Goal: Information Seeking & Learning: Learn about a topic

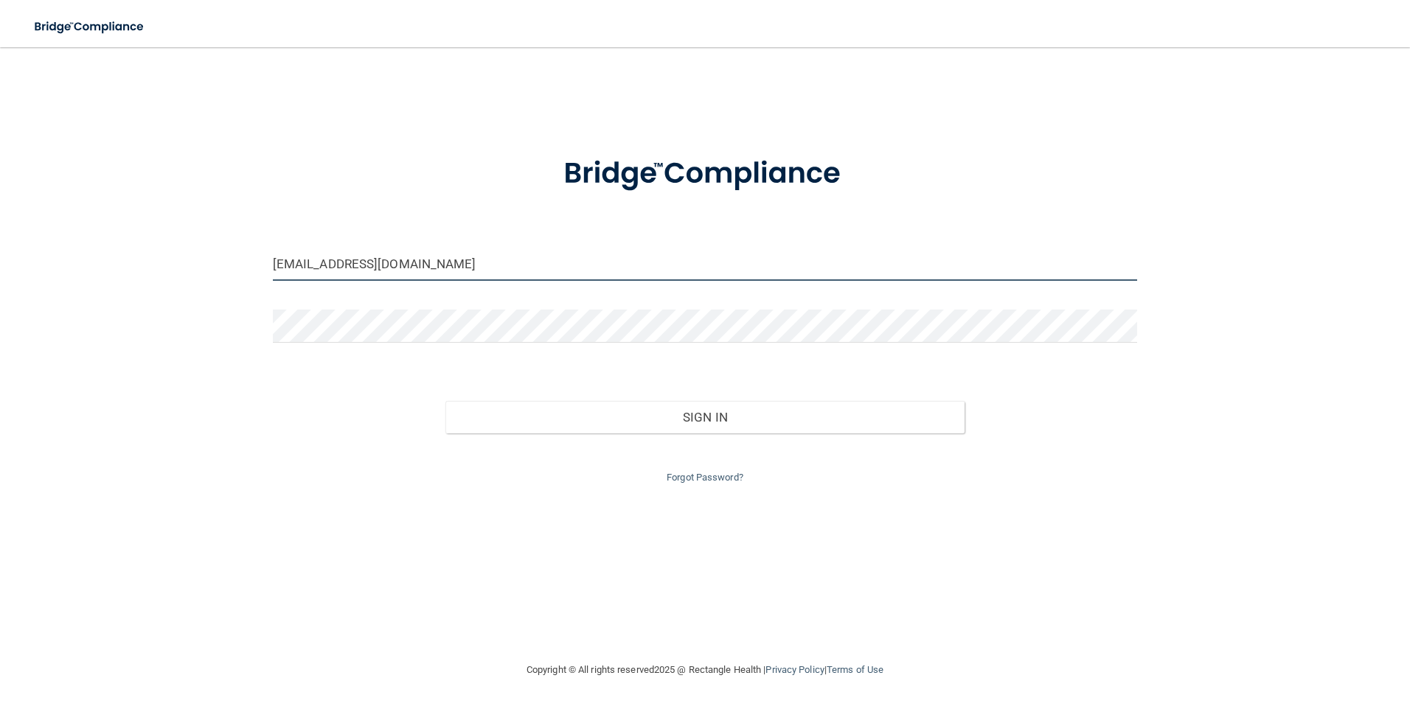
click at [440, 275] on input "blovett378@gmail.com" at bounding box center [705, 264] width 865 height 33
type input "b"
click at [445, 423] on button "Sign In" at bounding box center [704, 439] width 519 height 32
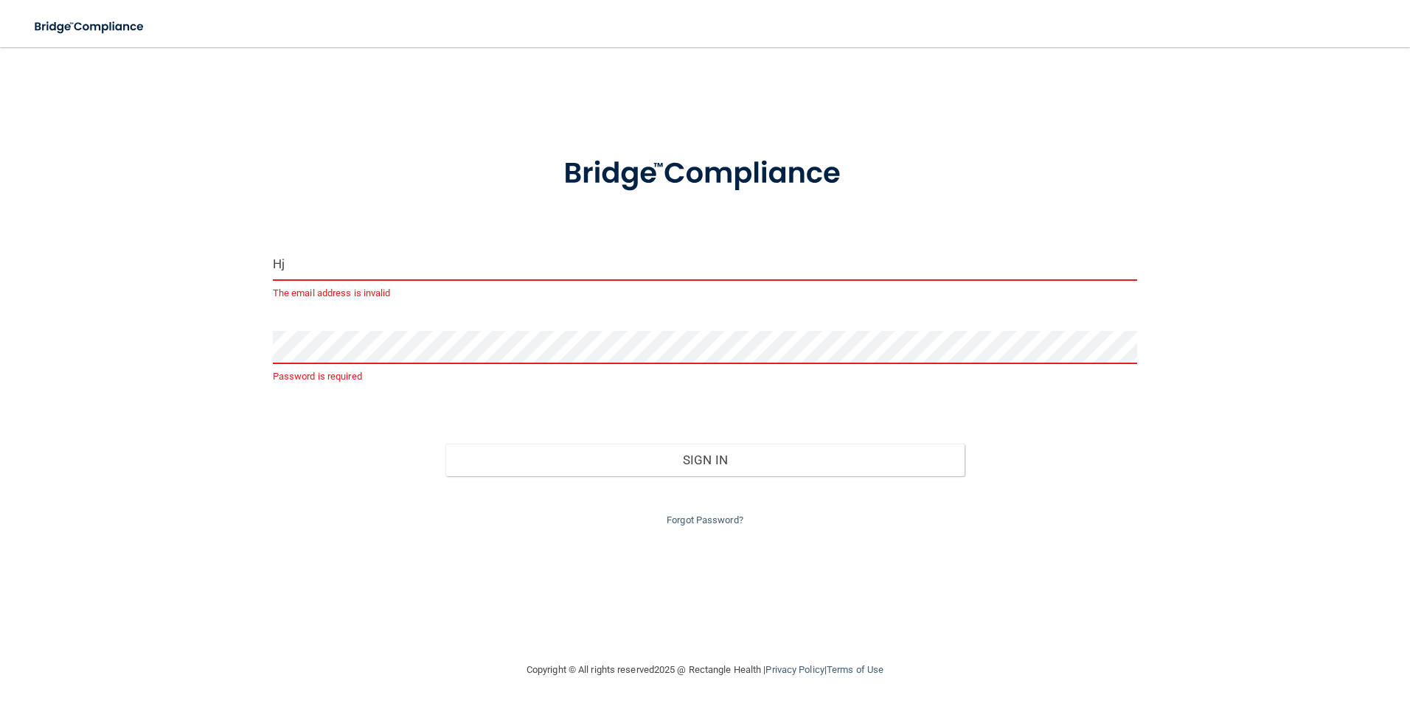
click at [473, 265] on input "Hj" at bounding box center [705, 264] width 865 height 33
type input "[EMAIL_ADDRESS][DOMAIN_NAME]"
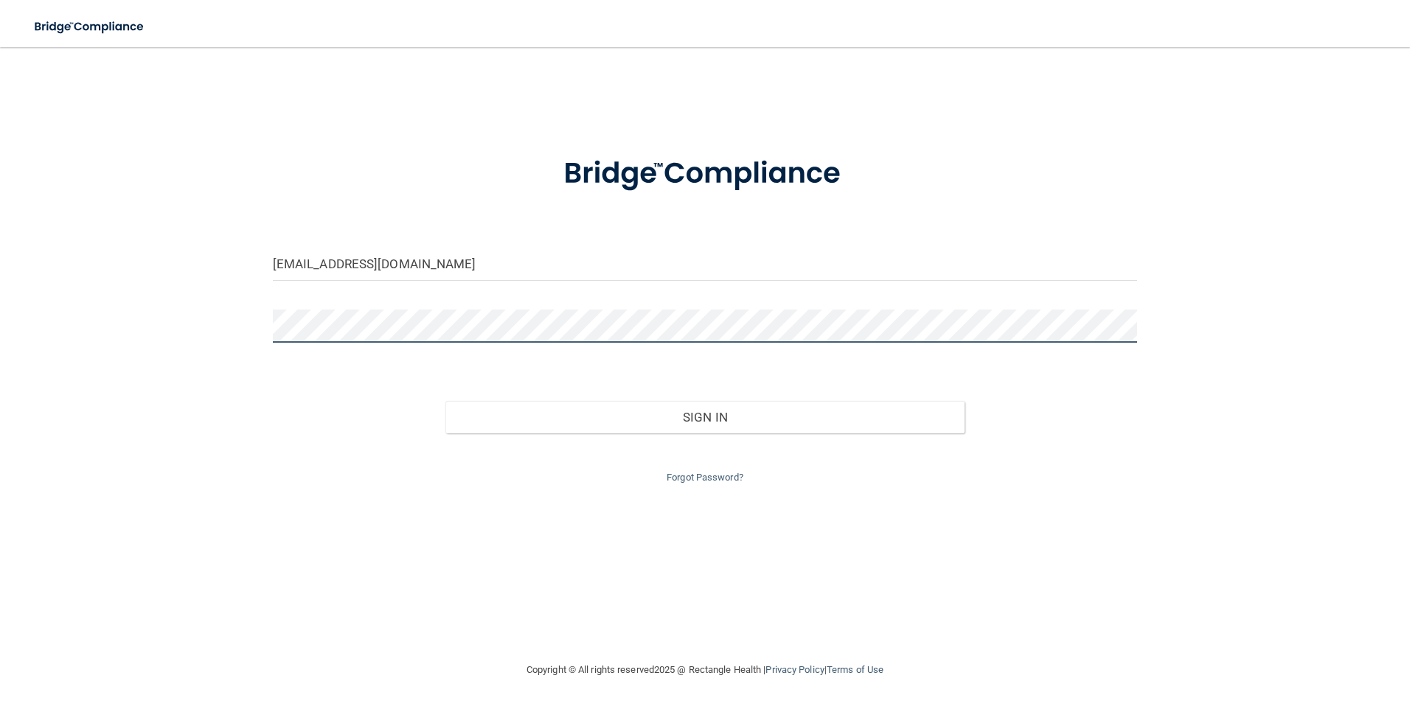
click at [445, 401] on button "Sign In" at bounding box center [704, 417] width 519 height 32
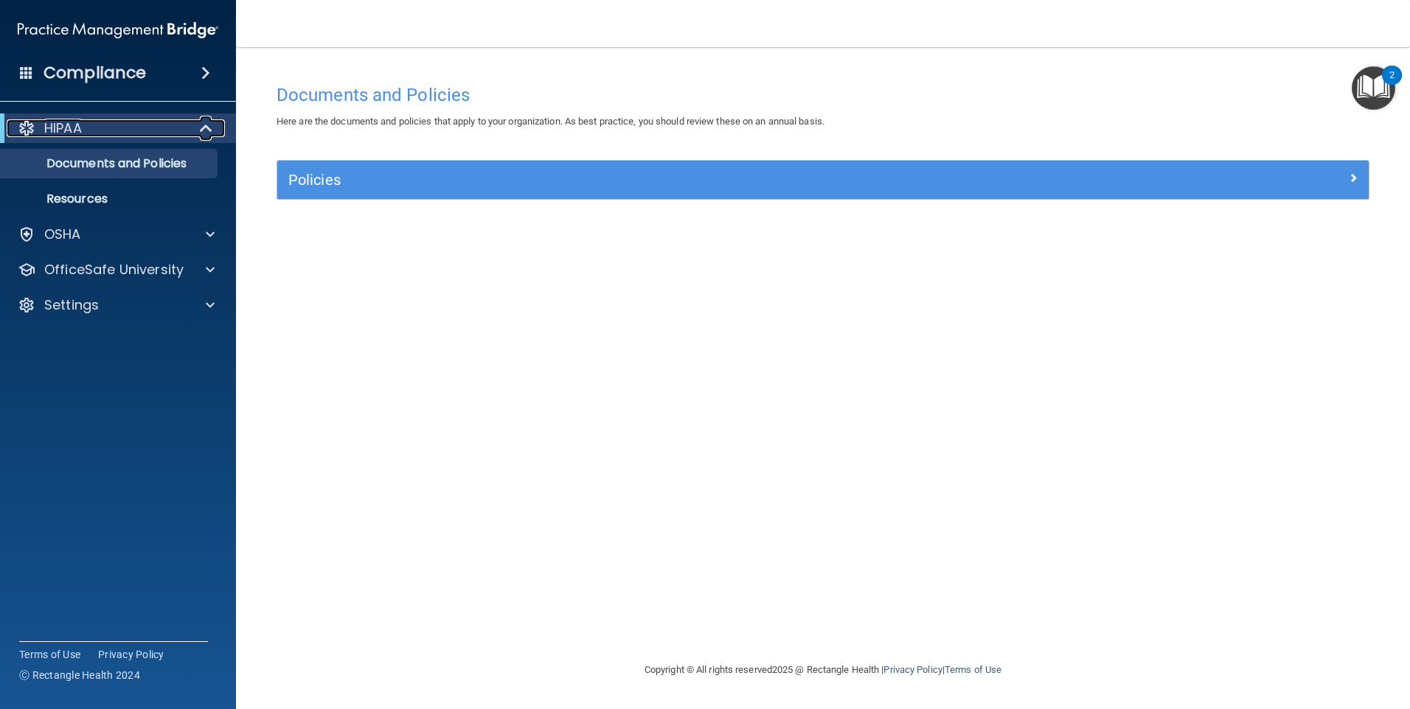
click at [212, 120] on span at bounding box center [207, 128] width 13 height 18
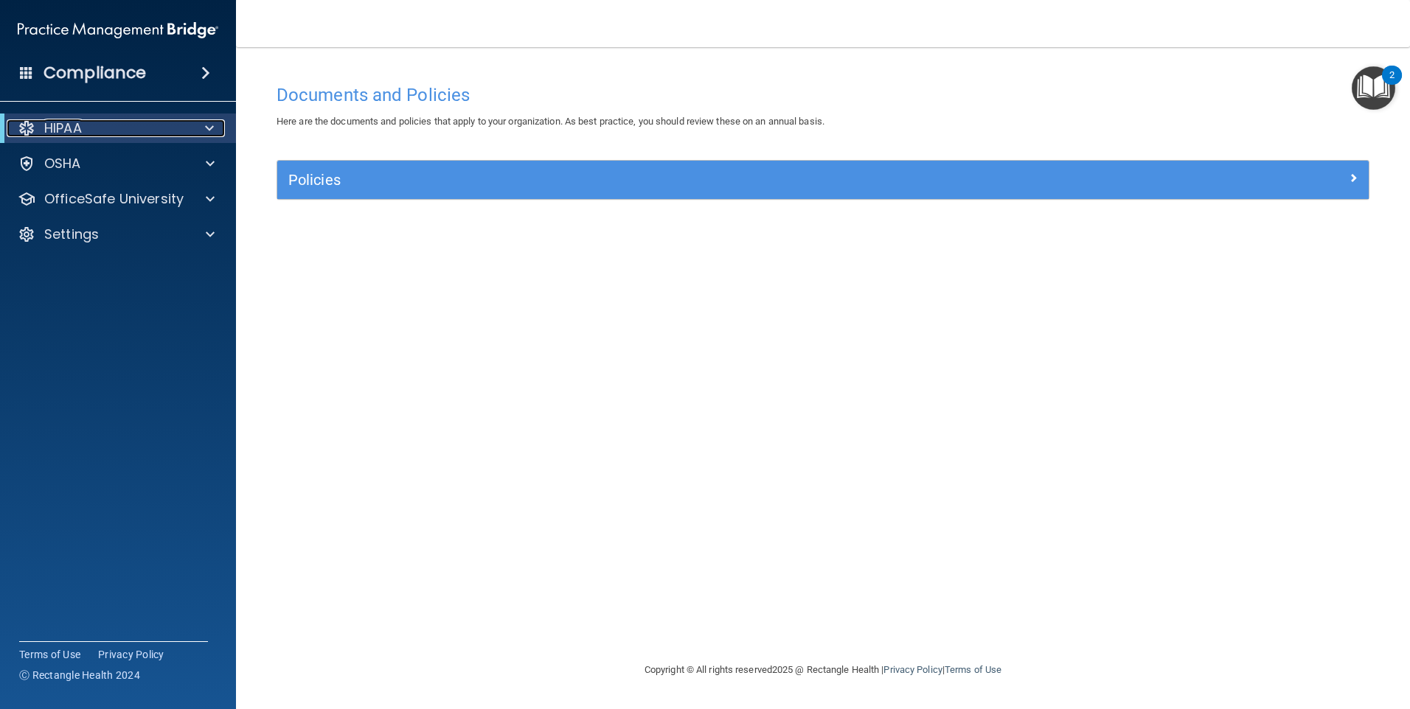
click at [203, 122] on div at bounding box center [207, 128] width 36 height 18
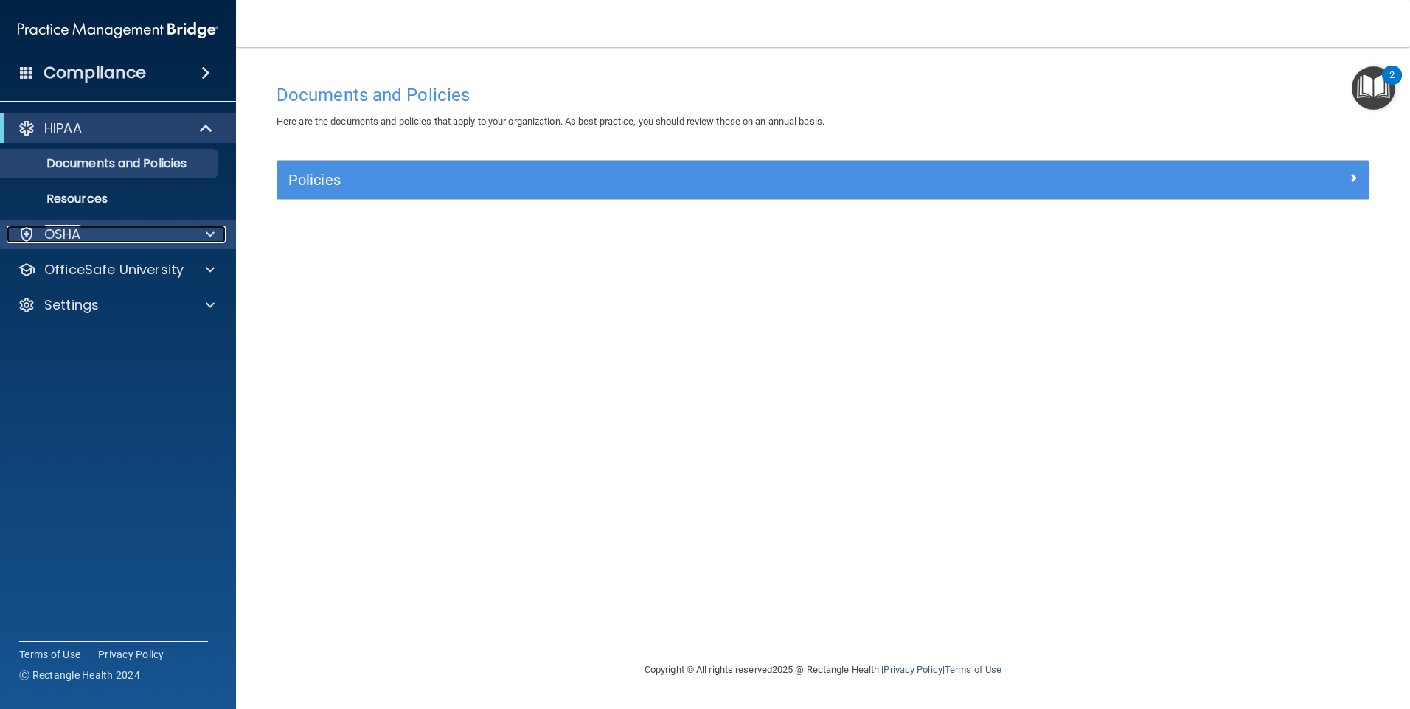
click at [147, 228] on div "OSHA" at bounding box center [98, 235] width 183 height 18
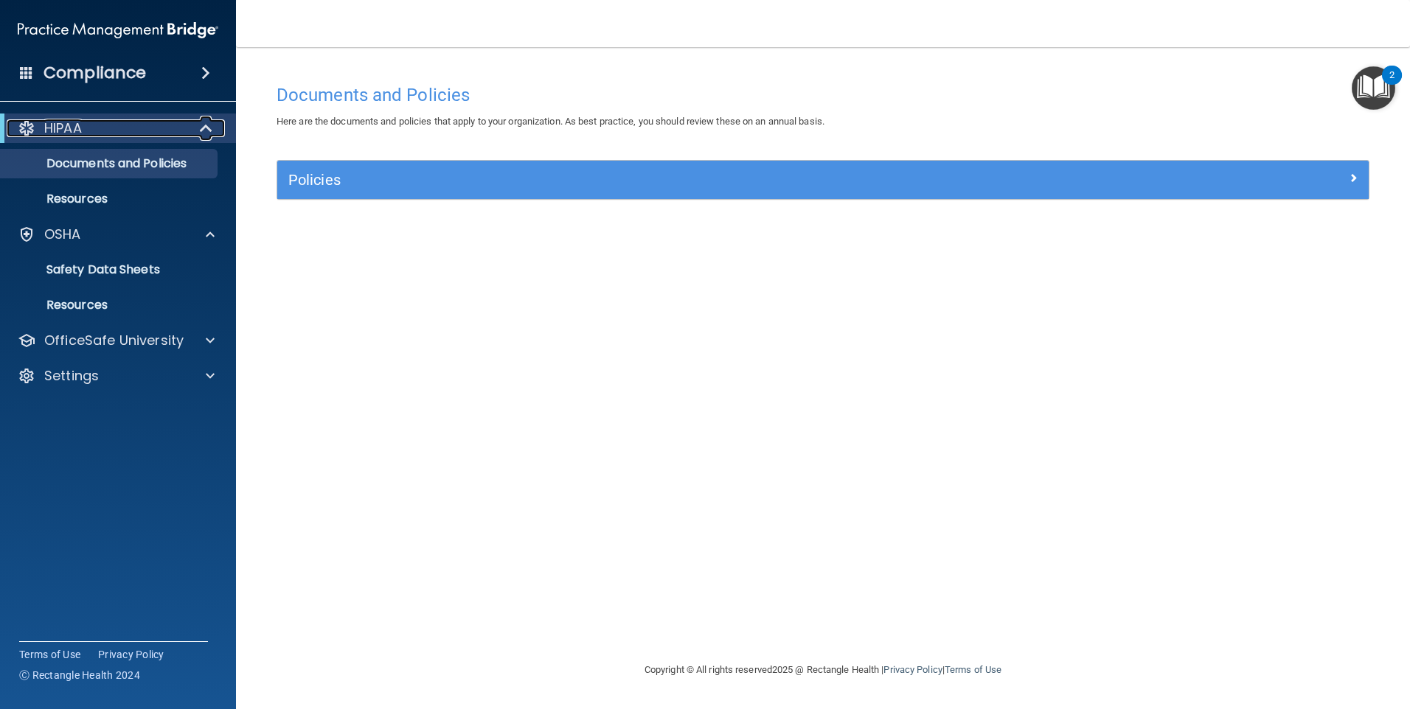
click at [167, 122] on div "HIPAA" at bounding box center [98, 128] width 182 height 18
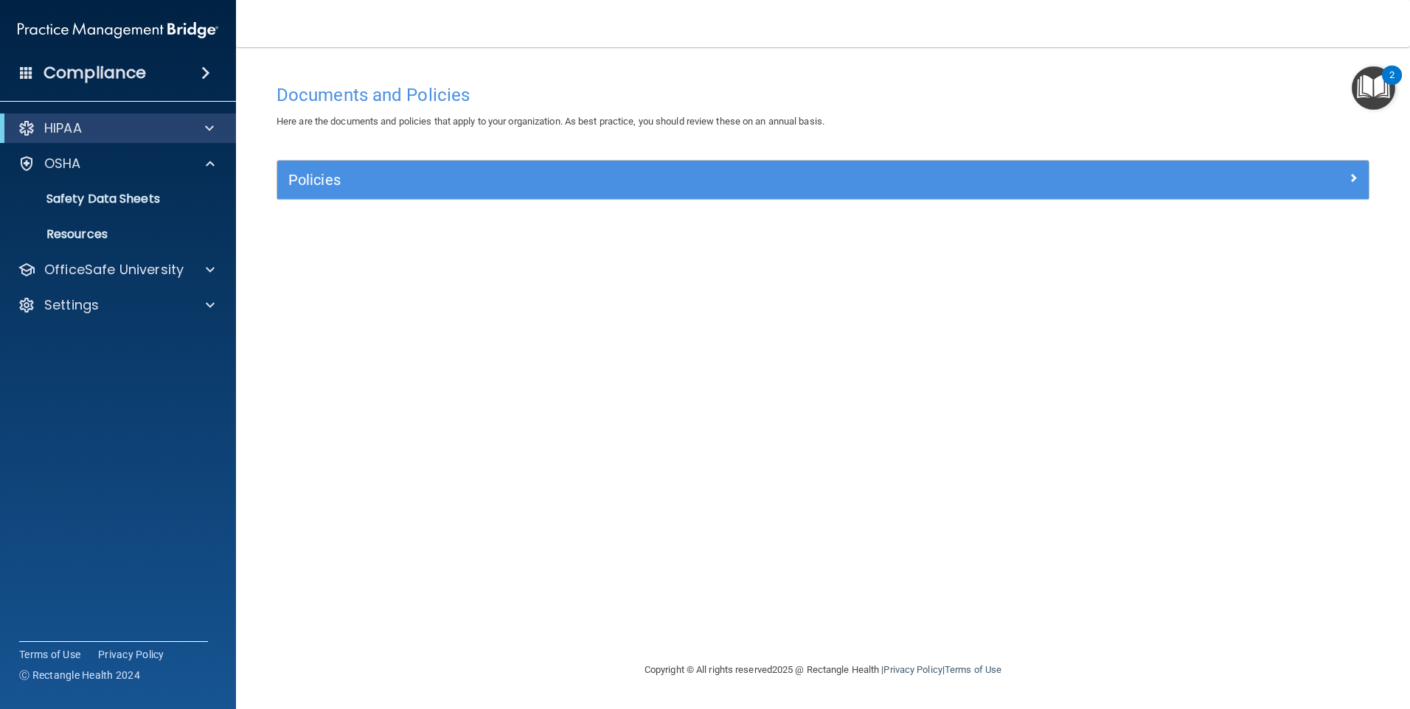
click at [201, 68] on span at bounding box center [205, 73] width 9 height 18
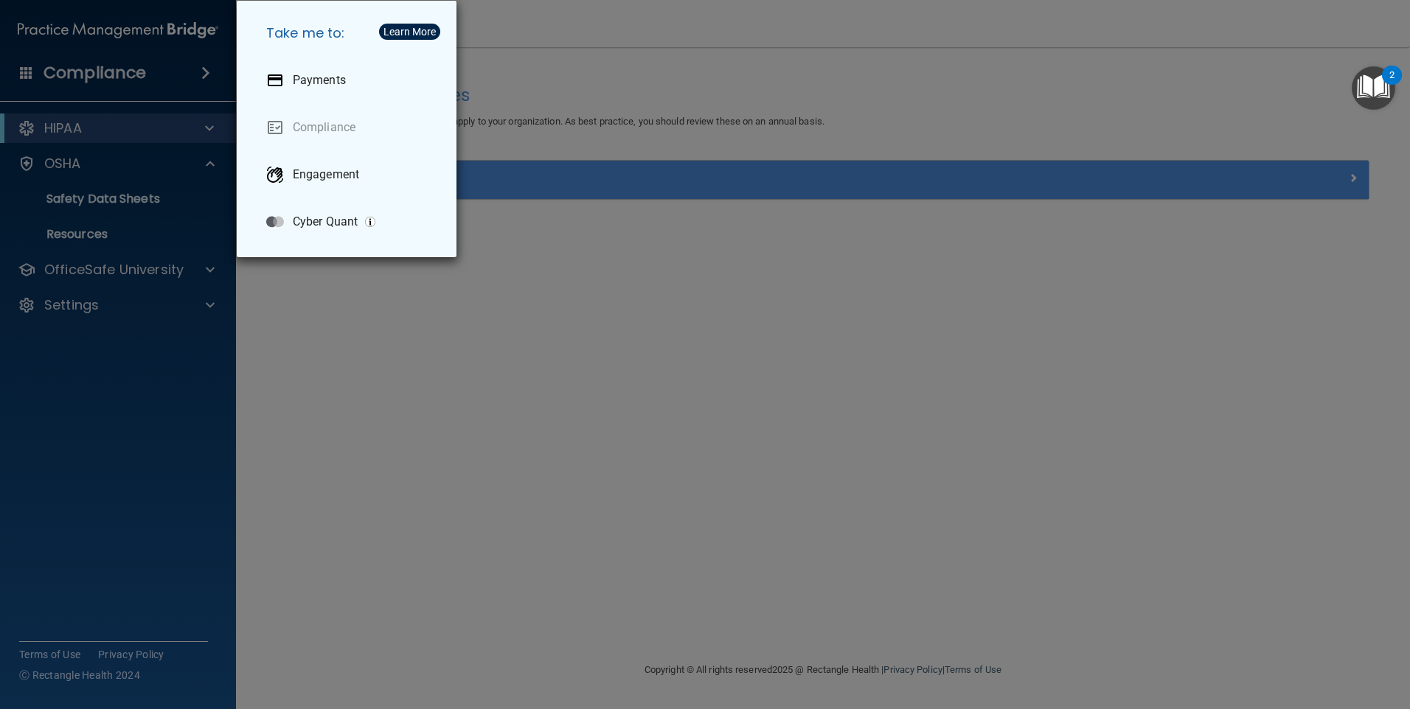
click at [181, 291] on div "Take me to: Payments Compliance Engagement Cyber Quant" at bounding box center [705, 354] width 1410 height 709
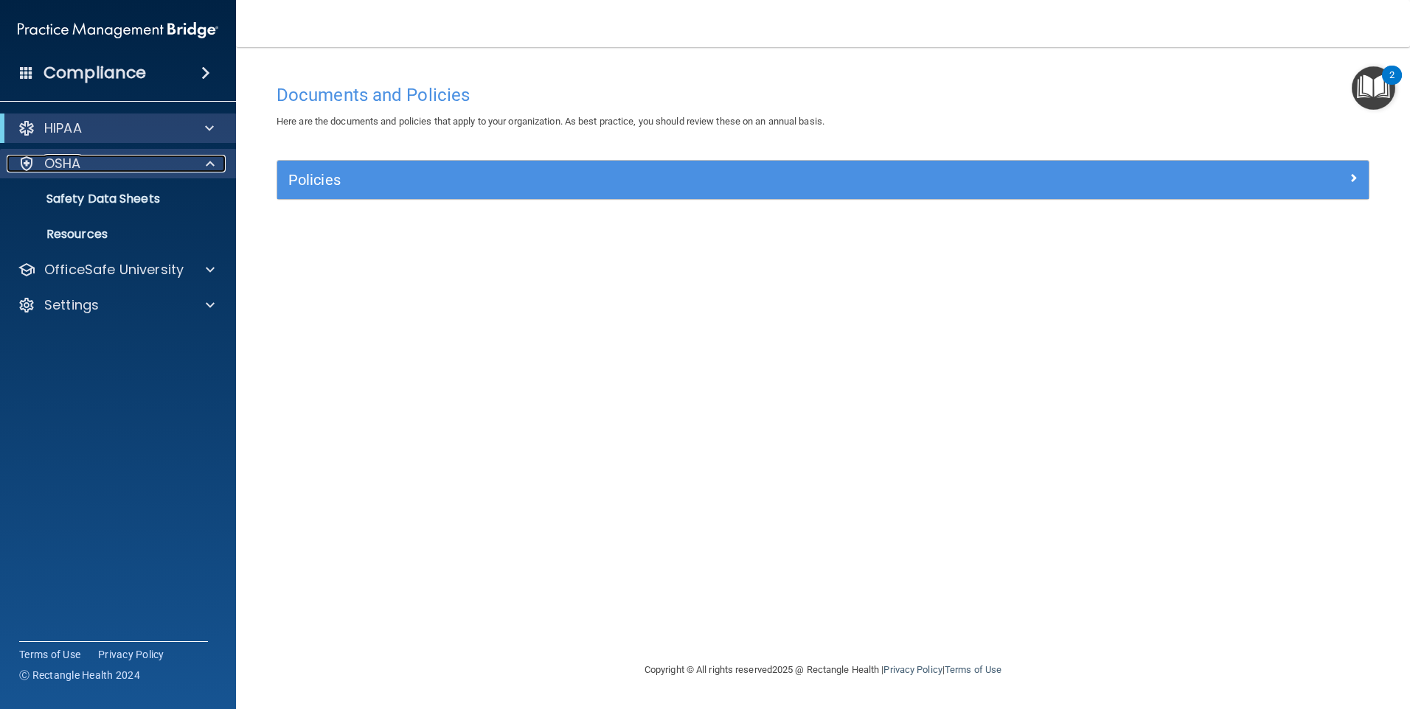
click at [148, 169] on div "OSHA" at bounding box center [98, 164] width 183 height 18
click at [68, 156] on p "OSHA" at bounding box center [62, 164] width 37 height 18
click at [71, 201] on p "Safety Data Sheets" at bounding box center [110, 199] width 201 height 15
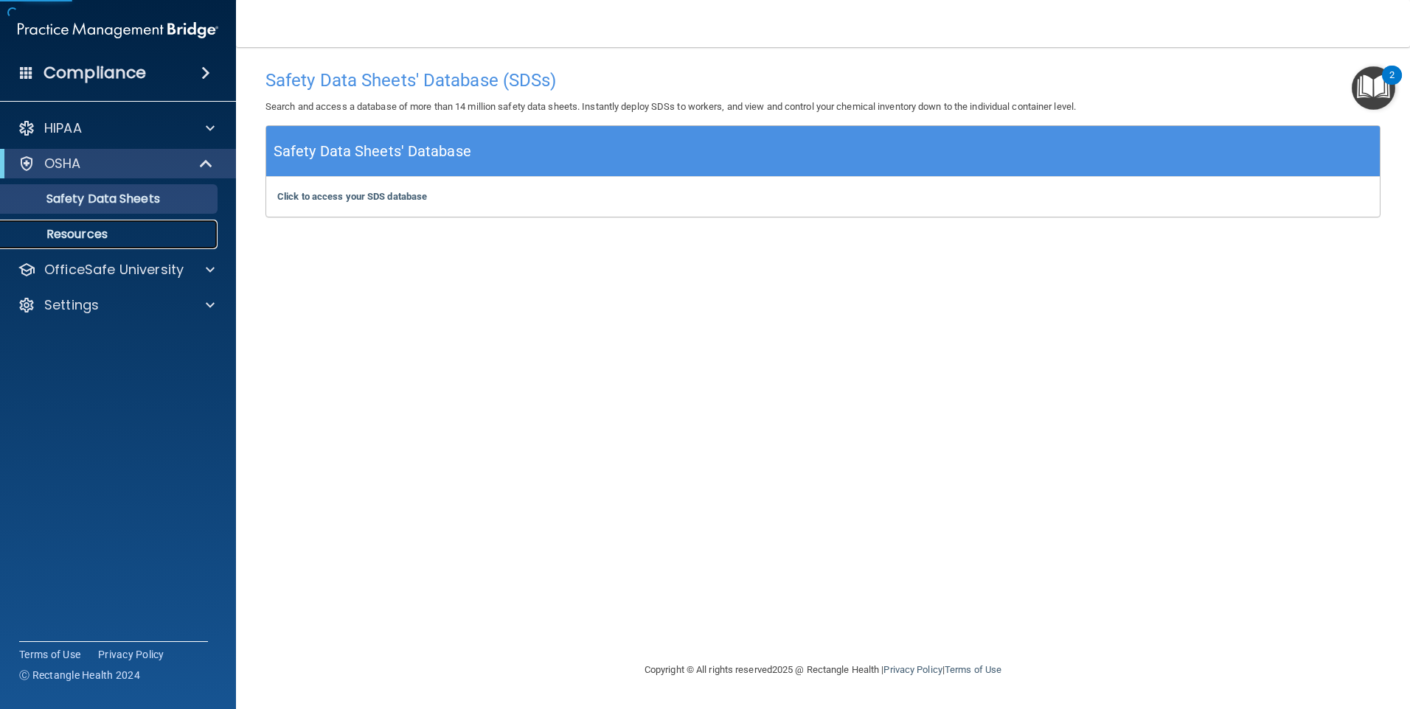
click at [84, 227] on p "Resources" at bounding box center [110, 234] width 201 height 15
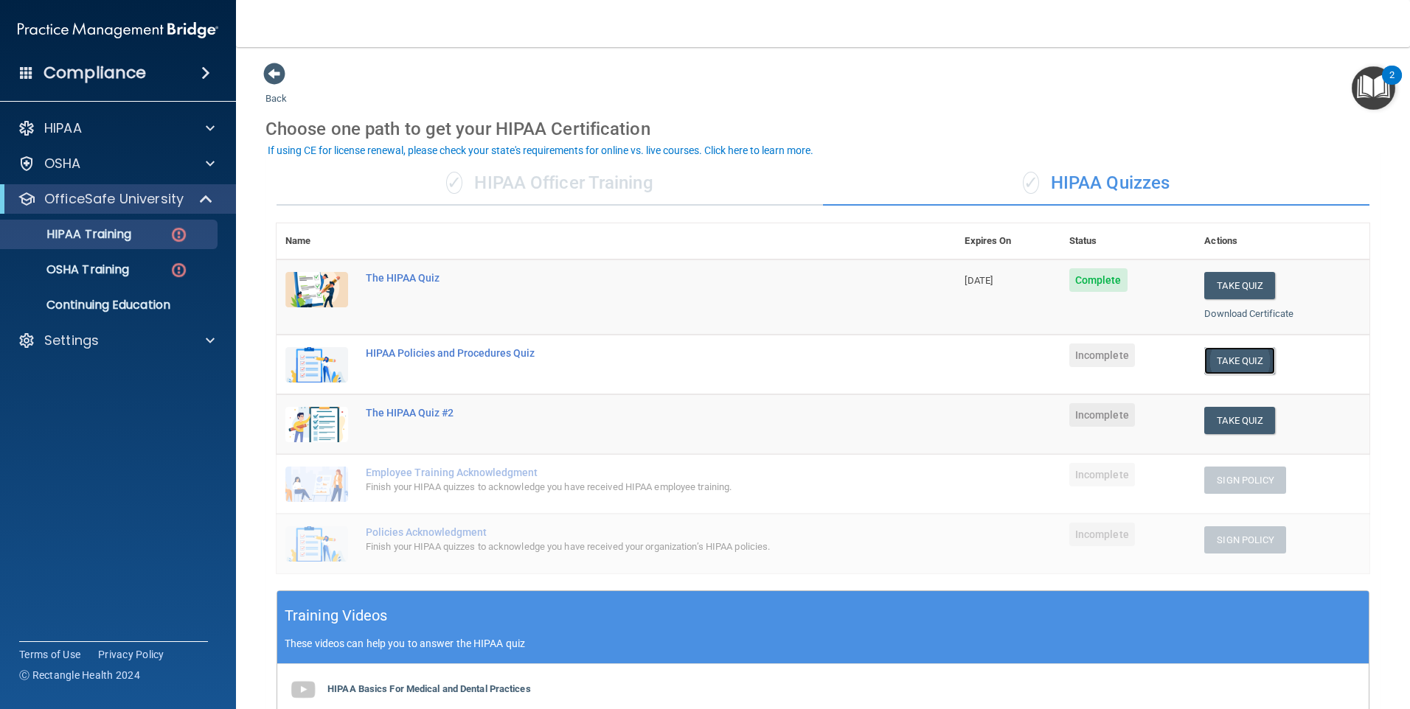
click at [1212, 351] on button "Take Quiz" at bounding box center [1239, 360] width 71 height 27
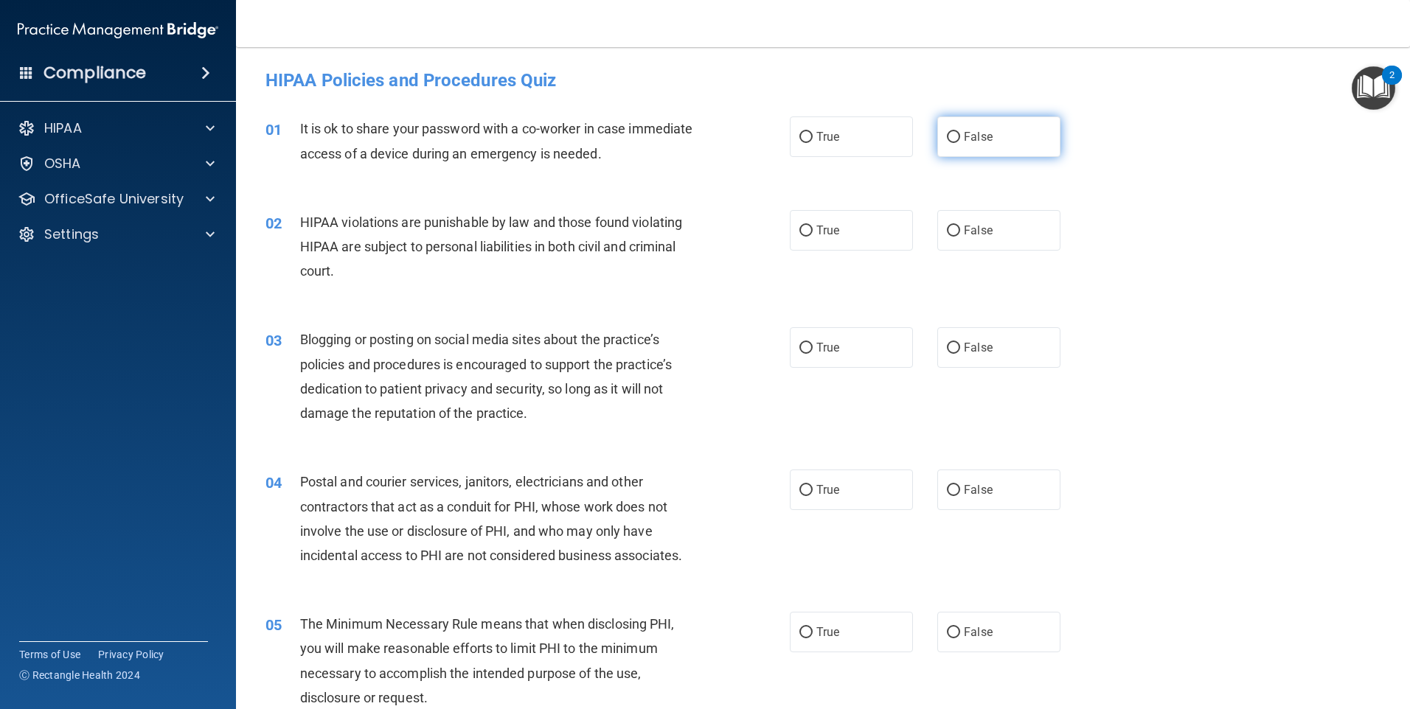
click at [964, 131] on span "False" at bounding box center [978, 137] width 29 height 14
click at [959, 132] on input "False" at bounding box center [953, 137] width 13 height 11
radio input "true"
click at [839, 230] on label "True" at bounding box center [851, 230] width 123 height 41
click at [813, 230] on input "True" at bounding box center [805, 231] width 13 height 11
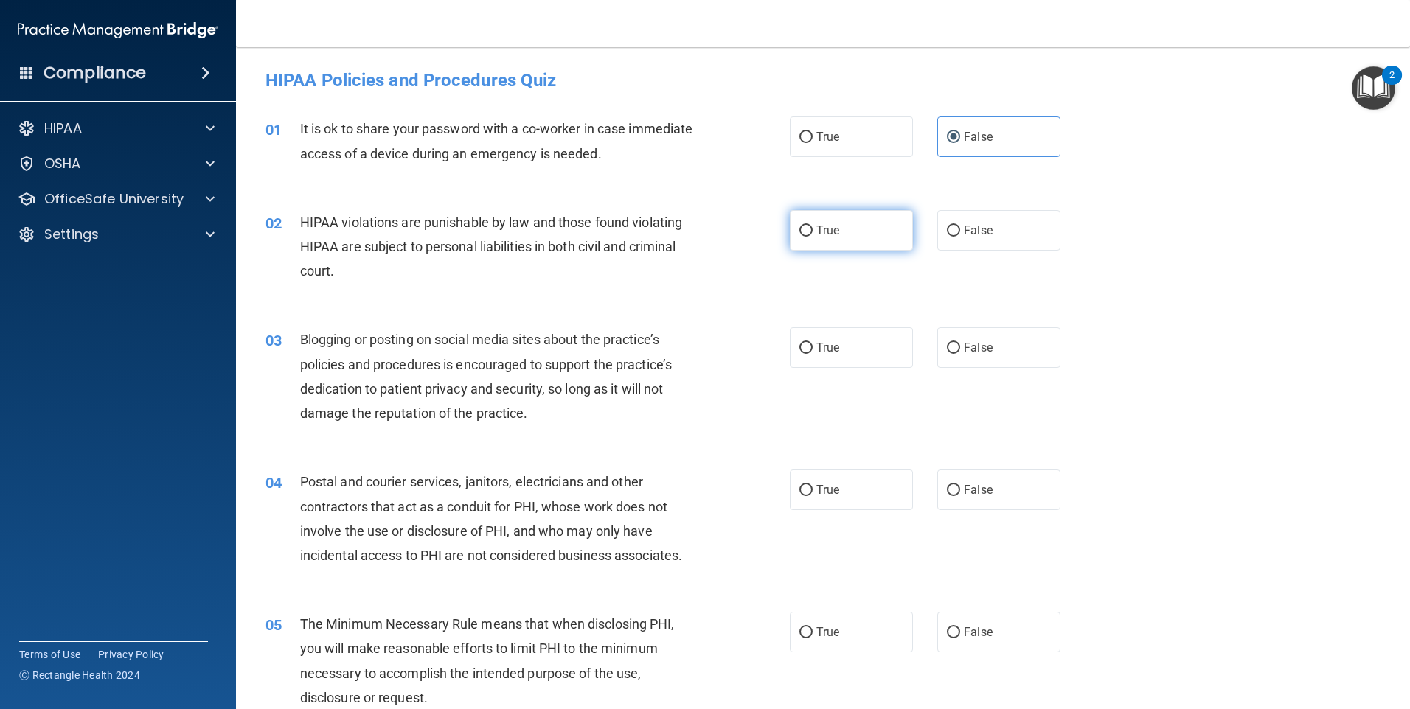
radio input "true"
click at [802, 352] on input "True" at bounding box center [805, 348] width 13 height 11
radio input "true"
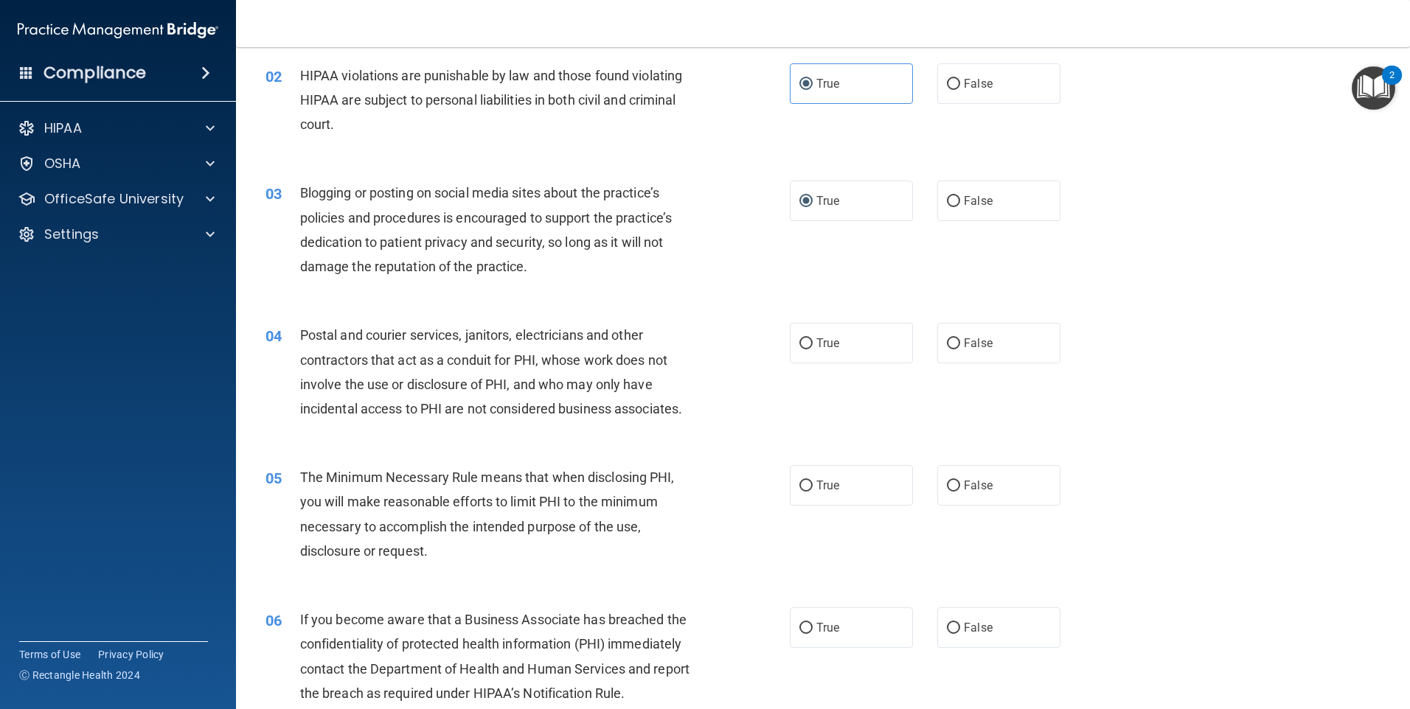
scroll to position [221, 0]
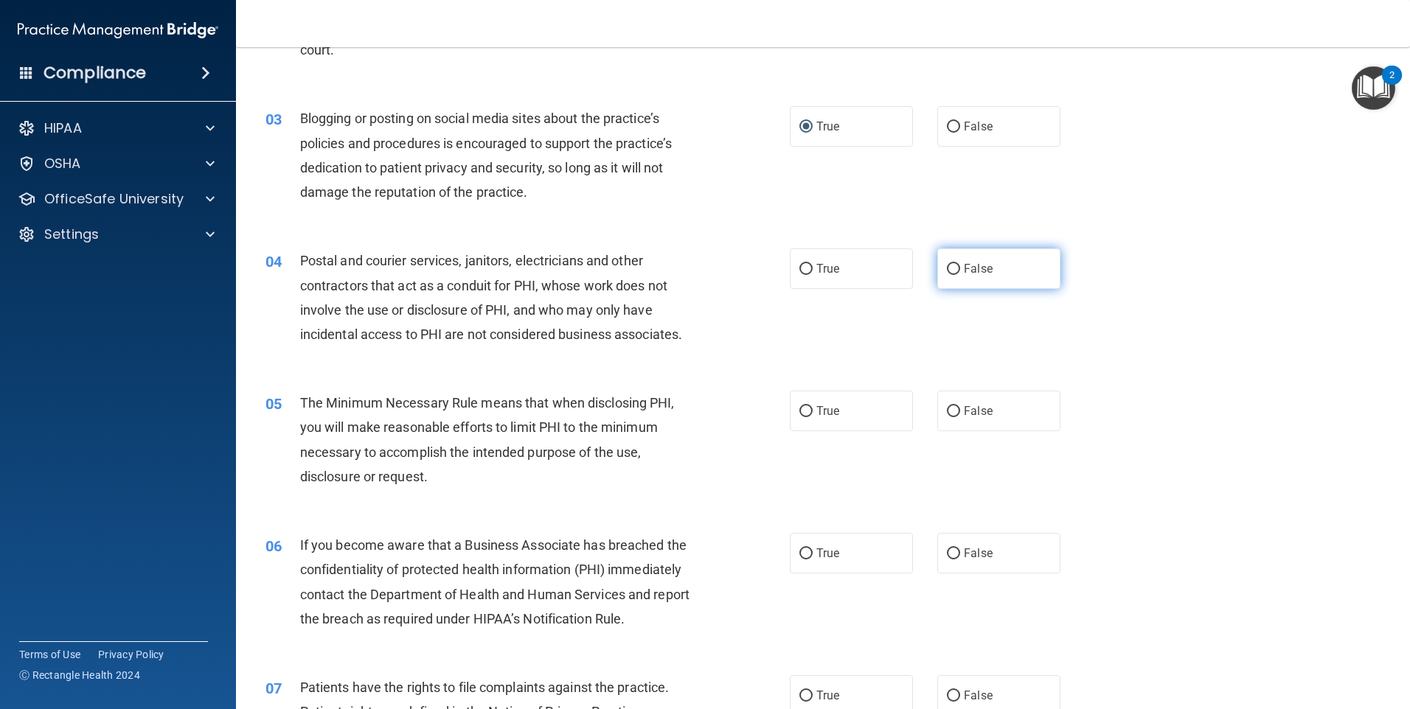
click at [1020, 261] on label "False" at bounding box center [998, 269] width 123 height 41
click at [960, 264] on input "False" at bounding box center [953, 269] width 13 height 11
radio input "true"
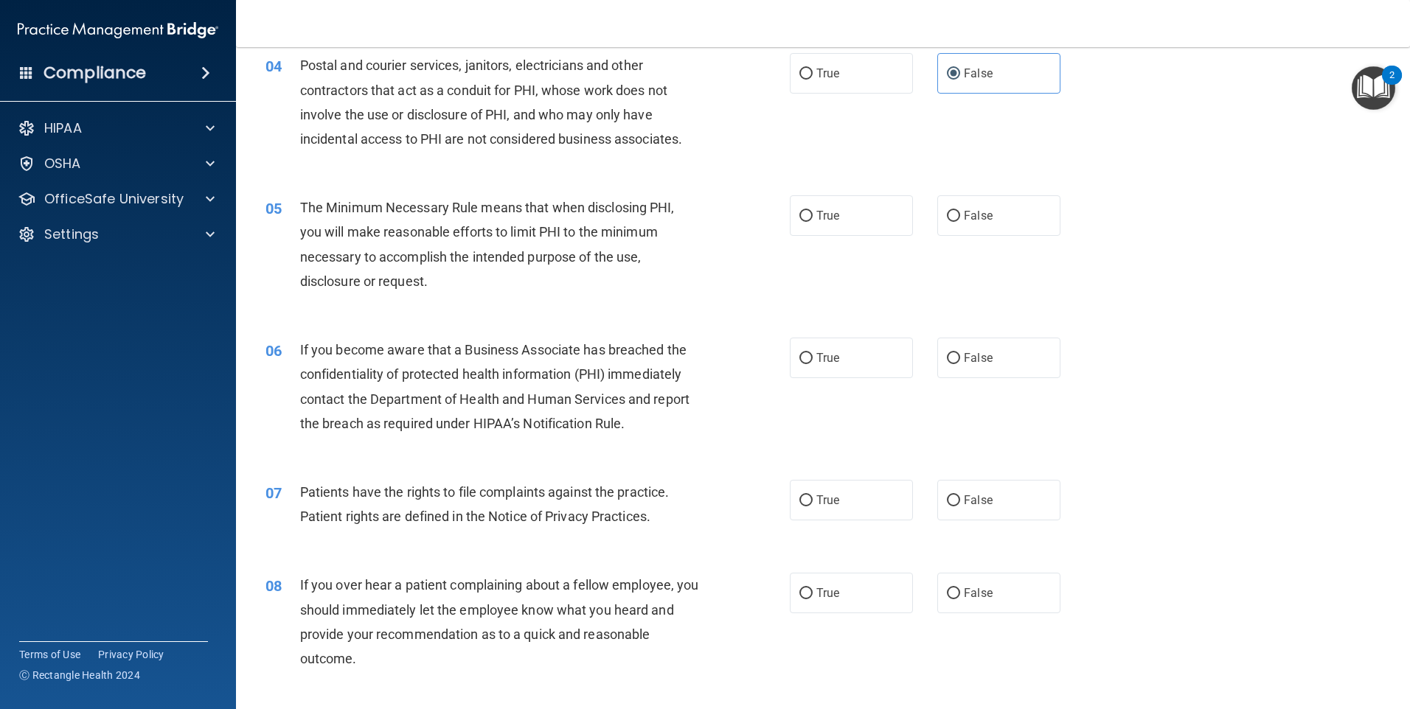
scroll to position [442, 0]
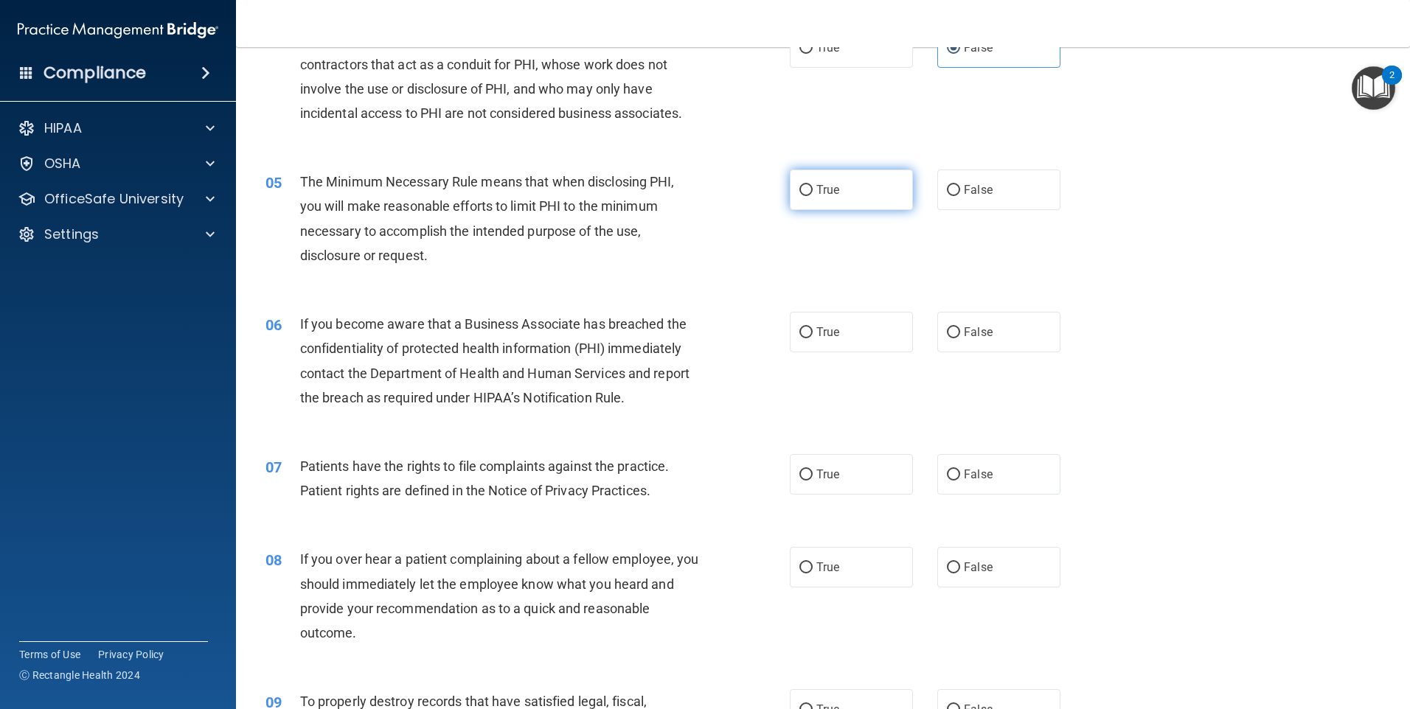
click at [810, 192] on label "True" at bounding box center [851, 190] width 123 height 41
click at [810, 192] on input "True" at bounding box center [805, 190] width 13 height 11
radio input "true"
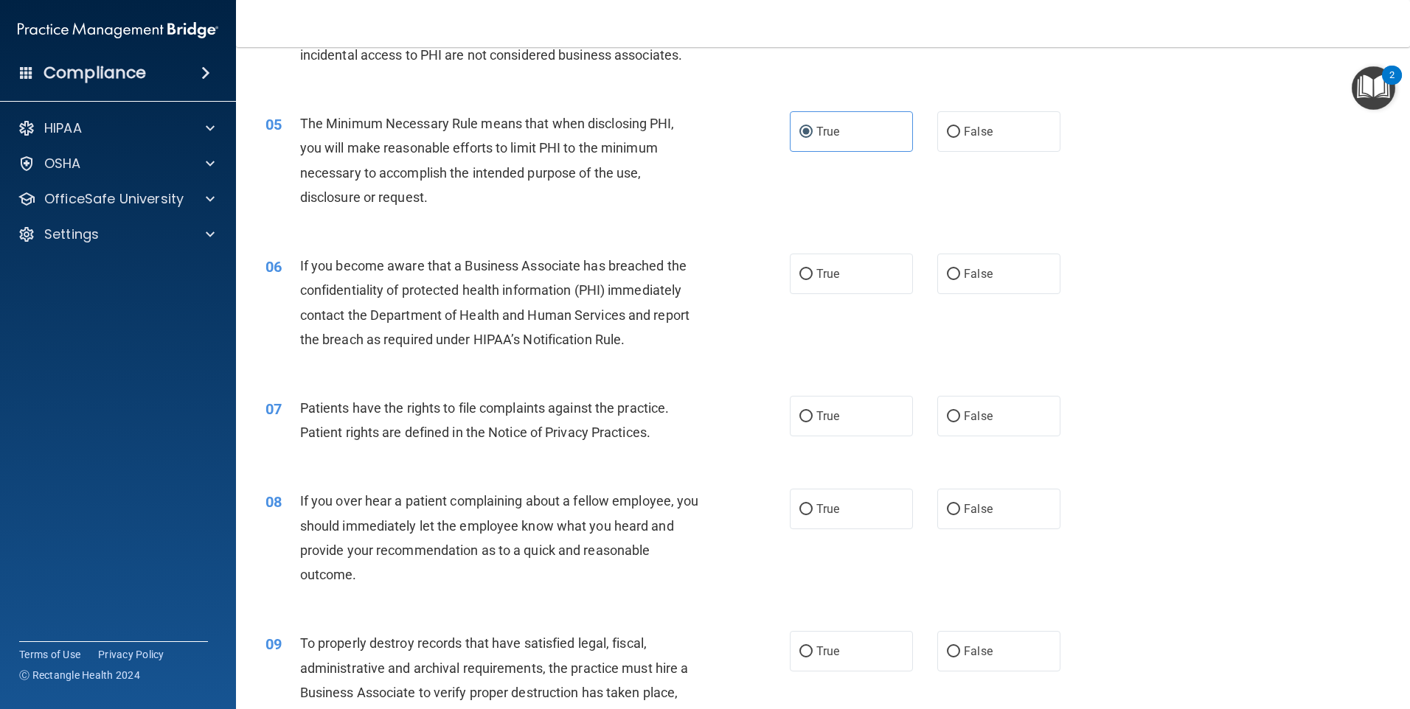
scroll to position [664, 0]
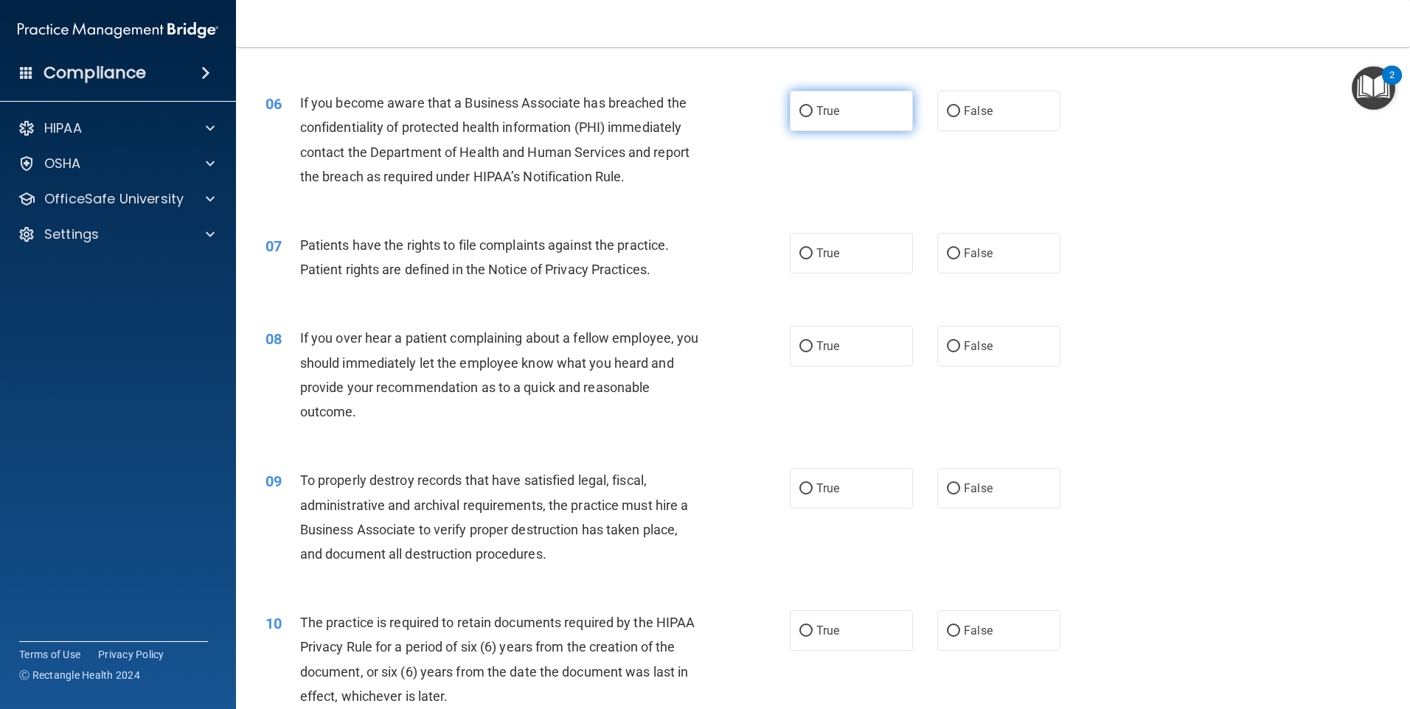
click at [856, 109] on label "True" at bounding box center [851, 111] width 123 height 41
click at [813, 109] on input "True" at bounding box center [805, 111] width 13 height 11
radio input "true"
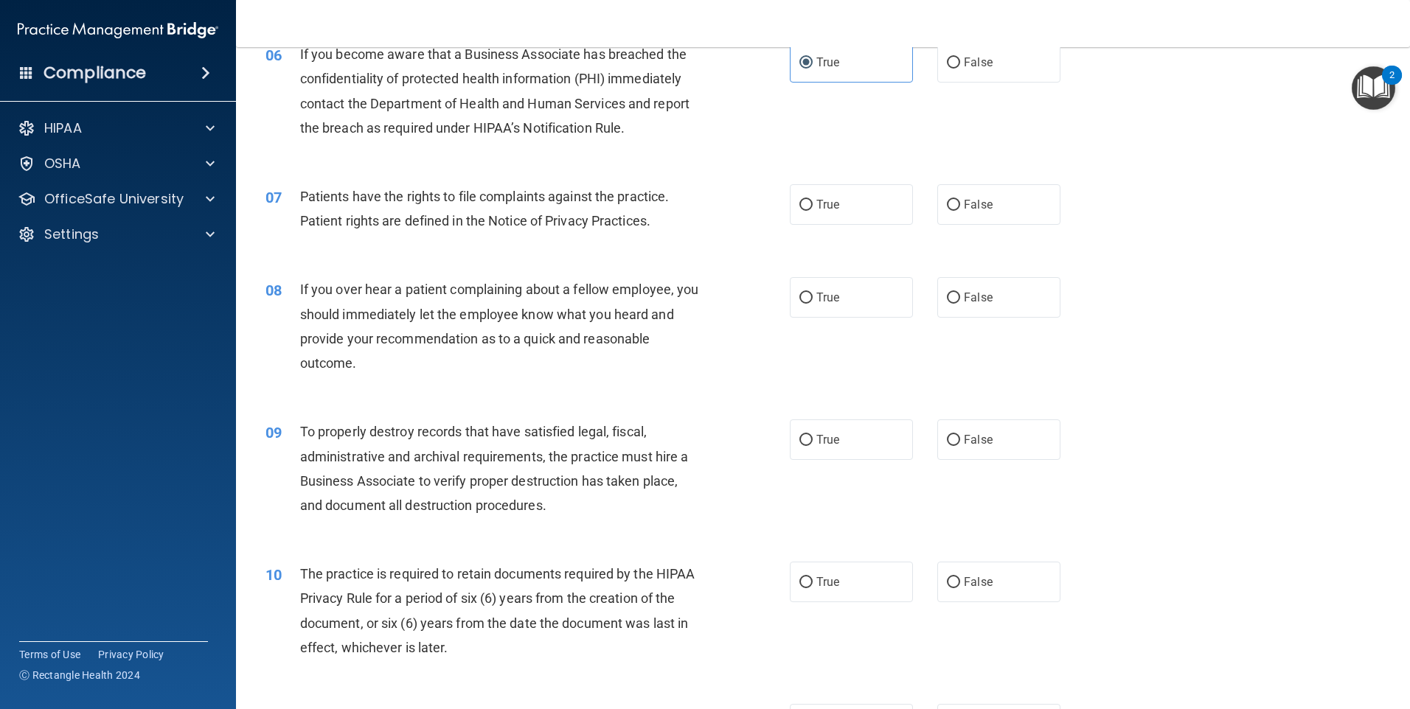
scroll to position [737, 0]
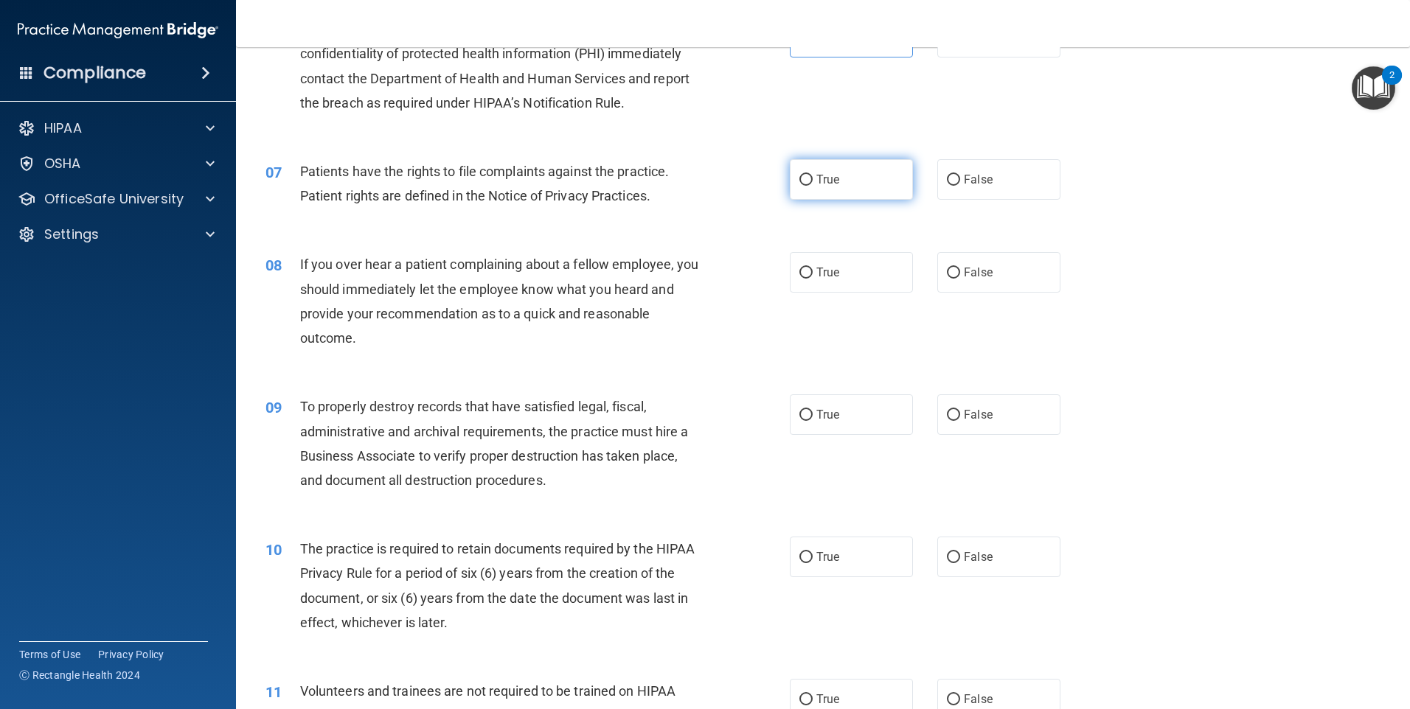
click at [839, 173] on label "True" at bounding box center [851, 179] width 123 height 41
click at [813, 175] on input "True" at bounding box center [805, 180] width 13 height 11
radio input "true"
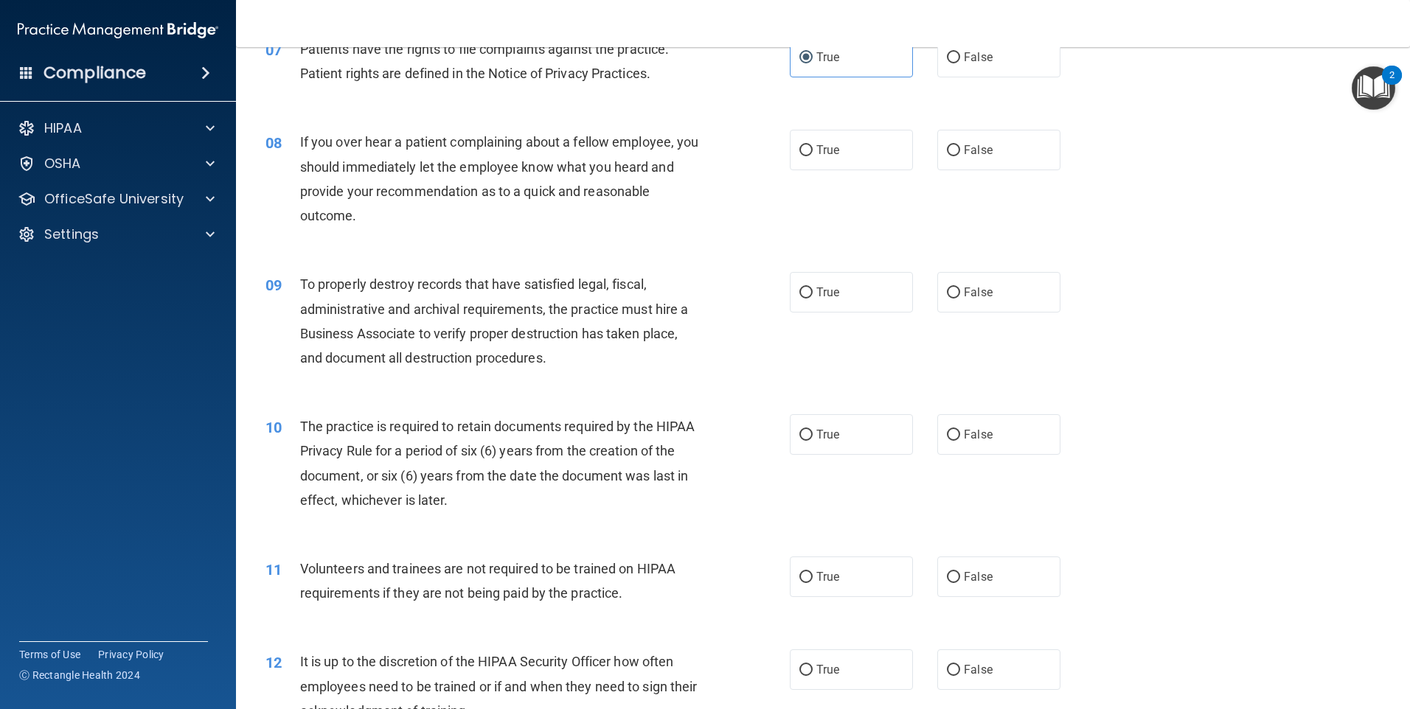
scroll to position [885, 0]
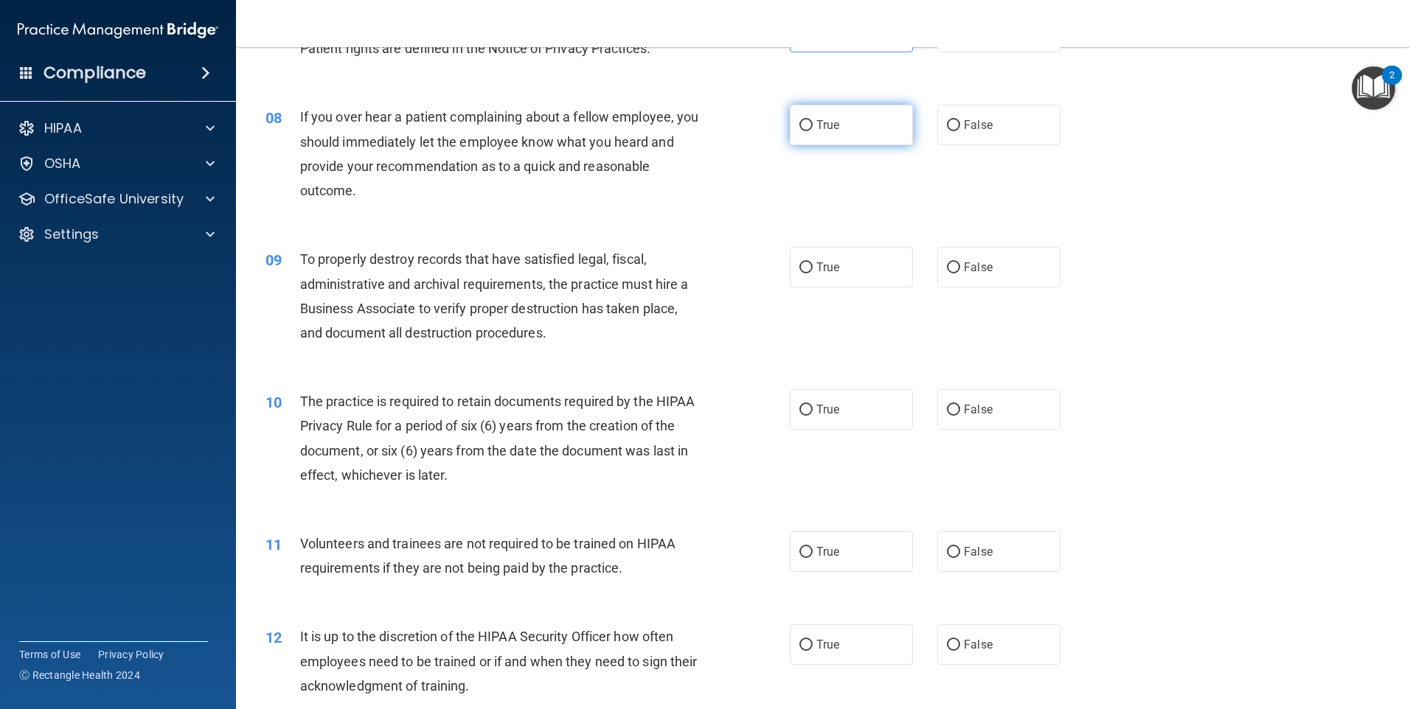
click at [832, 111] on label "True" at bounding box center [851, 125] width 123 height 41
click at [813, 120] on input "True" at bounding box center [805, 125] width 13 height 11
radio input "true"
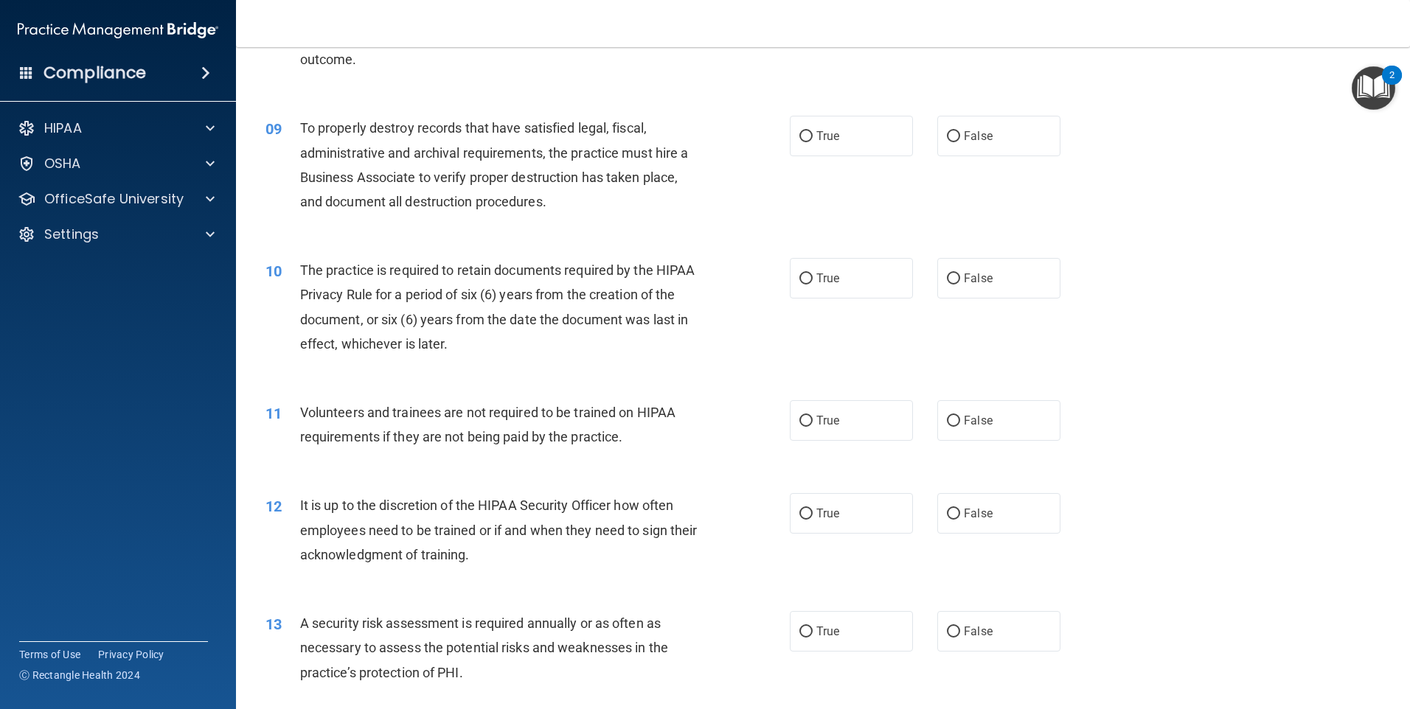
scroll to position [1032, 0]
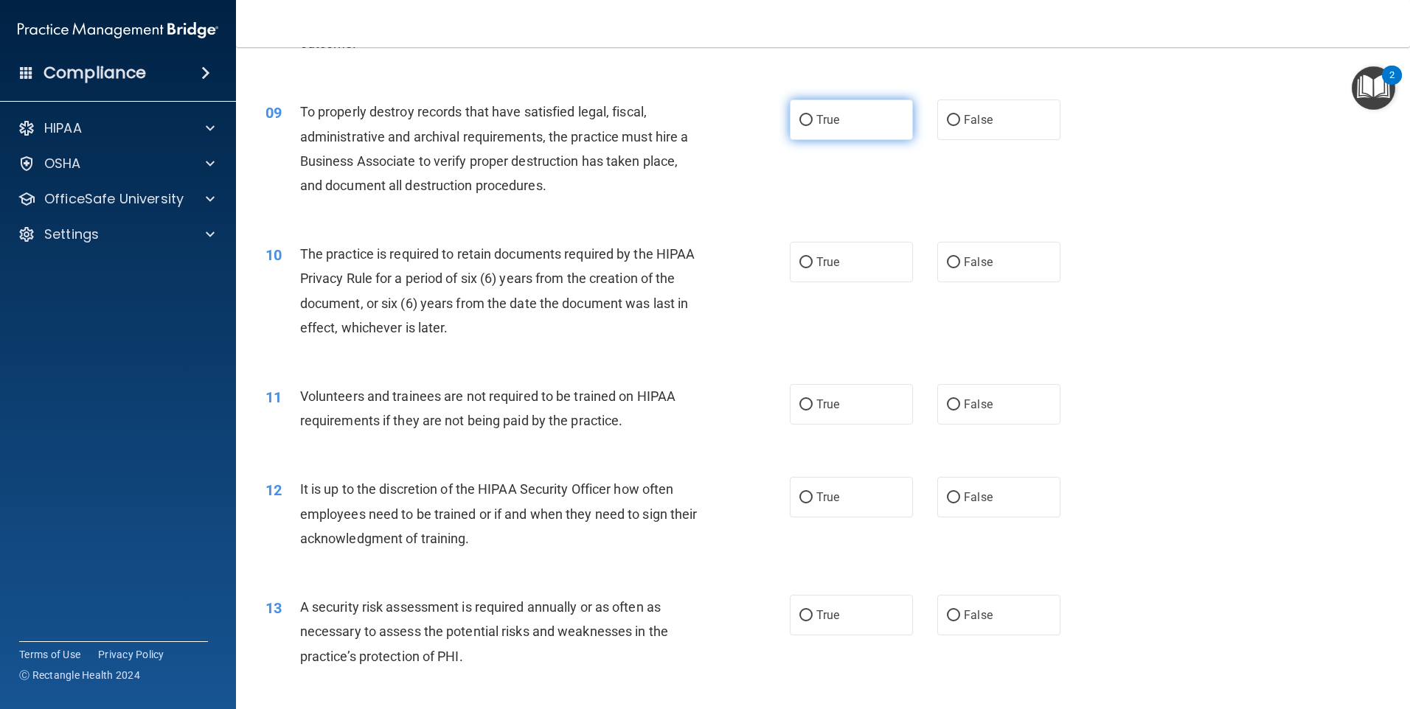
click at [847, 114] on label "True" at bounding box center [851, 120] width 123 height 41
click at [813, 115] on input "True" at bounding box center [805, 120] width 13 height 11
radio input "true"
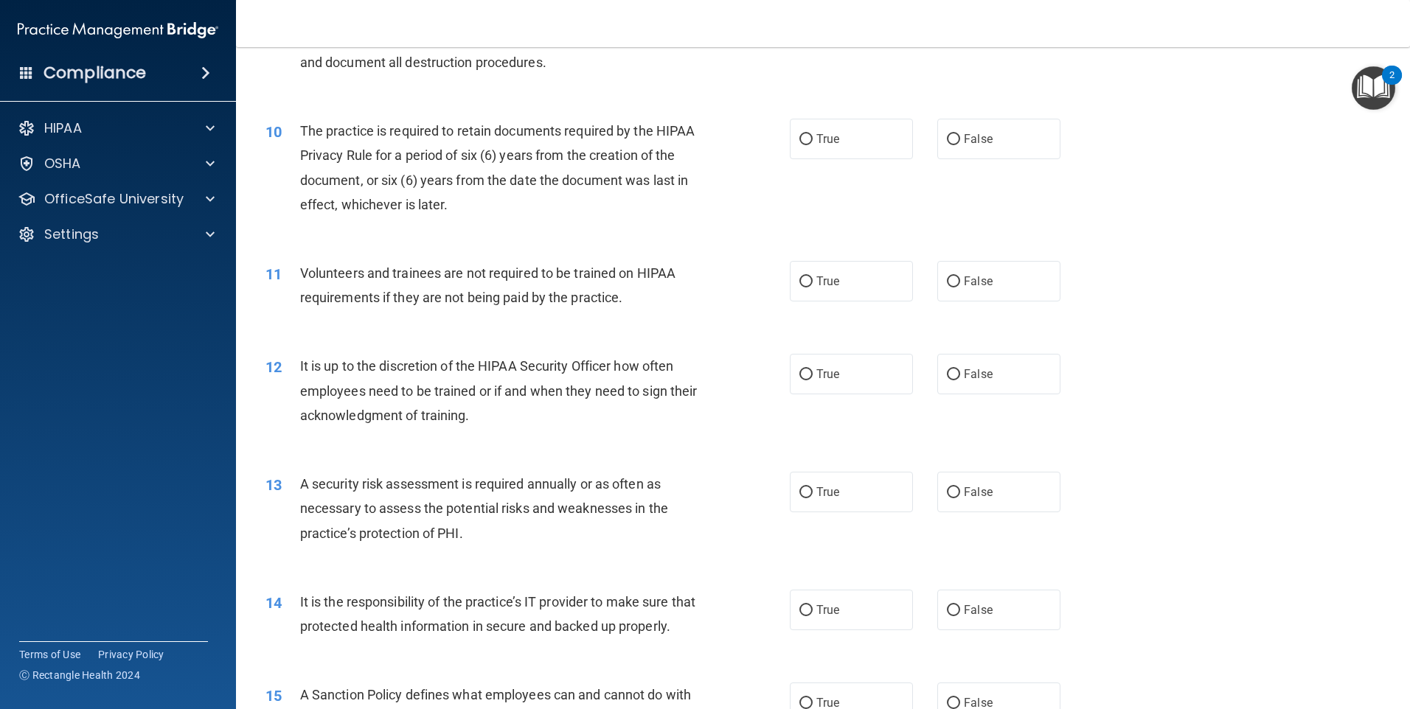
scroll to position [1180, 0]
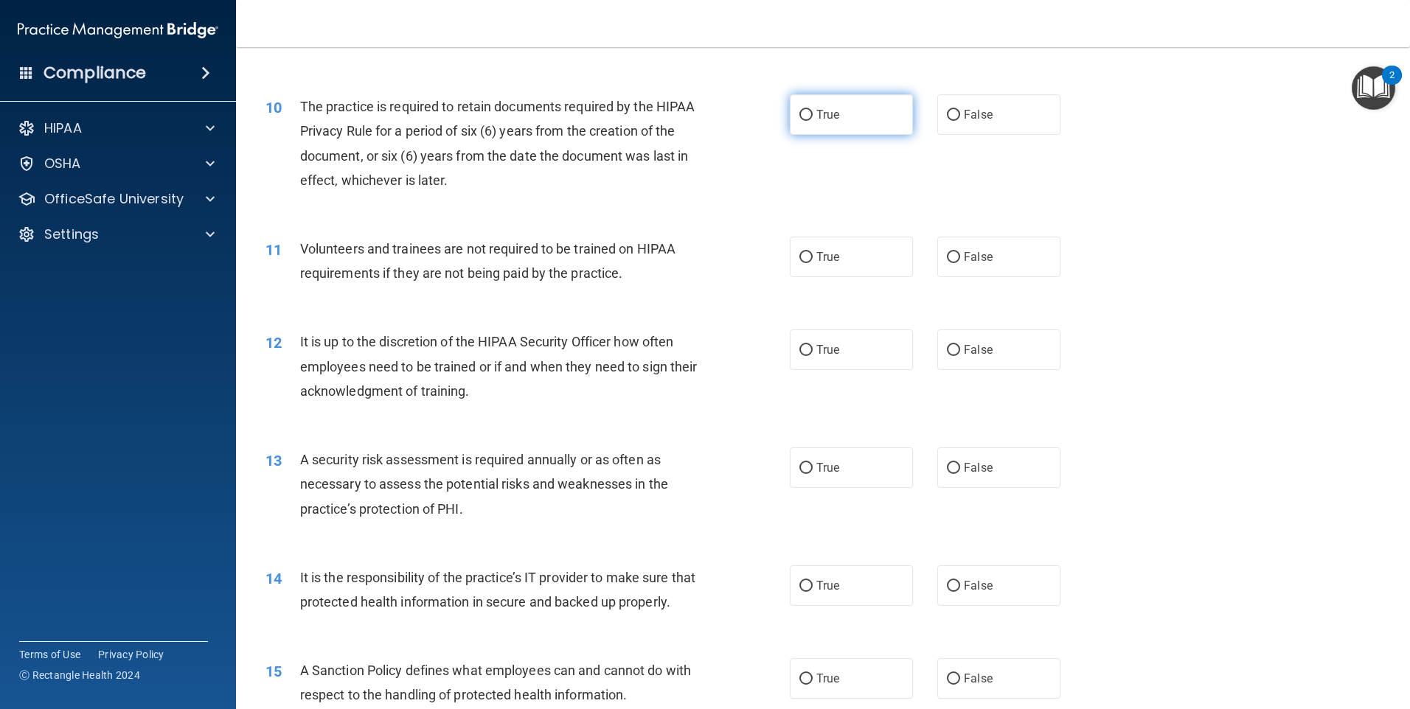
click at [804, 114] on input "True" at bounding box center [805, 115] width 13 height 11
radio input "true"
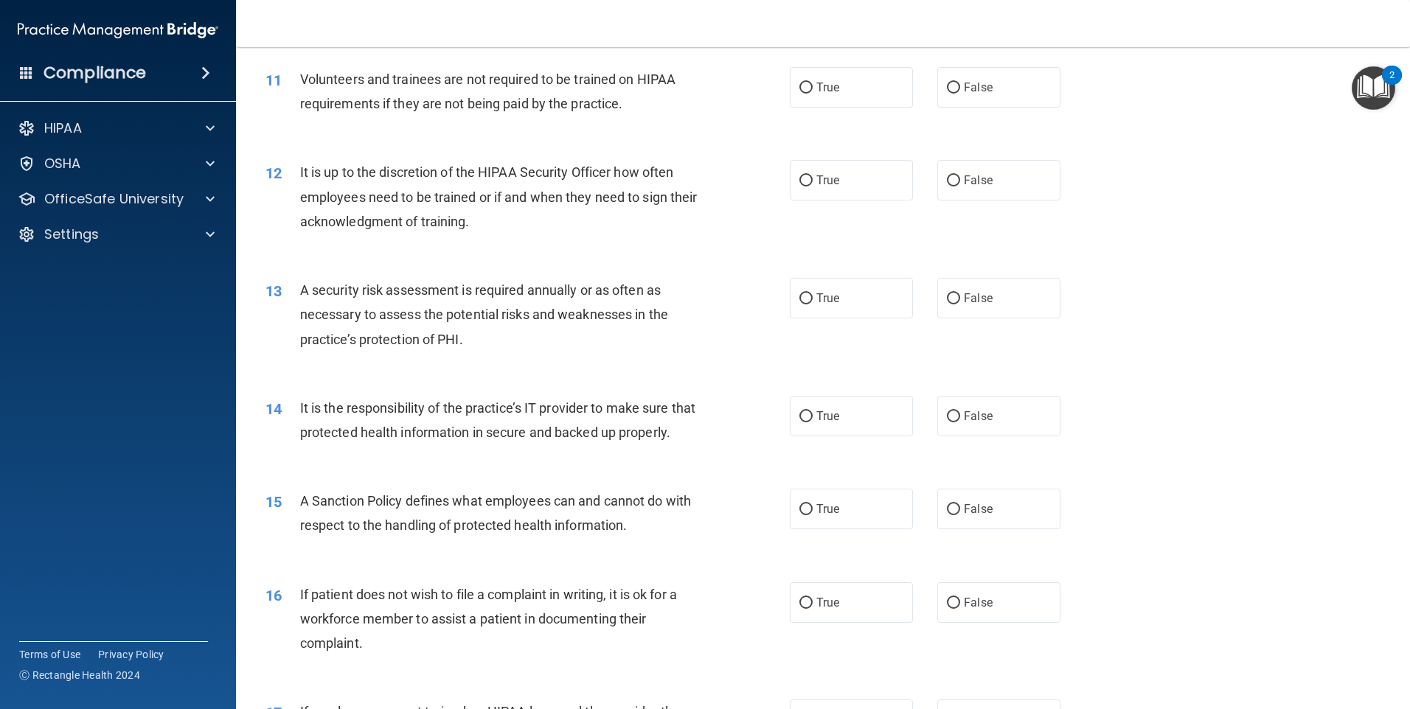
scroll to position [1327, 0]
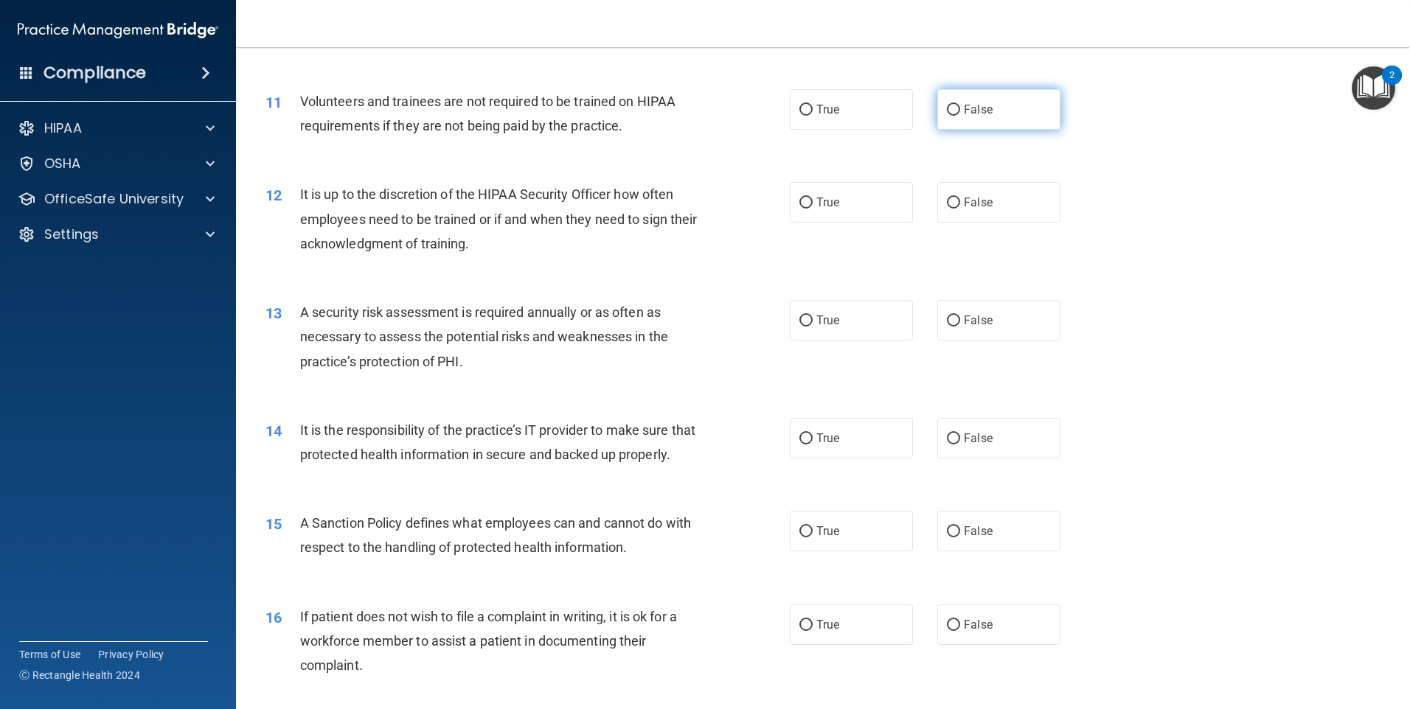
click at [947, 108] on input "False" at bounding box center [953, 110] width 13 height 11
radio input "true"
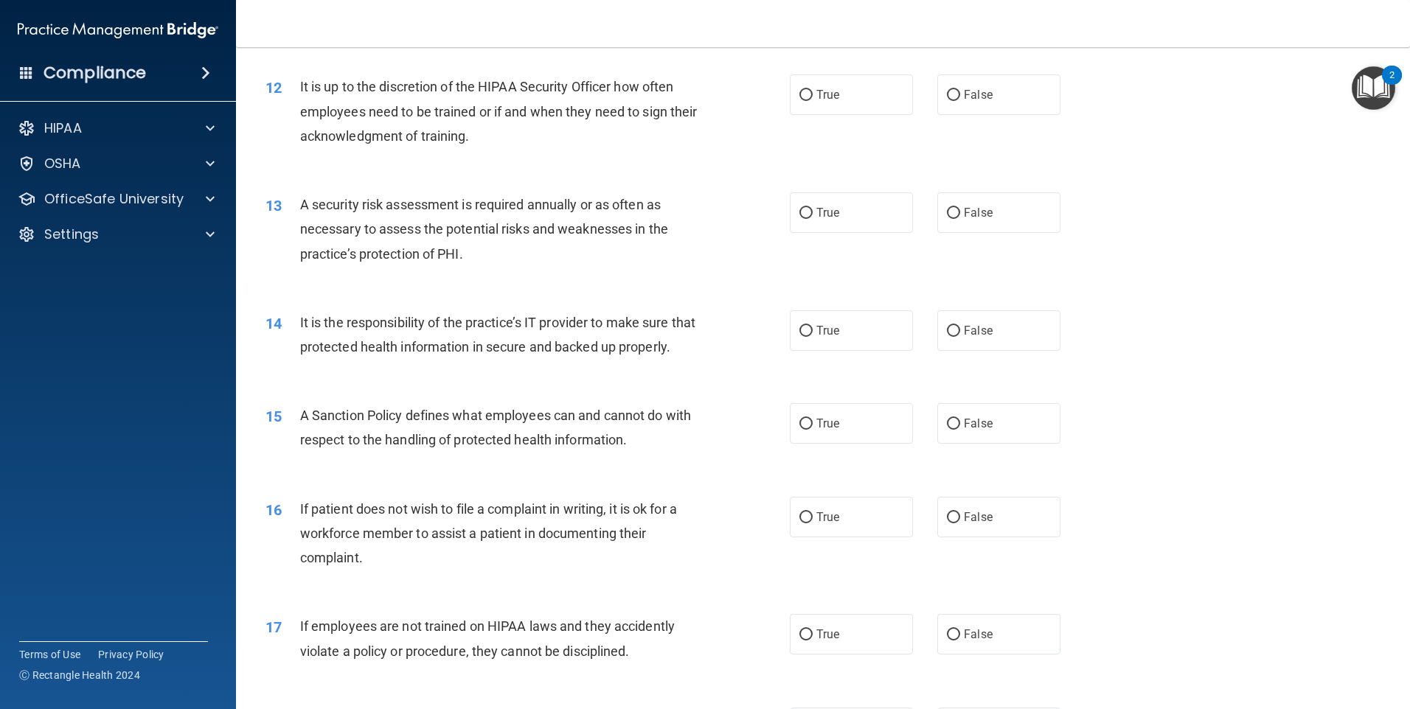
scroll to position [1401, 0]
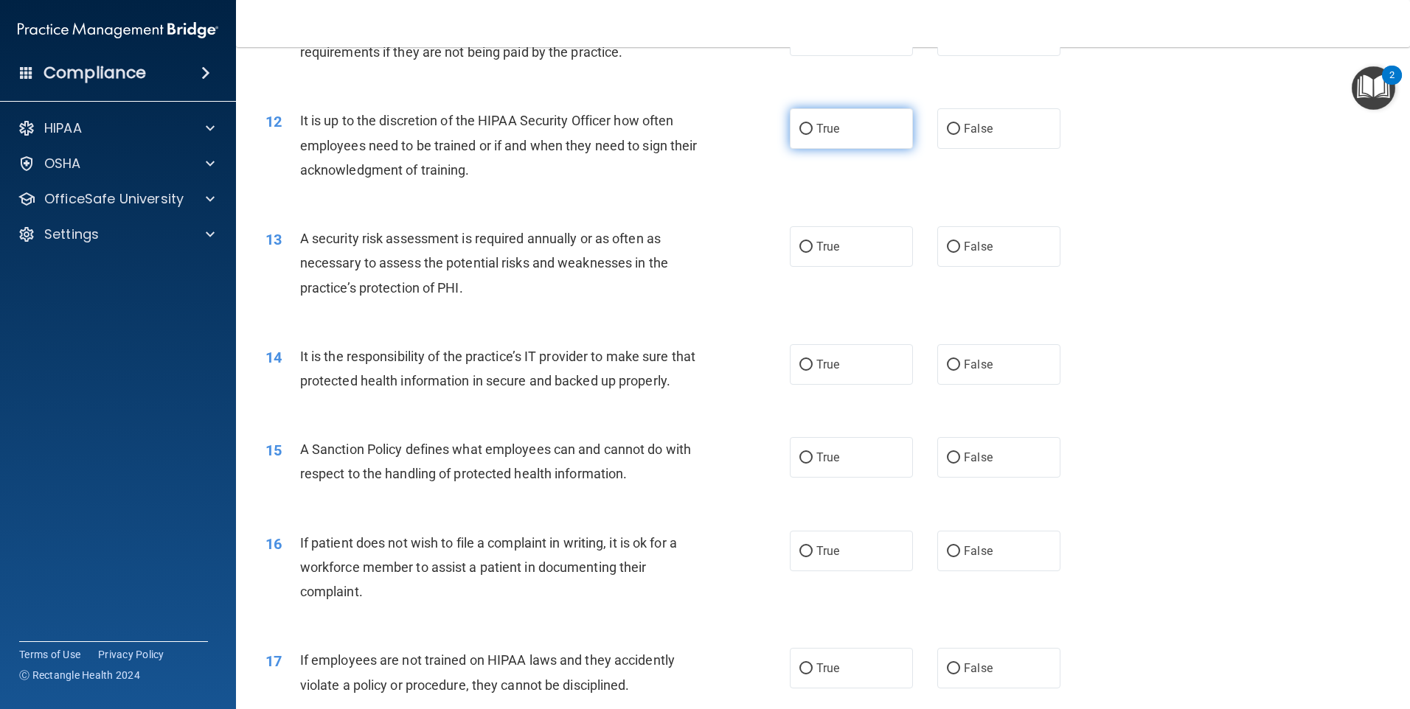
click at [818, 125] on span "True" at bounding box center [827, 129] width 23 height 14
click at [813, 125] on input "True" at bounding box center [805, 129] width 13 height 11
radio input "true"
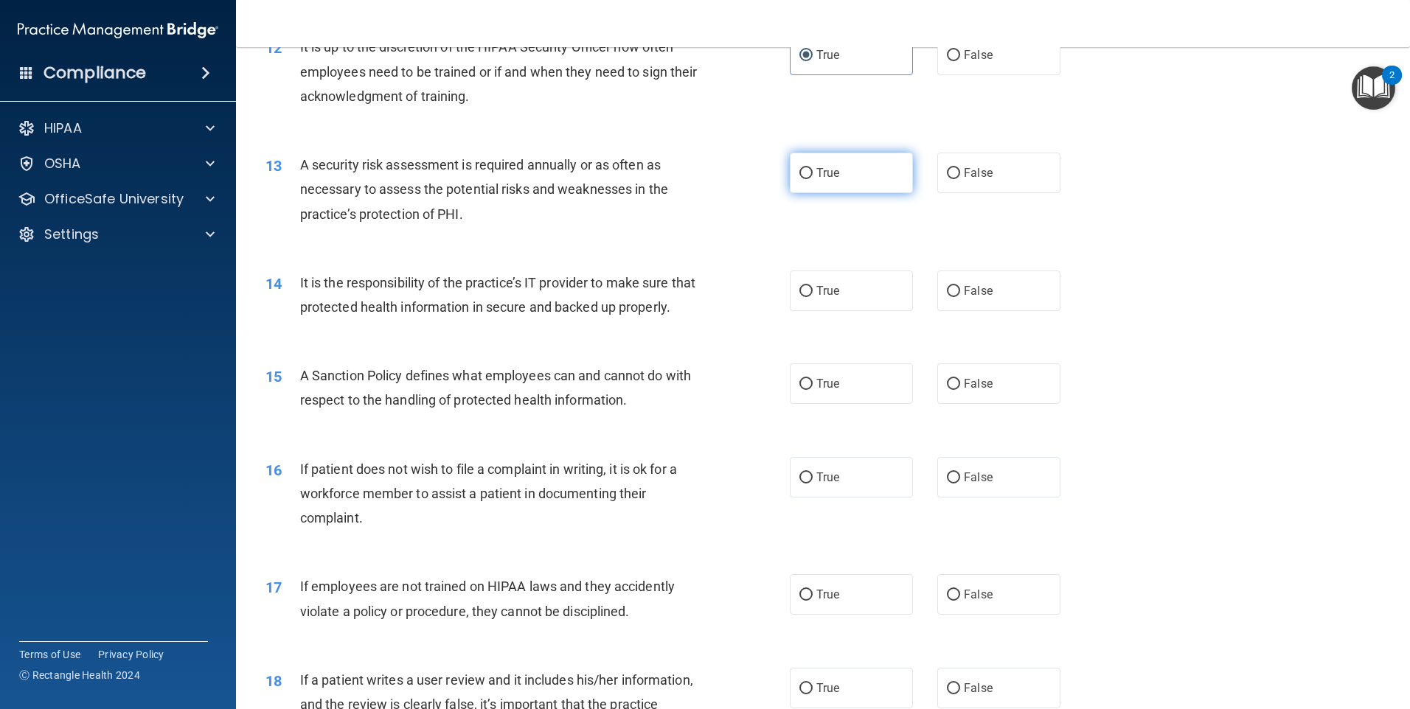
click at [893, 155] on label "True" at bounding box center [851, 173] width 123 height 41
click at [813, 168] on input "True" at bounding box center [805, 173] width 13 height 11
radio input "true"
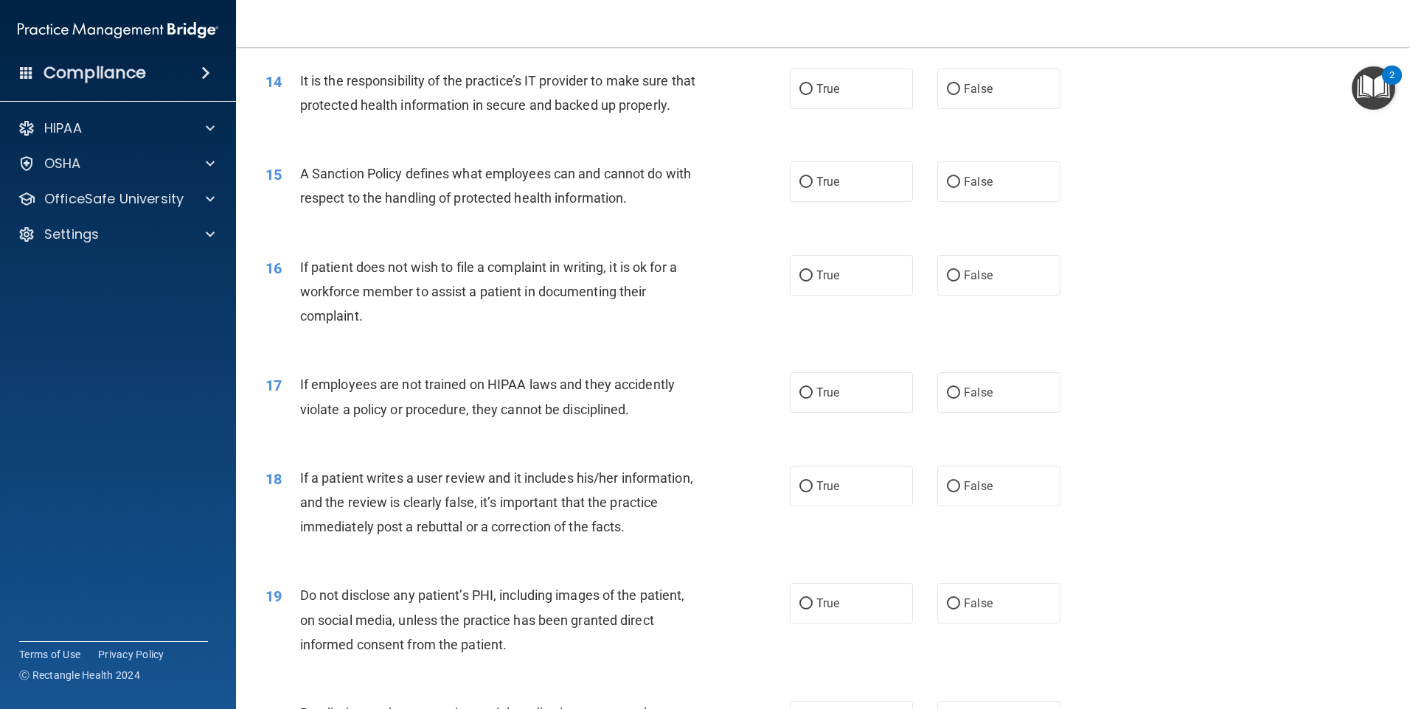
scroll to position [1622, 0]
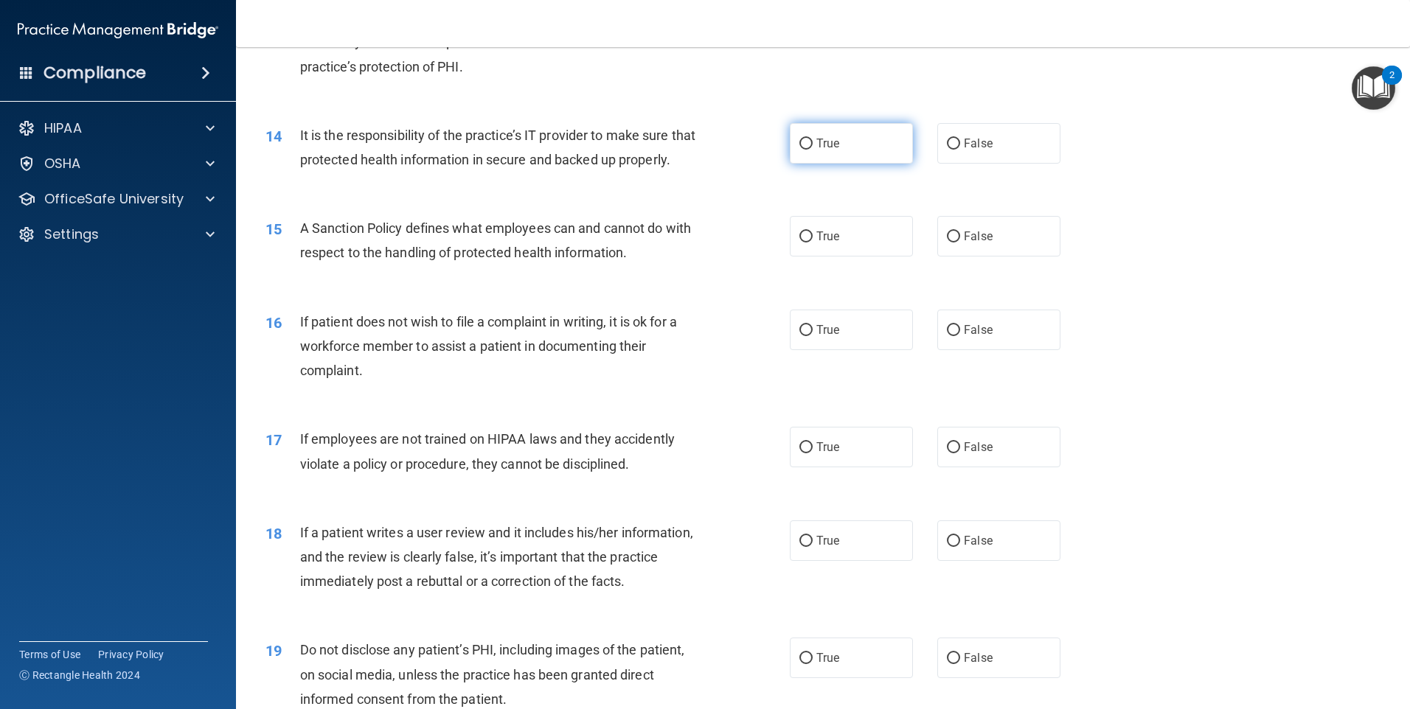
click at [838, 153] on label "True" at bounding box center [851, 143] width 123 height 41
click at [813, 150] on input "True" at bounding box center [805, 144] width 13 height 11
radio input "true"
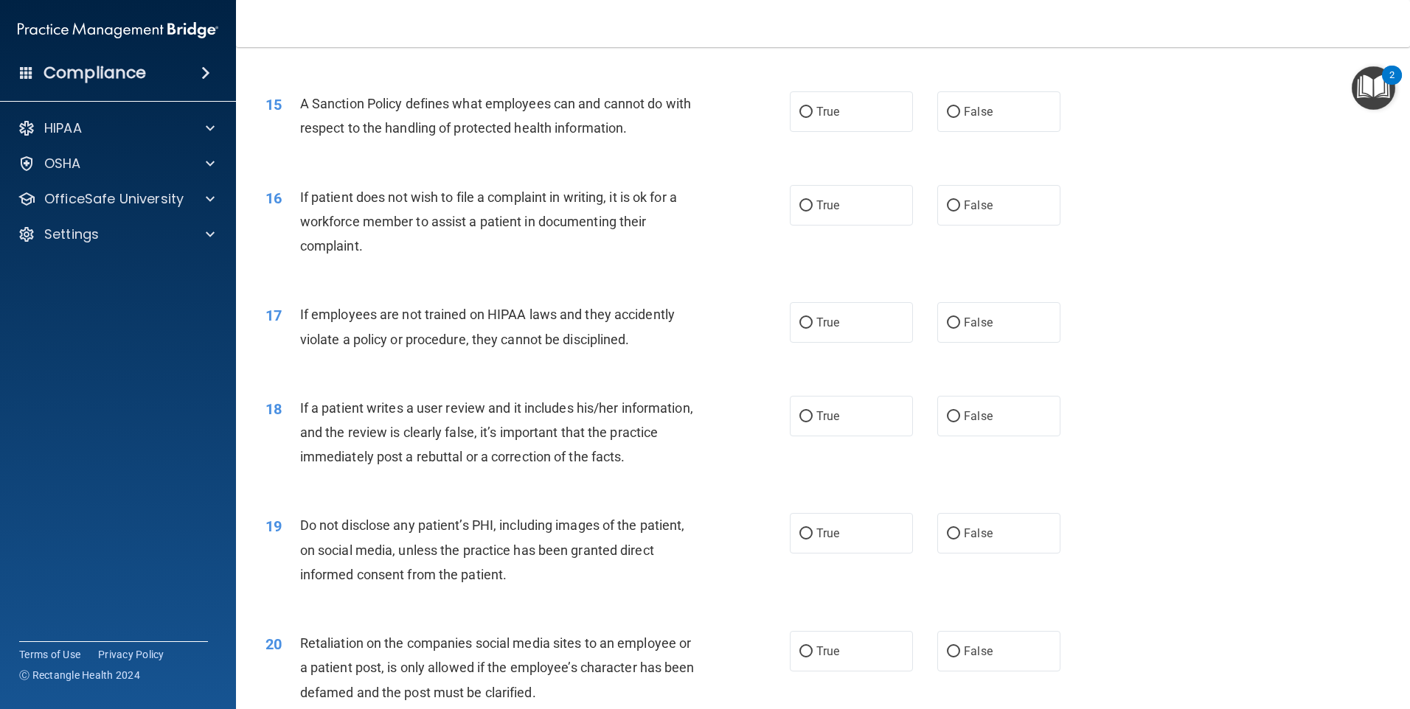
scroll to position [1770, 0]
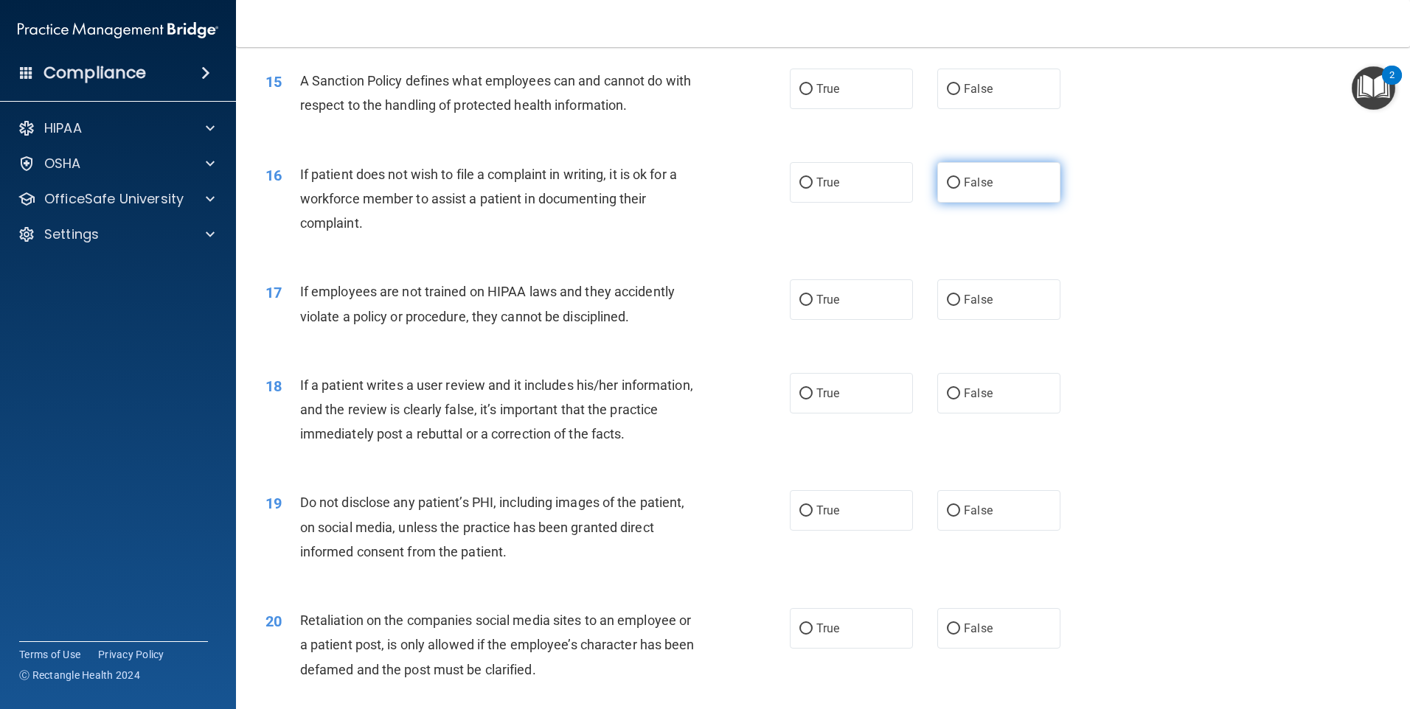
click at [988, 203] on label "False" at bounding box center [998, 182] width 123 height 41
click at [960, 189] on input "False" at bounding box center [953, 183] width 13 height 11
radio input "true"
click at [886, 109] on label "True" at bounding box center [851, 89] width 123 height 41
click at [813, 95] on input "True" at bounding box center [805, 89] width 13 height 11
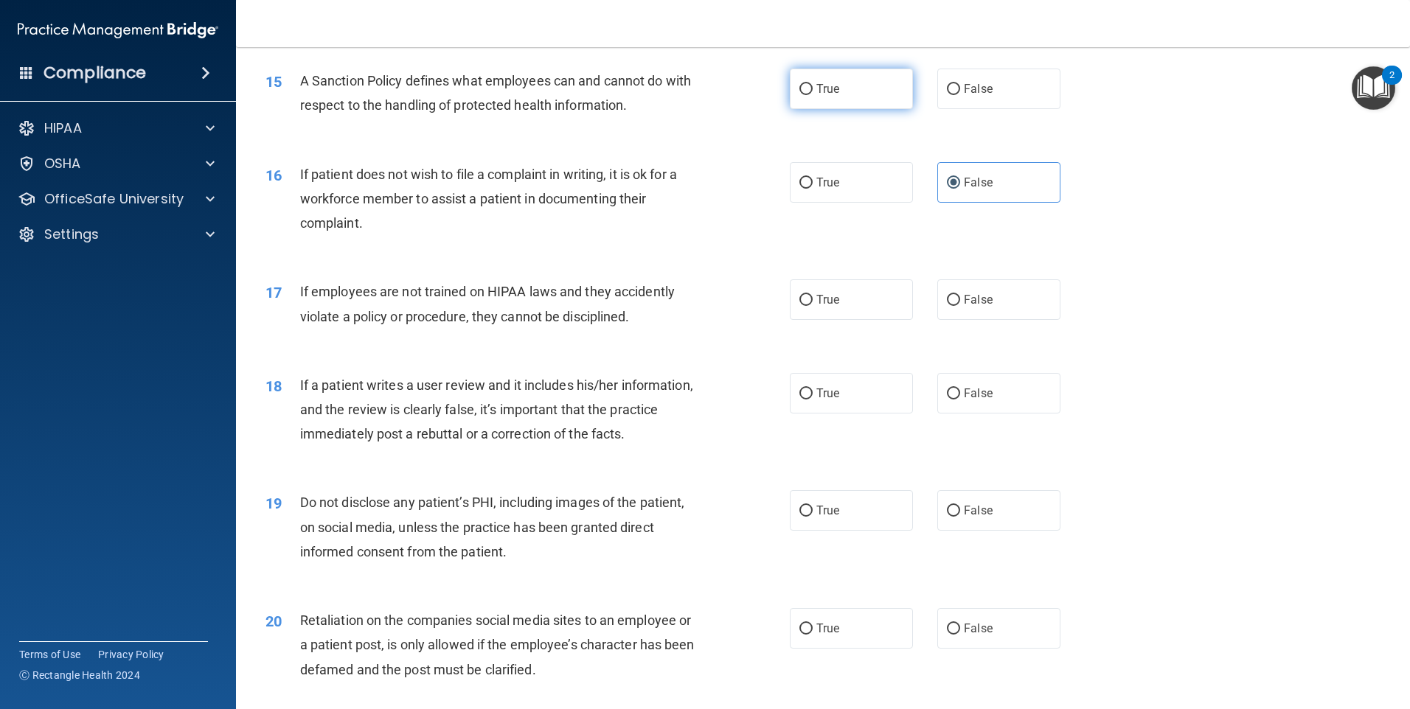
radio input "true"
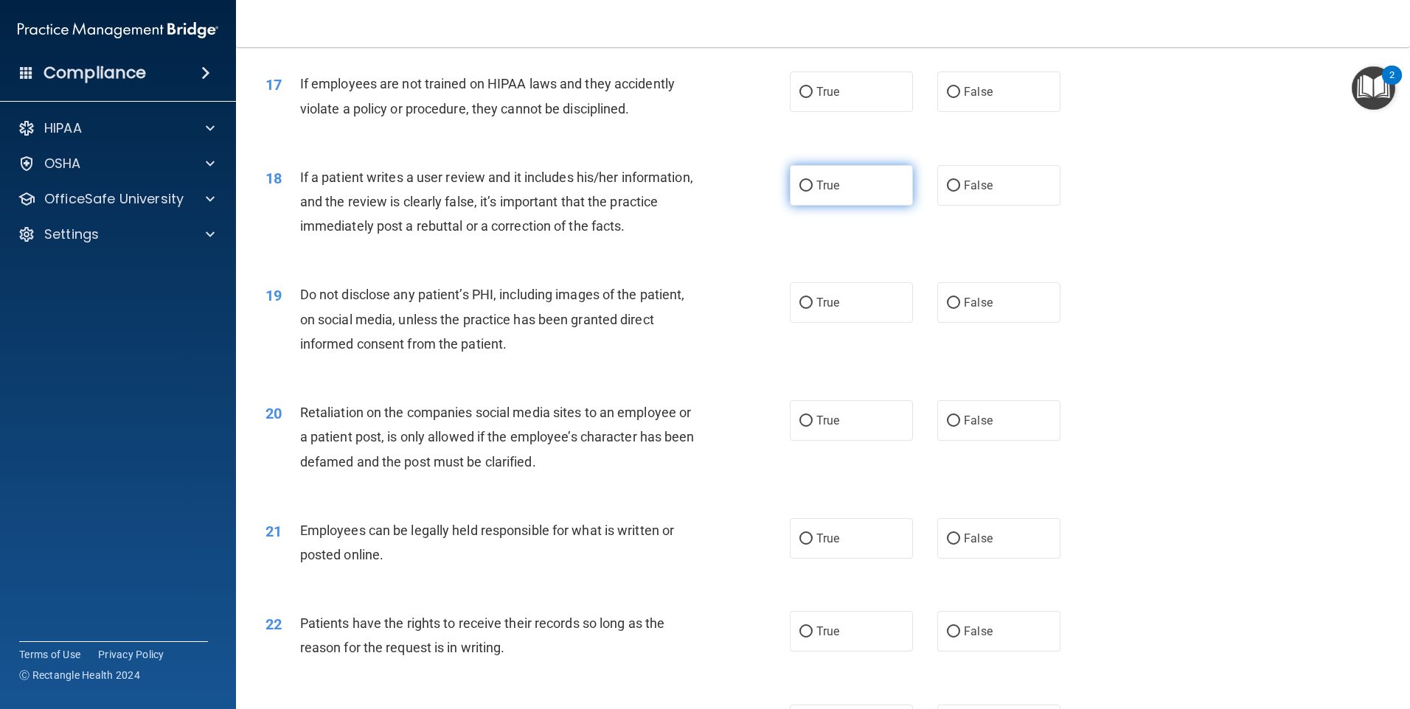
scroll to position [1991, 0]
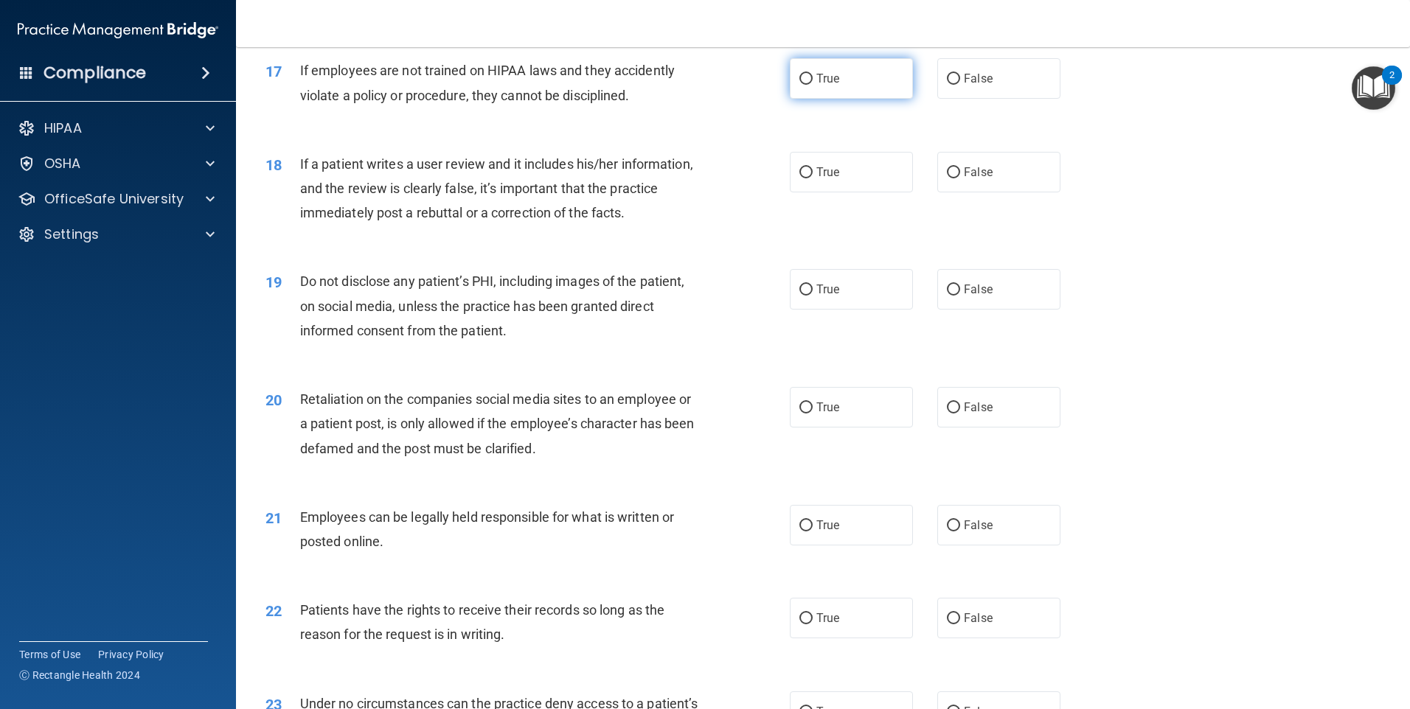
click at [835, 99] on label "True" at bounding box center [851, 78] width 123 height 41
click at [813, 85] on input "True" at bounding box center [805, 79] width 13 height 11
radio input "true"
click at [965, 99] on label "False" at bounding box center [998, 78] width 123 height 41
click at [960, 85] on input "False" at bounding box center [953, 79] width 13 height 11
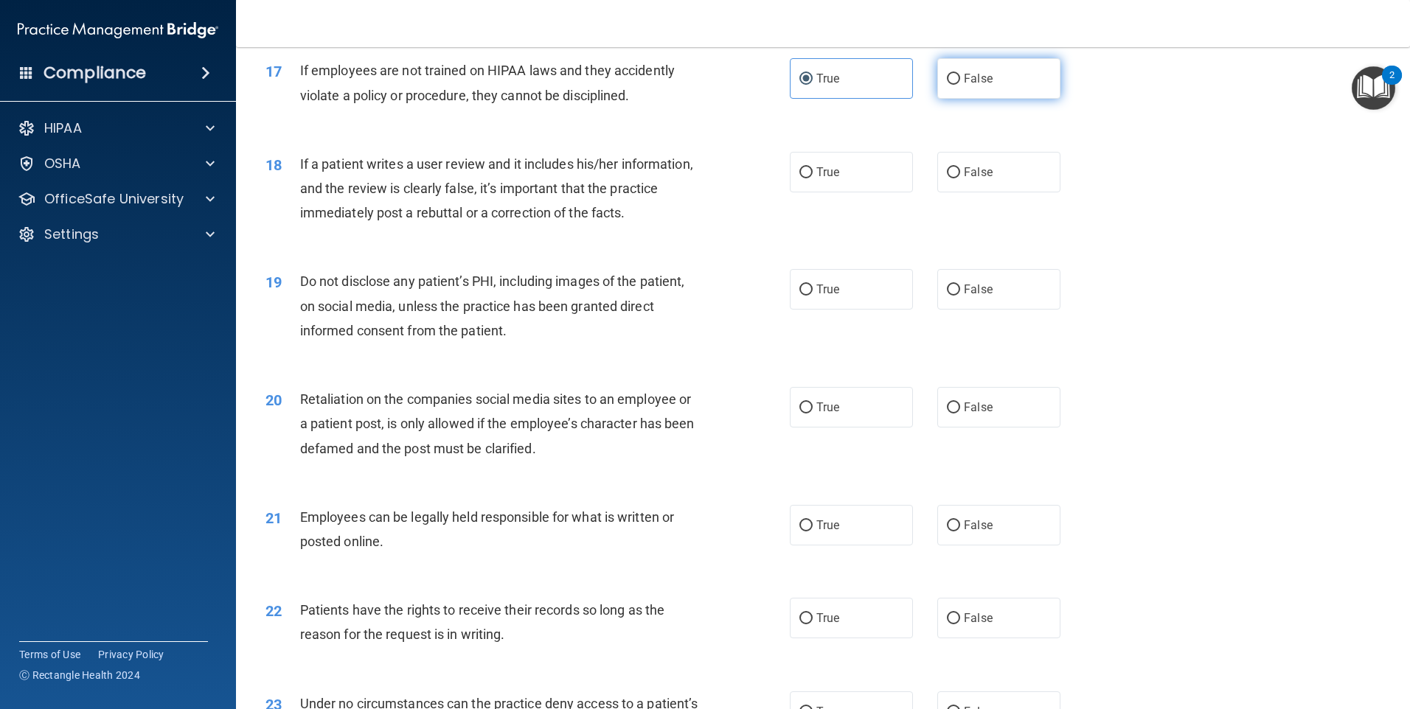
radio input "true"
radio input "false"
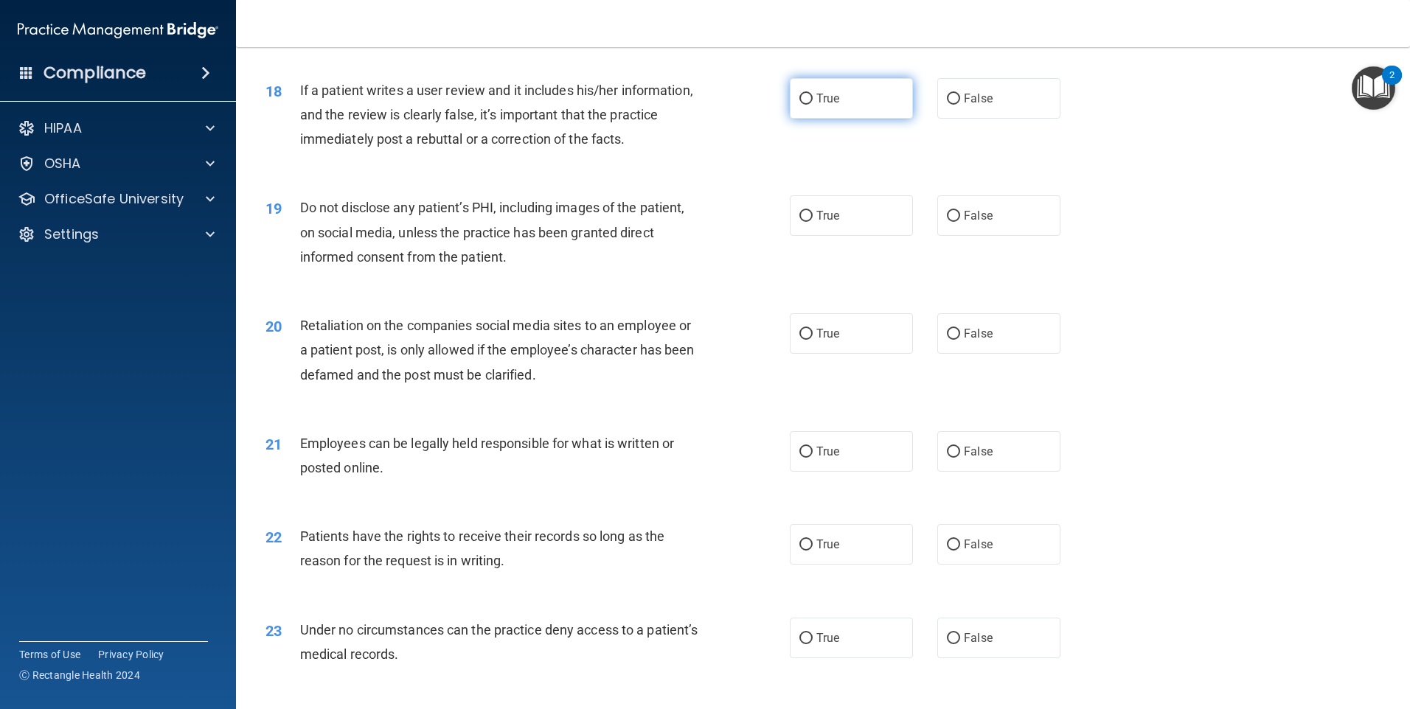
click at [827, 119] on label "True" at bounding box center [851, 98] width 123 height 41
click at [813, 105] on input "True" at bounding box center [805, 99] width 13 height 11
radio input "true"
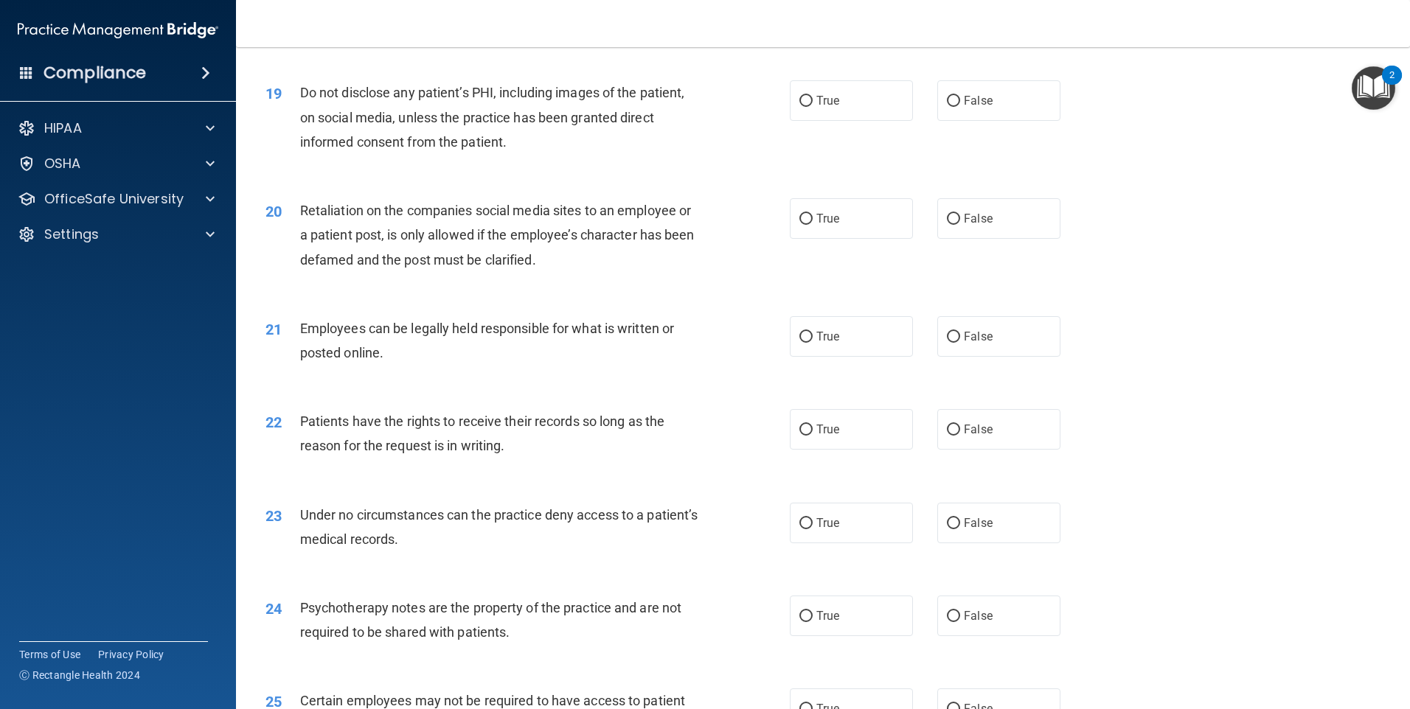
scroll to position [2212, 0]
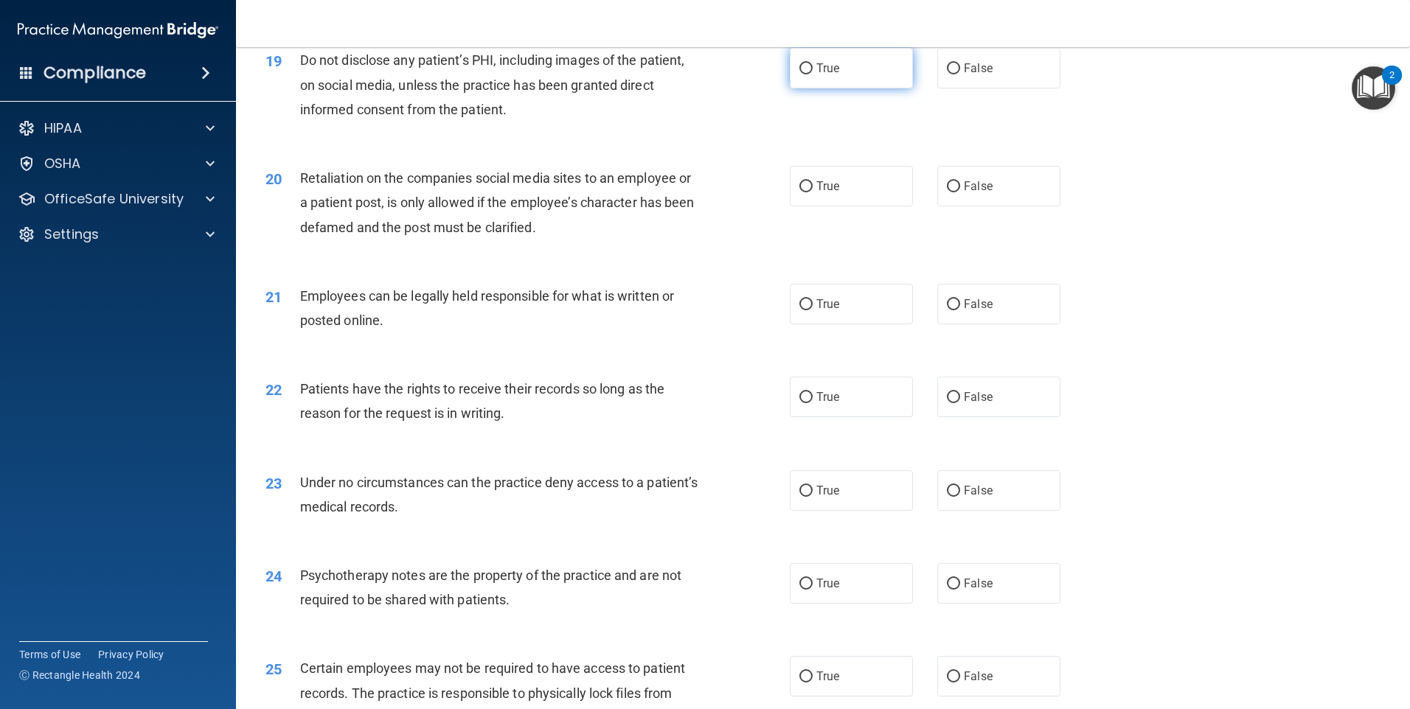
click at [858, 82] on label "True" at bounding box center [851, 68] width 123 height 41
click at [813, 74] on input "True" at bounding box center [805, 68] width 13 height 11
radio input "true"
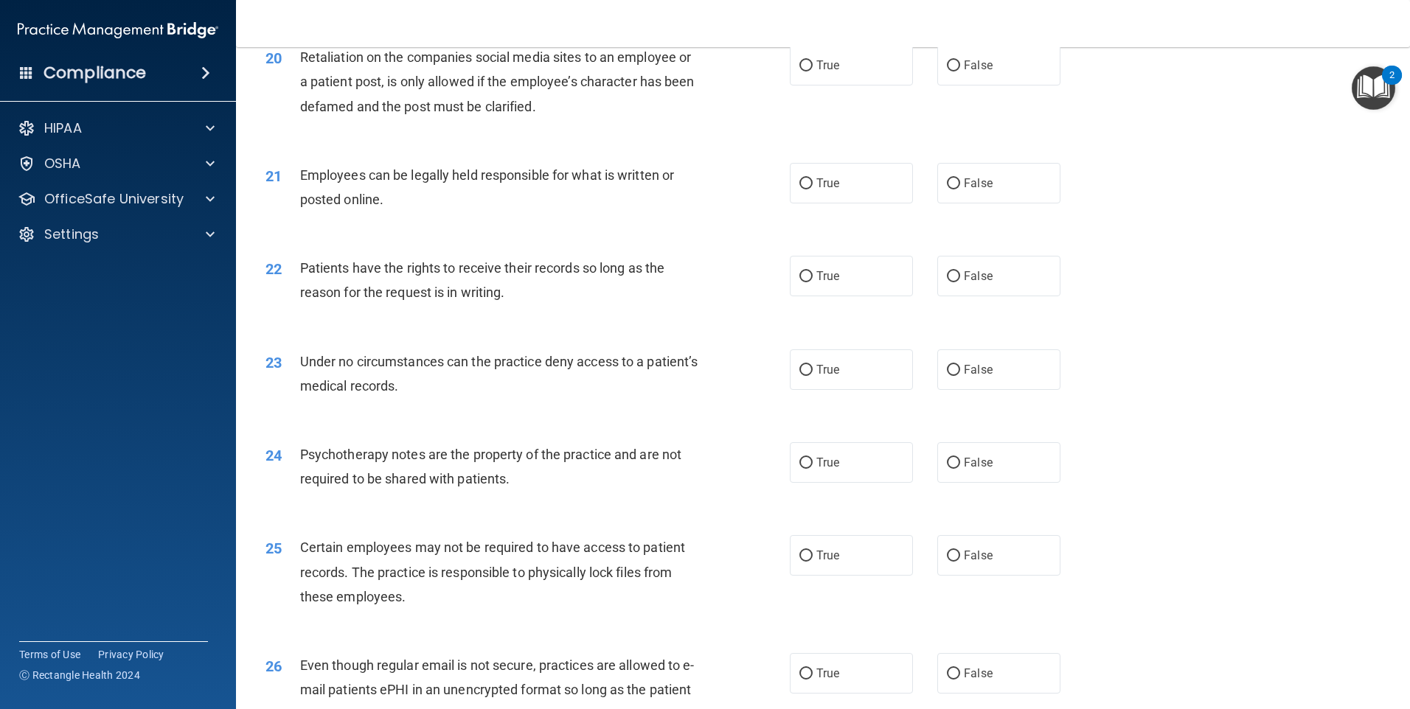
scroll to position [2286, 0]
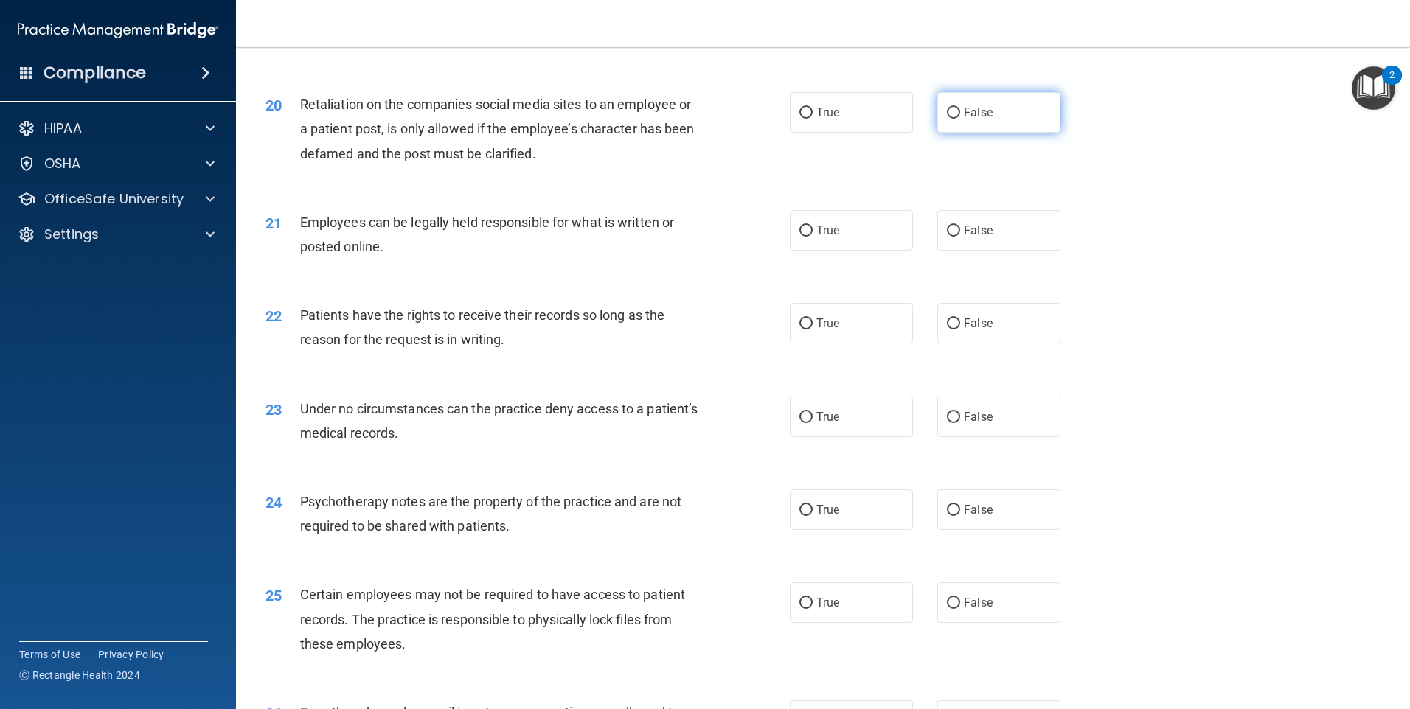
click at [953, 119] on input "False" at bounding box center [953, 113] width 13 height 11
radio input "true"
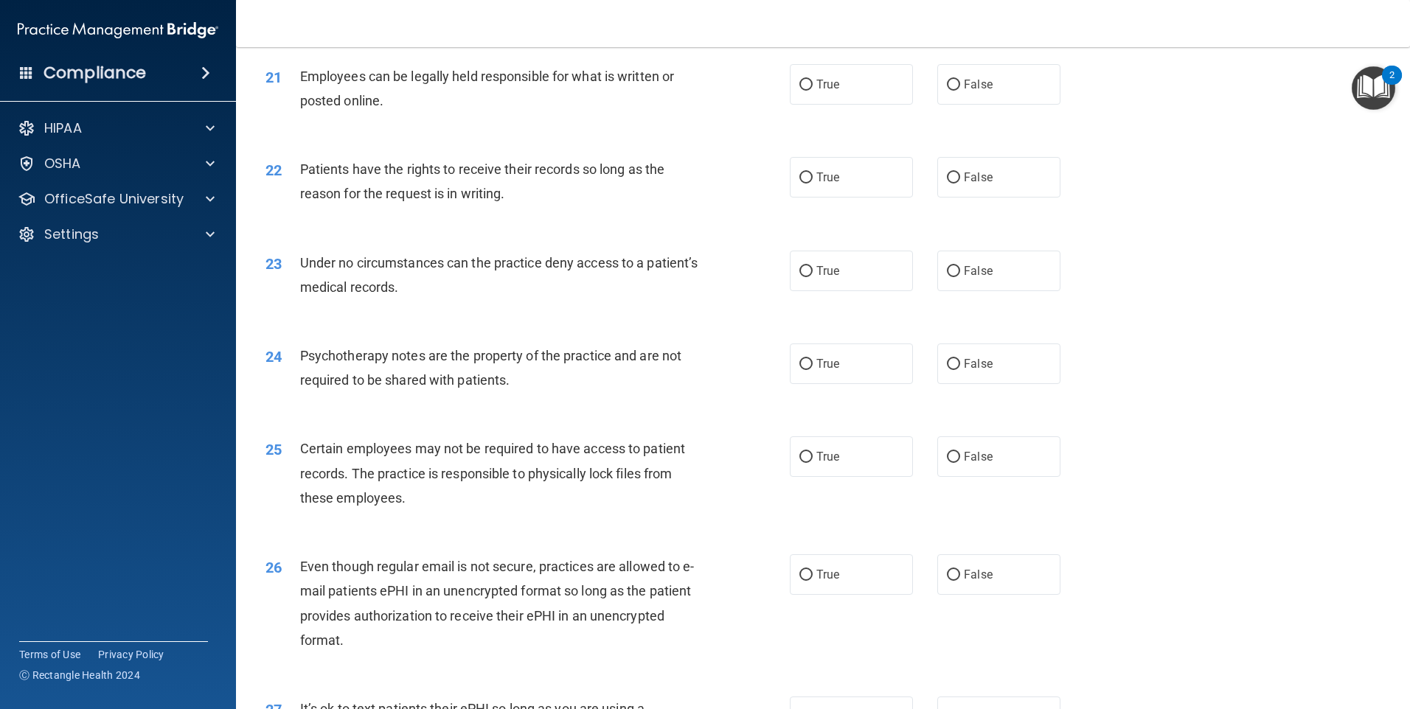
scroll to position [2433, 0]
click at [813, 103] on label "True" at bounding box center [851, 83] width 123 height 41
click at [813, 89] on input "True" at bounding box center [805, 83] width 13 height 11
radio input "true"
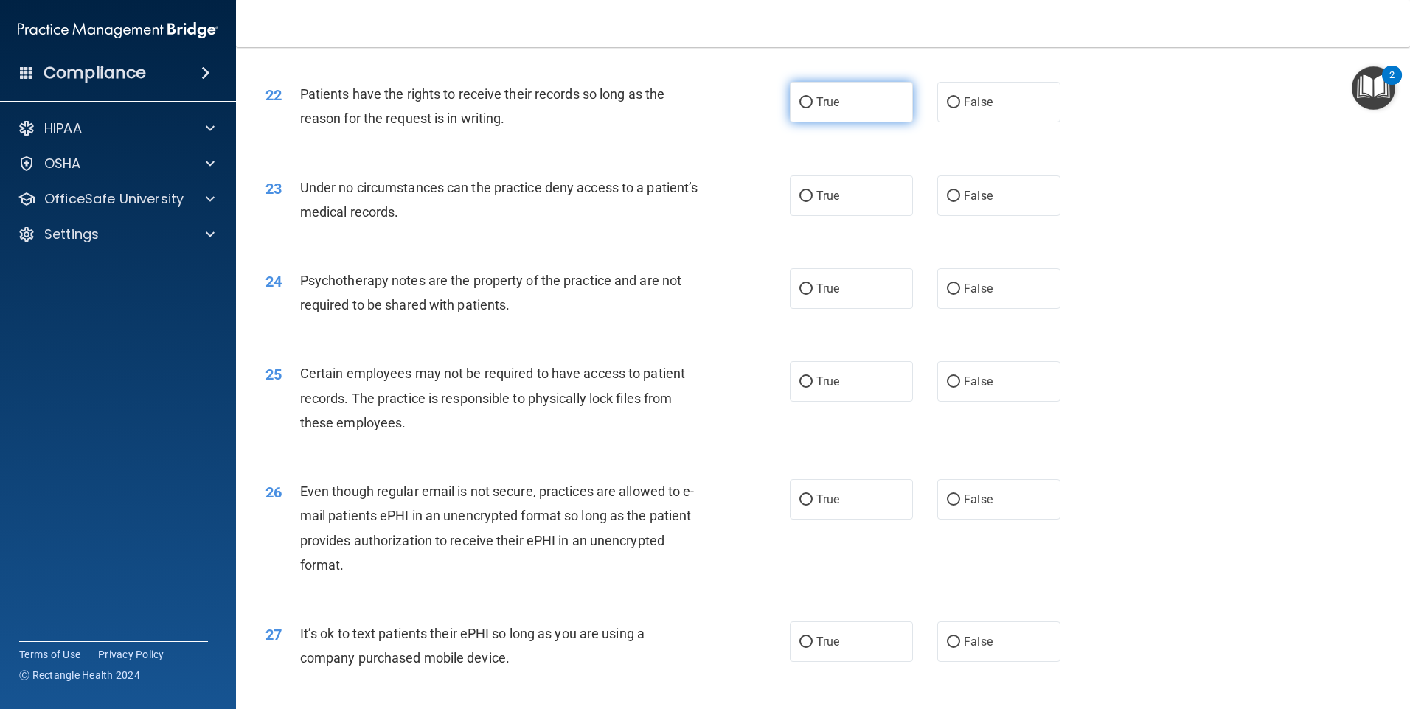
click at [858, 122] on label "True" at bounding box center [851, 102] width 123 height 41
click at [813, 108] on input "True" at bounding box center [805, 102] width 13 height 11
radio input "true"
click at [1003, 122] on label "False" at bounding box center [998, 102] width 123 height 41
click at [960, 108] on input "False" at bounding box center [953, 102] width 13 height 11
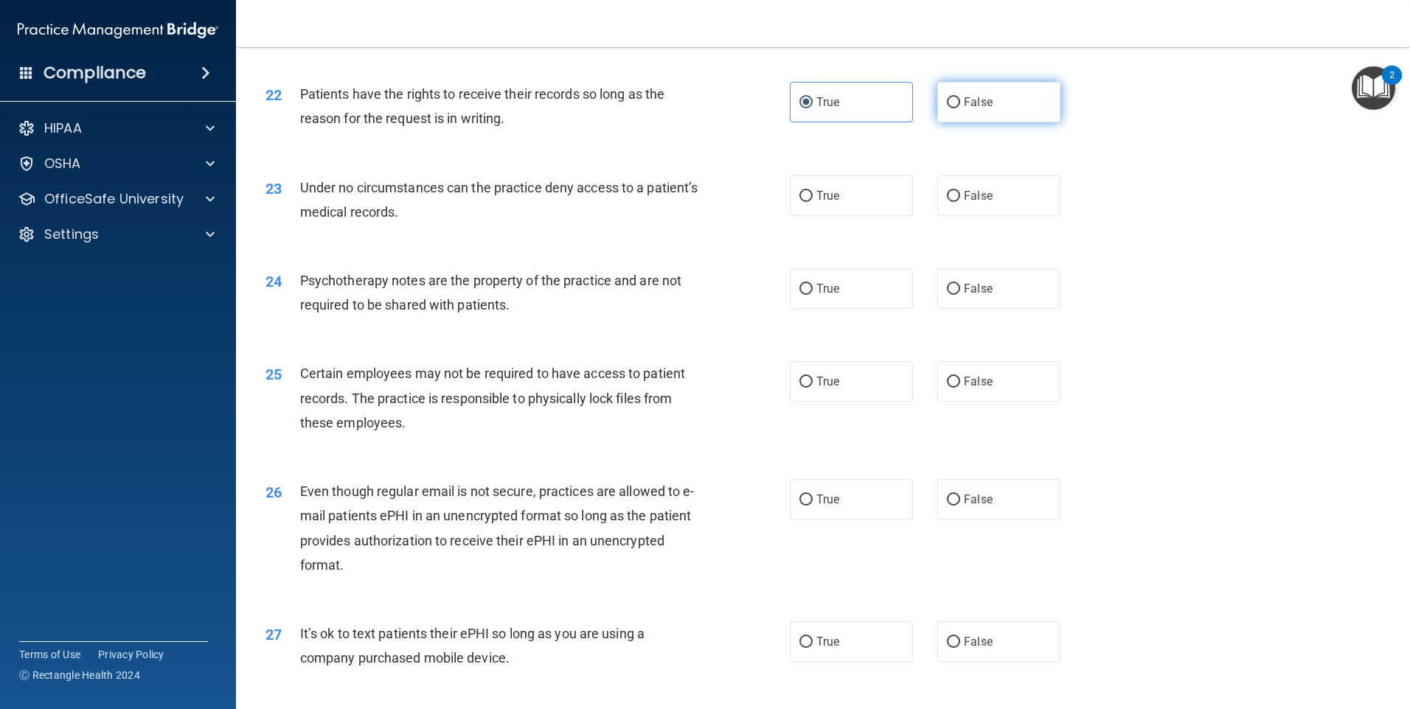
radio input "true"
radio input "false"
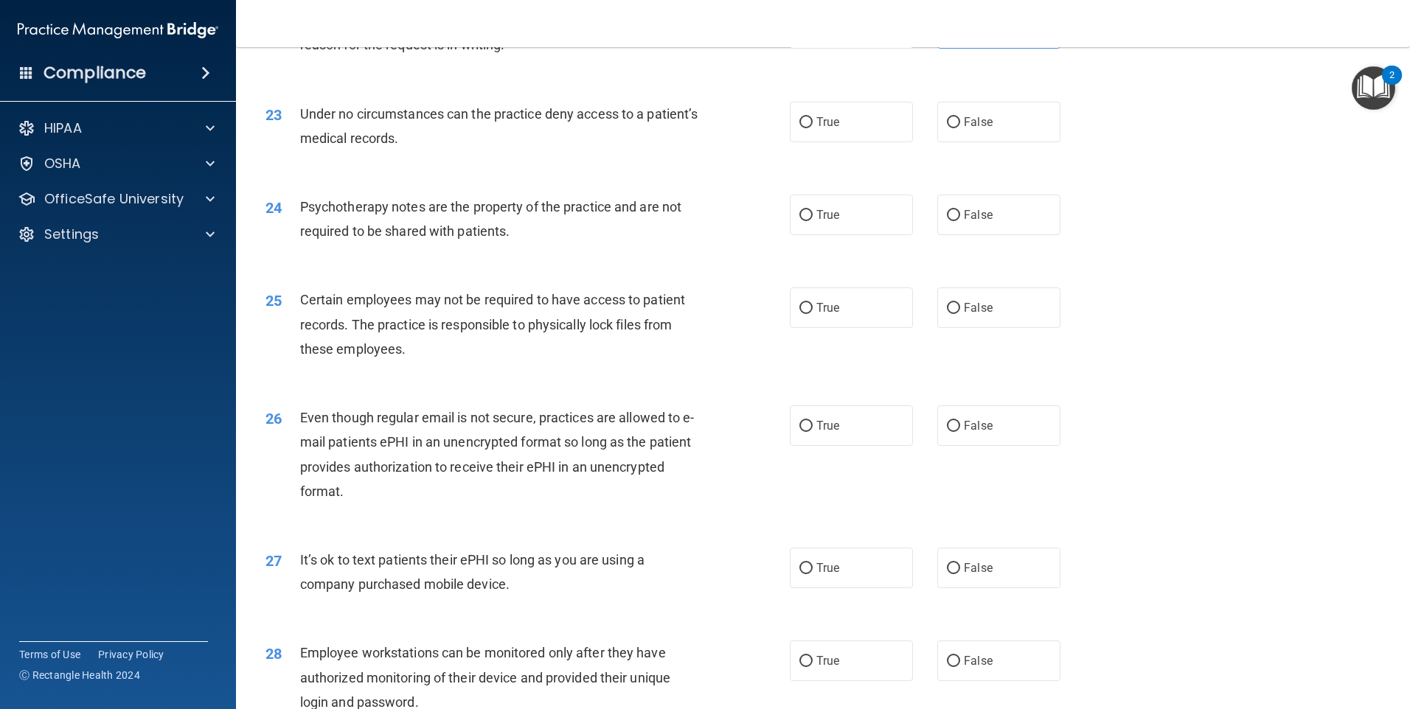
scroll to position [2655, 0]
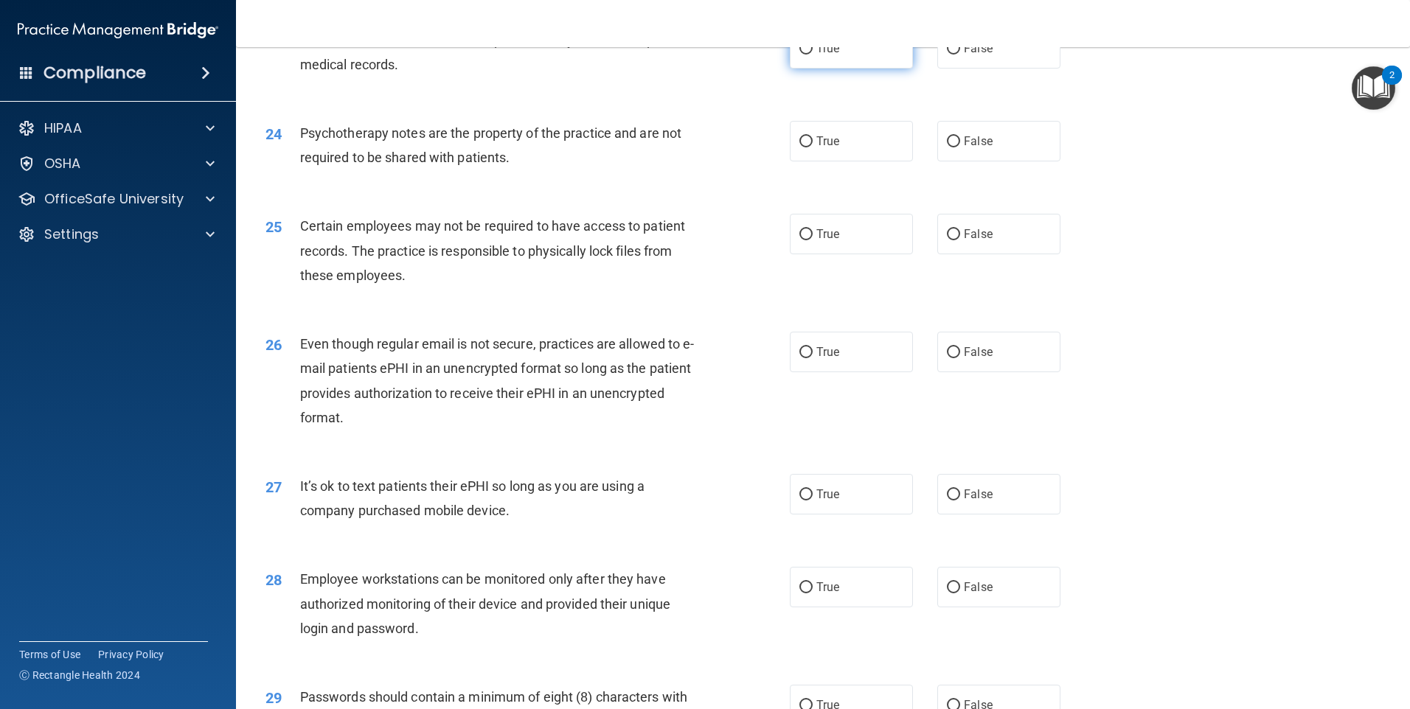
click at [868, 69] on label "True" at bounding box center [851, 48] width 123 height 41
click at [813, 55] on input "True" at bounding box center [805, 49] width 13 height 11
radio input "true"
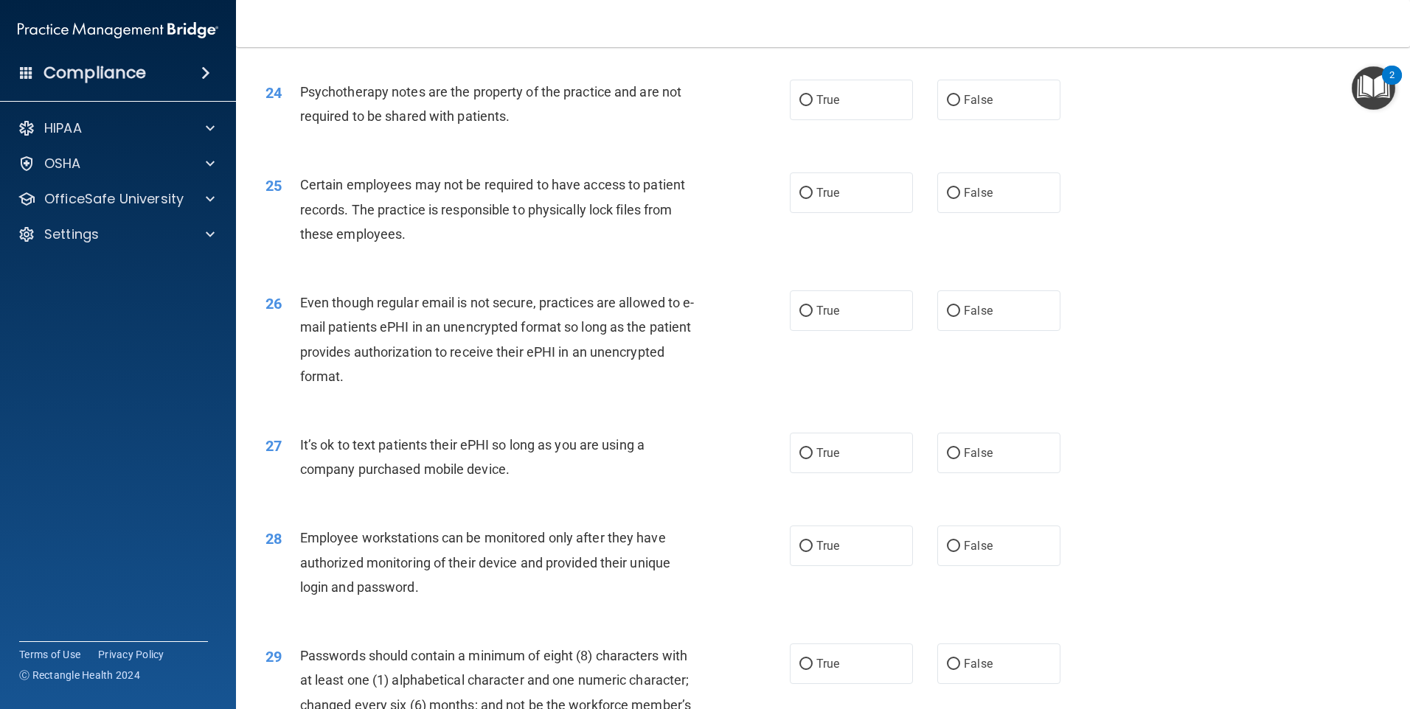
scroll to position [2728, 0]
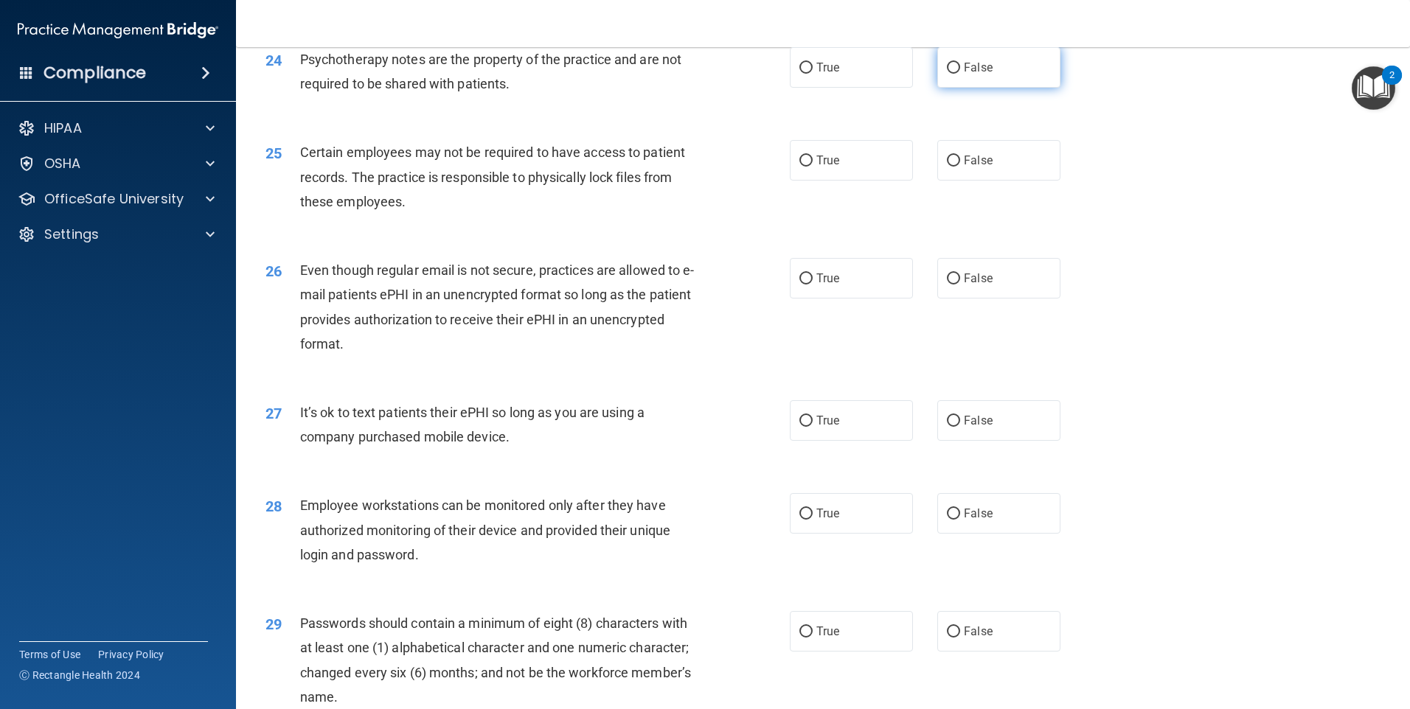
click at [952, 88] on label "False" at bounding box center [998, 67] width 123 height 41
click at [952, 74] on input "False" at bounding box center [953, 68] width 13 height 11
radio input "true"
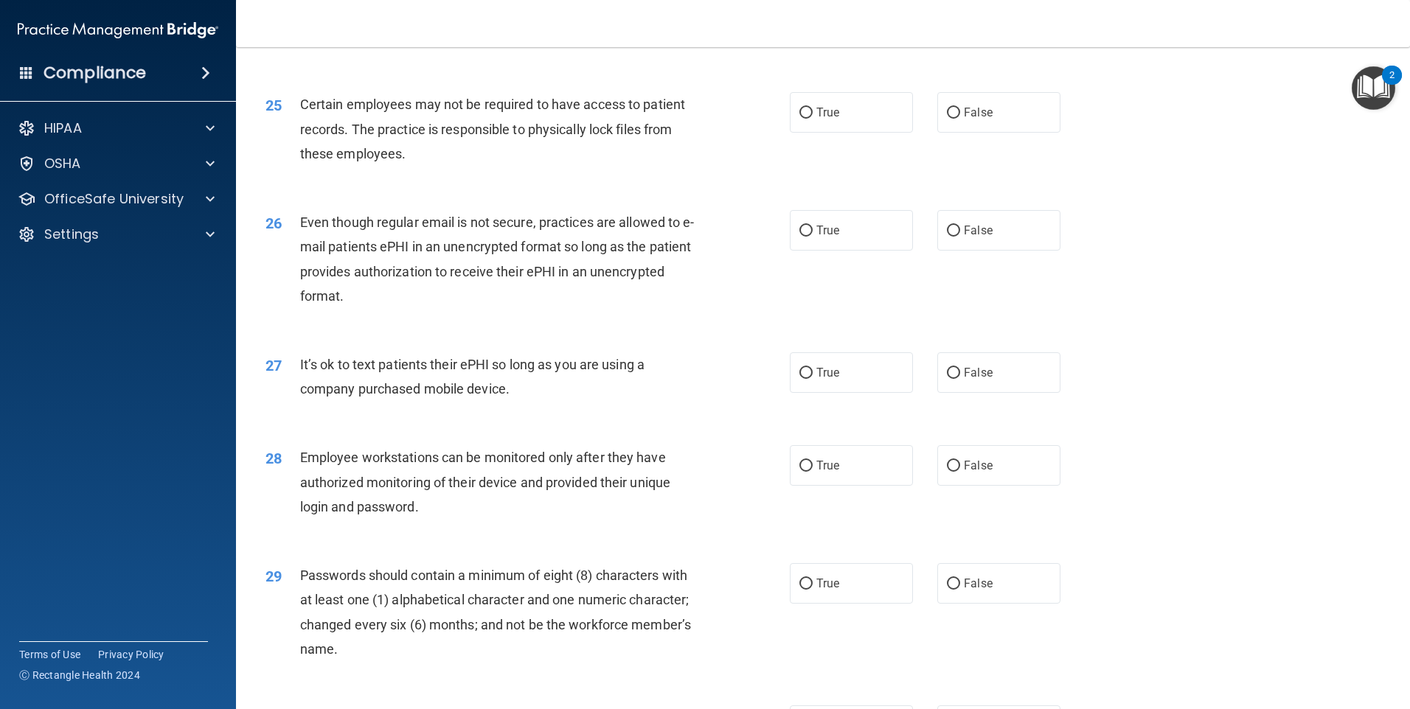
scroll to position [2802, 0]
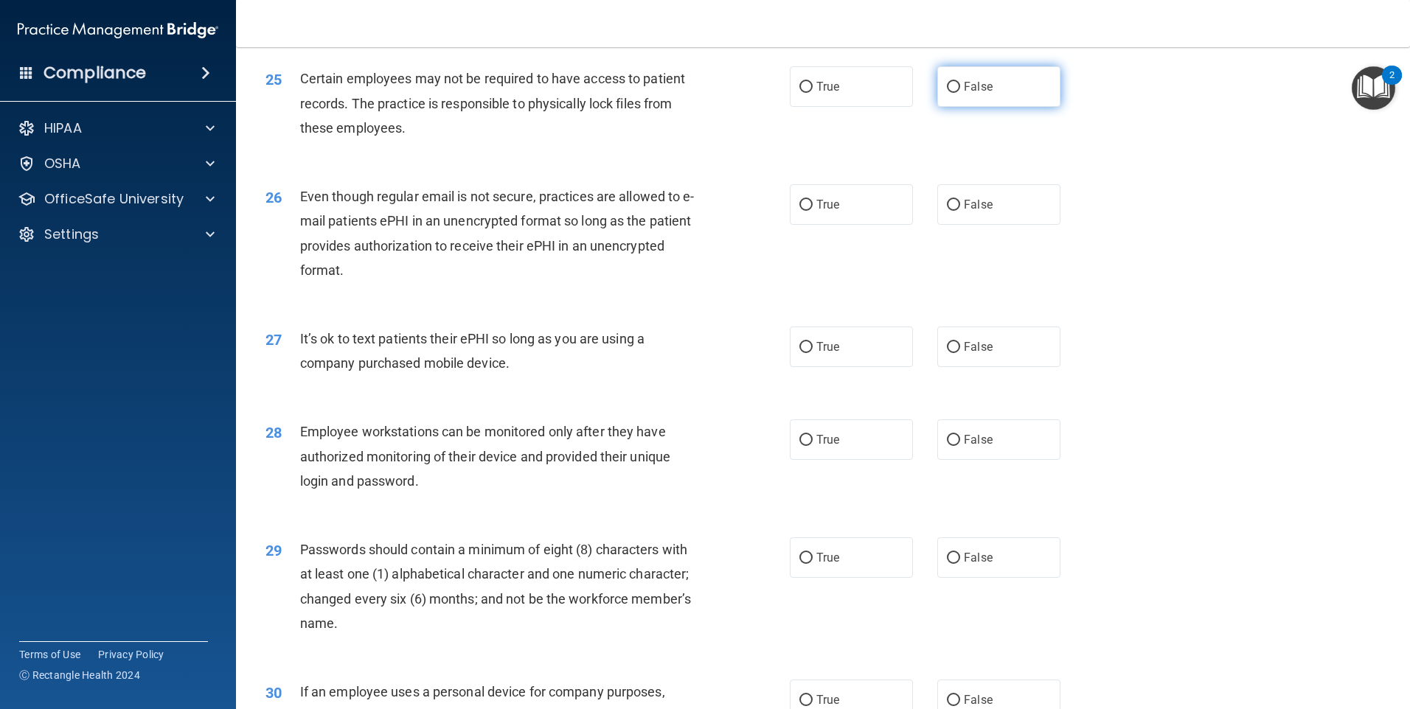
click at [965, 94] on span "False" at bounding box center [978, 87] width 29 height 14
click at [960, 93] on input "False" at bounding box center [953, 87] width 13 height 11
radio input "true"
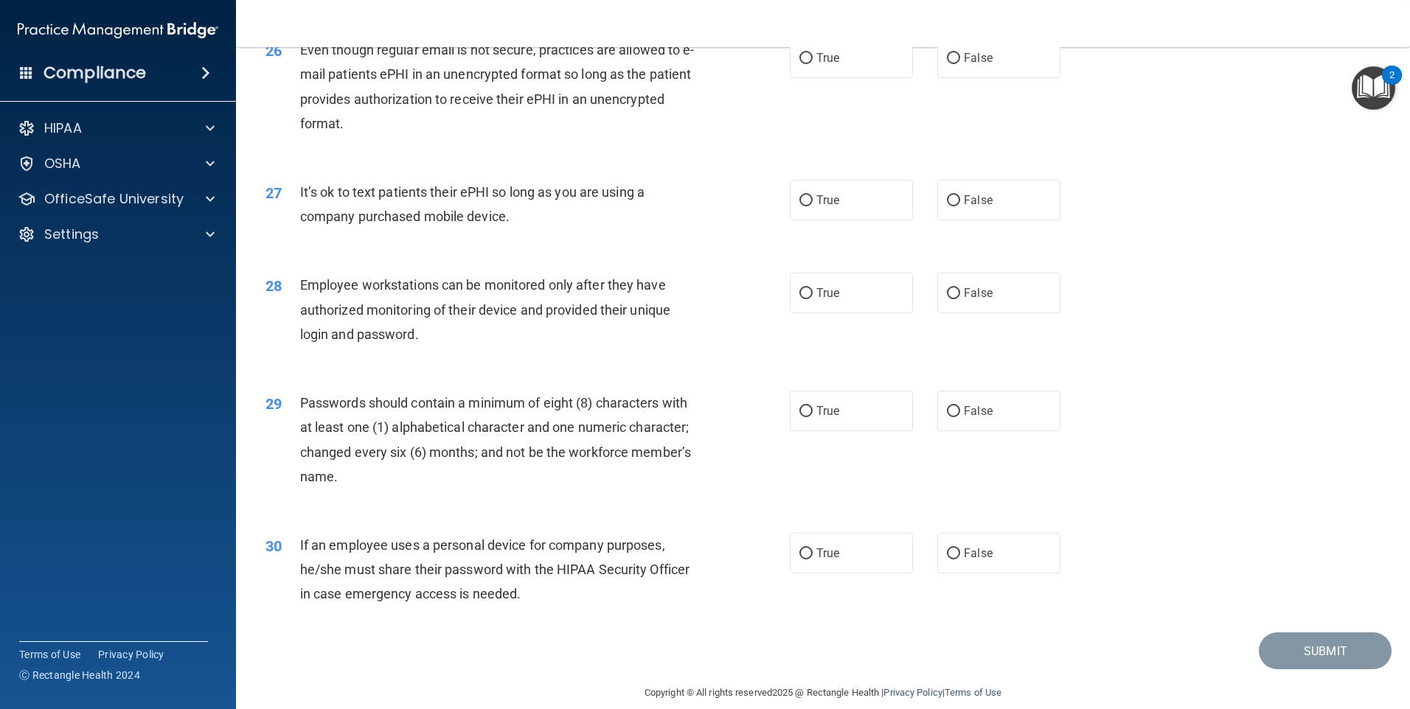
scroll to position [2950, 0]
click at [838, 77] on label "True" at bounding box center [851, 57] width 123 height 41
click at [813, 63] on input "True" at bounding box center [805, 57] width 13 height 11
radio input "true"
click at [979, 77] on label "False" at bounding box center [998, 57] width 123 height 41
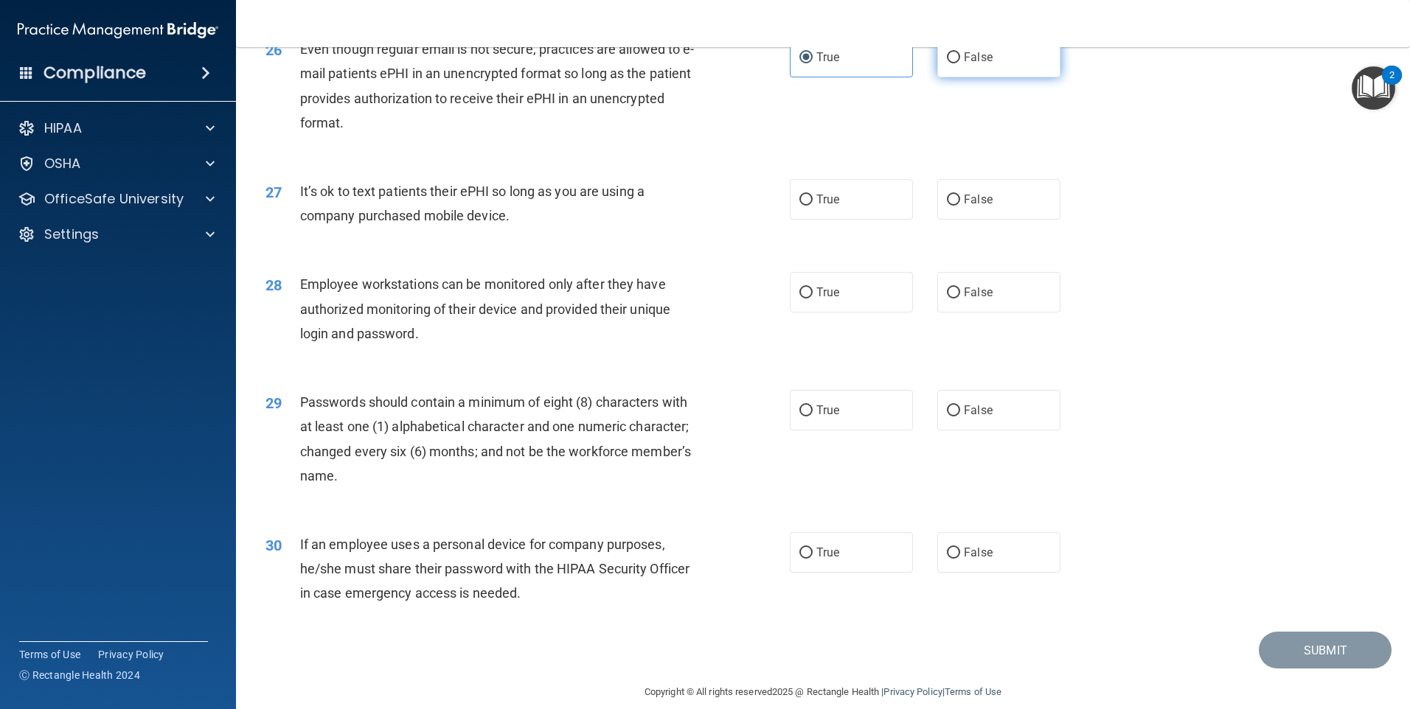
click at [960, 63] on input "False" at bounding box center [953, 57] width 13 height 11
radio input "true"
radio input "false"
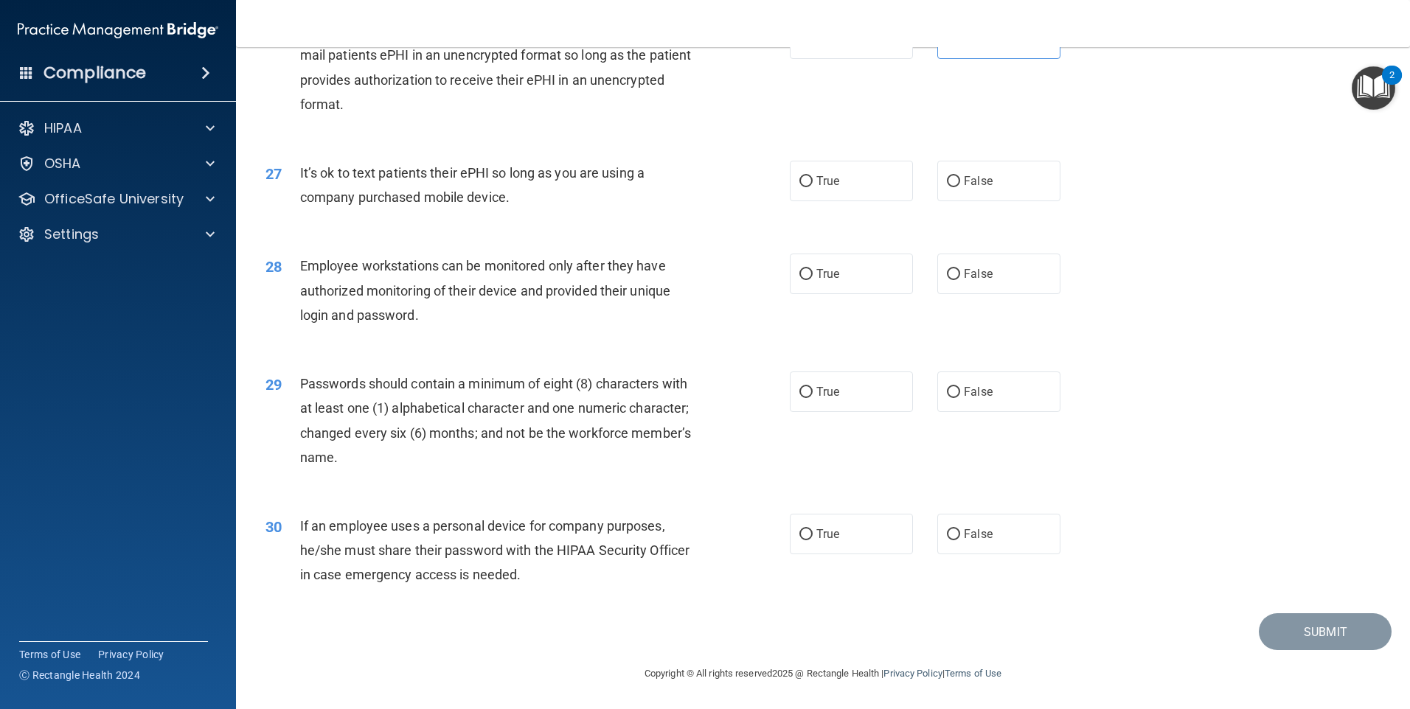
scroll to position [2992, 0]
click at [824, 197] on label "True" at bounding box center [851, 181] width 123 height 41
click at [813, 187] on input "True" at bounding box center [805, 181] width 13 height 11
radio input "true"
click at [833, 288] on label "True" at bounding box center [851, 274] width 123 height 41
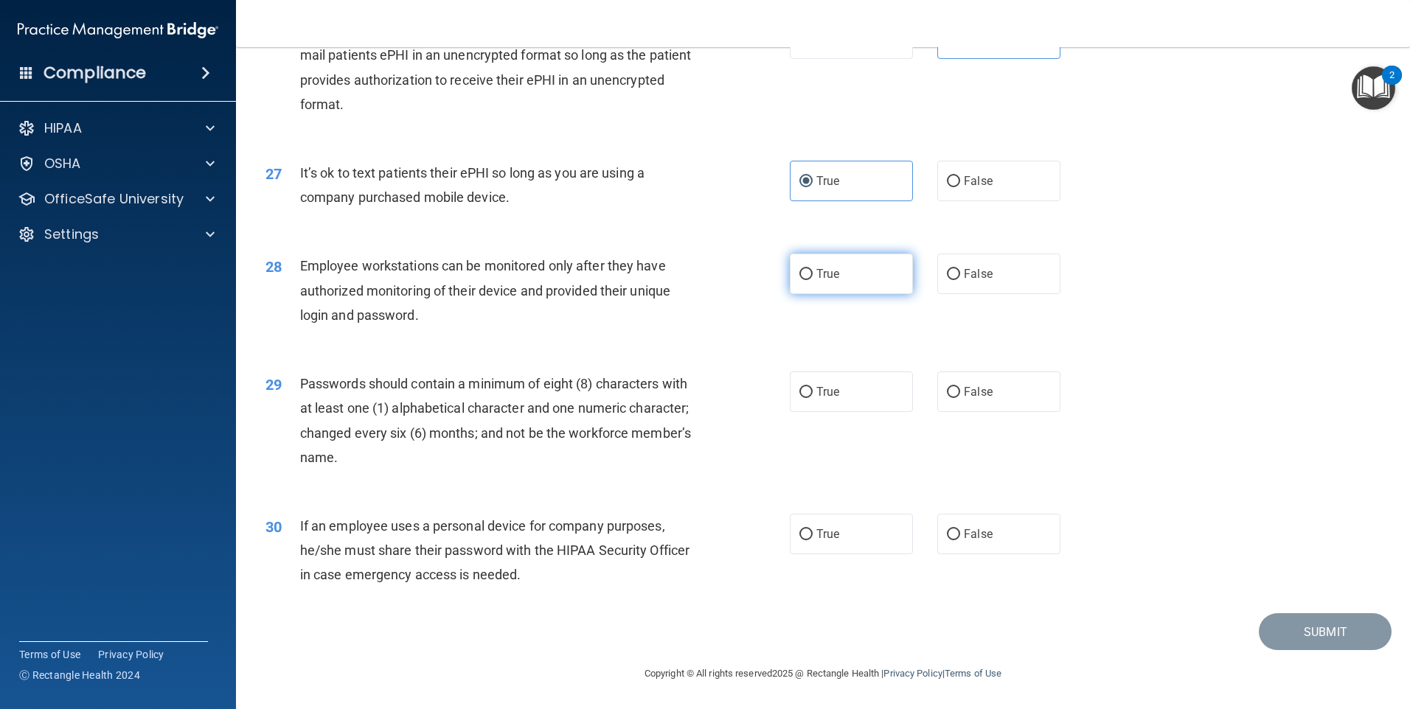
click at [813, 280] on input "True" at bounding box center [805, 274] width 13 height 11
radio input "true"
click at [951, 283] on label "False" at bounding box center [998, 274] width 123 height 41
click at [951, 280] on input "False" at bounding box center [953, 274] width 13 height 11
radio input "true"
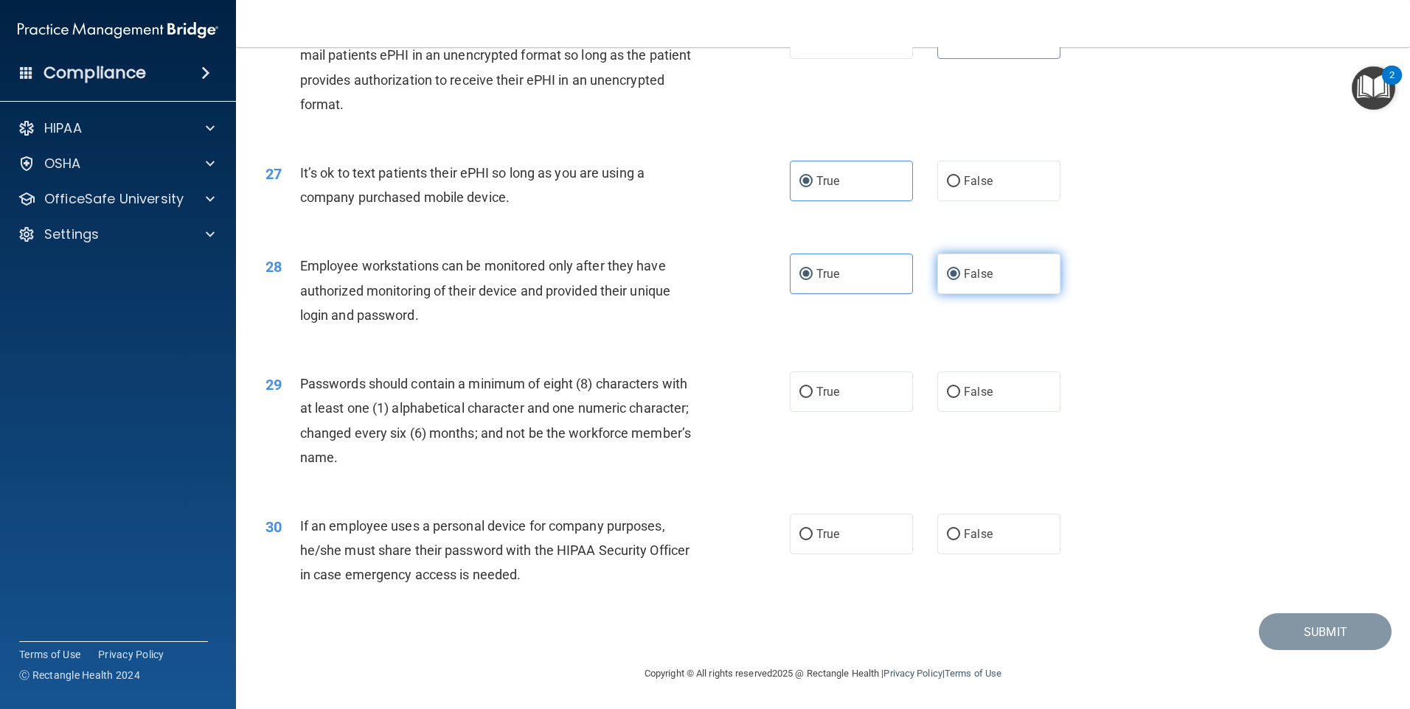
radio input "false"
click at [833, 383] on label "True" at bounding box center [851, 392] width 123 height 41
click at [813, 387] on input "True" at bounding box center [805, 392] width 13 height 11
radio input "true"
click at [811, 546] on label "True" at bounding box center [851, 534] width 123 height 41
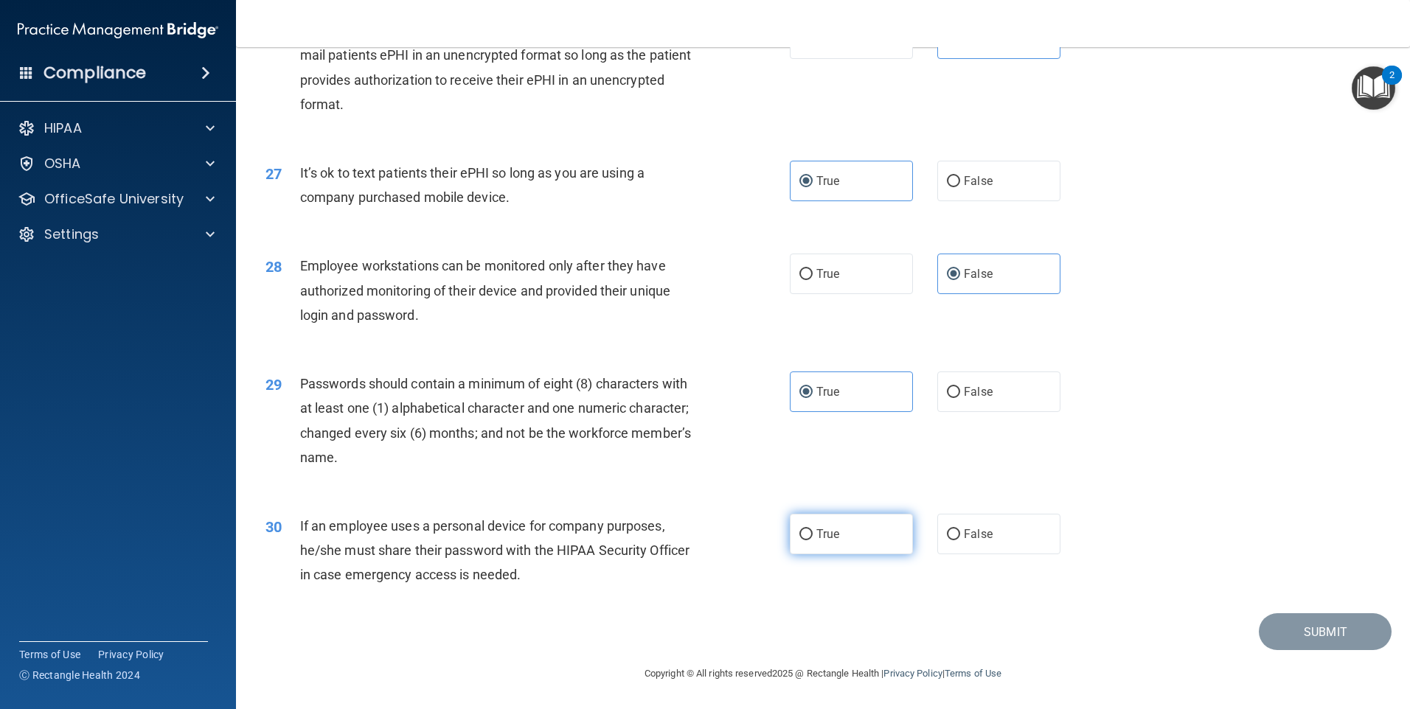
click at [811, 541] on input "True" at bounding box center [805, 534] width 13 height 11
radio input "true"
click at [1176, 524] on div "30 If an employee uses a personal device for company purposes, he/she must shar…" at bounding box center [822, 555] width 1137 height 118
click at [1260, 624] on button "Submit" at bounding box center [1325, 633] width 133 height 38
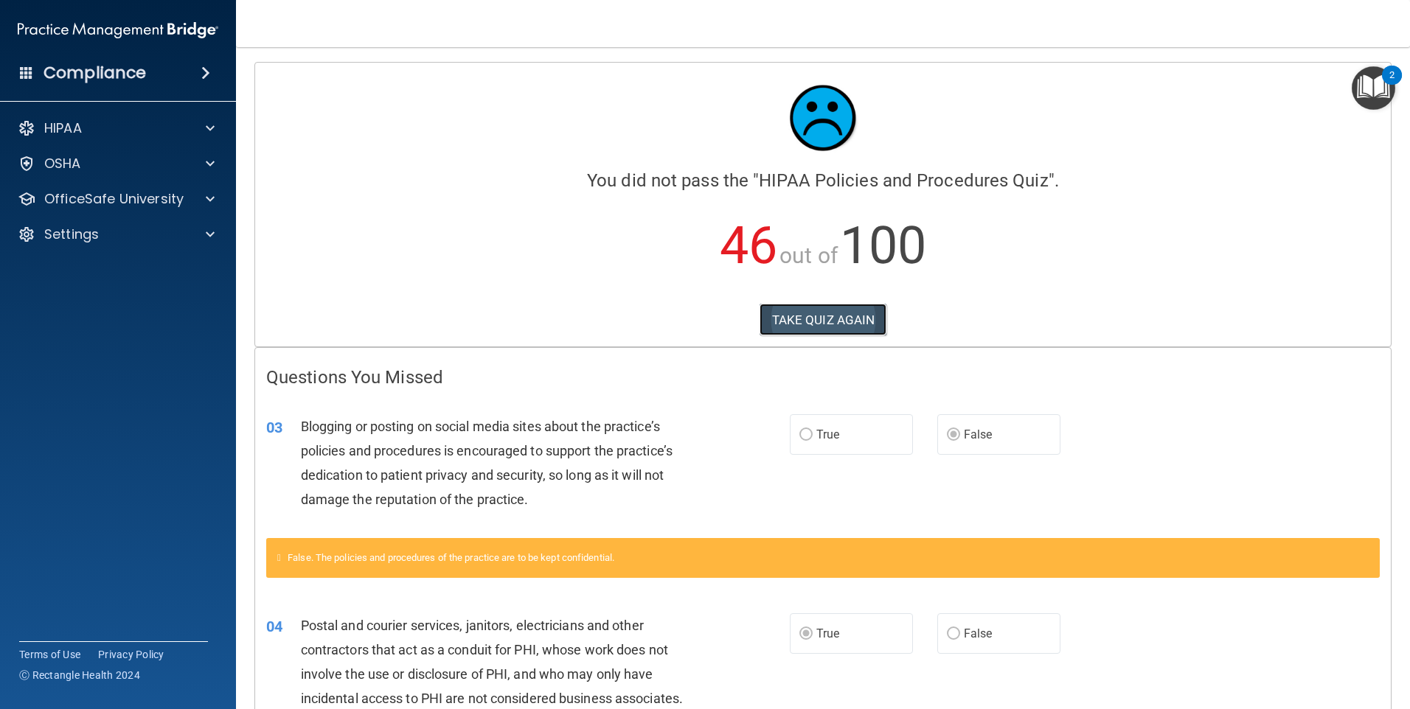
click at [819, 320] on button "TAKE QUIZ AGAIN" at bounding box center [824, 320] width 128 height 32
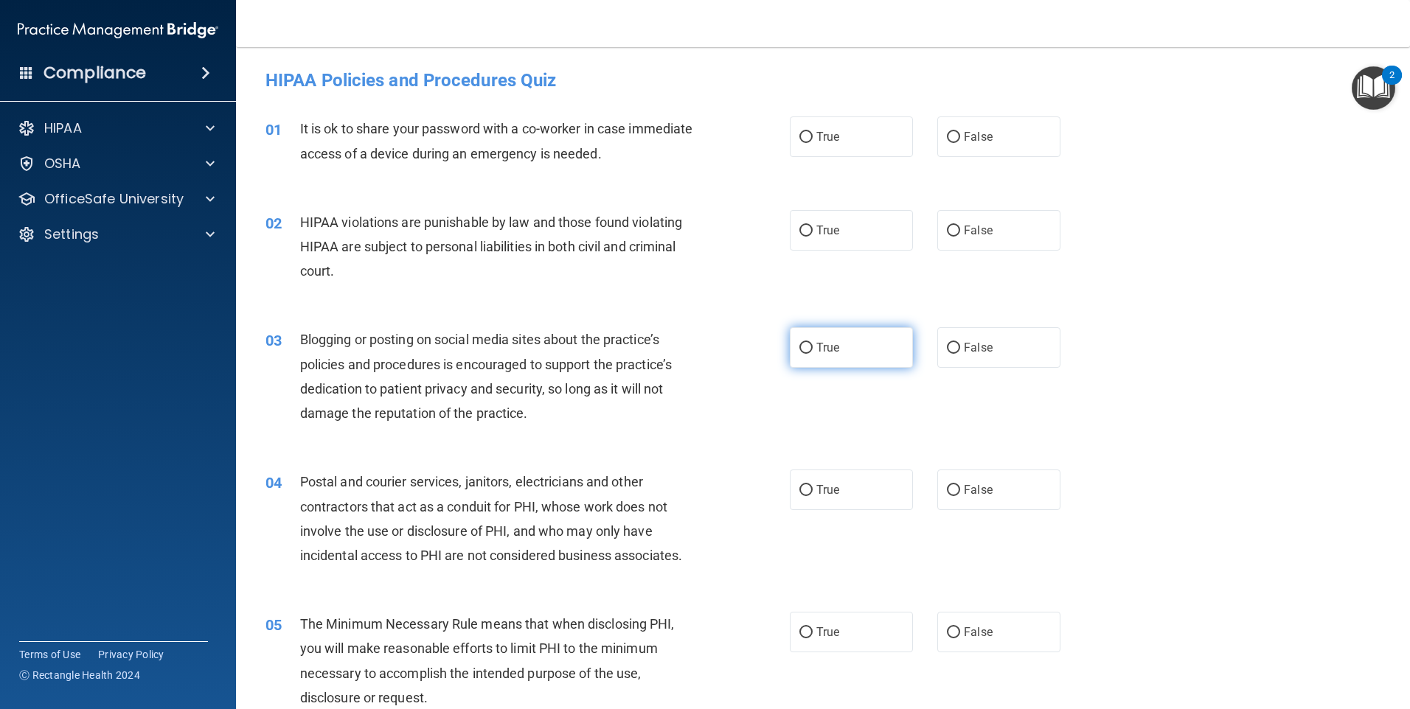
click at [820, 343] on span "True" at bounding box center [827, 348] width 23 height 14
click at [813, 343] on input "True" at bounding box center [805, 348] width 13 height 11
radio input "true"
click at [996, 498] on label "False" at bounding box center [998, 490] width 123 height 41
click at [960, 496] on input "False" at bounding box center [953, 490] width 13 height 11
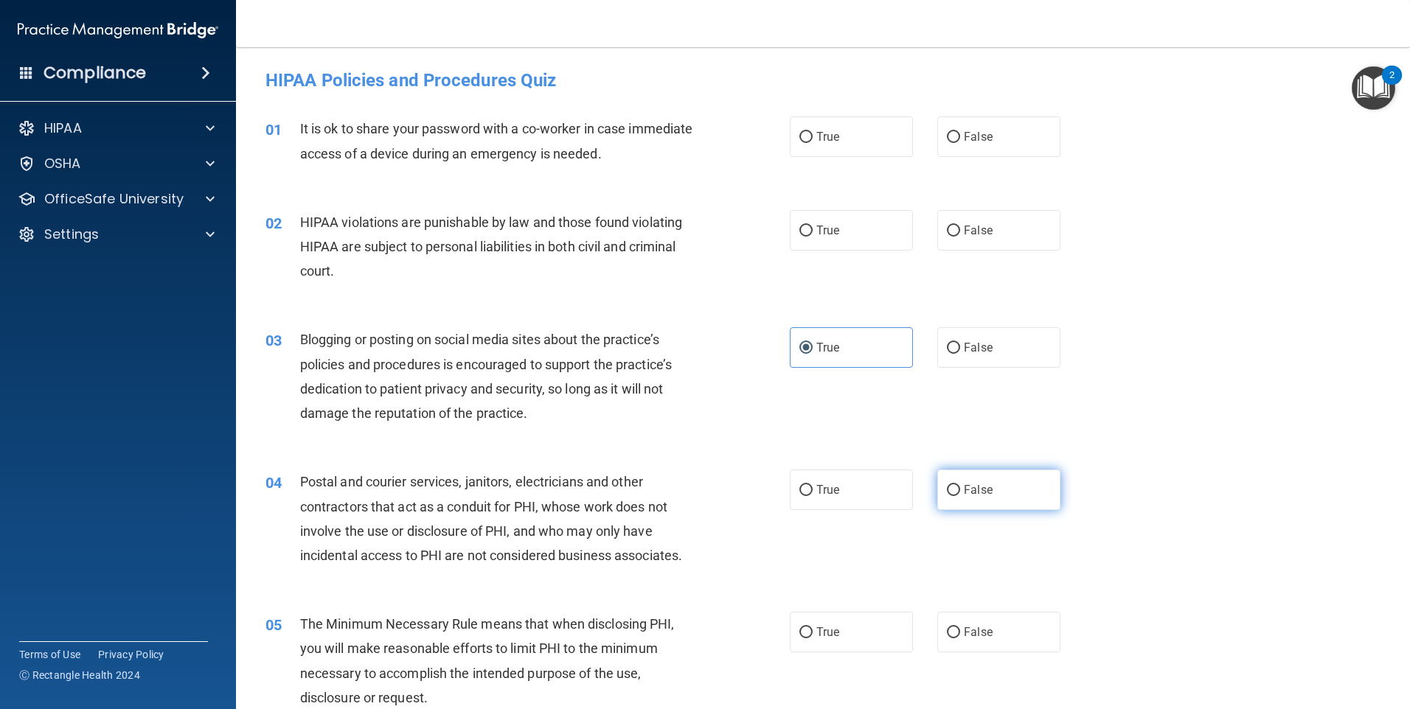
radio input "true"
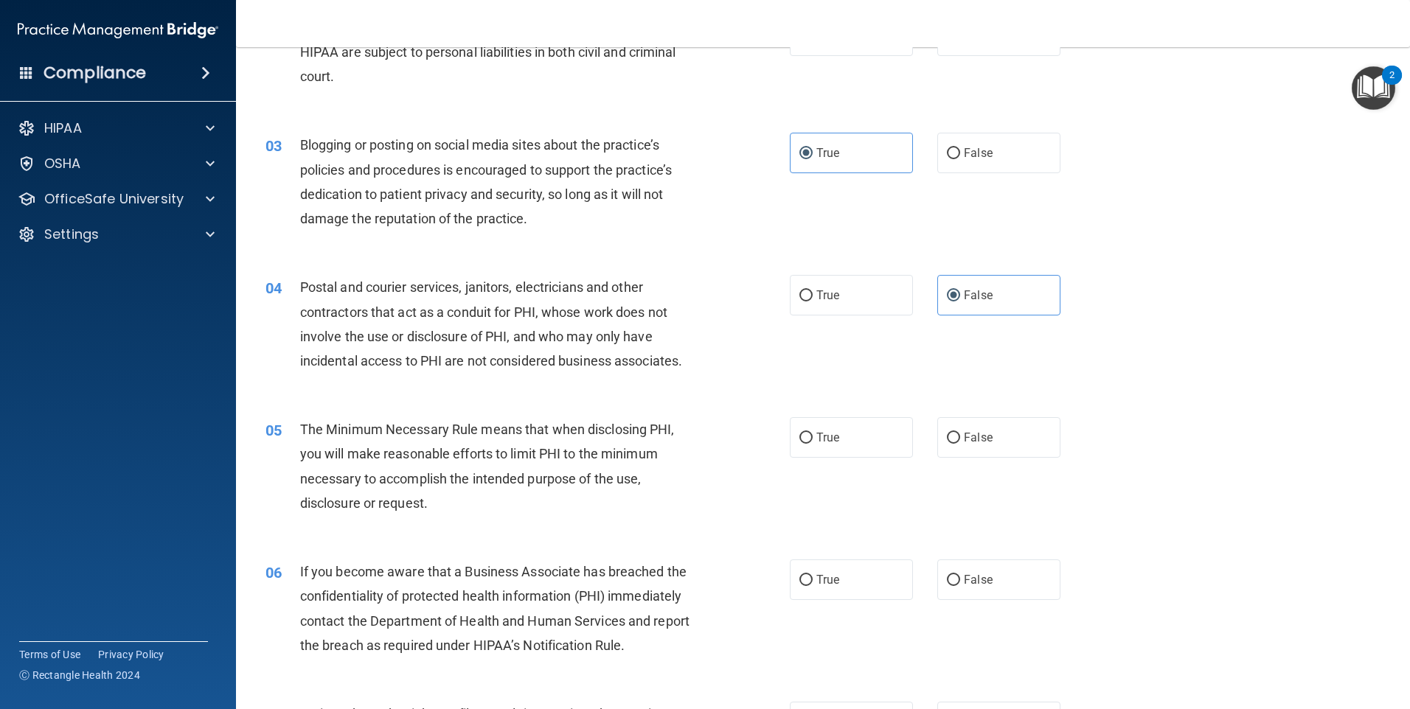
scroll to position [221, 0]
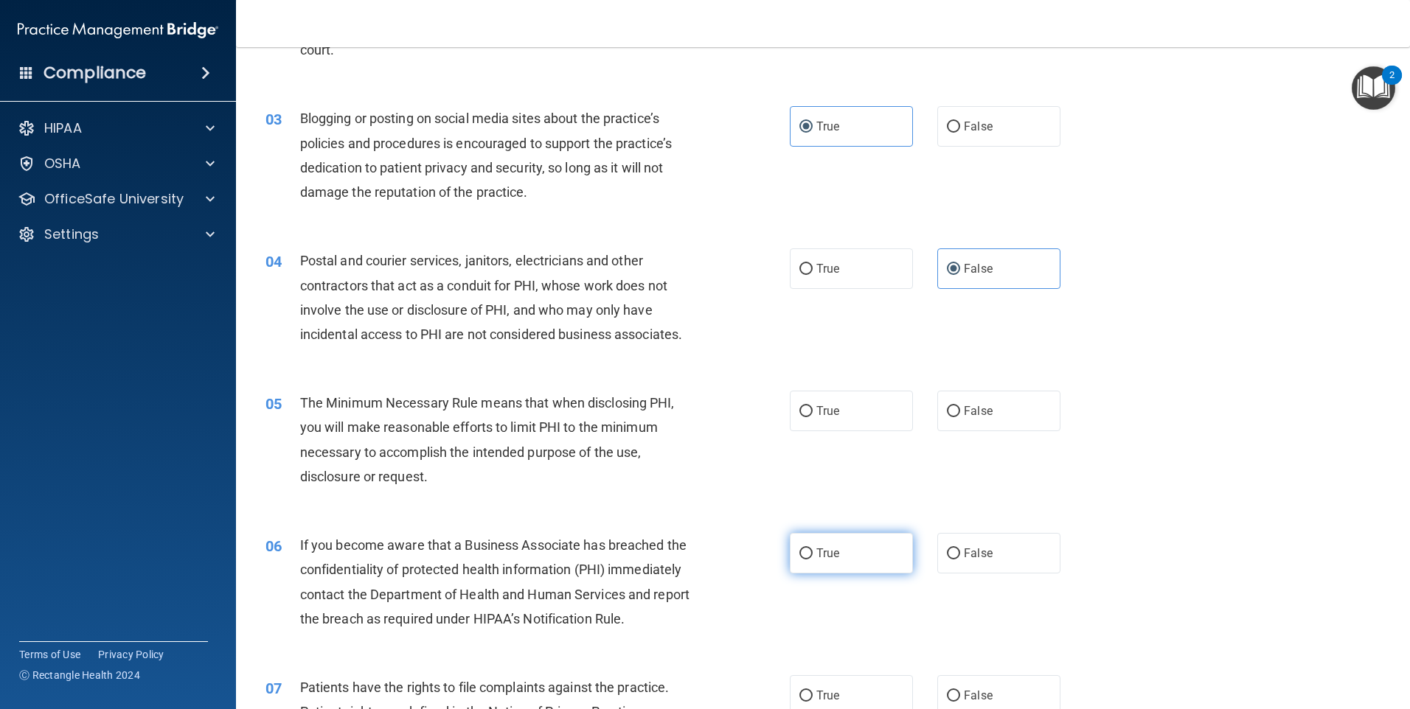
click at [856, 546] on label "True" at bounding box center [851, 553] width 123 height 41
click at [813, 549] on input "True" at bounding box center [805, 554] width 13 height 11
radio input "true"
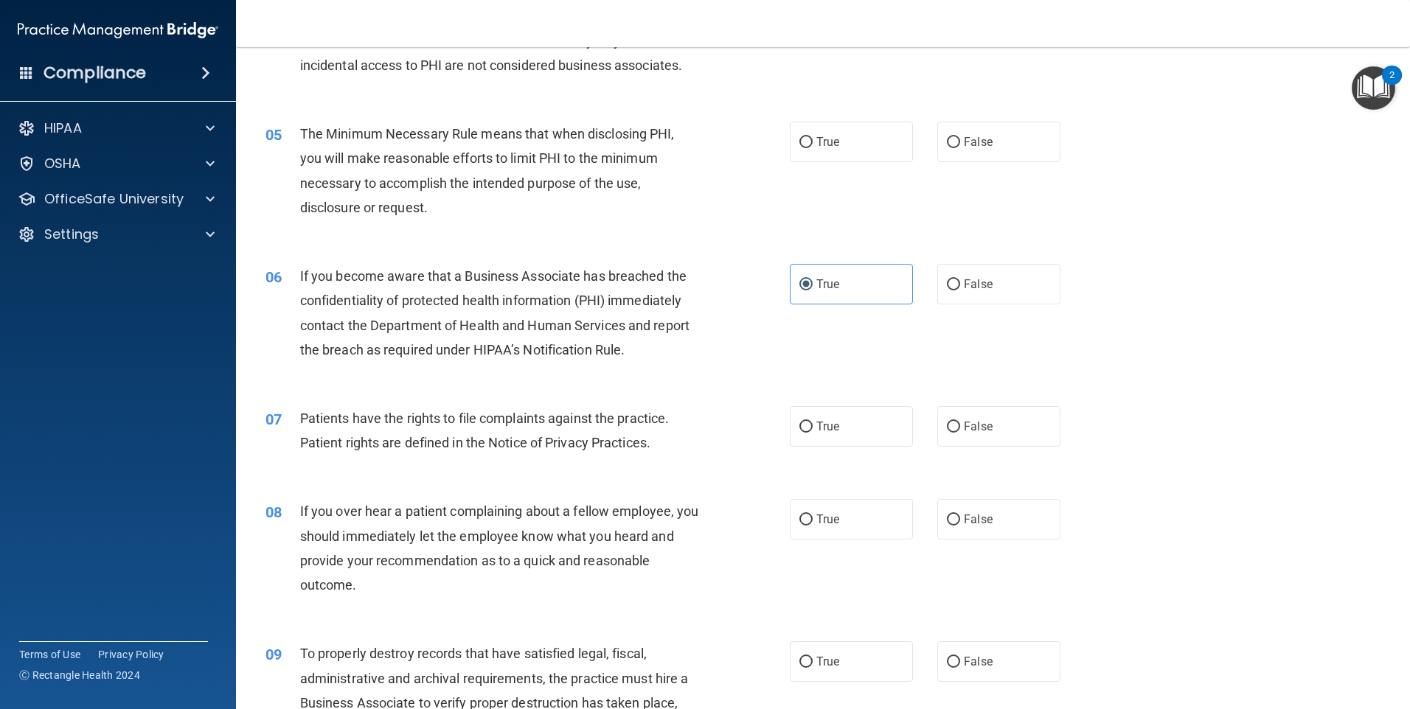
scroll to position [516, 0]
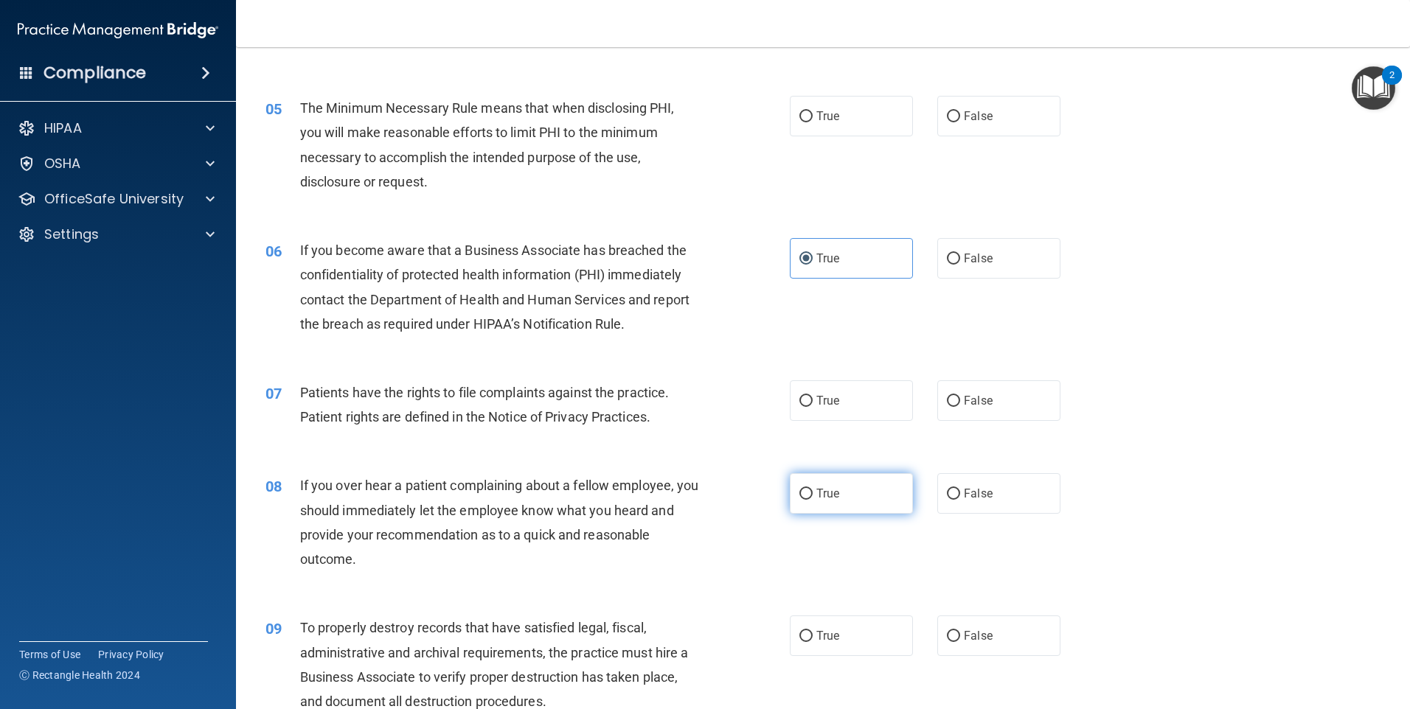
click at [816, 504] on label "True" at bounding box center [851, 493] width 123 height 41
click at [813, 500] on input "True" at bounding box center [805, 494] width 13 height 11
radio input "true"
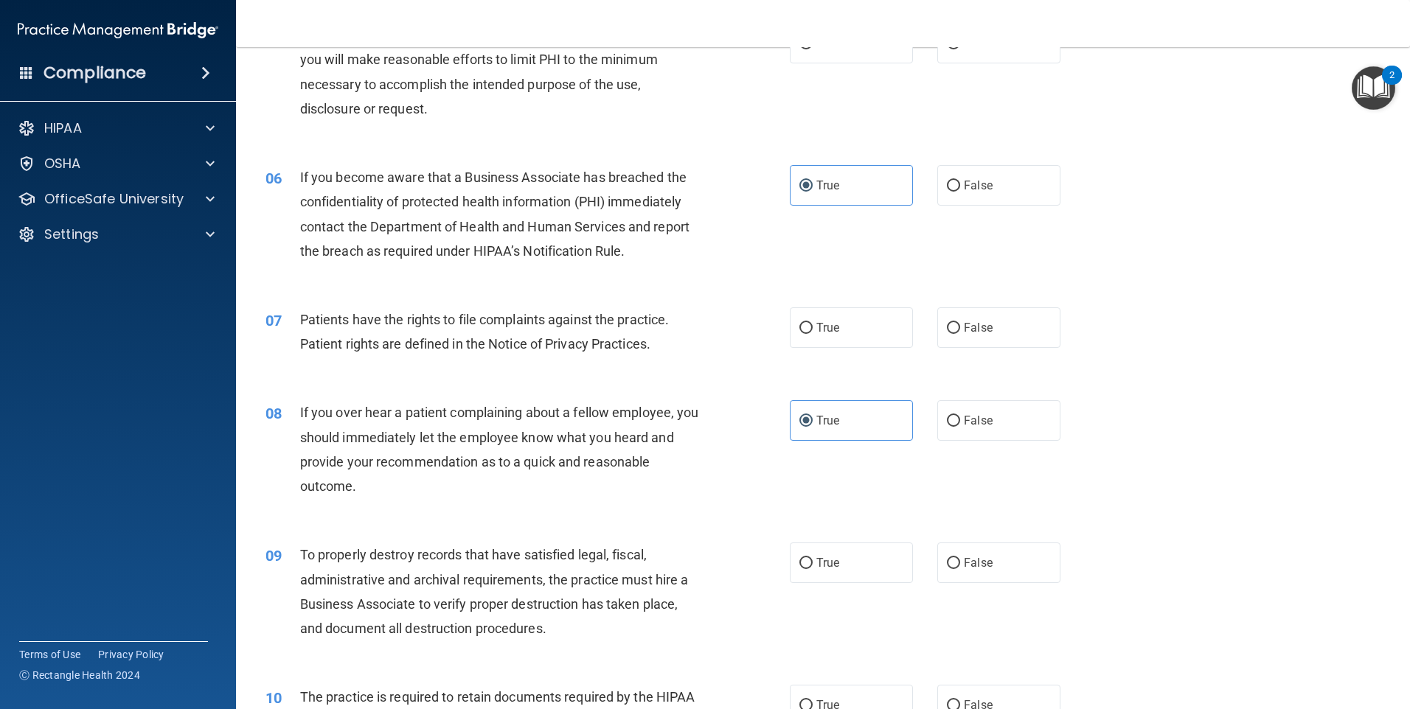
scroll to position [590, 0]
click at [839, 556] on label "True" at bounding box center [851, 562] width 123 height 41
click at [813, 557] on input "True" at bounding box center [805, 562] width 13 height 11
radio input "true"
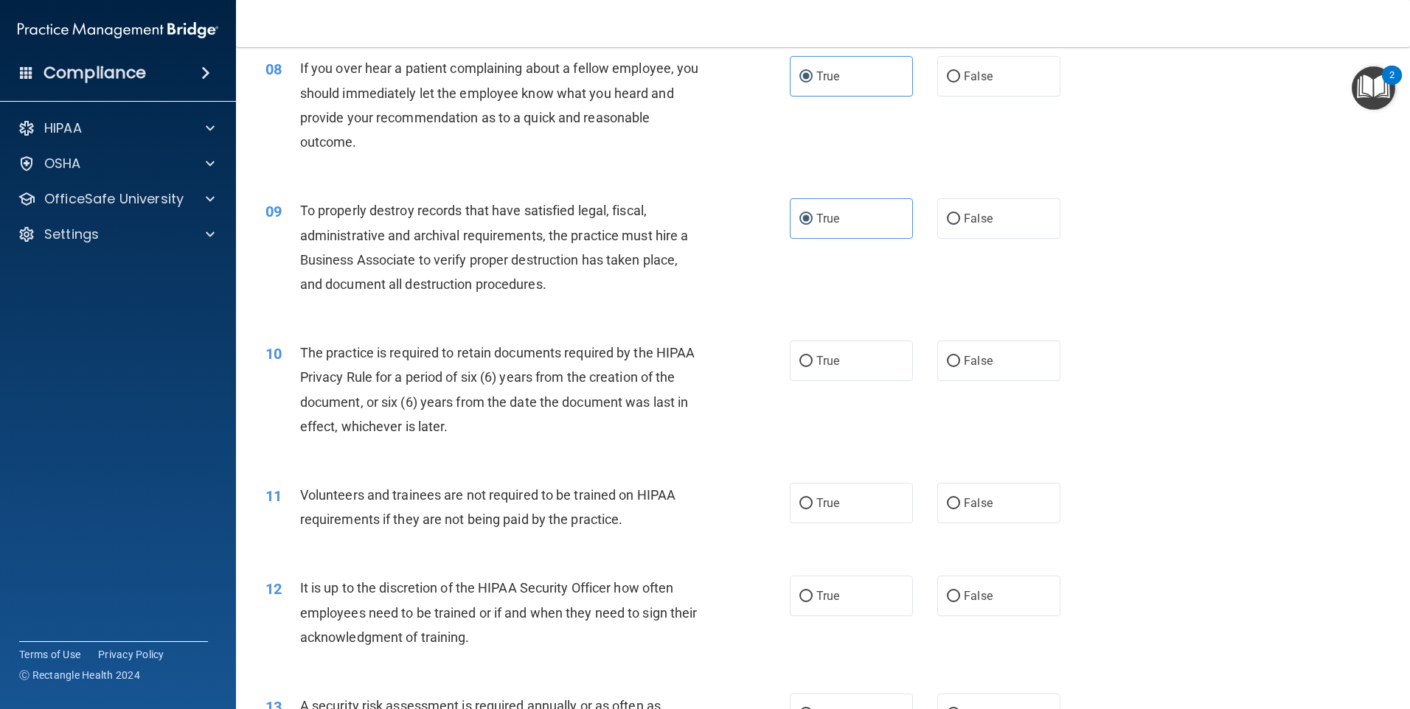
scroll to position [959, 0]
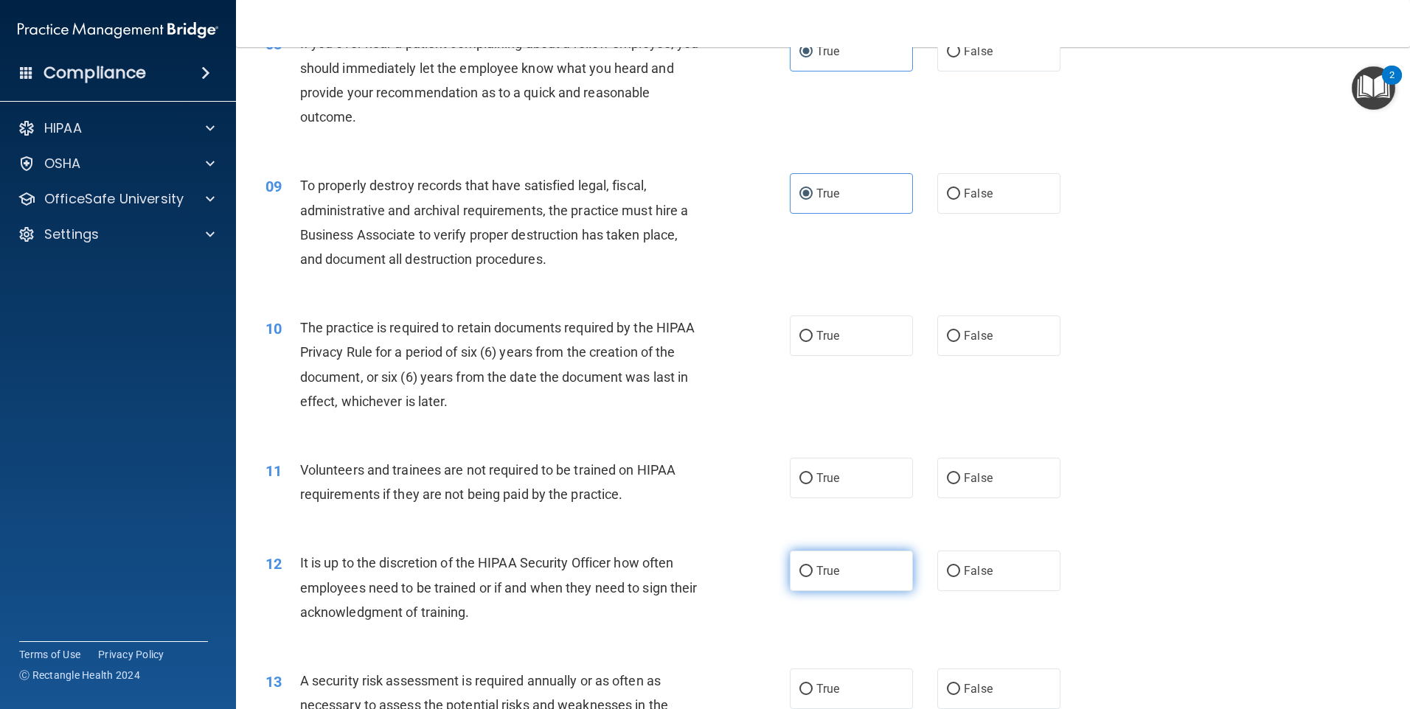
click at [816, 565] on span "True" at bounding box center [827, 571] width 23 height 14
click at [813, 566] on input "True" at bounding box center [805, 571] width 13 height 11
radio input "true"
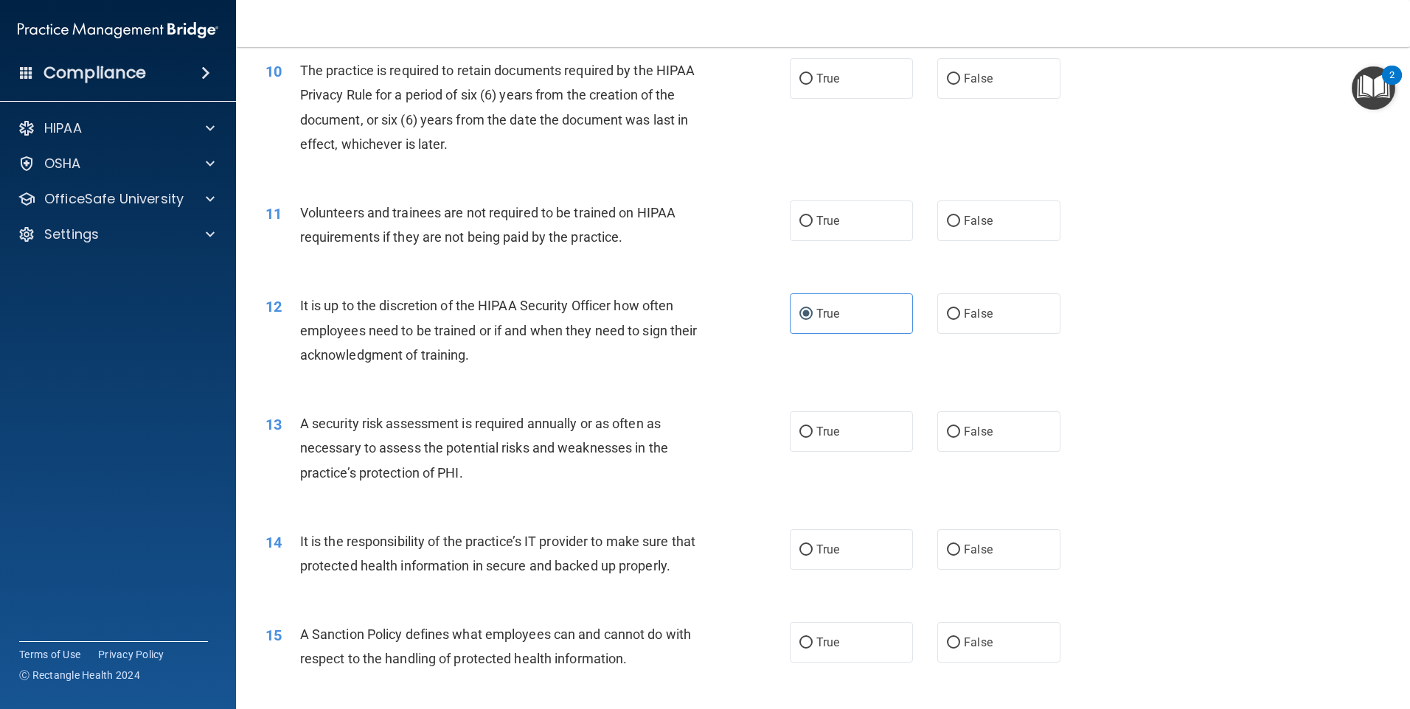
scroll to position [1254, 0]
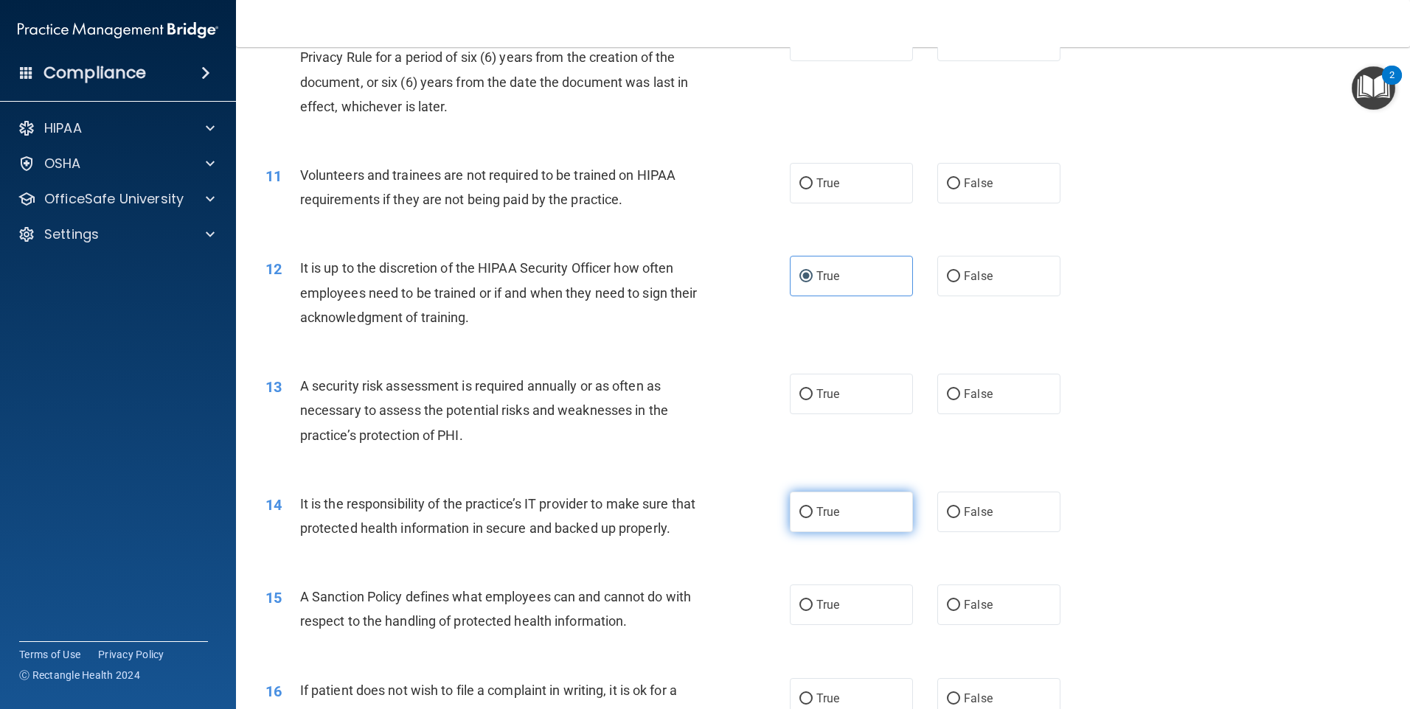
click at [832, 521] on label "True" at bounding box center [851, 512] width 123 height 41
click at [813, 518] on input "True" at bounding box center [805, 512] width 13 height 11
radio input "true"
click at [816, 612] on span "True" at bounding box center [827, 605] width 23 height 14
click at [811, 611] on input "True" at bounding box center [805, 605] width 13 height 11
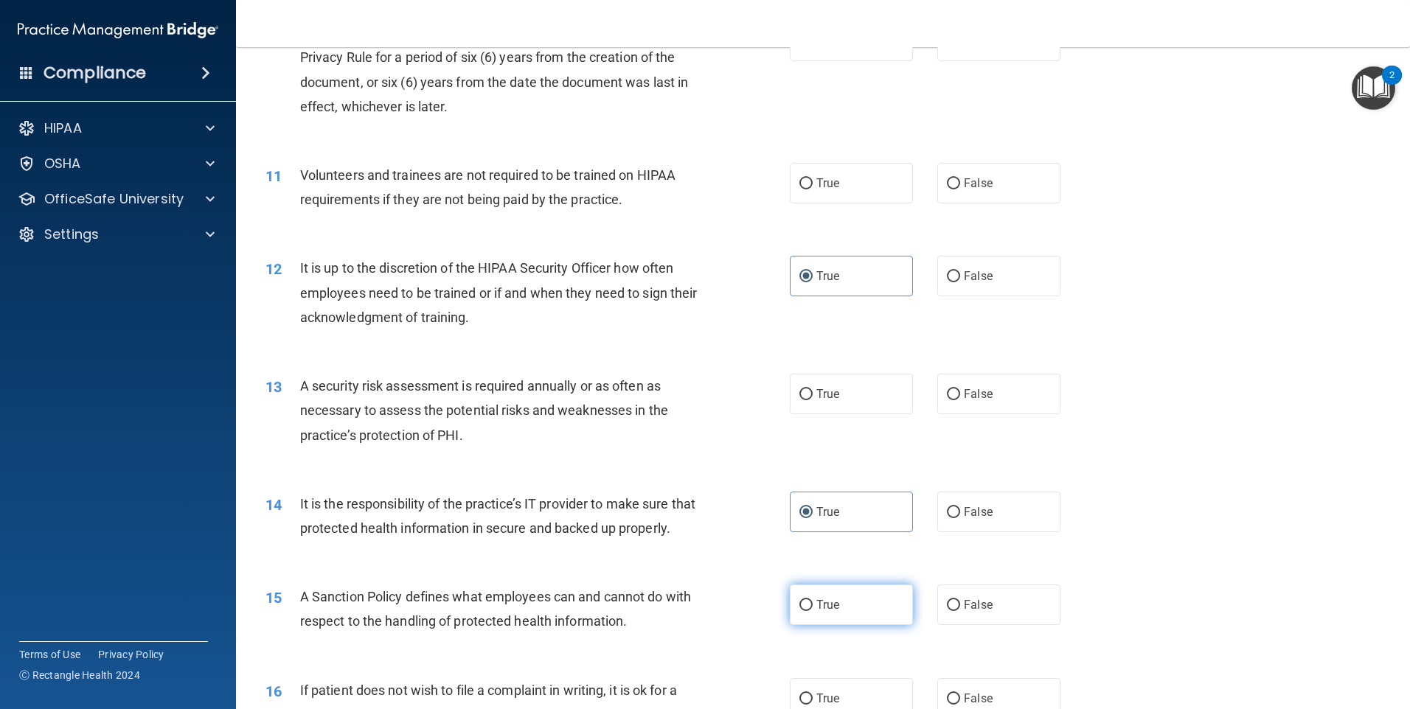
radio input "true"
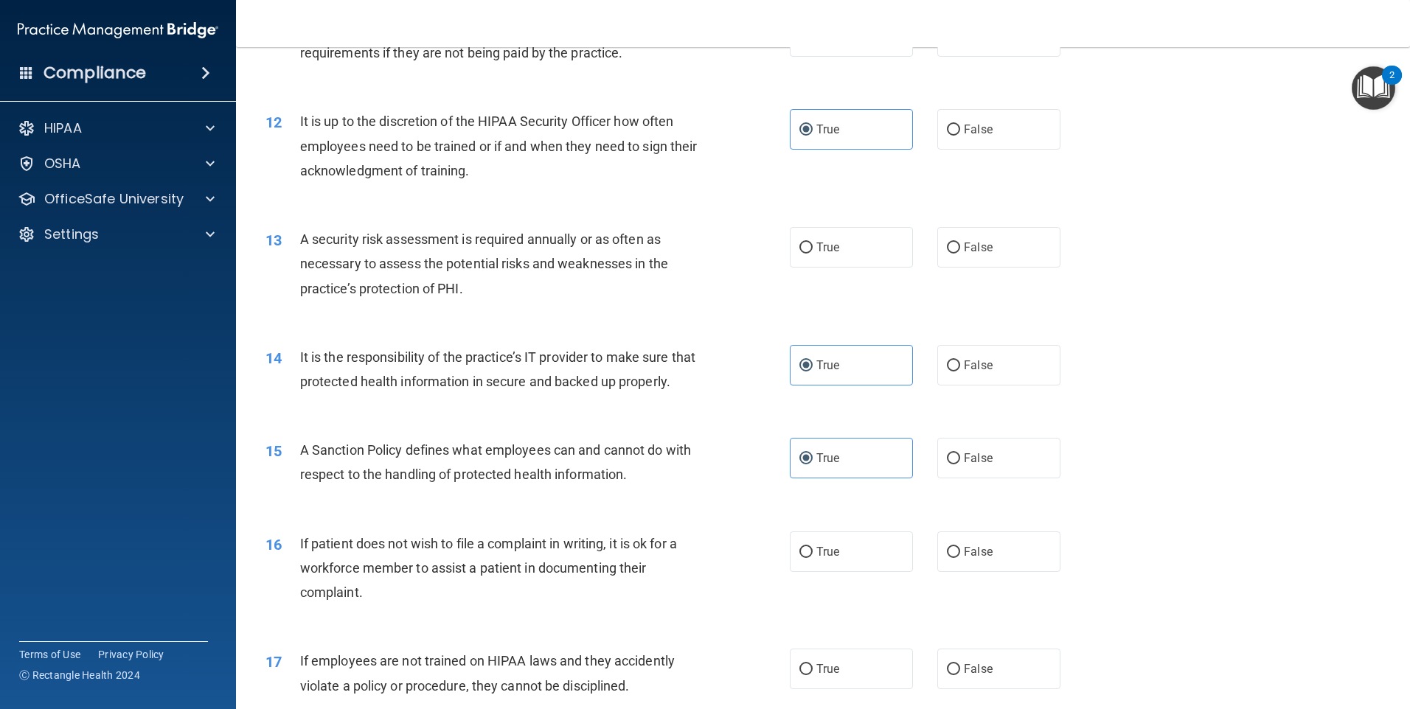
scroll to position [1401, 0]
click at [981, 571] on label "False" at bounding box center [998, 551] width 123 height 41
click at [960, 557] on input "False" at bounding box center [953, 551] width 13 height 11
radio input "true"
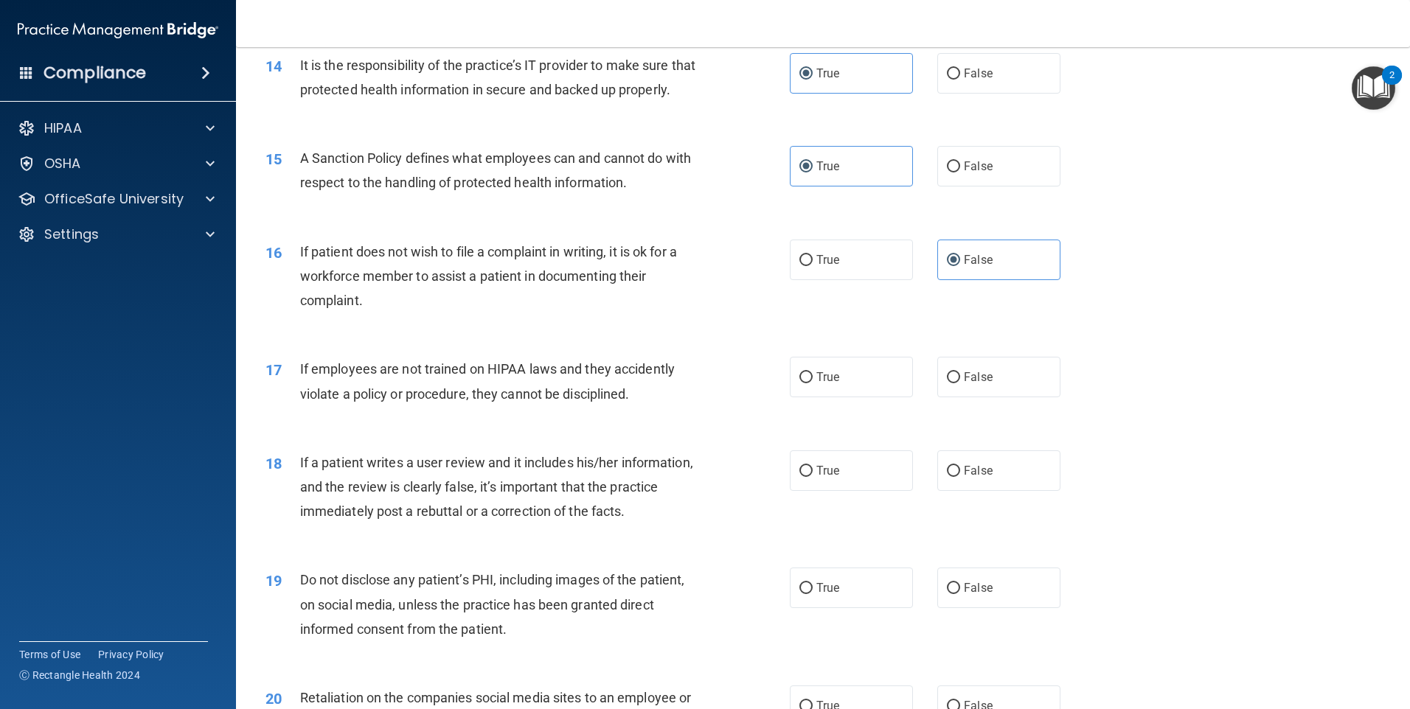
scroll to position [1696, 0]
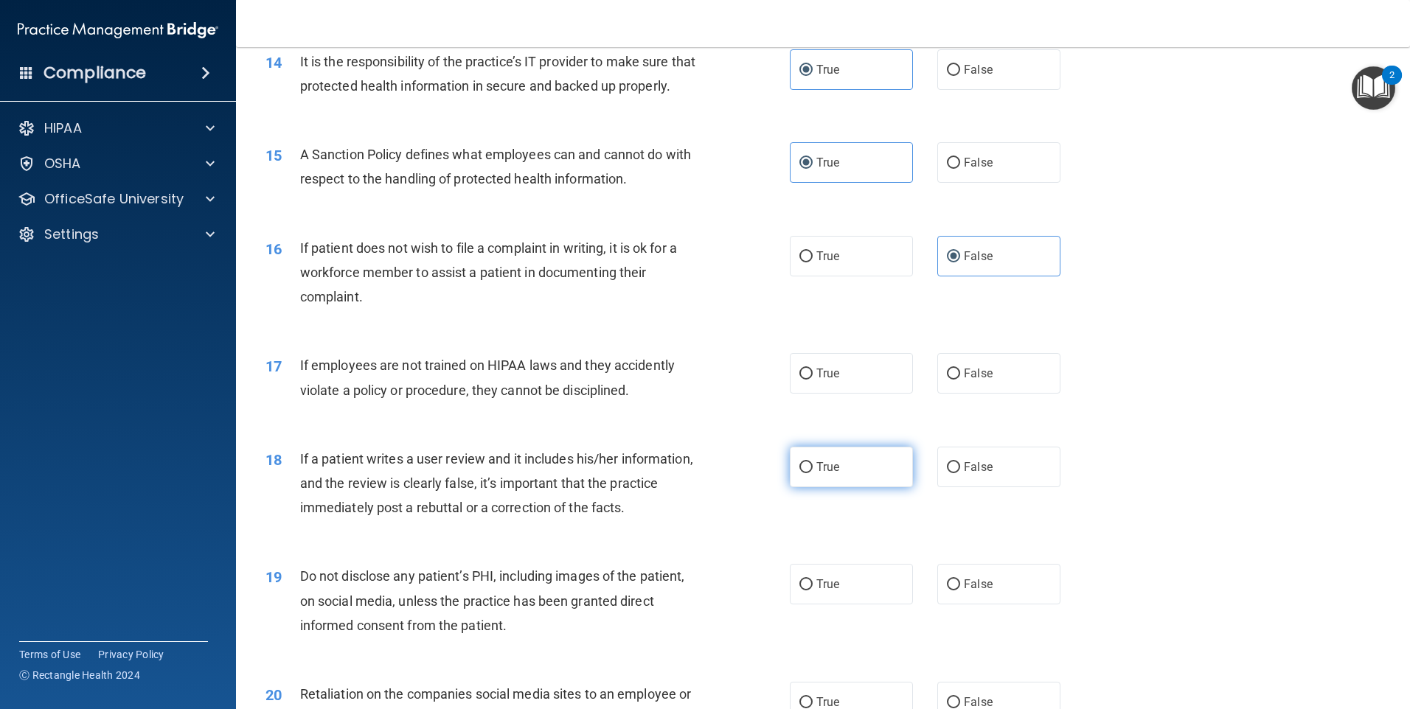
click at [825, 487] on label "True" at bounding box center [851, 467] width 123 height 41
click at [813, 473] on input "True" at bounding box center [805, 467] width 13 height 11
radio input "true"
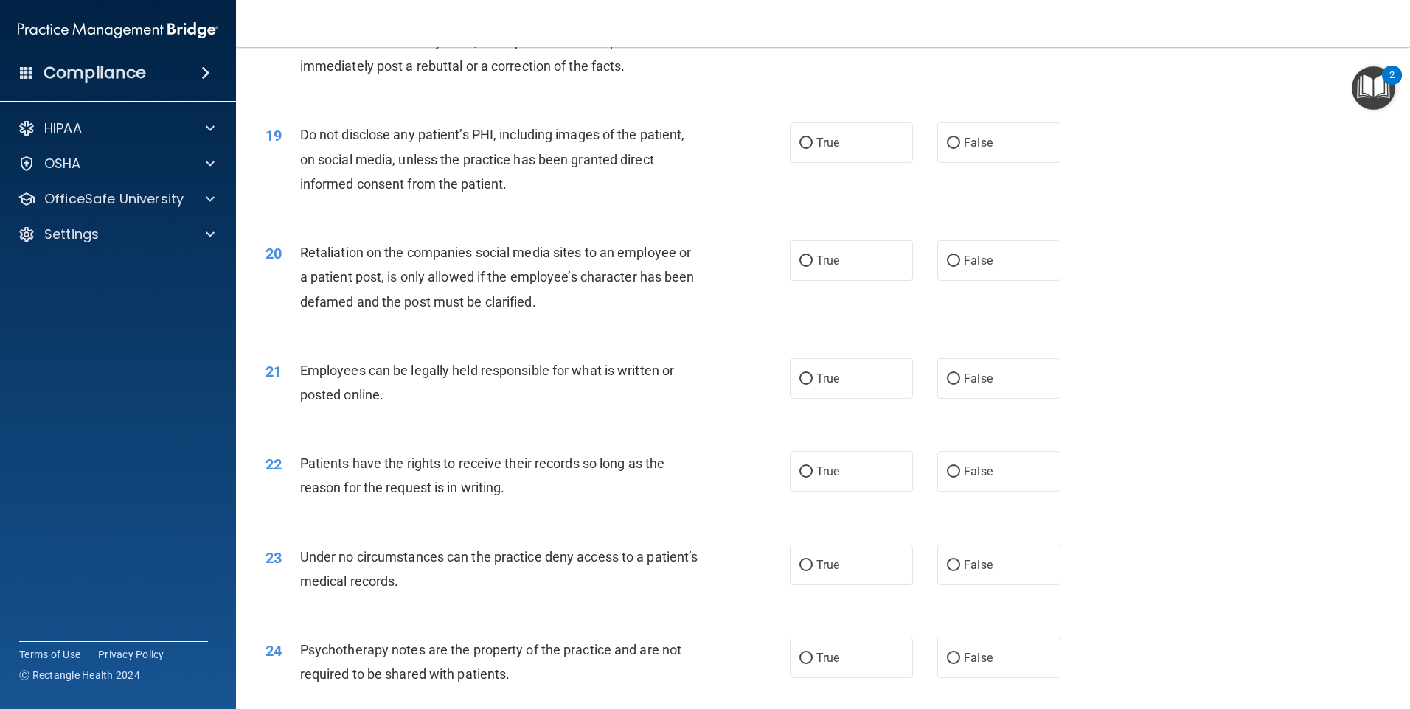
scroll to position [2138, 0]
click at [861, 585] on label "True" at bounding box center [851, 564] width 123 height 41
click at [813, 571] on input "True" at bounding box center [805, 565] width 13 height 11
radio input "true"
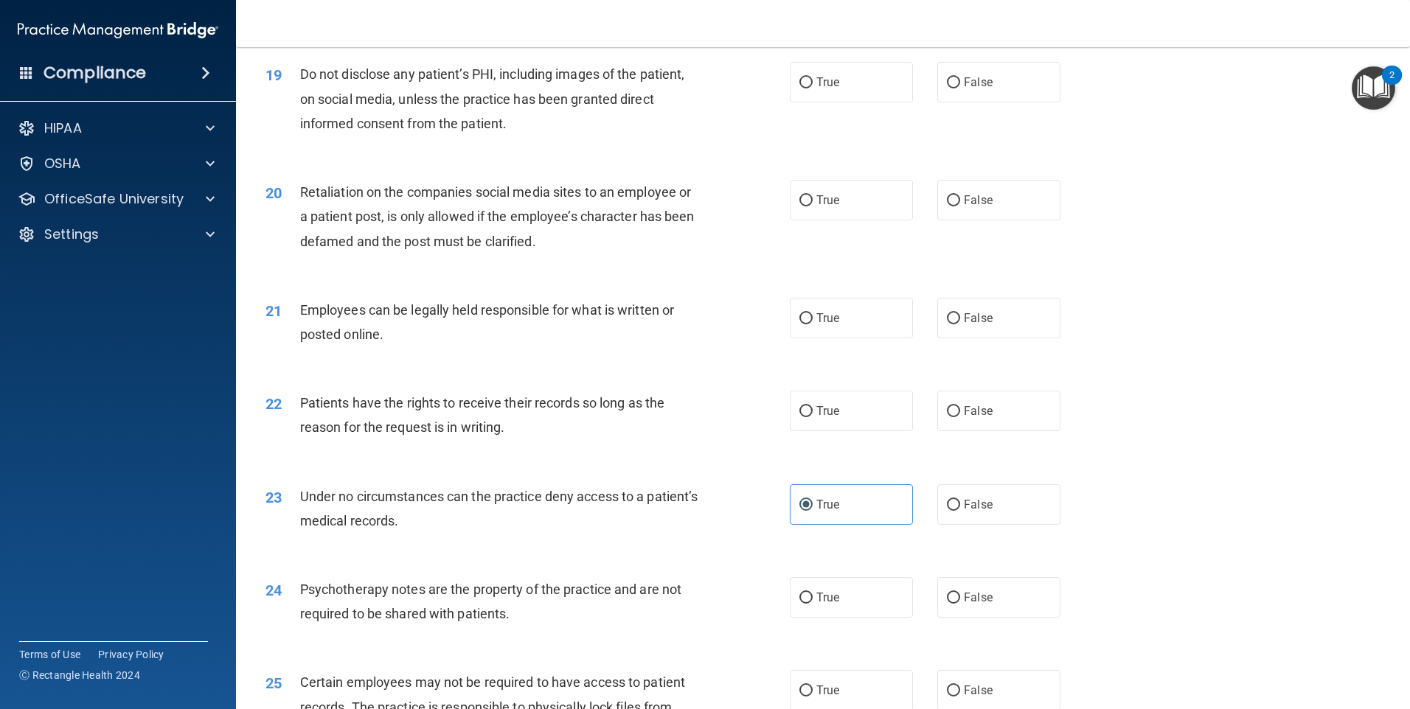
scroll to position [2360, 0]
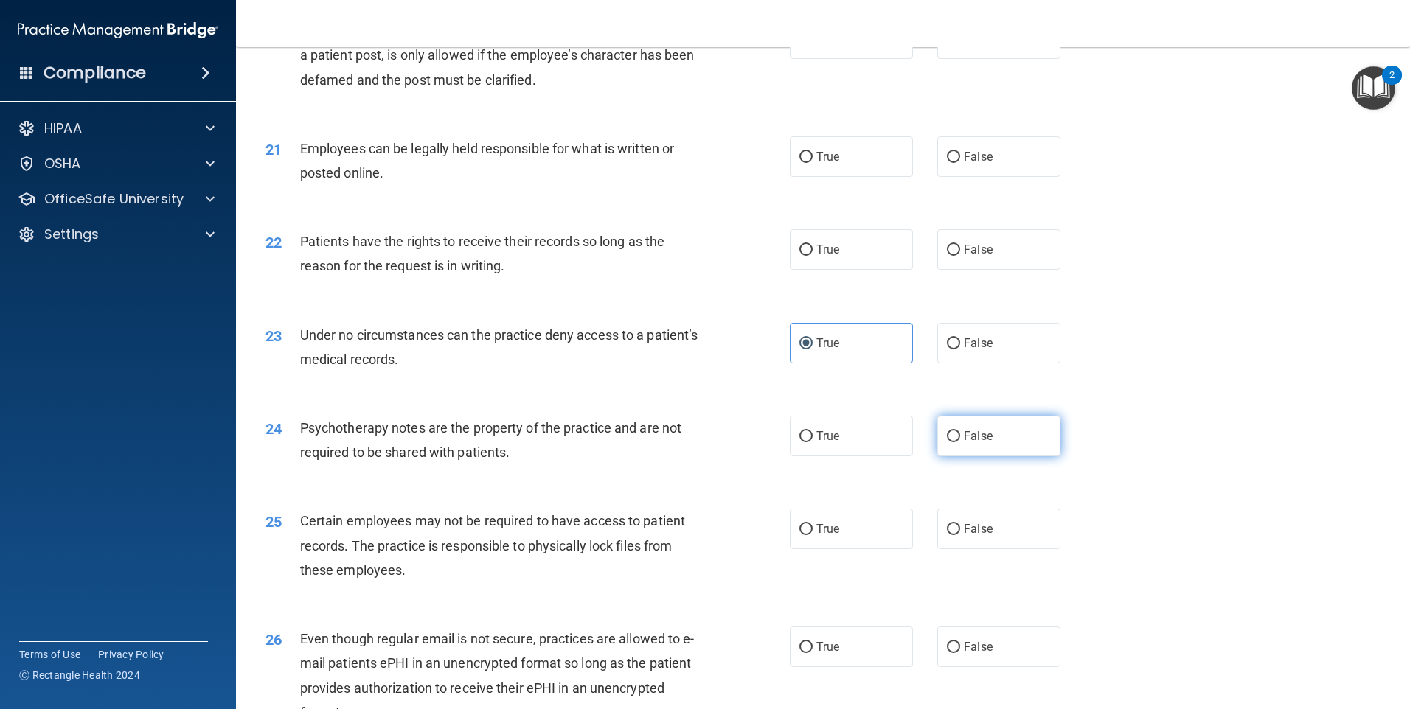
click at [999, 456] on label "False" at bounding box center [998, 436] width 123 height 41
click at [960, 442] on input "False" at bounding box center [953, 436] width 13 height 11
radio input "true"
click at [979, 543] on label "False" at bounding box center [998, 529] width 123 height 41
click at [960, 535] on input "False" at bounding box center [953, 529] width 13 height 11
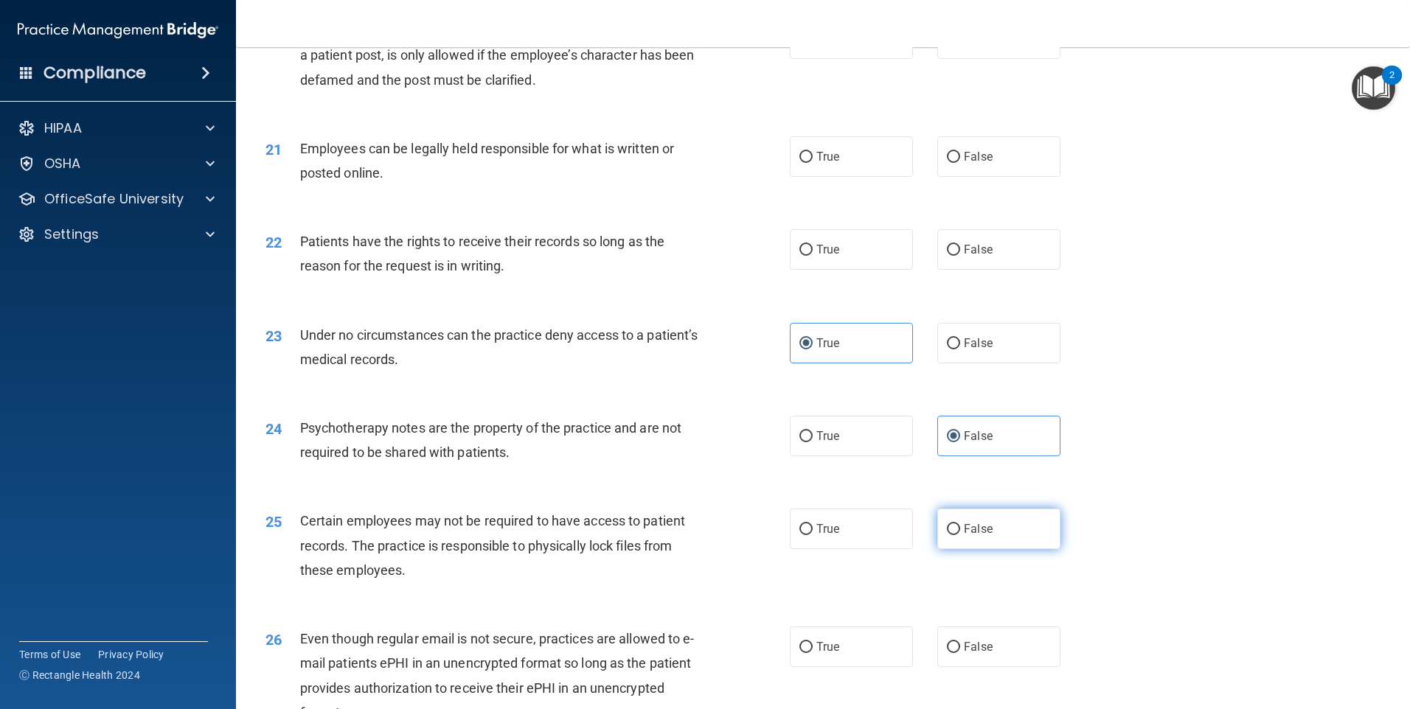
radio input "true"
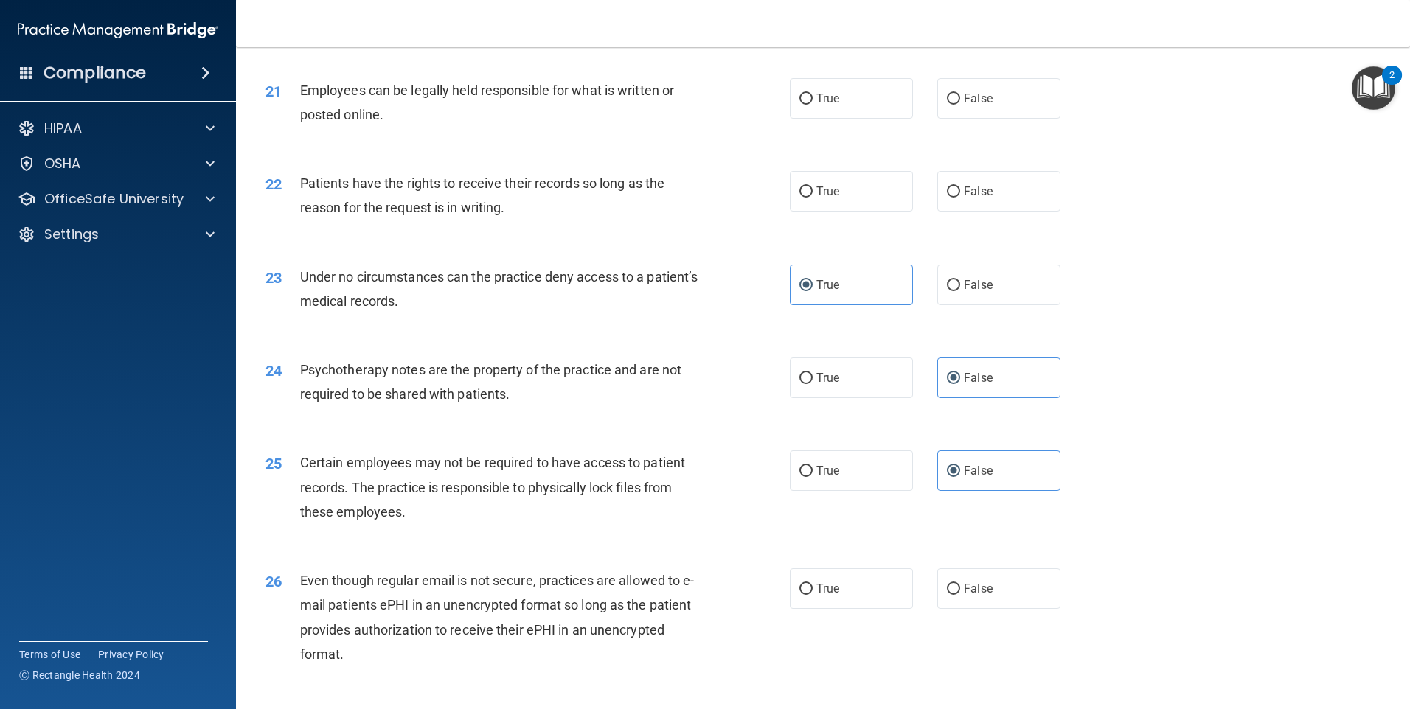
scroll to position [2507, 0]
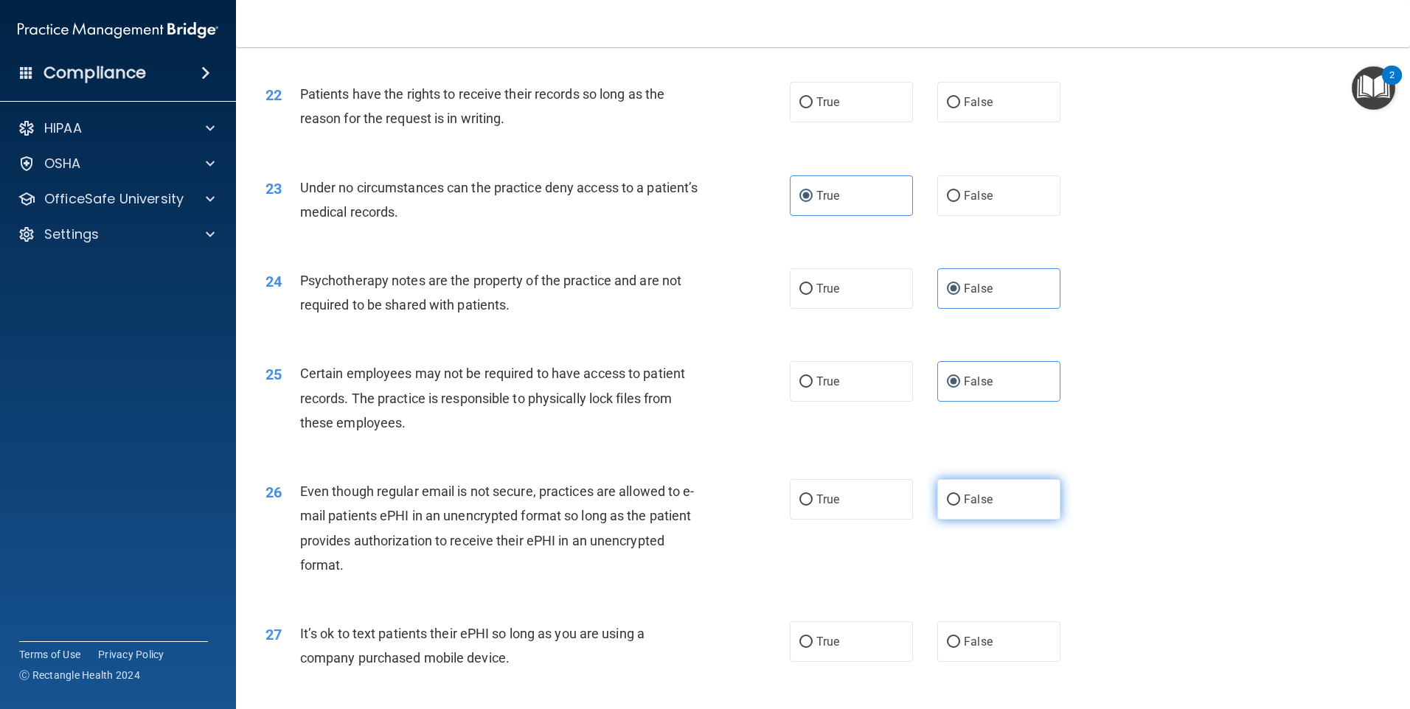
click at [974, 520] on label "False" at bounding box center [998, 499] width 123 height 41
click at [960, 506] on input "False" at bounding box center [953, 500] width 13 height 11
radio input "true"
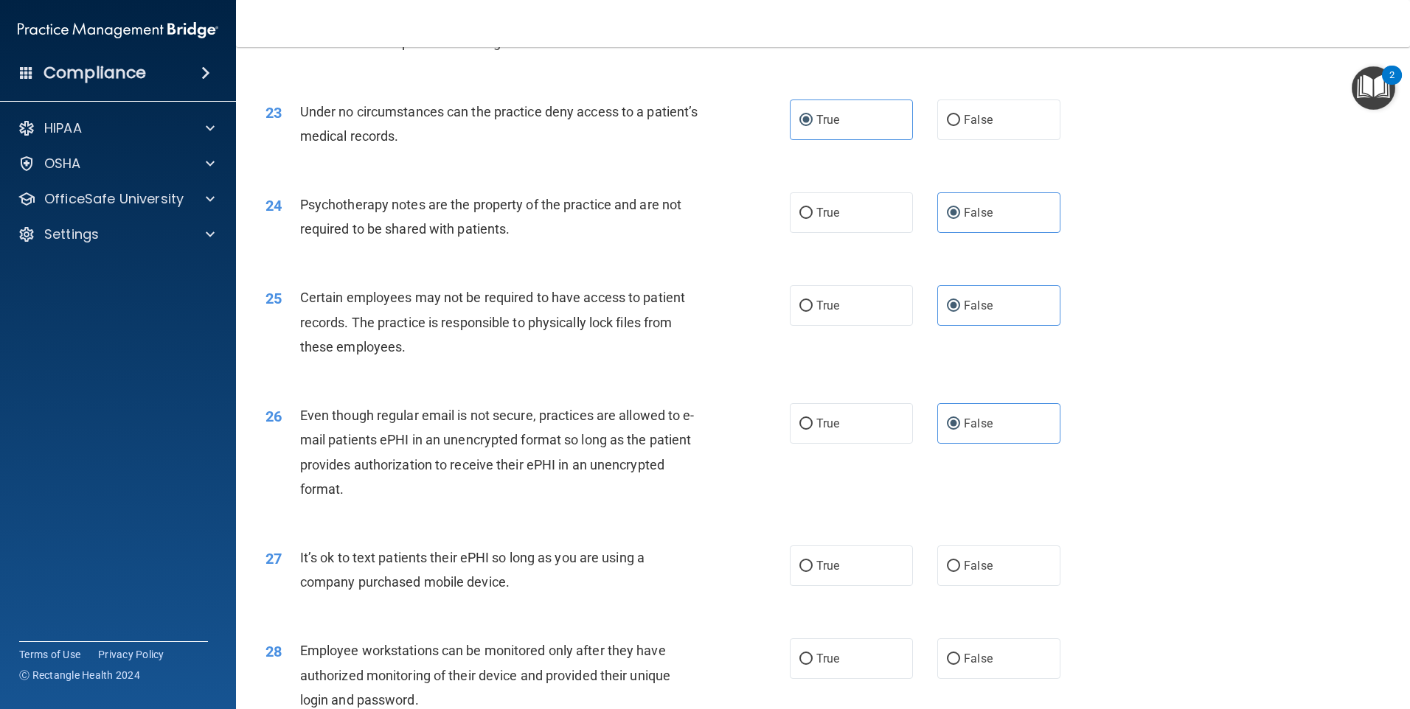
scroll to position [2655, 0]
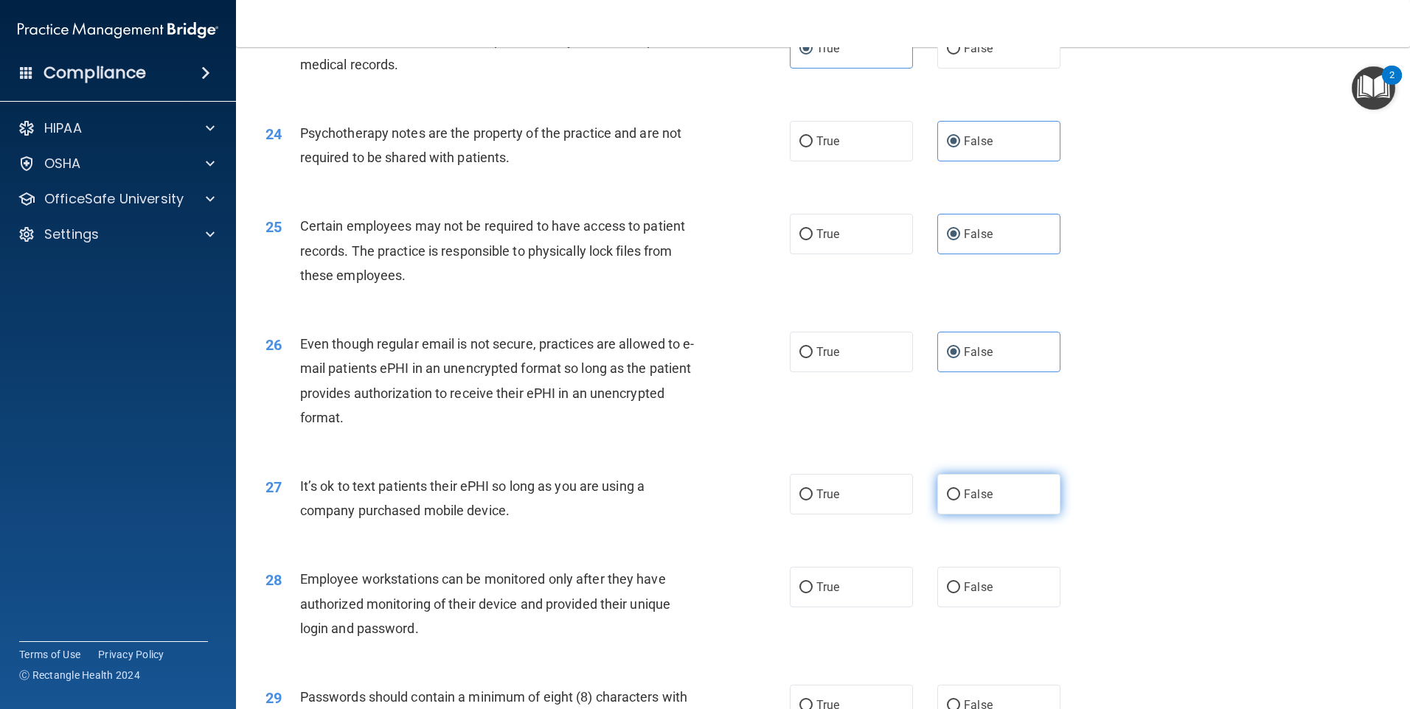
click at [1021, 515] on label "False" at bounding box center [998, 494] width 123 height 41
click at [960, 501] on input "False" at bounding box center [953, 495] width 13 height 11
radio input "true"
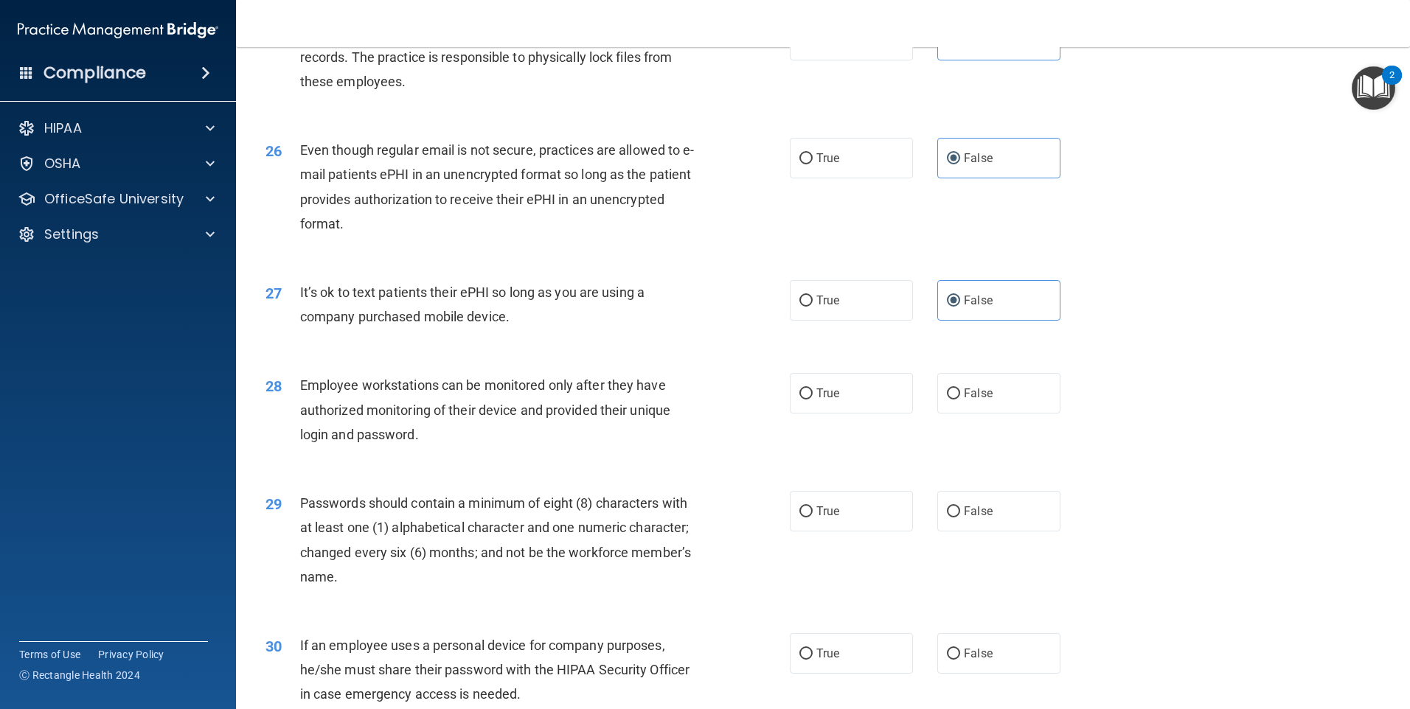
scroll to position [2992, 0]
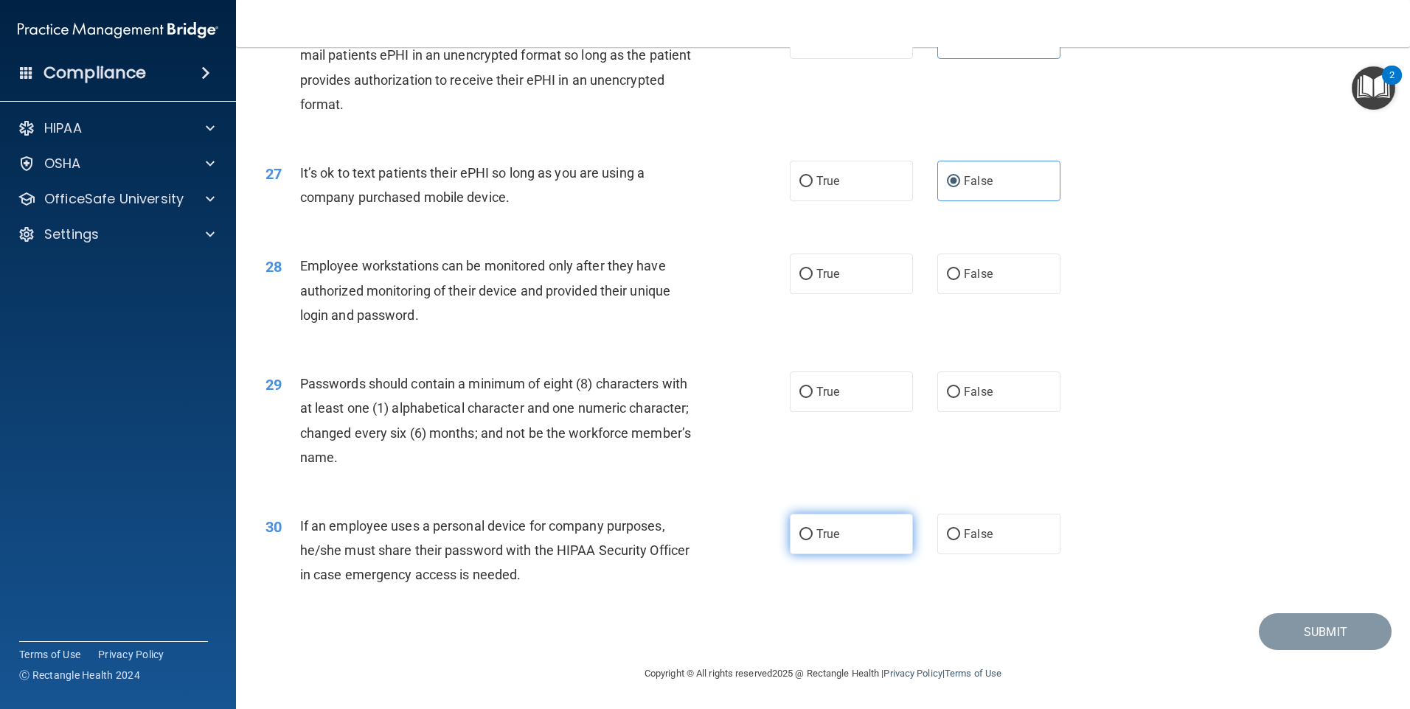
click at [813, 547] on label "True" at bounding box center [851, 534] width 123 height 41
click at [813, 541] on input "True" at bounding box center [805, 534] width 13 height 11
radio input "true"
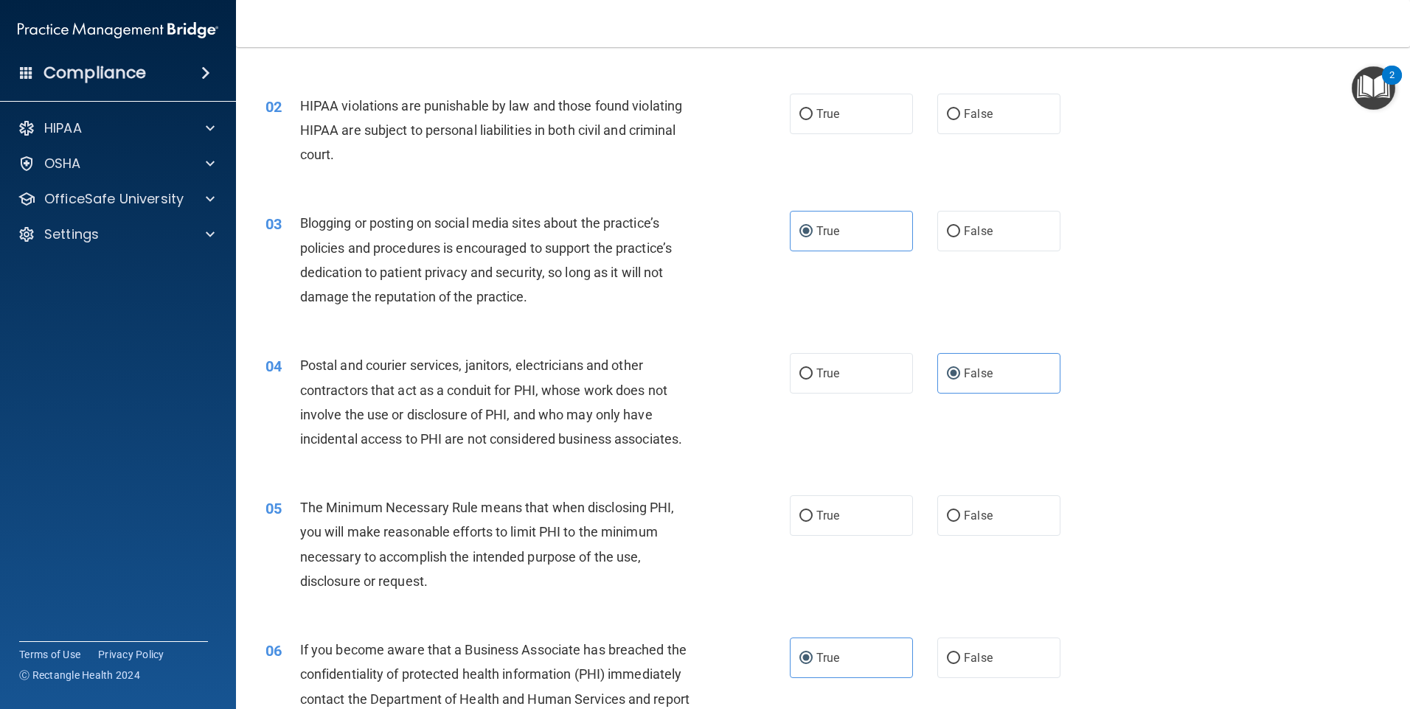
scroll to position [0, 0]
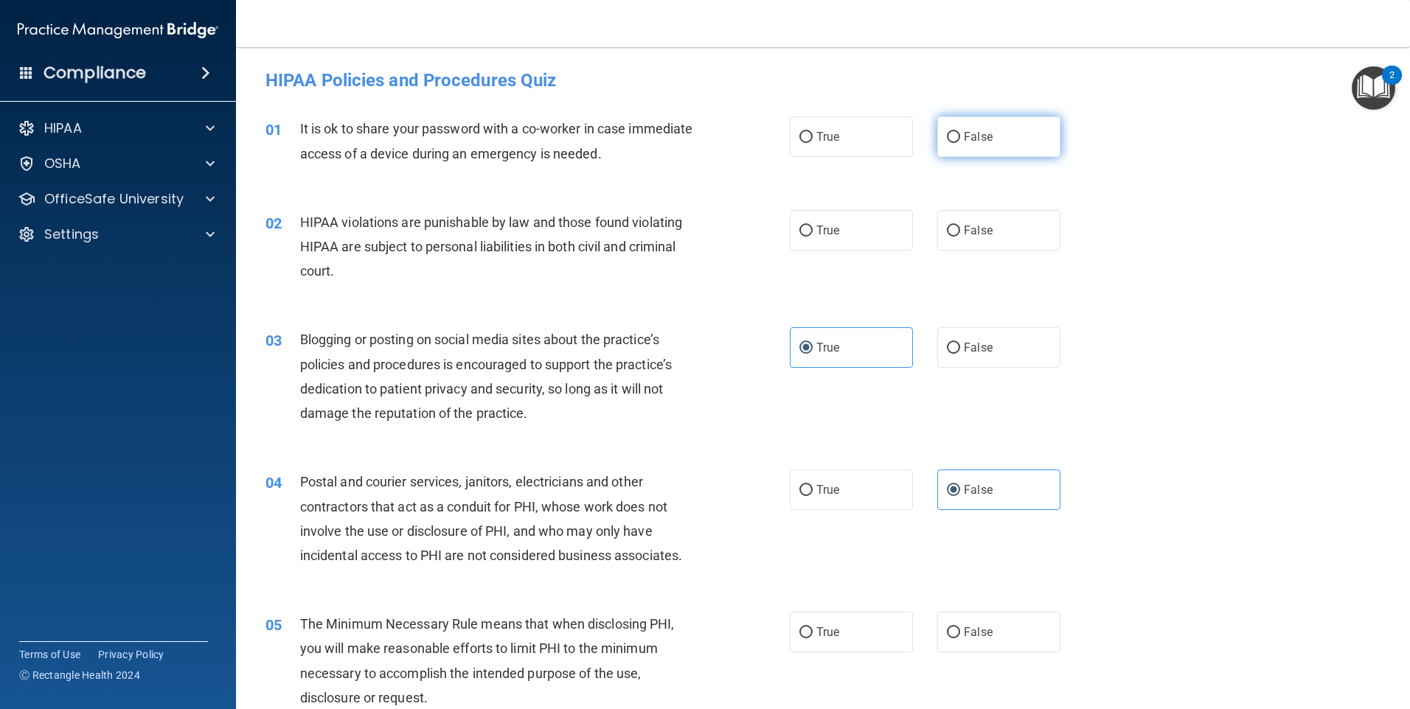
click at [980, 142] on span "False" at bounding box center [978, 137] width 29 height 14
click at [960, 142] on input "False" at bounding box center [953, 137] width 13 height 11
radio input "true"
click at [813, 238] on label "True" at bounding box center [851, 230] width 123 height 41
click at [813, 237] on input "True" at bounding box center [805, 231] width 13 height 11
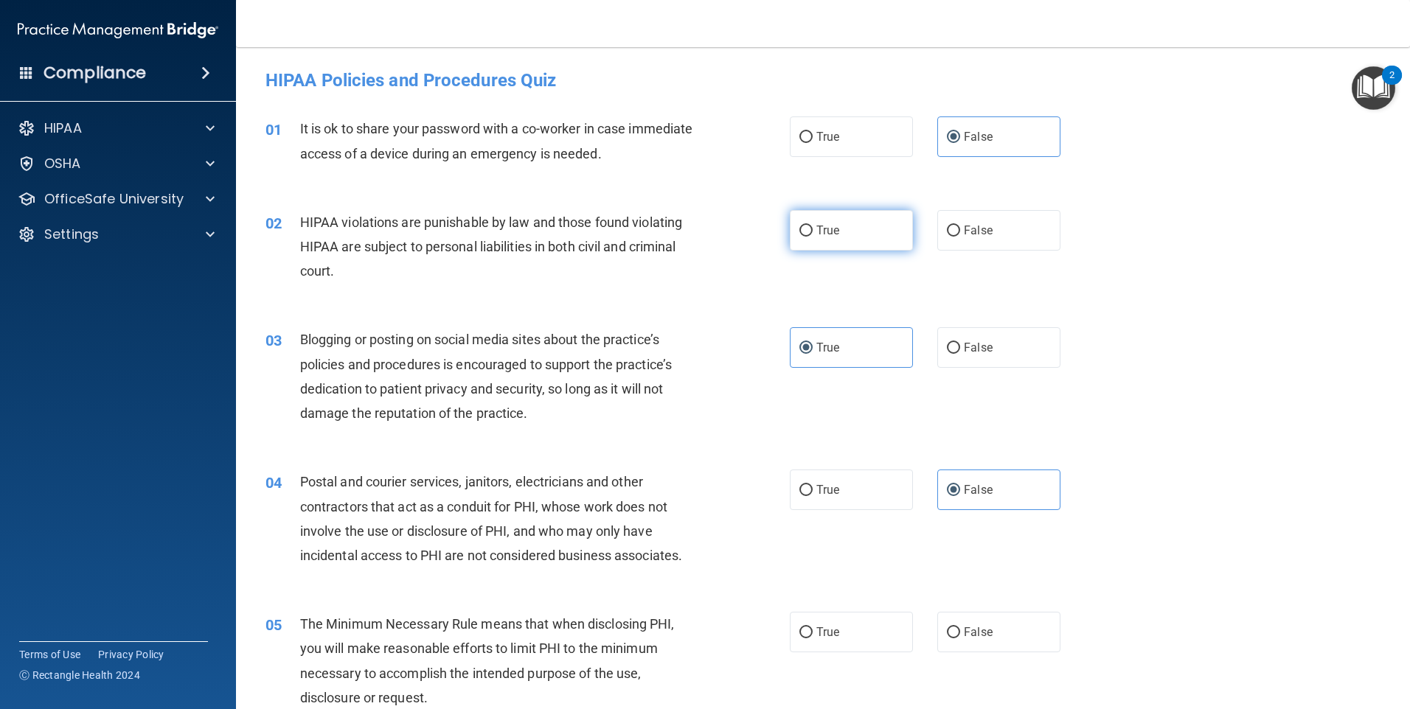
radio input "true"
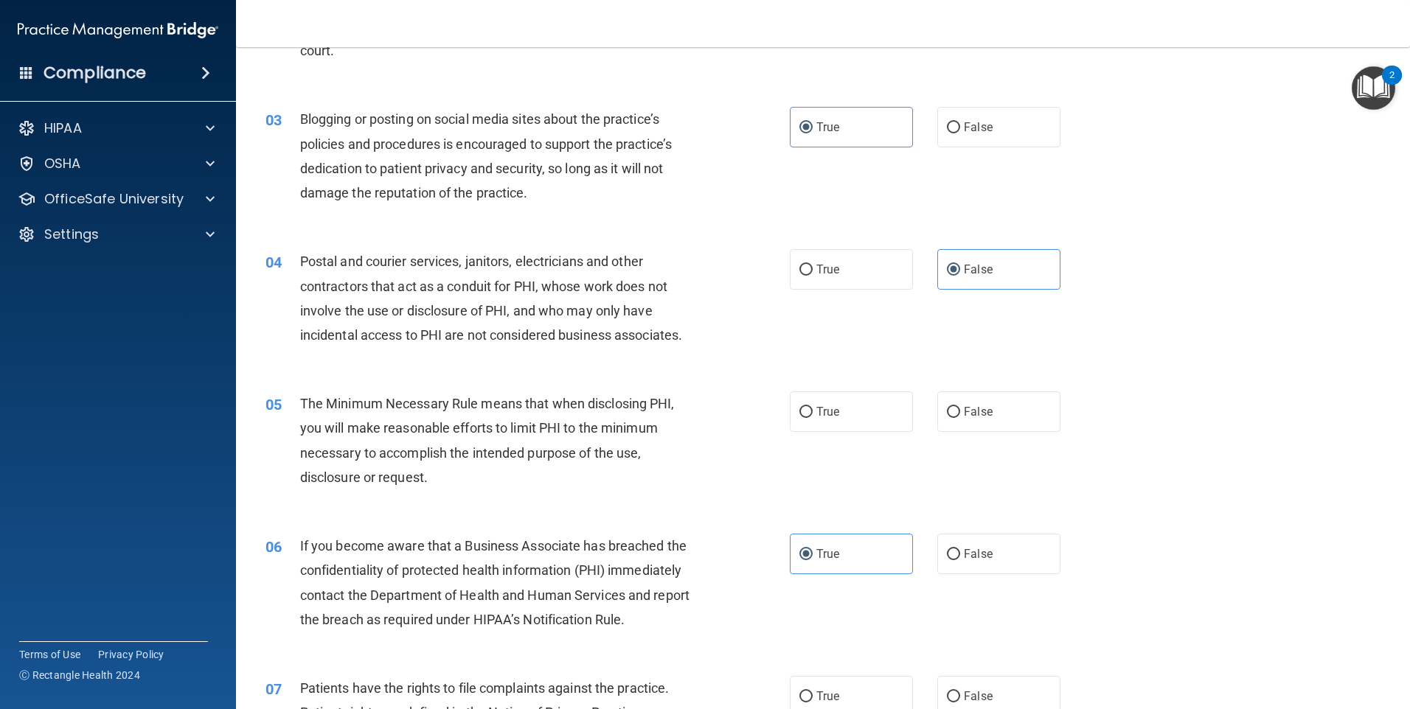
scroll to position [221, 0]
click at [825, 406] on span "True" at bounding box center [827, 411] width 23 height 14
click at [813, 406] on input "True" at bounding box center [805, 411] width 13 height 11
radio input "true"
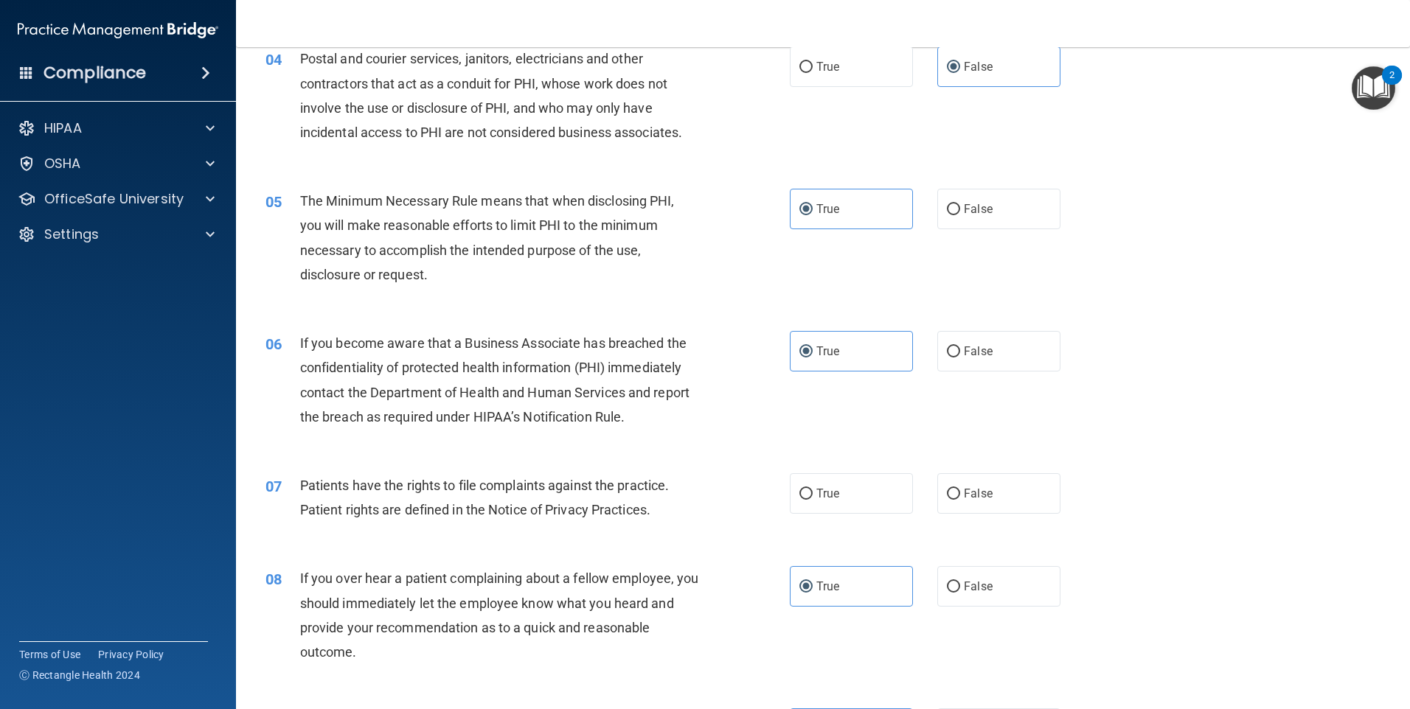
scroll to position [442, 0]
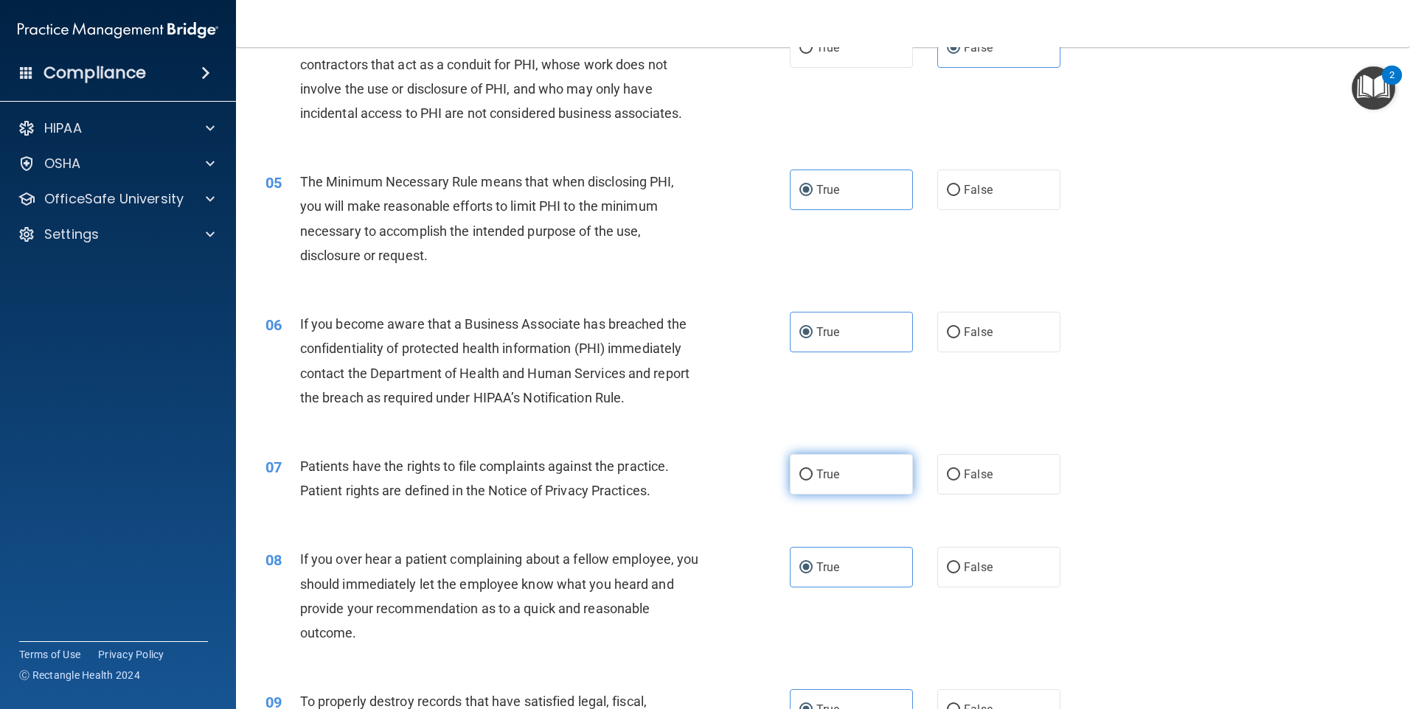
click at [837, 476] on label "True" at bounding box center [851, 474] width 123 height 41
click at [813, 476] on input "True" at bounding box center [805, 475] width 13 height 11
radio input "true"
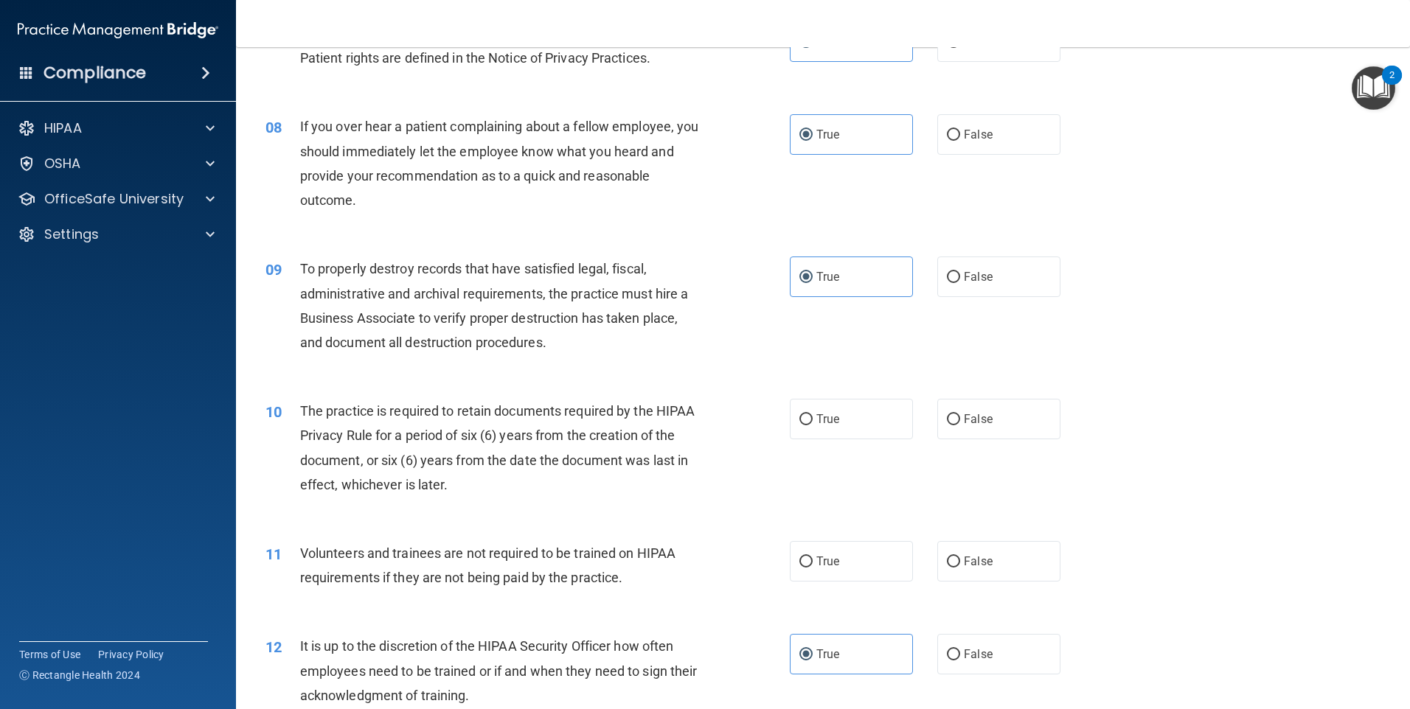
scroll to position [885, 0]
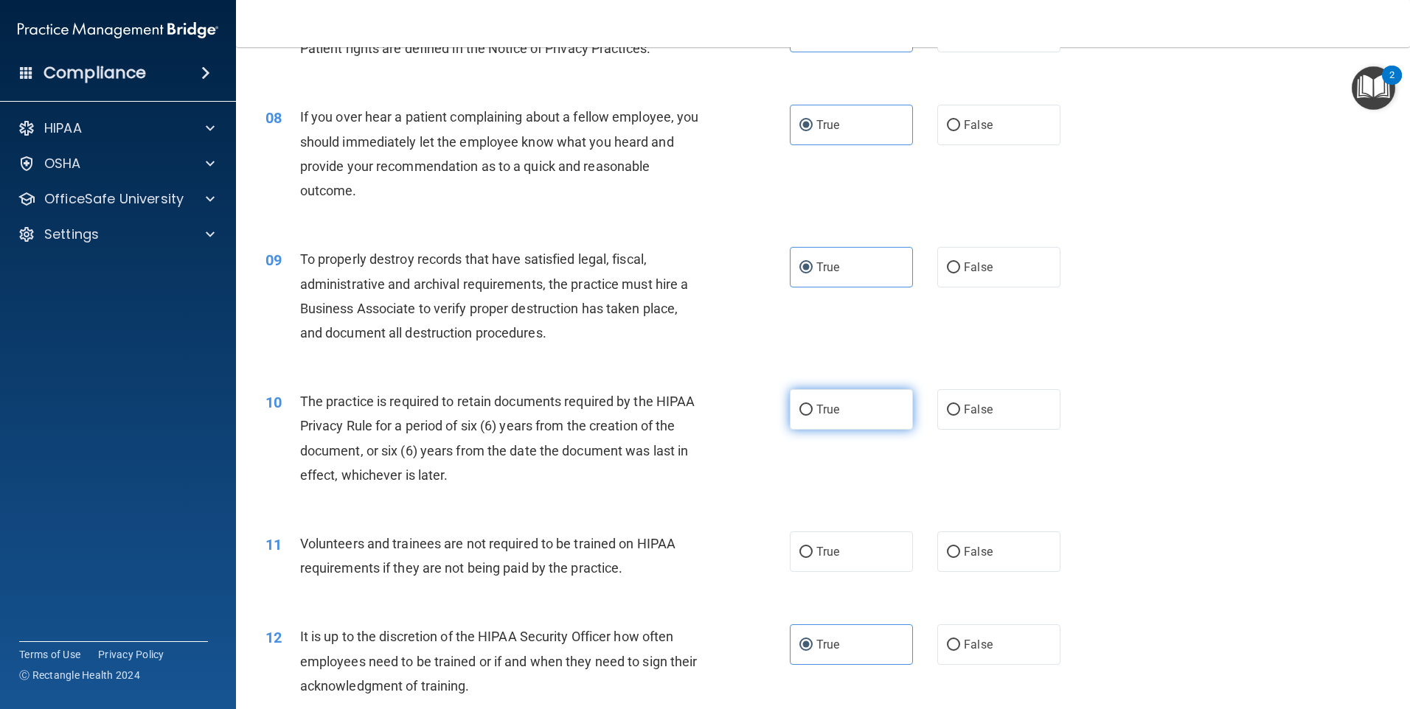
drag, startPoint x: 773, startPoint y: 423, endPoint x: 788, endPoint y: 416, distance: 17.2
click at [1085, 389] on ng-form "10 The practice is required to retain documents required by the HIPAA Privacy R…" at bounding box center [1085, 389] width 0 height 0
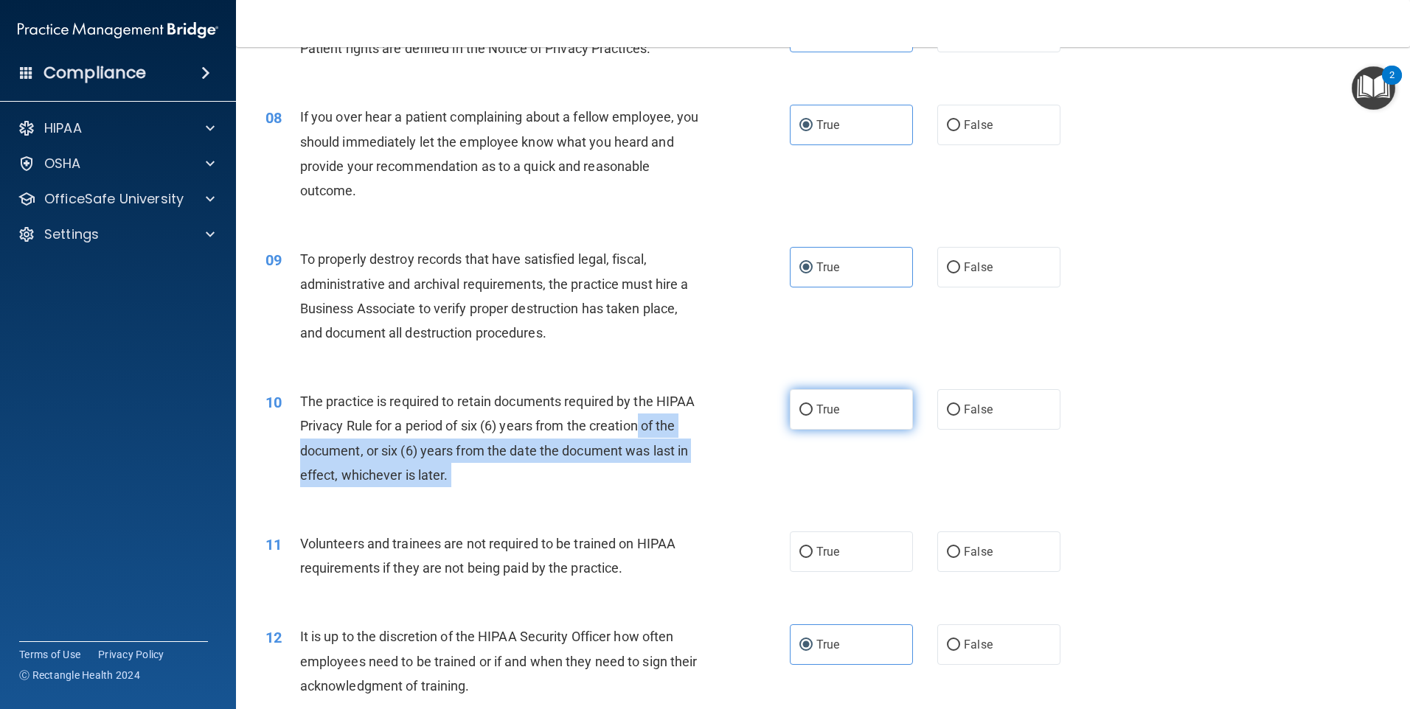
drag, startPoint x: 788, startPoint y: 416, endPoint x: 796, endPoint y: 414, distance: 7.5
click at [799, 414] on input "True" at bounding box center [805, 410] width 13 height 11
radio input "true"
click at [741, 444] on div "10 The practice is required to retain documents required by the HIPAA Privacy R…" at bounding box center [527, 441] width 569 height 105
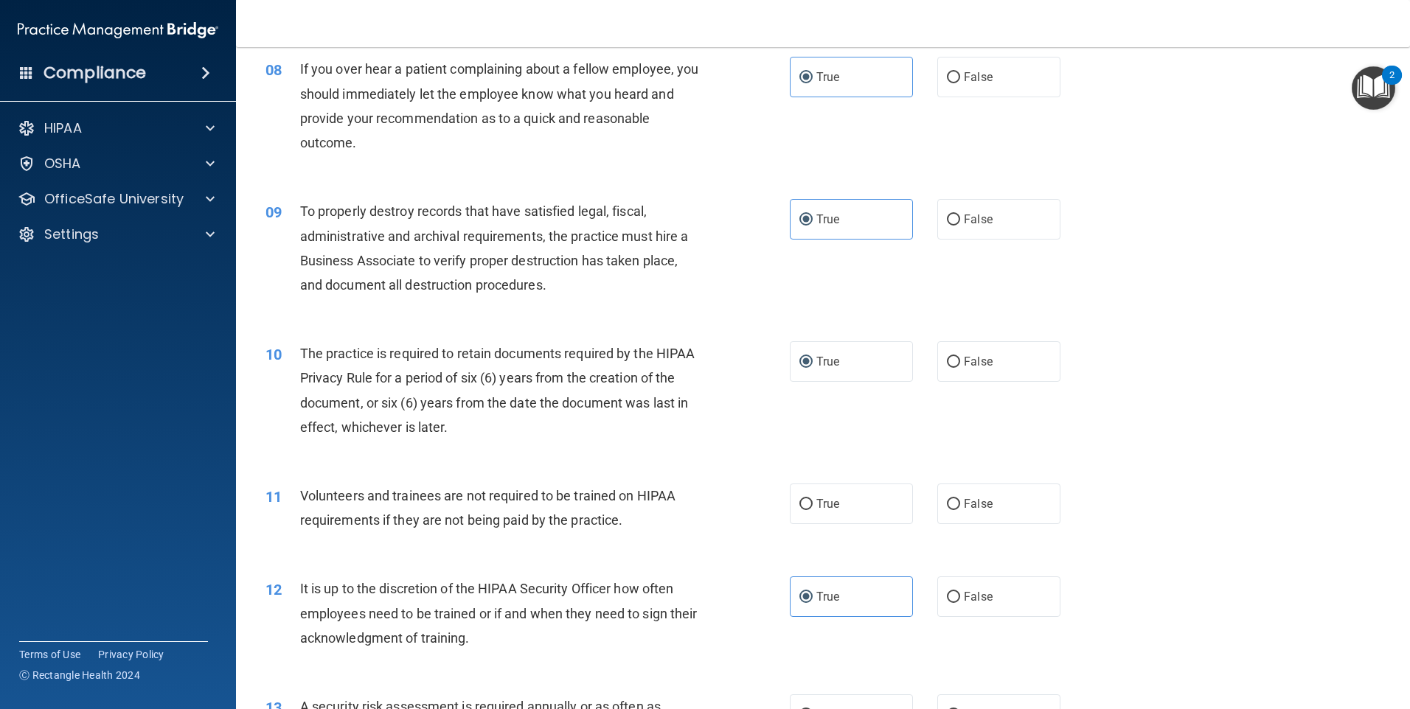
scroll to position [959, 0]
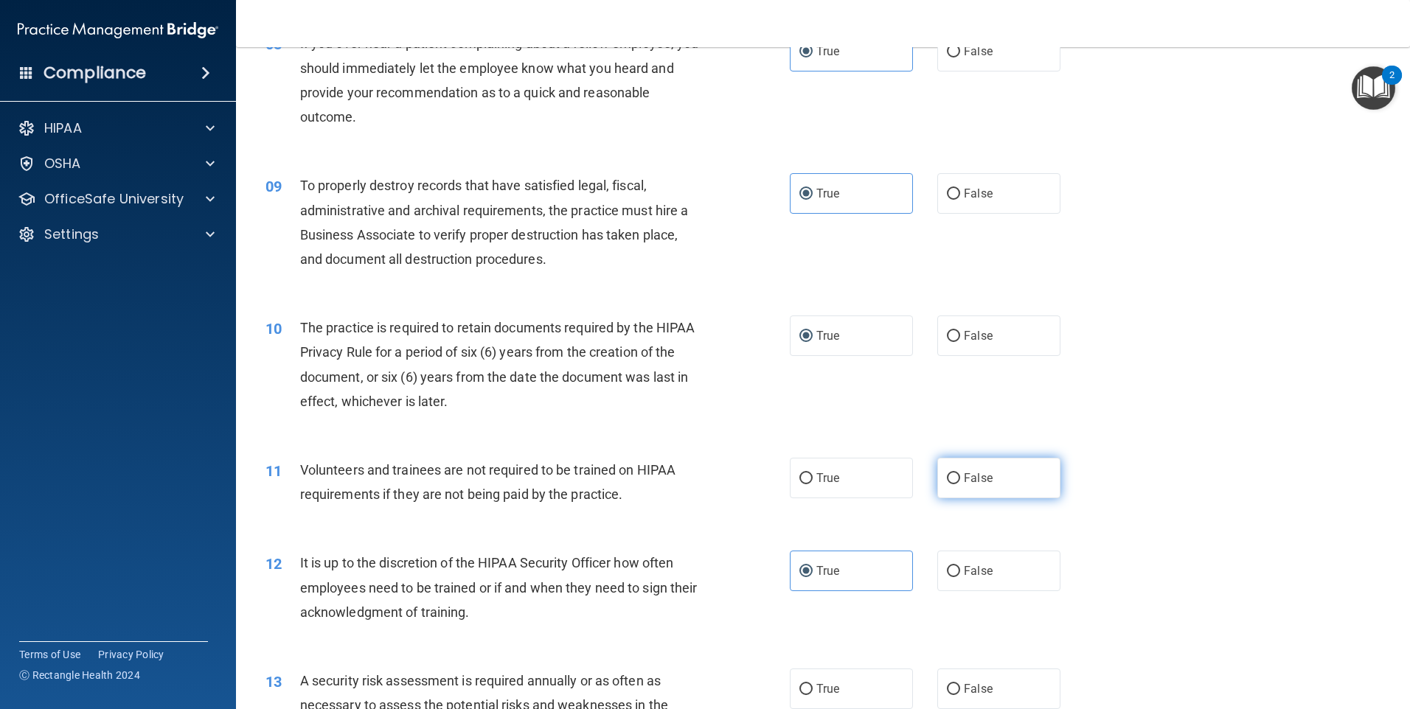
click at [947, 475] on input "False" at bounding box center [953, 478] width 13 height 11
radio input "true"
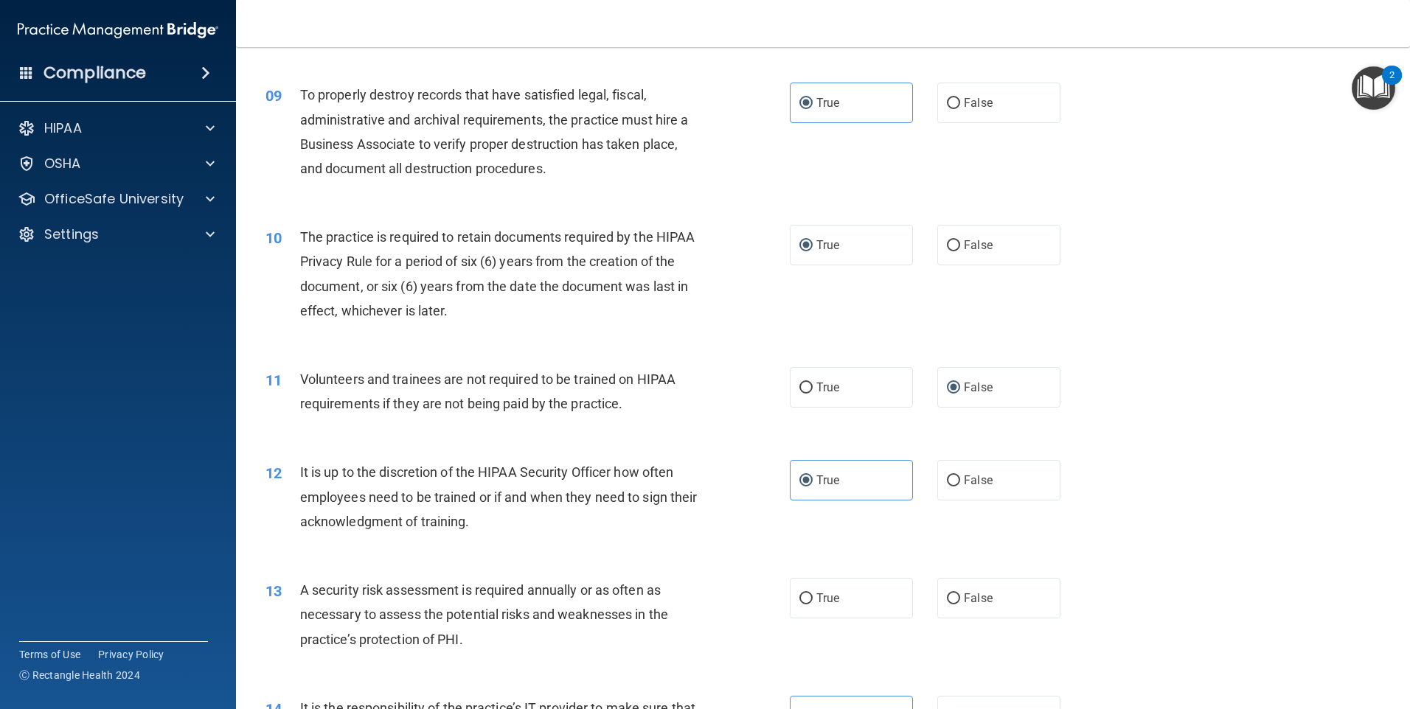
scroll to position [1254, 0]
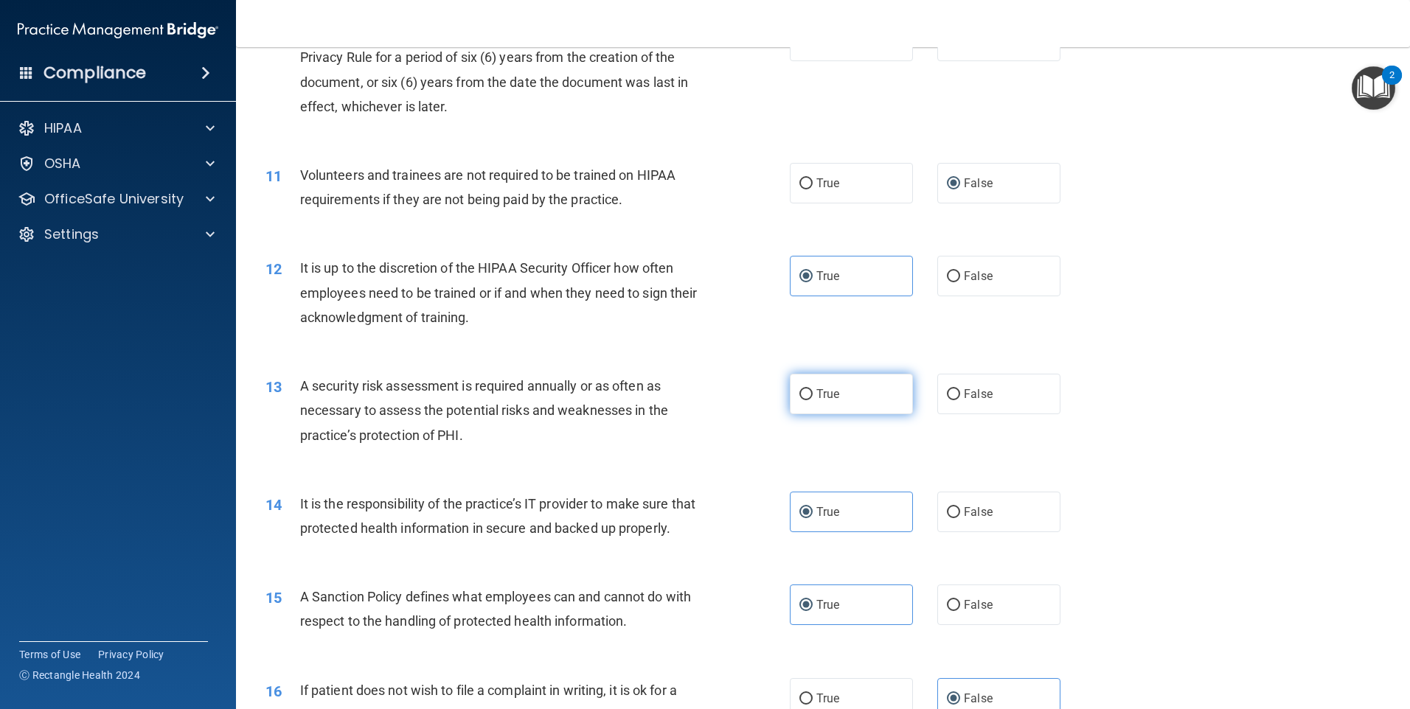
click at [814, 401] on label "True" at bounding box center [851, 394] width 123 height 41
click at [813, 400] on input "True" at bounding box center [805, 394] width 13 height 11
radio input "true"
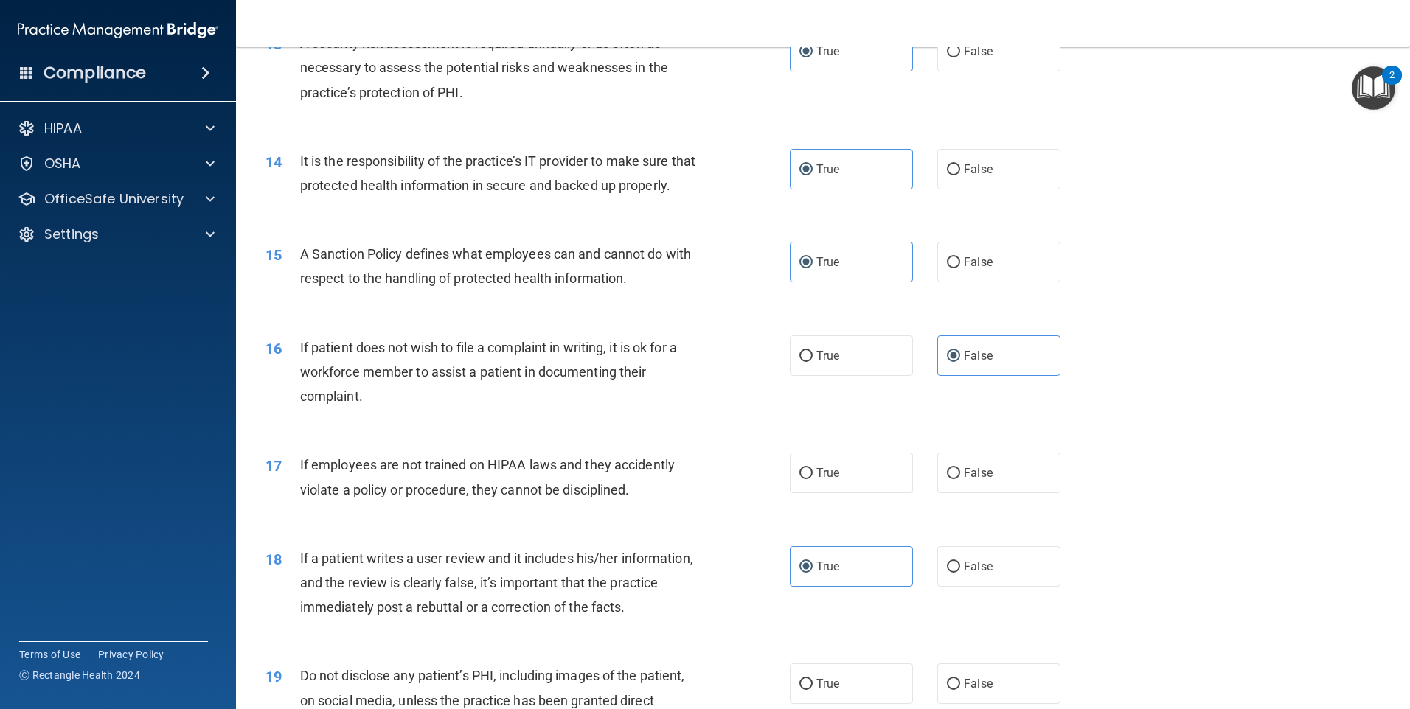
scroll to position [1622, 0]
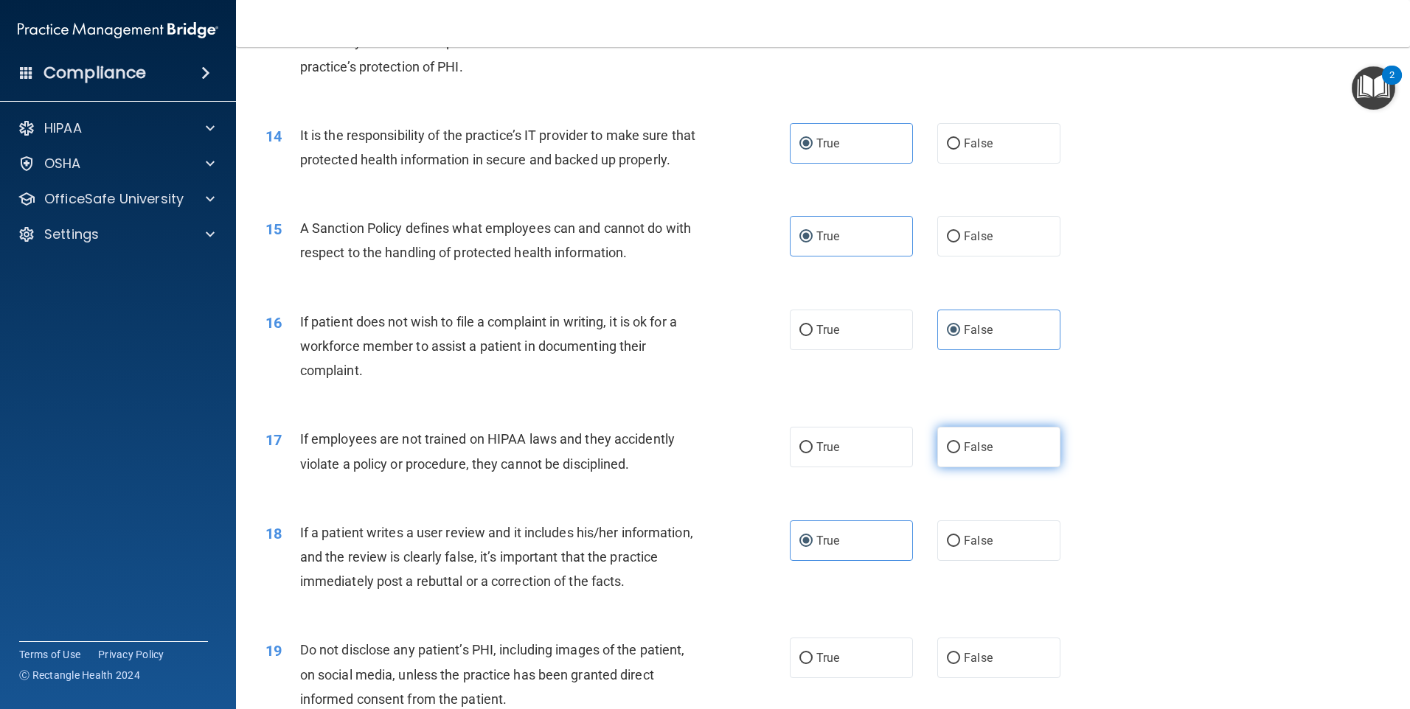
click at [984, 454] on span "False" at bounding box center [978, 447] width 29 height 14
click at [960, 453] on input "False" at bounding box center [953, 447] width 13 height 11
radio input "true"
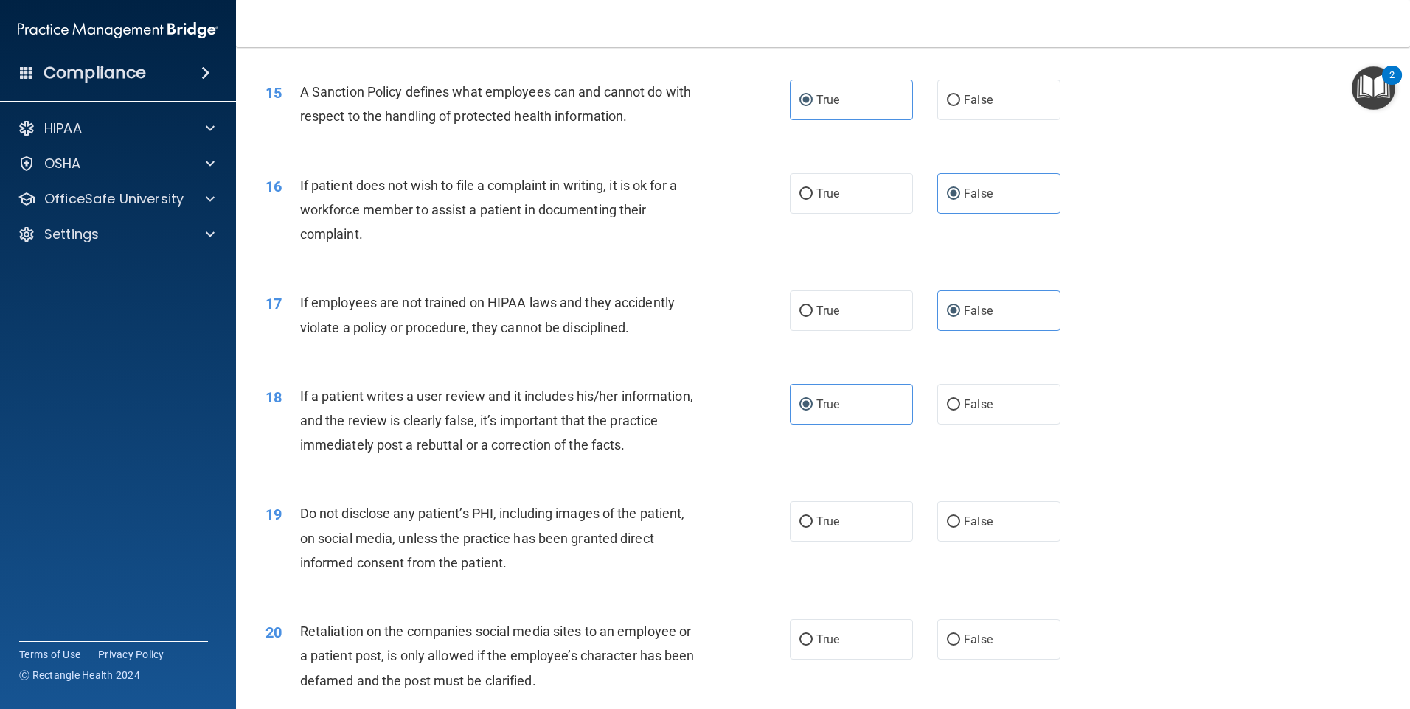
scroll to position [1843, 0]
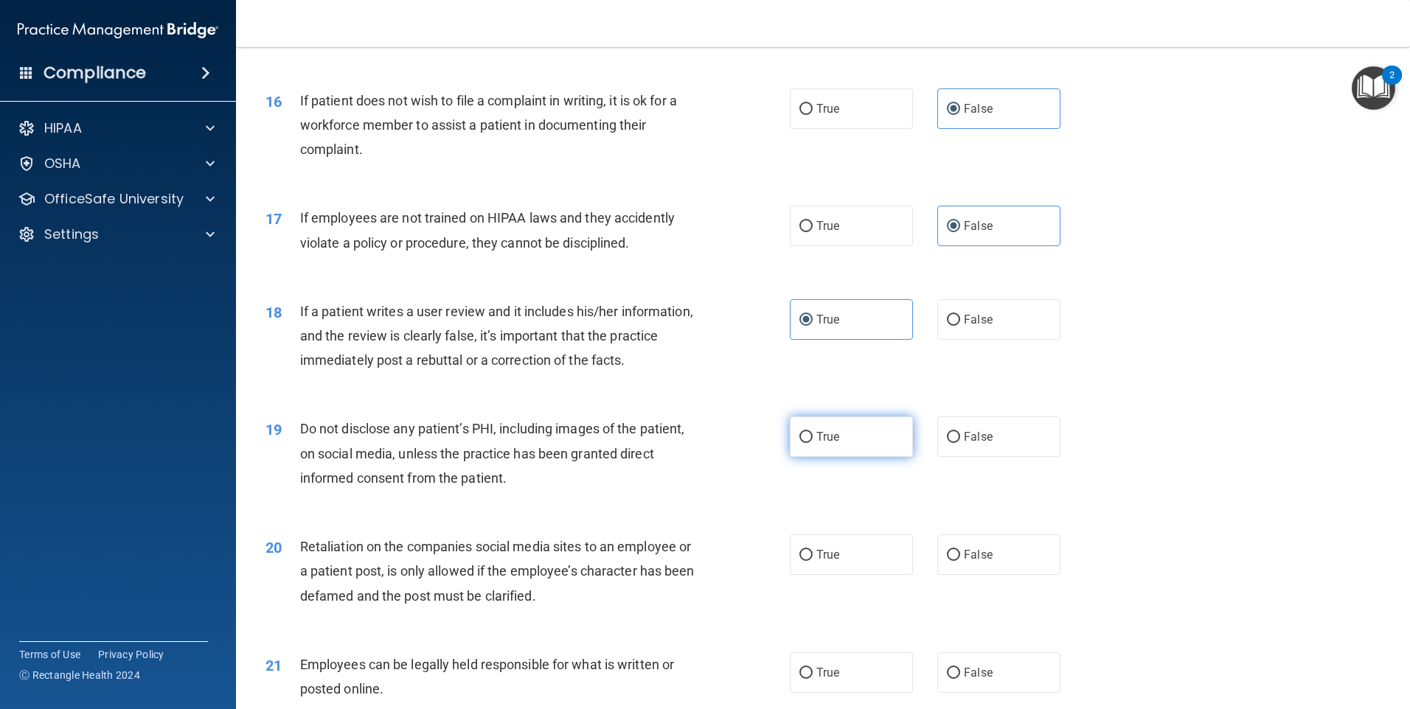
click at [819, 457] on label "True" at bounding box center [851, 437] width 123 height 41
click at [813, 443] on input "True" at bounding box center [805, 437] width 13 height 11
radio input "true"
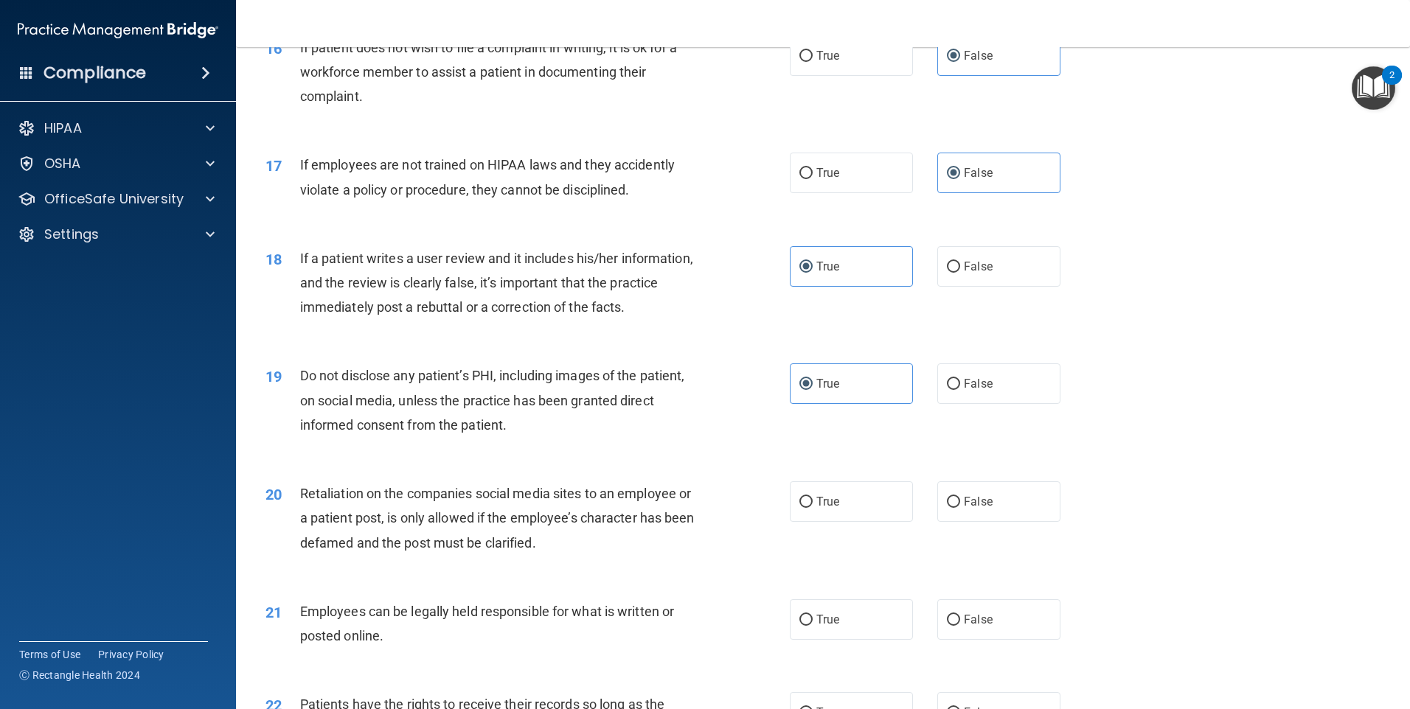
scroll to position [1991, 0]
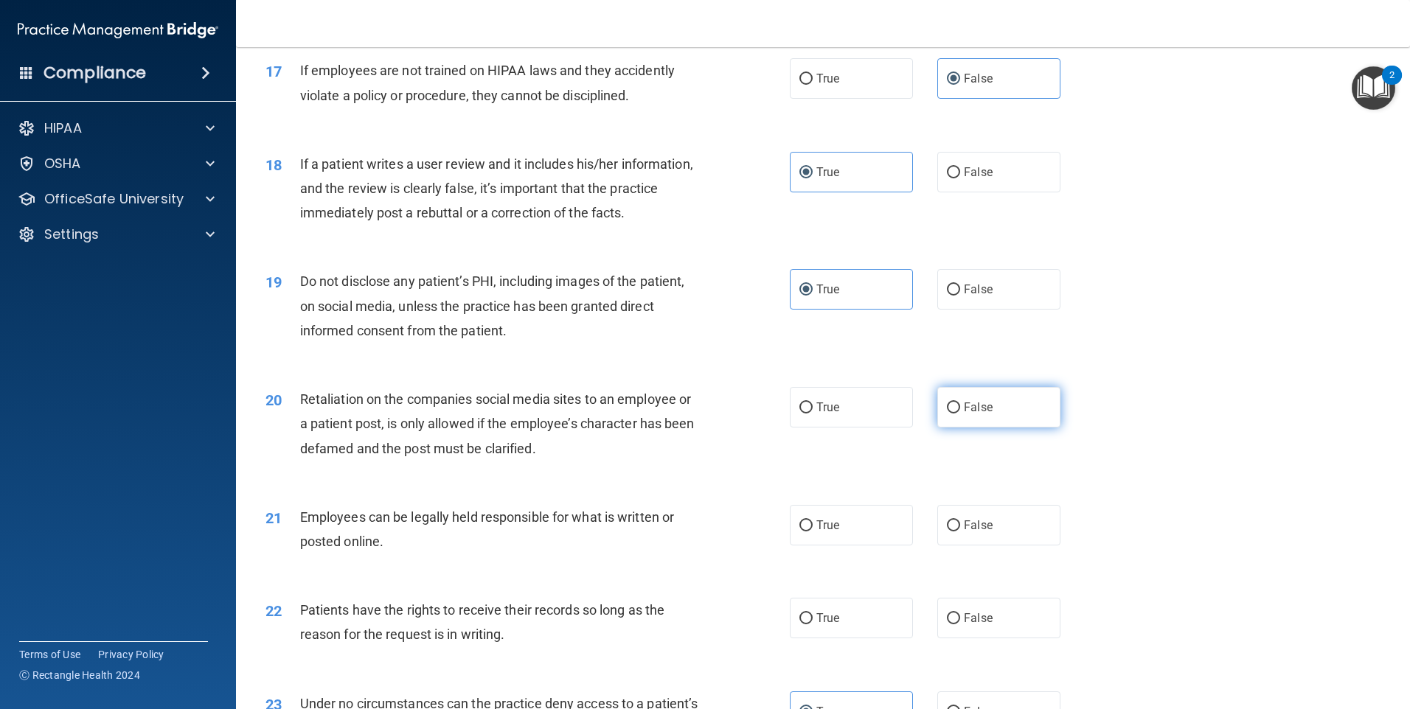
click at [968, 428] on label "False" at bounding box center [998, 407] width 123 height 41
click at [960, 414] on input "False" at bounding box center [953, 408] width 13 height 11
radio input "true"
click at [818, 546] on label "True" at bounding box center [851, 525] width 123 height 41
click at [813, 532] on input "True" at bounding box center [805, 526] width 13 height 11
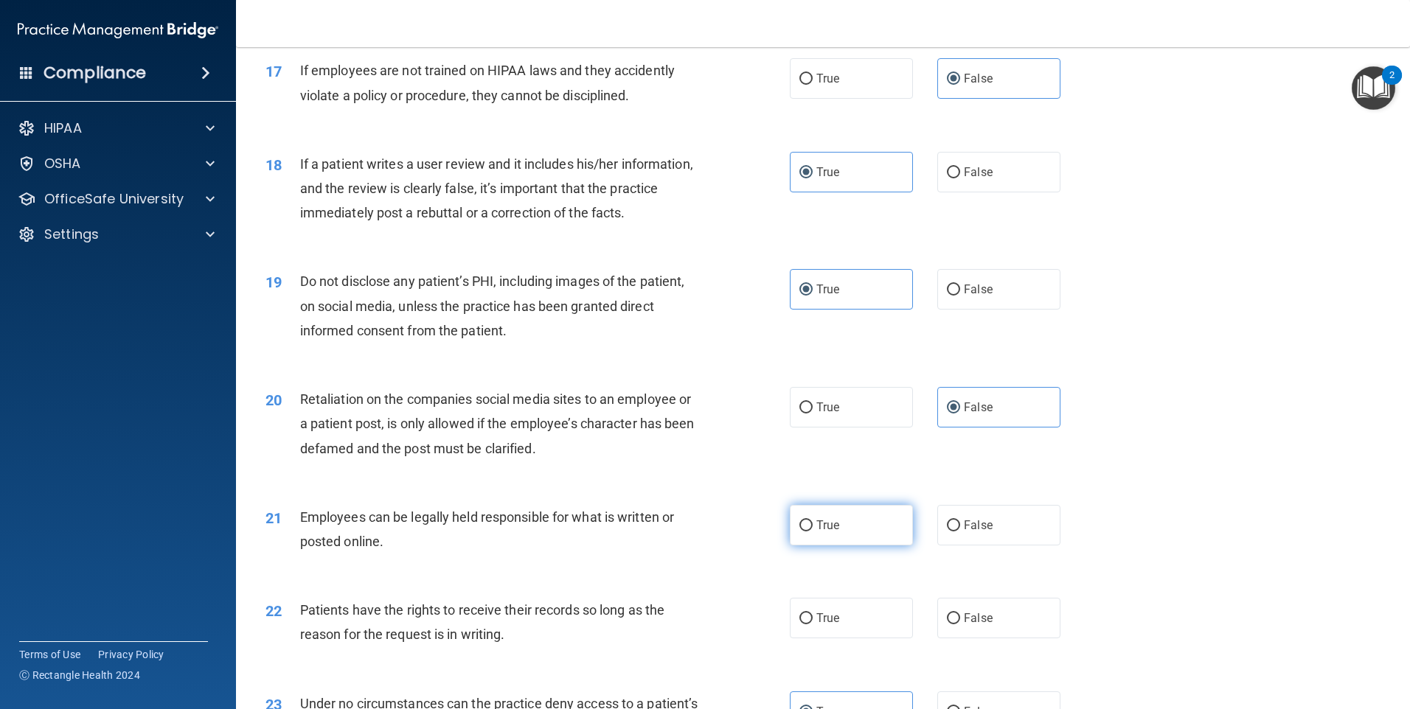
radio input "true"
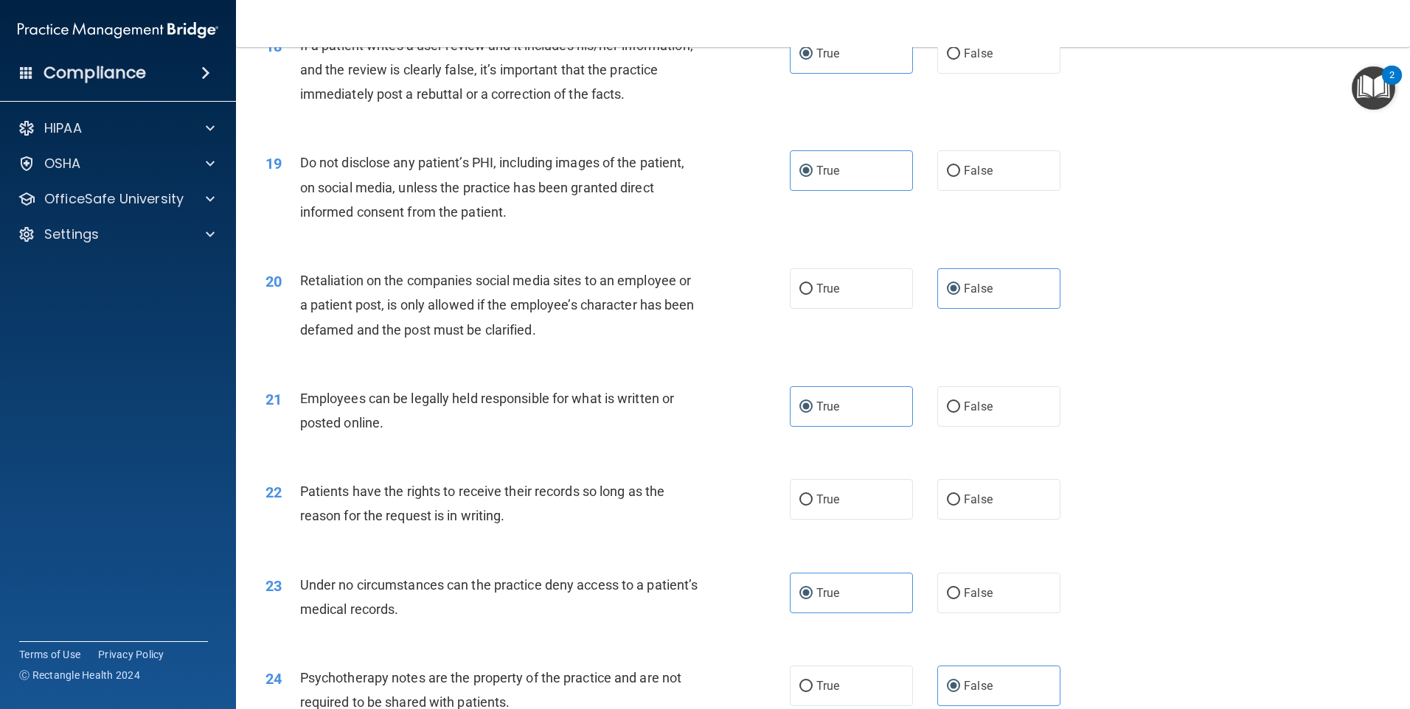
scroll to position [2138, 0]
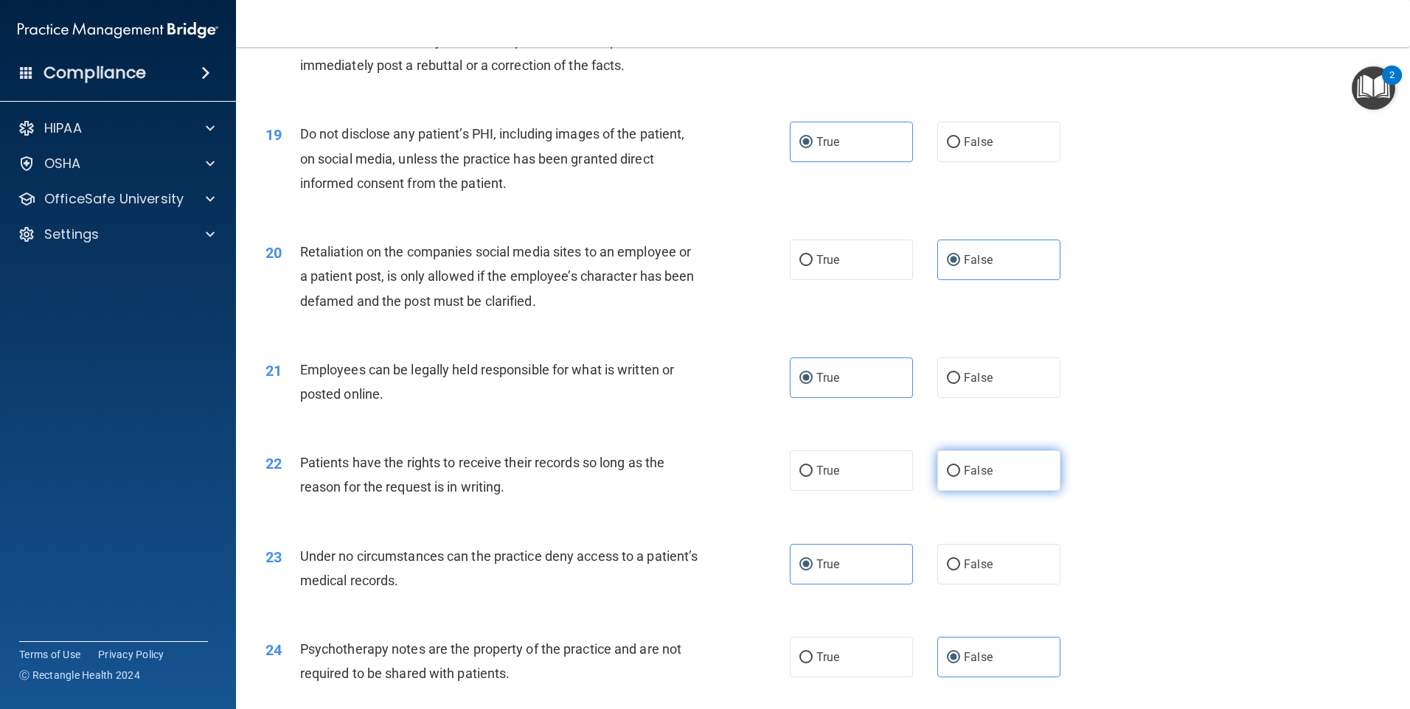
click at [955, 491] on label "False" at bounding box center [998, 471] width 123 height 41
click at [955, 477] on input "False" at bounding box center [953, 471] width 13 height 11
radio input "true"
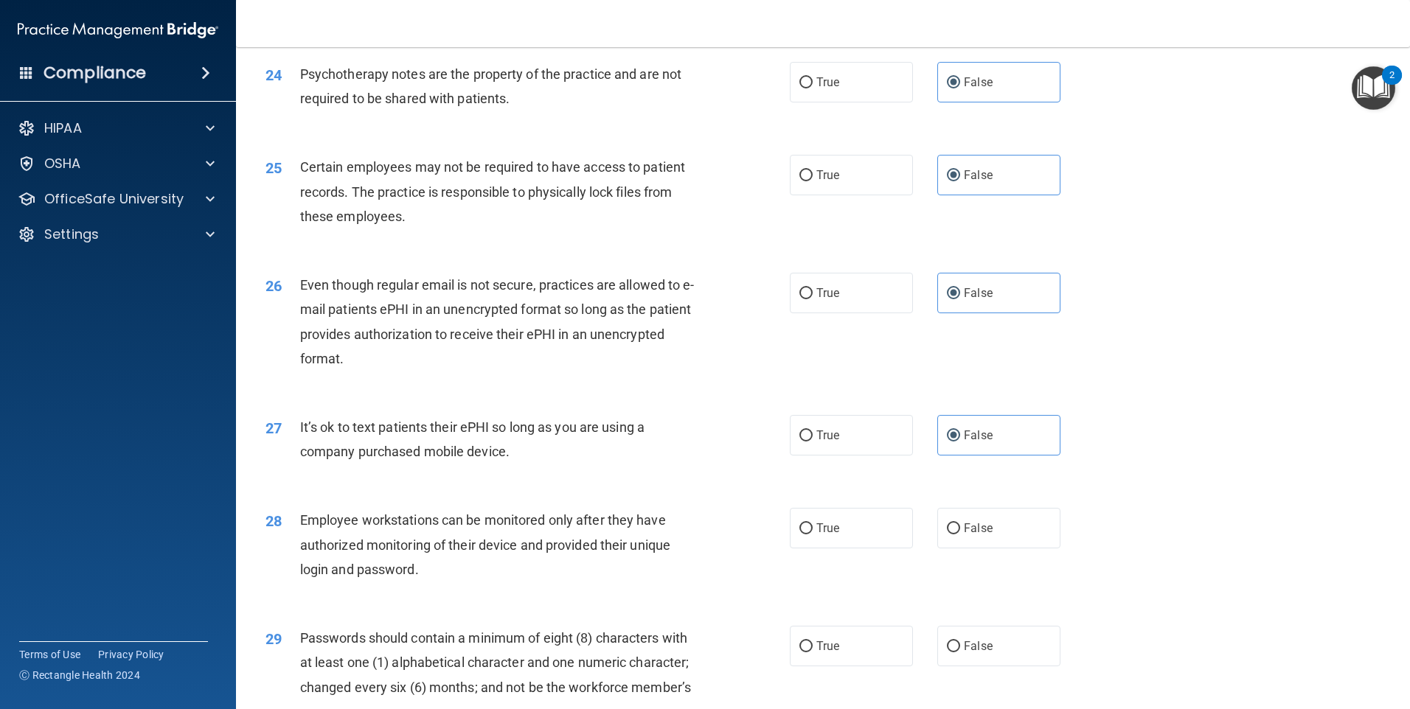
scroll to position [2802, 0]
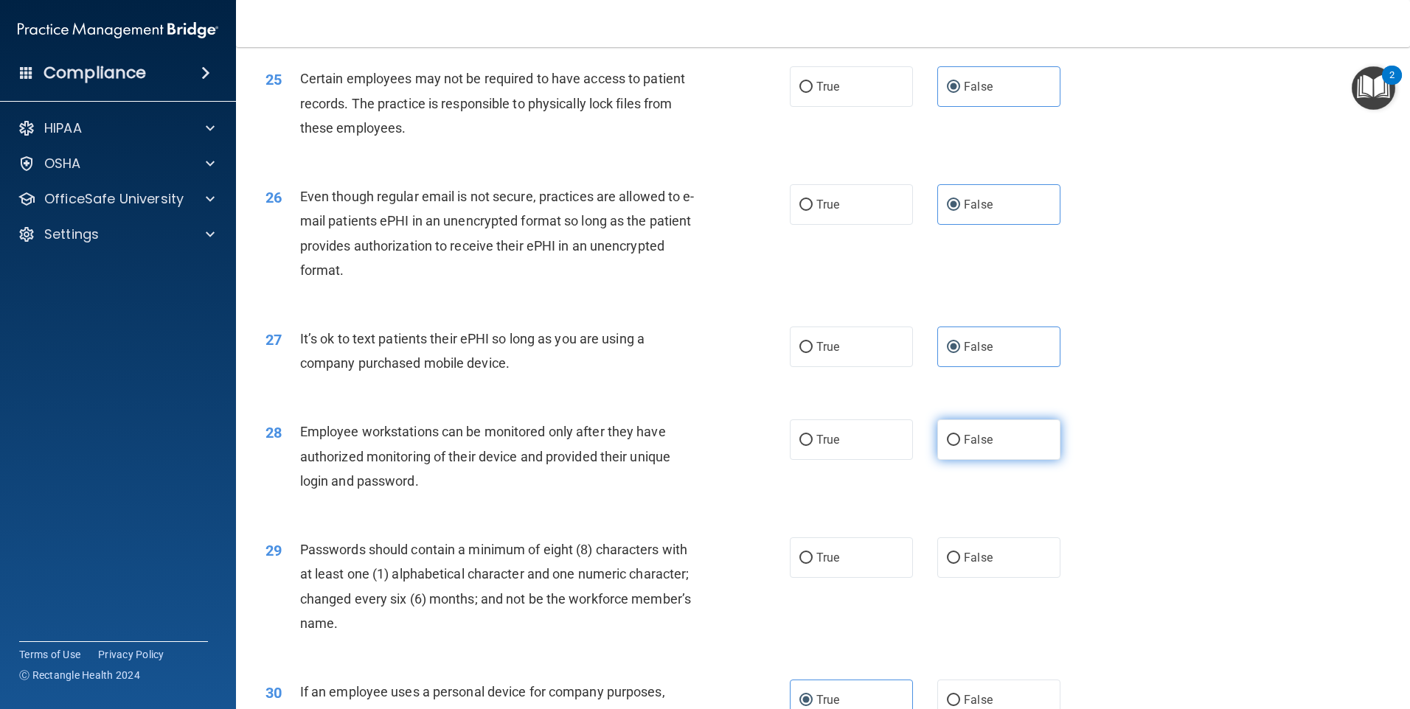
click at [980, 447] on span "False" at bounding box center [978, 440] width 29 height 14
click at [960, 446] on input "False" at bounding box center [953, 440] width 13 height 11
radio input "true"
click at [846, 575] on label "True" at bounding box center [851, 558] width 123 height 41
click at [813, 564] on input "True" at bounding box center [805, 558] width 13 height 11
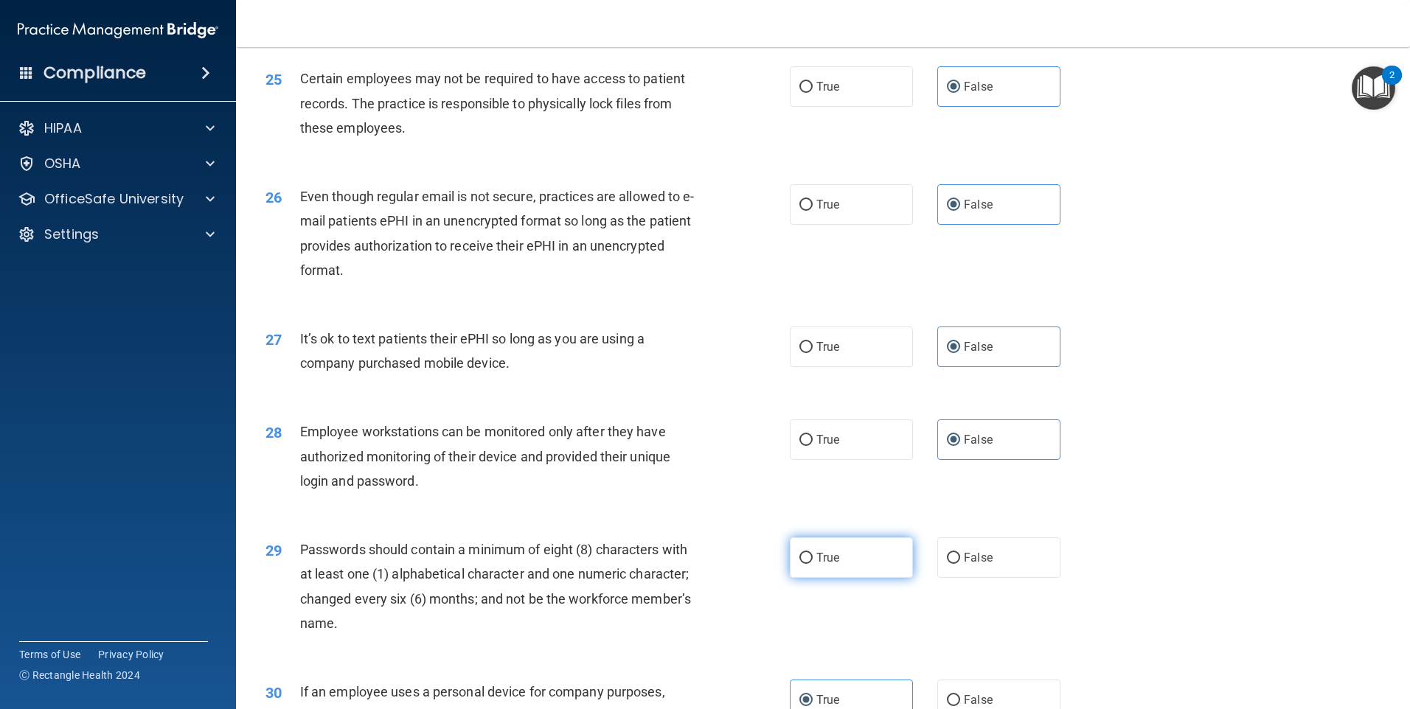
radio input "true"
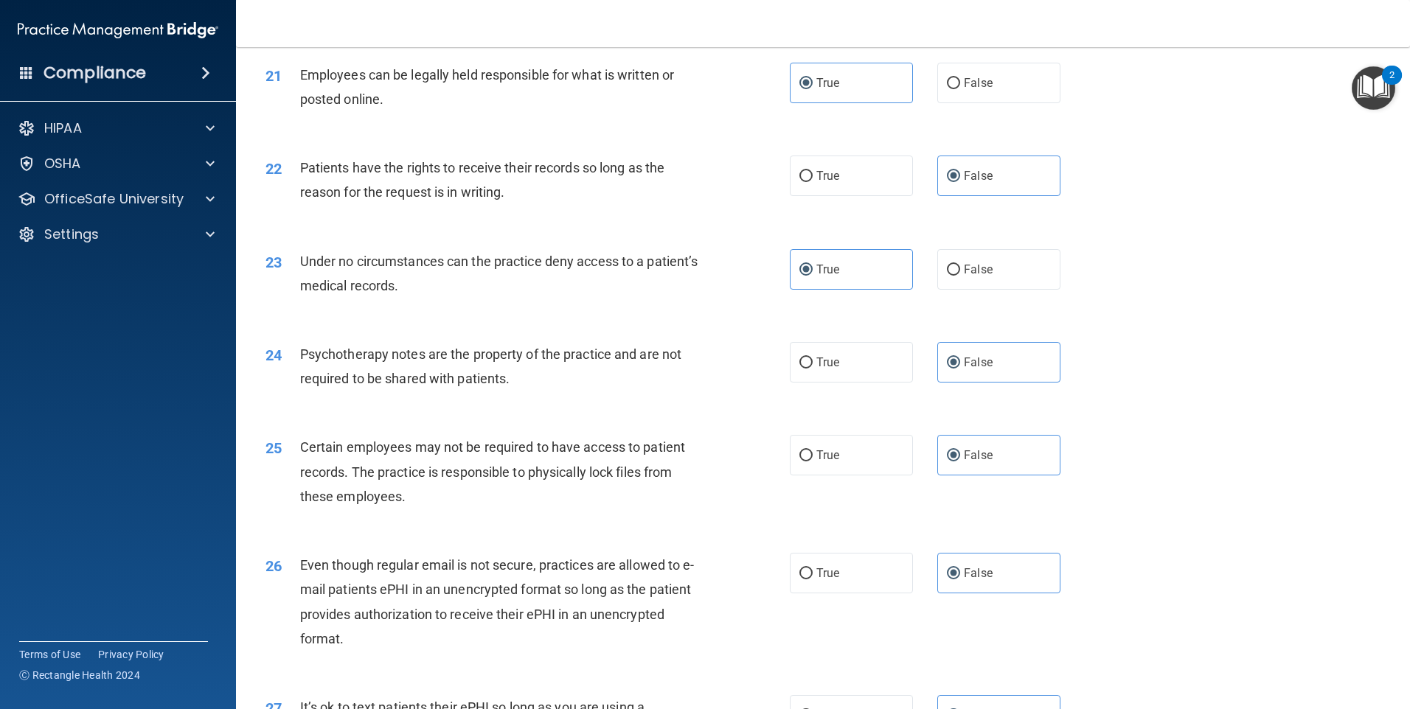
scroll to position [2992, 0]
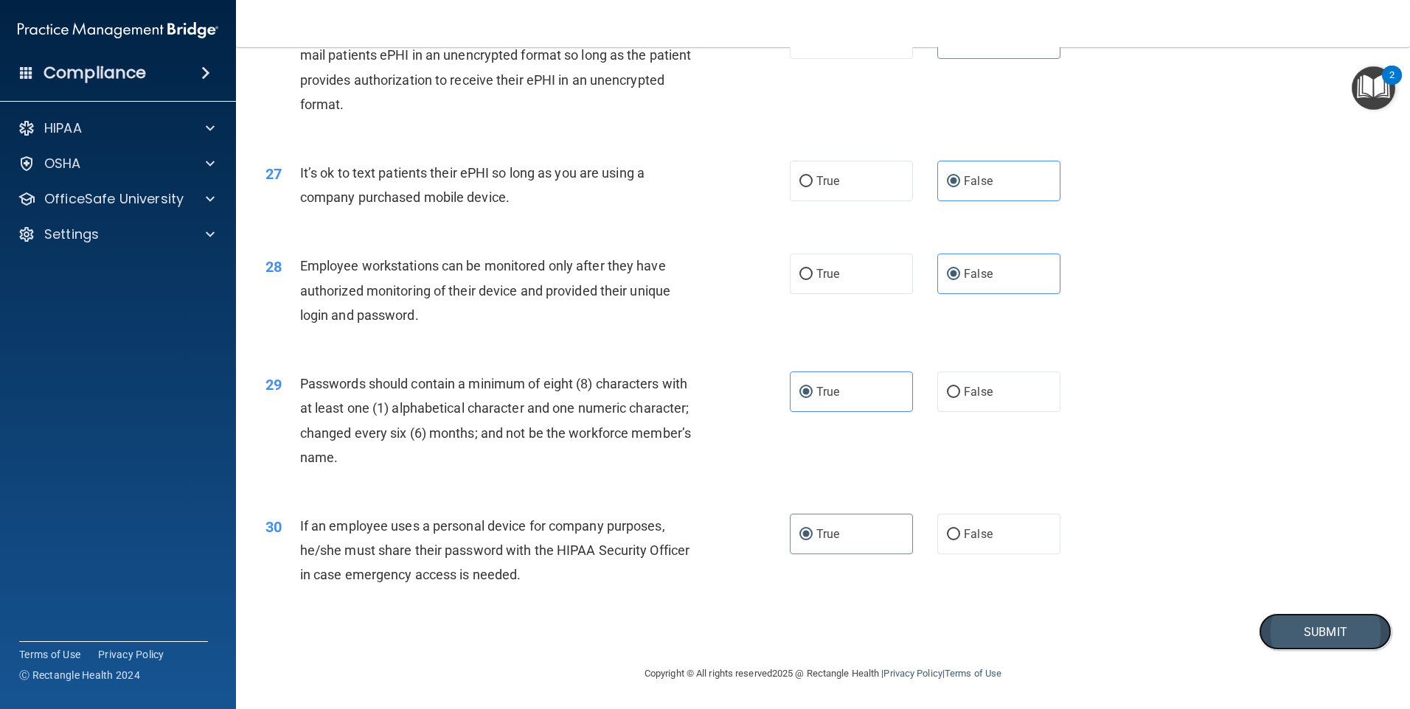
click at [1293, 639] on button "Submit" at bounding box center [1325, 633] width 133 height 38
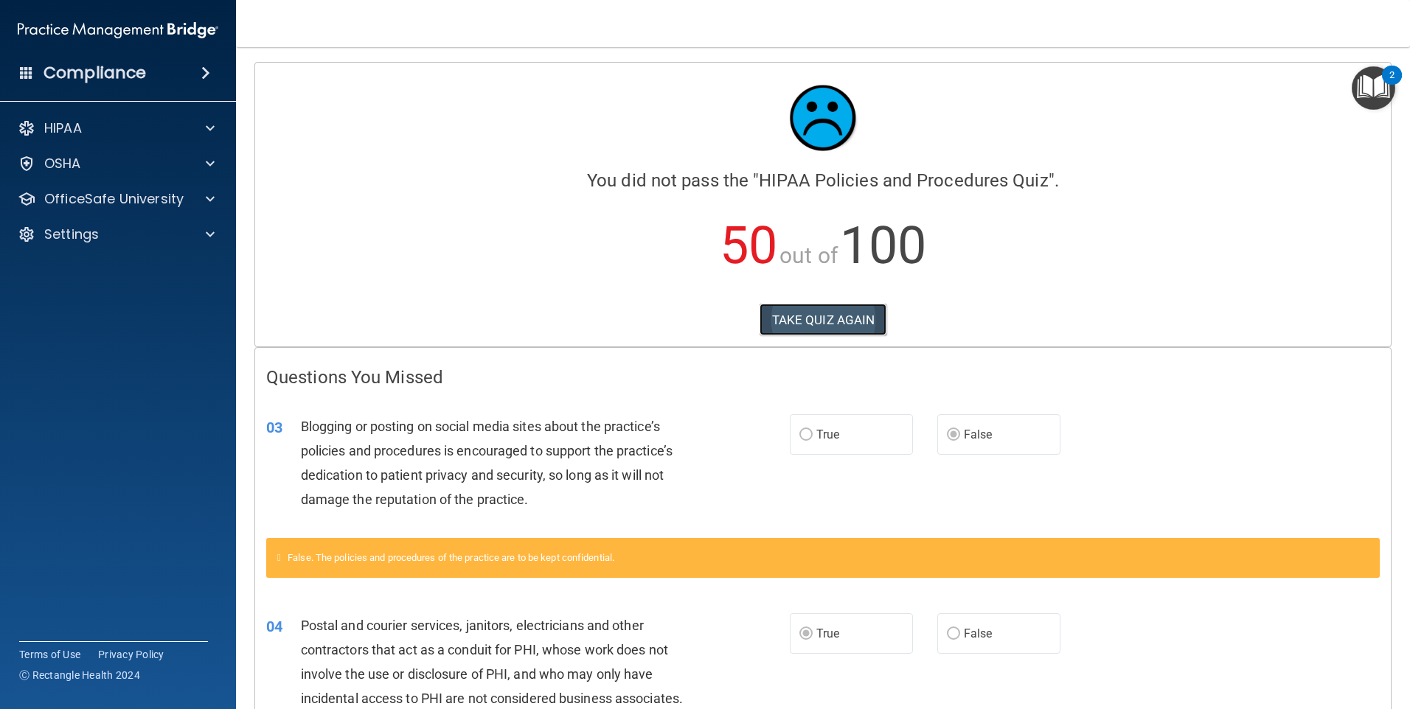
click at [845, 322] on button "TAKE QUIZ AGAIN" at bounding box center [824, 320] width 128 height 32
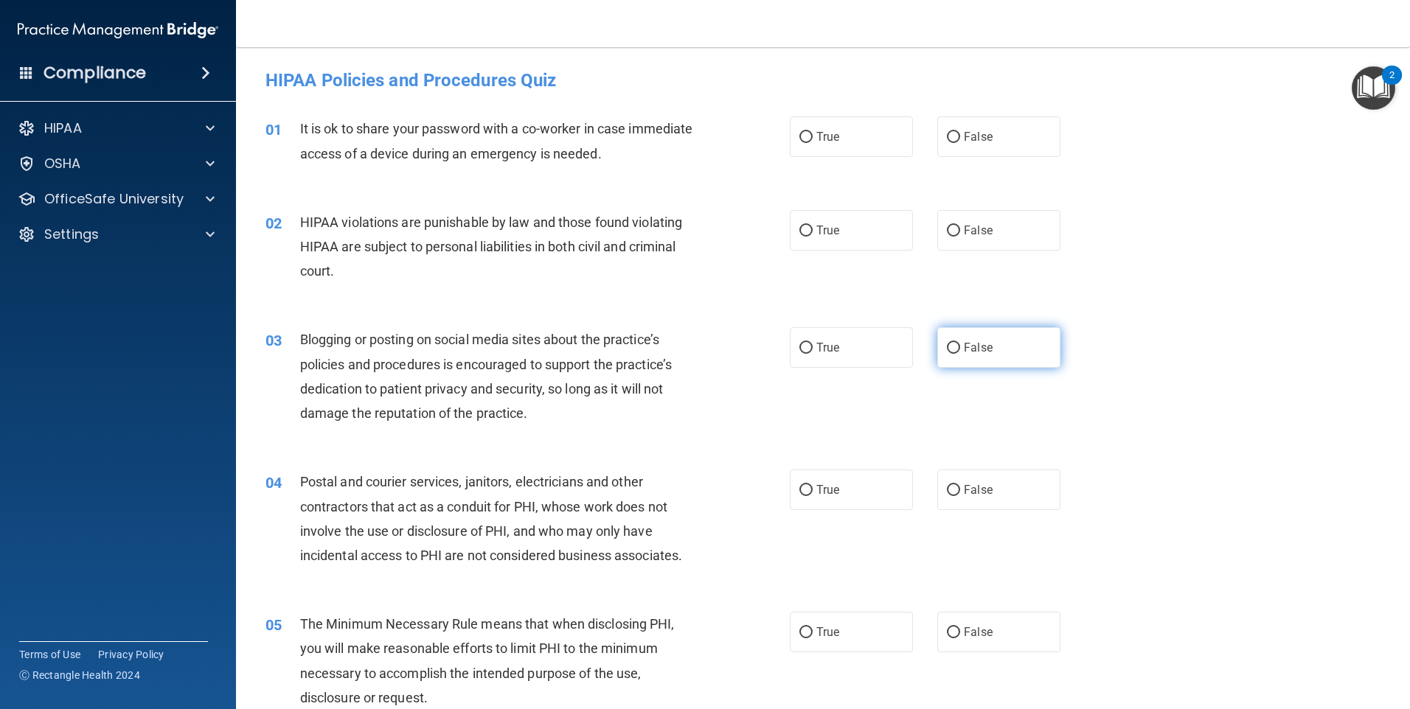
click at [978, 342] on span "False" at bounding box center [978, 348] width 29 height 14
click at [960, 343] on input "False" at bounding box center [953, 348] width 13 height 11
radio input "true"
click at [833, 492] on span "True" at bounding box center [827, 490] width 23 height 14
click at [813, 492] on input "True" at bounding box center [805, 490] width 13 height 11
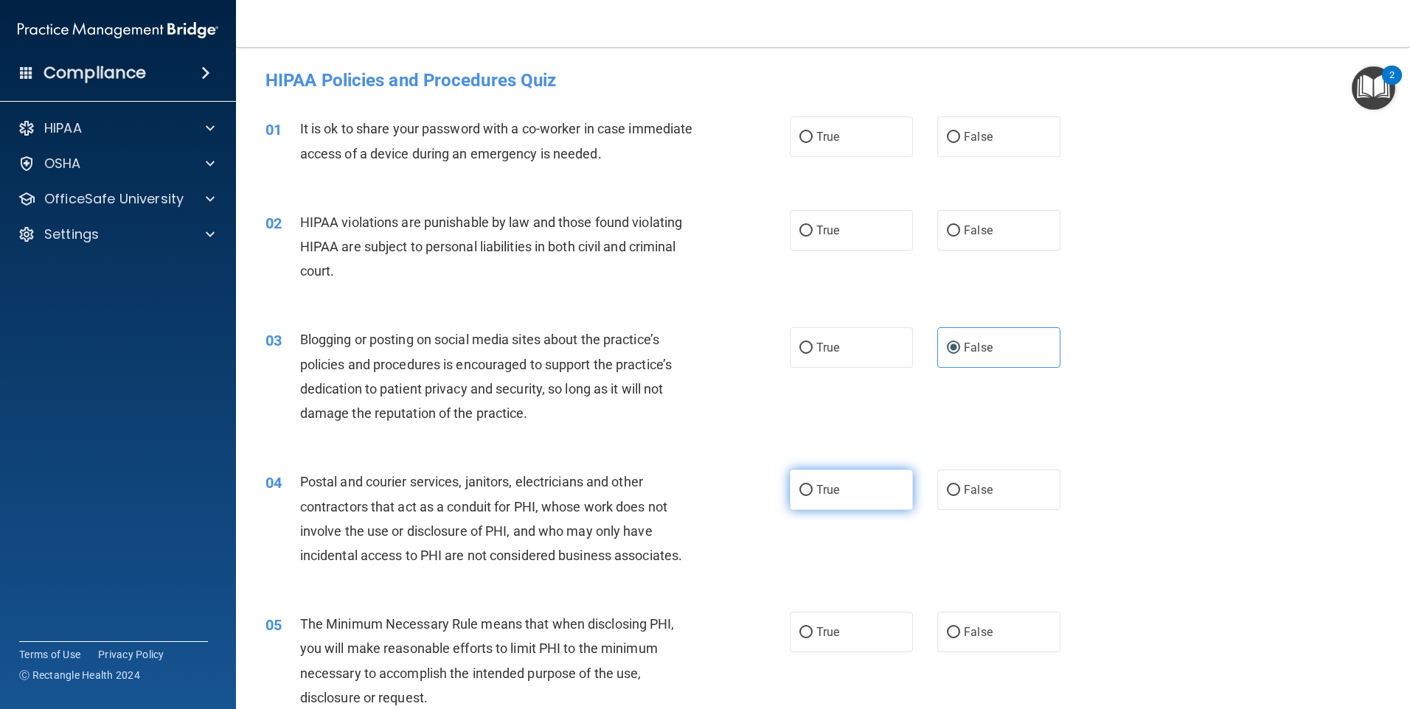
radio input "true"
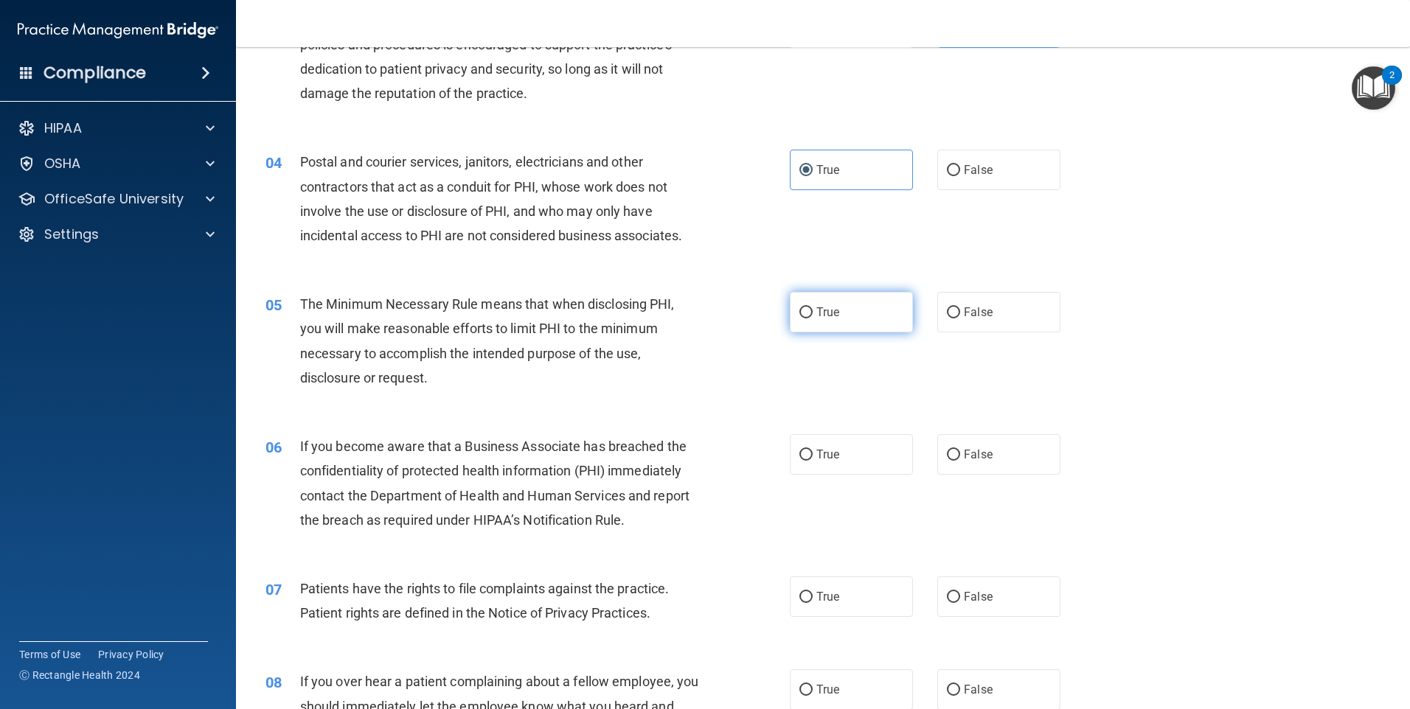
scroll to position [369, 0]
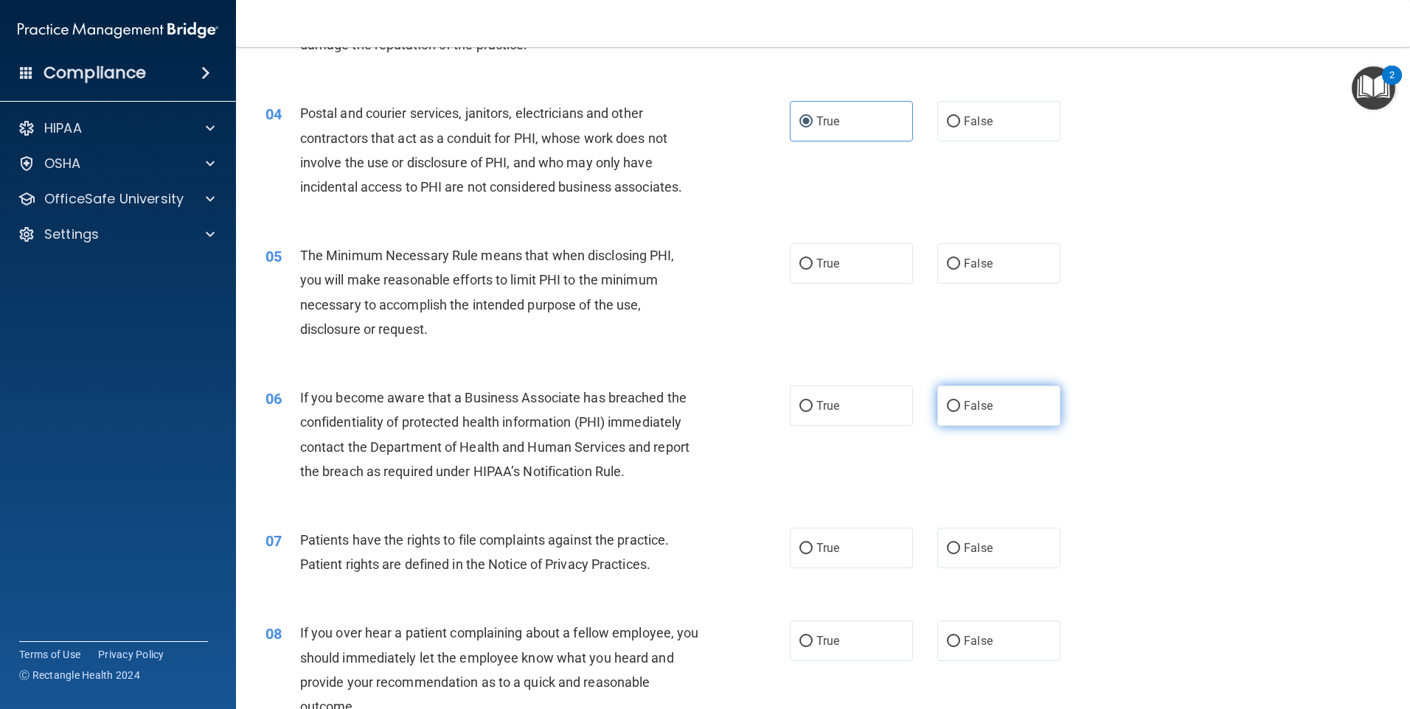
click at [980, 403] on span "False" at bounding box center [978, 406] width 29 height 14
click at [960, 403] on input "False" at bounding box center [953, 406] width 13 height 11
radio input "true"
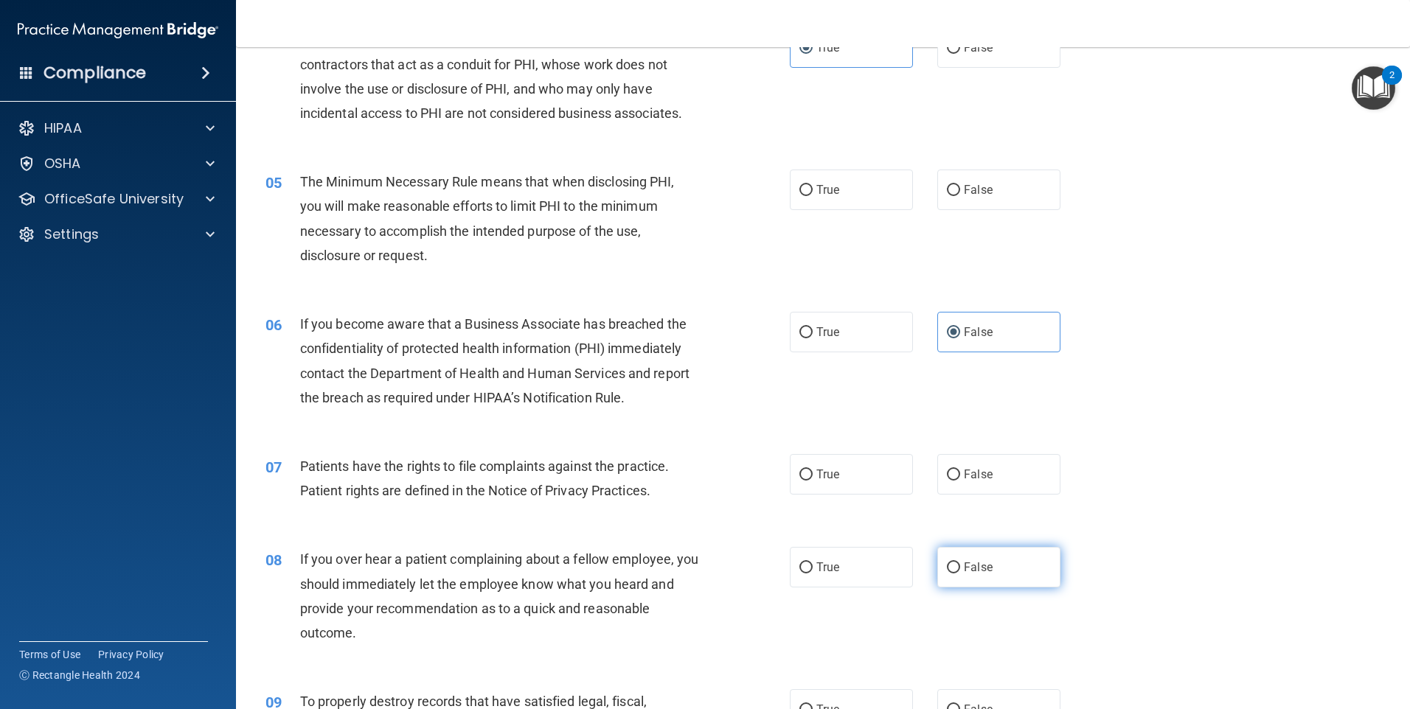
click at [964, 556] on label "False" at bounding box center [998, 567] width 123 height 41
click at [960, 563] on input "False" at bounding box center [953, 568] width 13 height 11
radio input "true"
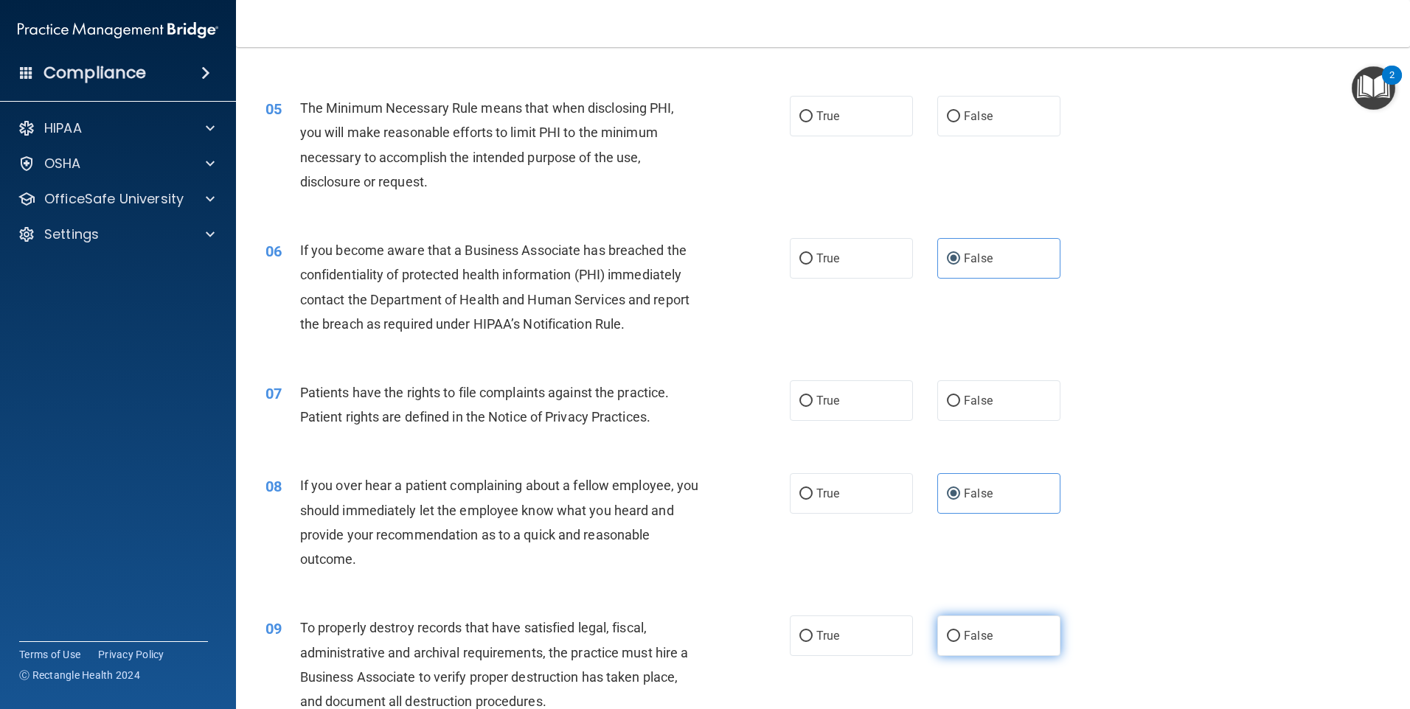
click at [990, 627] on label "False" at bounding box center [998, 636] width 123 height 41
click at [960, 631] on input "False" at bounding box center [953, 636] width 13 height 11
radio input "true"
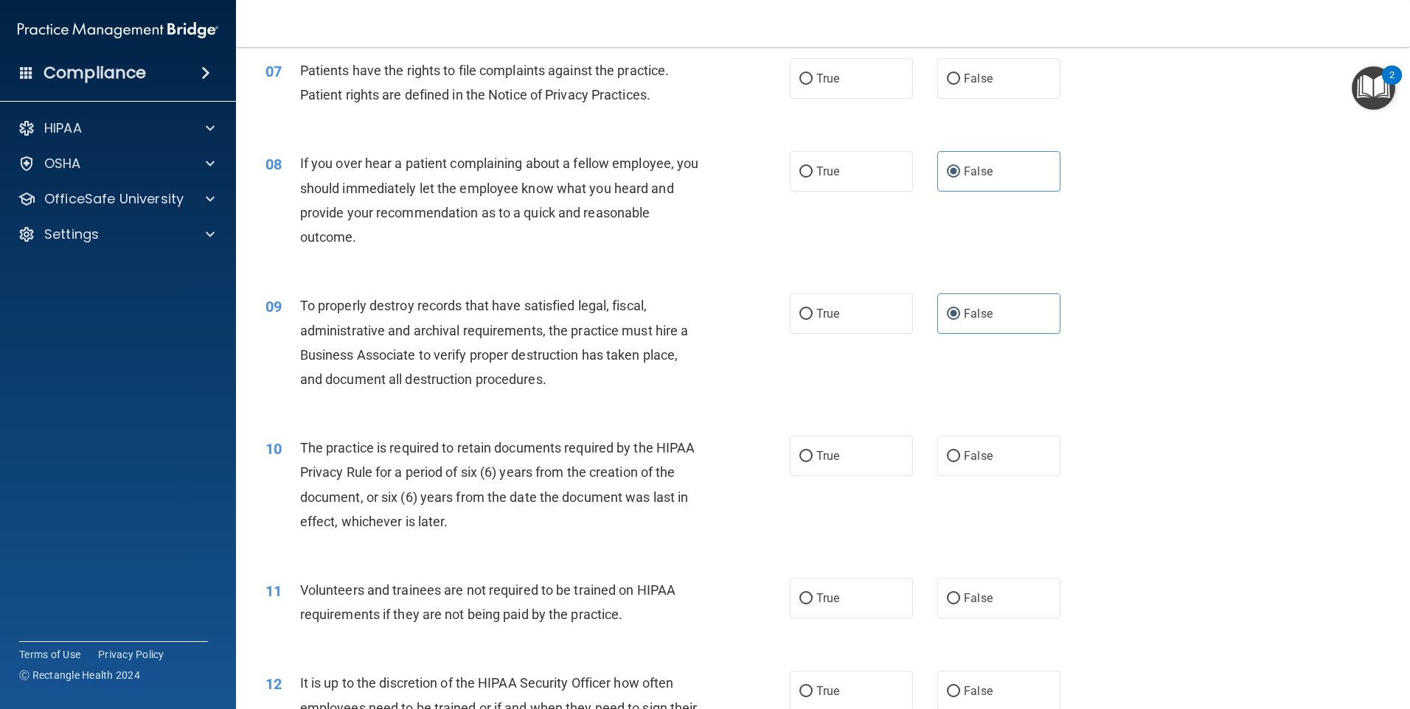
scroll to position [885, 0]
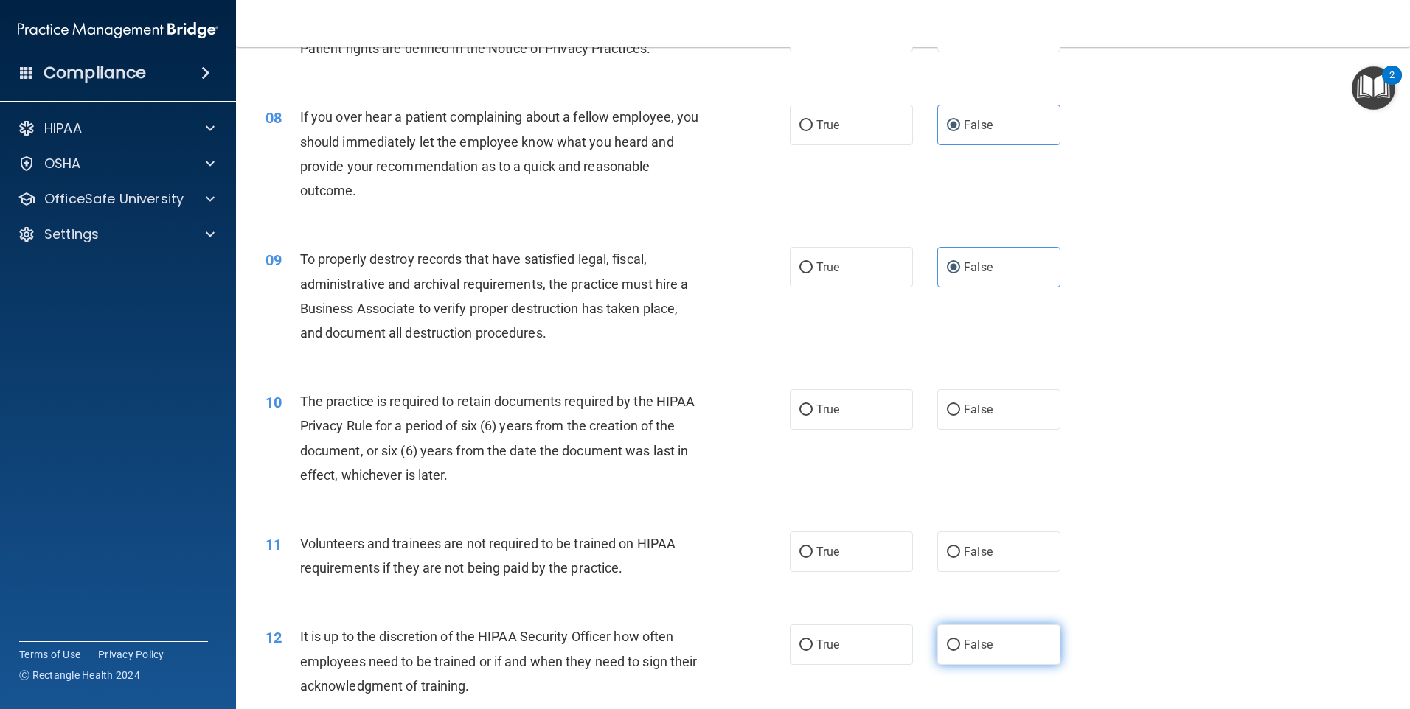
click at [973, 636] on label "False" at bounding box center [998, 645] width 123 height 41
click at [960, 640] on input "False" at bounding box center [953, 645] width 13 height 11
radio input "true"
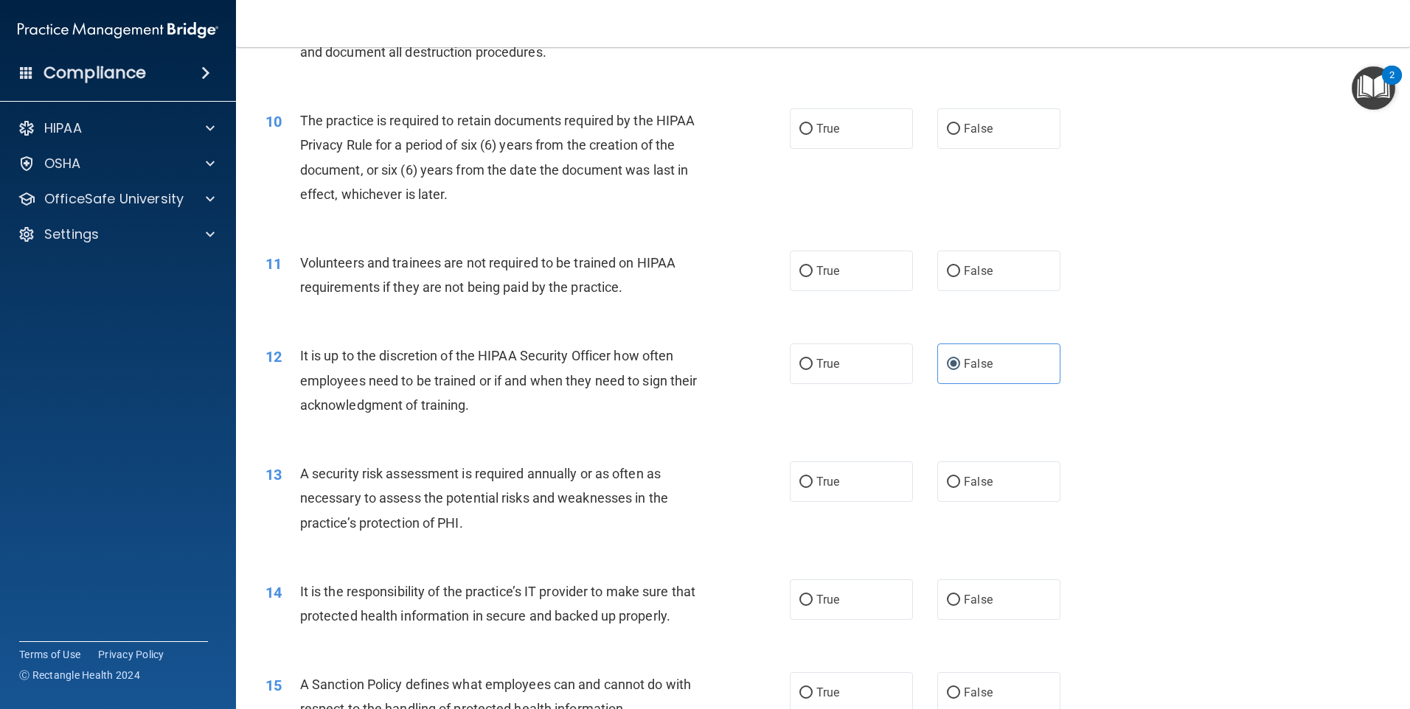
scroll to position [1180, 0]
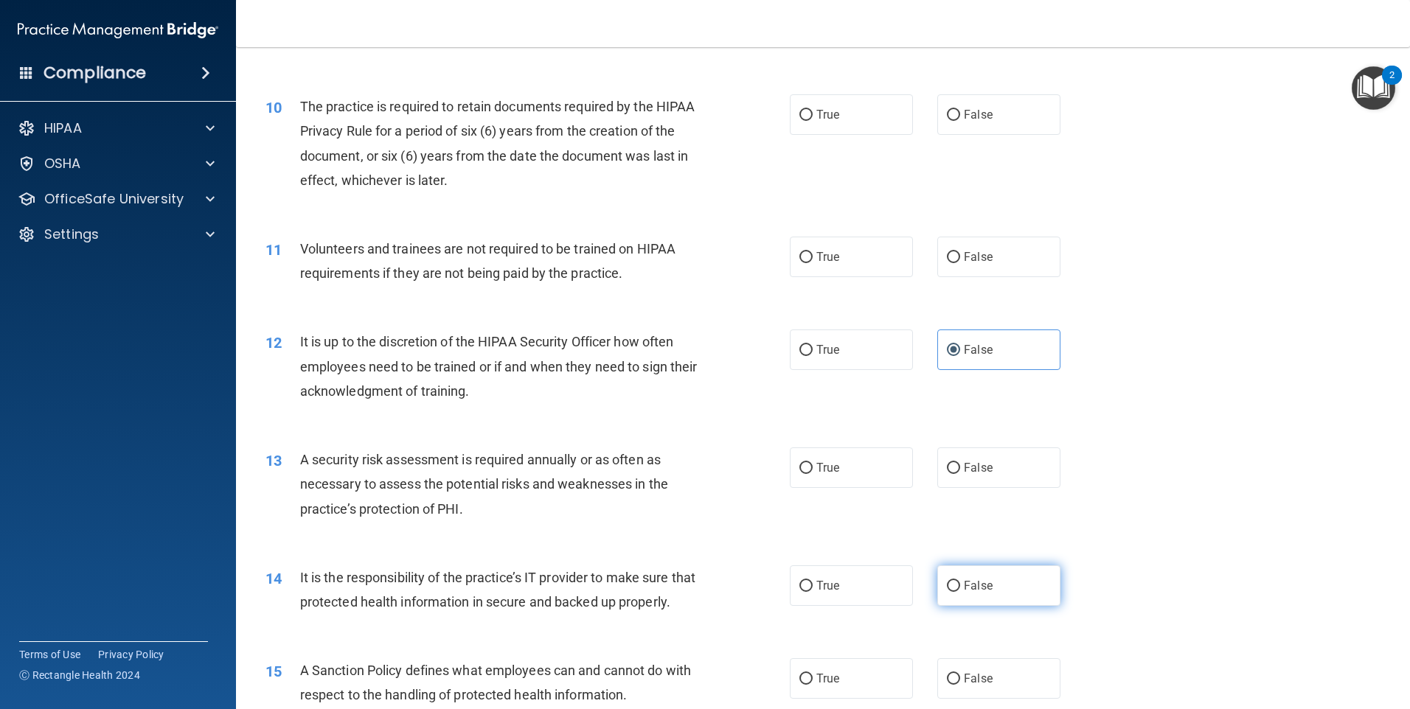
click at [969, 586] on span "False" at bounding box center [978, 586] width 29 height 14
click at [960, 586] on input "False" at bounding box center [953, 586] width 13 height 11
radio input "true"
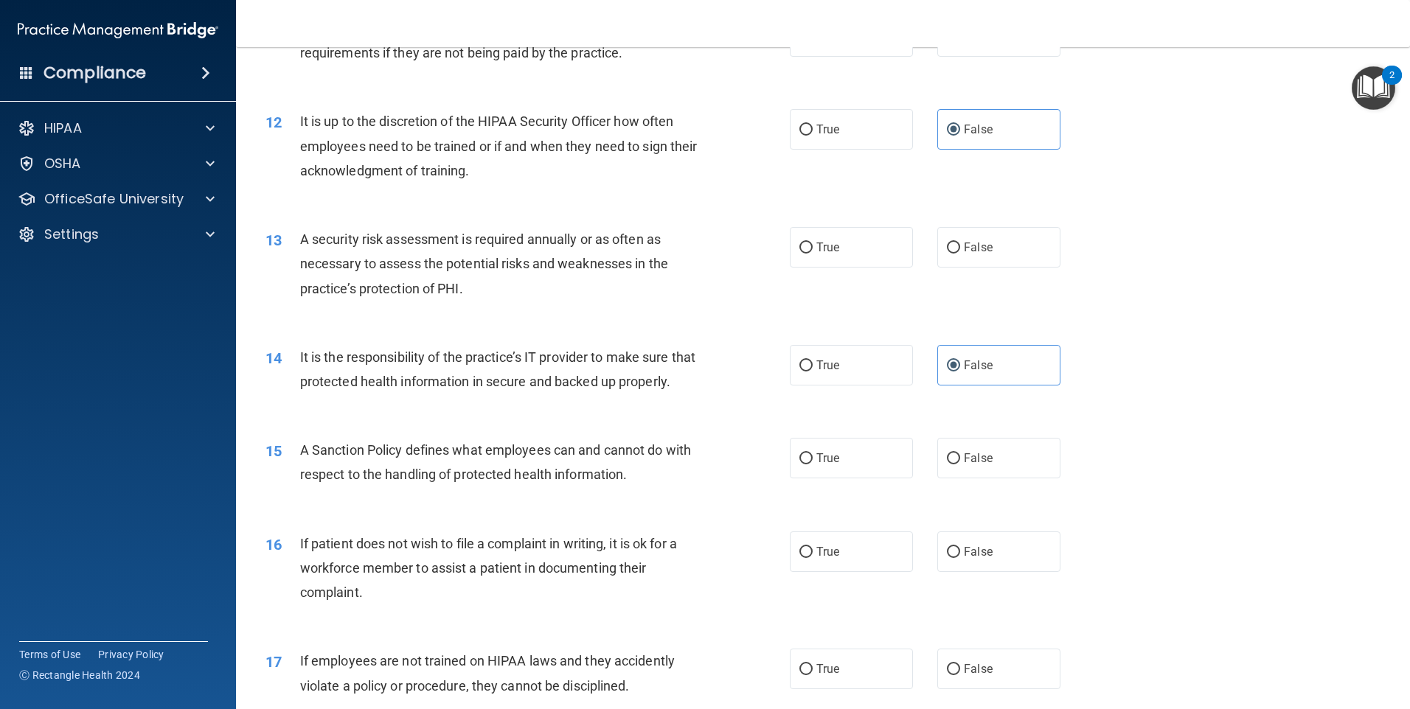
scroll to position [1401, 0]
click at [964, 465] on span "False" at bounding box center [978, 458] width 29 height 14
click at [960, 464] on input "False" at bounding box center [953, 458] width 13 height 11
radio input "true"
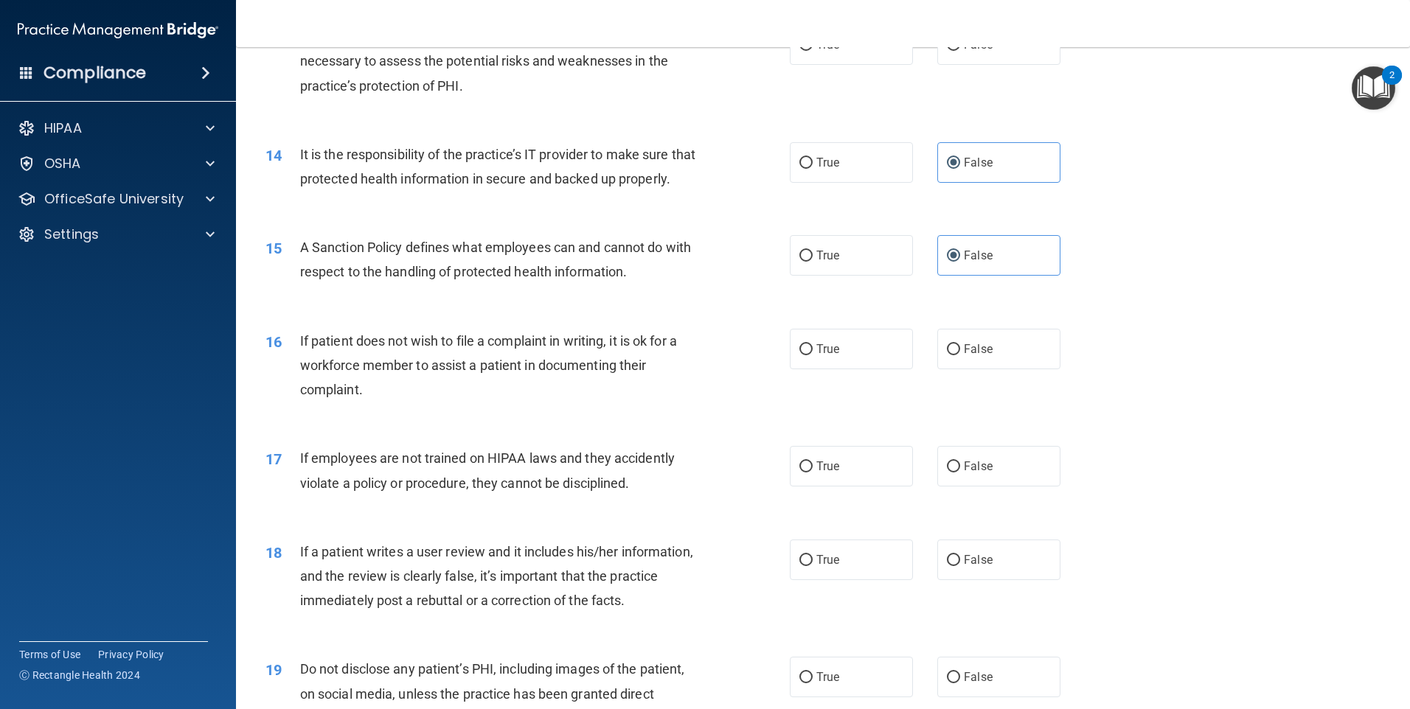
scroll to position [1622, 0]
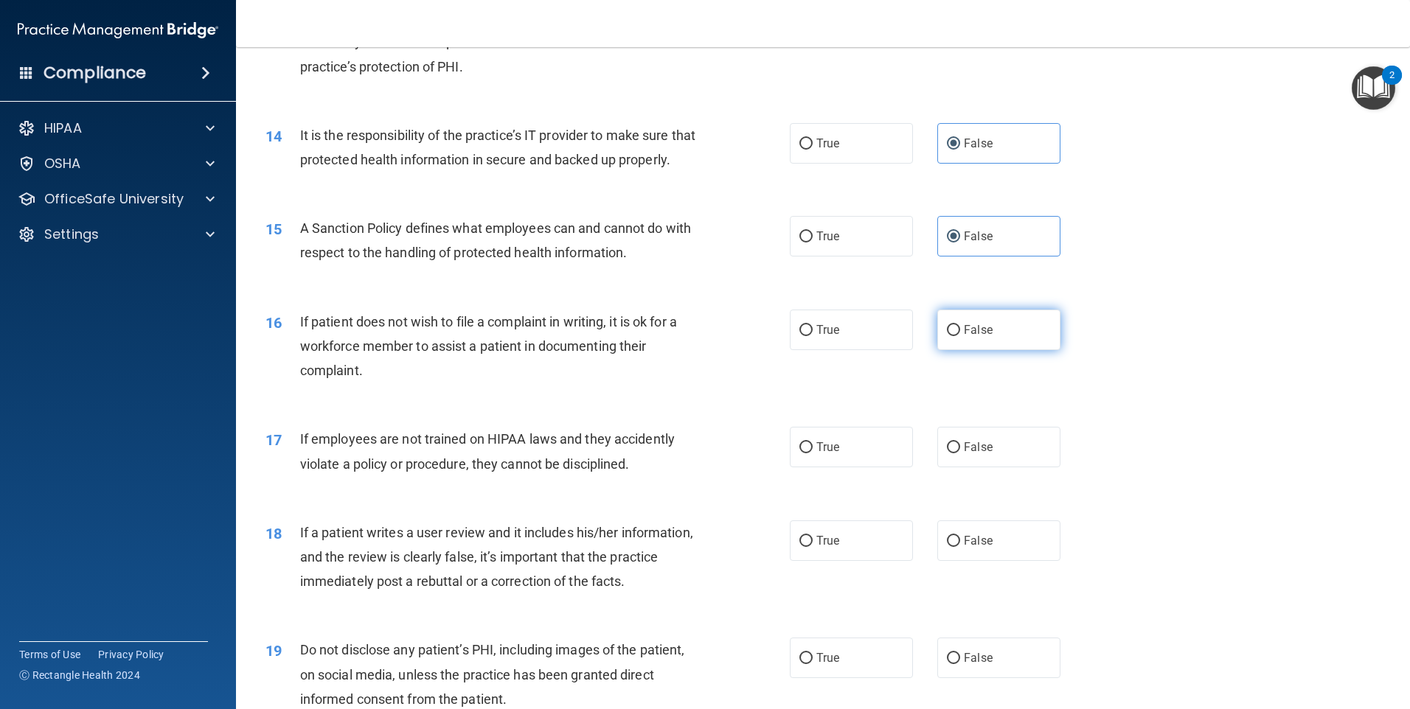
click at [981, 337] on span "False" at bounding box center [978, 330] width 29 height 14
click at [960, 336] on input "False" at bounding box center [953, 330] width 13 height 11
radio input "true"
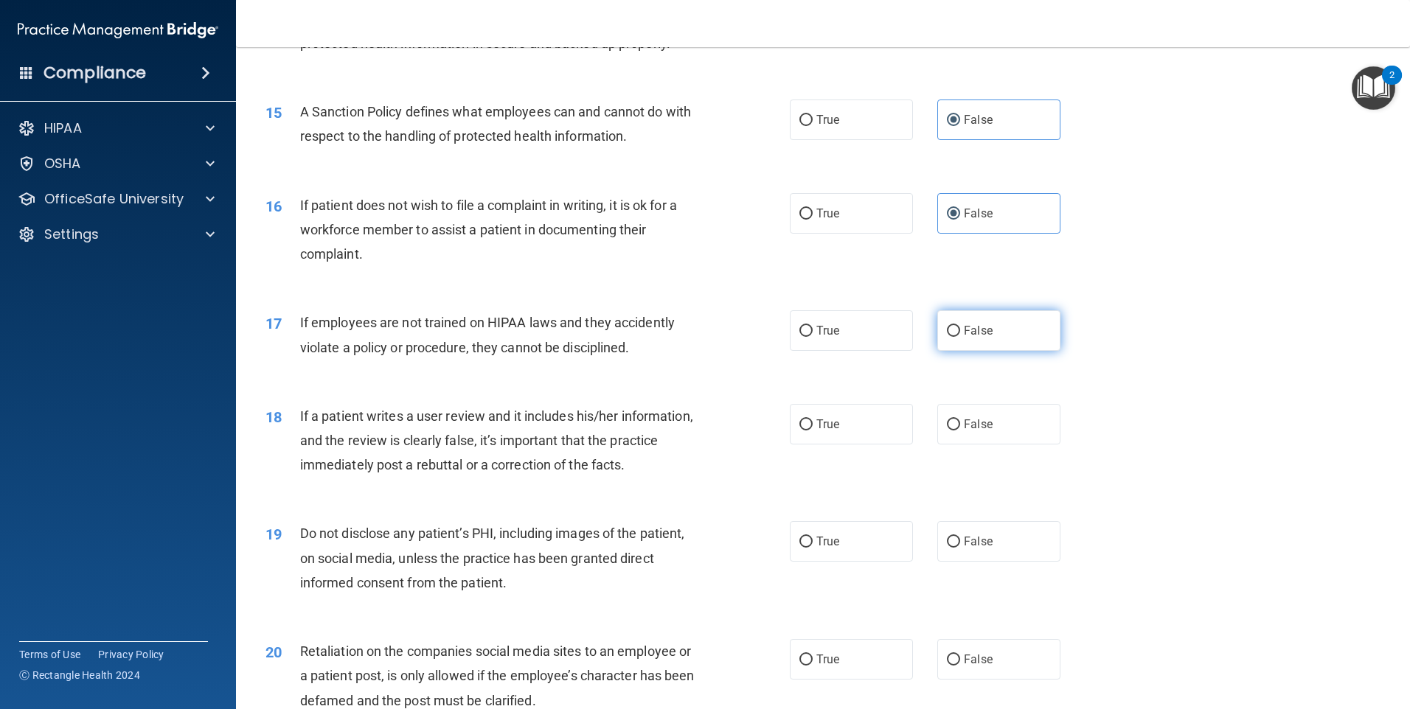
scroll to position [1770, 0]
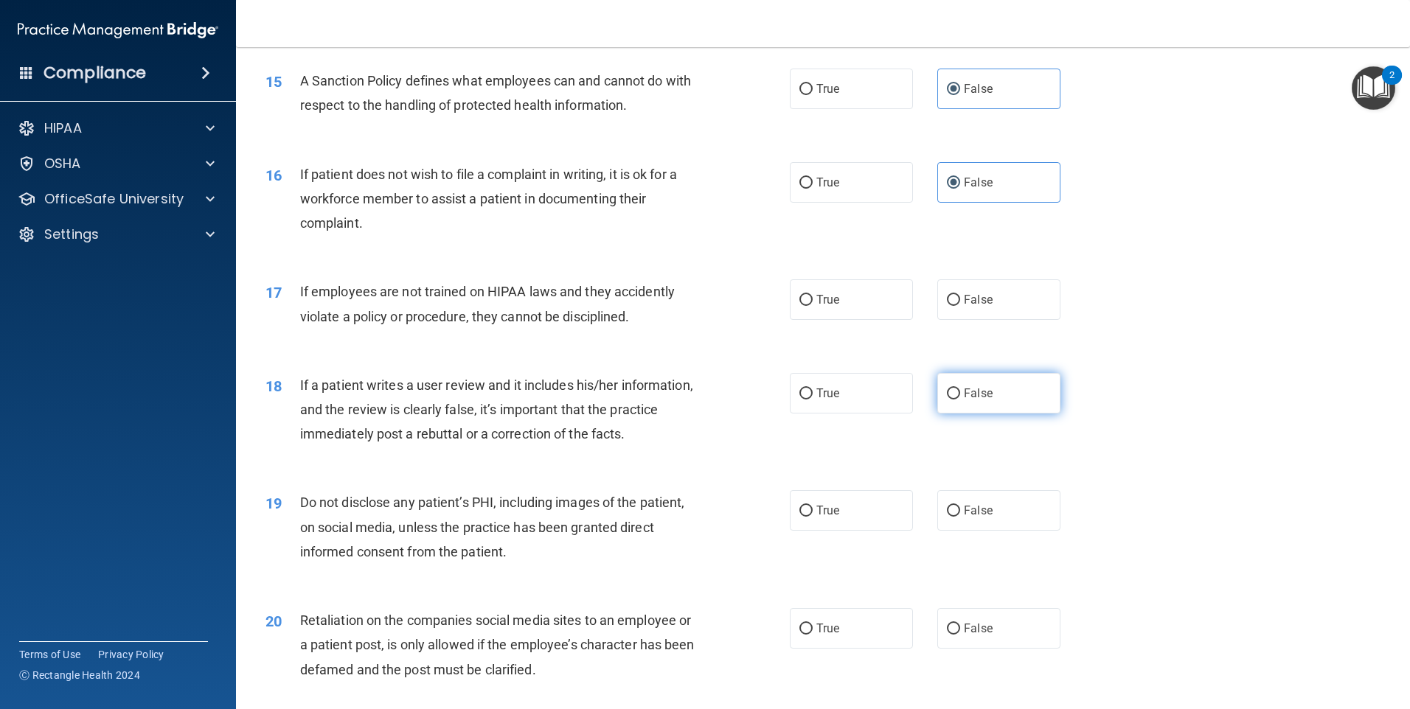
click at [966, 400] on span "False" at bounding box center [978, 393] width 29 height 14
click at [960, 400] on input "False" at bounding box center [953, 394] width 13 height 11
radio input "true"
click at [863, 203] on label "True" at bounding box center [851, 182] width 123 height 41
click at [813, 189] on input "True" at bounding box center [805, 183] width 13 height 11
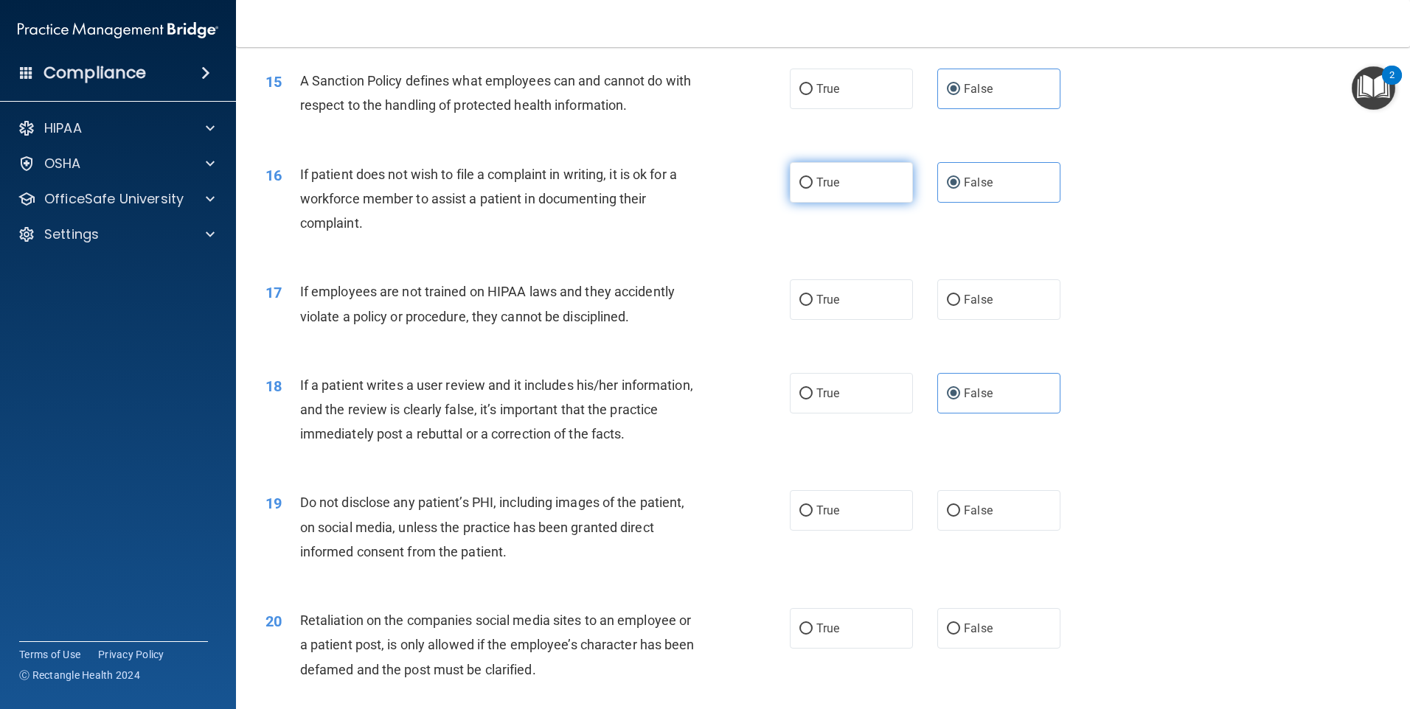
radio input "true"
radio input "false"
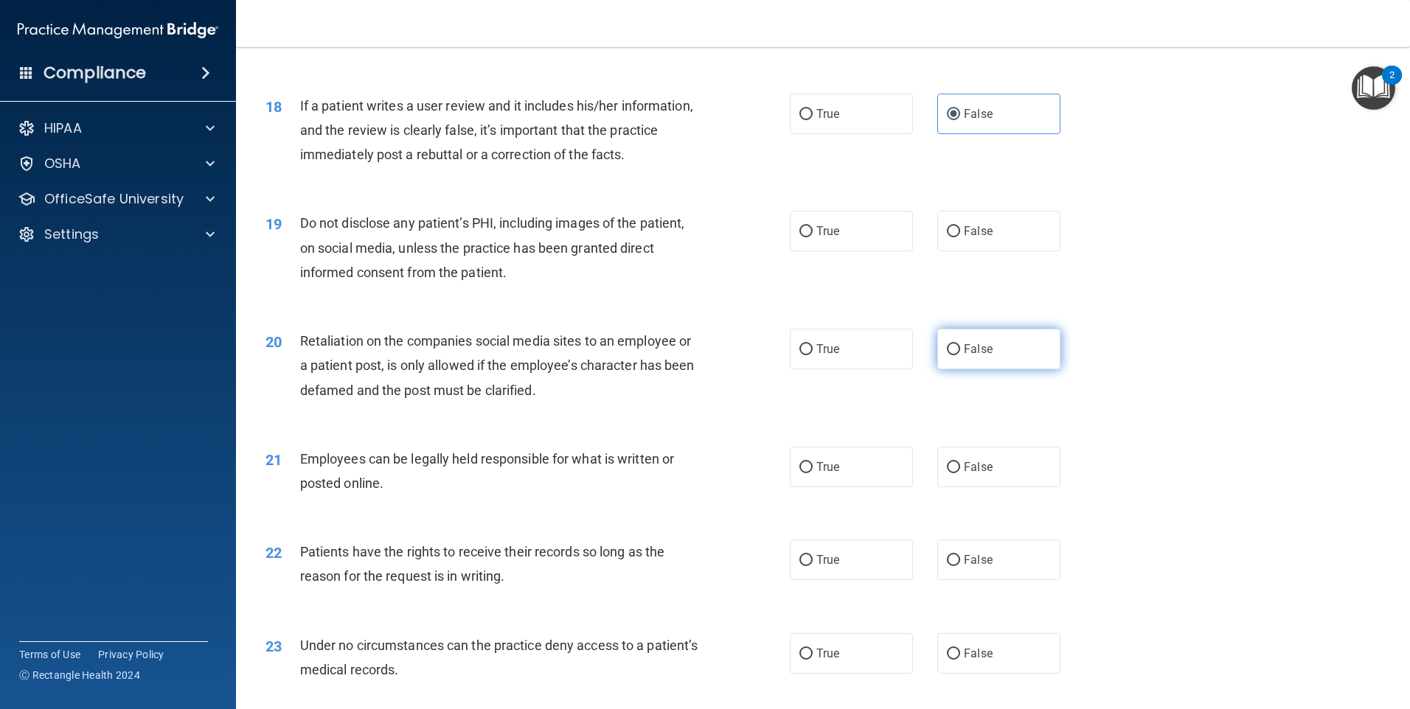
scroll to position [2212, 0]
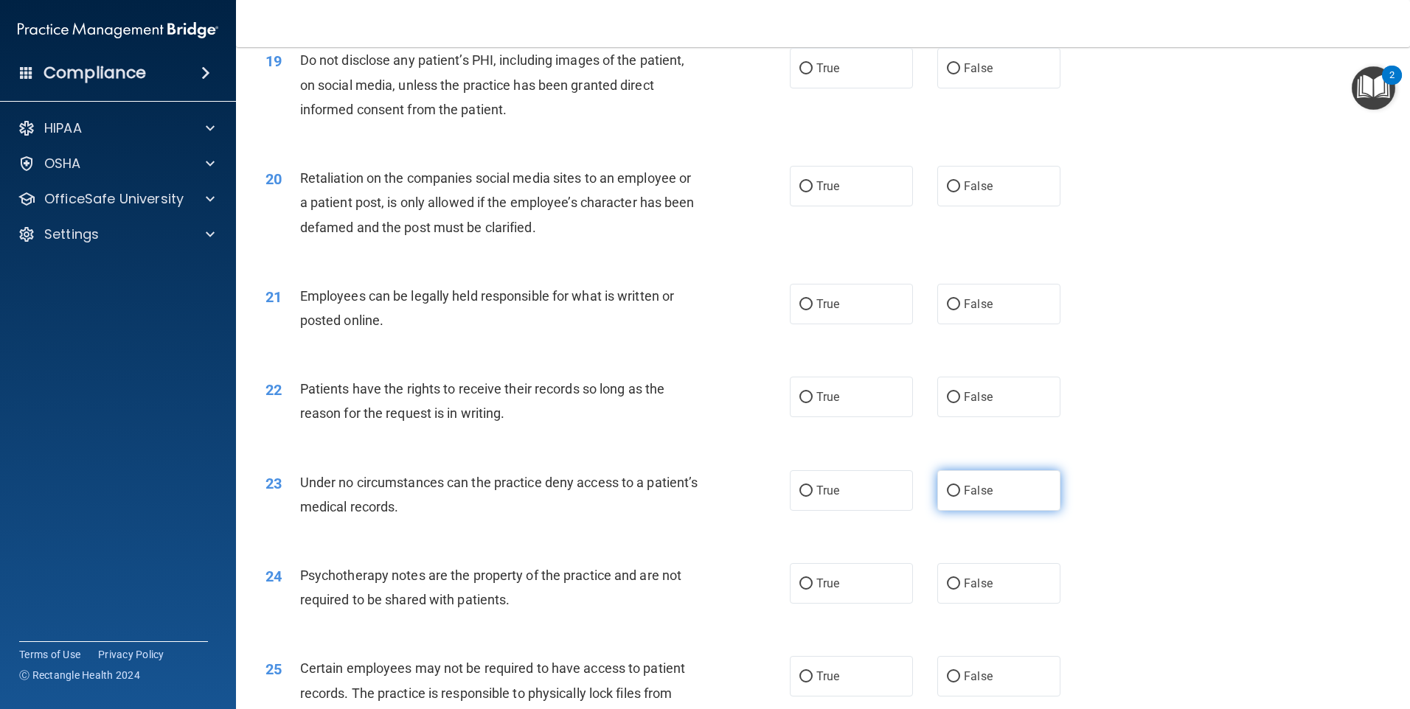
click at [1019, 510] on label "False" at bounding box center [998, 490] width 123 height 41
click at [960, 497] on input "False" at bounding box center [953, 491] width 13 height 11
radio input "true"
click at [856, 591] on label "True" at bounding box center [851, 583] width 123 height 41
click at [813, 590] on input "True" at bounding box center [805, 584] width 13 height 11
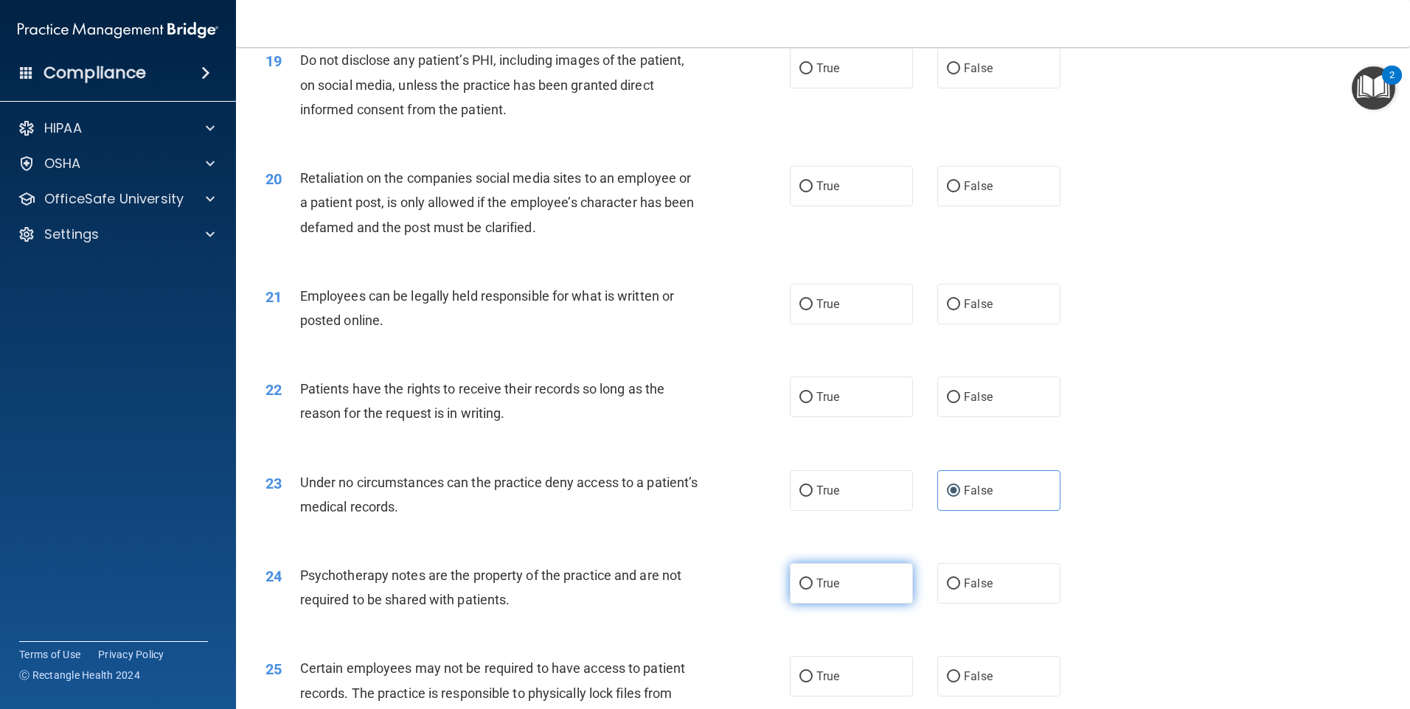
radio input "true"
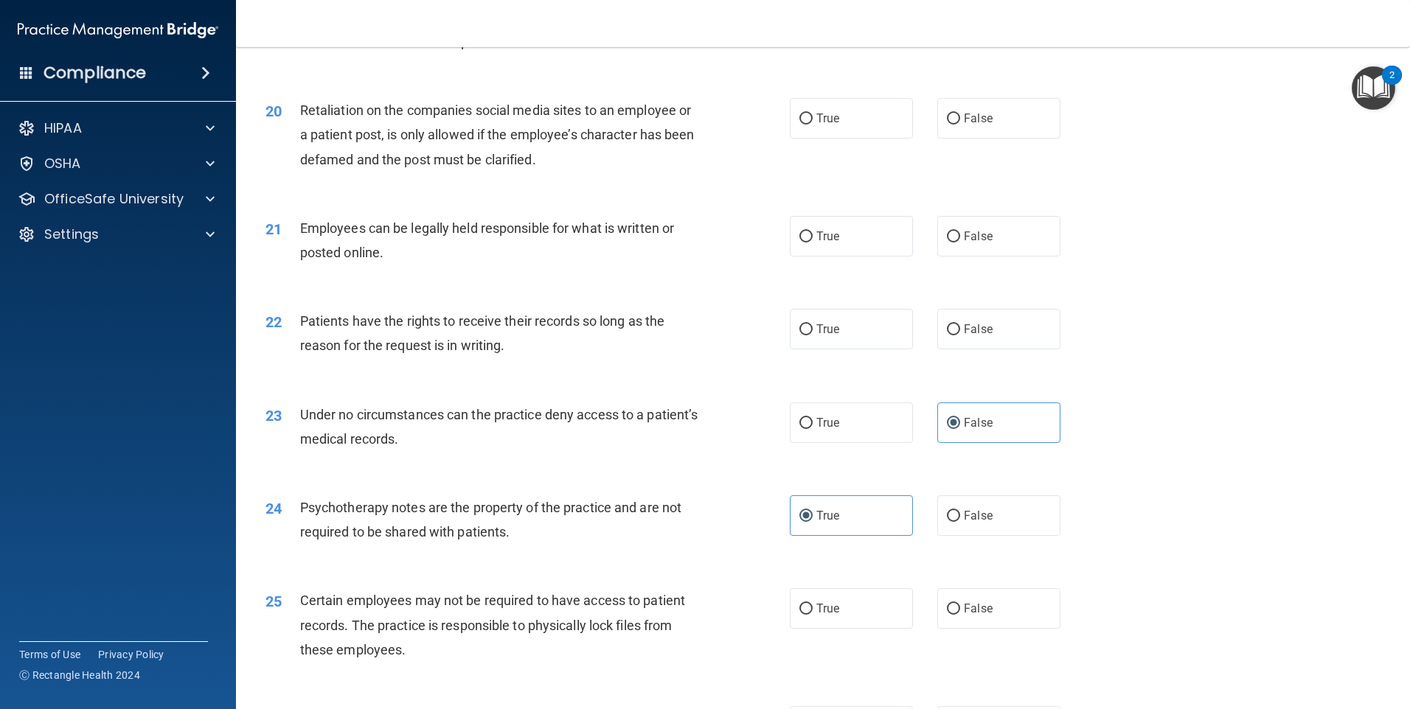
scroll to position [2433, 0]
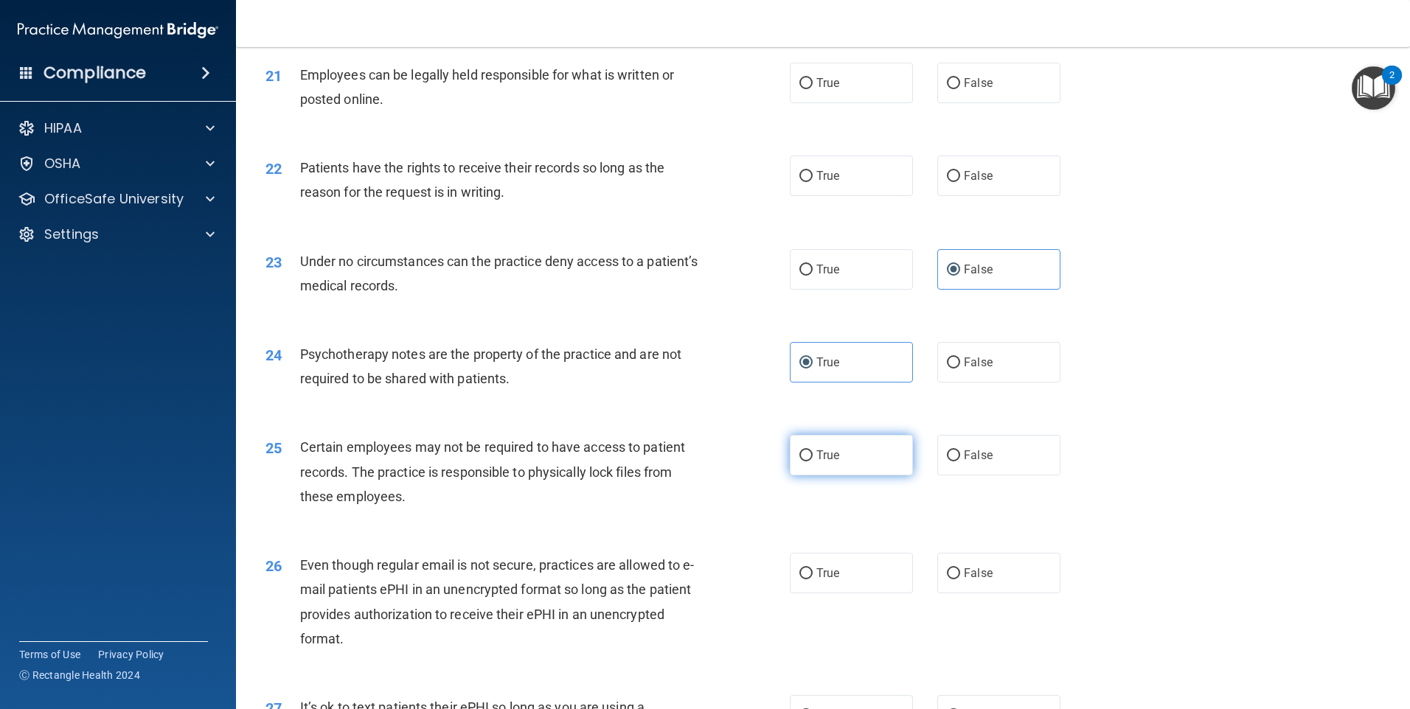
click at [852, 476] on label "True" at bounding box center [851, 455] width 123 height 41
click at [813, 462] on input "True" at bounding box center [805, 456] width 13 height 11
radio input "true"
click at [841, 594] on label "True" at bounding box center [851, 573] width 123 height 41
click at [813, 580] on input "True" at bounding box center [805, 574] width 13 height 11
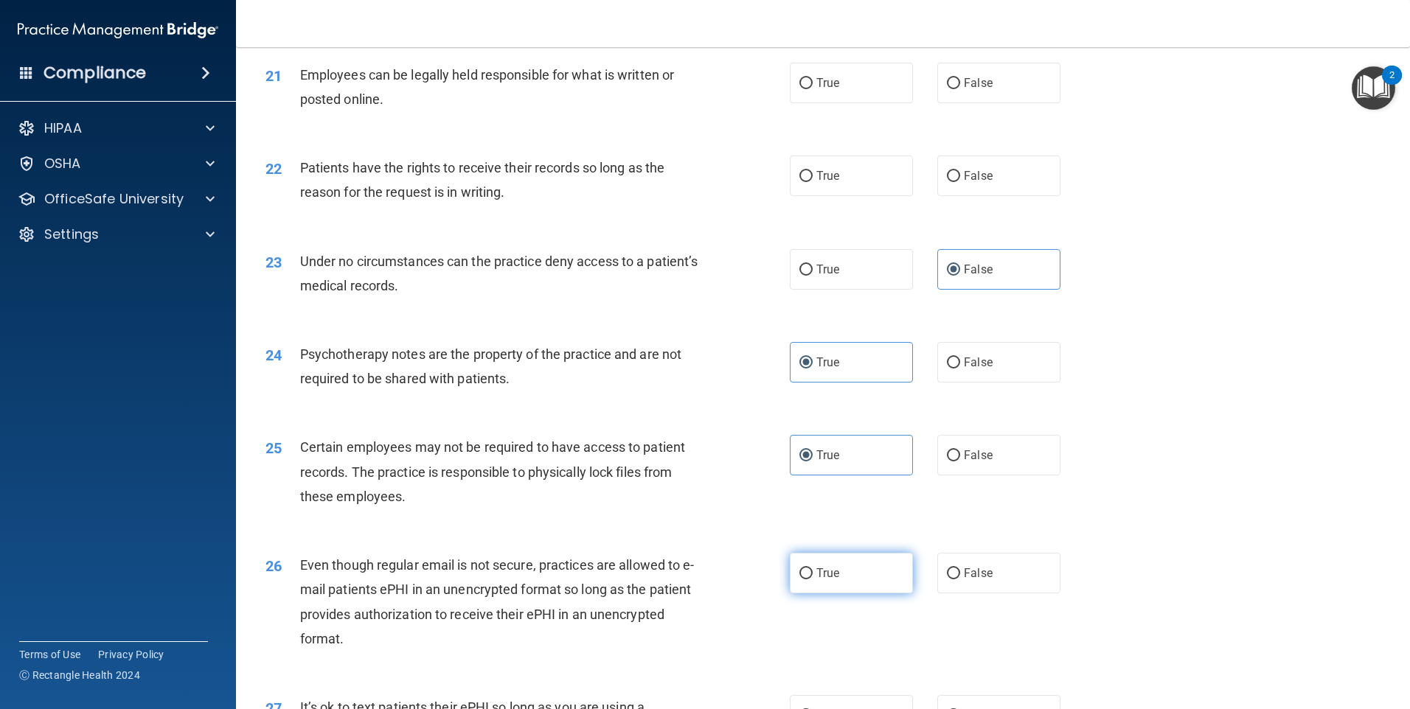
radio input "true"
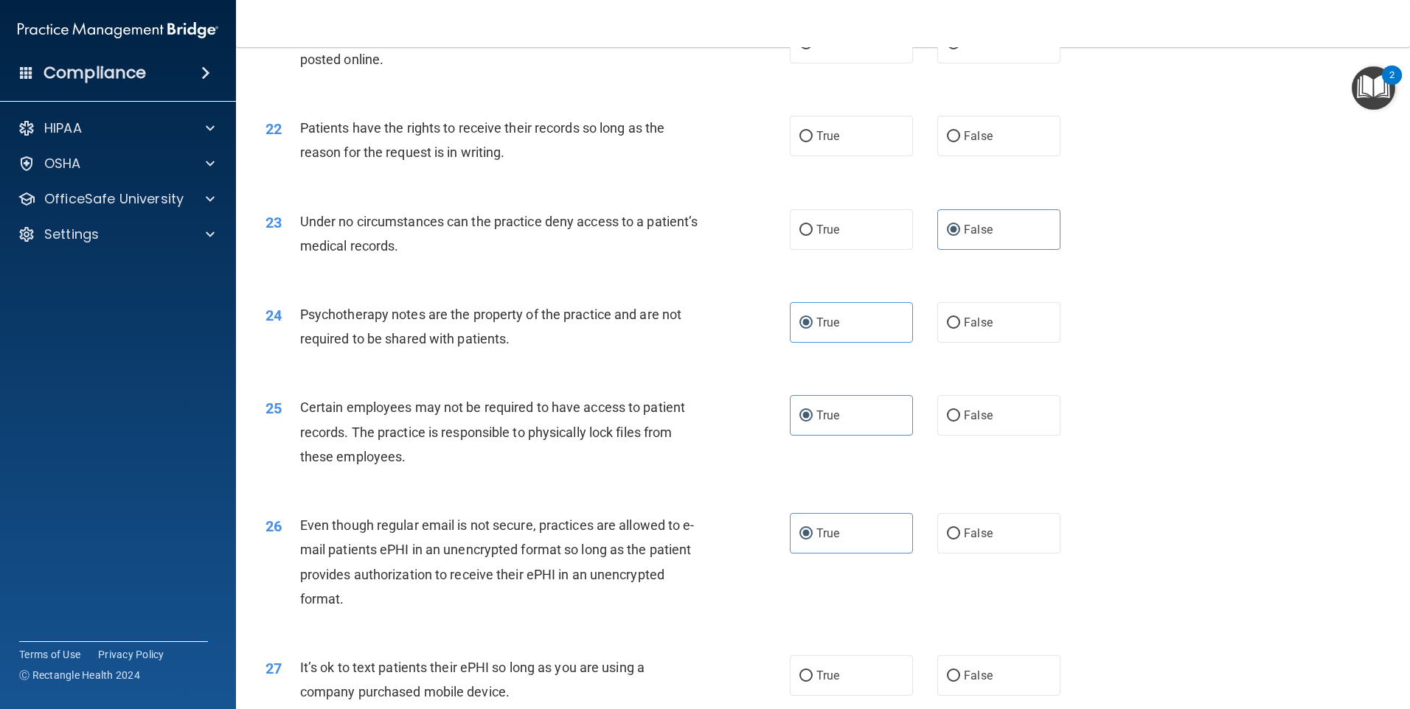
scroll to position [2507, 0]
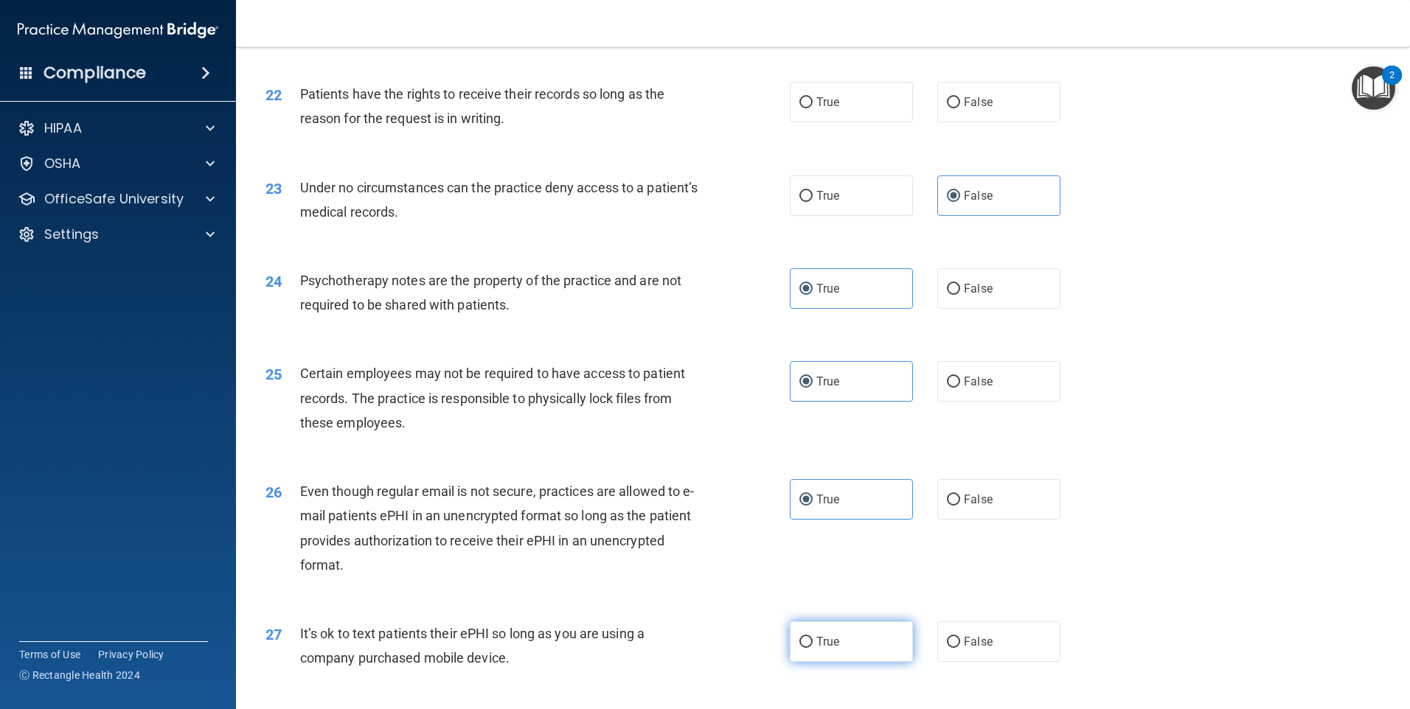
click at [852, 656] on label "True" at bounding box center [851, 642] width 123 height 41
click at [813, 648] on input "True" at bounding box center [805, 642] width 13 height 11
radio input "true"
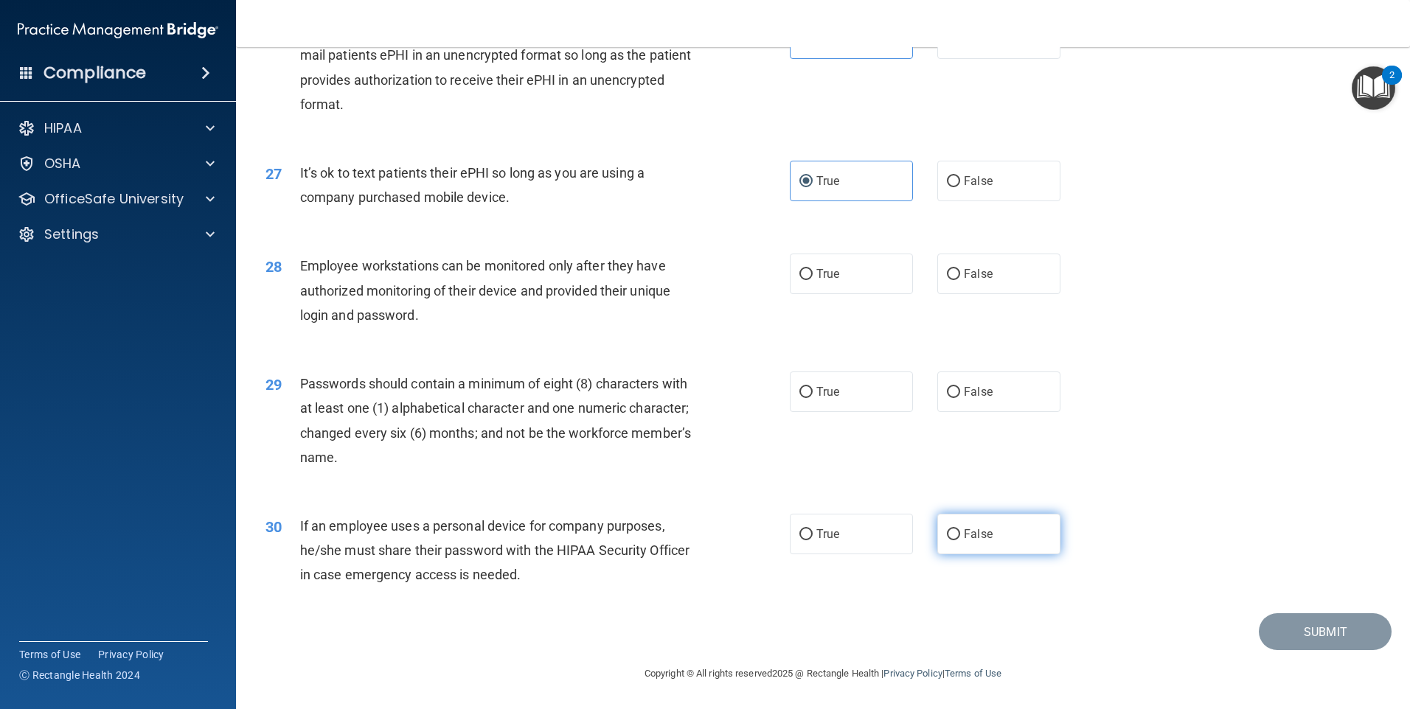
click at [953, 544] on label "False" at bounding box center [998, 534] width 123 height 41
click at [953, 541] on input "False" at bounding box center [953, 534] width 13 height 11
radio input "true"
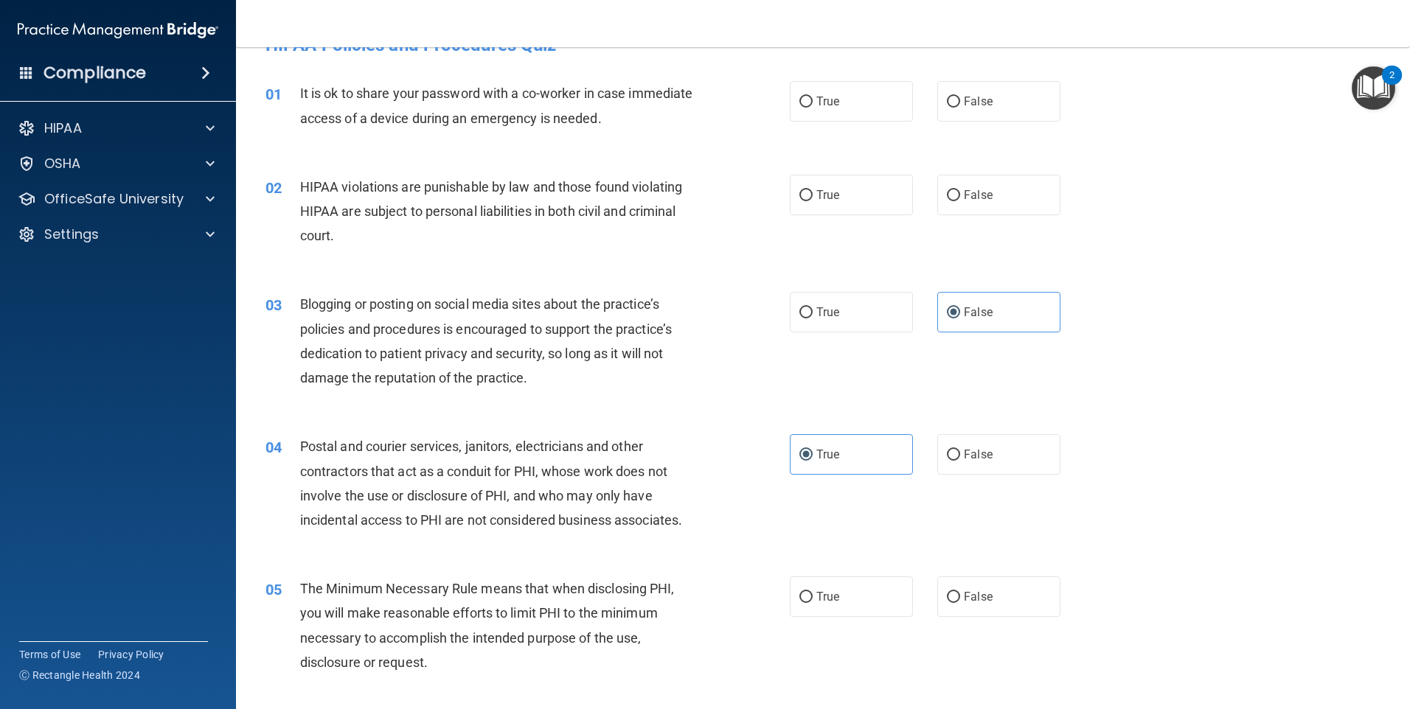
scroll to position [0, 0]
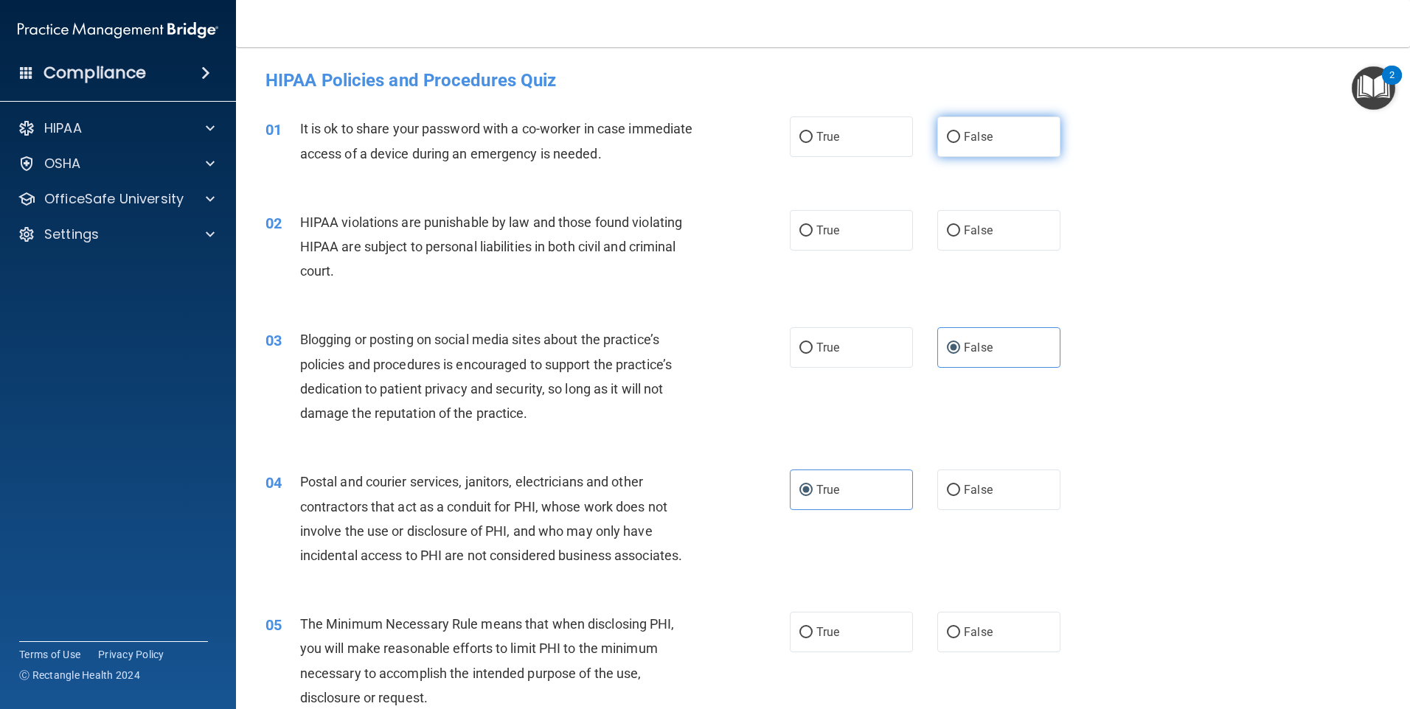
click at [979, 127] on label "False" at bounding box center [998, 137] width 123 height 41
click at [960, 132] on input "False" at bounding box center [953, 137] width 13 height 11
radio input "true"
click at [839, 223] on label "True" at bounding box center [851, 230] width 123 height 41
click at [813, 226] on input "True" at bounding box center [805, 231] width 13 height 11
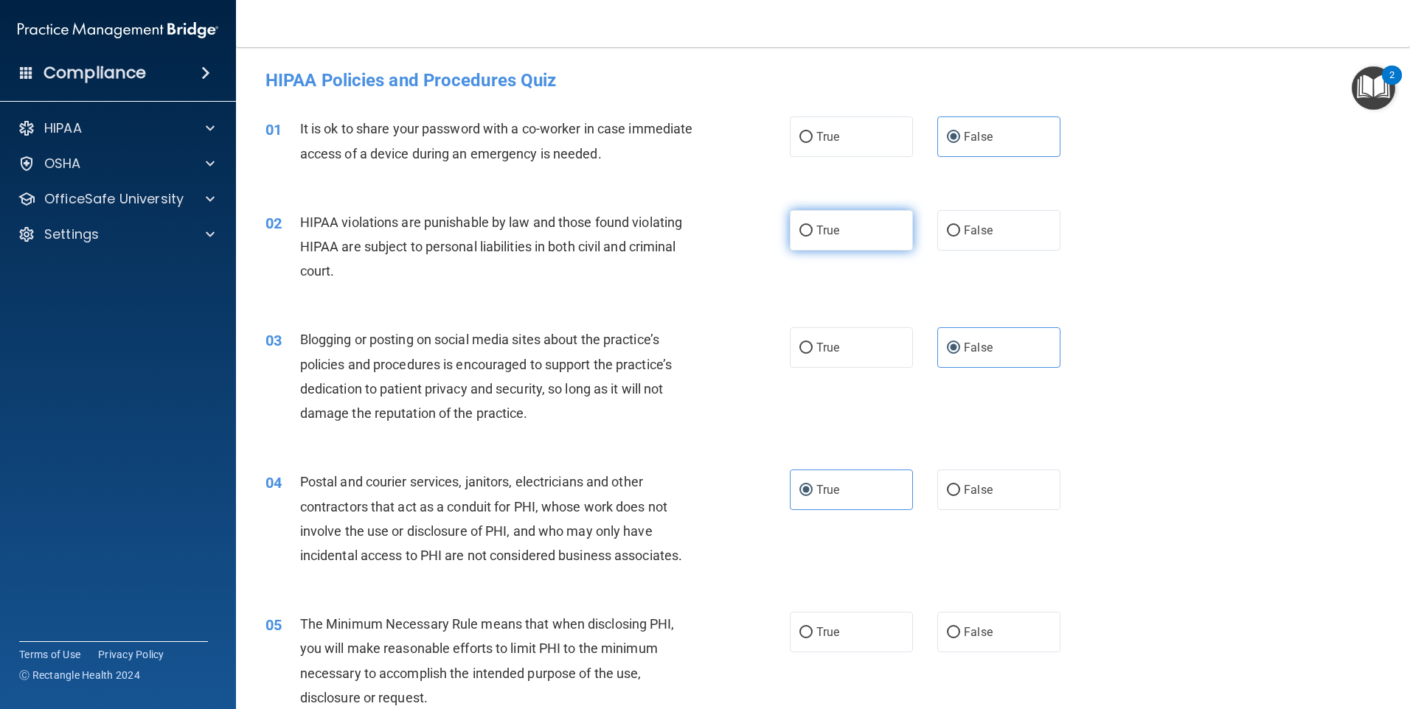
radio input "true"
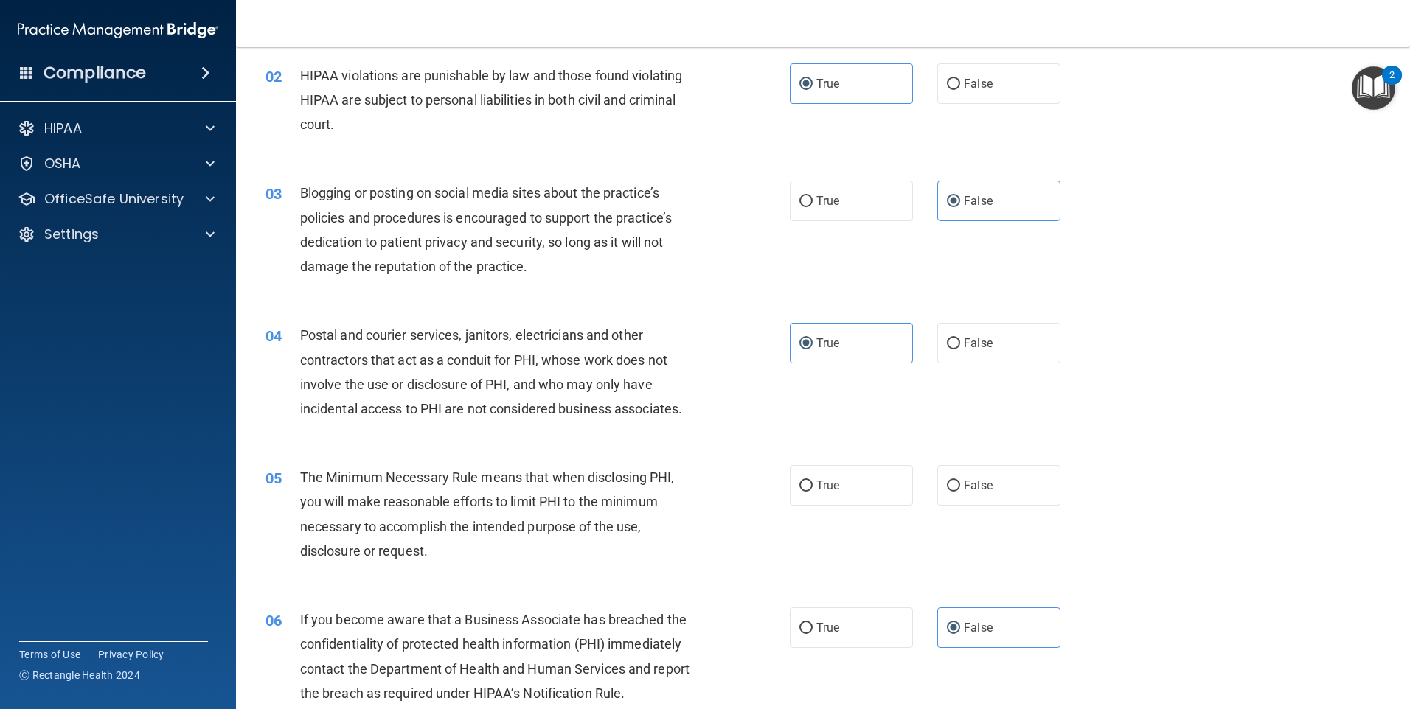
scroll to position [147, 0]
click at [847, 482] on label "True" at bounding box center [851, 485] width 123 height 41
click at [813, 482] on input "True" at bounding box center [805, 485] width 13 height 11
radio input "true"
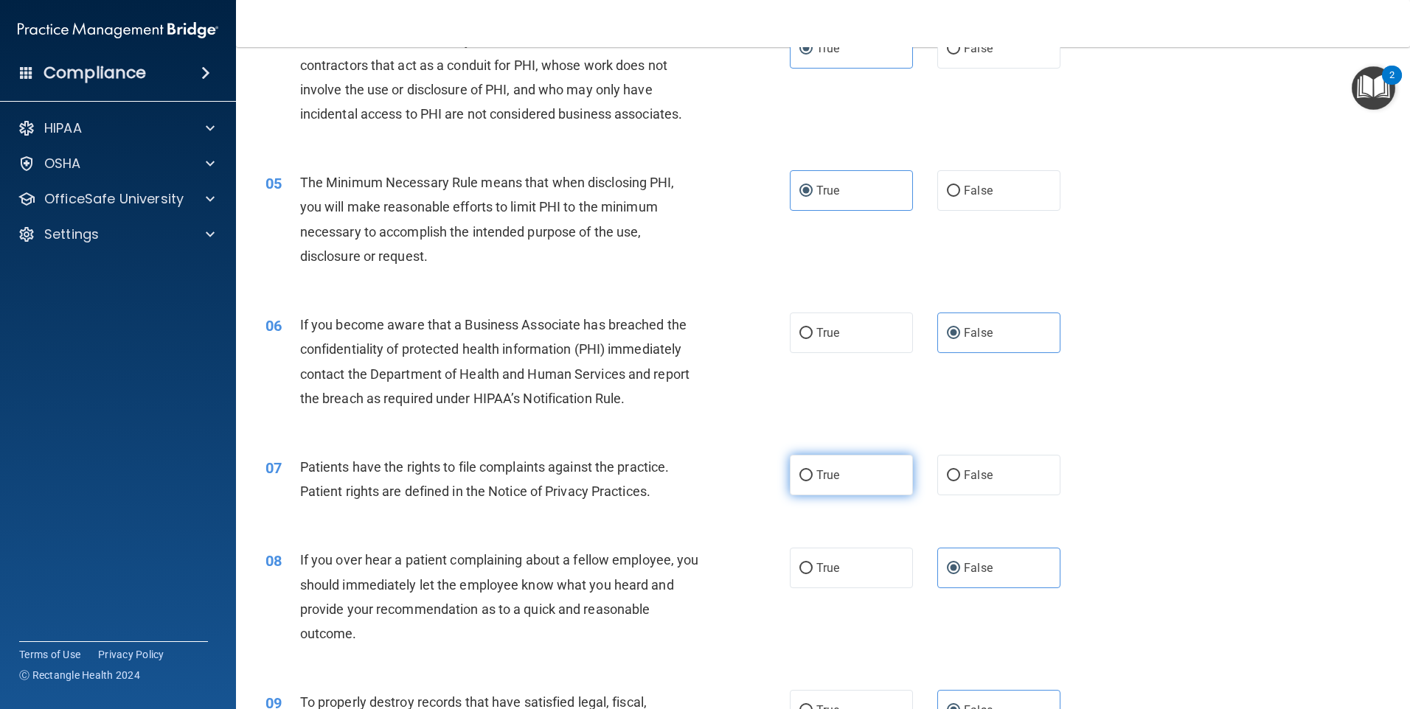
scroll to position [442, 0]
click at [816, 469] on span "True" at bounding box center [827, 475] width 23 height 14
click at [813, 470] on input "True" at bounding box center [805, 475] width 13 height 11
radio input "true"
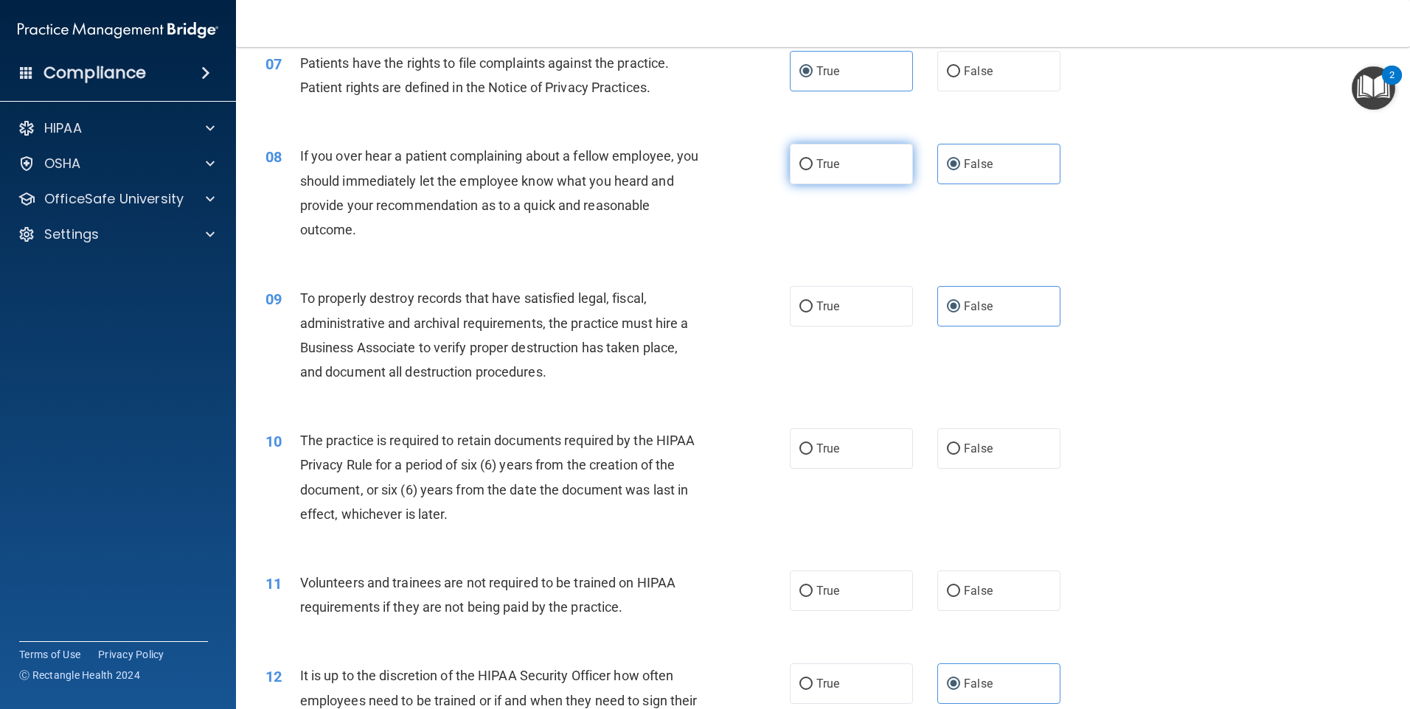
scroll to position [885, 0]
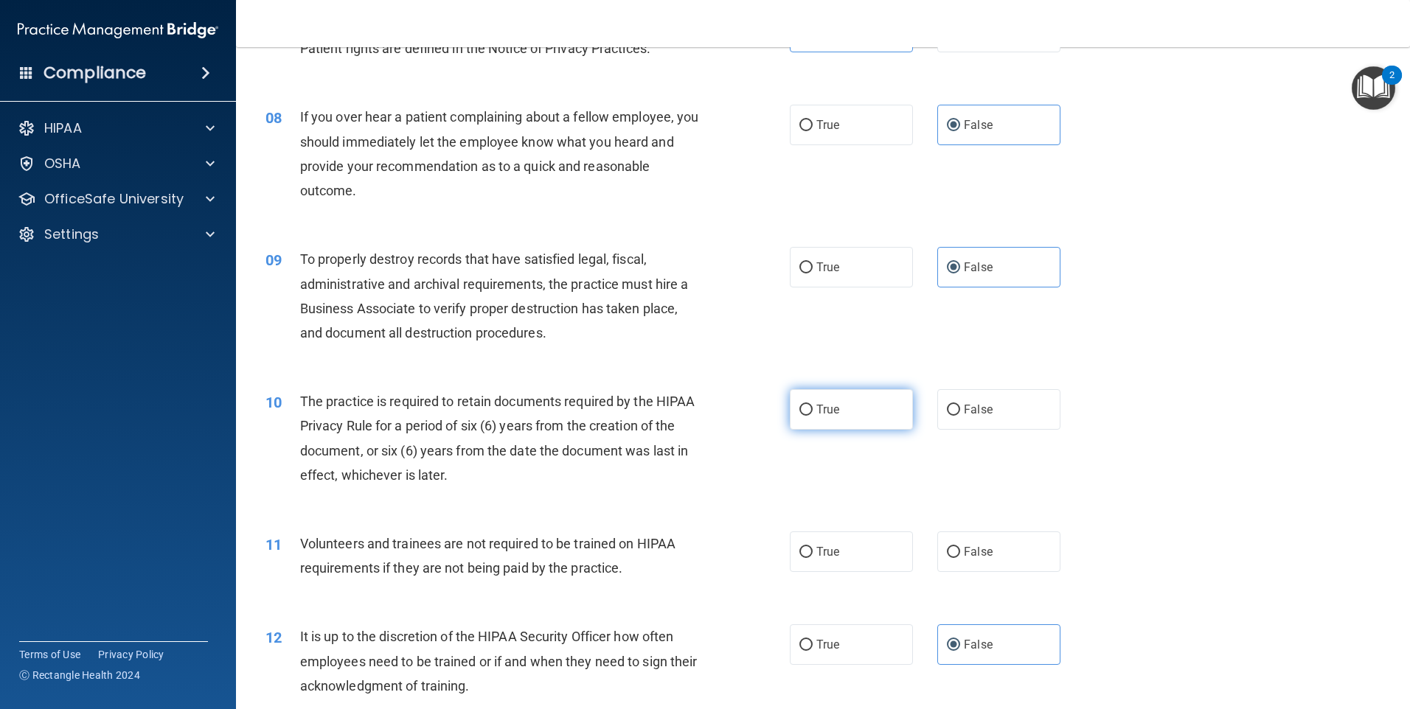
click at [828, 420] on label "True" at bounding box center [851, 409] width 123 height 41
click at [813, 416] on input "True" at bounding box center [805, 410] width 13 height 11
radio input "true"
click at [956, 543] on label "False" at bounding box center [998, 552] width 123 height 41
click at [956, 547] on input "False" at bounding box center [953, 552] width 13 height 11
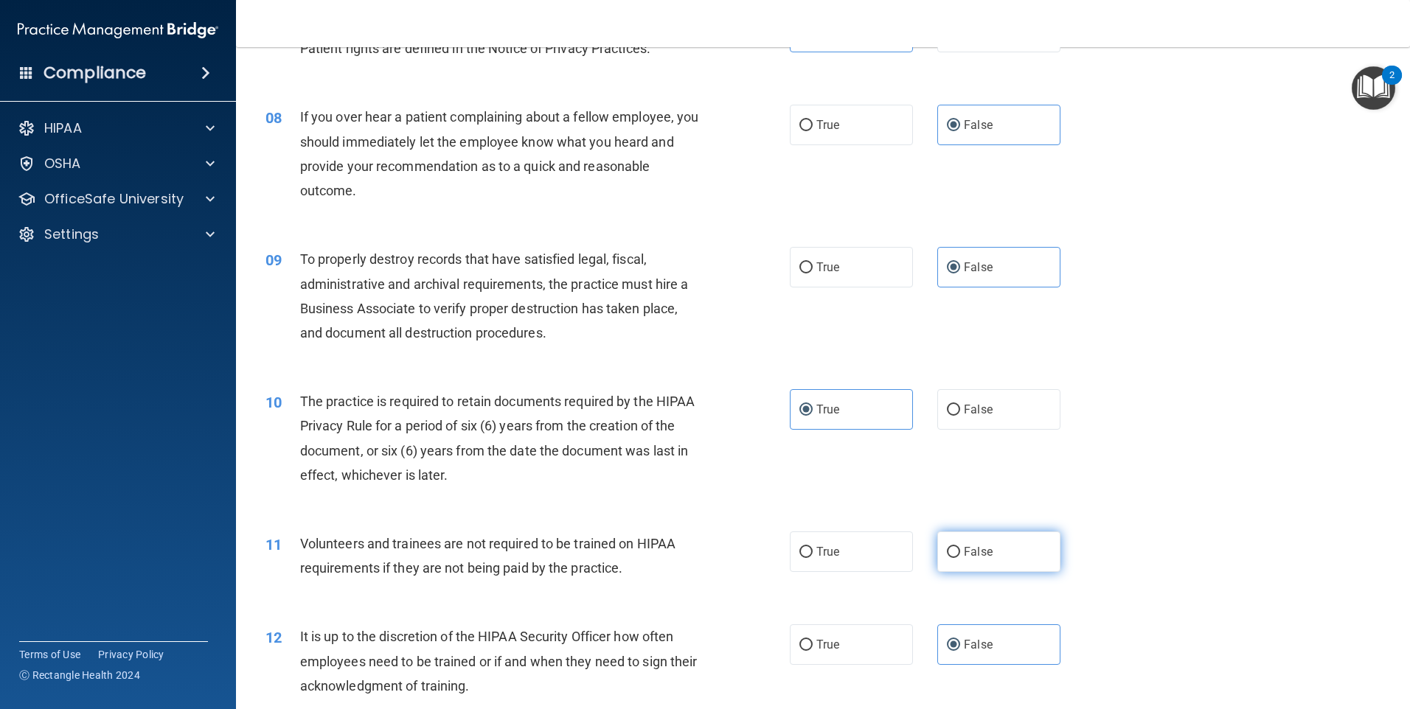
radio input "true"
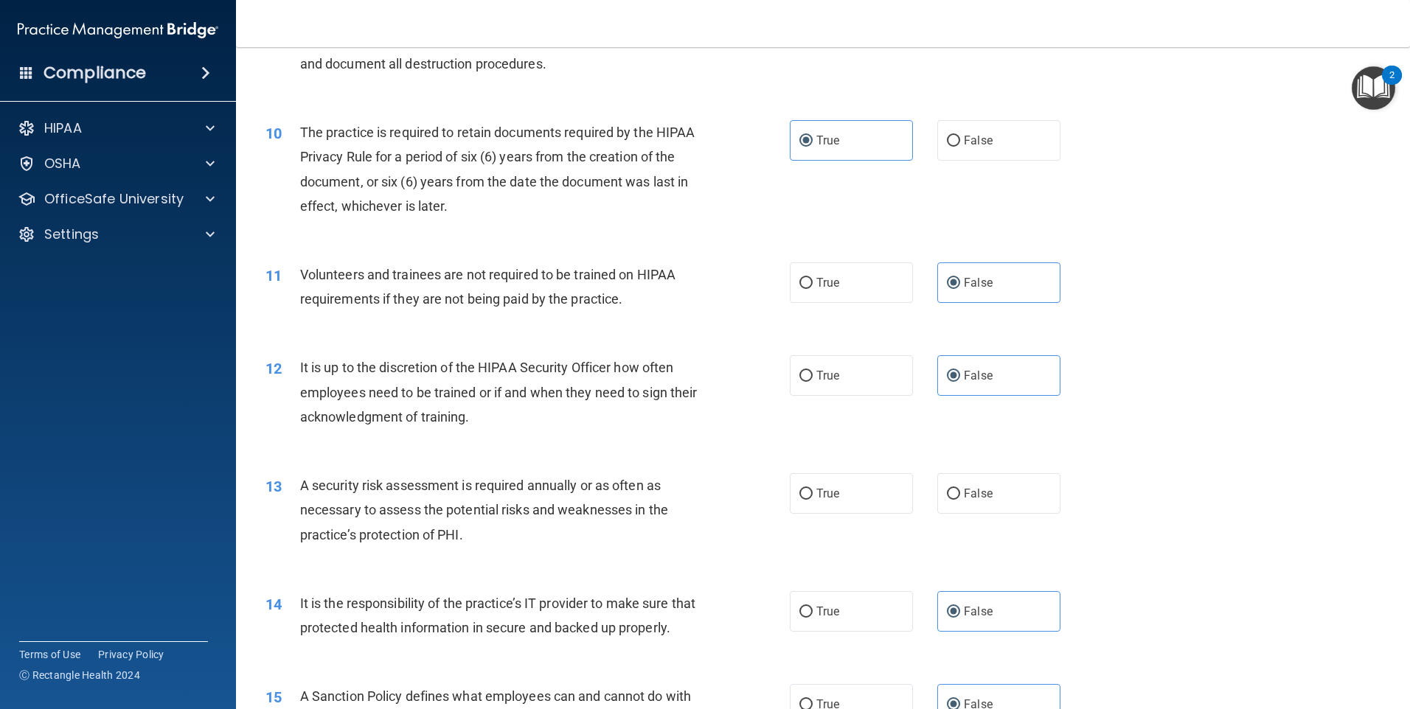
scroll to position [1180, 0]
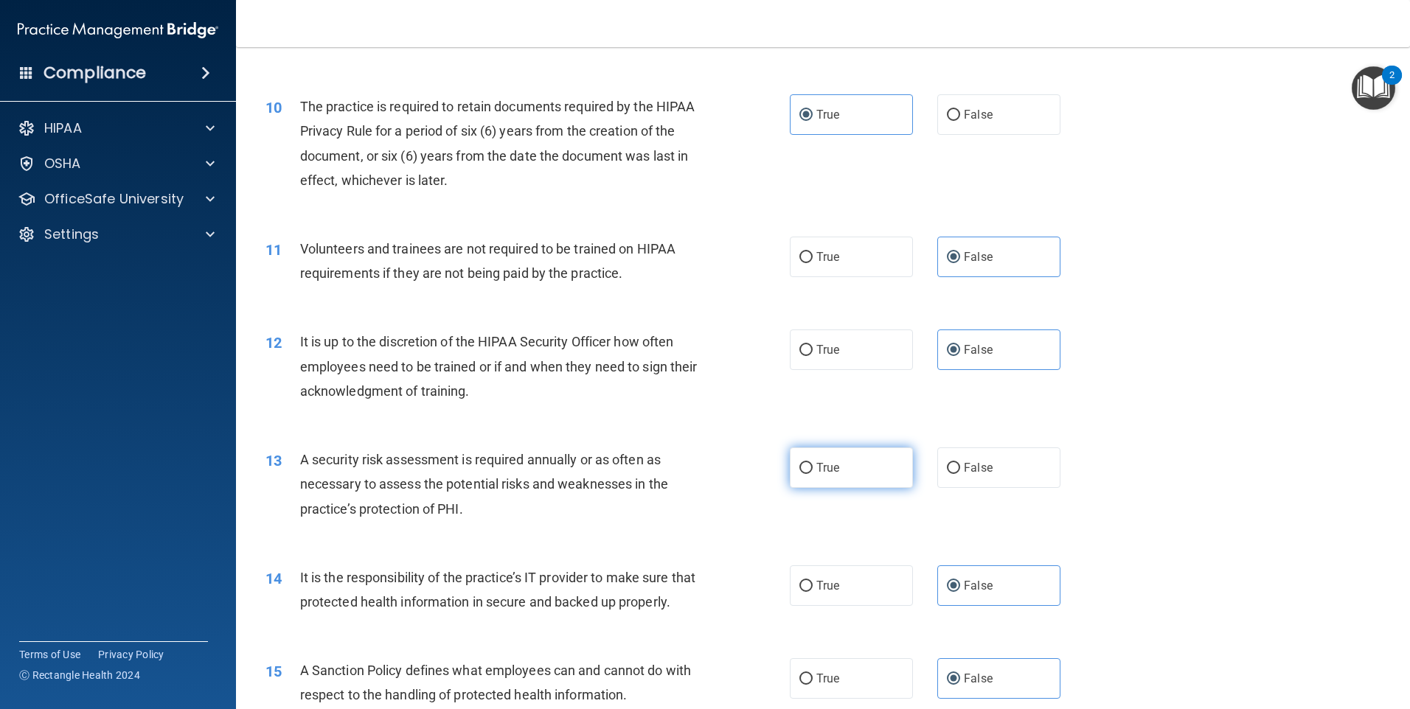
click at [816, 476] on label "True" at bounding box center [851, 468] width 123 height 41
click at [813, 474] on input "True" at bounding box center [805, 468] width 13 height 11
radio input "true"
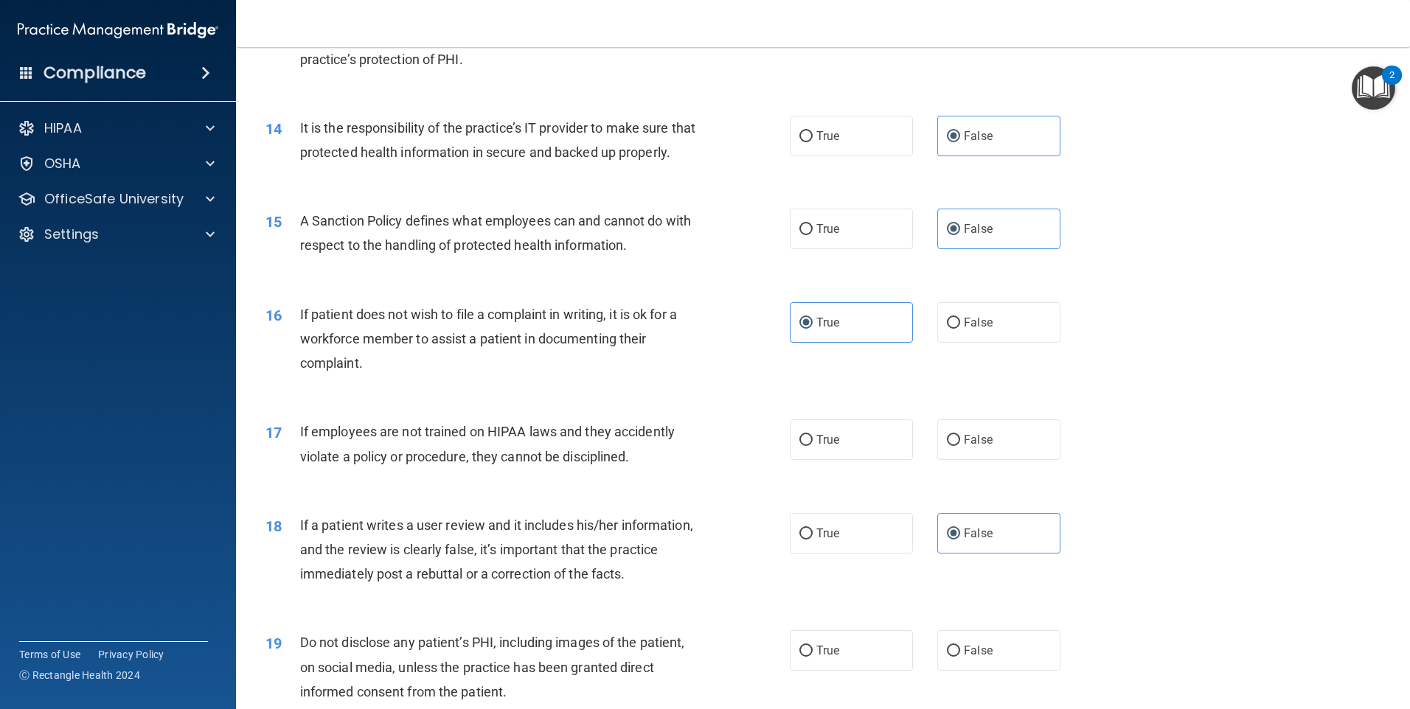
scroll to position [1696, 0]
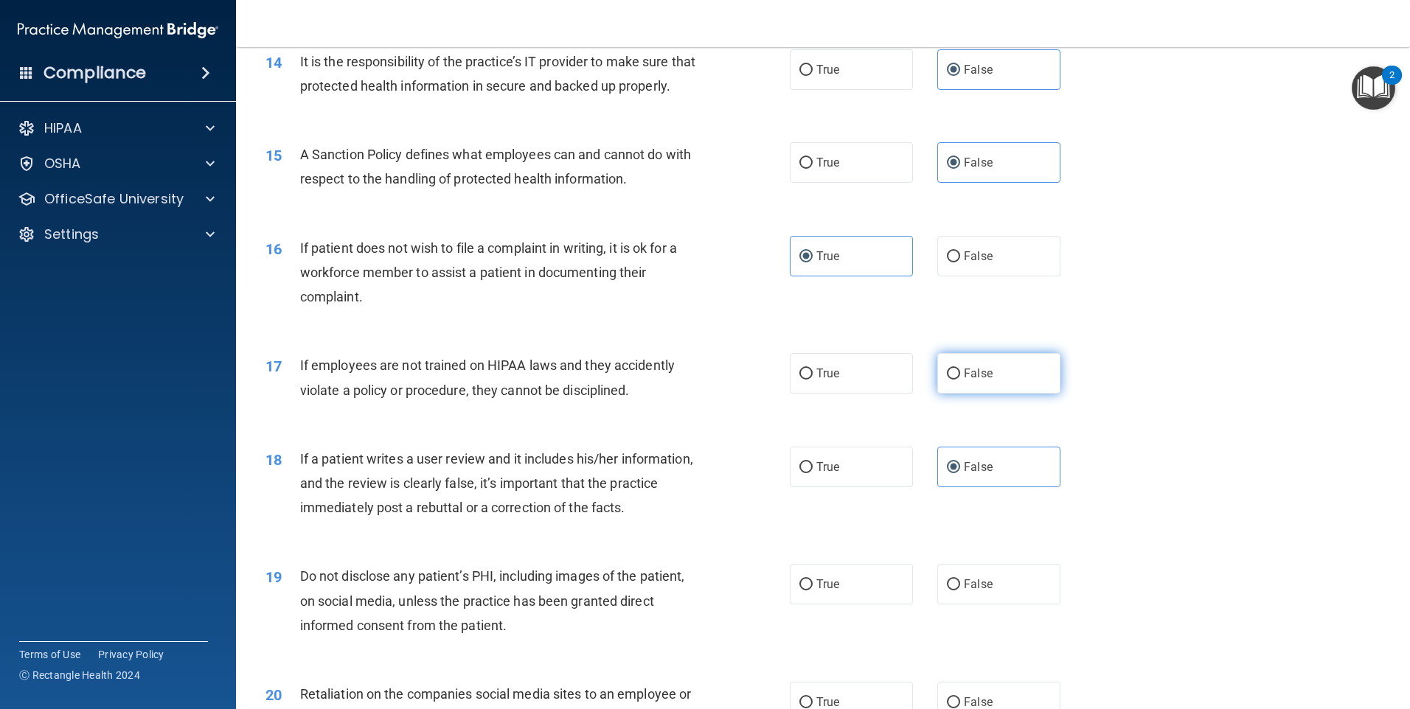
click at [994, 394] on label "False" at bounding box center [998, 373] width 123 height 41
click at [960, 380] on input "False" at bounding box center [953, 374] width 13 height 11
radio input "true"
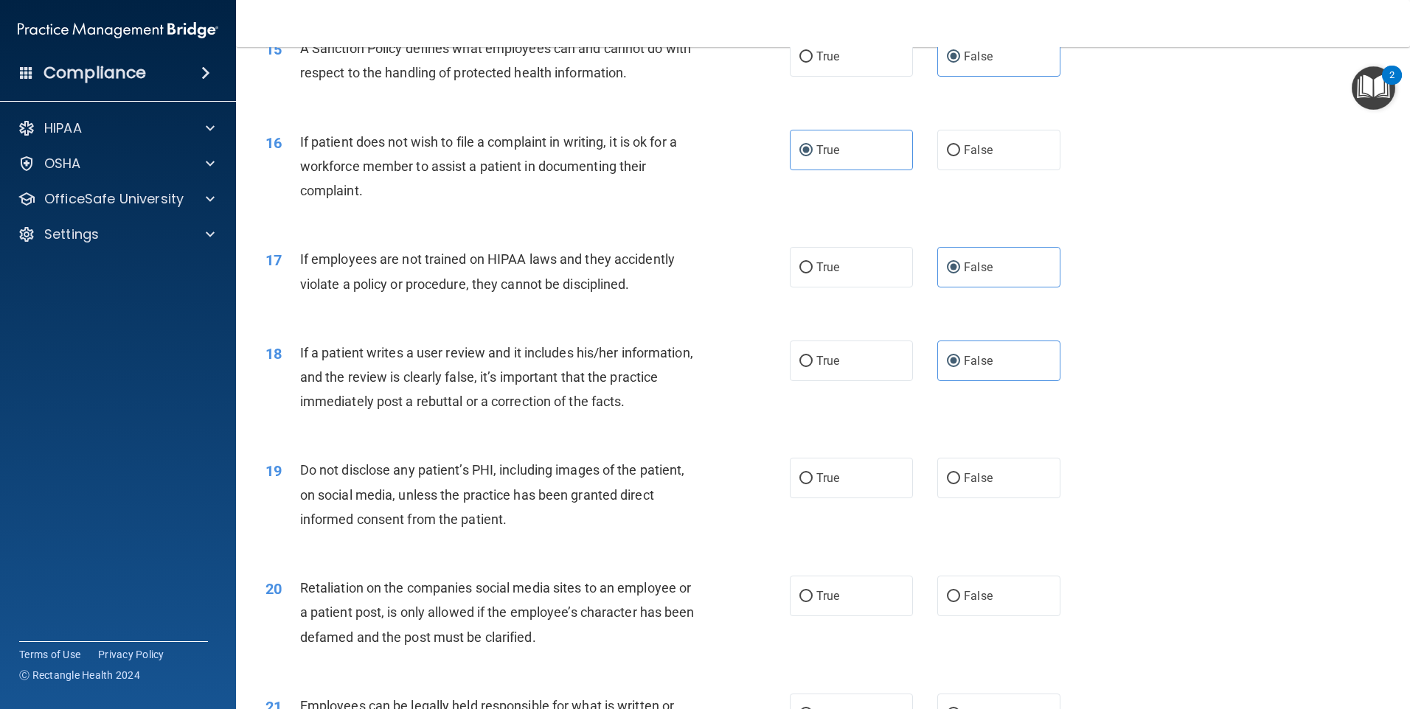
scroll to position [1843, 0]
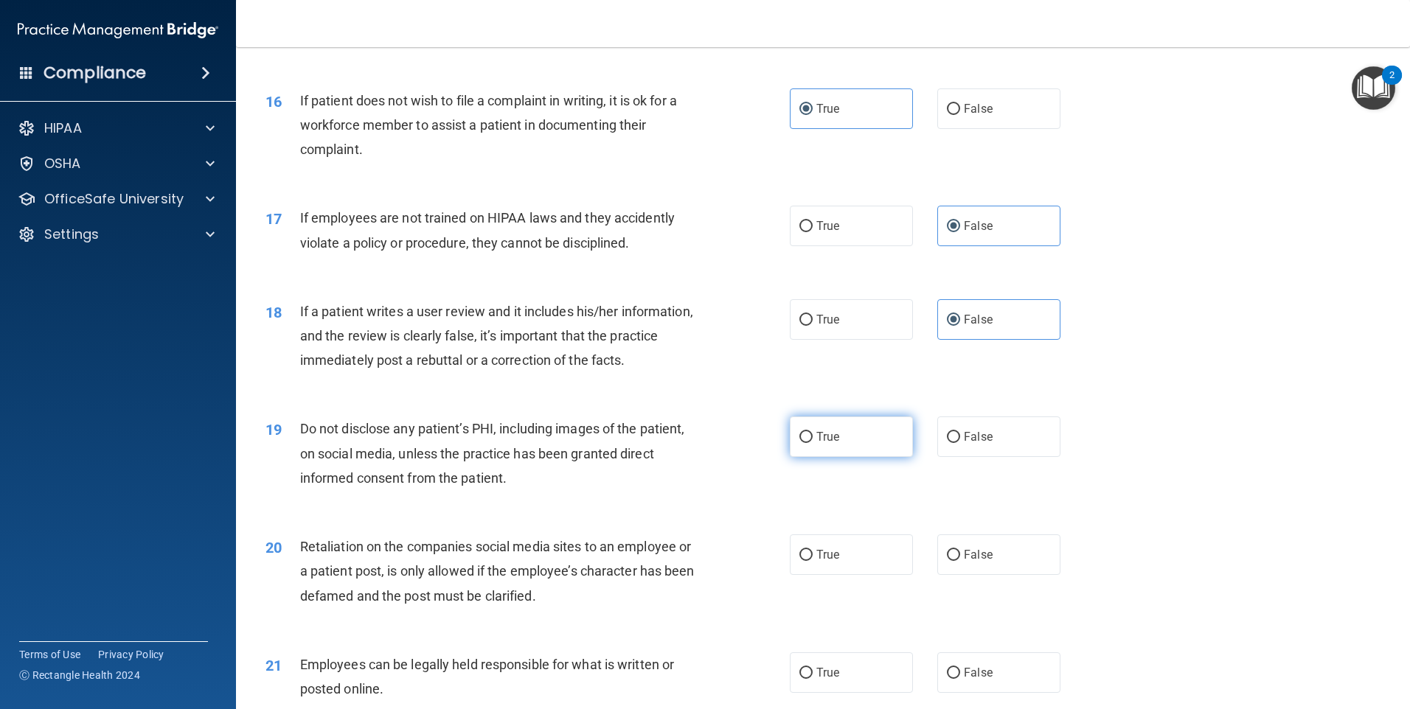
click at [833, 444] on span "True" at bounding box center [827, 437] width 23 height 14
click at [813, 443] on input "True" at bounding box center [805, 437] width 13 height 11
radio input "true"
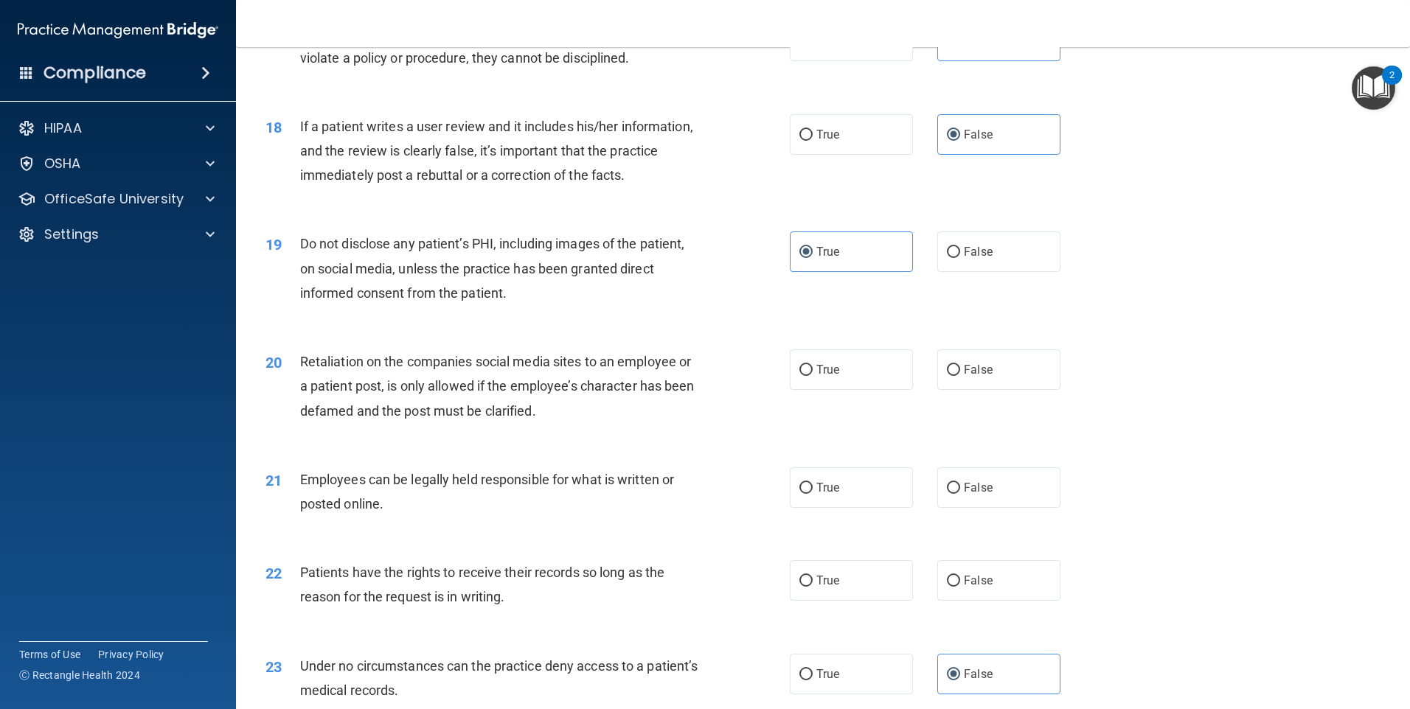
scroll to position [2065, 0]
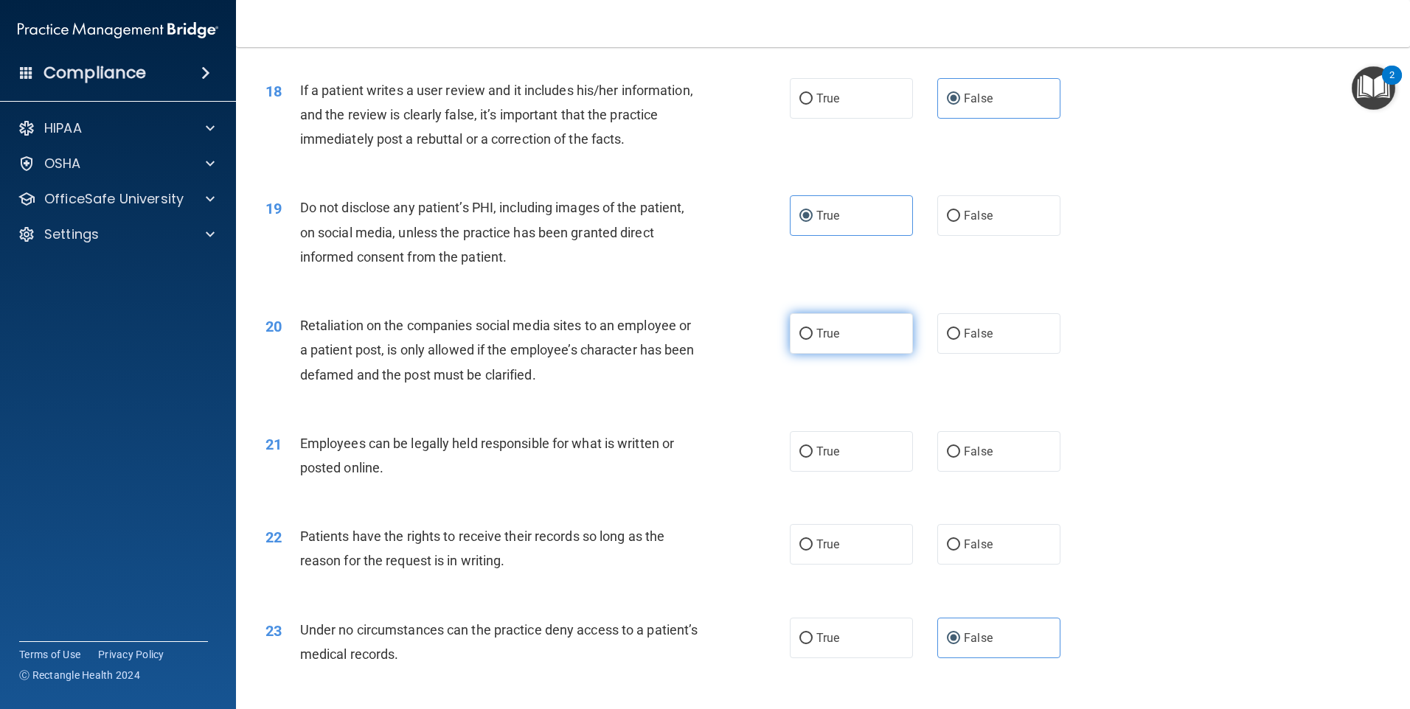
click at [799, 340] on input "True" at bounding box center [805, 334] width 13 height 11
radio input "true"
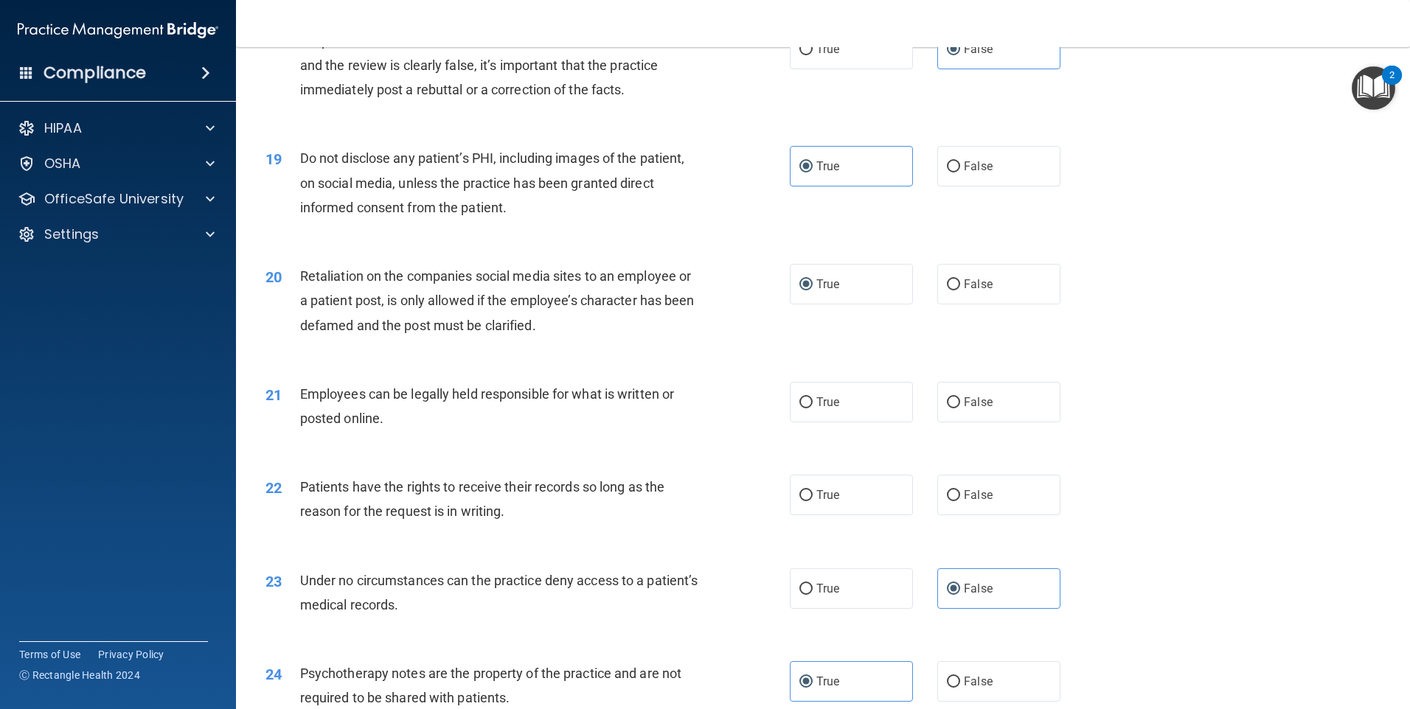
scroll to position [2138, 0]
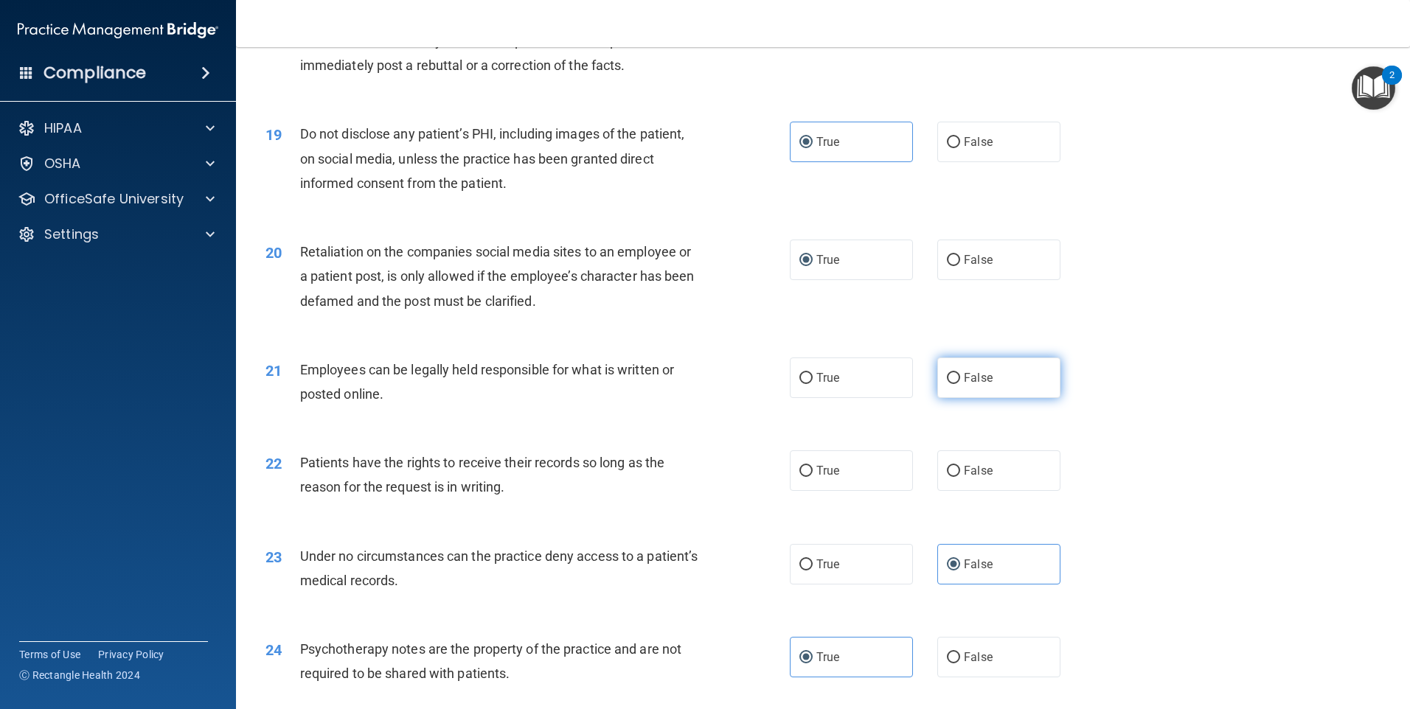
click at [964, 385] on span "False" at bounding box center [978, 378] width 29 height 14
click at [960, 384] on input "False" at bounding box center [953, 378] width 13 height 11
radio input "true"
click at [978, 491] on label "False" at bounding box center [998, 471] width 123 height 41
click at [960, 477] on input "False" at bounding box center [953, 471] width 13 height 11
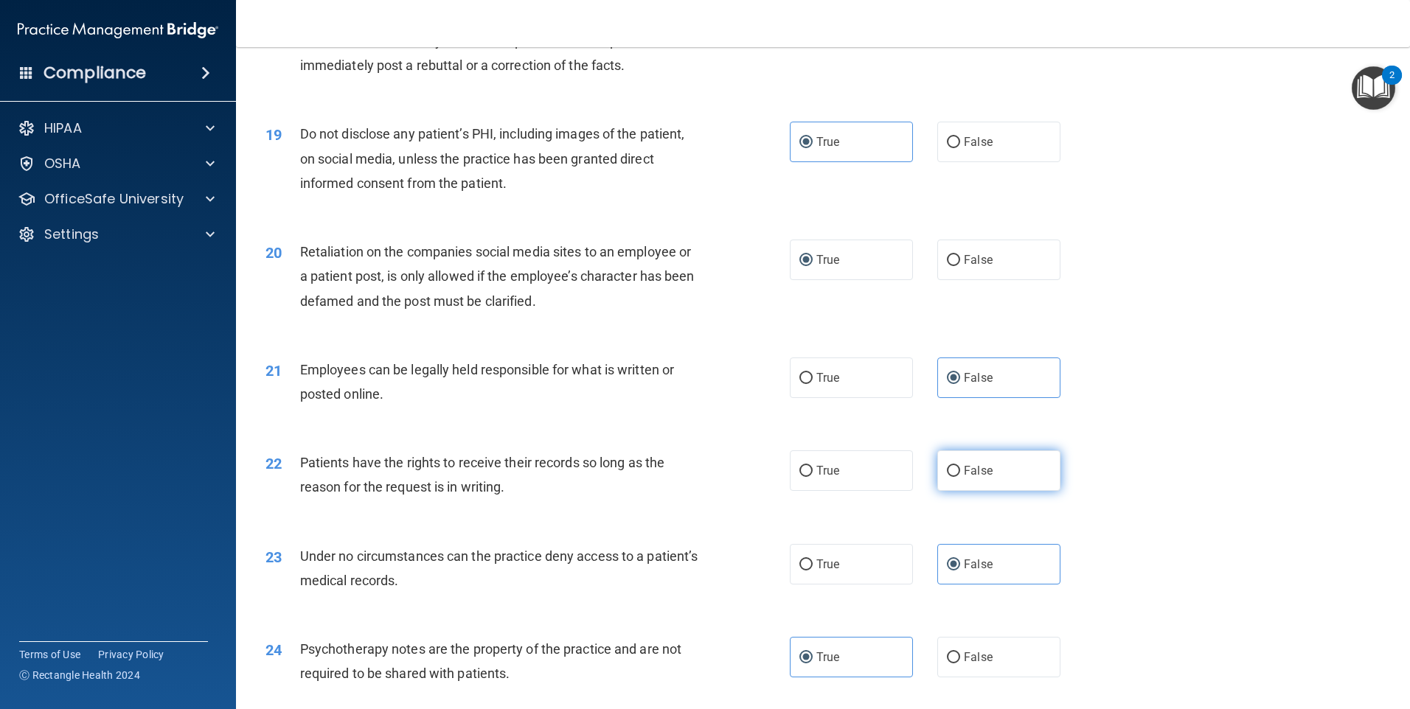
radio input "true"
click at [861, 398] on label "True" at bounding box center [851, 378] width 123 height 41
click at [813, 384] on input "True" at bounding box center [805, 378] width 13 height 11
radio input "true"
radio input "false"
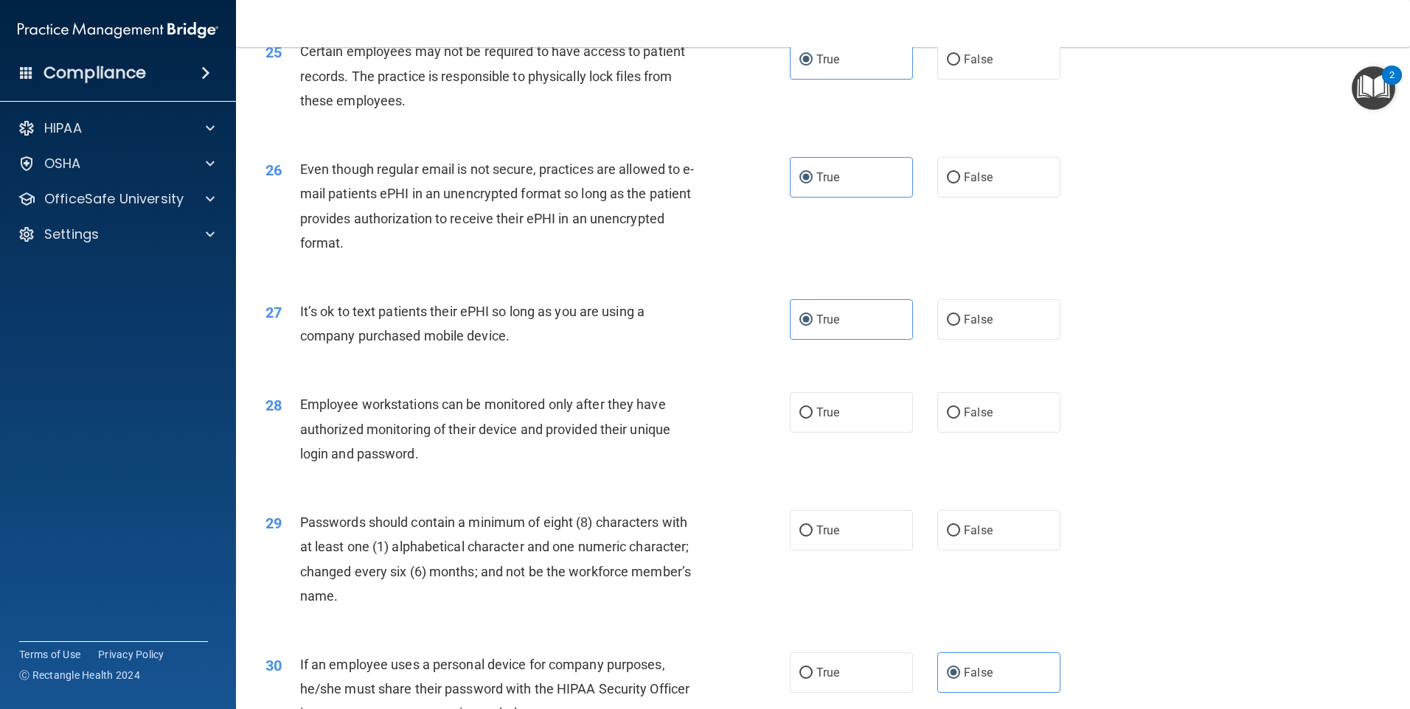
scroll to position [2876, 0]
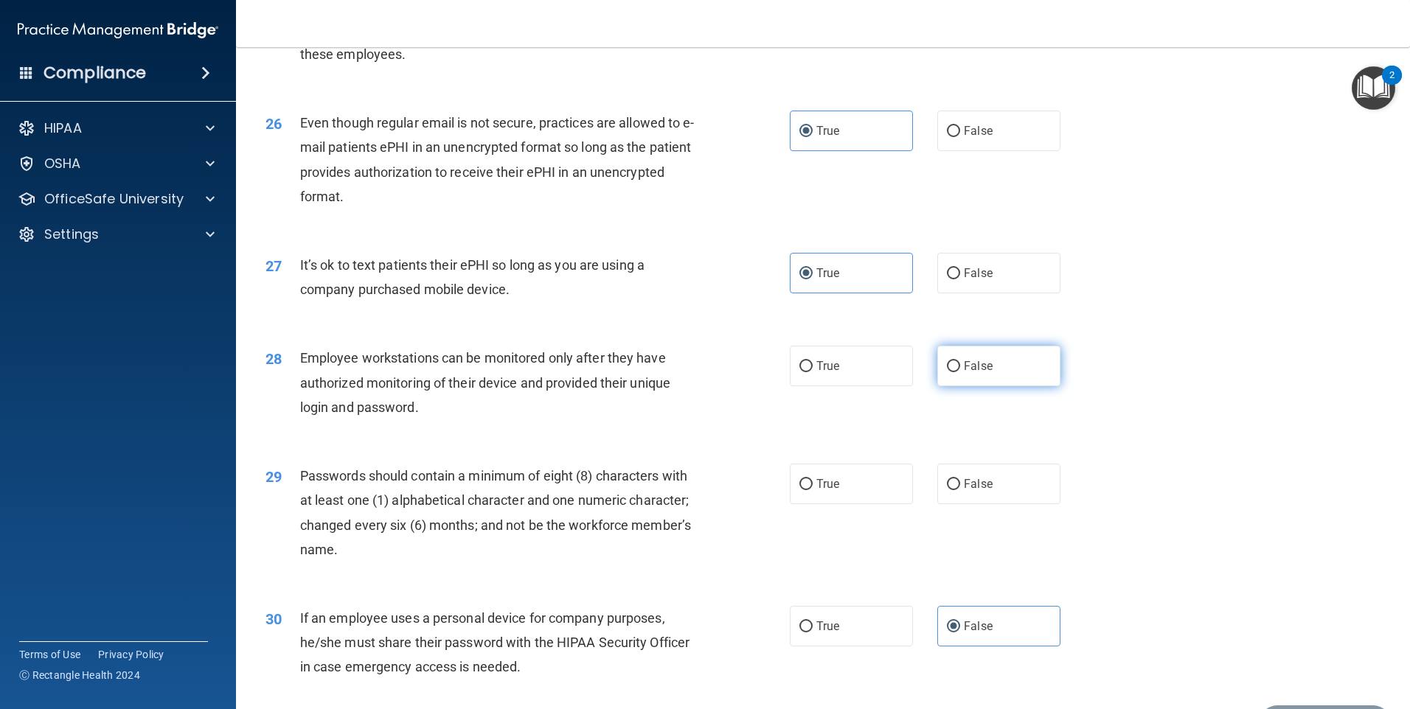
click at [947, 372] on input "False" at bounding box center [953, 366] width 13 height 11
radio input "true"
click at [872, 504] on label "True" at bounding box center [851, 484] width 123 height 41
click at [813, 490] on input "True" at bounding box center [805, 484] width 13 height 11
radio input "true"
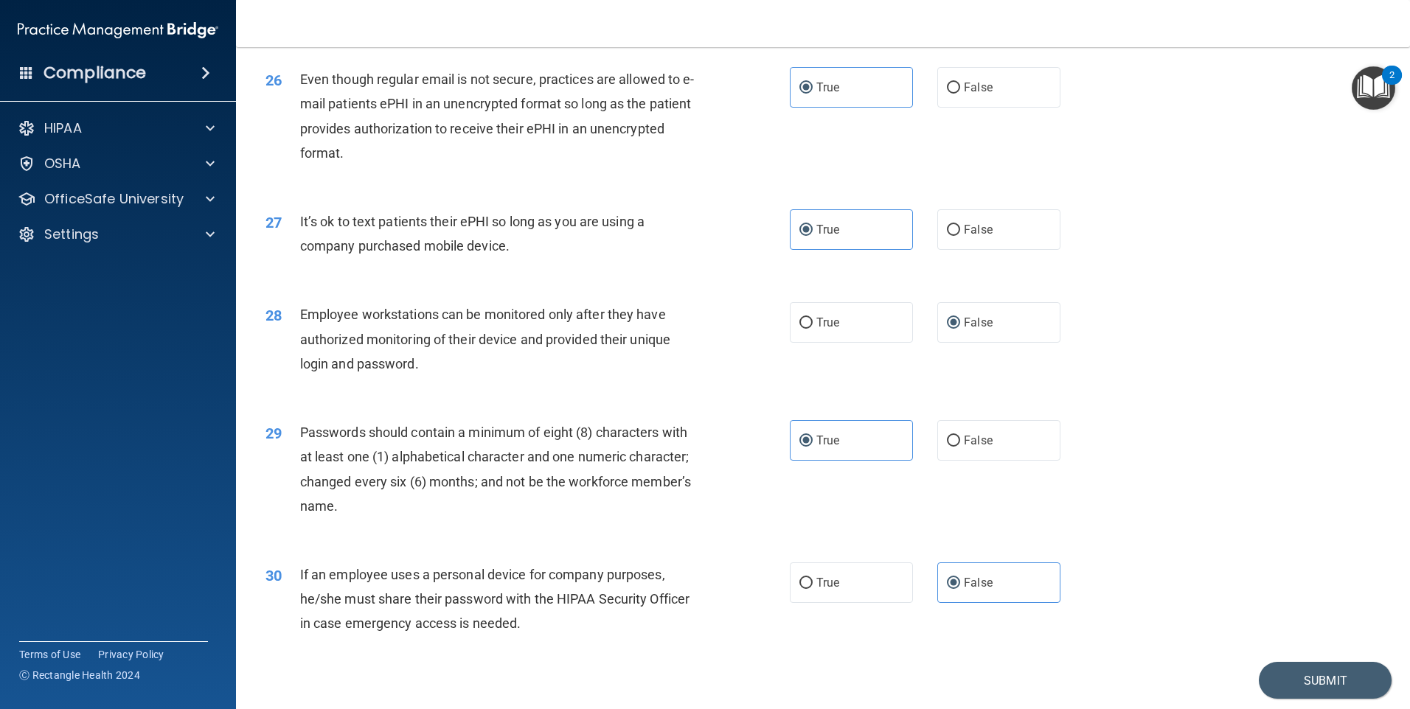
scroll to position [2992, 0]
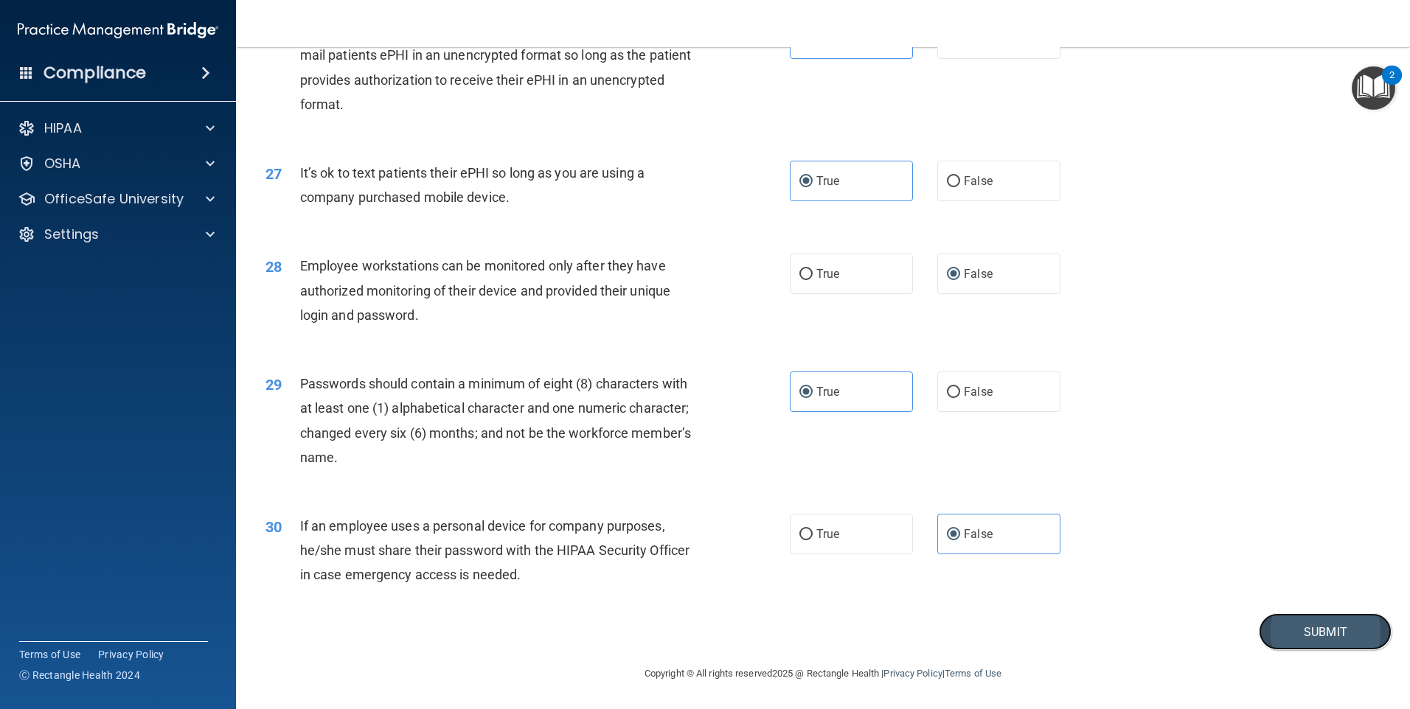
click at [1304, 644] on button "Submit" at bounding box center [1325, 633] width 133 height 38
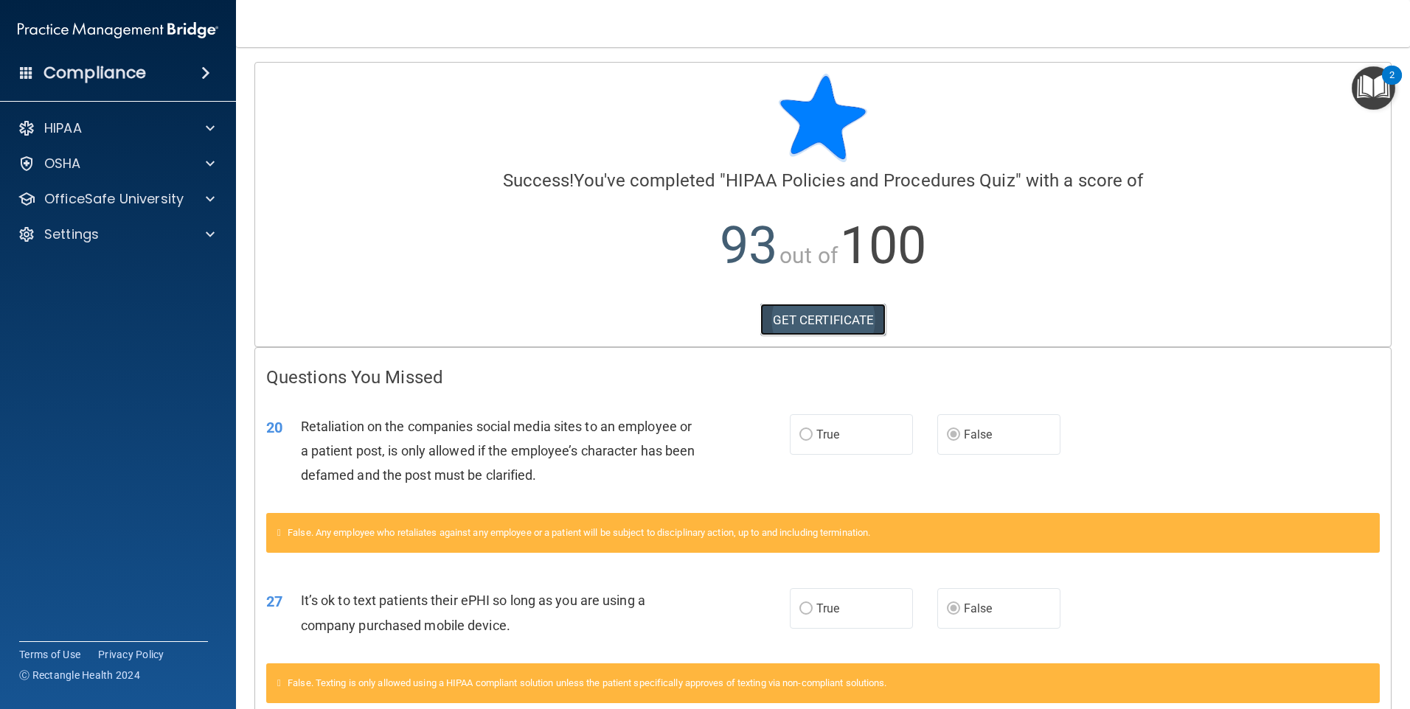
click at [815, 316] on link "GET CERTIFICATE" at bounding box center [823, 320] width 126 height 32
click at [106, 136] on div "HIPAA" at bounding box center [98, 128] width 183 height 18
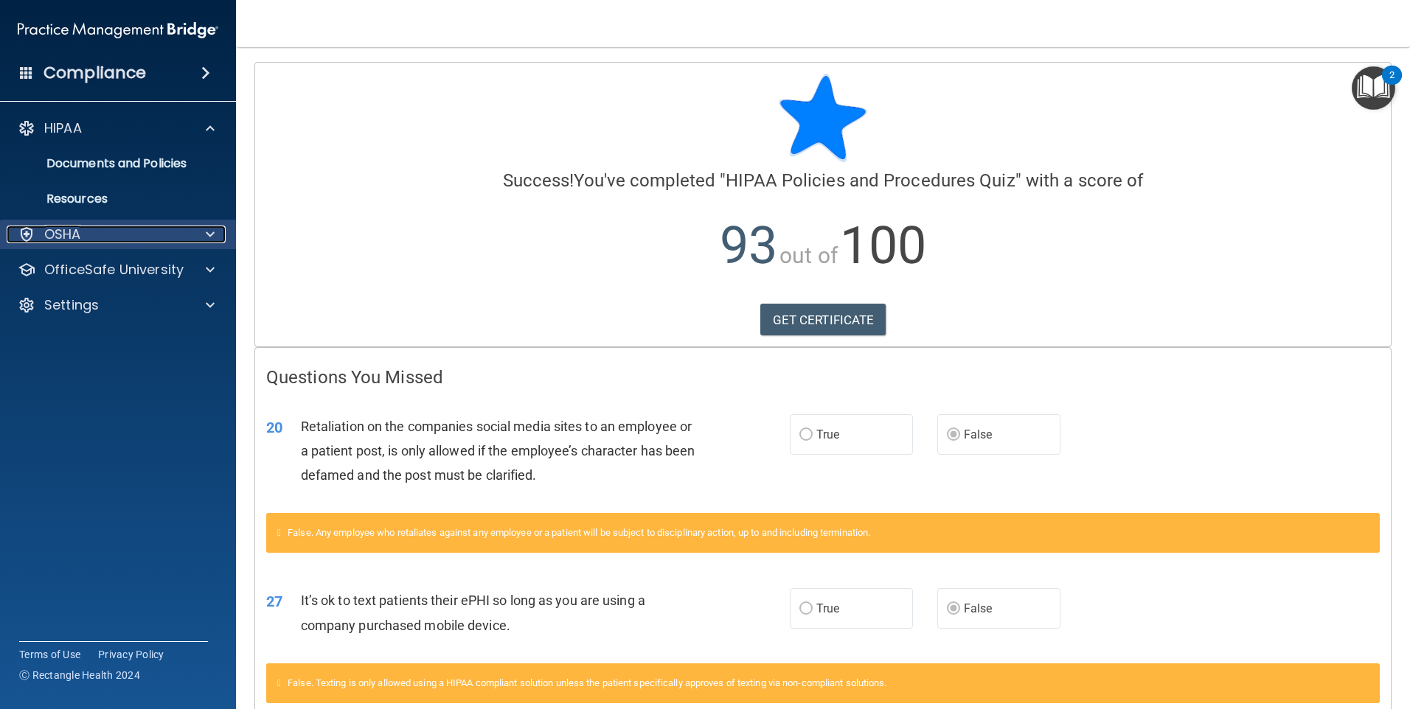
click at [105, 237] on div "OSHA" at bounding box center [98, 235] width 183 height 18
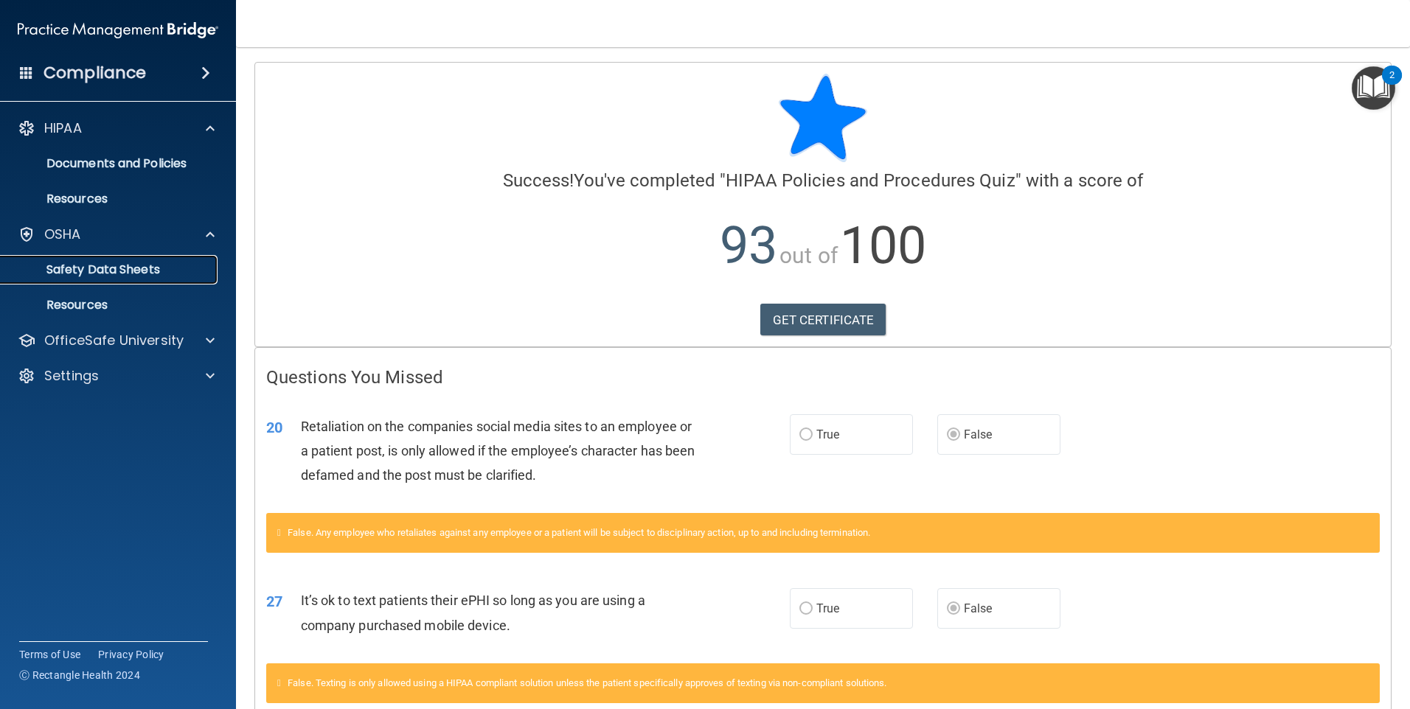
click at [108, 270] on p "Safety Data Sheets" at bounding box center [110, 270] width 201 height 15
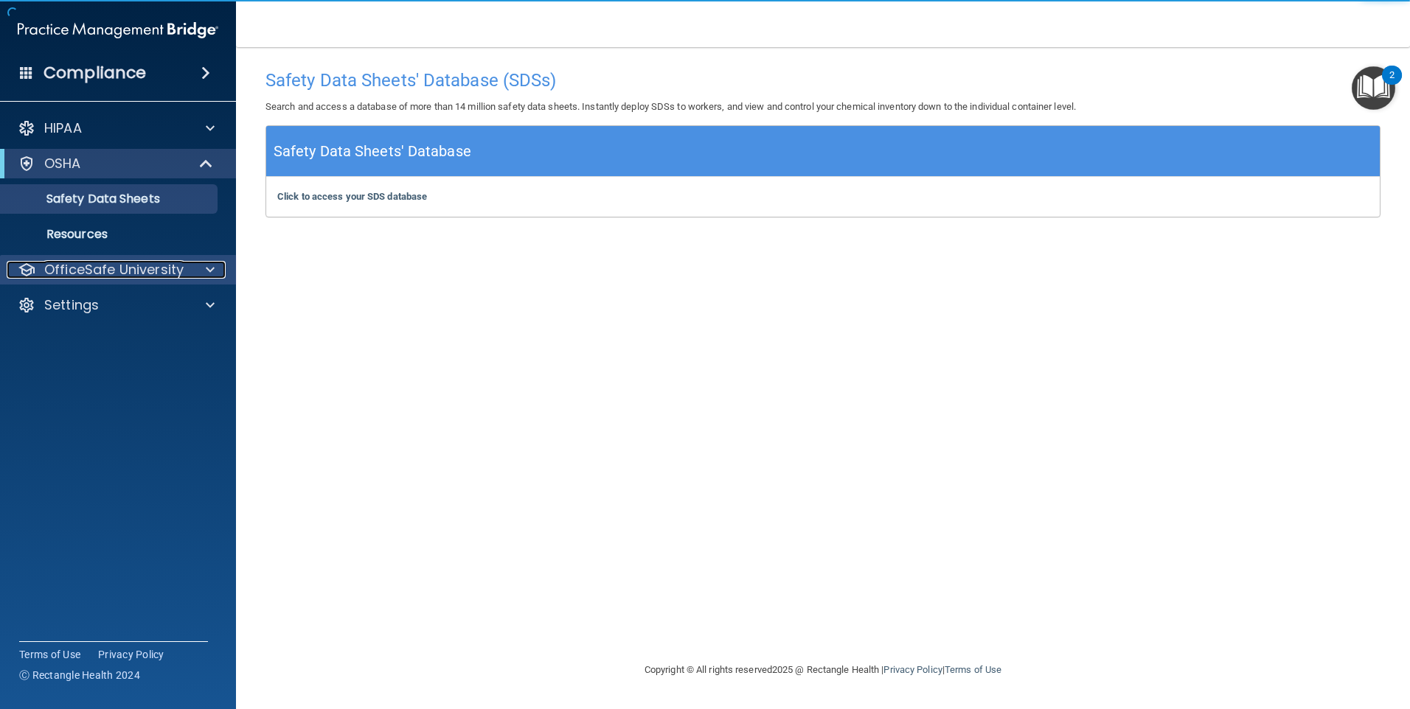
click at [182, 266] on div "OfficeSafe University" at bounding box center [98, 270] width 183 height 18
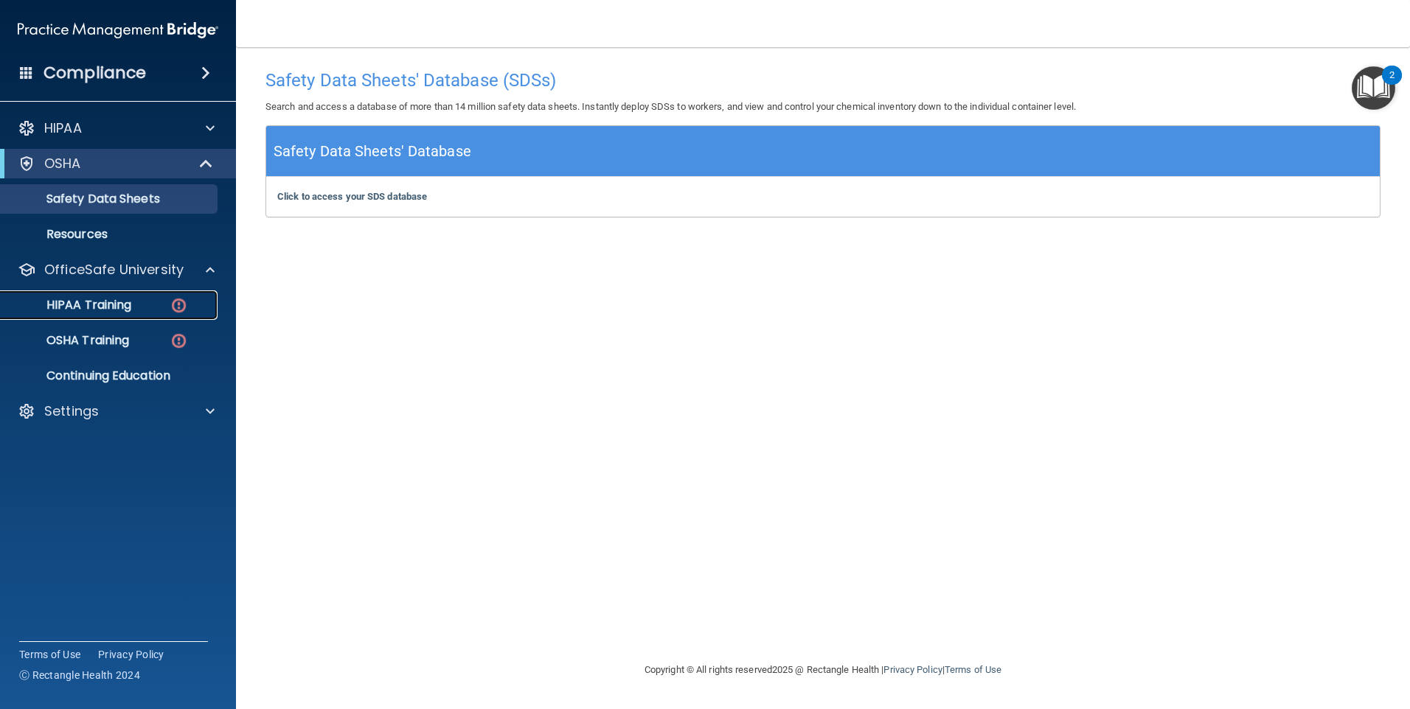
click at [147, 296] on link "HIPAA Training" at bounding box center [101, 305] width 232 height 29
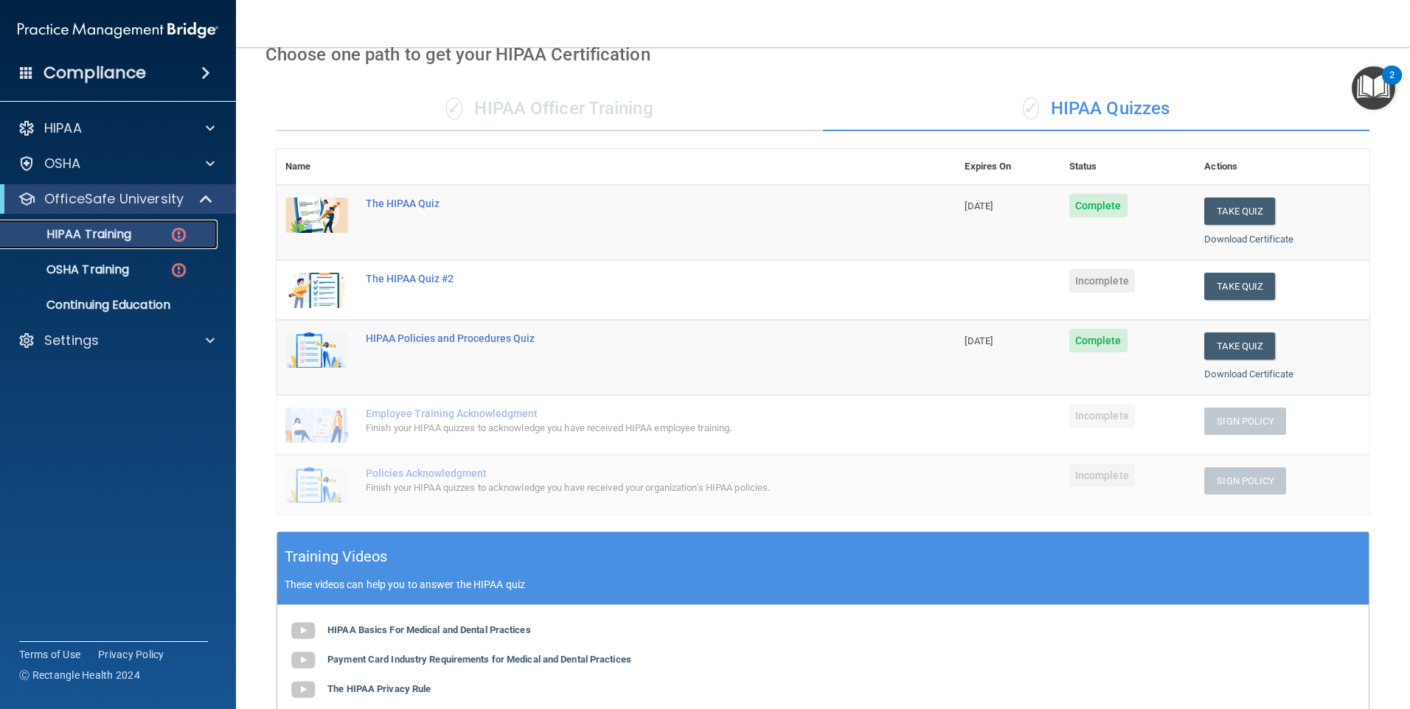
scroll to position [74, 0]
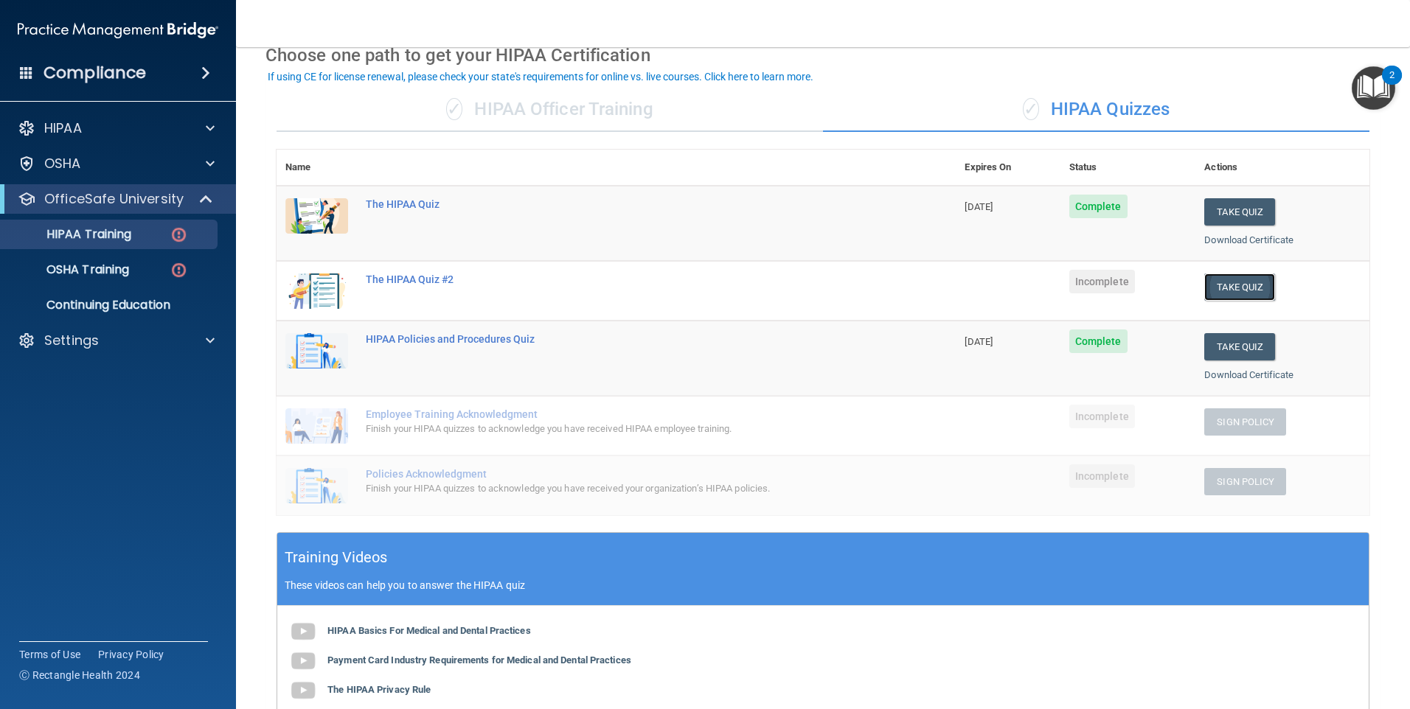
click at [1219, 294] on button "Take Quiz" at bounding box center [1239, 287] width 71 height 27
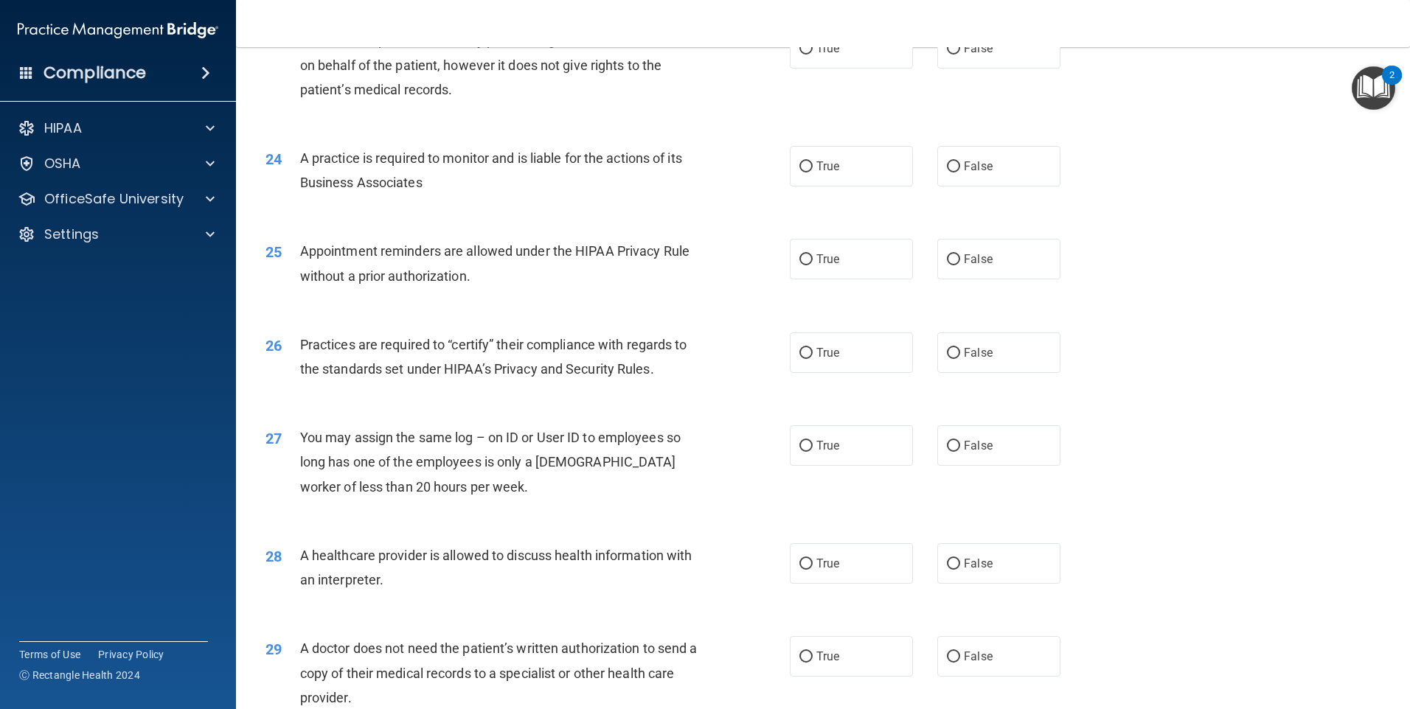
scroll to position [2723, 0]
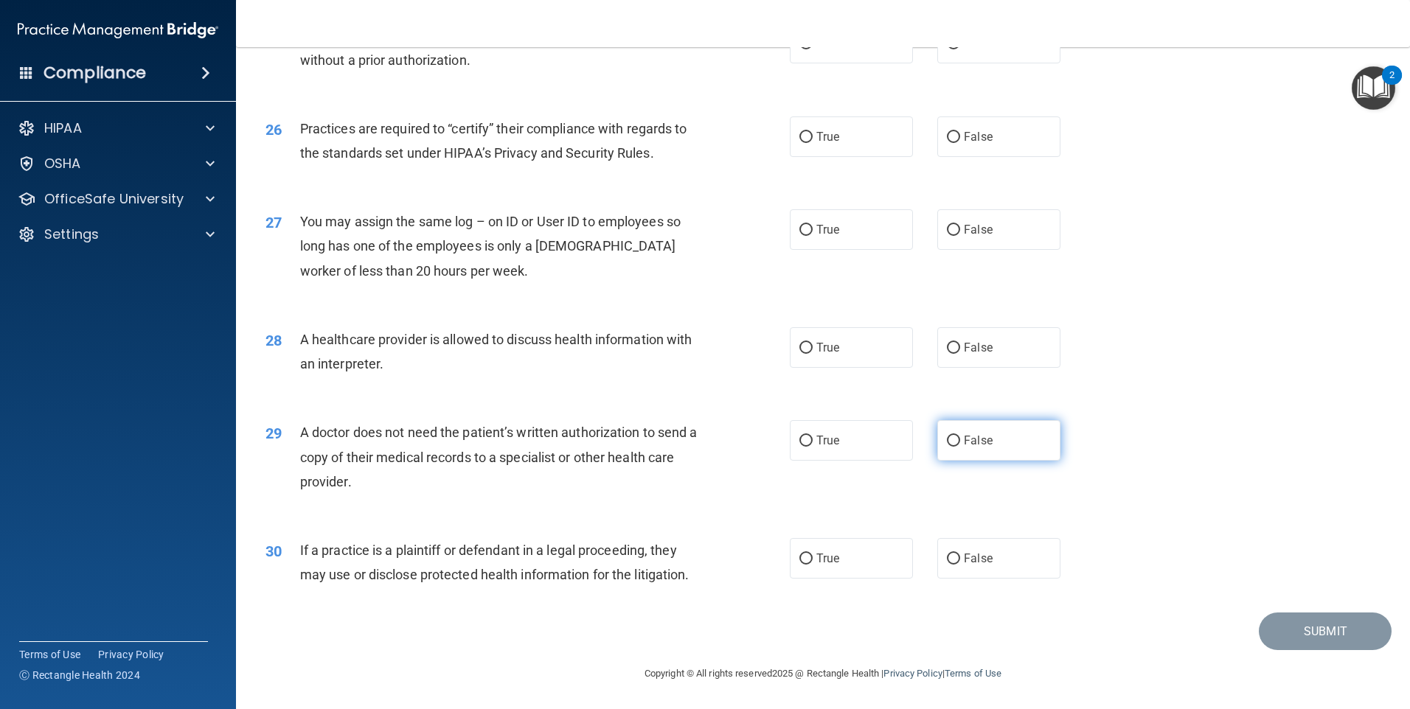
click at [998, 453] on label "False" at bounding box center [998, 440] width 123 height 41
click at [960, 447] on input "False" at bounding box center [953, 441] width 13 height 11
radio input "true"
click at [816, 353] on span "True" at bounding box center [827, 348] width 23 height 14
click at [813, 353] on input "True" at bounding box center [805, 348] width 13 height 11
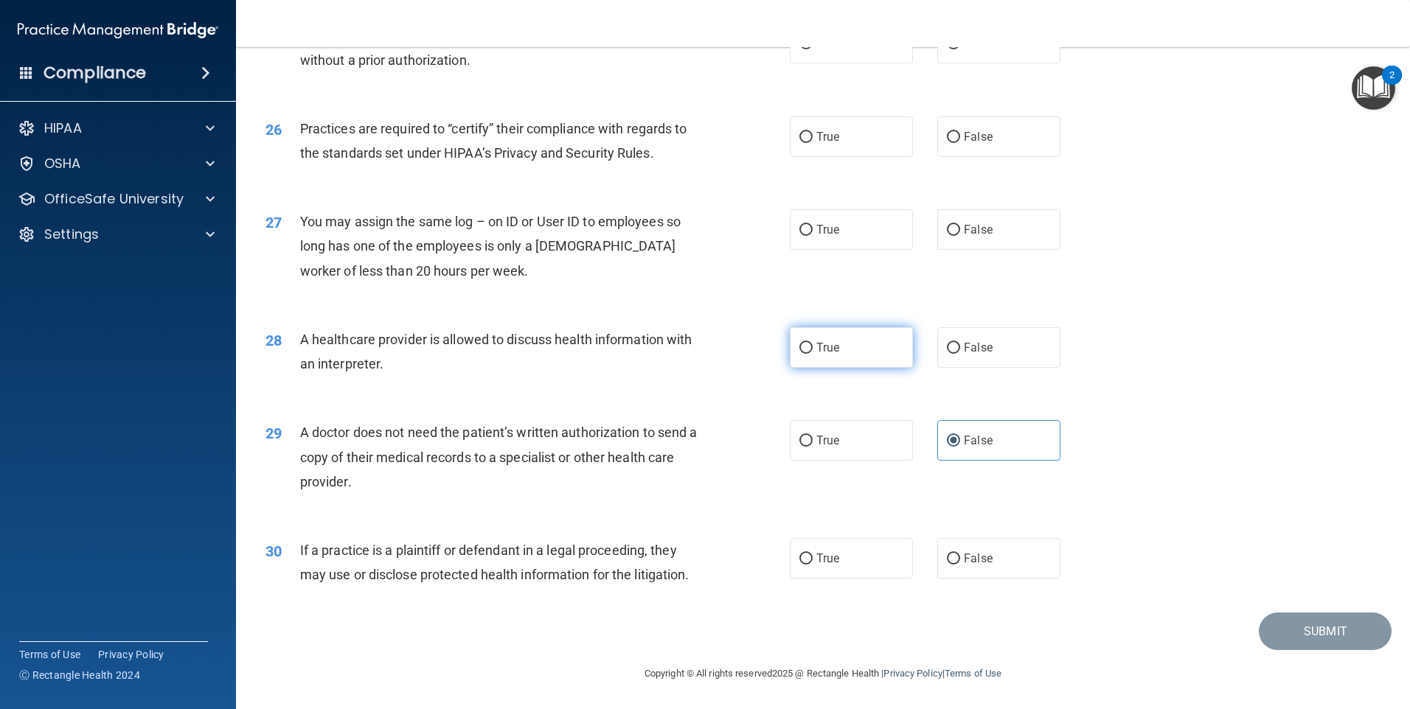
radio input "true"
click at [1005, 555] on label "False" at bounding box center [998, 558] width 123 height 41
click at [960, 555] on input "False" at bounding box center [953, 559] width 13 height 11
radio input "true"
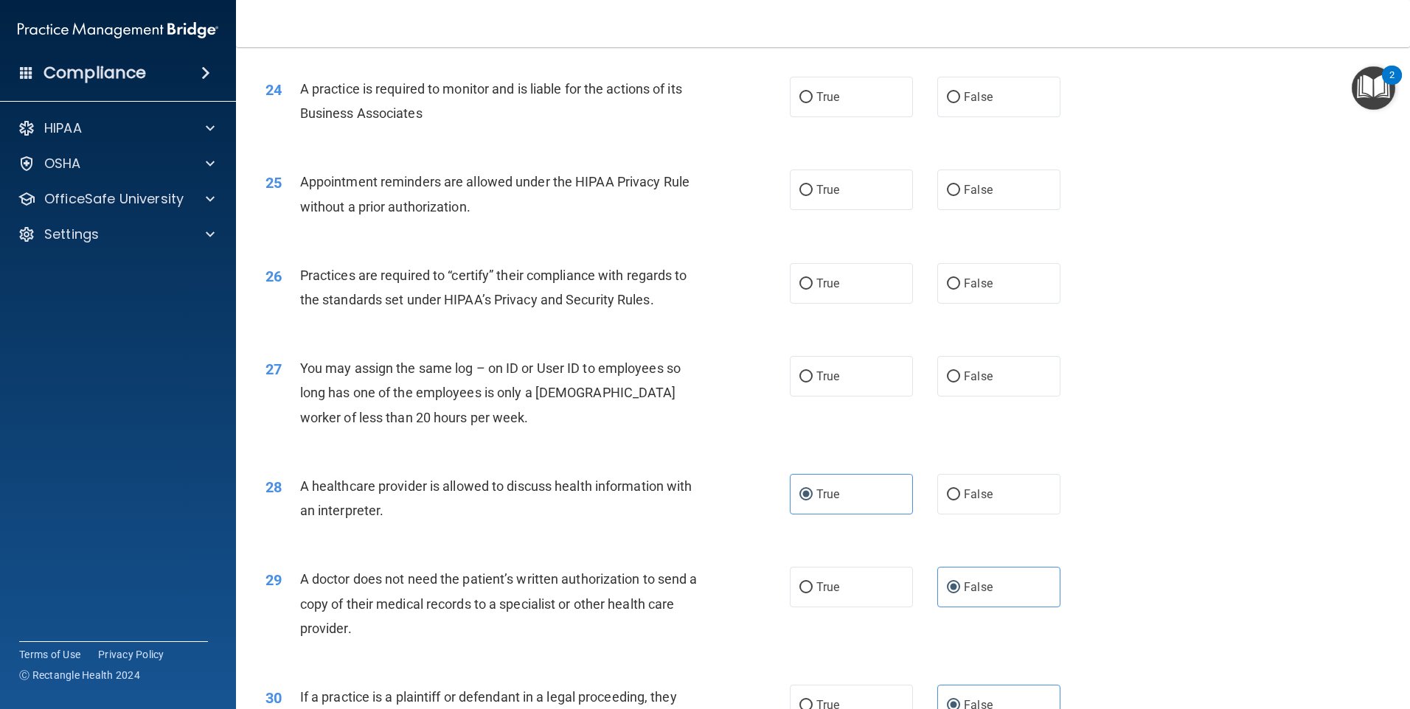
scroll to position [2502, 0]
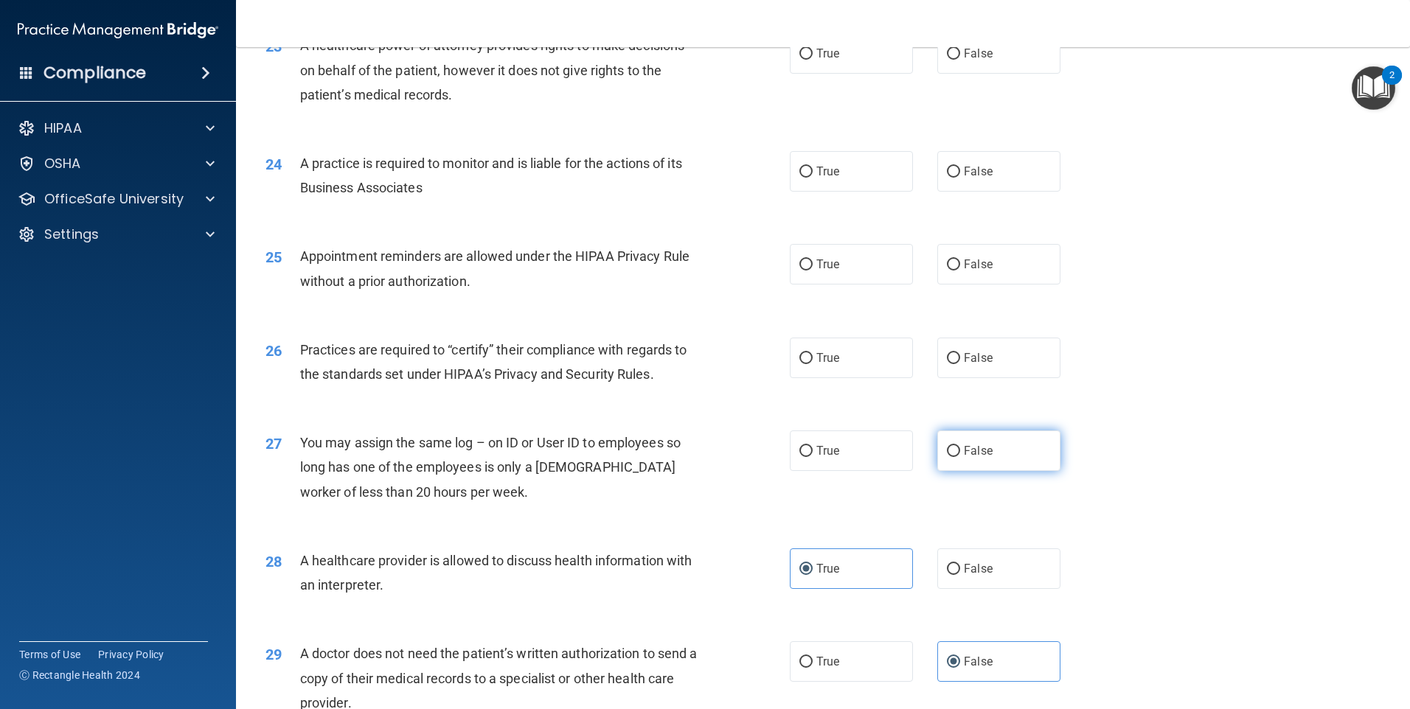
click at [1025, 457] on label "False" at bounding box center [998, 451] width 123 height 41
click at [960, 457] on input "False" at bounding box center [953, 451] width 13 height 11
radio input "true"
click at [822, 344] on label "True" at bounding box center [851, 358] width 123 height 41
click at [813, 353] on input "True" at bounding box center [805, 358] width 13 height 11
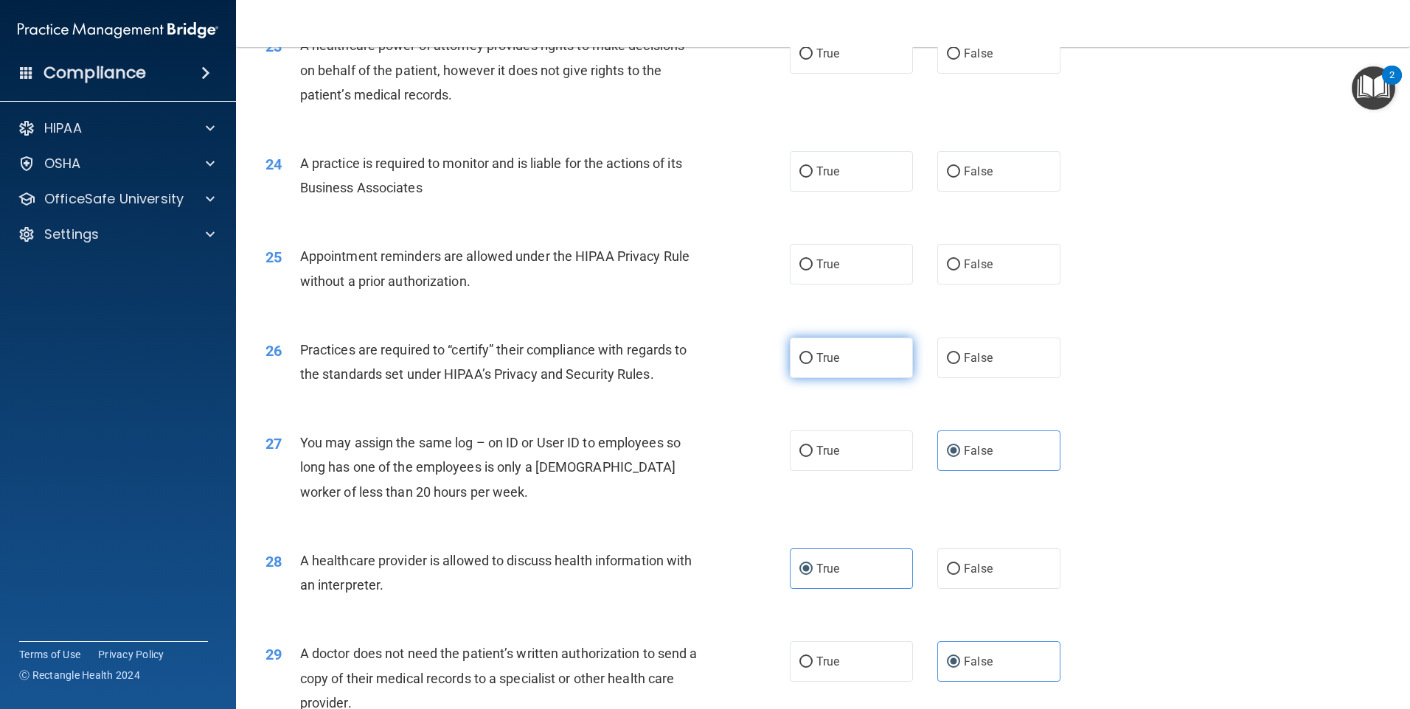
radio input "true"
click at [1039, 262] on label "False" at bounding box center [998, 264] width 123 height 41
click at [960, 262] on input "False" at bounding box center [953, 265] width 13 height 11
radio input "true"
click at [816, 168] on span "True" at bounding box center [827, 171] width 23 height 14
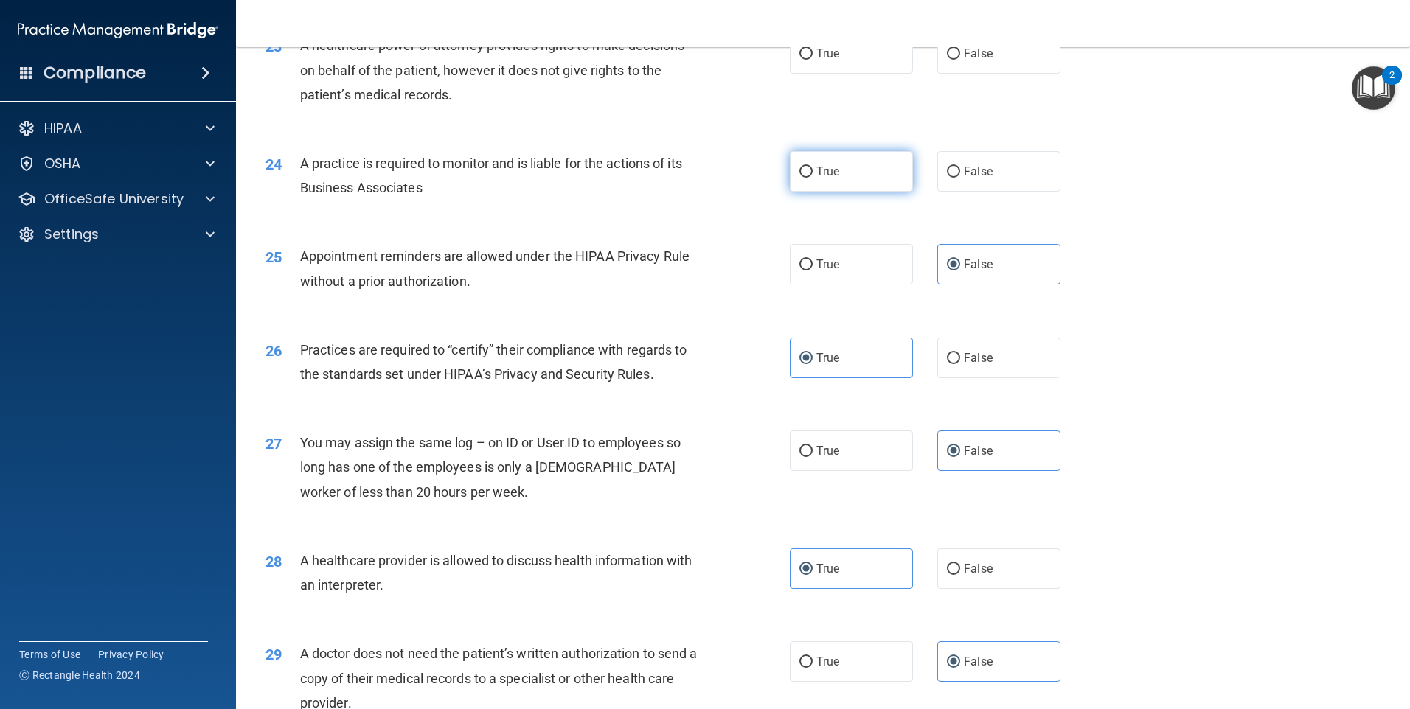
click at [813, 168] on input "True" at bounding box center [805, 172] width 13 height 11
radio input "true"
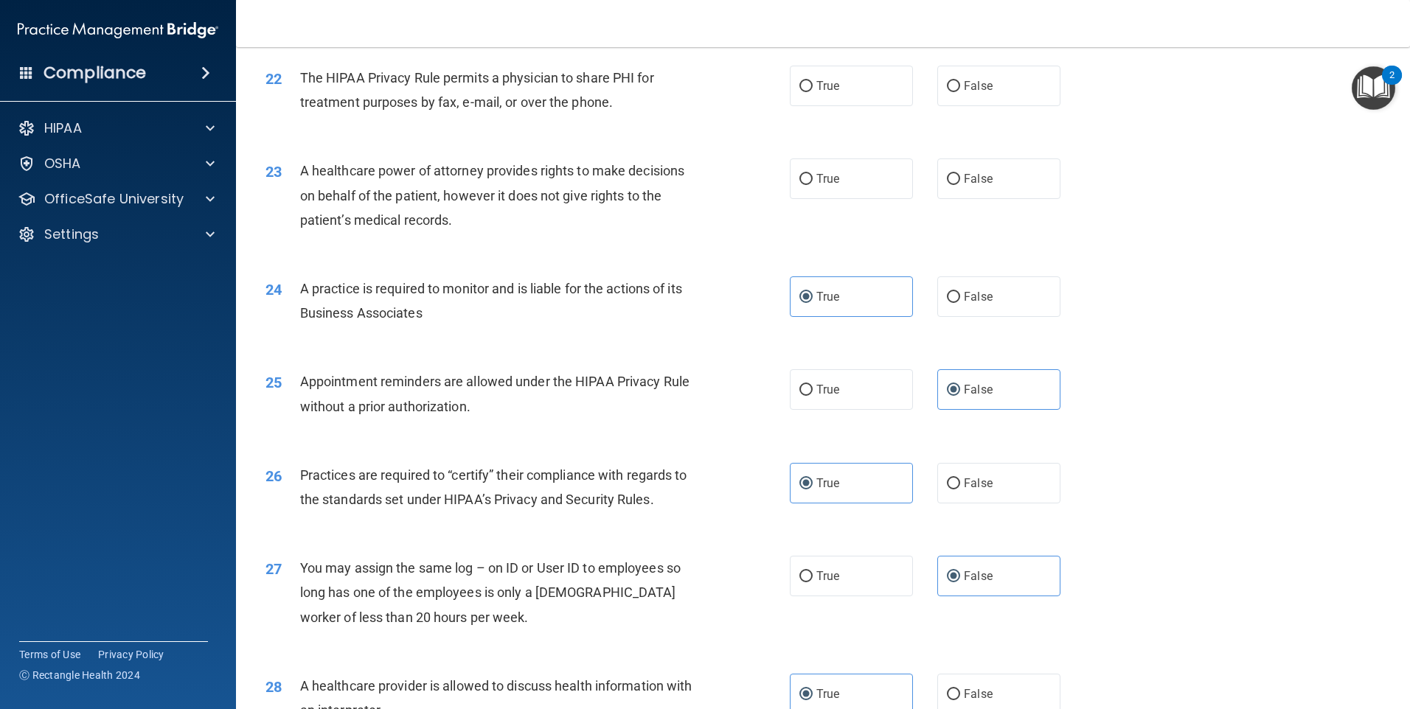
scroll to position [2355, 0]
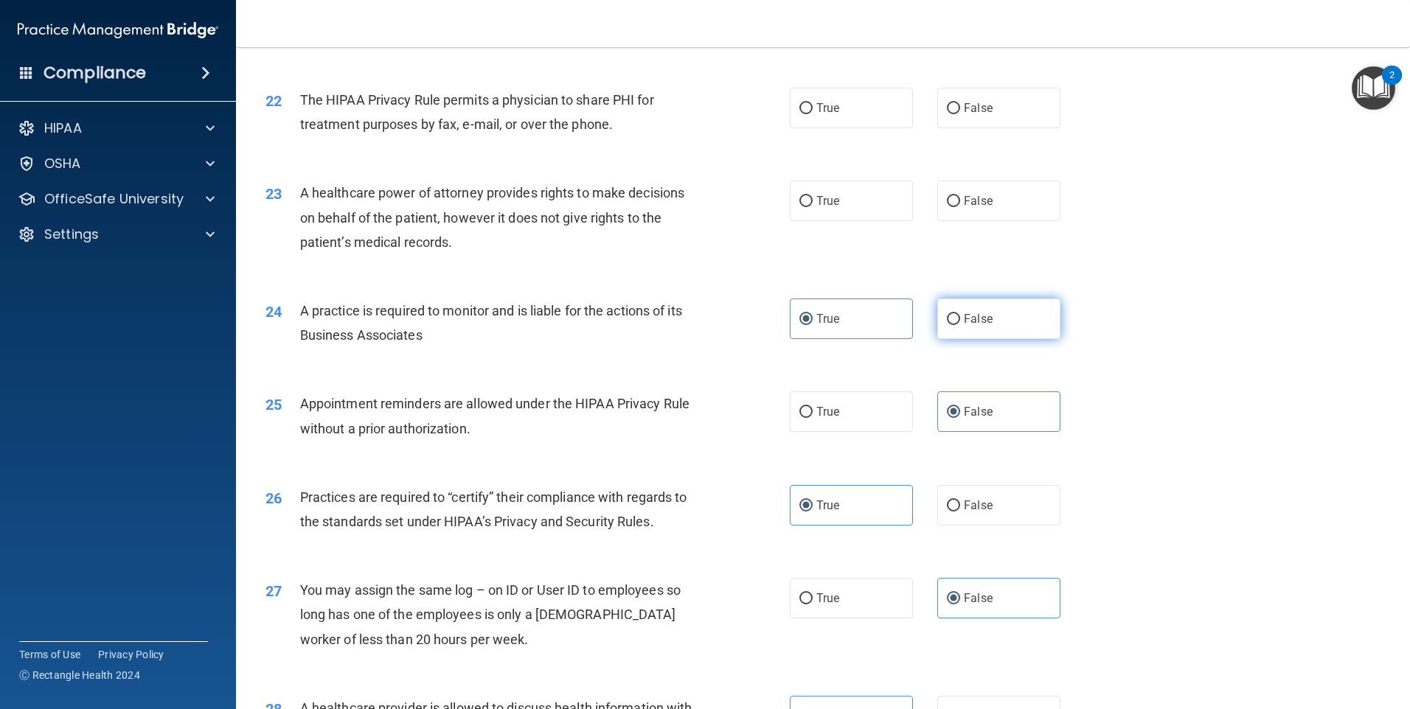
click at [1007, 312] on label "False" at bounding box center [998, 319] width 123 height 41
click at [960, 314] on input "False" at bounding box center [953, 319] width 13 height 11
radio input "true"
radio input "false"
click at [833, 185] on label "True" at bounding box center [851, 201] width 123 height 41
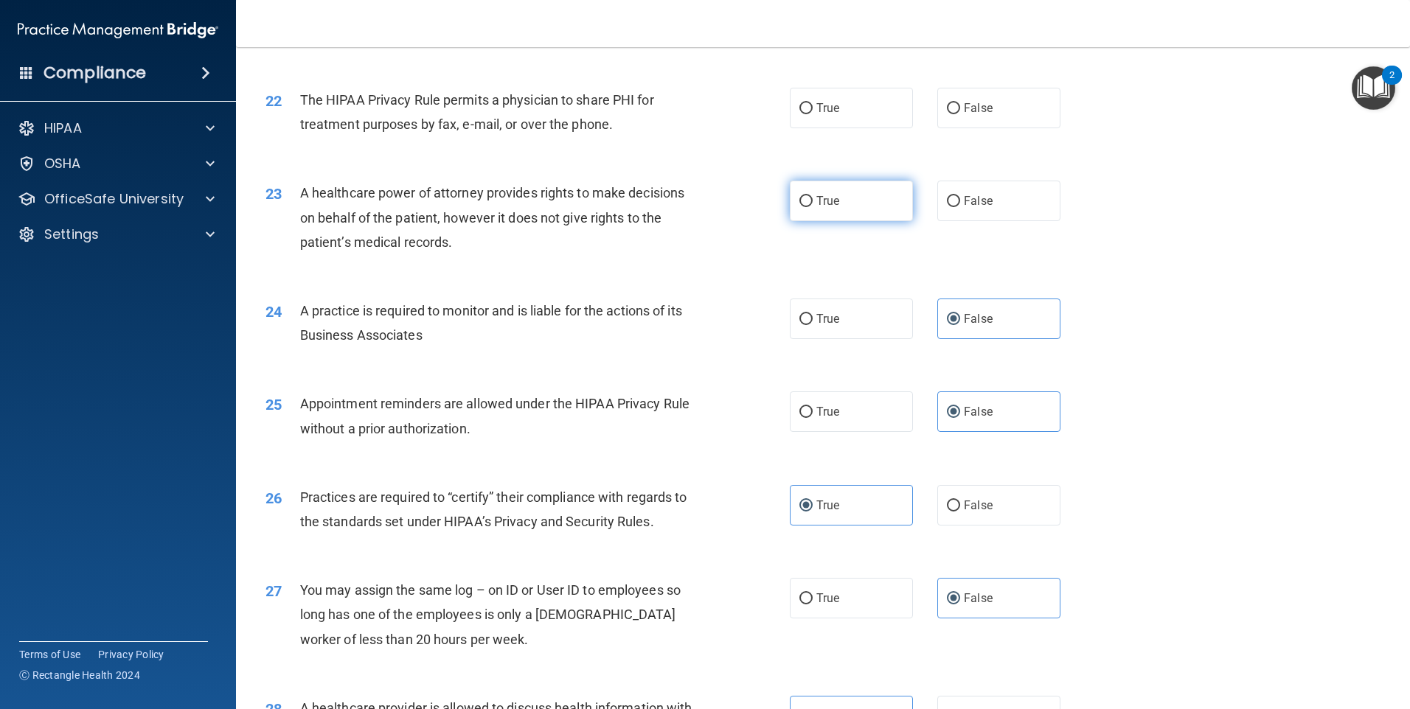
click at [813, 196] on input "True" at bounding box center [805, 201] width 13 height 11
radio input "true"
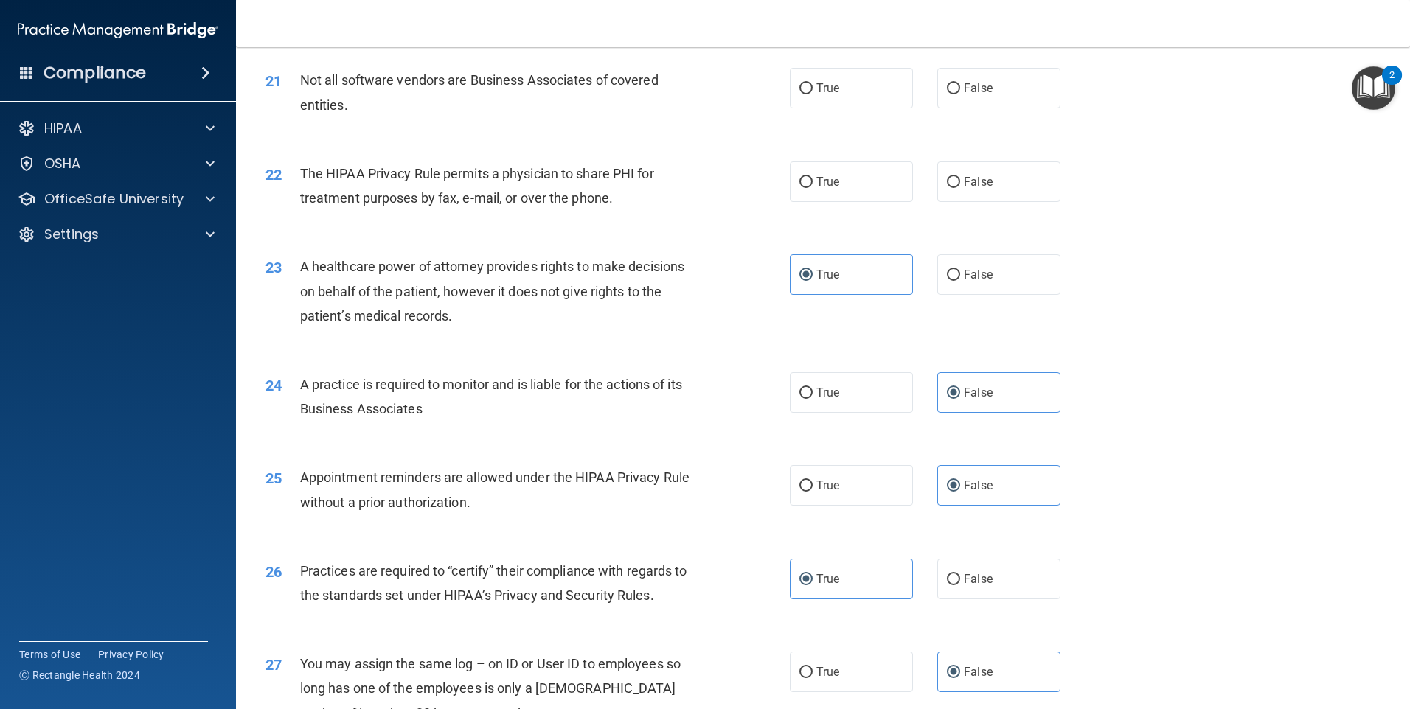
scroll to position [2207, 0]
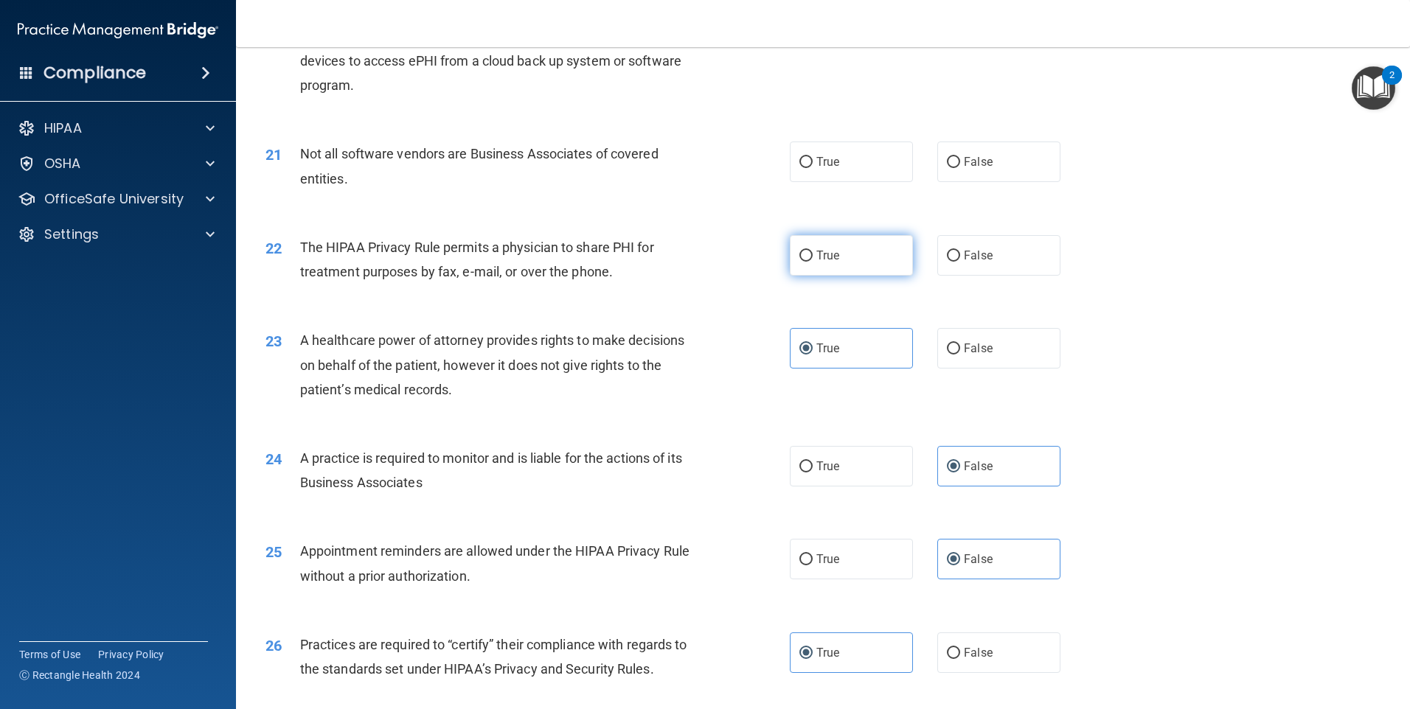
click at [826, 271] on label "True" at bounding box center [851, 255] width 123 height 41
click at [813, 262] on input "True" at bounding box center [805, 256] width 13 height 11
radio input "true"
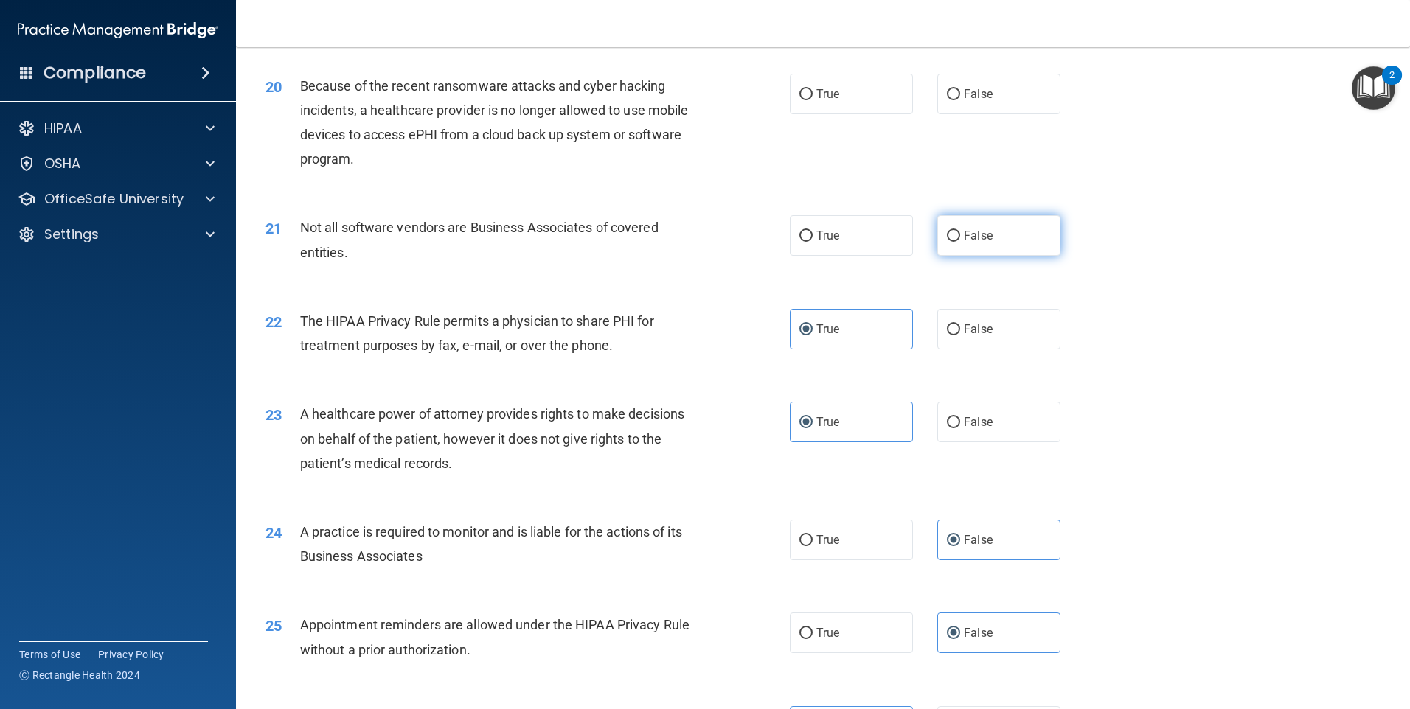
click at [964, 235] on span "False" at bounding box center [978, 236] width 29 height 14
click at [958, 235] on input "False" at bounding box center [953, 236] width 13 height 11
radio input "true"
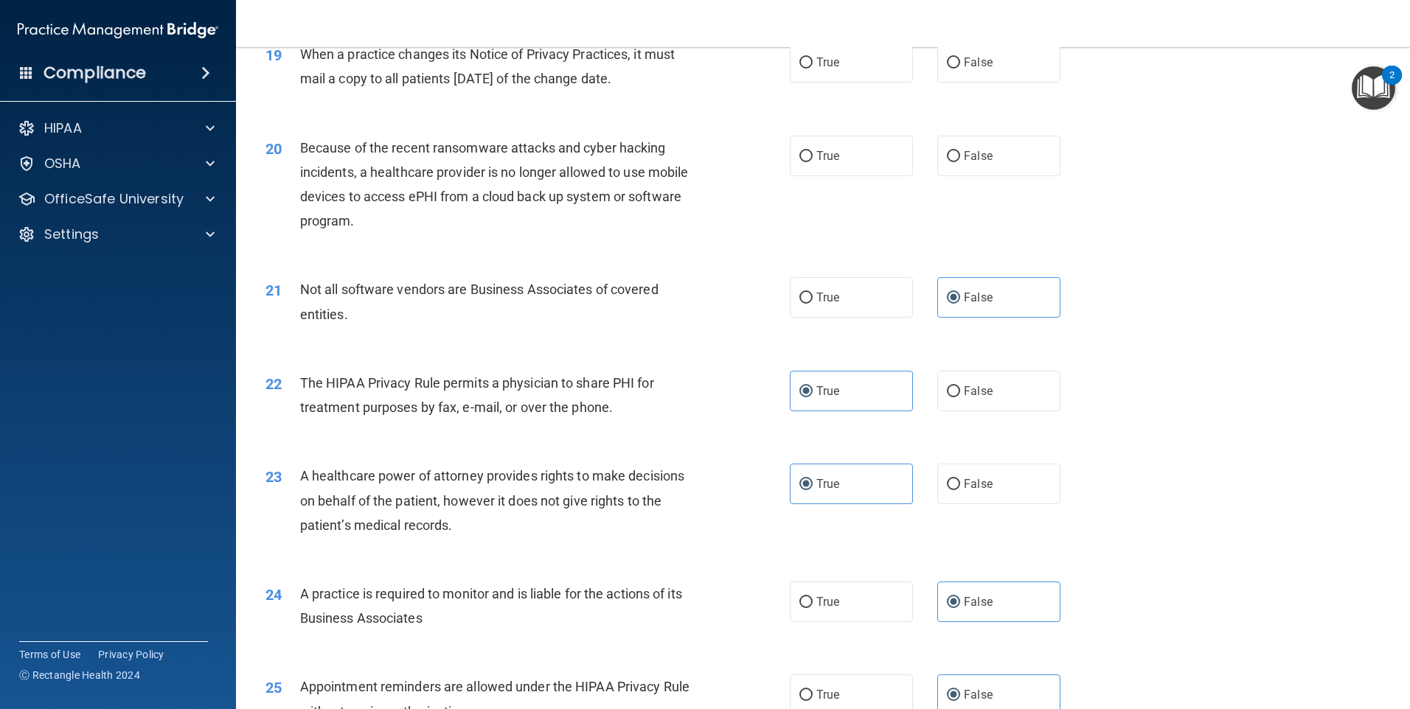
scroll to position [1986, 0]
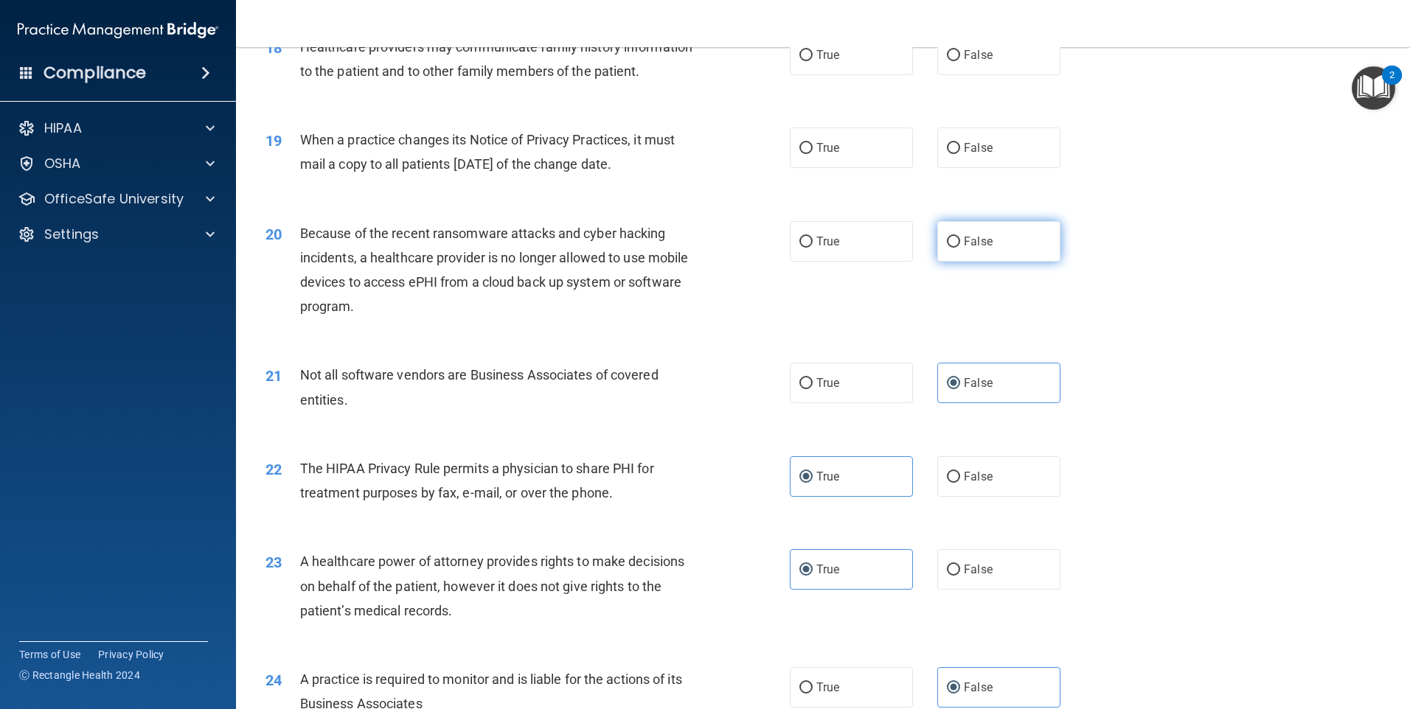
click at [965, 240] on span "False" at bounding box center [978, 241] width 29 height 14
click at [960, 240] on input "False" at bounding box center [953, 242] width 13 height 11
radio input "true"
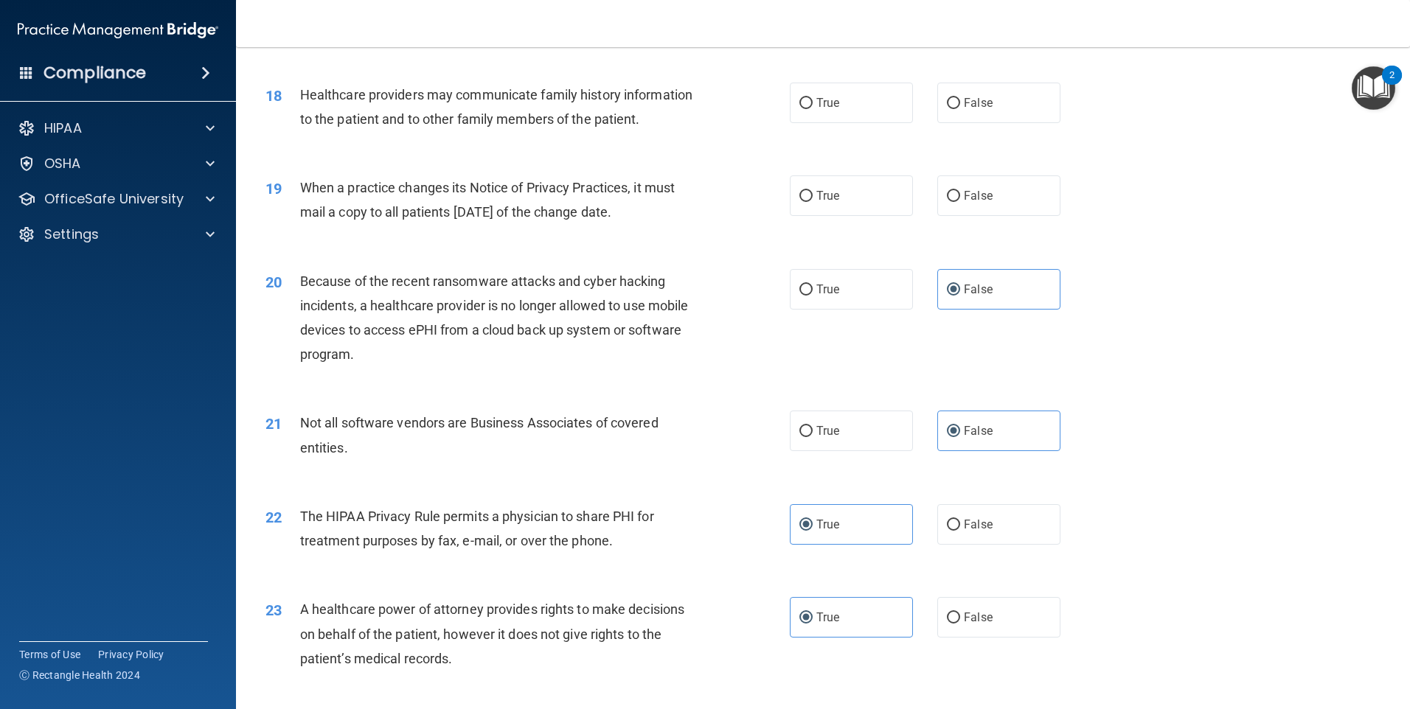
scroll to position [1912, 0]
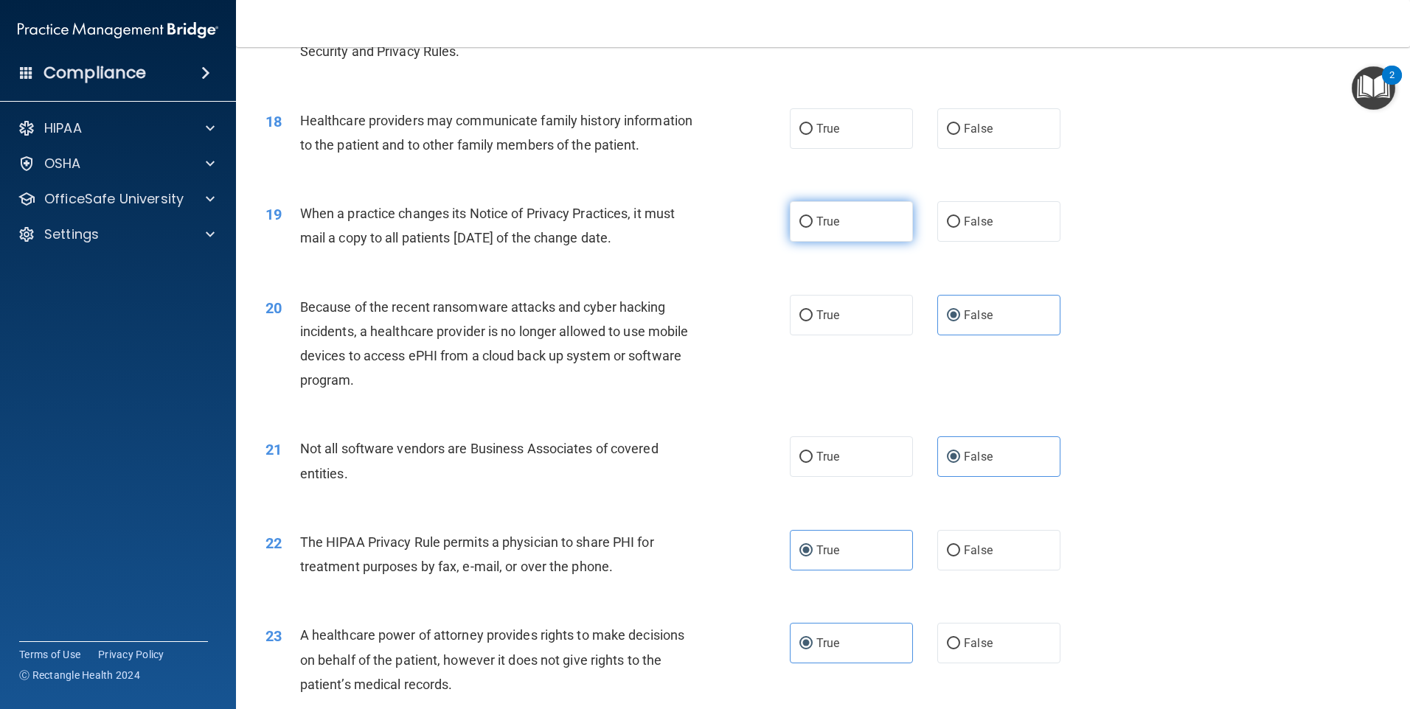
click at [838, 229] on label "True" at bounding box center [851, 221] width 123 height 41
click at [813, 228] on input "True" at bounding box center [805, 222] width 13 height 11
radio input "true"
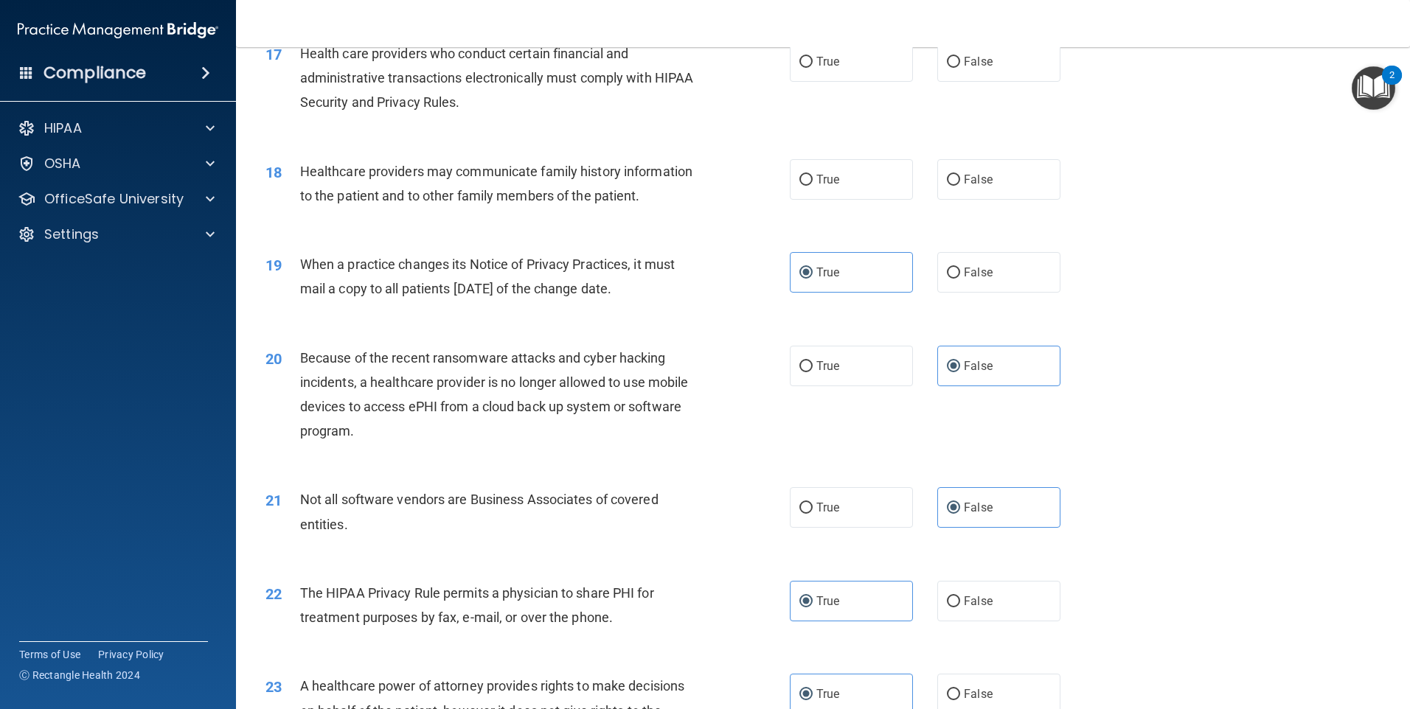
scroll to position [1765, 0]
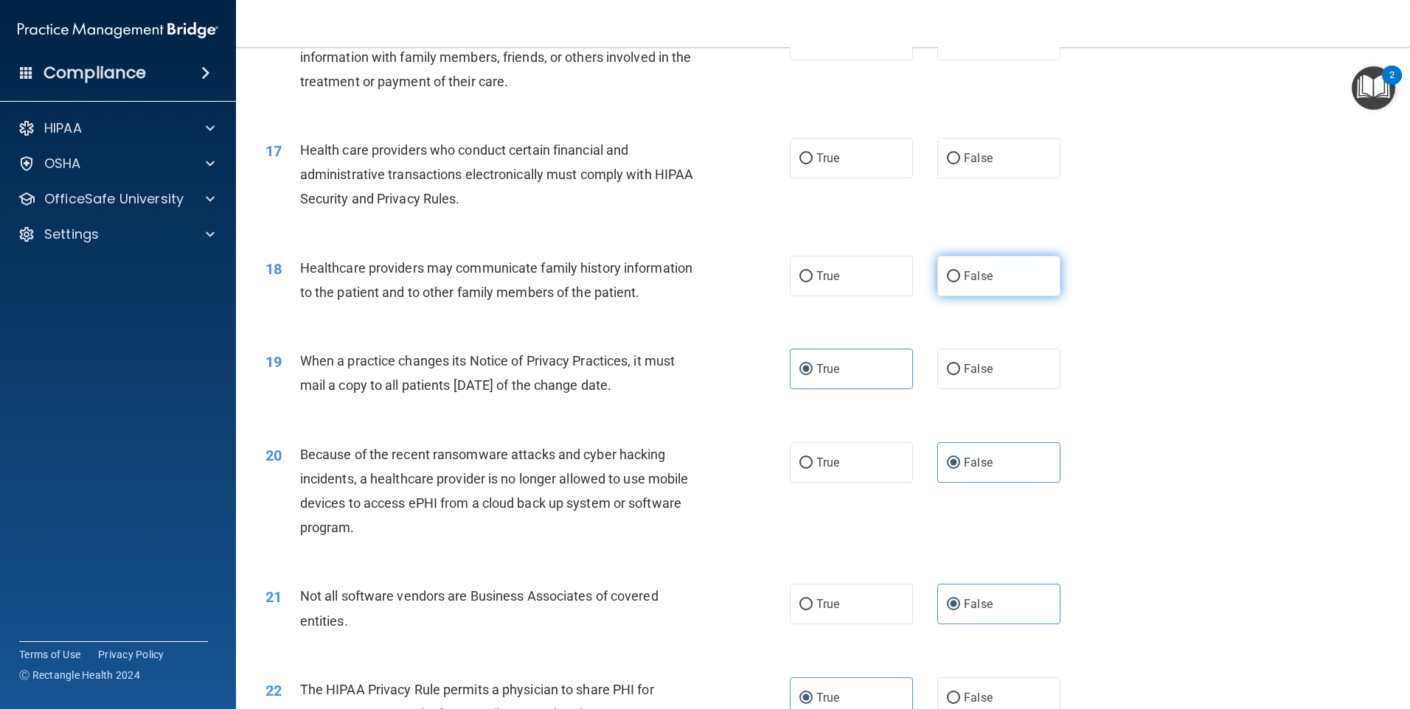
click at [989, 269] on label "False" at bounding box center [998, 276] width 123 height 41
click at [960, 271] on input "False" at bounding box center [953, 276] width 13 height 11
radio input "true"
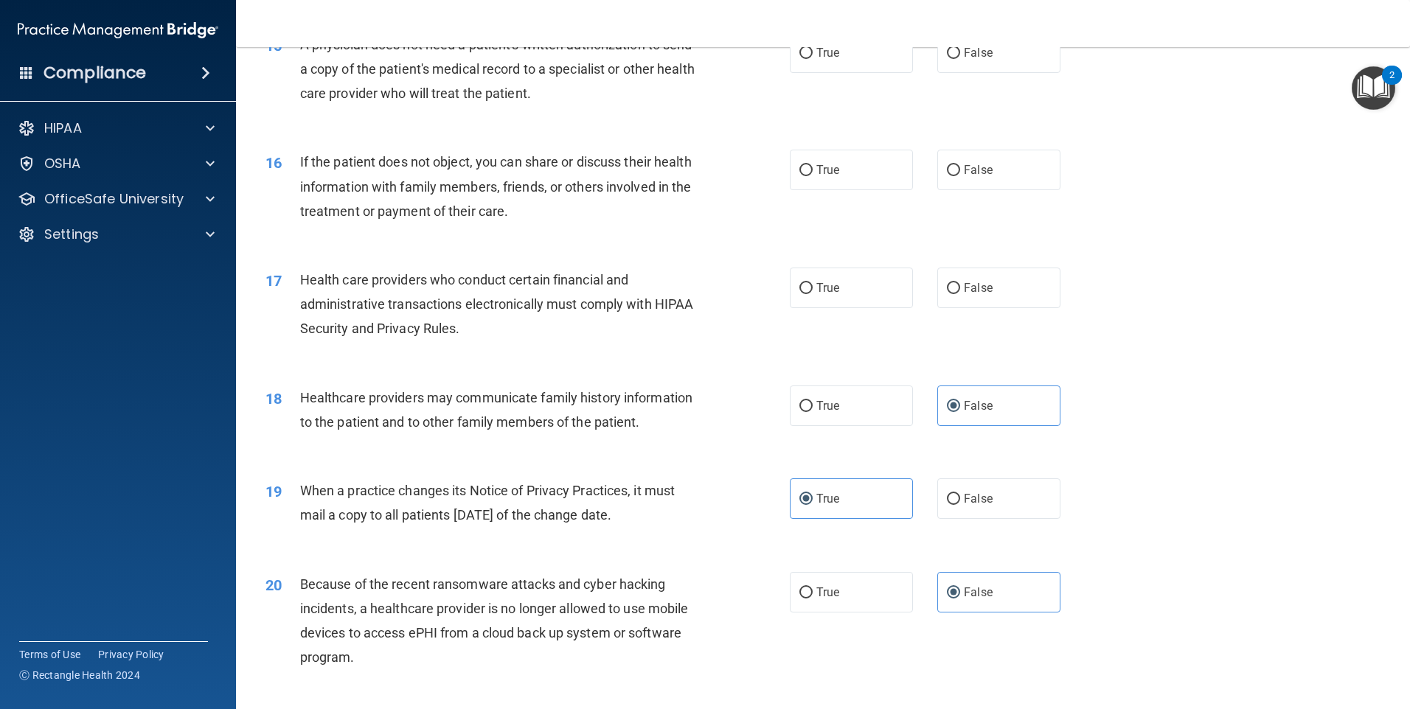
scroll to position [1617, 0]
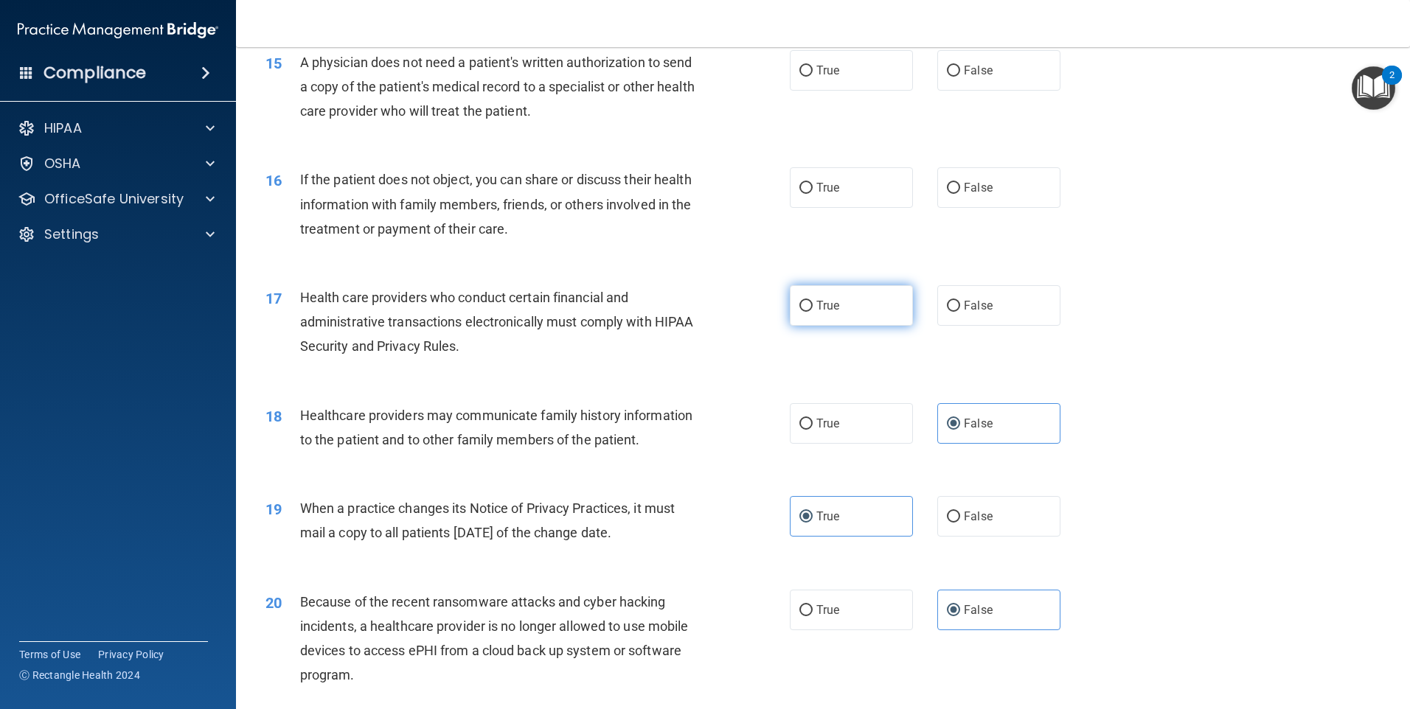
click at [835, 312] on label "True" at bounding box center [851, 305] width 123 height 41
click at [813, 312] on input "True" at bounding box center [805, 306] width 13 height 11
radio input "true"
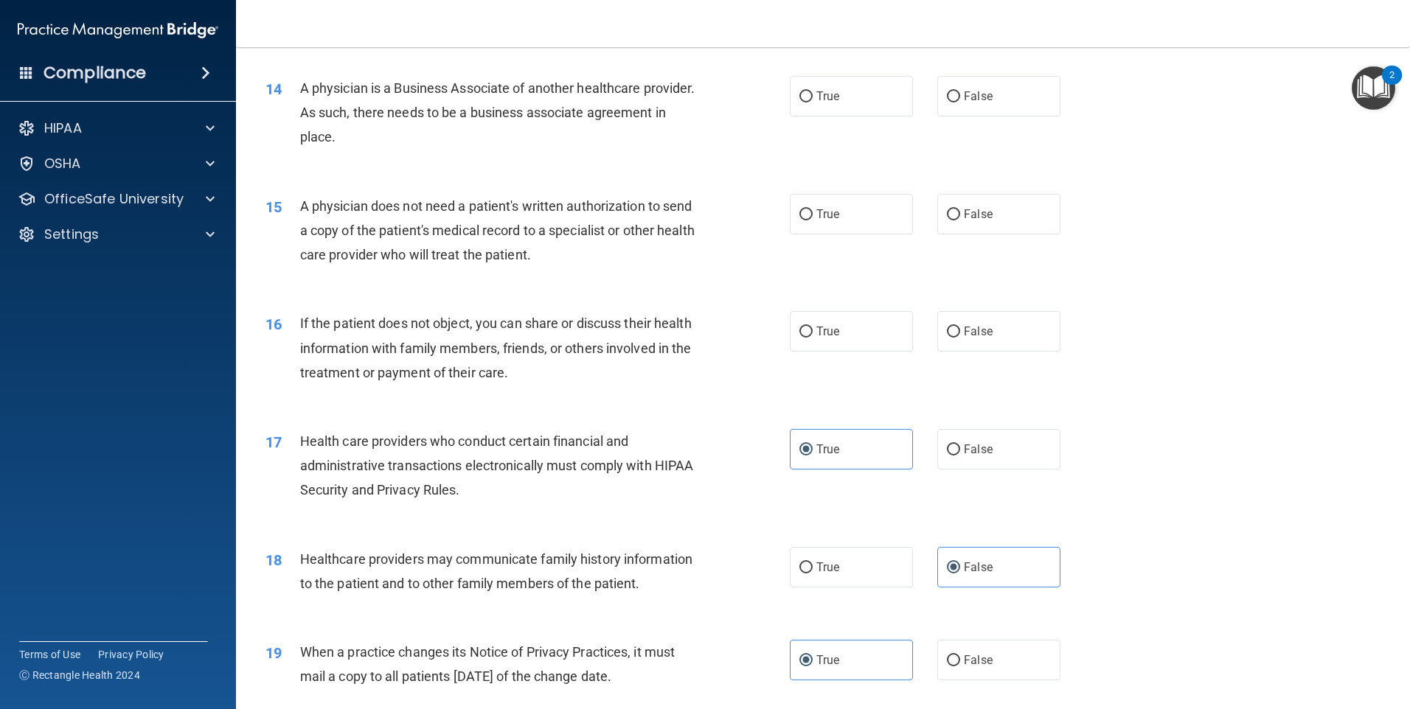
scroll to position [1470, 0]
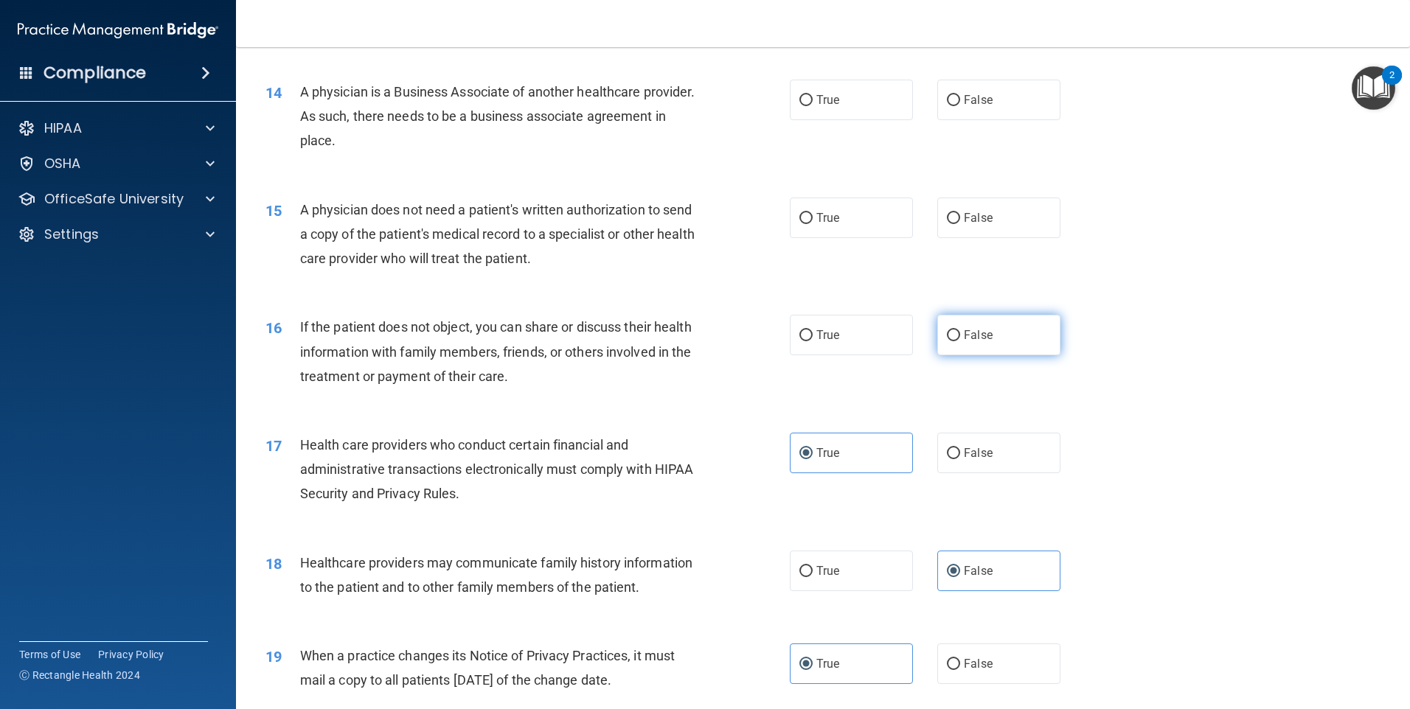
click at [956, 341] on label "False" at bounding box center [998, 335] width 123 height 41
click at [956, 341] on input "False" at bounding box center [953, 335] width 13 height 11
radio input "true"
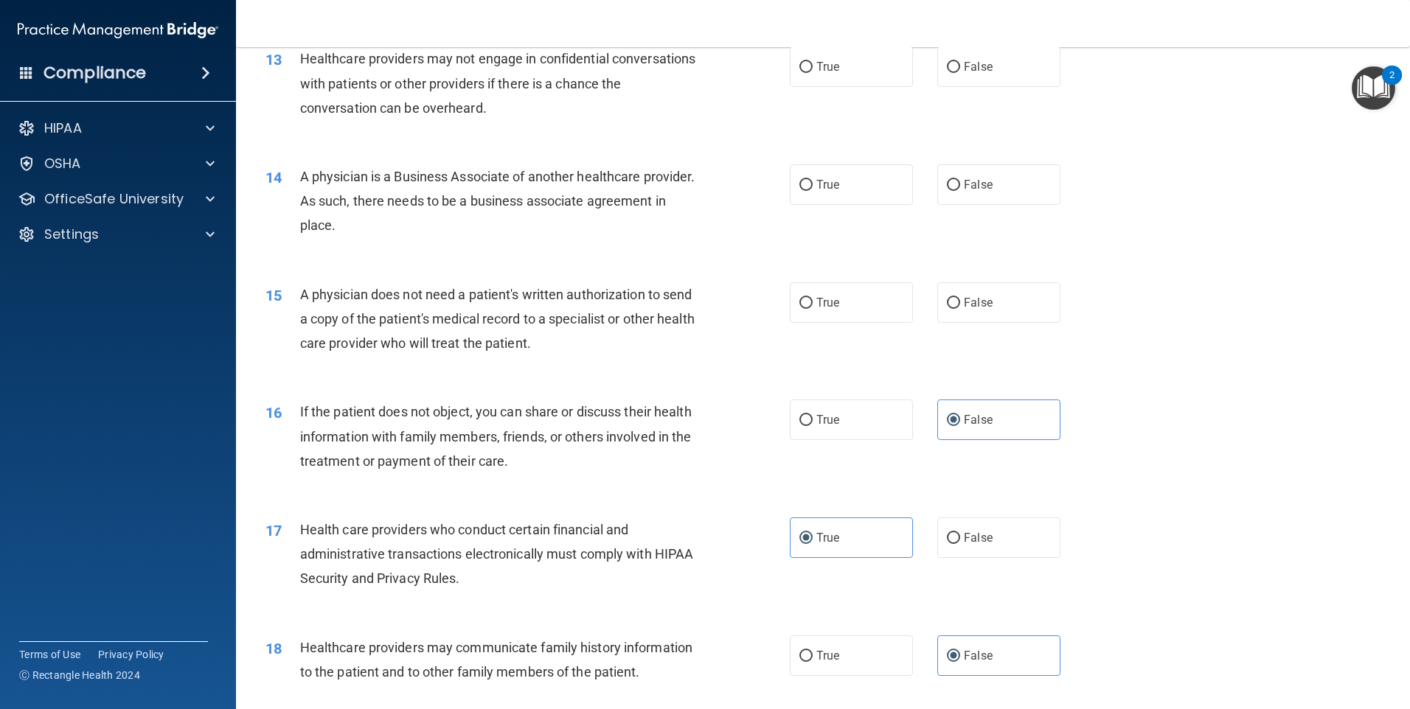
scroll to position [1322, 0]
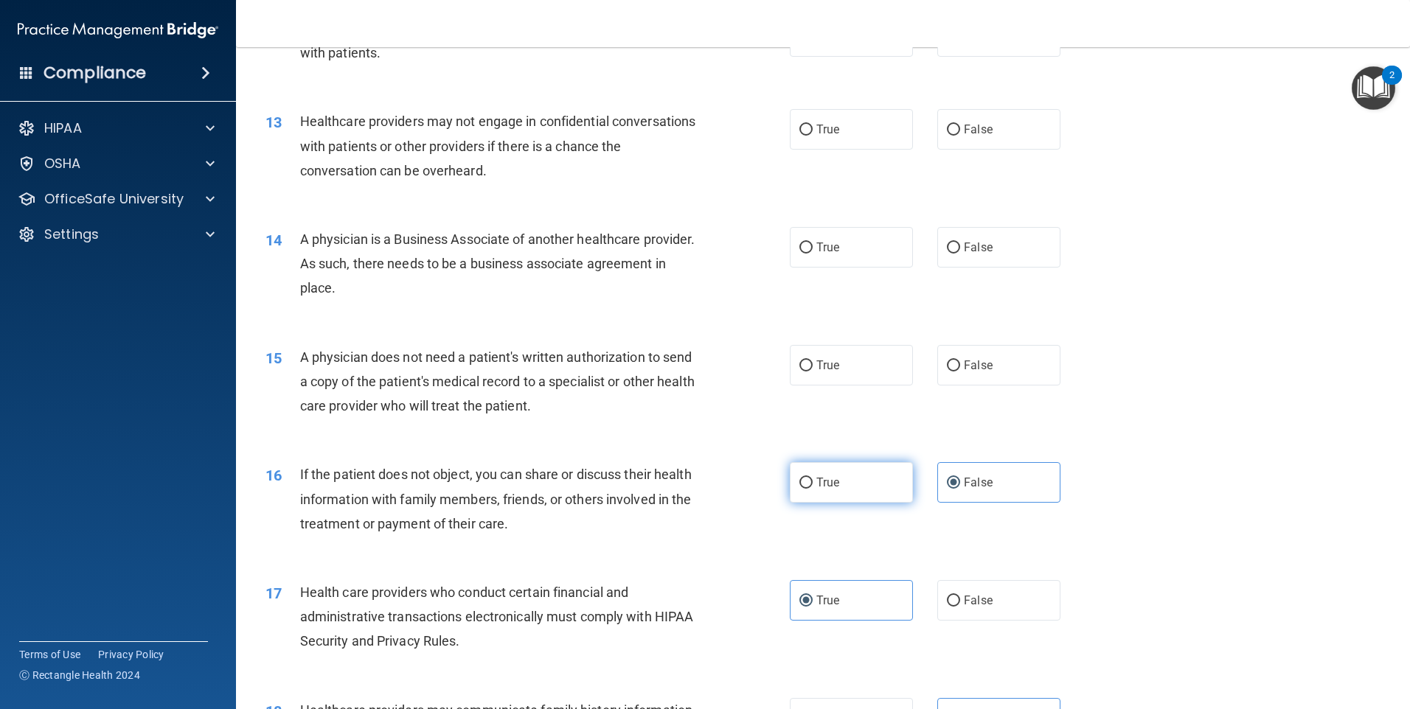
click at [799, 484] on input "True" at bounding box center [805, 483] width 13 height 11
radio input "true"
radio input "false"
click at [825, 366] on span "True" at bounding box center [827, 365] width 23 height 14
click at [813, 366] on input "True" at bounding box center [805, 366] width 13 height 11
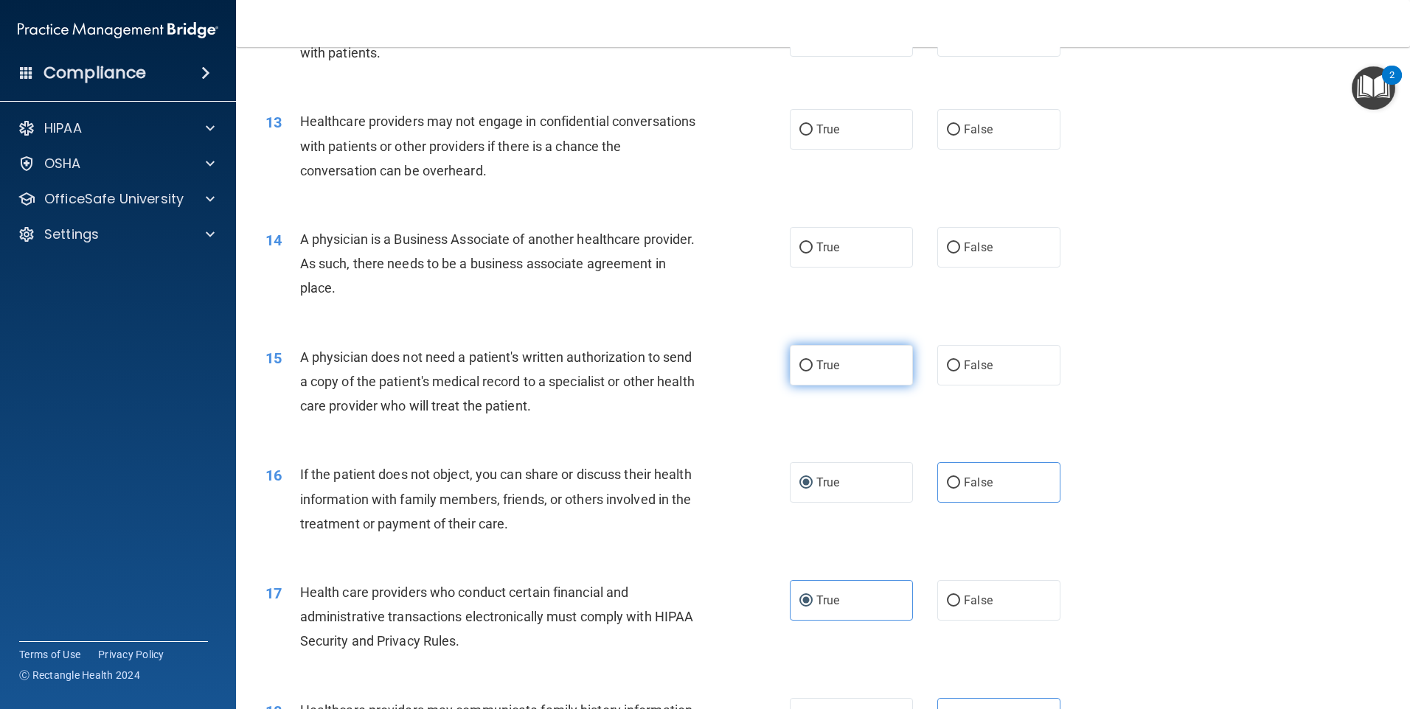
radio input "true"
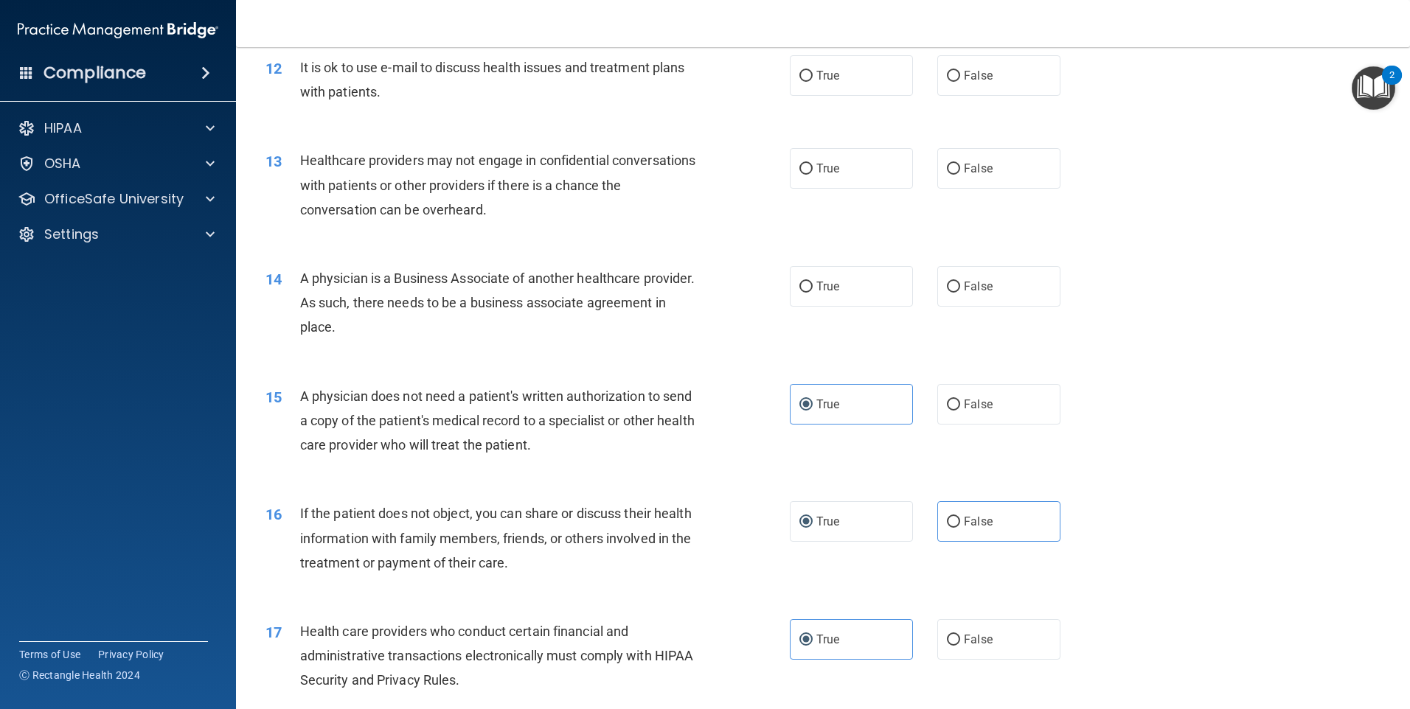
scroll to position [1248, 0]
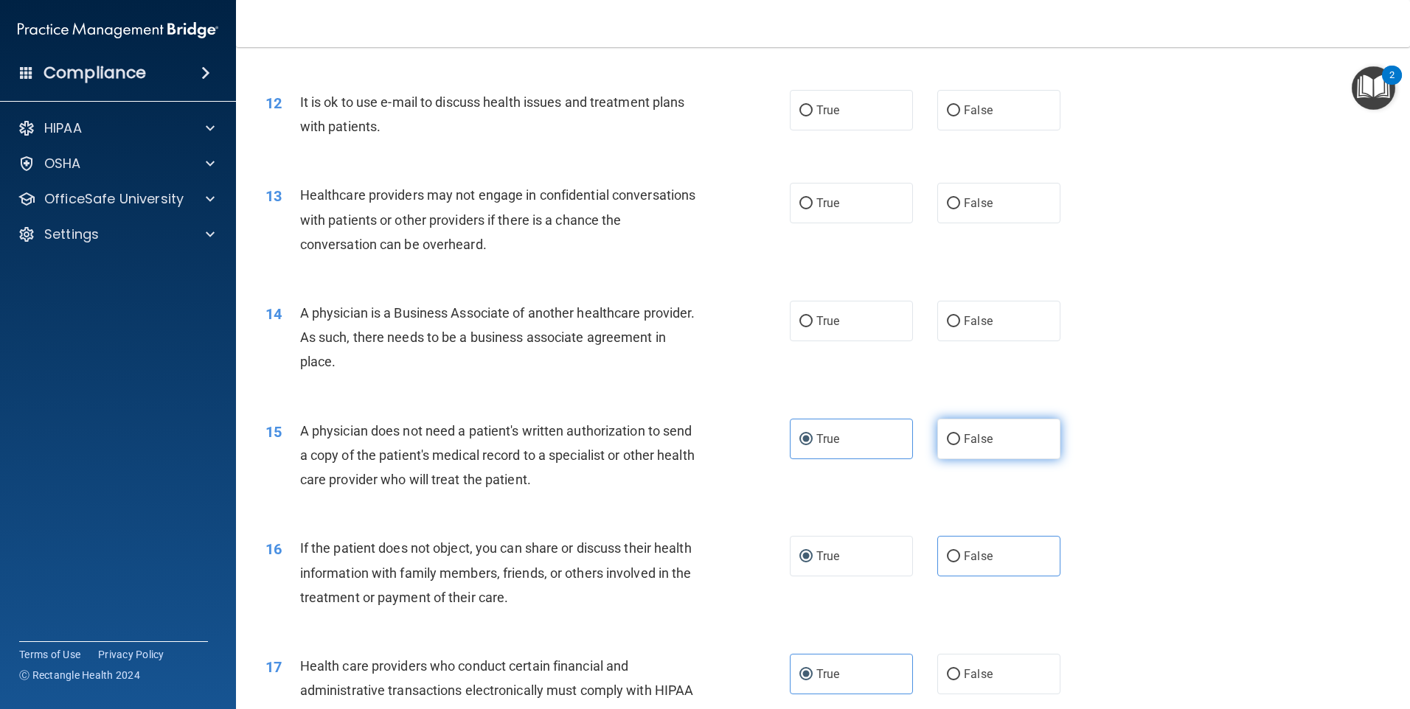
click at [985, 451] on label "False" at bounding box center [998, 439] width 123 height 41
click at [960, 445] on input "False" at bounding box center [953, 439] width 13 height 11
radio input "true"
radio input "false"
click at [809, 330] on label "True" at bounding box center [851, 321] width 123 height 41
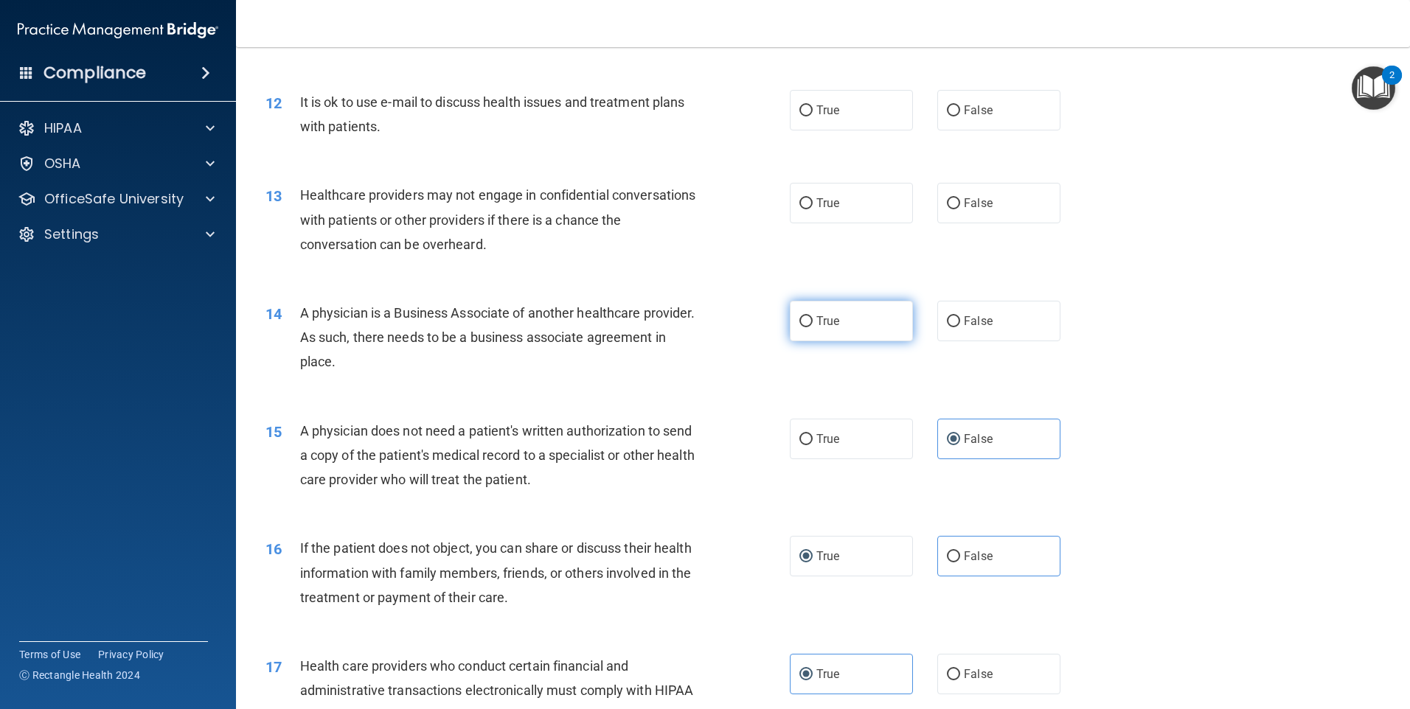
click at [809, 327] on input "True" at bounding box center [805, 321] width 13 height 11
radio input "true"
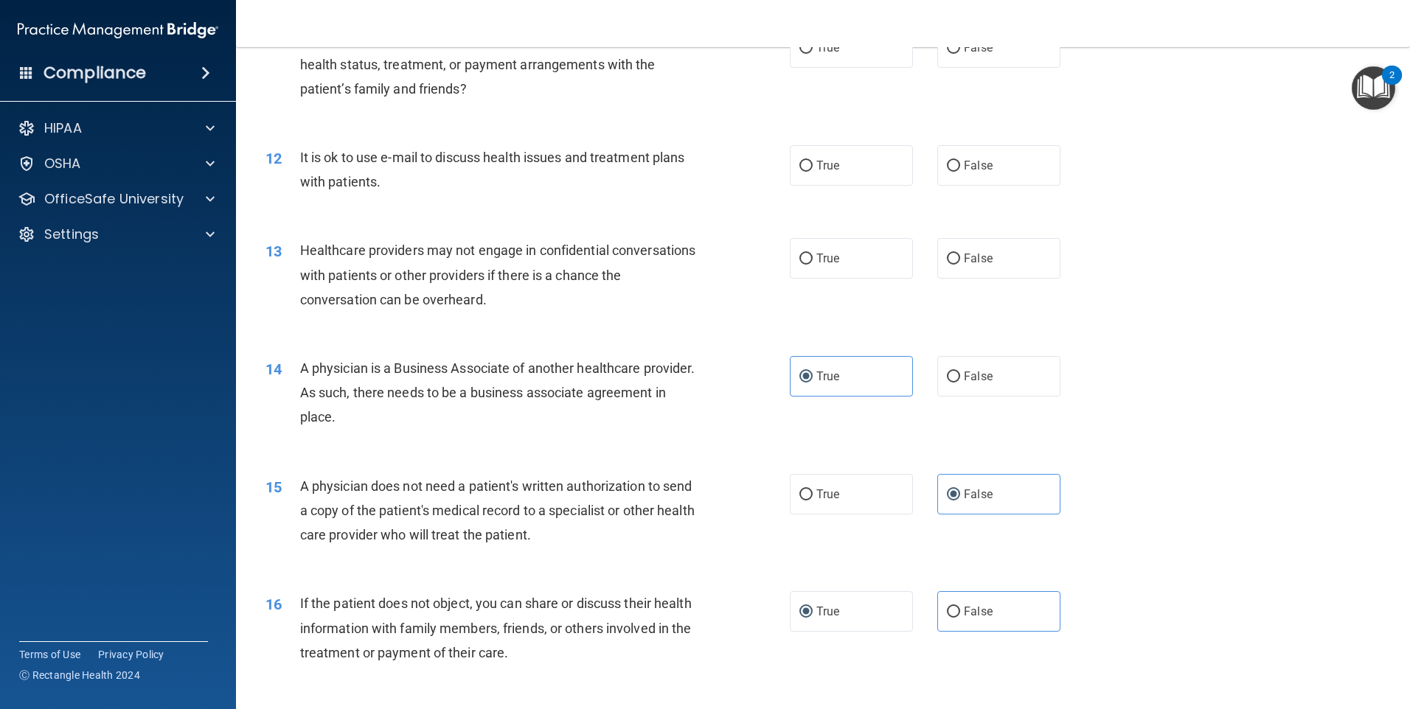
scroll to position [1101, 0]
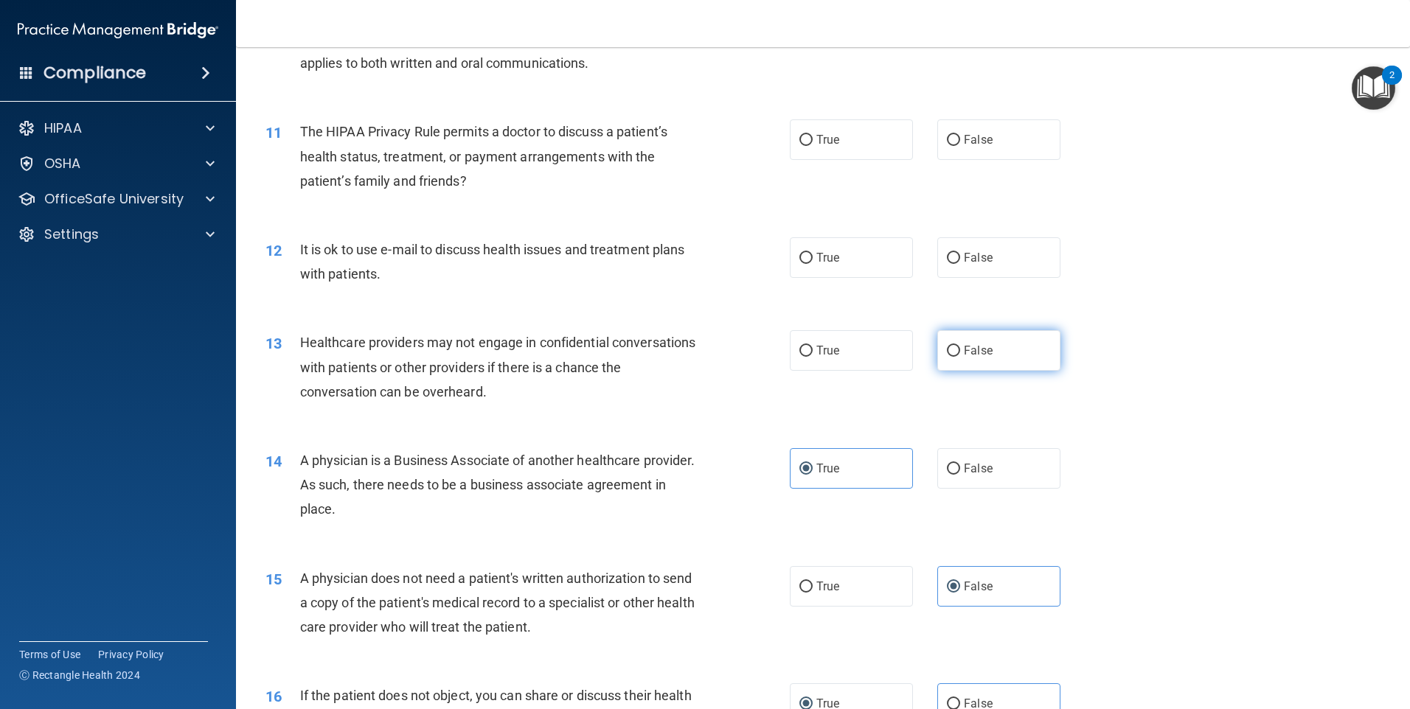
click at [990, 360] on label "False" at bounding box center [998, 350] width 123 height 41
click at [960, 357] on input "False" at bounding box center [953, 351] width 13 height 11
radio input "true"
click at [967, 272] on label "False" at bounding box center [998, 257] width 123 height 41
click at [960, 264] on input "False" at bounding box center [953, 258] width 13 height 11
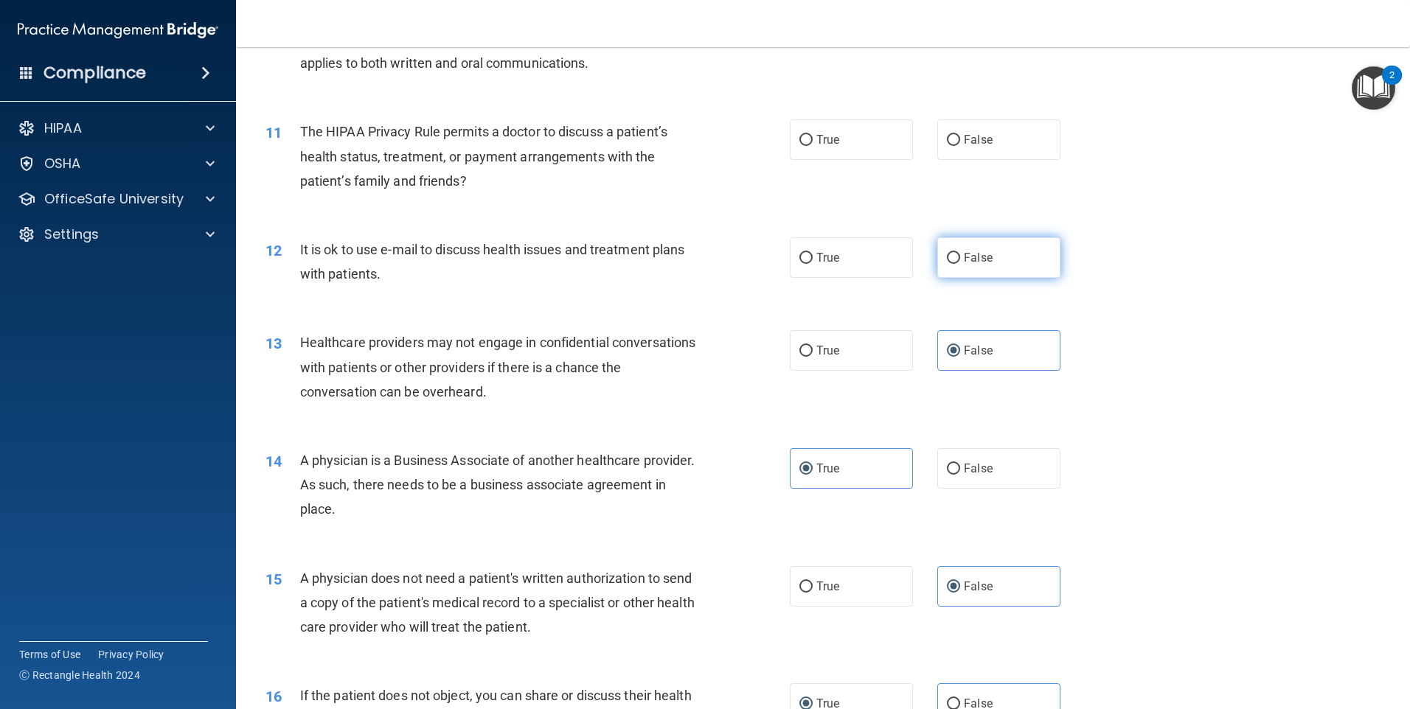
radio input "true"
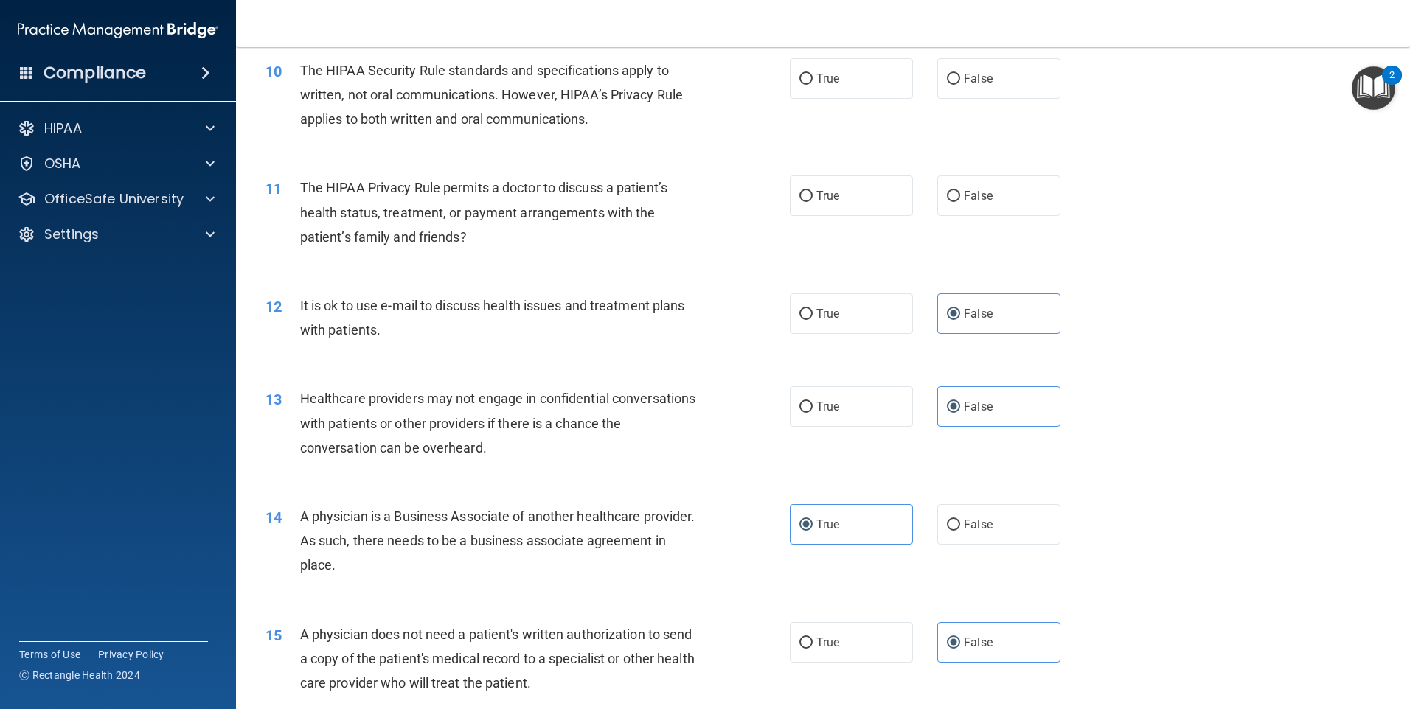
scroll to position [953, 0]
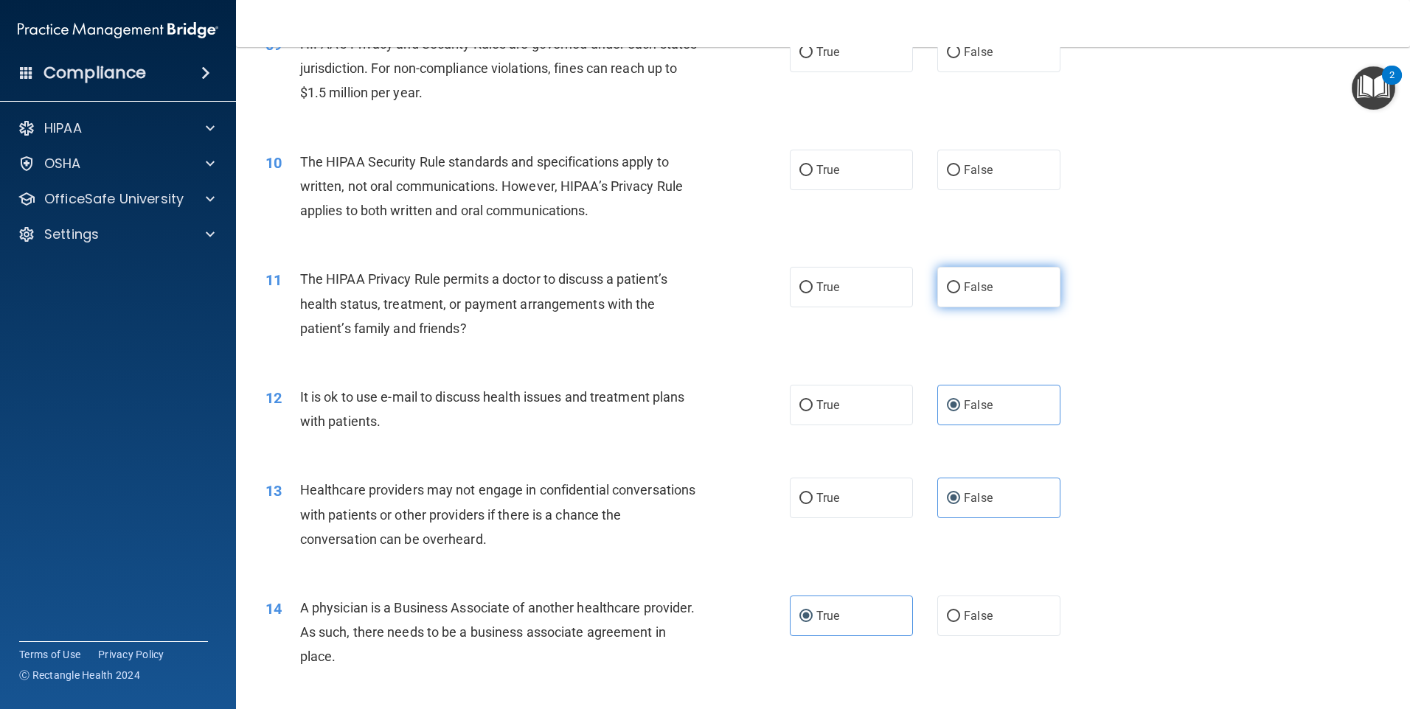
click at [976, 304] on label "False" at bounding box center [998, 287] width 123 height 41
click at [960, 293] on input "False" at bounding box center [953, 287] width 13 height 11
radio input "true"
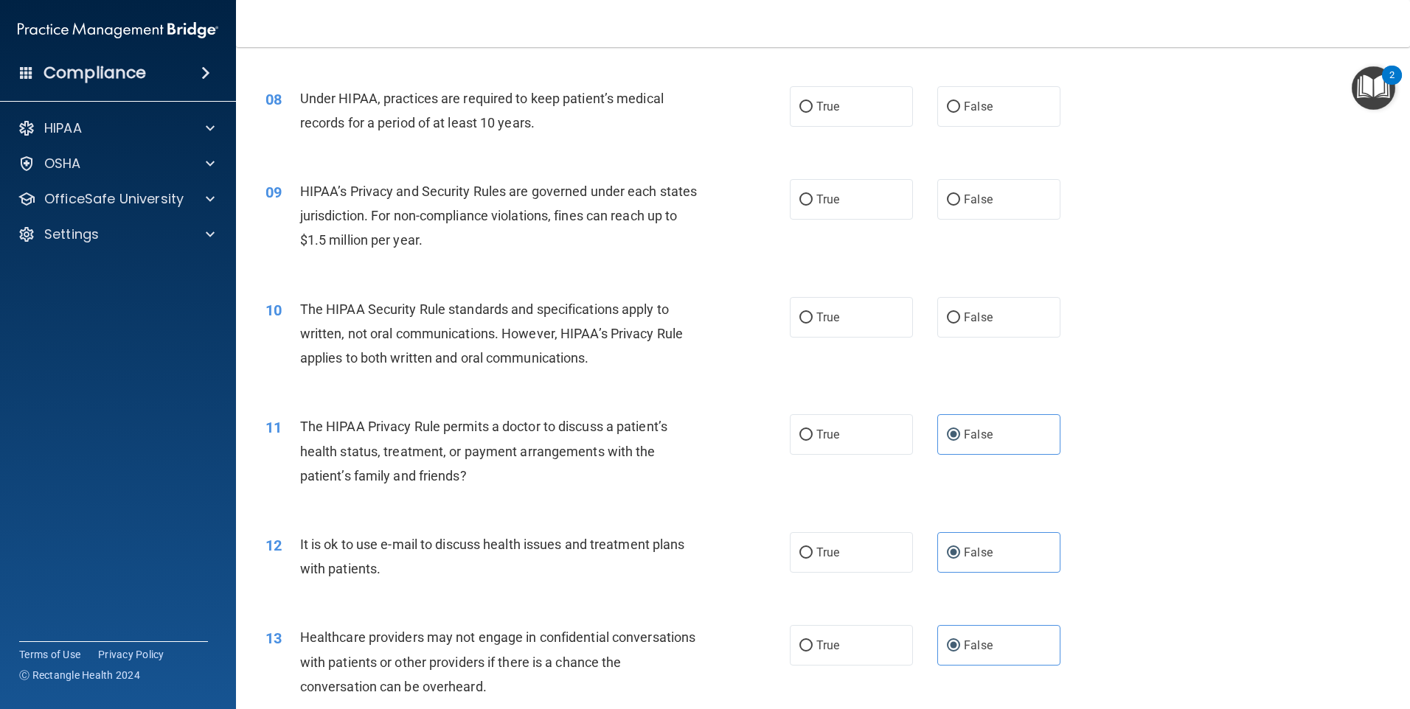
scroll to position [732, 0]
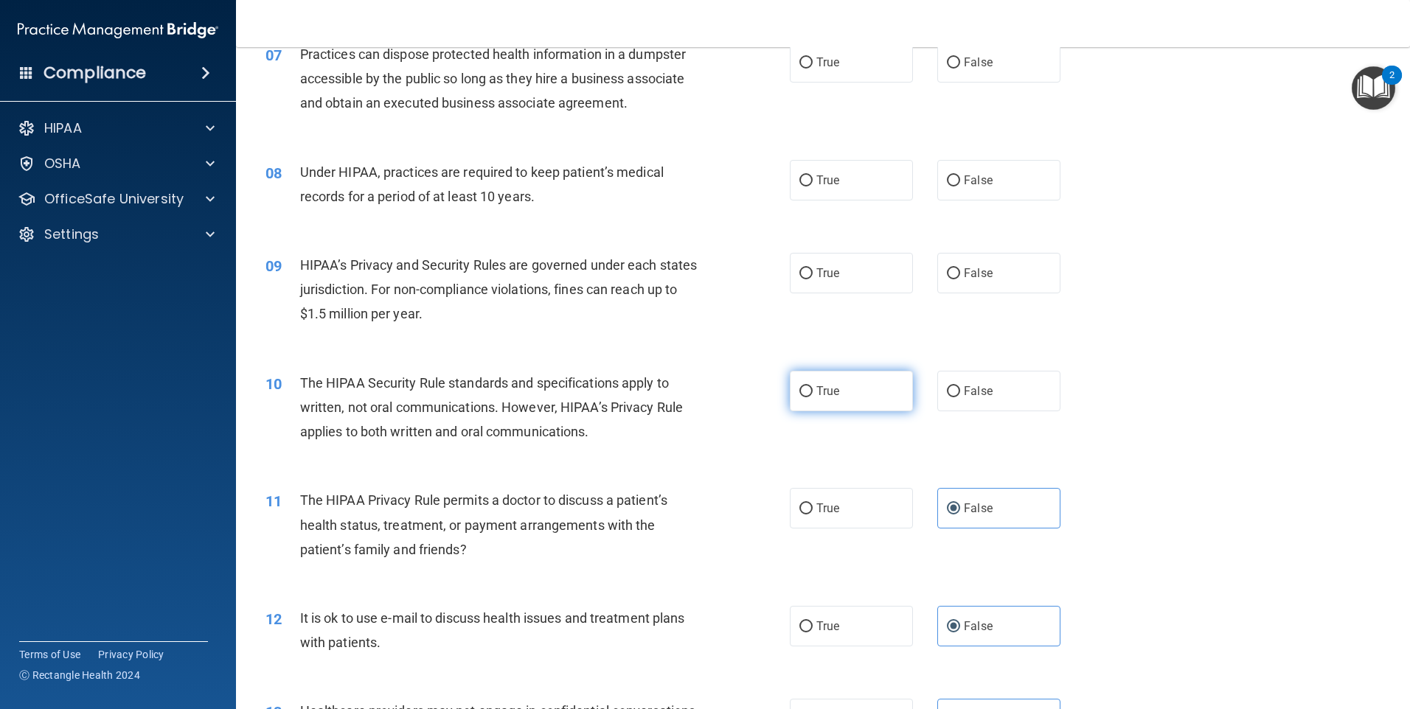
click at [791, 402] on label "True" at bounding box center [851, 391] width 123 height 41
click at [799, 397] on input "True" at bounding box center [805, 391] width 13 height 11
radio input "true"
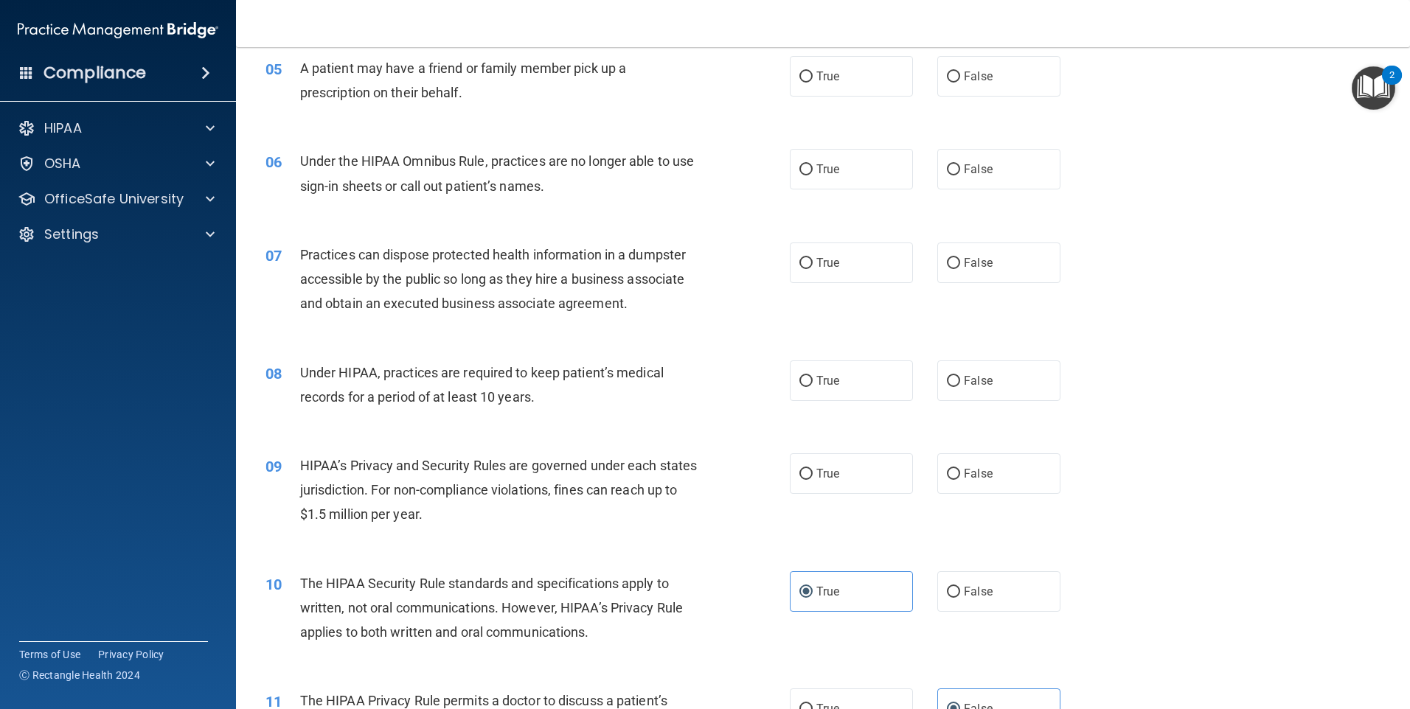
scroll to position [511, 0]
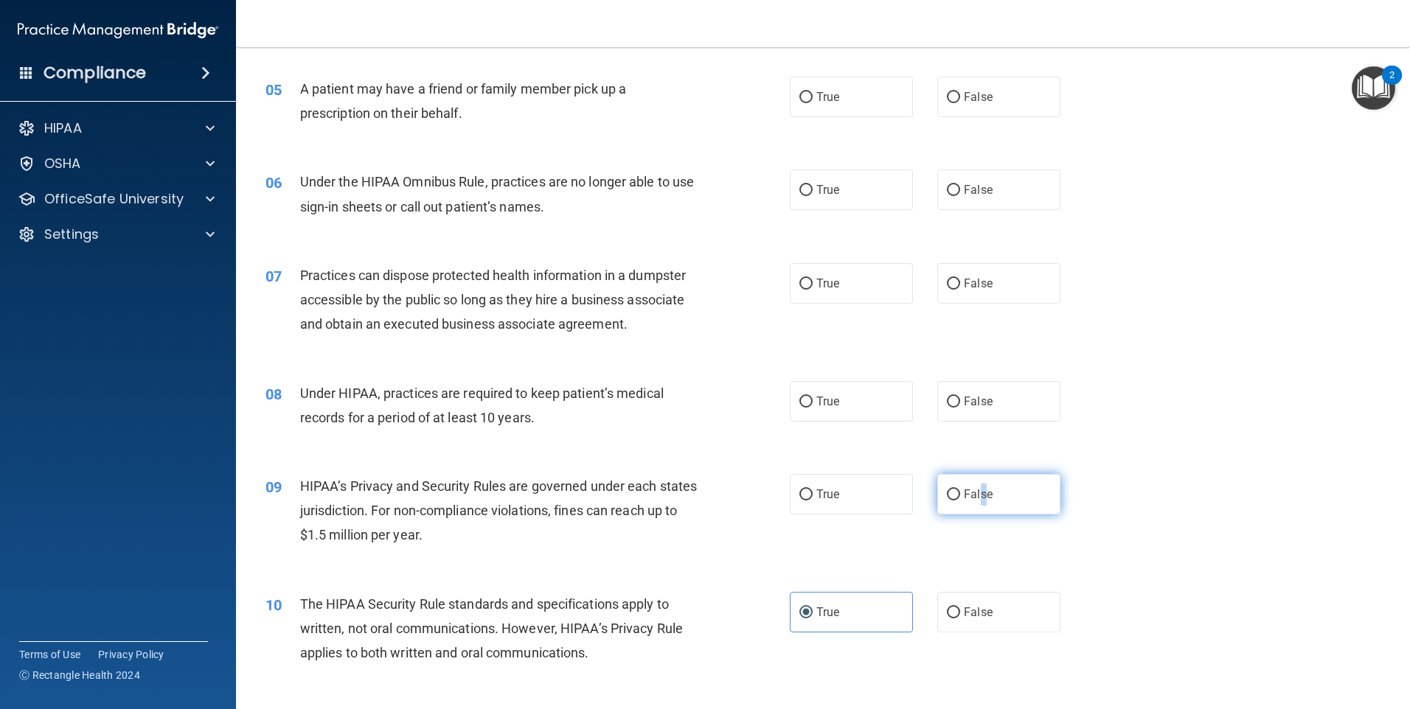
click at [977, 499] on span "False" at bounding box center [978, 494] width 29 height 14
click at [1055, 515] on div "09 HIPAA’s Privacy and Security Rules are governed under each states jurisdicti…" at bounding box center [822, 515] width 1137 height 118
click at [816, 498] on span "True" at bounding box center [827, 494] width 23 height 14
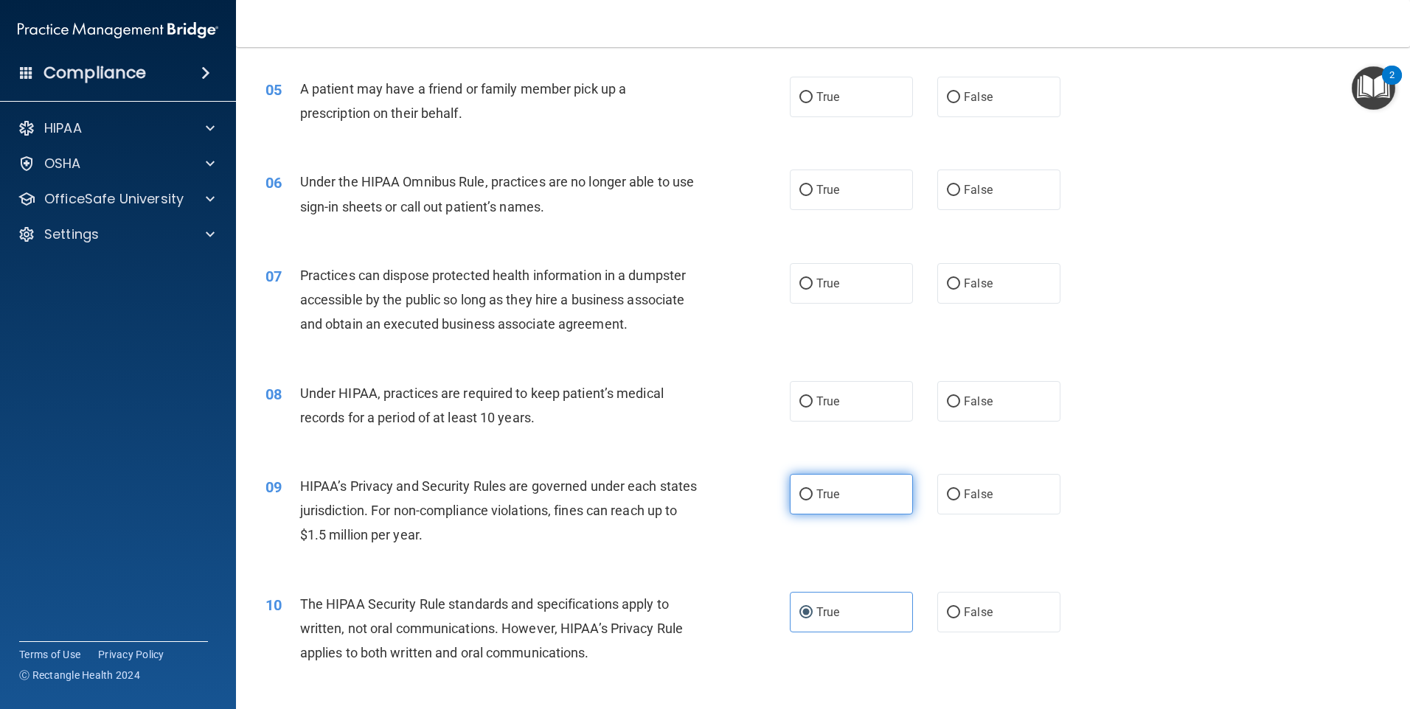
drag, startPoint x: 813, startPoint y: 498, endPoint x: 838, endPoint y: 498, distance: 24.3
click at [838, 498] on label "True" at bounding box center [851, 494] width 123 height 41
click at [813, 498] on input "True" at bounding box center [805, 495] width 13 height 11
radio input "true"
click at [828, 496] on span "True" at bounding box center [827, 494] width 23 height 14
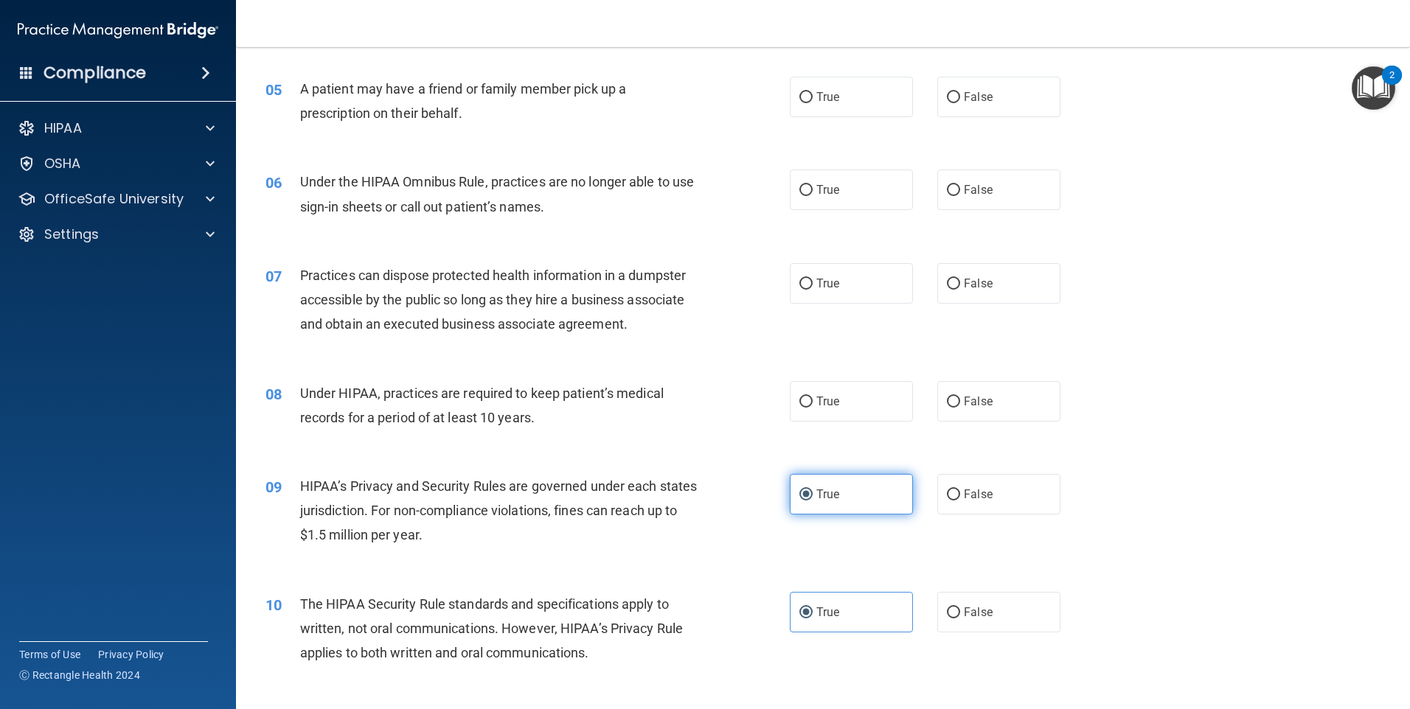
click at [813, 496] on input "True" at bounding box center [805, 495] width 13 height 11
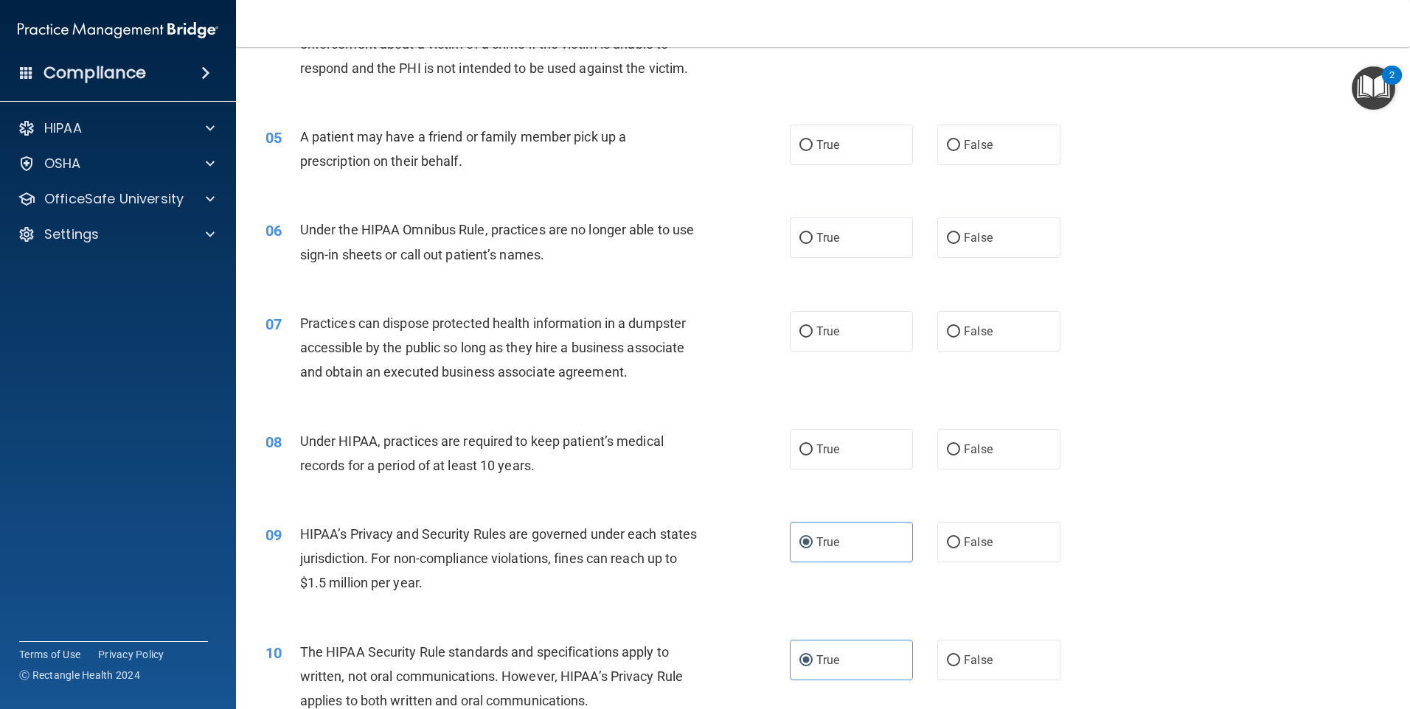
scroll to position [437, 0]
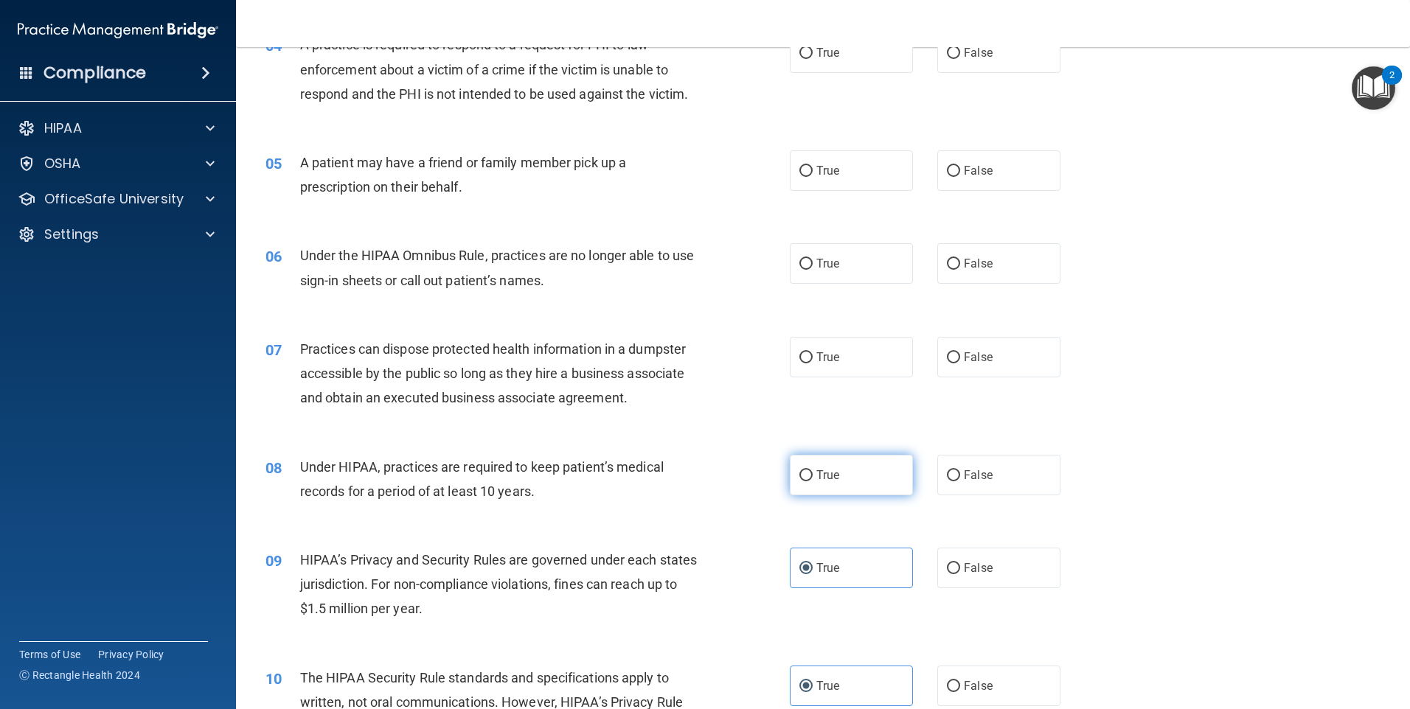
click at [882, 479] on label "True" at bounding box center [851, 475] width 123 height 41
click at [813, 479] on input "True" at bounding box center [805, 475] width 13 height 11
radio input "true"
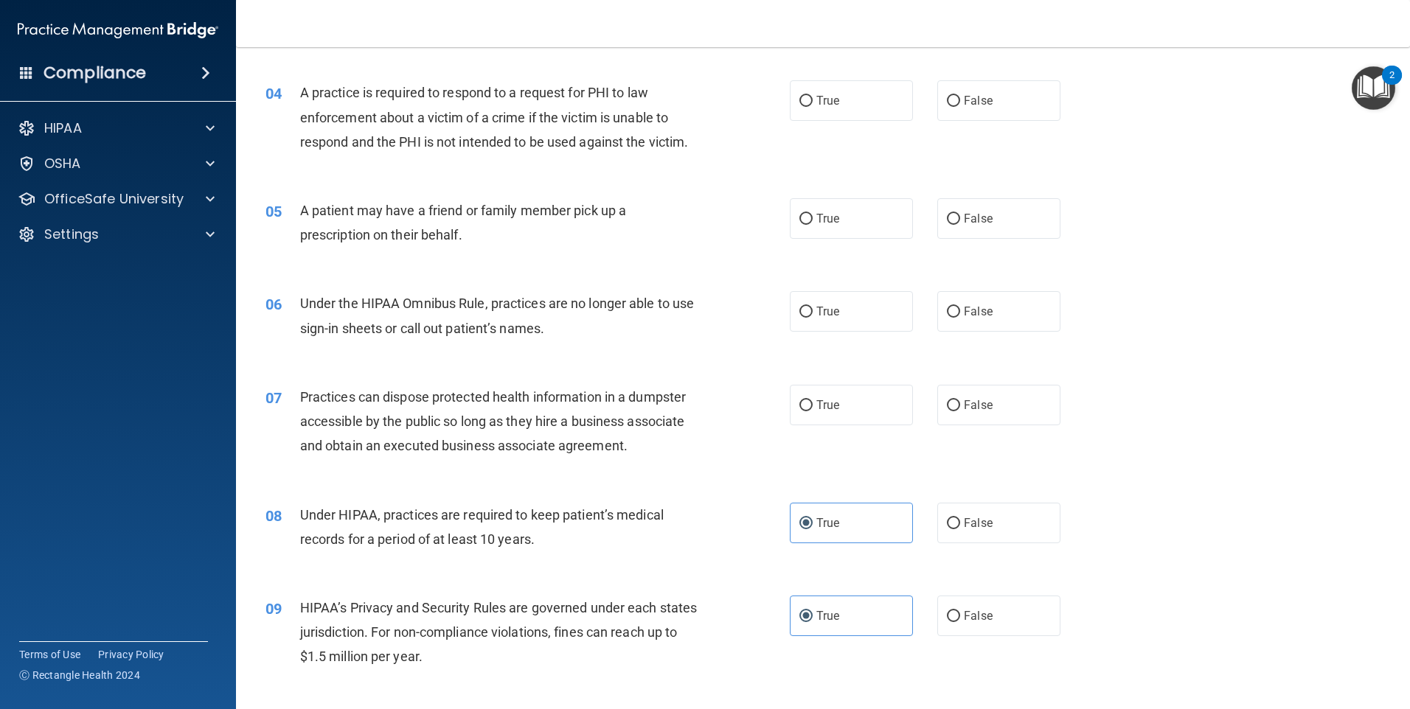
scroll to position [364, 0]
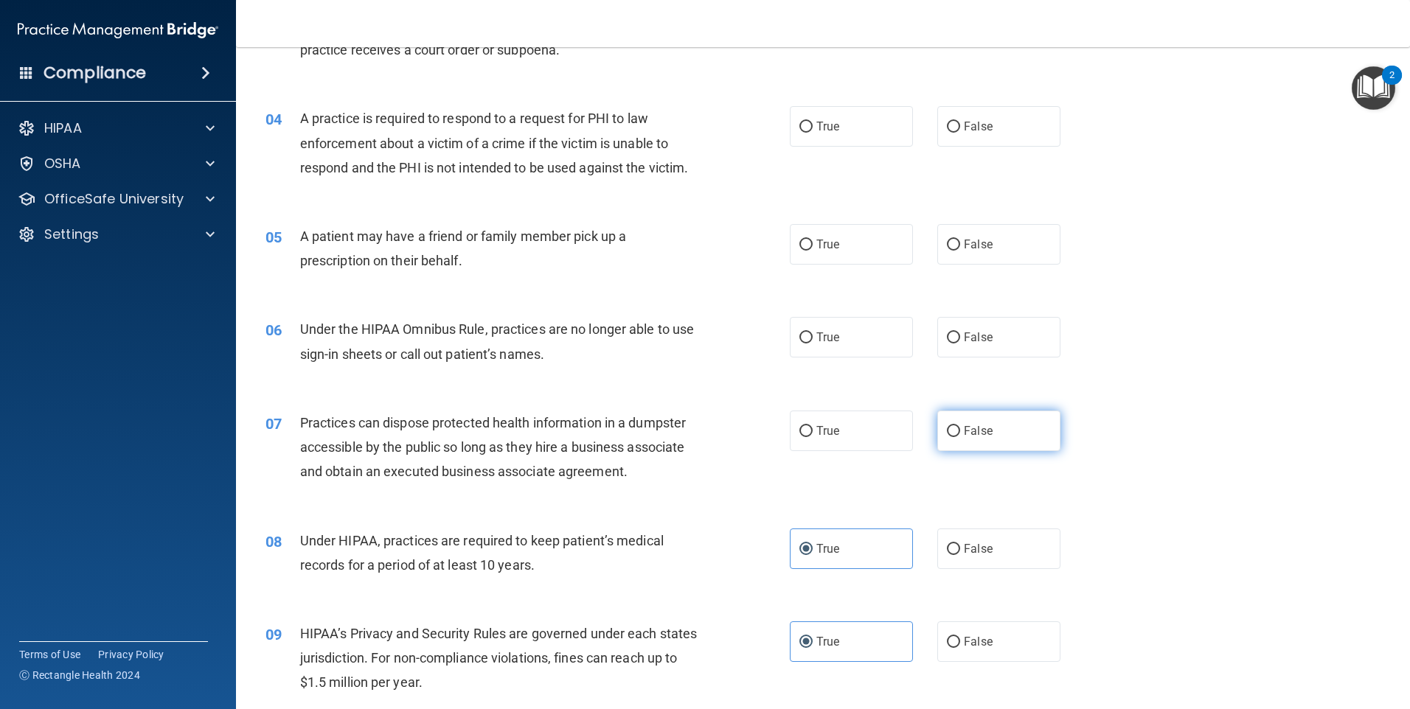
click at [949, 434] on input "False" at bounding box center [953, 431] width 13 height 11
radio input "true"
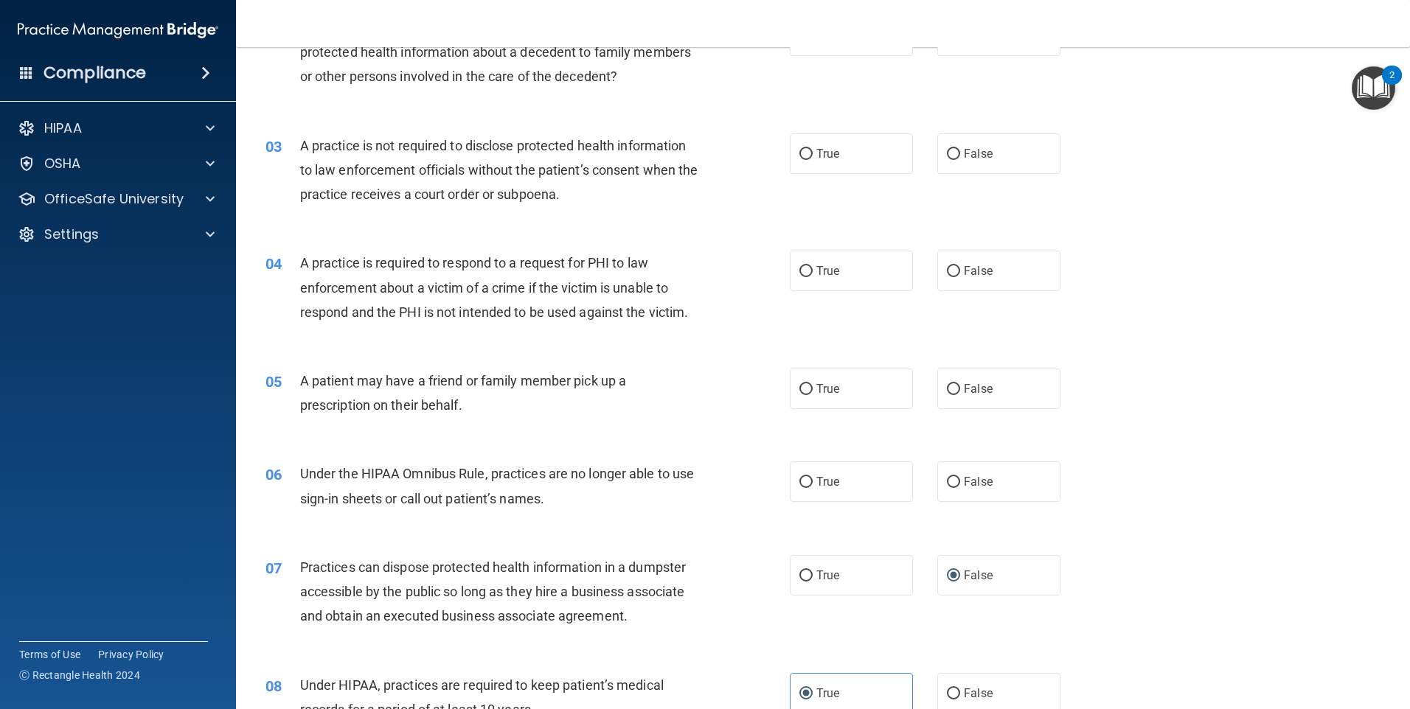
scroll to position [216, 0]
click at [824, 487] on span "True" at bounding box center [827, 485] width 23 height 14
click at [813, 487] on input "True" at bounding box center [805, 485] width 13 height 11
radio input "true"
click at [827, 392] on span "True" at bounding box center [827, 392] width 23 height 14
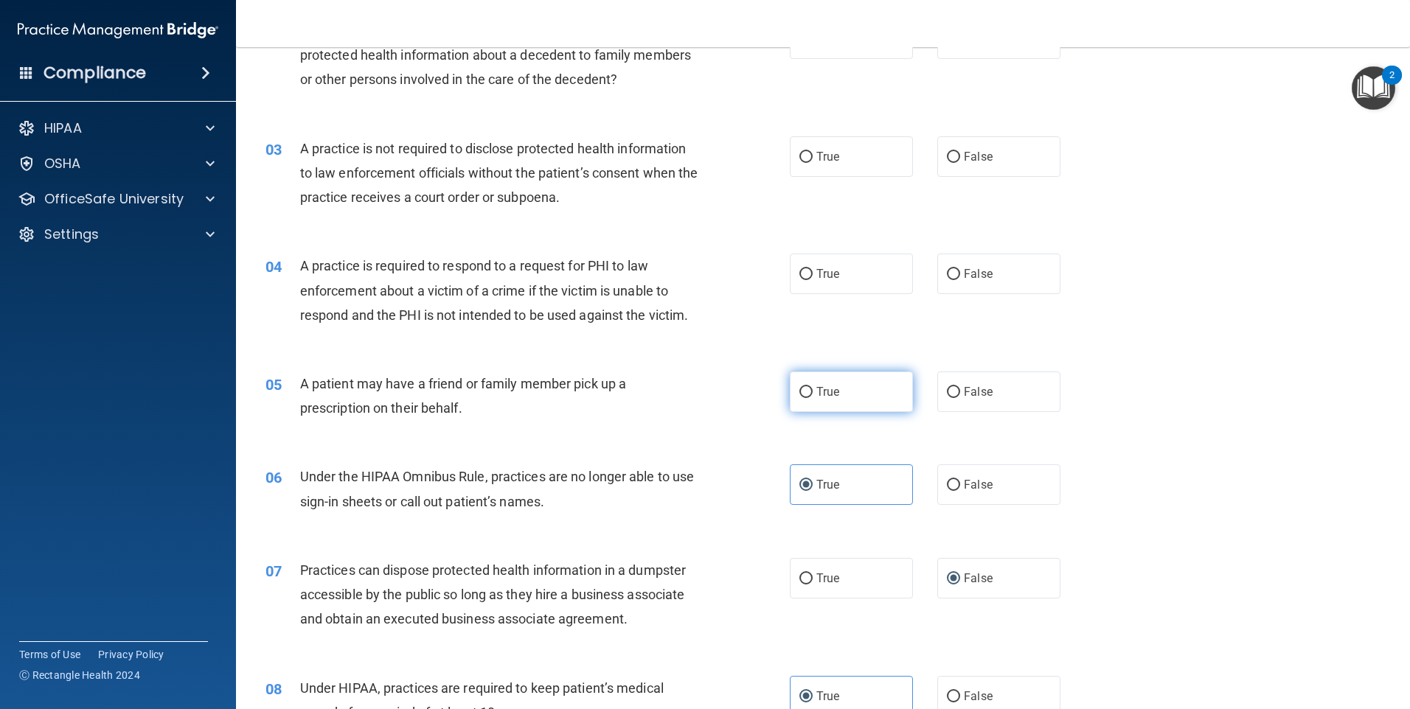
click at [813, 392] on input "True" at bounding box center [805, 392] width 13 height 11
radio input "true"
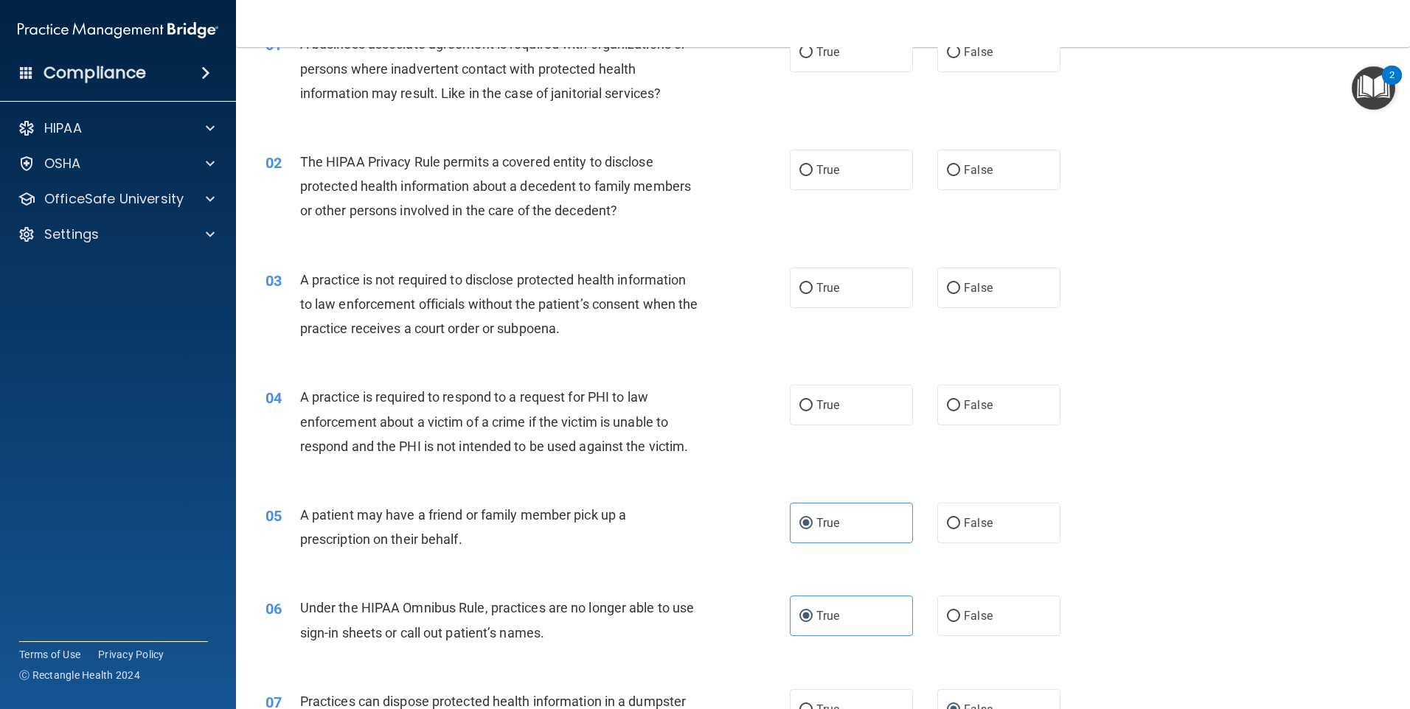
scroll to position [69, 0]
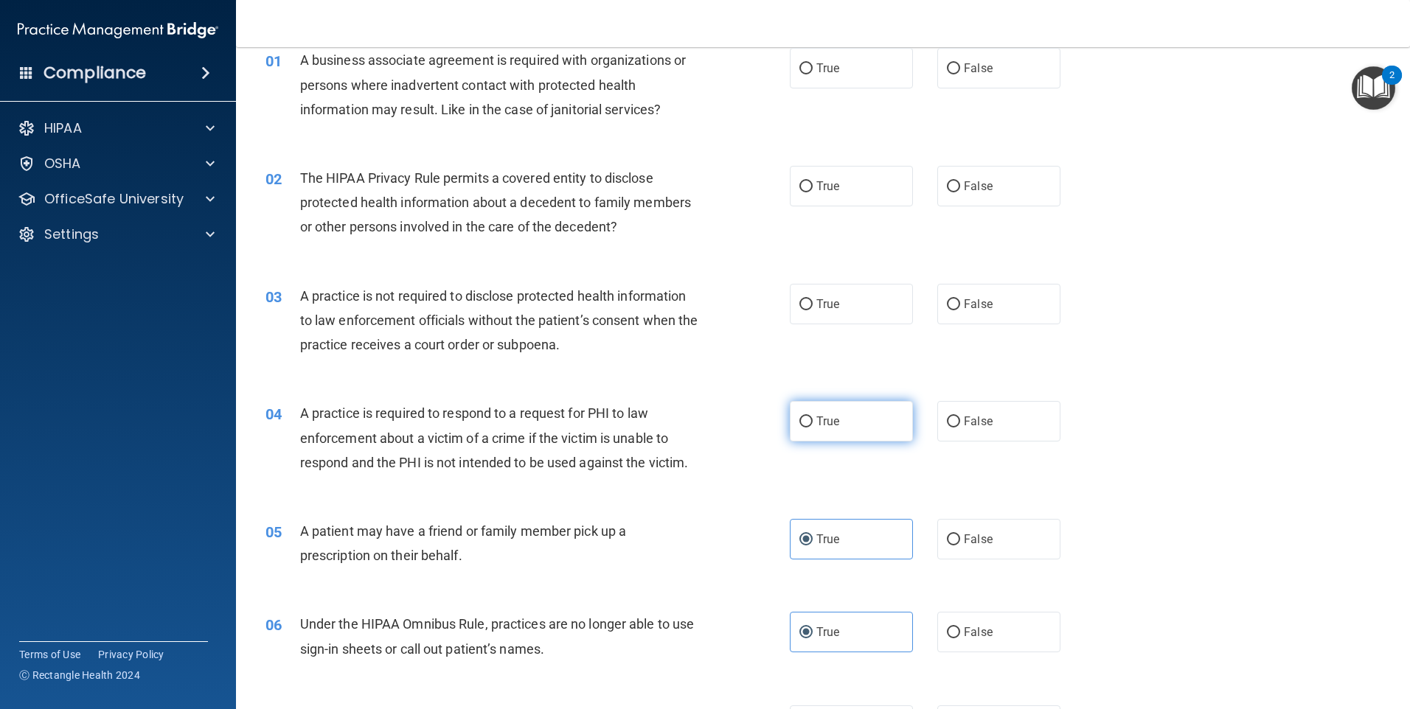
click at [799, 421] on input "True" at bounding box center [805, 422] width 13 height 11
radio input "true"
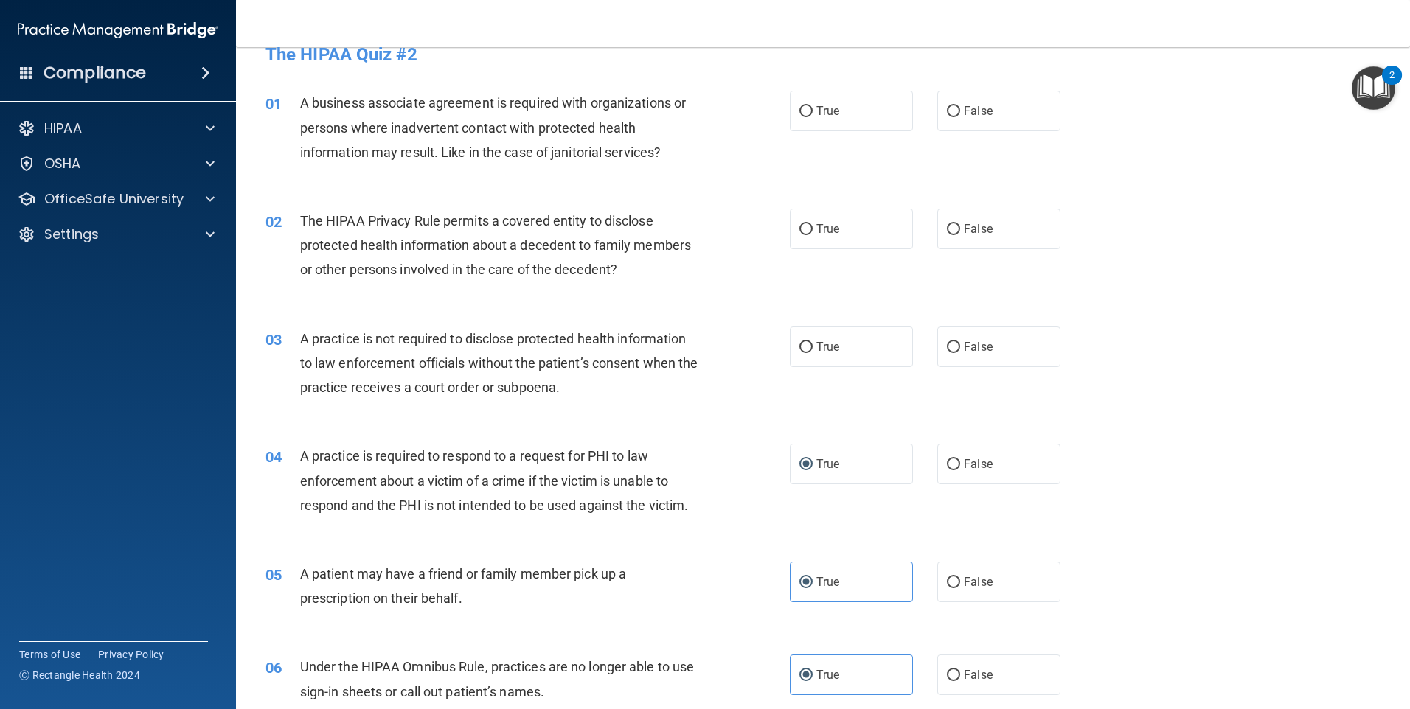
scroll to position [0, 0]
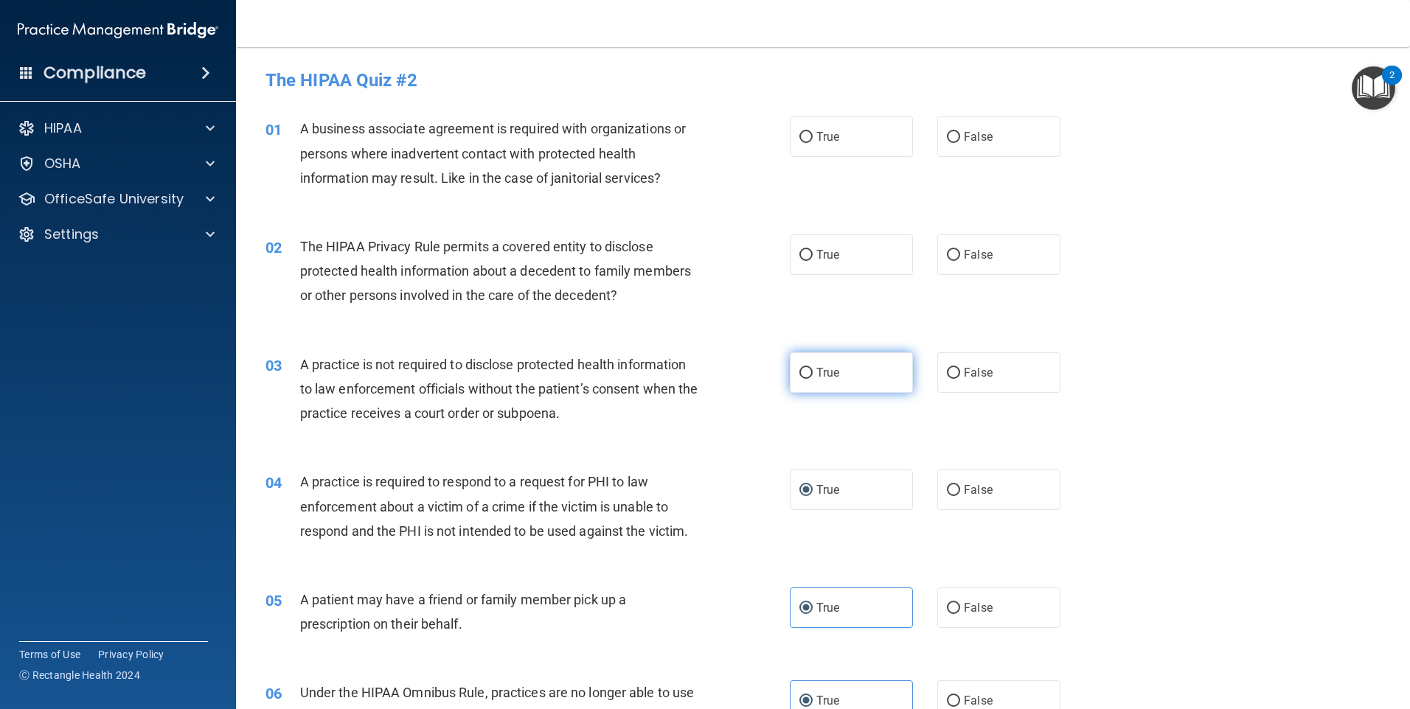
click at [866, 372] on label "True" at bounding box center [851, 372] width 123 height 41
click at [813, 372] on input "True" at bounding box center [805, 373] width 13 height 11
radio input "true"
click at [970, 362] on label "False" at bounding box center [998, 372] width 123 height 41
click at [960, 368] on input "False" at bounding box center [953, 373] width 13 height 11
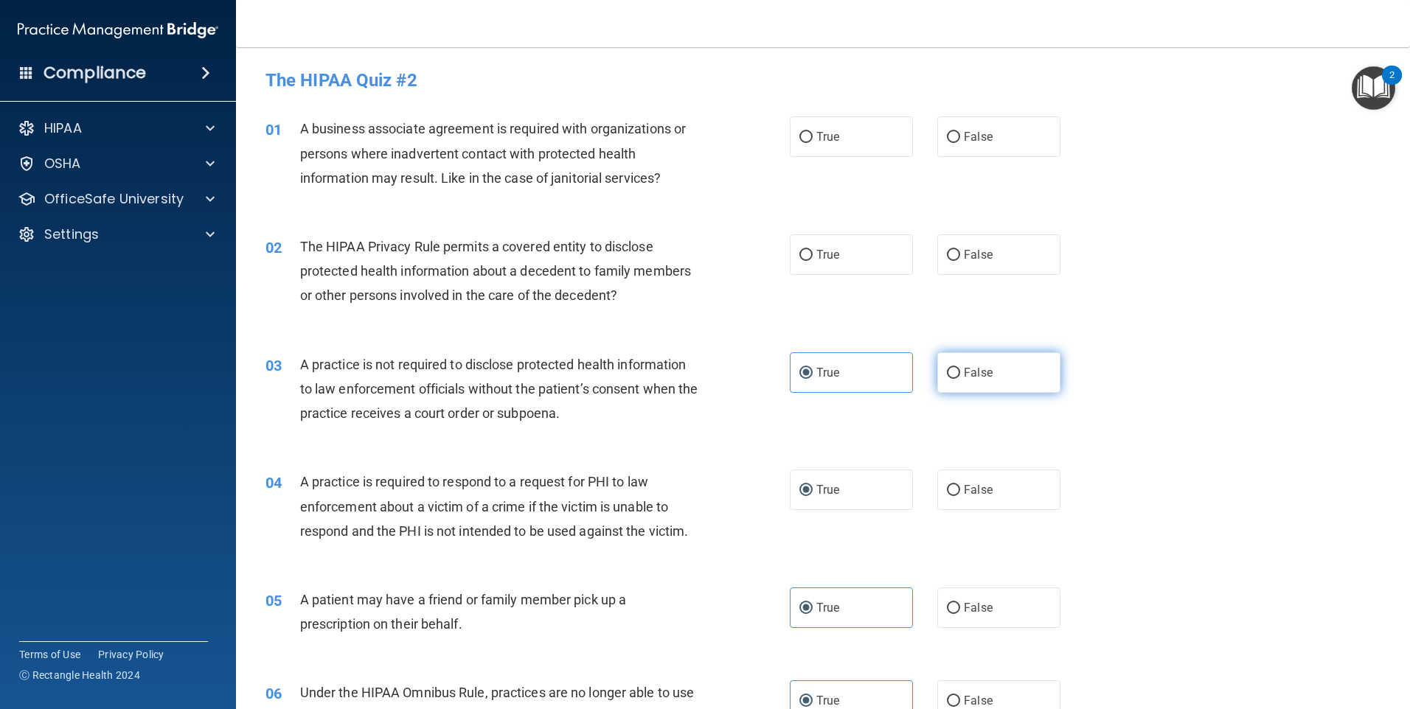
radio input "true"
radio input "false"
click at [965, 273] on label "False" at bounding box center [998, 254] width 123 height 41
click at [960, 261] on input "False" at bounding box center [953, 255] width 13 height 11
radio input "true"
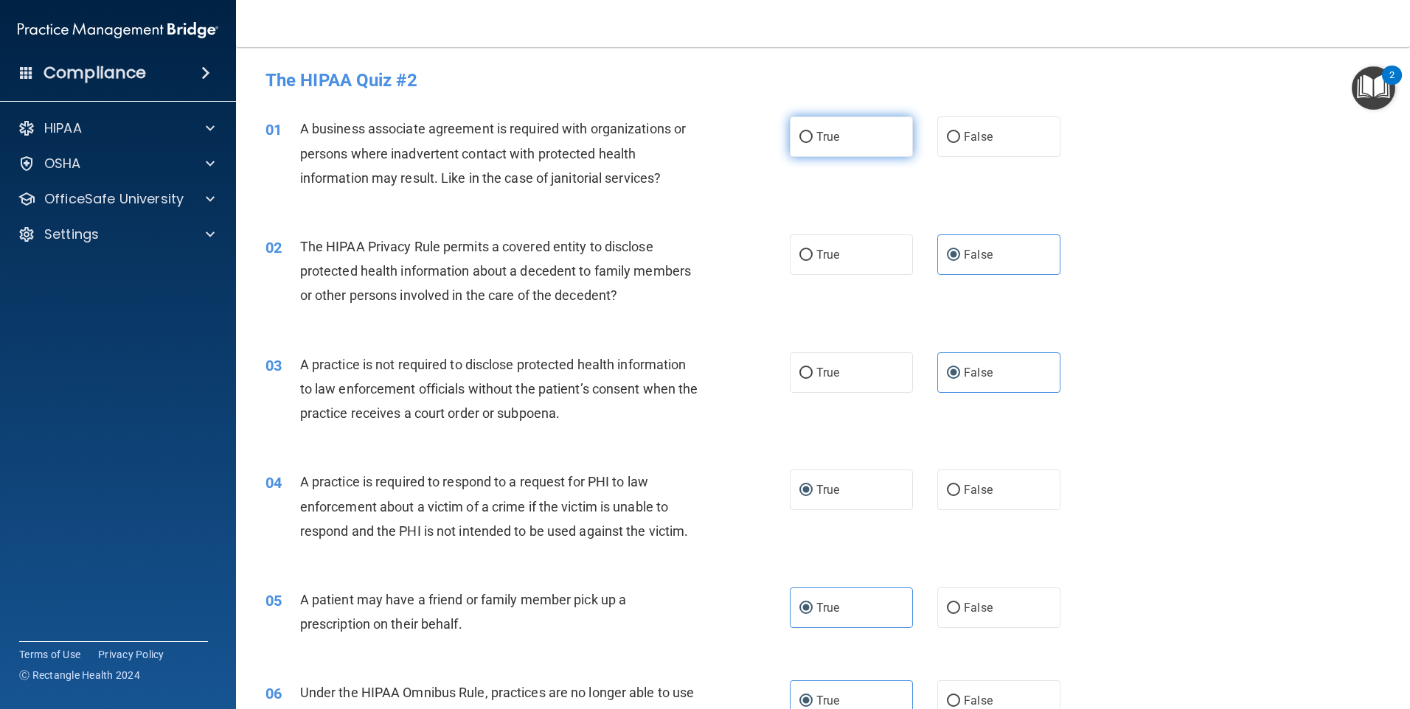
click at [846, 150] on label "True" at bounding box center [851, 137] width 123 height 41
click at [813, 143] on input "True" at bounding box center [805, 137] width 13 height 11
radio input "true"
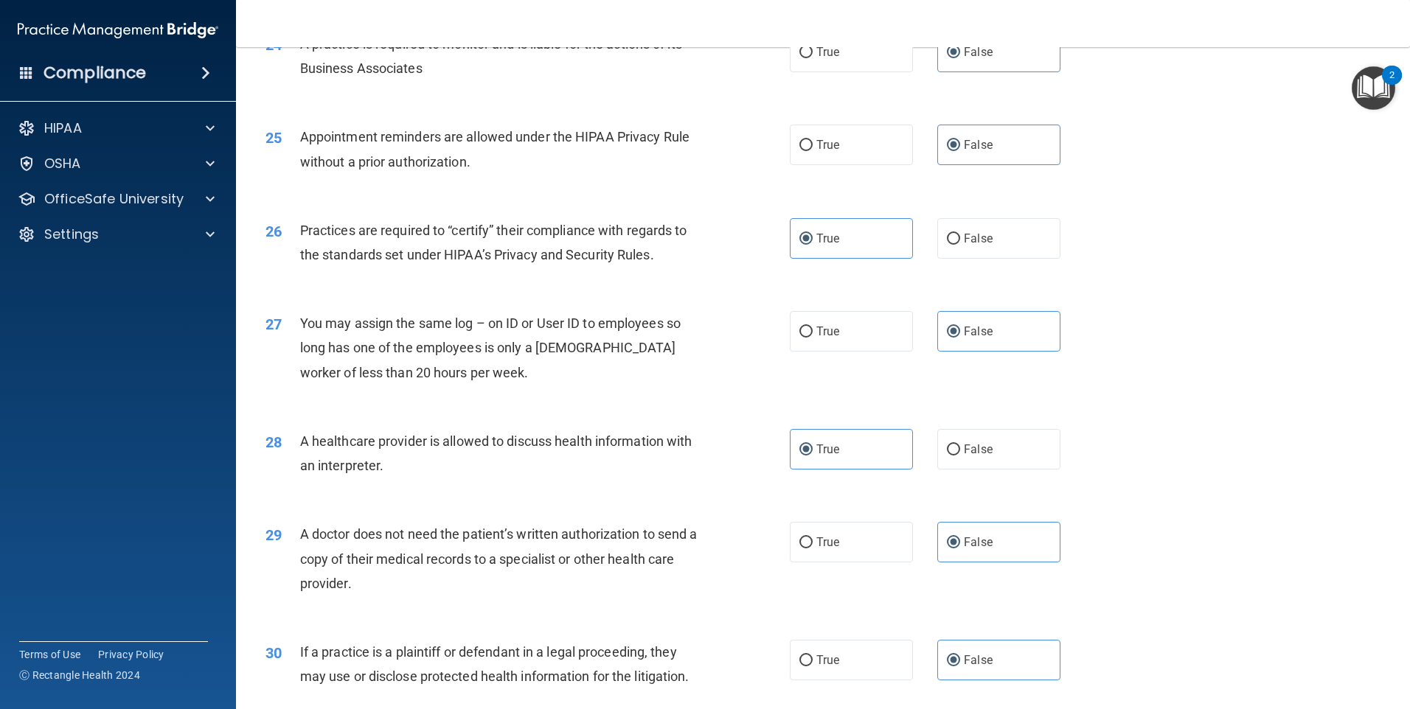
scroll to position [2723, 0]
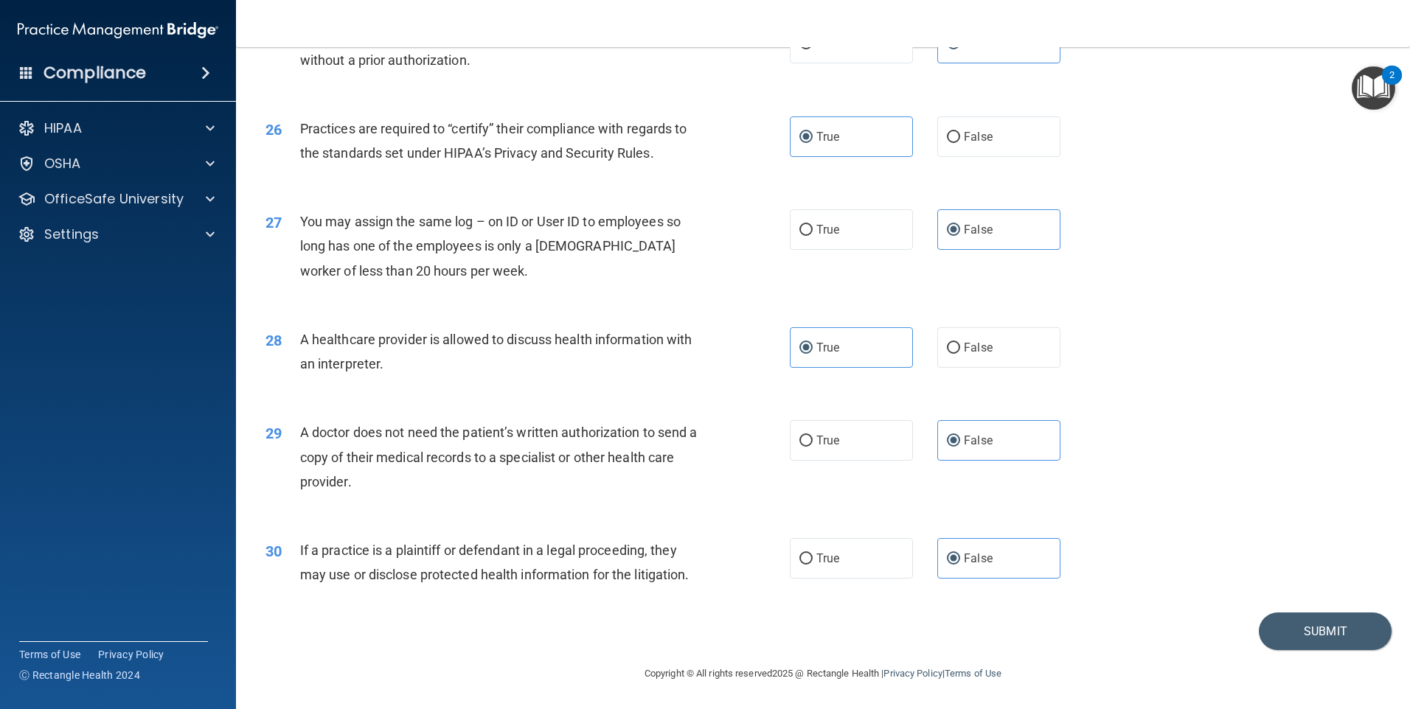
click at [1384, 529] on main "- The HIPAA Quiz #2 This quiz doesn’t expire until . Are you sure you want to t…" at bounding box center [823, 378] width 1174 height 662
drag, startPoint x: 1285, startPoint y: 633, endPoint x: 1270, endPoint y: 602, distance: 35.0
click at [1285, 633] on button "Submit" at bounding box center [1325, 632] width 133 height 38
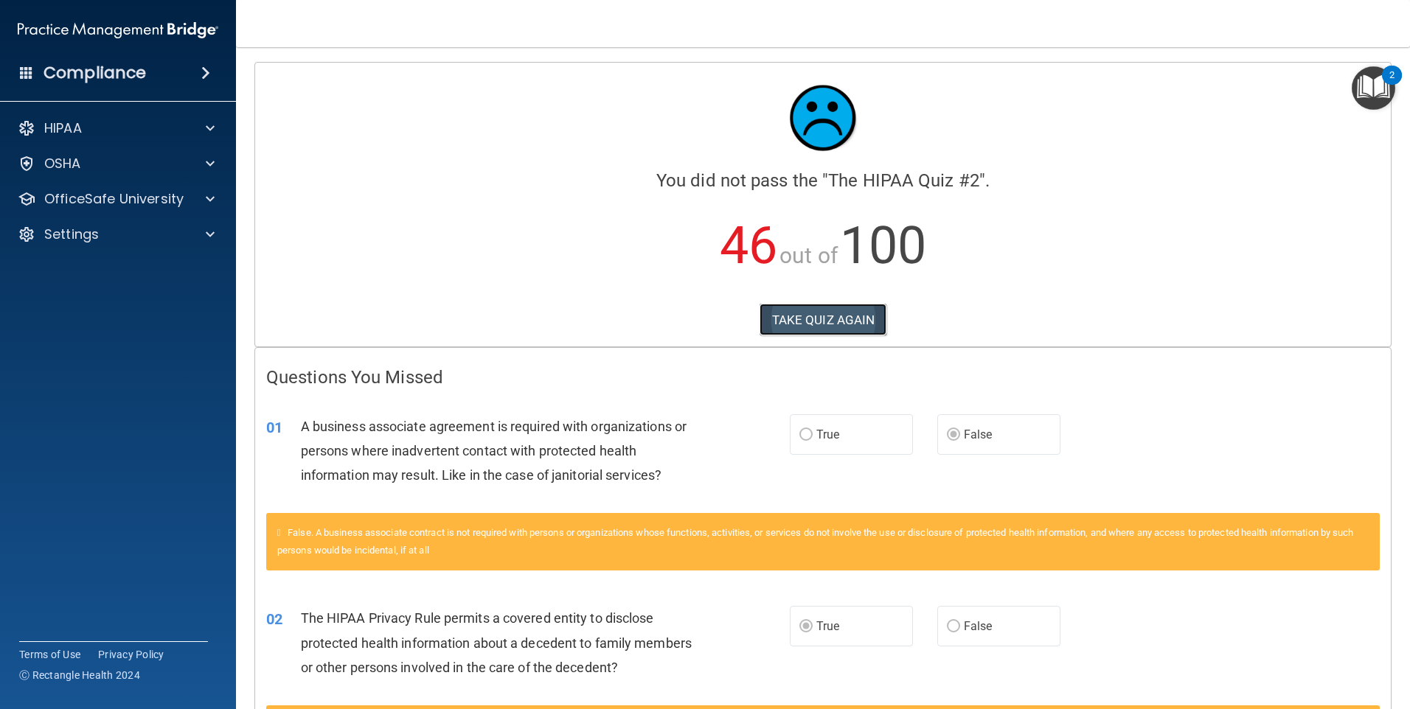
click at [852, 325] on button "TAKE QUIZ AGAIN" at bounding box center [824, 320] width 128 height 32
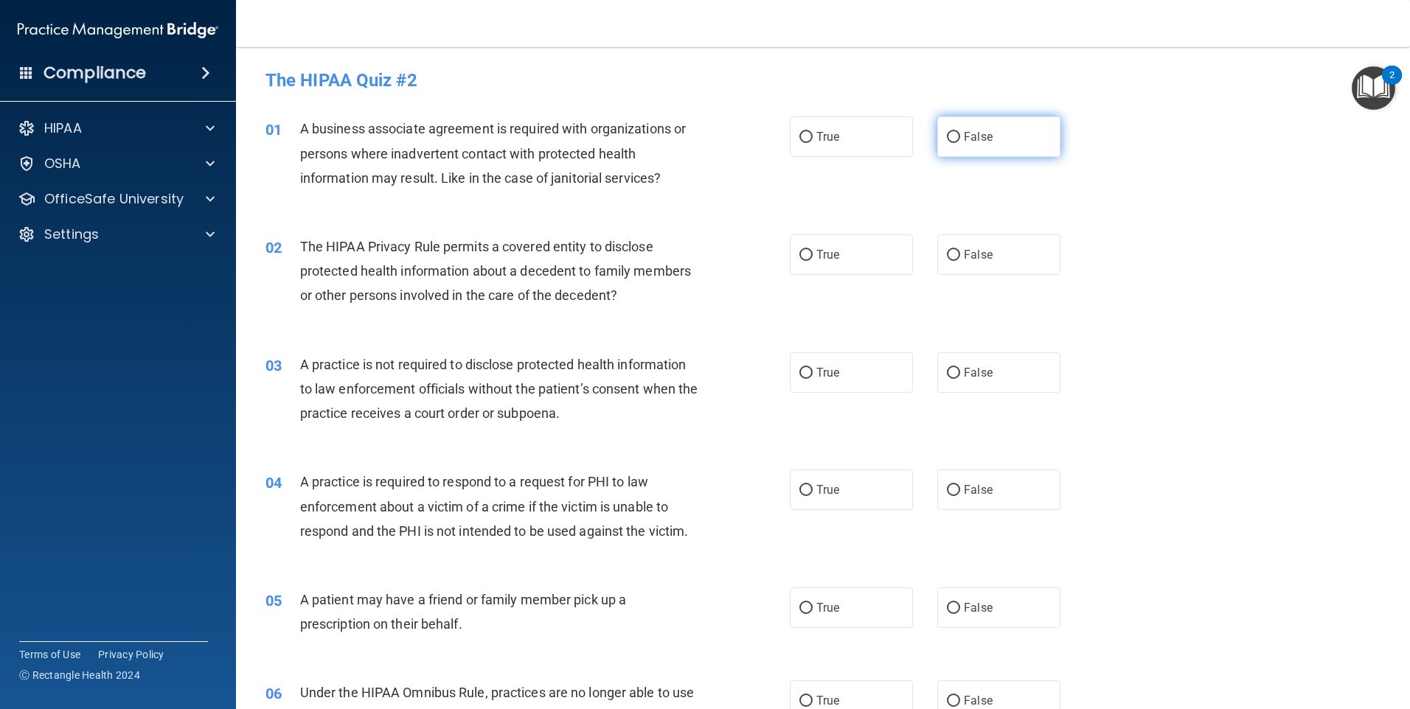
click at [977, 127] on label "False" at bounding box center [998, 137] width 123 height 41
click at [960, 132] on input "False" at bounding box center [953, 137] width 13 height 11
radio input "true"
click at [855, 243] on label "True" at bounding box center [851, 254] width 123 height 41
click at [813, 250] on input "True" at bounding box center [805, 255] width 13 height 11
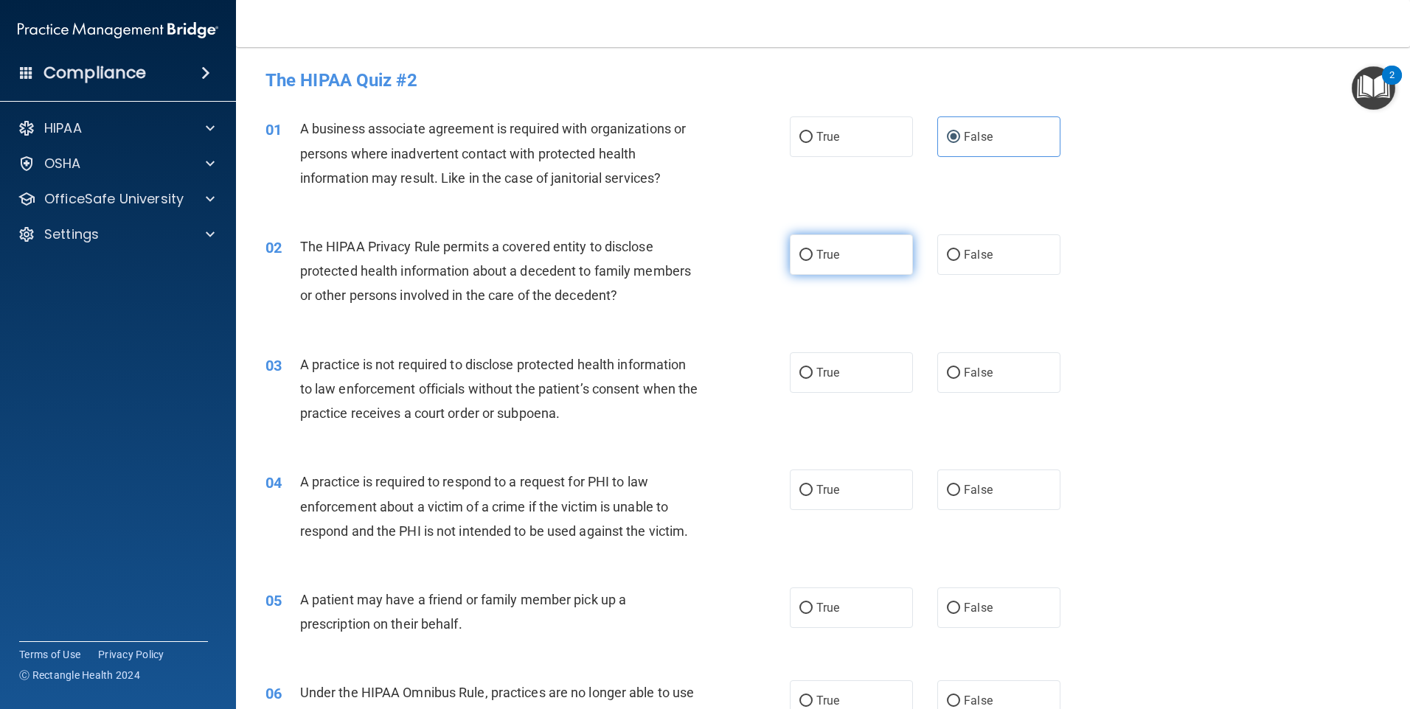
radio input "true"
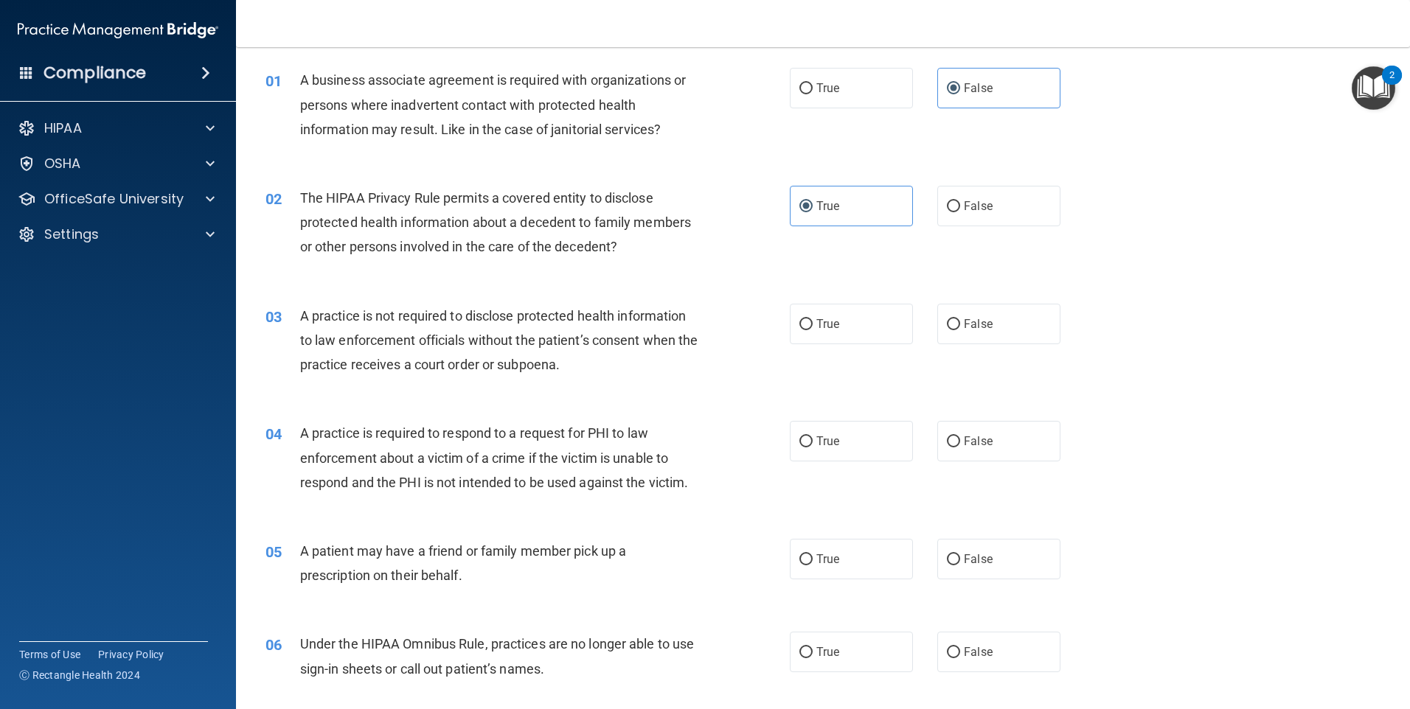
scroll to position [74, 0]
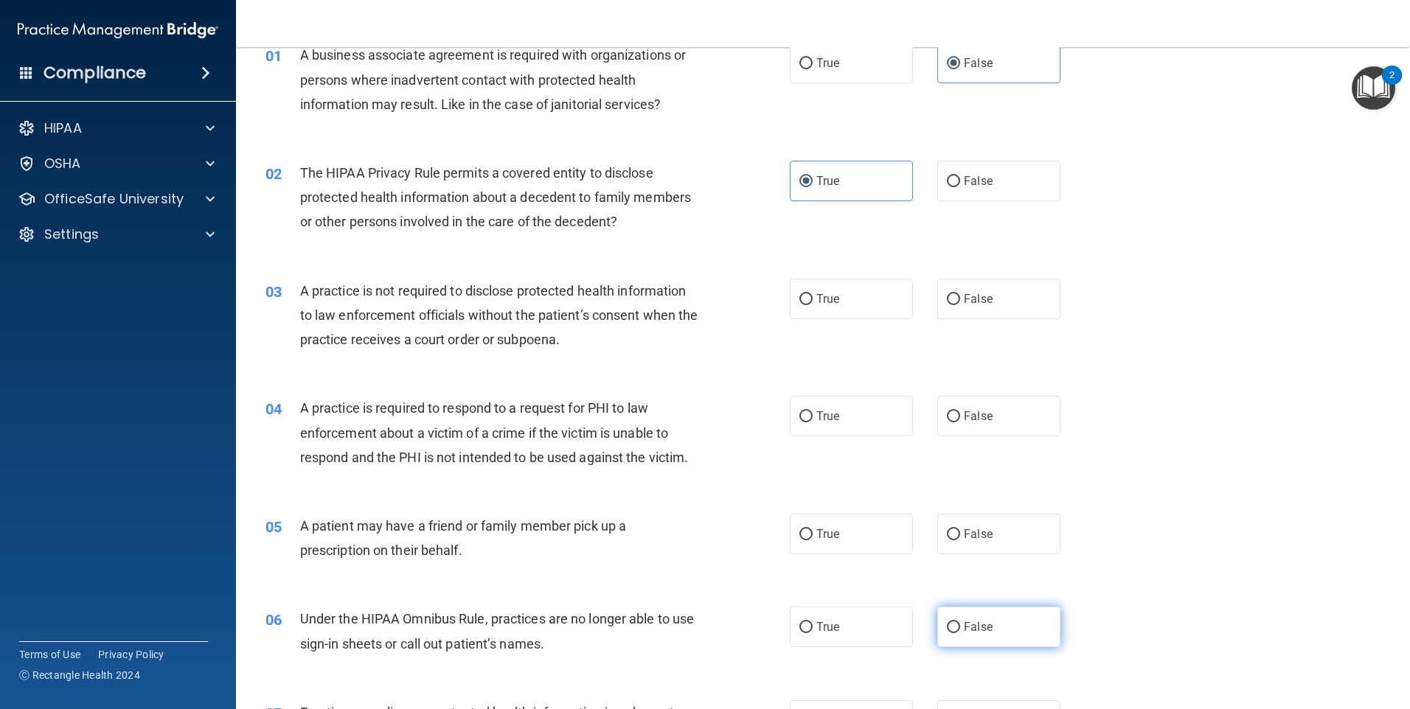
click at [971, 626] on span "False" at bounding box center [978, 627] width 29 height 14
click at [960, 626] on input "False" at bounding box center [953, 627] width 13 height 11
radio input "true"
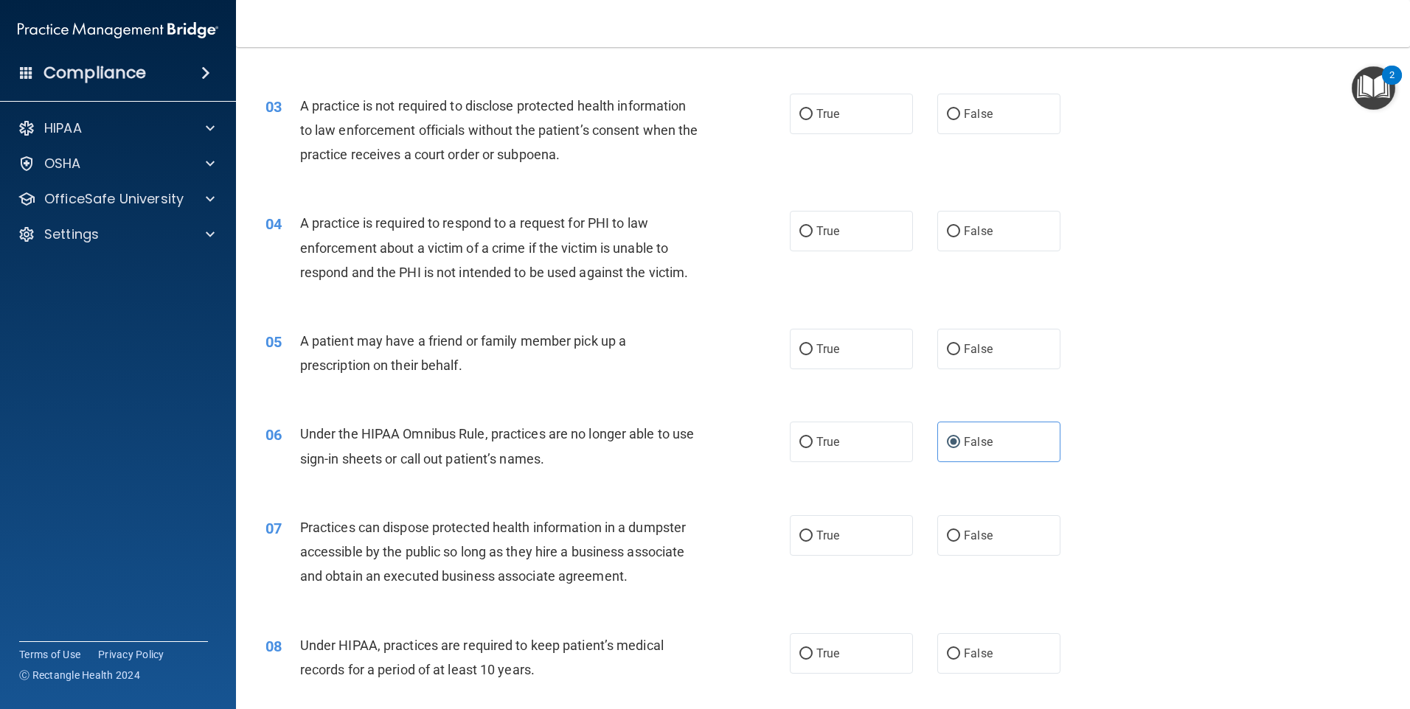
scroll to position [295, 0]
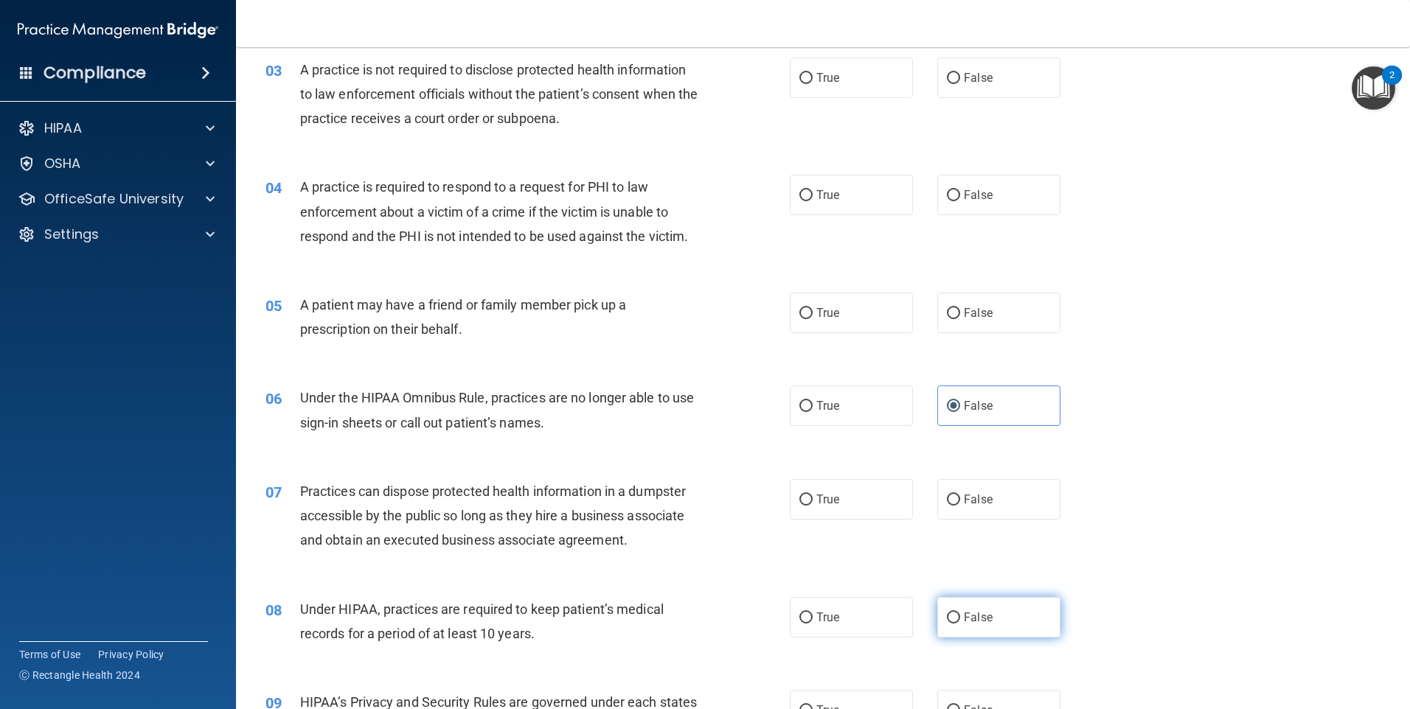
click at [993, 617] on label "False" at bounding box center [998, 617] width 123 height 41
click at [960, 617] on input "False" at bounding box center [953, 618] width 13 height 11
radio input "true"
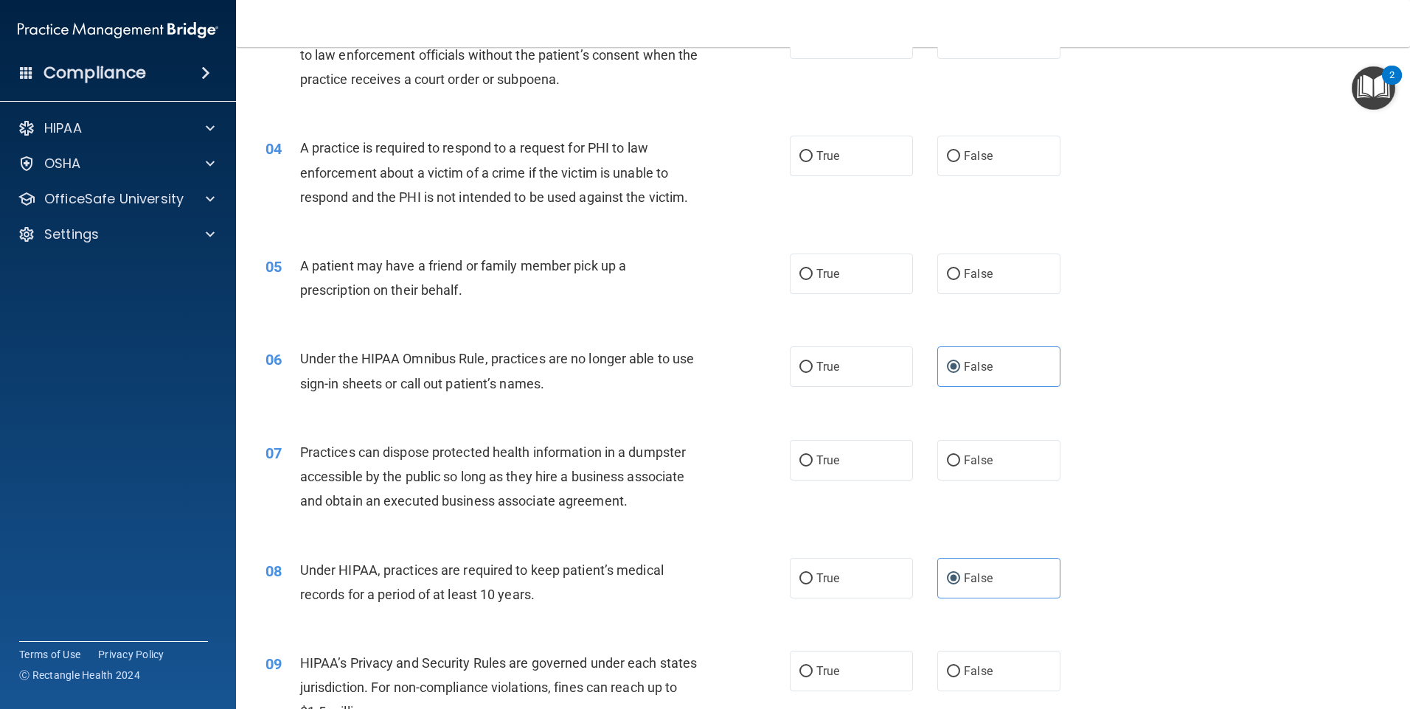
scroll to position [369, 0]
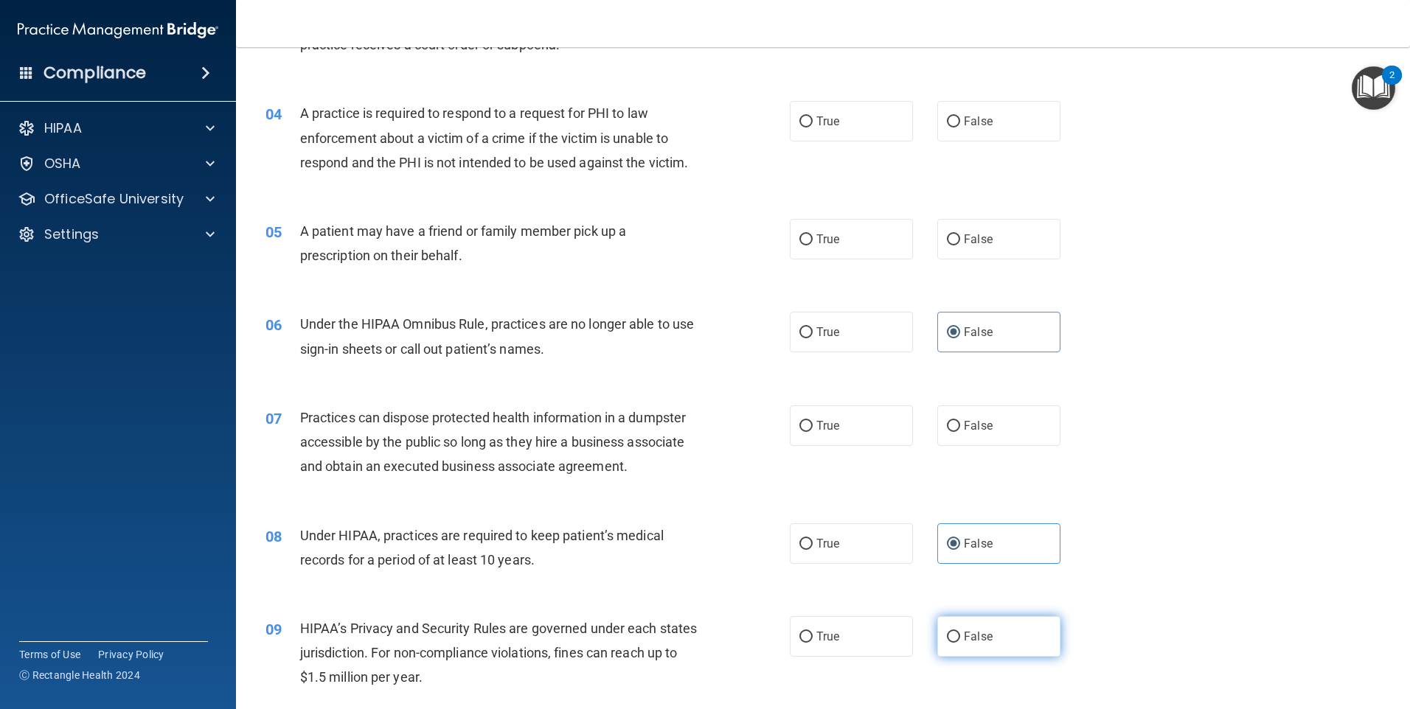
click at [955, 620] on label "False" at bounding box center [998, 636] width 123 height 41
click at [955, 632] on input "False" at bounding box center [953, 637] width 13 height 11
radio input "true"
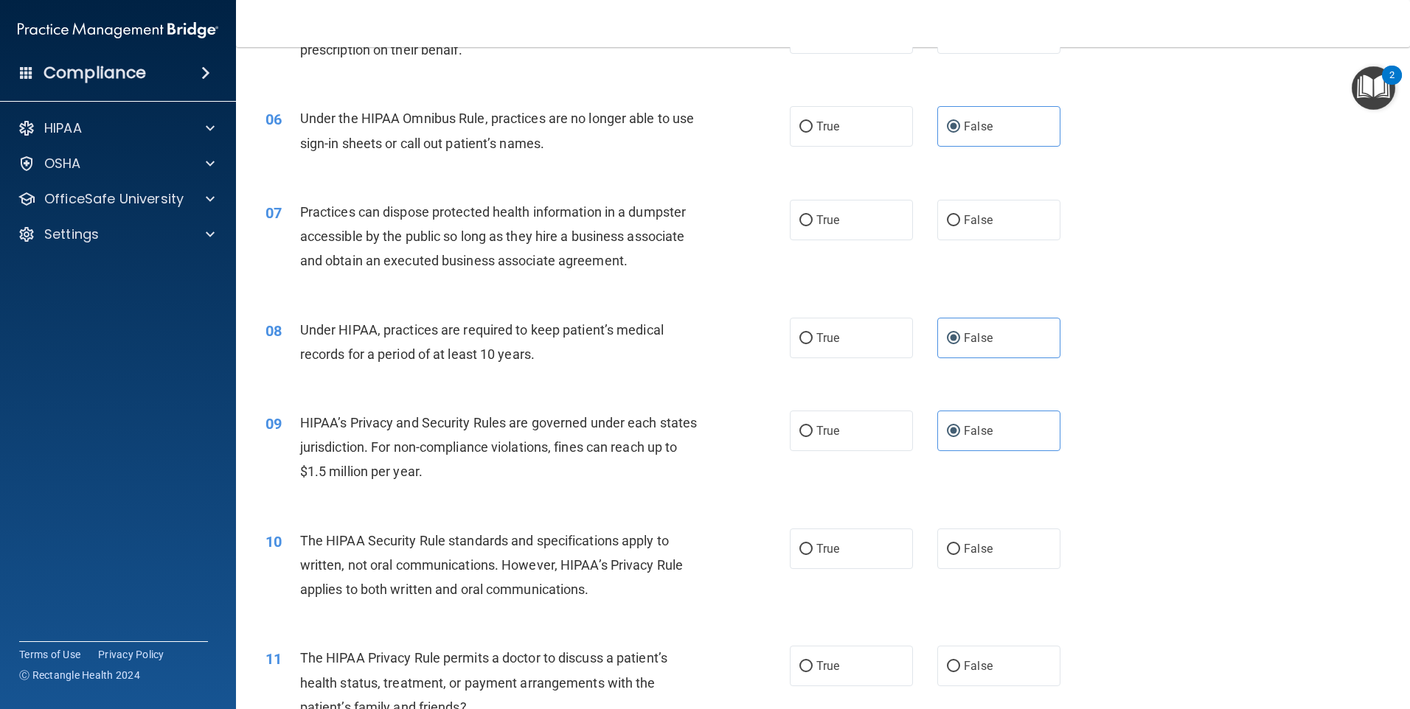
scroll to position [590, 0]
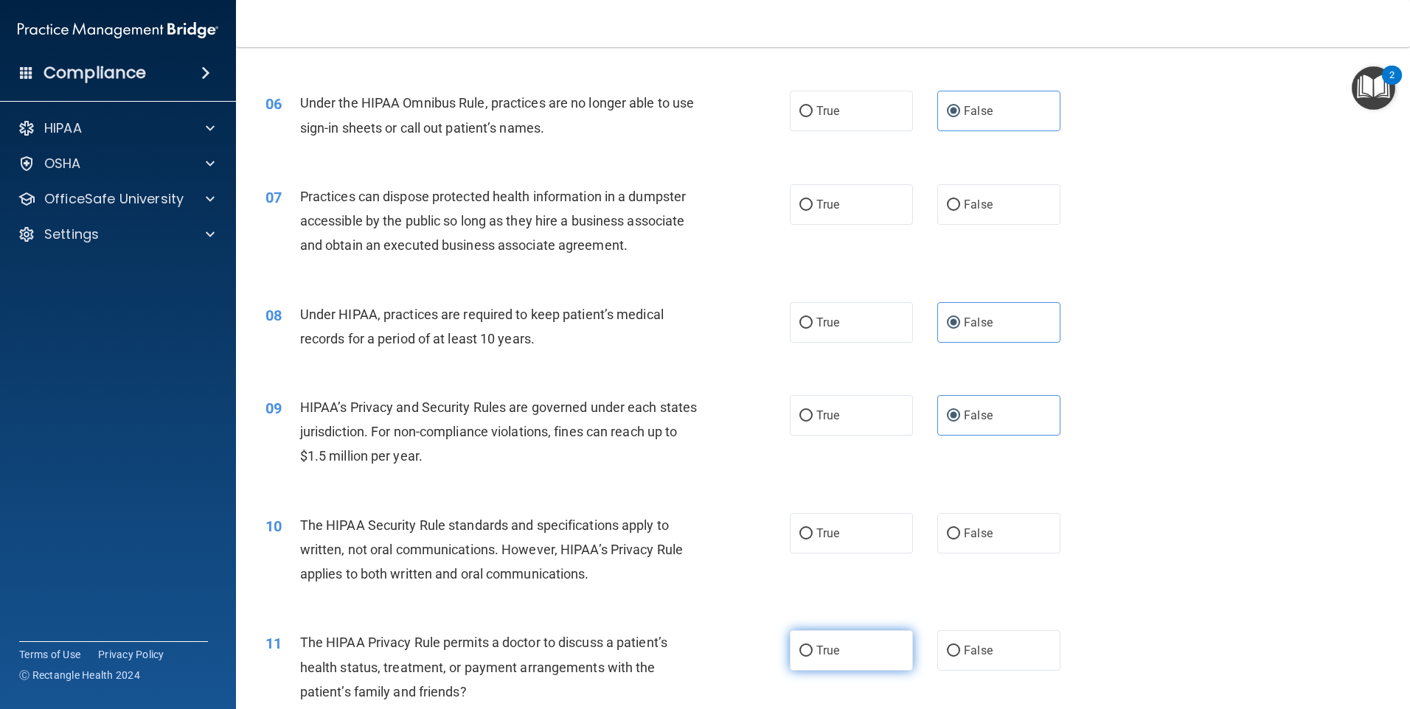
click at [843, 640] on label "True" at bounding box center [851, 650] width 123 height 41
click at [813, 646] on input "True" at bounding box center [805, 651] width 13 height 11
radio input "true"
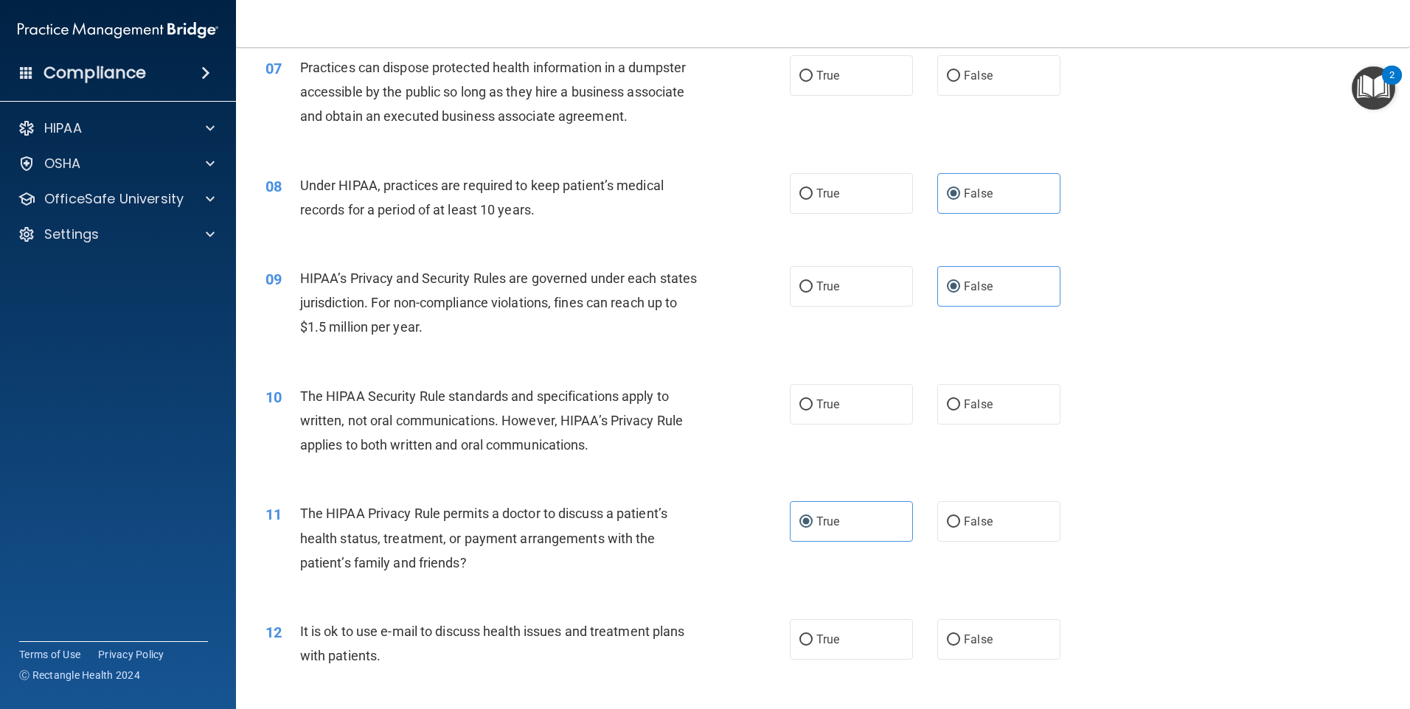
scroll to position [737, 0]
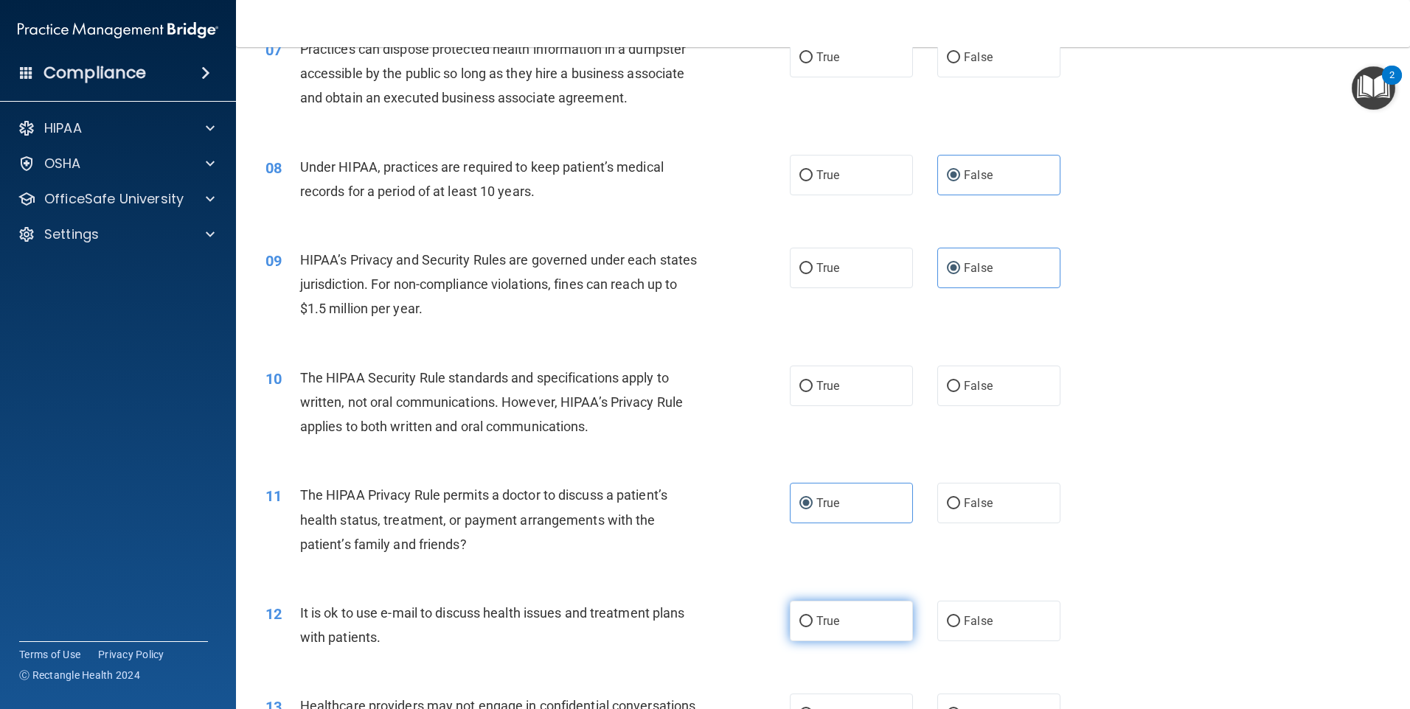
click at [821, 622] on span "True" at bounding box center [827, 621] width 23 height 14
click at [813, 622] on input "True" at bounding box center [805, 621] width 13 height 11
radio input "true"
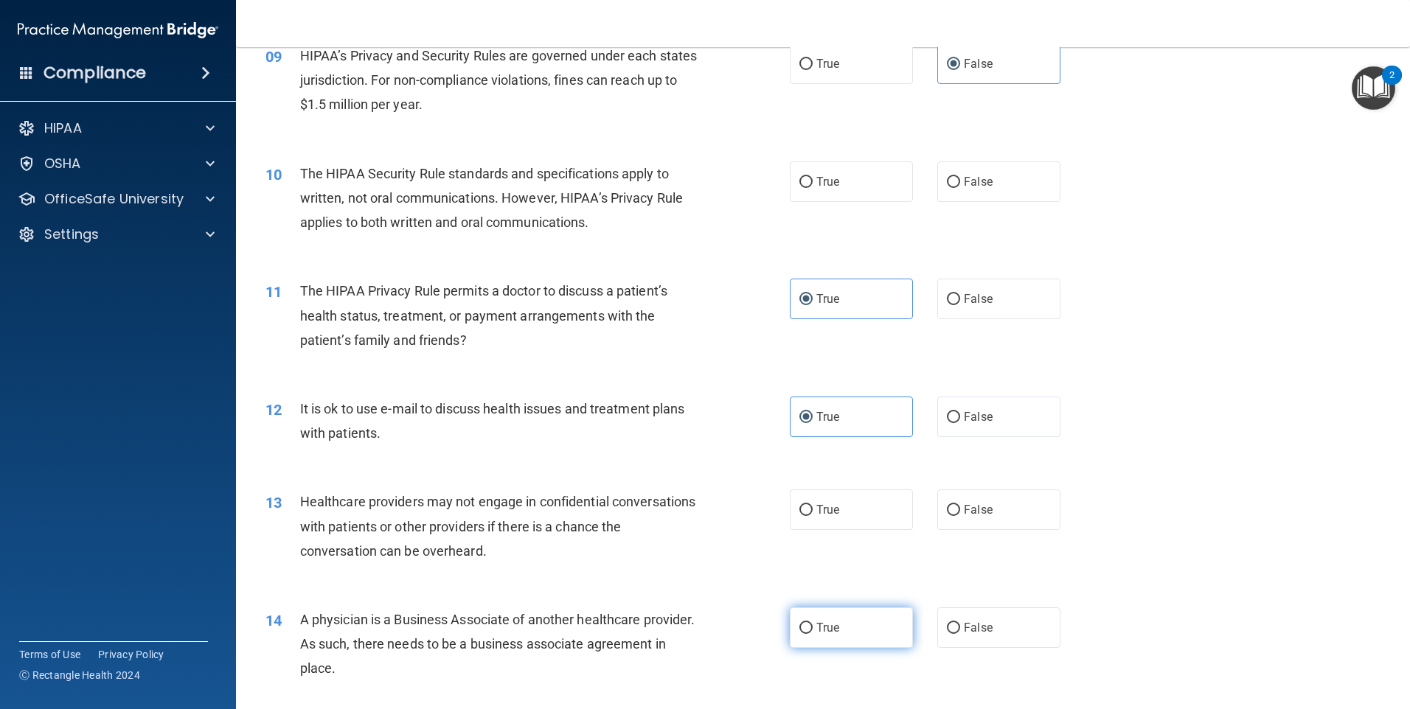
scroll to position [959, 0]
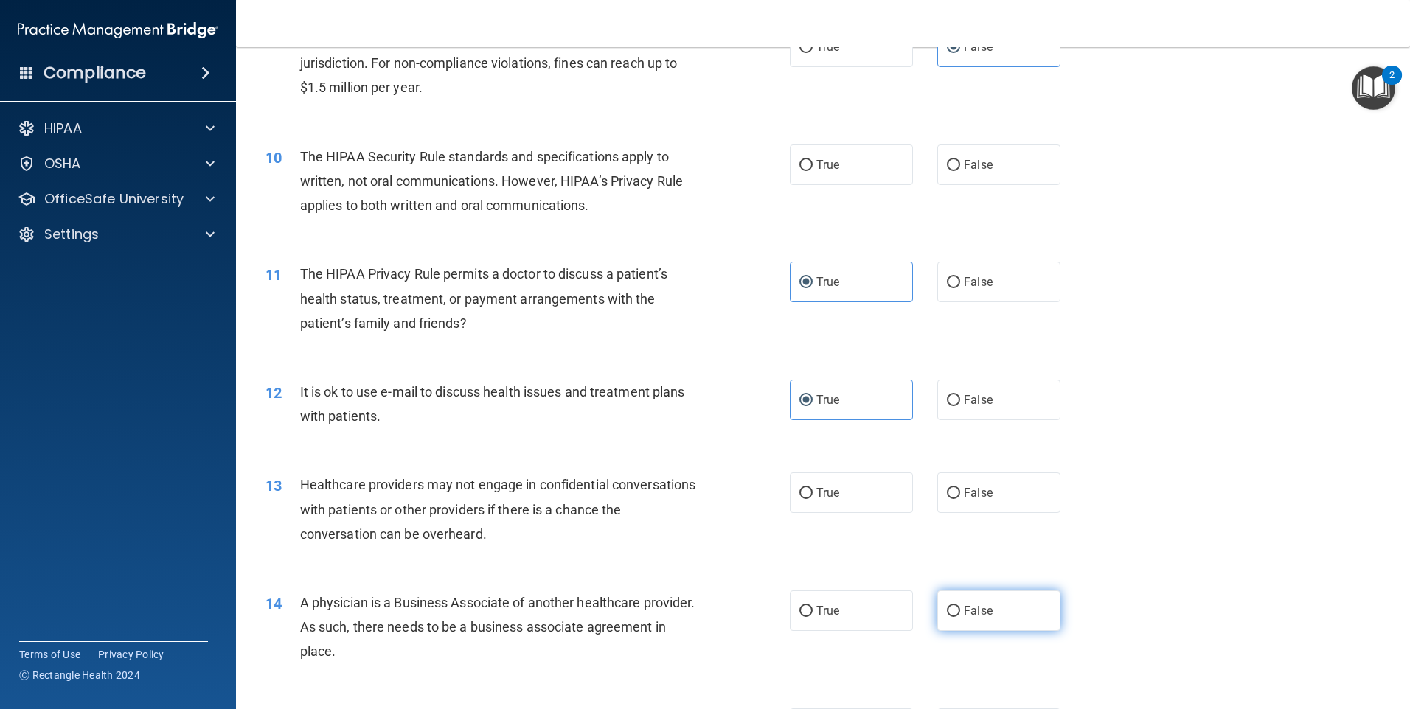
click at [948, 626] on label "False" at bounding box center [998, 611] width 123 height 41
click at [948, 617] on input "False" at bounding box center [953, 611] width 13 height 11
radio input "true"
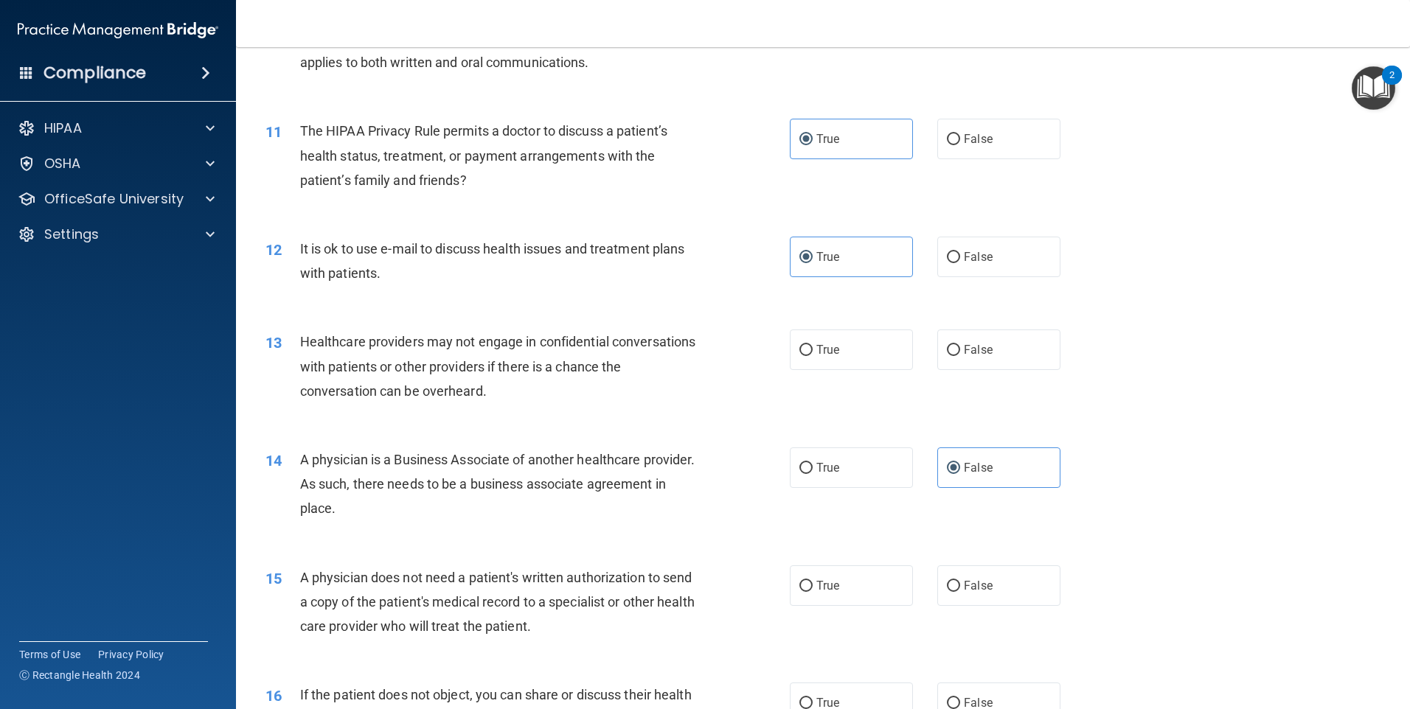
scroll to position [1180, 0]
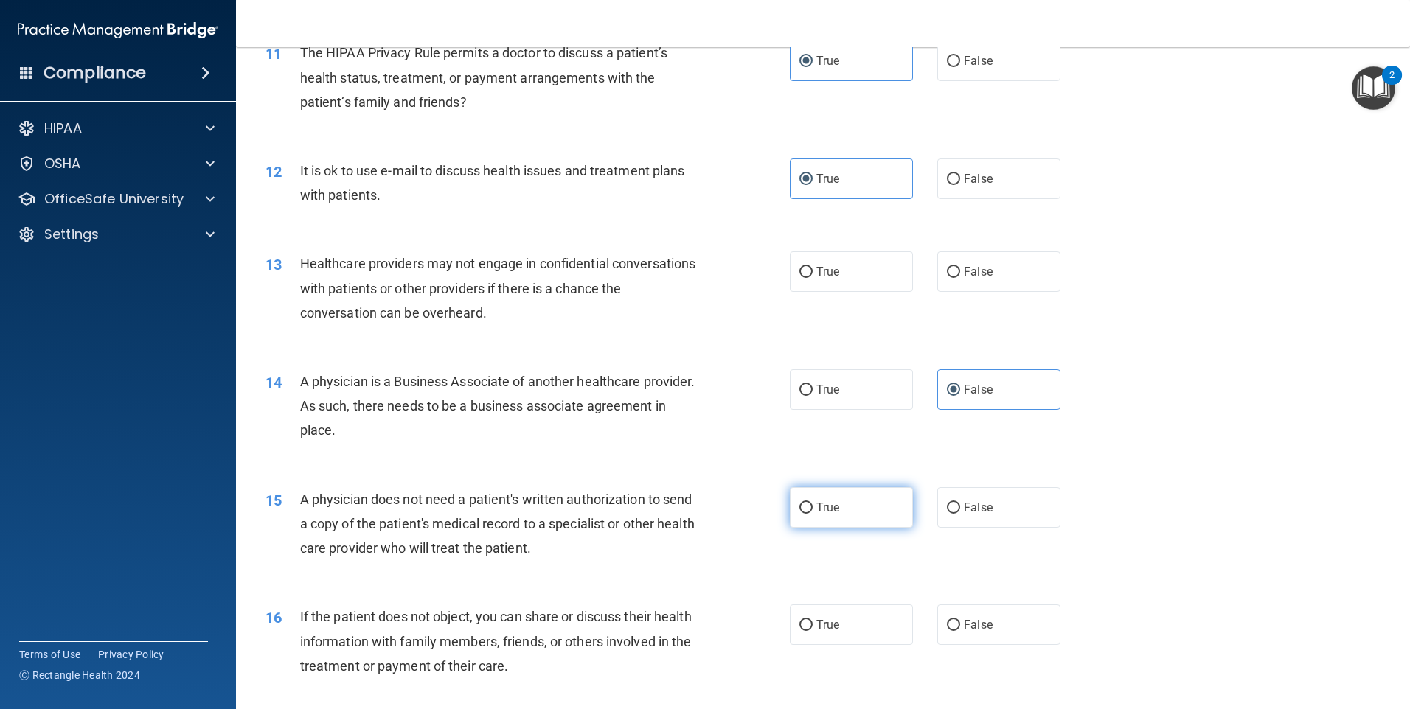
click at [823, 515] on label "True" at bounding box center [851, 507] width 123 height 41
click at [813, 514] on input "True" at bounding box center [805, 508] width 13 height 11
radio input "true"
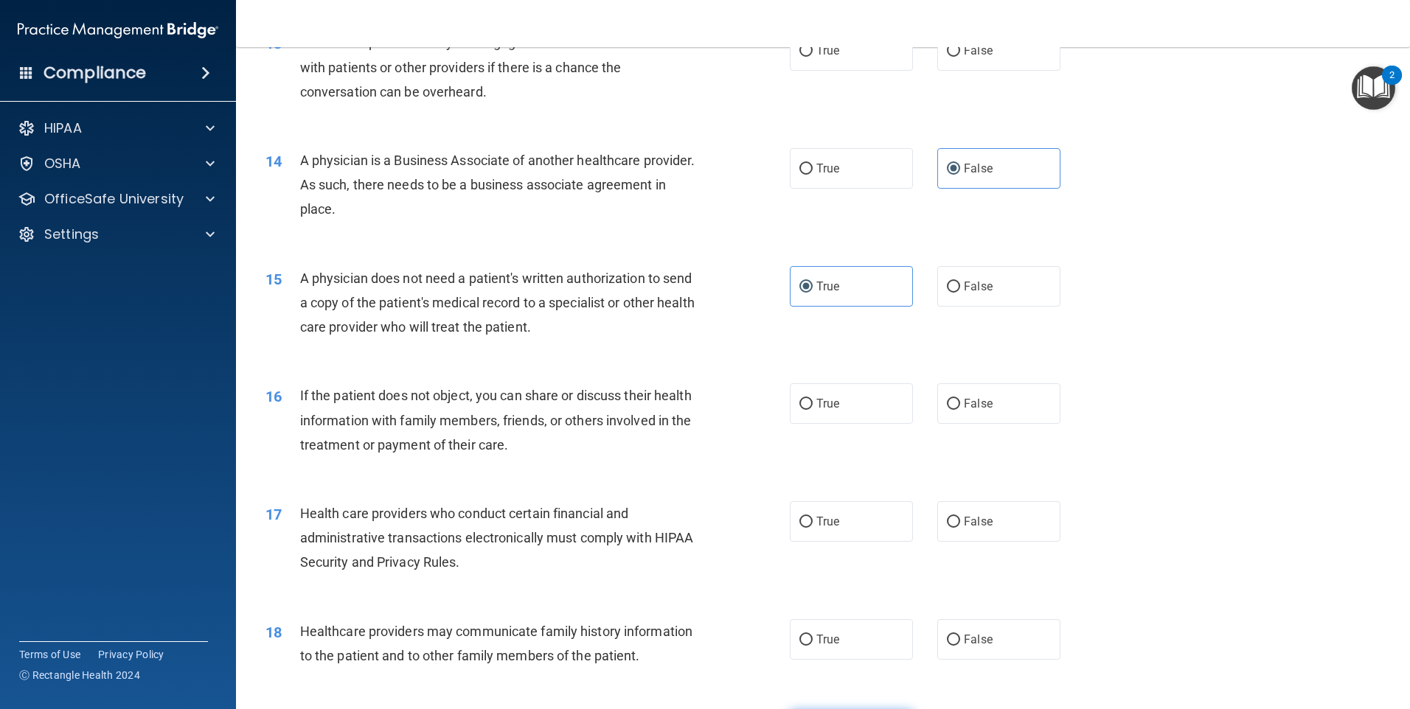
scroll to position [1696, 0]
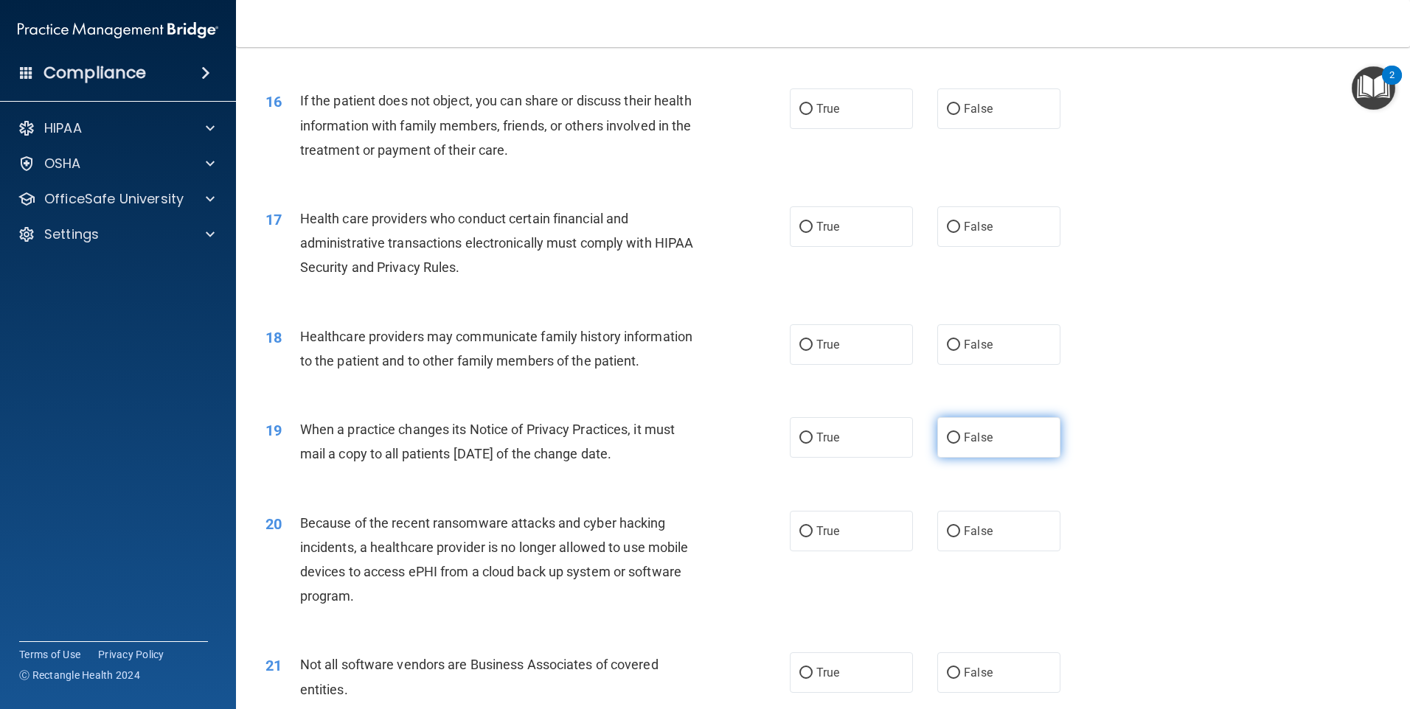
click at [953, 438] on label "False" at bounding box center [998, 437] width 123 height 41
click at [953, 438] on input "False" at bounding box center [953, 438] width 13 height 11
radio input "true"
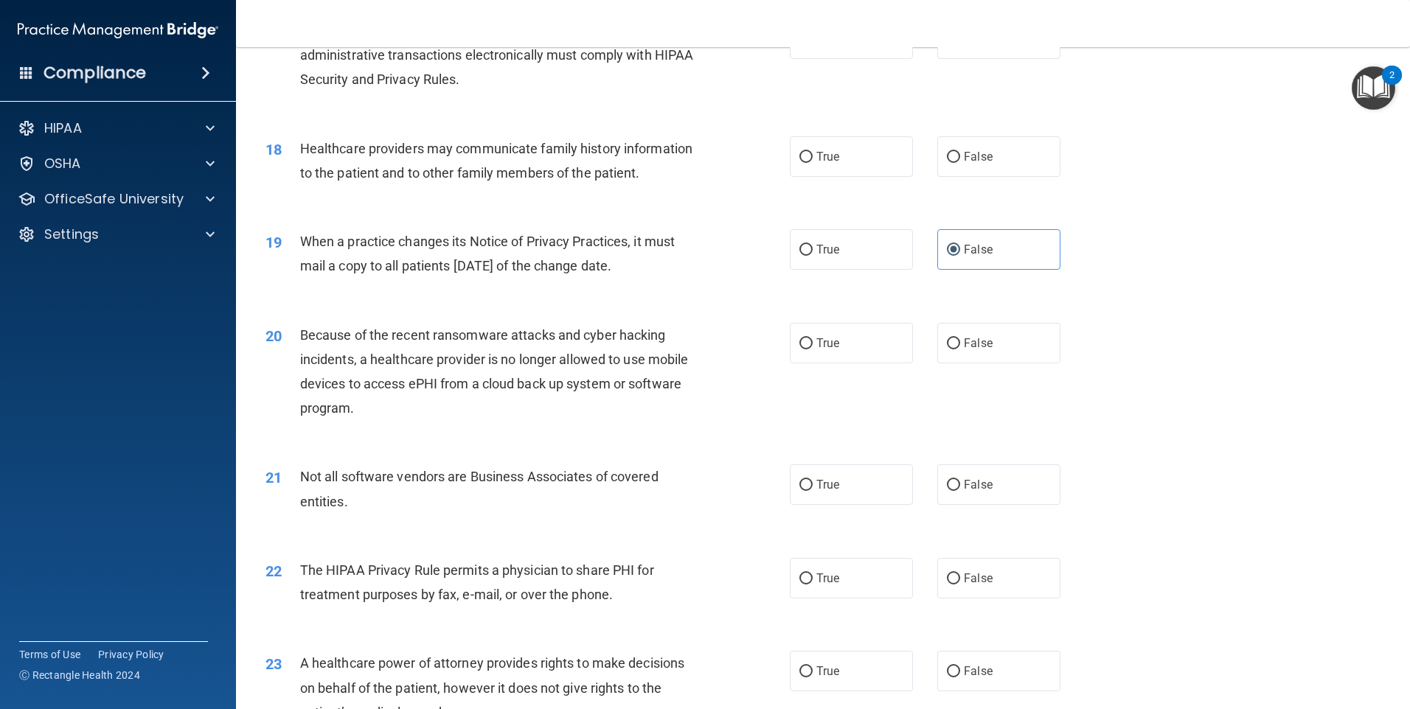
scroll to position [1917, 0]
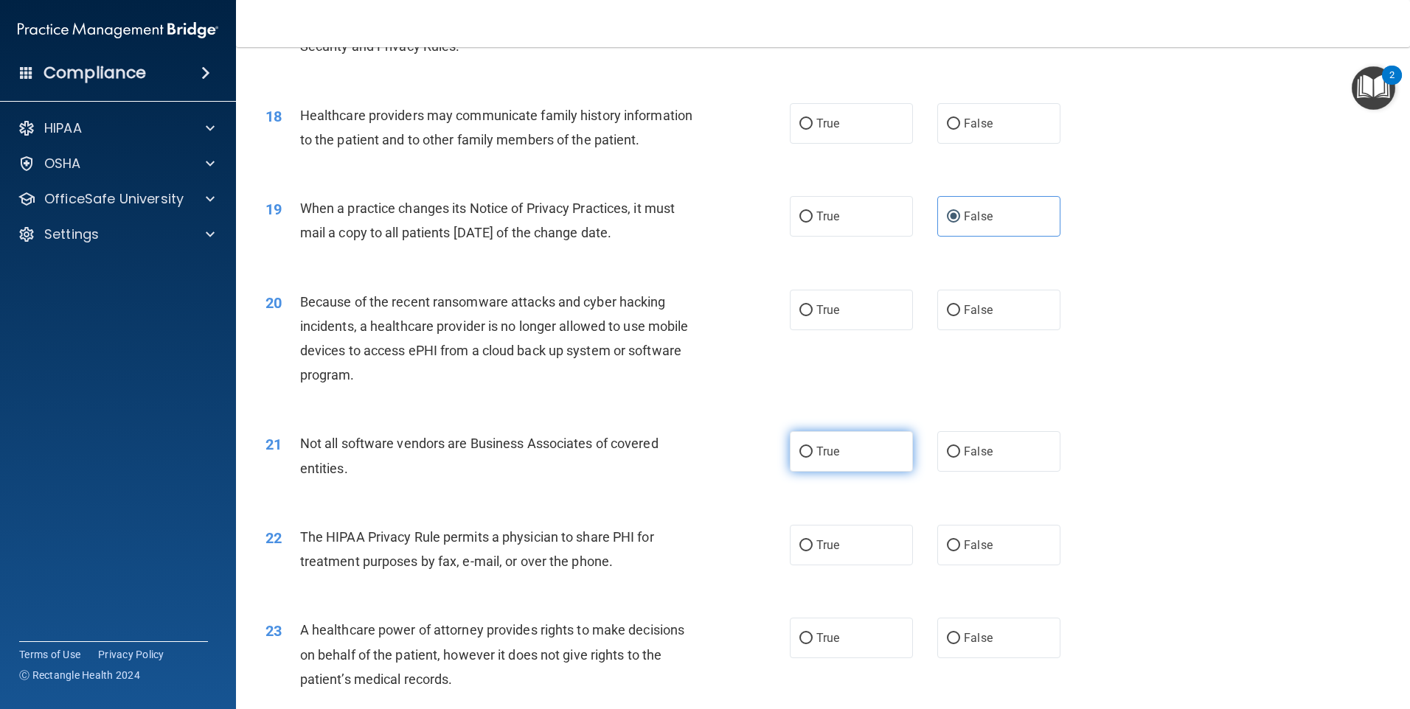
click at [831, 460] on label "True" at bounding box center [851, 451] width 123 height 41
click at [813, 458] on input "True" at bounding box center [805, 452] width 13 height 11
radio input "true"
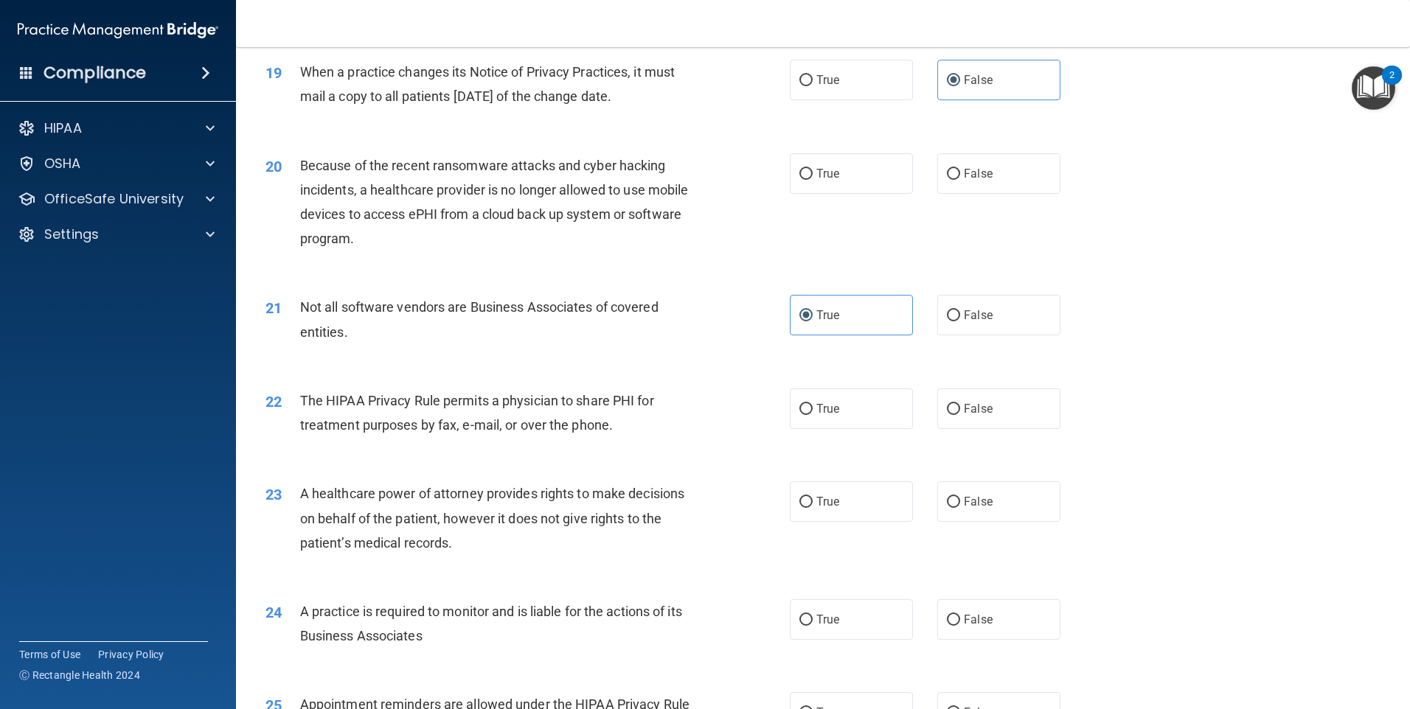
scroll to position [2138, 0]
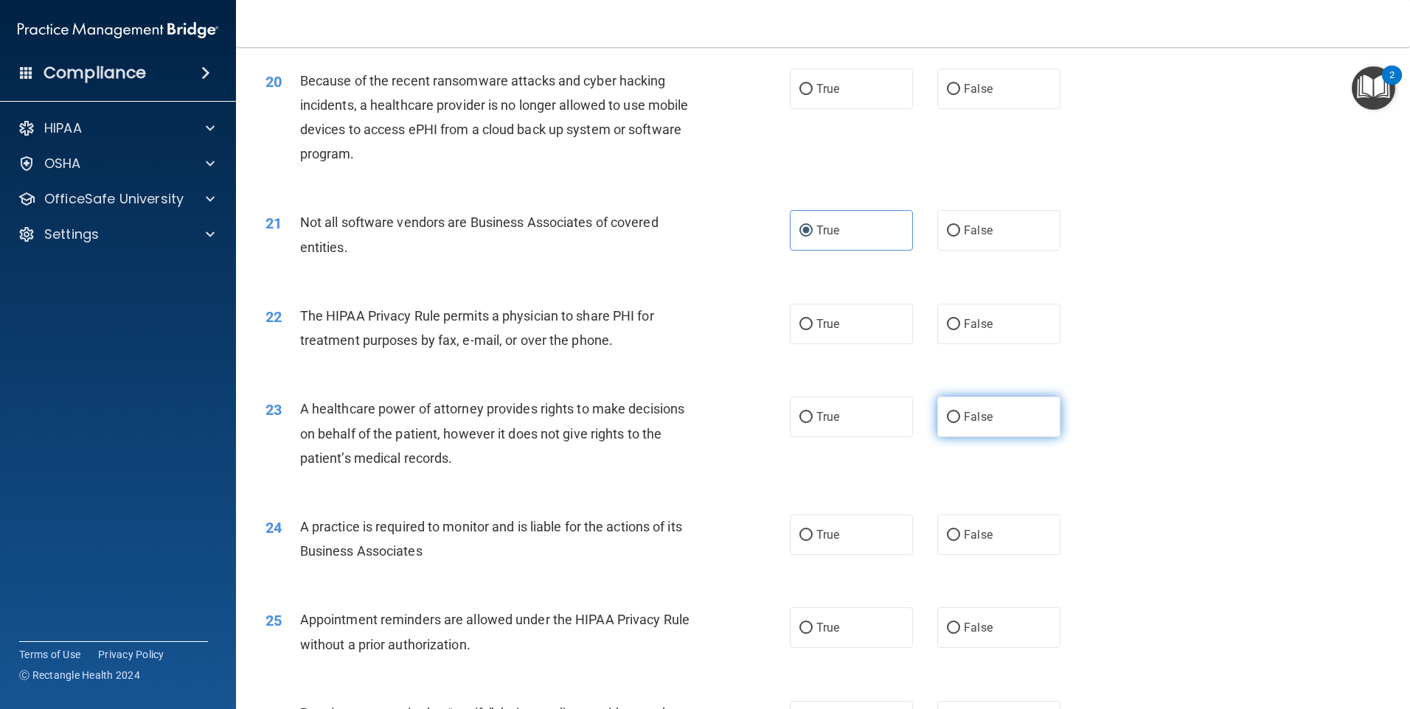
click at [962, 427] on label "False" at bounding box center [998, 417] width 123 height 41
click at [960, 423] on input "False" at bounding box center [953, 417] width 13 height 11
radio input "true"
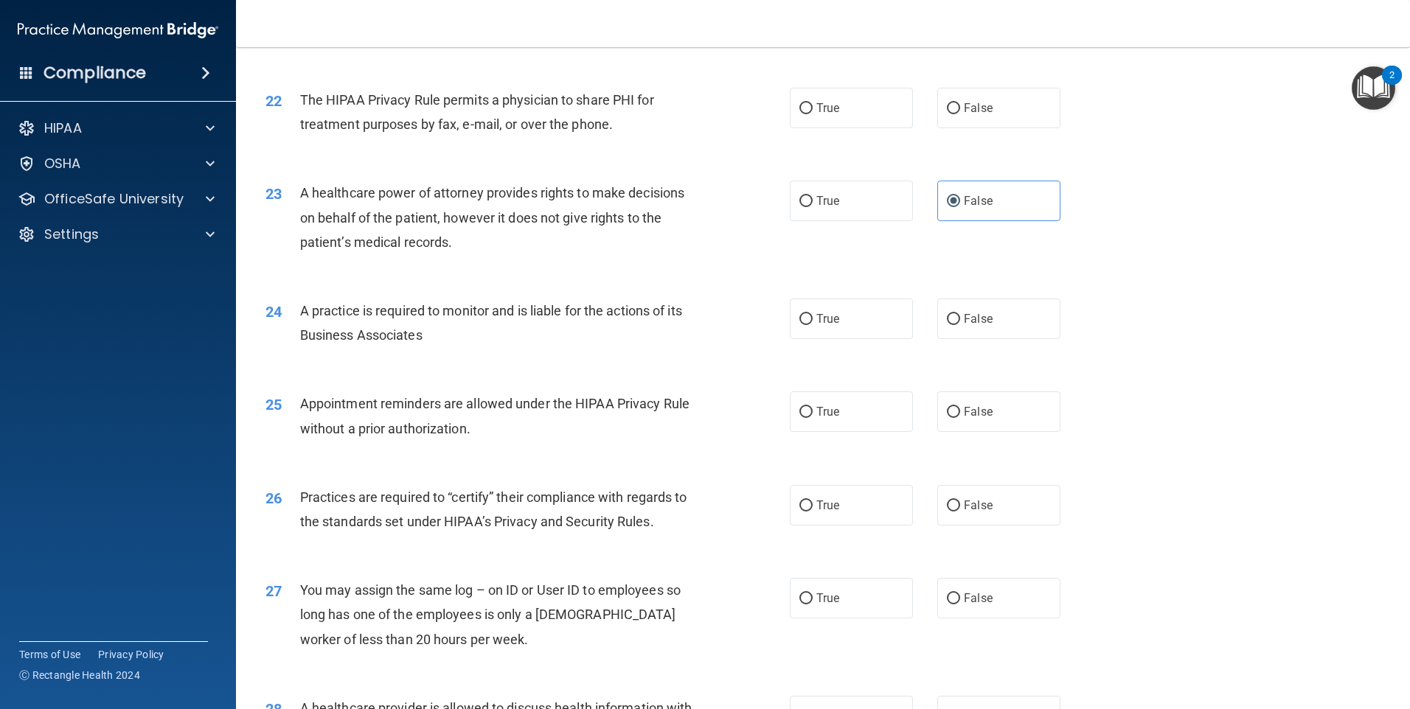
scroll to position [2360, 0]
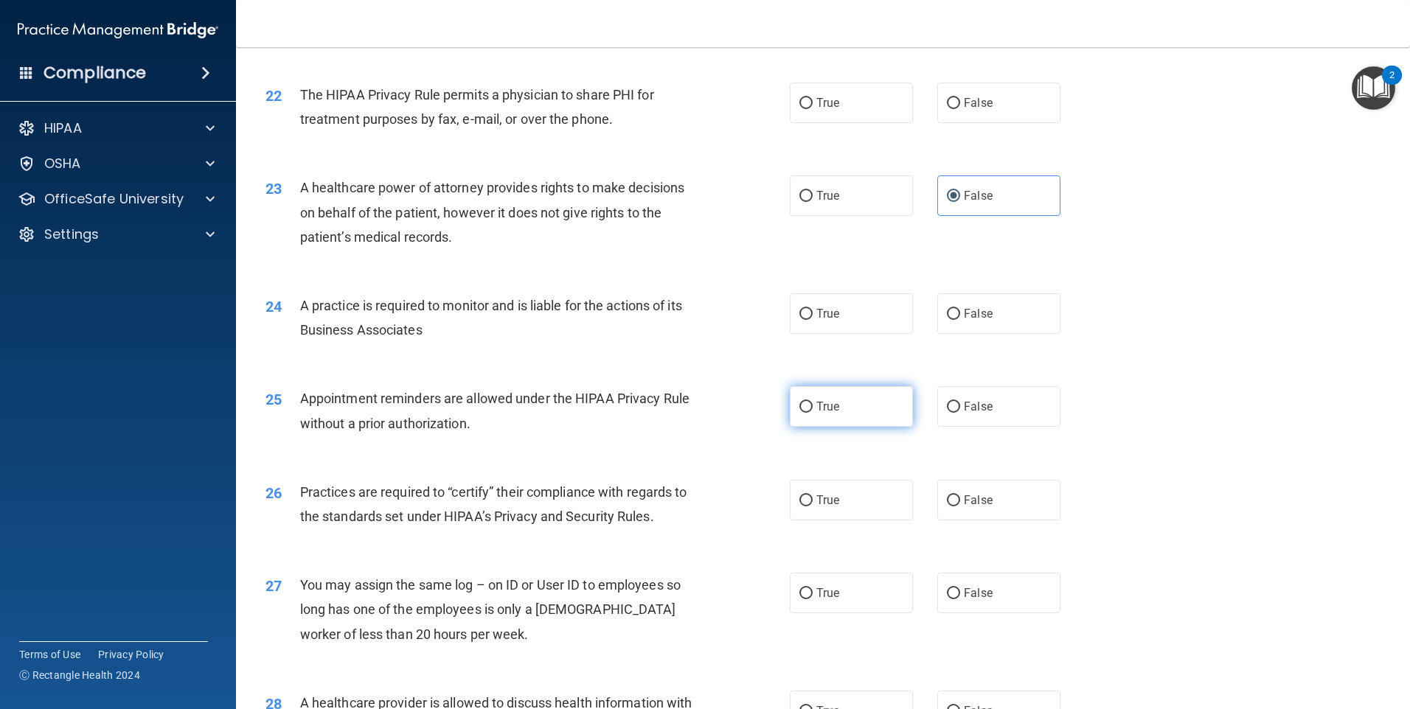
click at [832, 420] on label "True" at bounding box center [851, 406] width 123 height 41
click at [813, 413] on input "True" at bounding box center [805, 407] width 13 height 11
radio input "true"
click at [967, 493] on label "False" at bounding box center [998, 500] width 123 height 41
click at [960, 496] on input "False" at bounding box center [953, 501] width 13 height 11
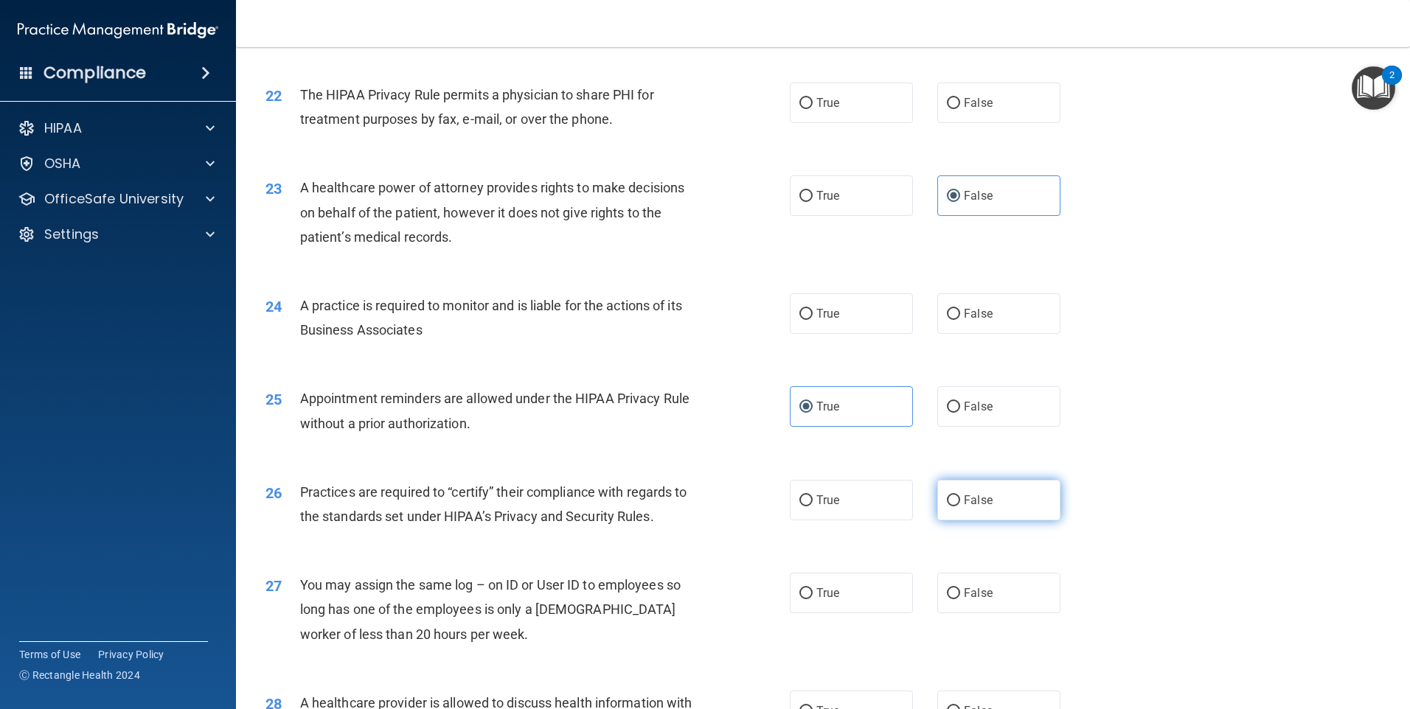
radio input "true"
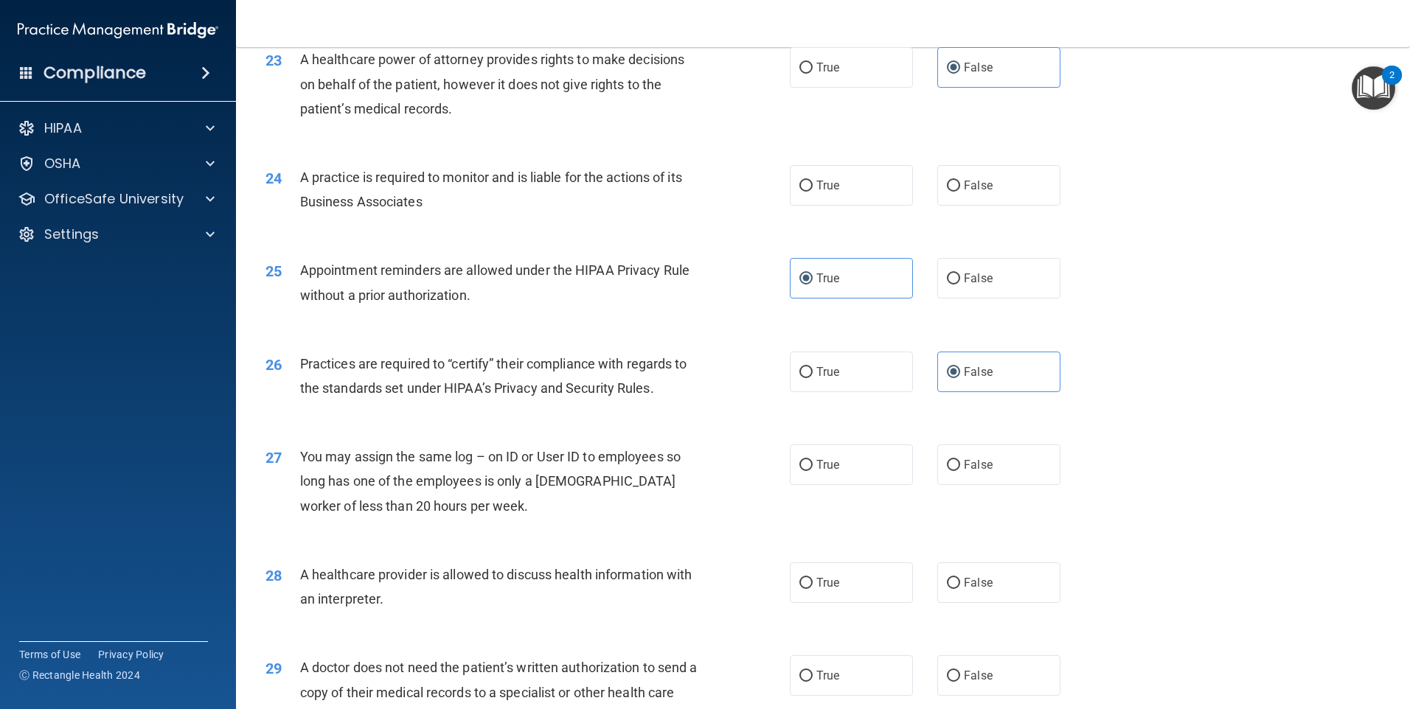
scroll to position [2507, 0]
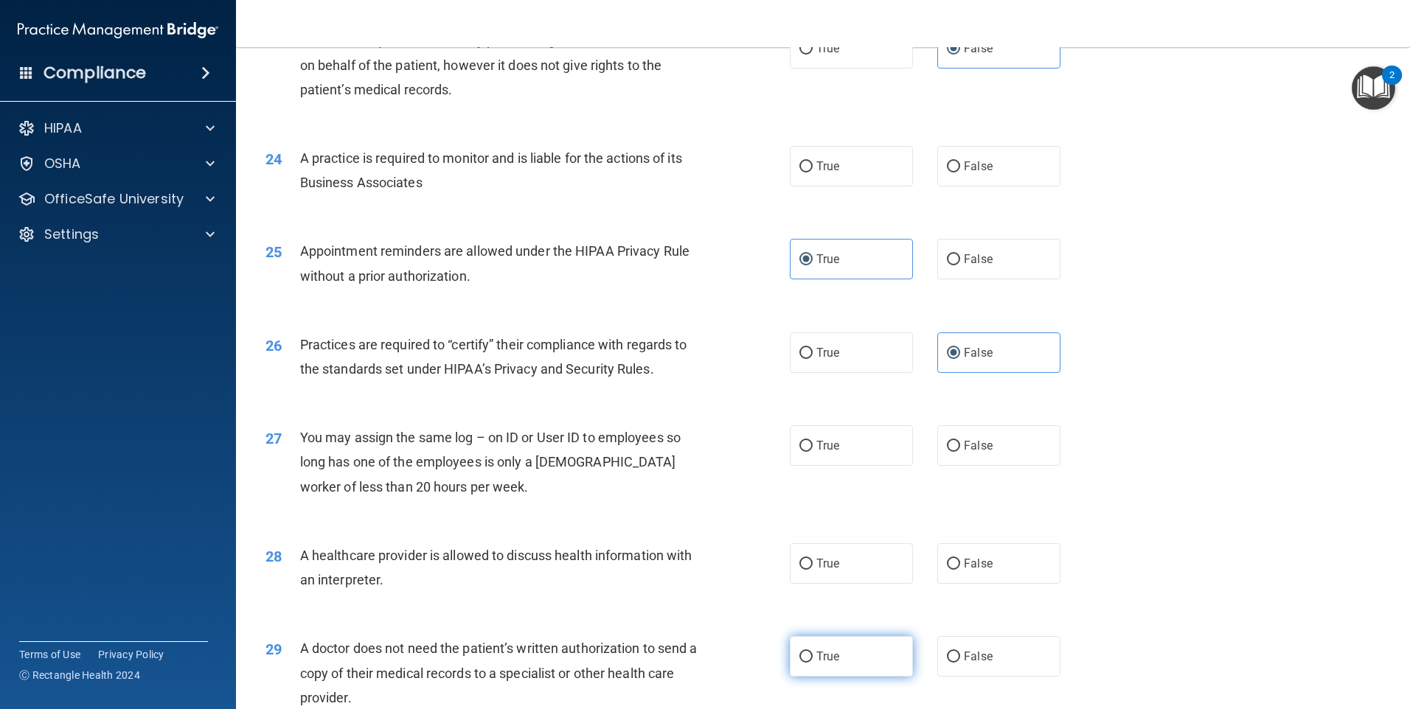
click at [855, 657] on label "True" at bounding box center [851, 656] width 123 height 41
click at [813, 657] on input "True" at bounding box center [805, 657] width 13 height 11
radio input "true"
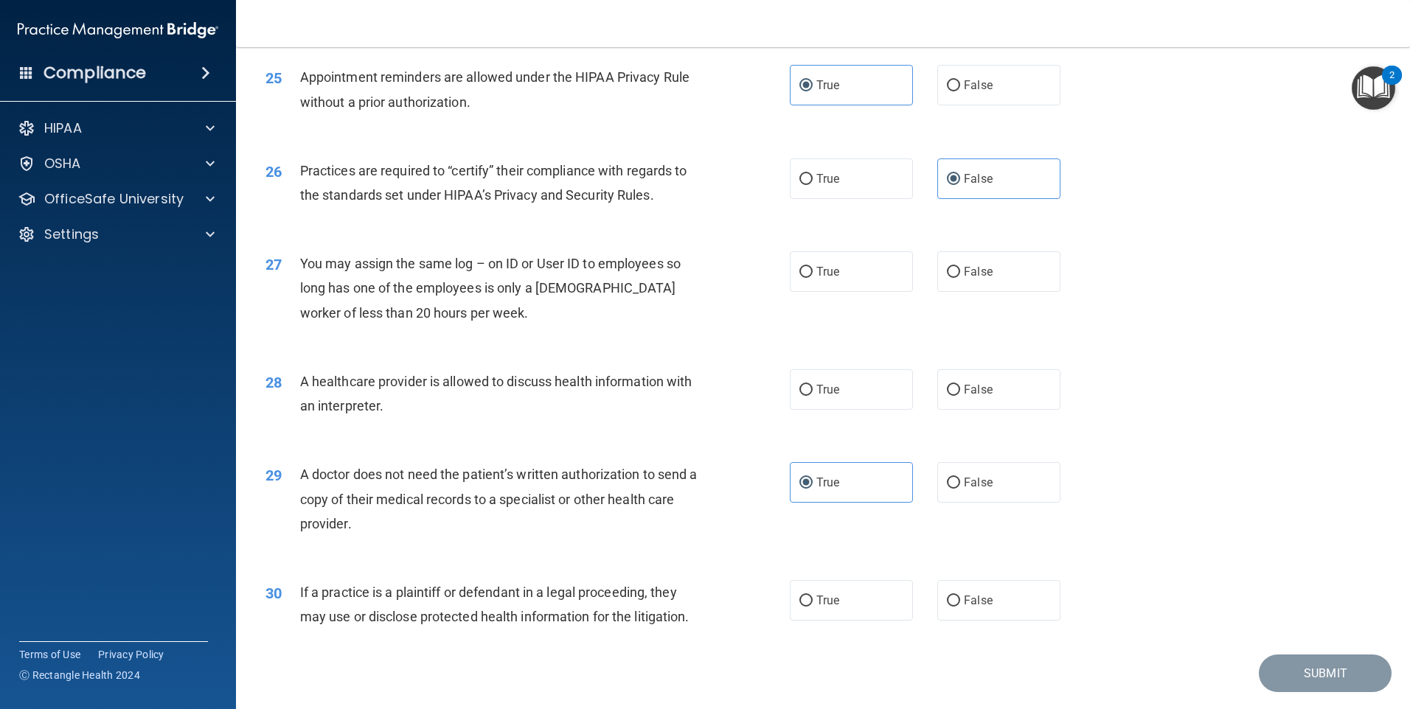
scroll to position [2723, 0]
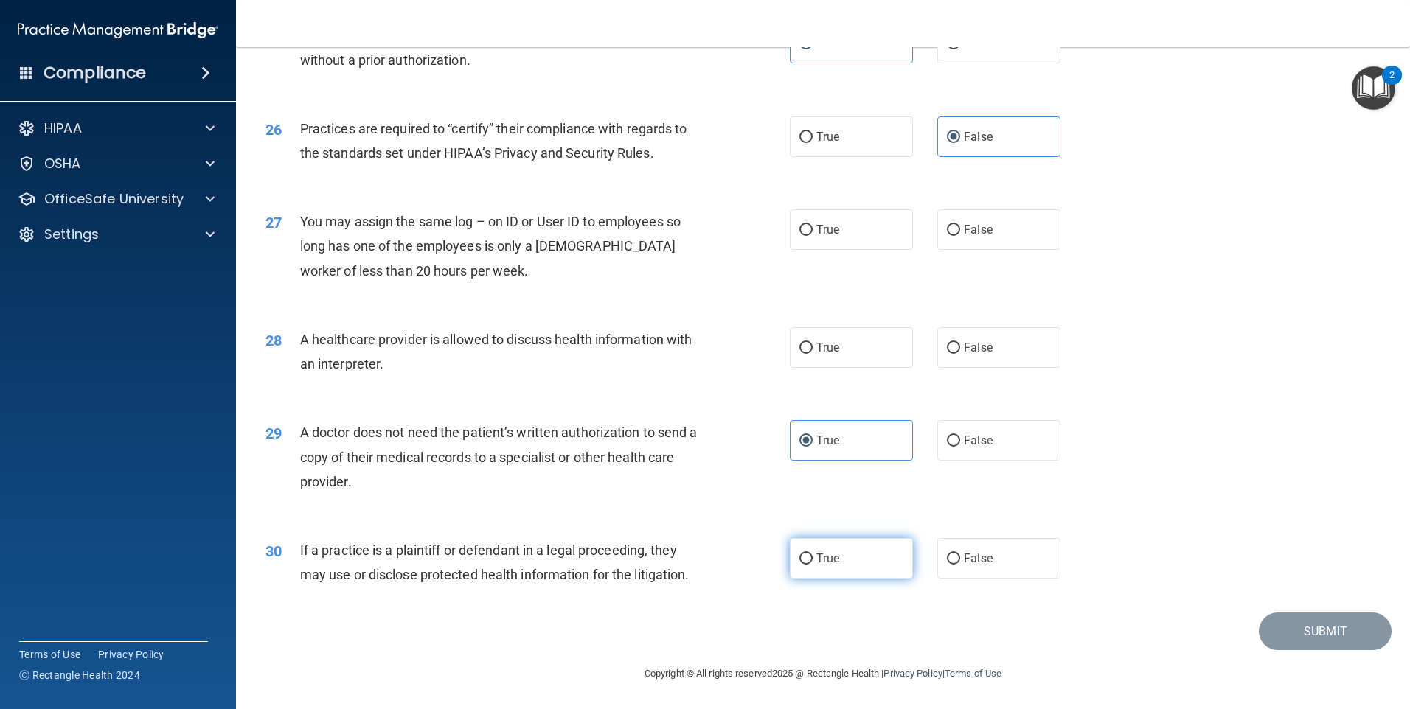
click at [847, 563] on label "True" at bounding box center [851, 558] width 123 height 41
click at [813, 563] on input "True" at bounding box center [805, 559] width 13 height 11
radio input "true"
click at [806, 341] on label "True" at bounding box center [851, 347] width 123 height 41
click at [806, 343] on input "True" at bounding box center [805, 348] width 13 height 11
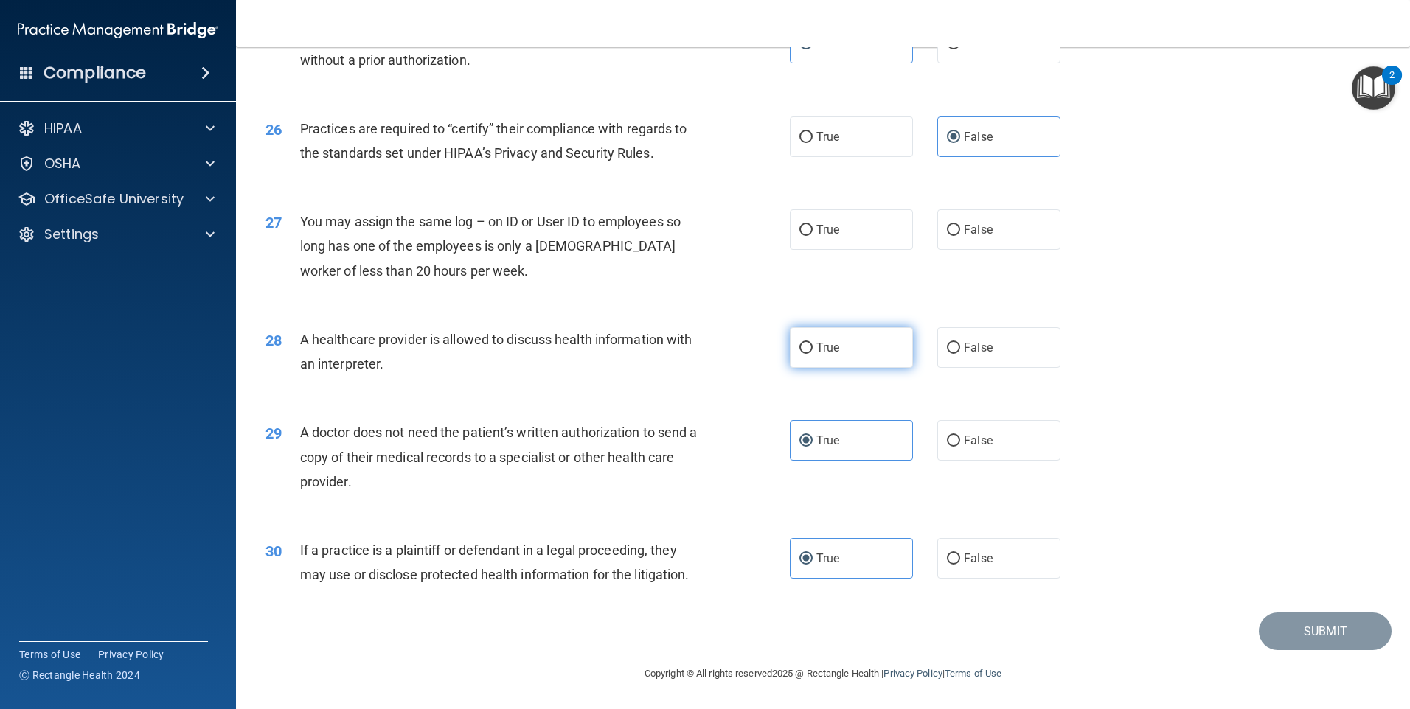
radio input "true"
click at [964, 234] on span "False" at bounding box center [978, 230] width 29 height 14
click at [960, 234] on input "False" at bounding box center [953, 230] width 13 height 11
radio input "true"
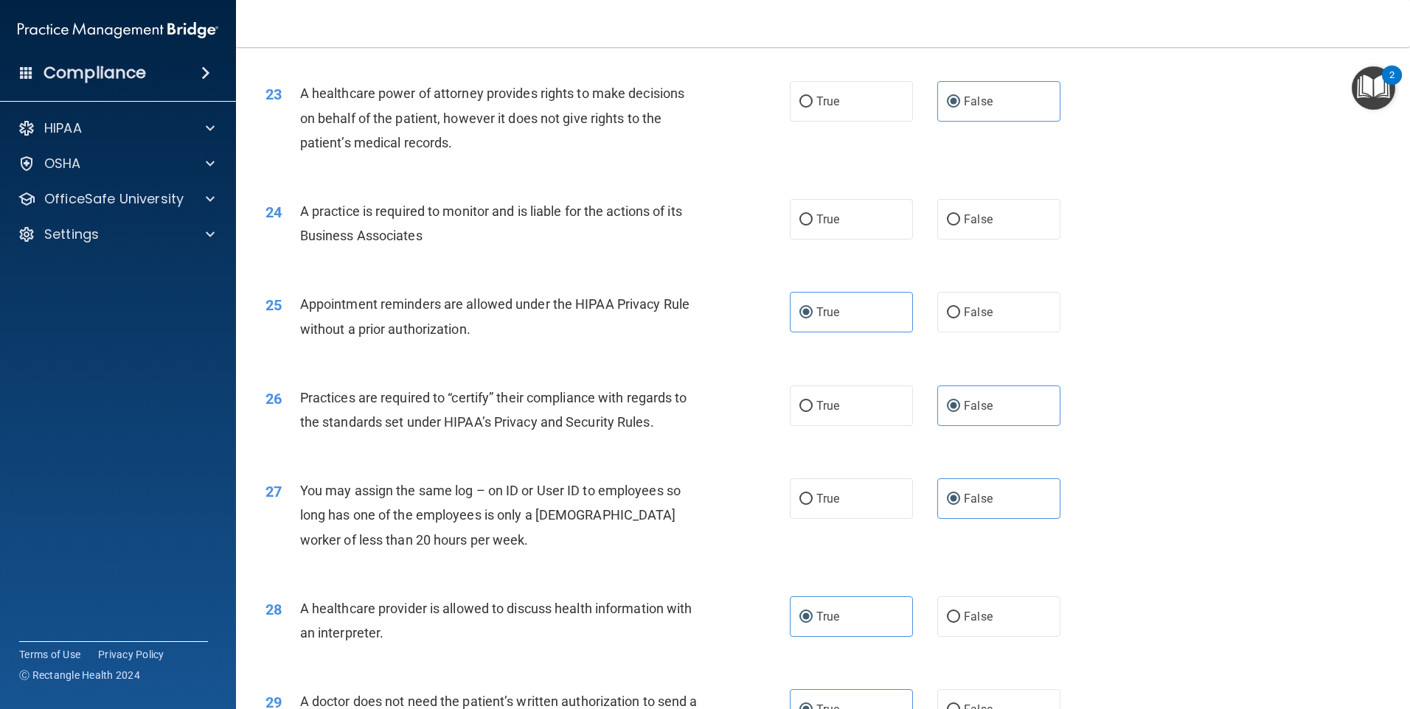
scroll to position [2428, 0]
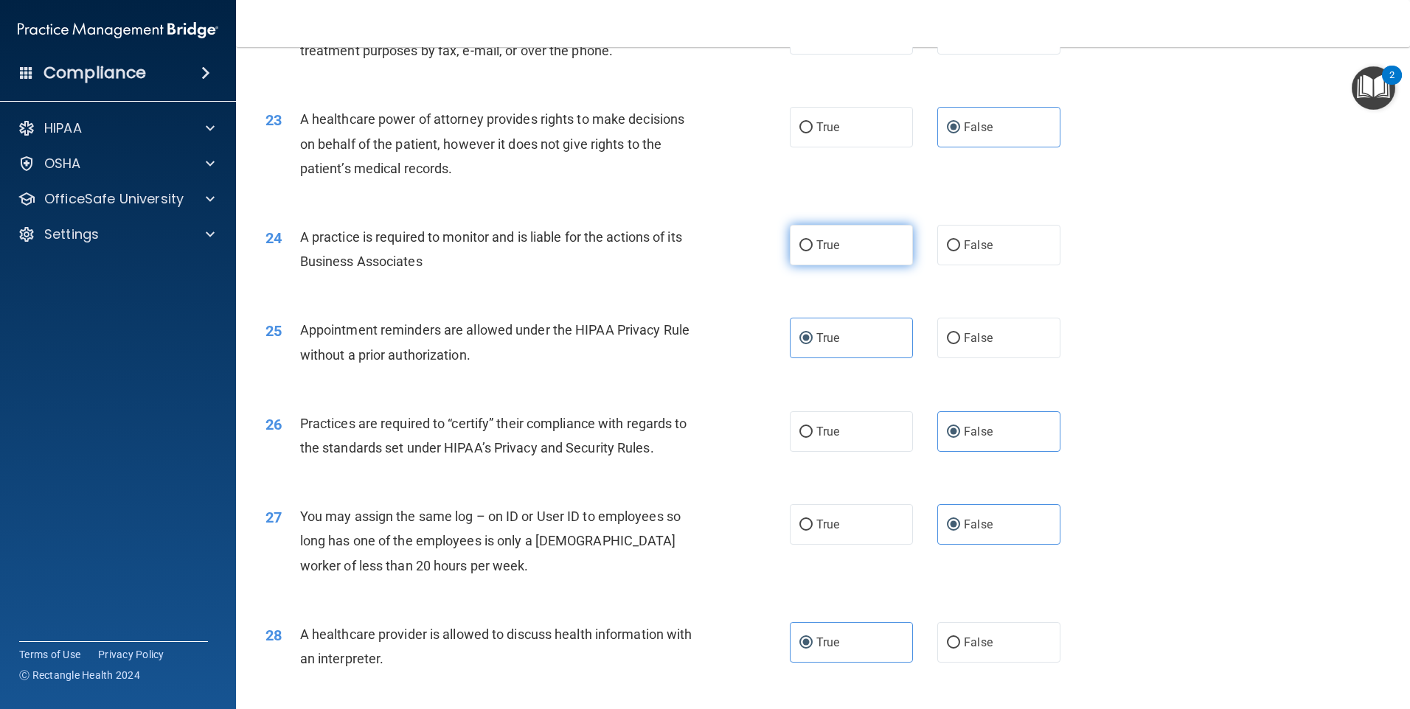
click at [824, 251] on span "True" at bounding box center [827, 245] width 23 height 14
click at [813, 251] on input "True" at bounding box center [805, 245] width 13 height 11
radio input "true"
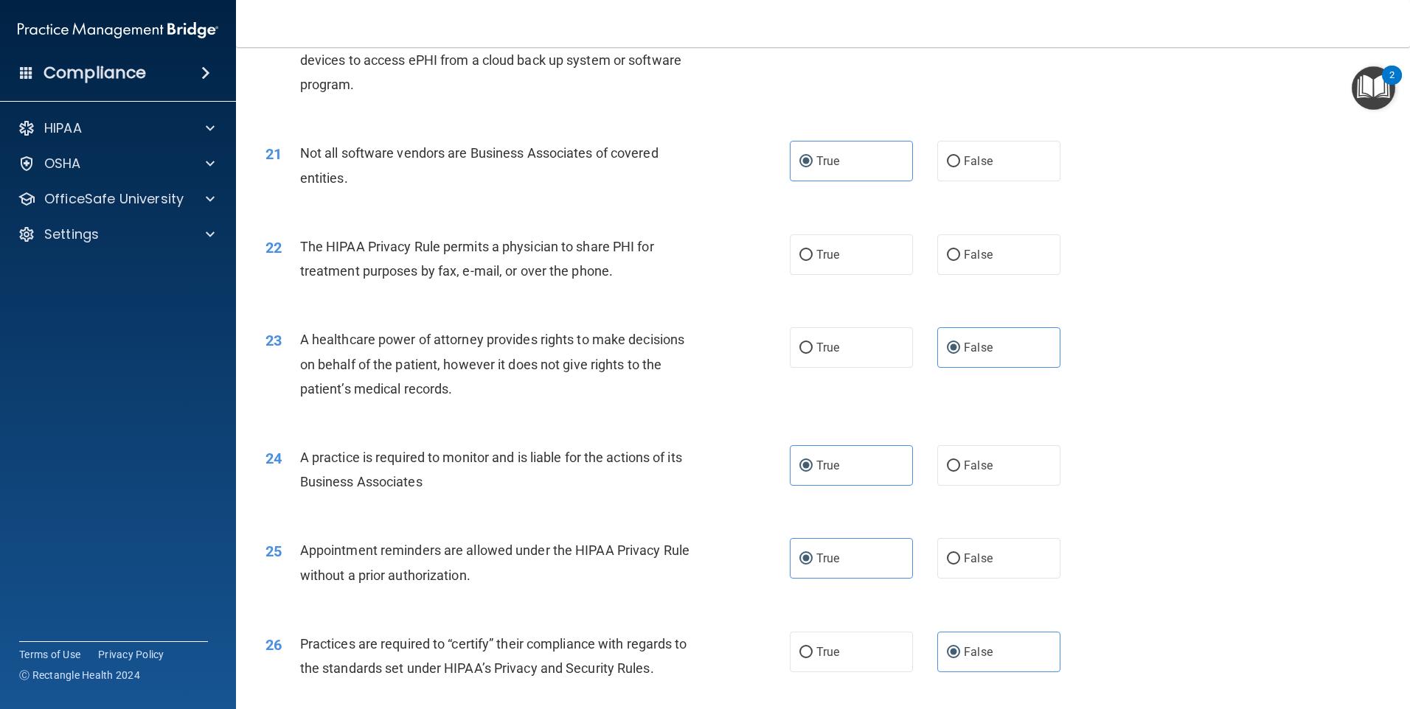
scroll to position [2207, 0]
click at [957, 265] on label "False" at bounding box center [998, 255] width 123 height 41
click at [957, 262] on input "False" at bounding box center [953, 256] width 13 height 11
radio input "true"
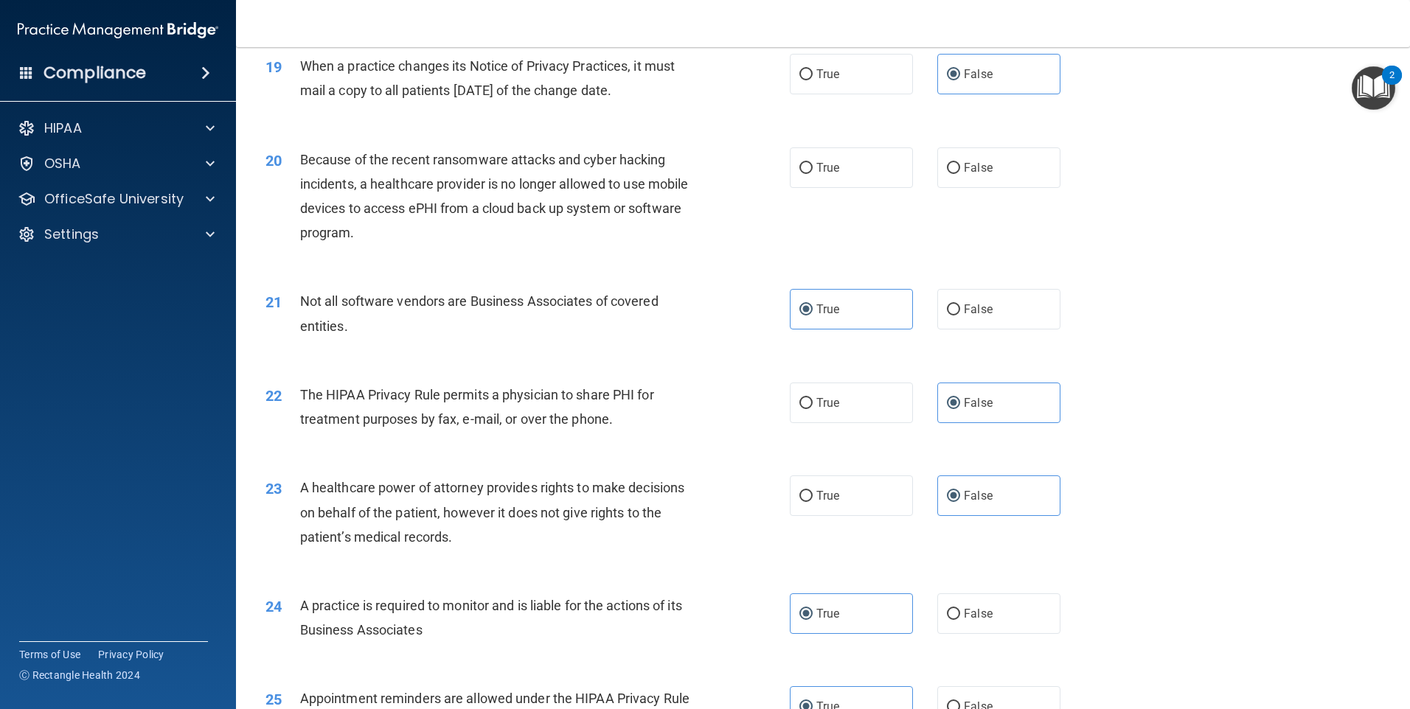
scroll to position [1986, 0]
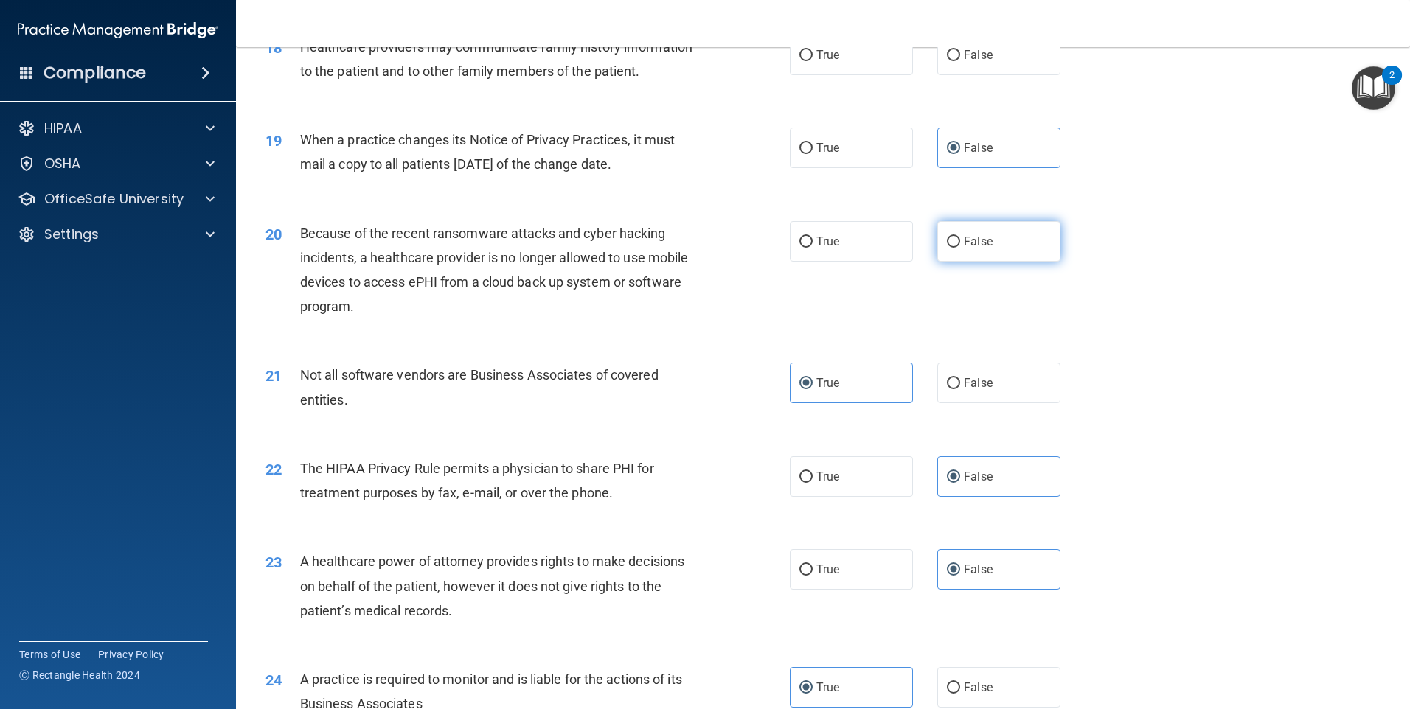
click at [963, 254] on label "False" at bounding box center [998, 241] width 123 height 41
click at [960, 248] on input "False" at bounding box center [953, 242] width 13 height 11
radio input "true"
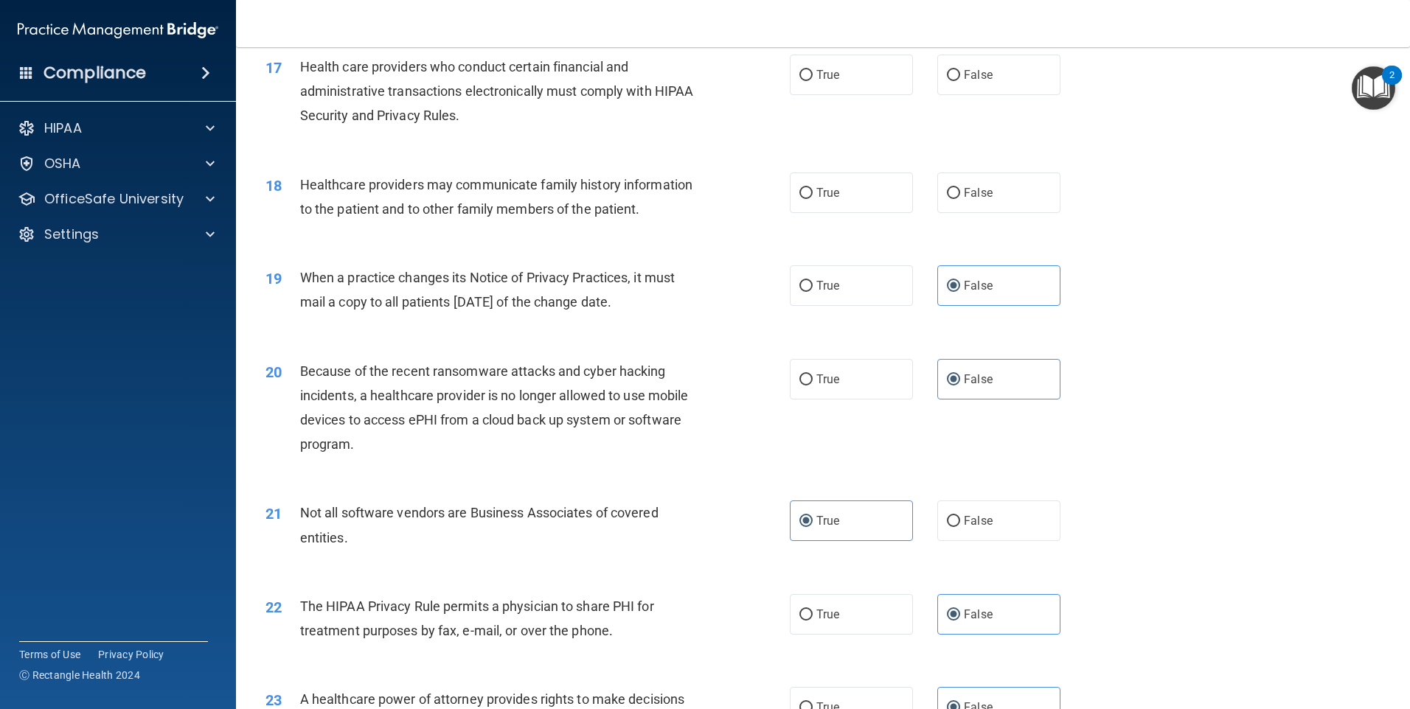
scroll to position [1765, 0]
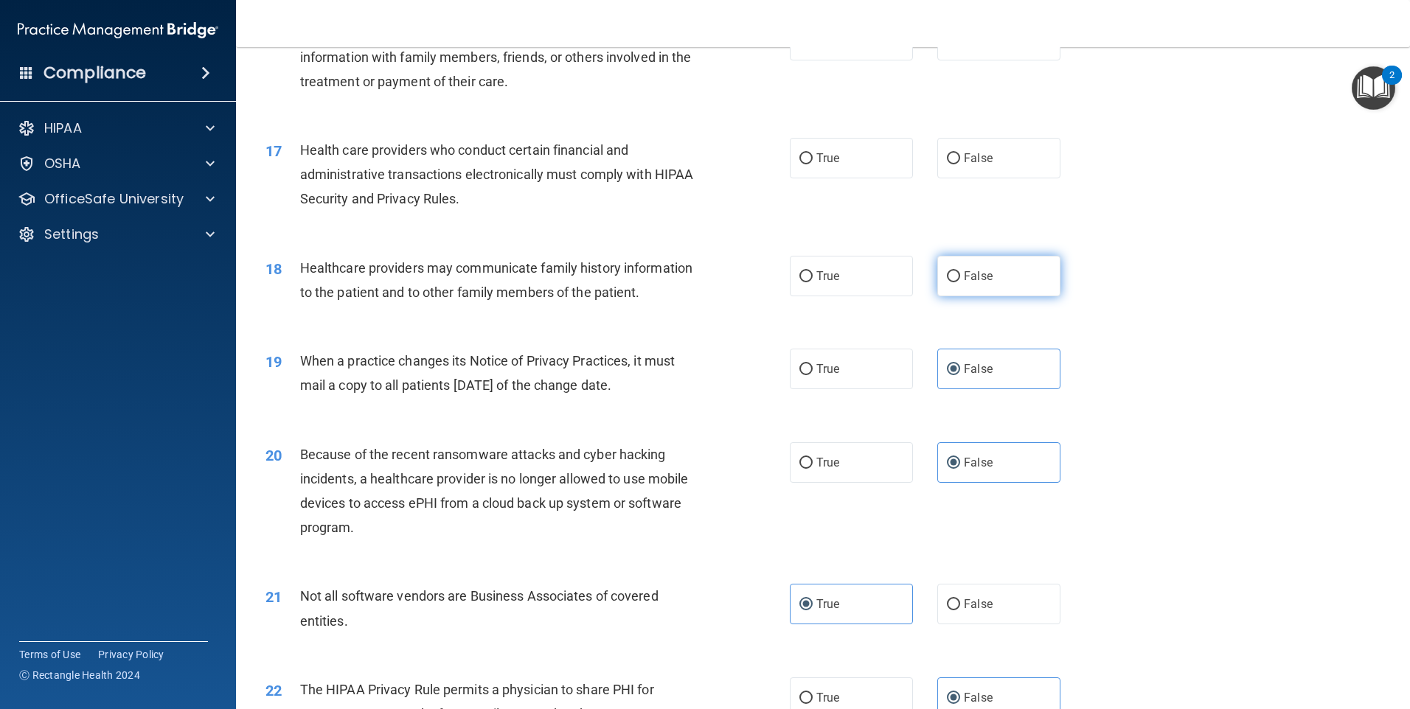
click at [942, 296] on label "False" at bounding box center [998, 276] width 123 height 41
click at [947, 282] on input "False" at bounding box center [953, 276] width 13 height 11
radio input "true"
click at [835, 282] on label "True" at bounding box center [851, 276] width 123 height 41
click at [813, 282] on input "True" at bounding box center [805, 276] width 13 height 11
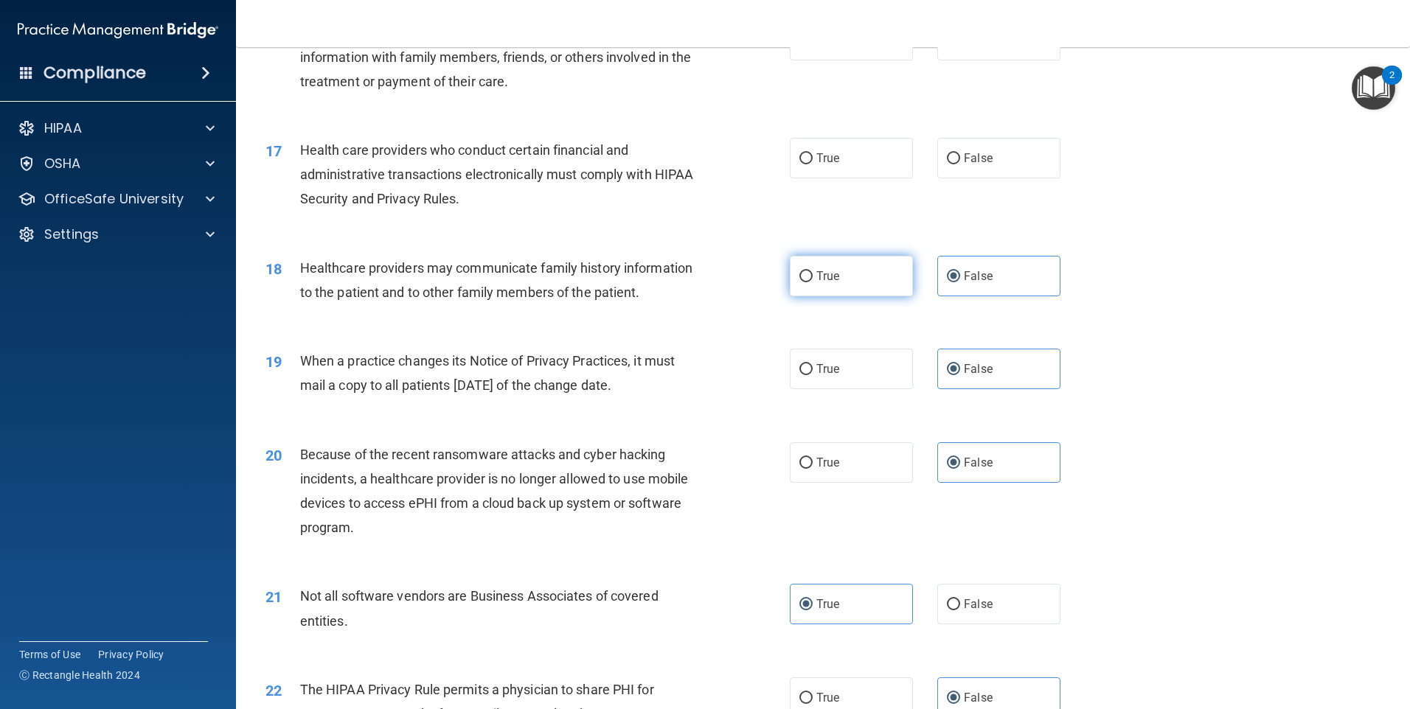
radio input "true"
click at [980, 290] on label "False" at bounding box center [998, 276] width 123 height 41
click at [960, 282] on input "False" at bounding box center [953, 276] width 13 height 11
radio input "true"
radio input "false"
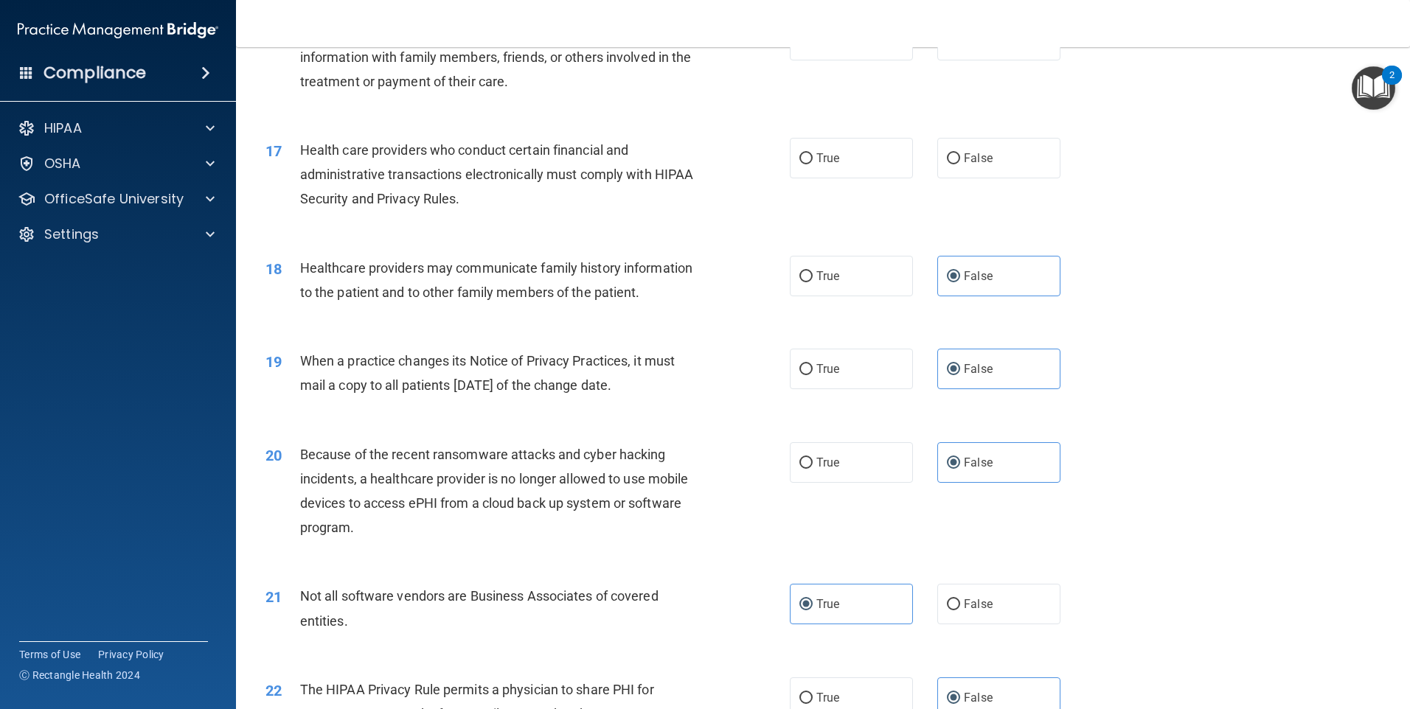
scroll to position [1543, 0]
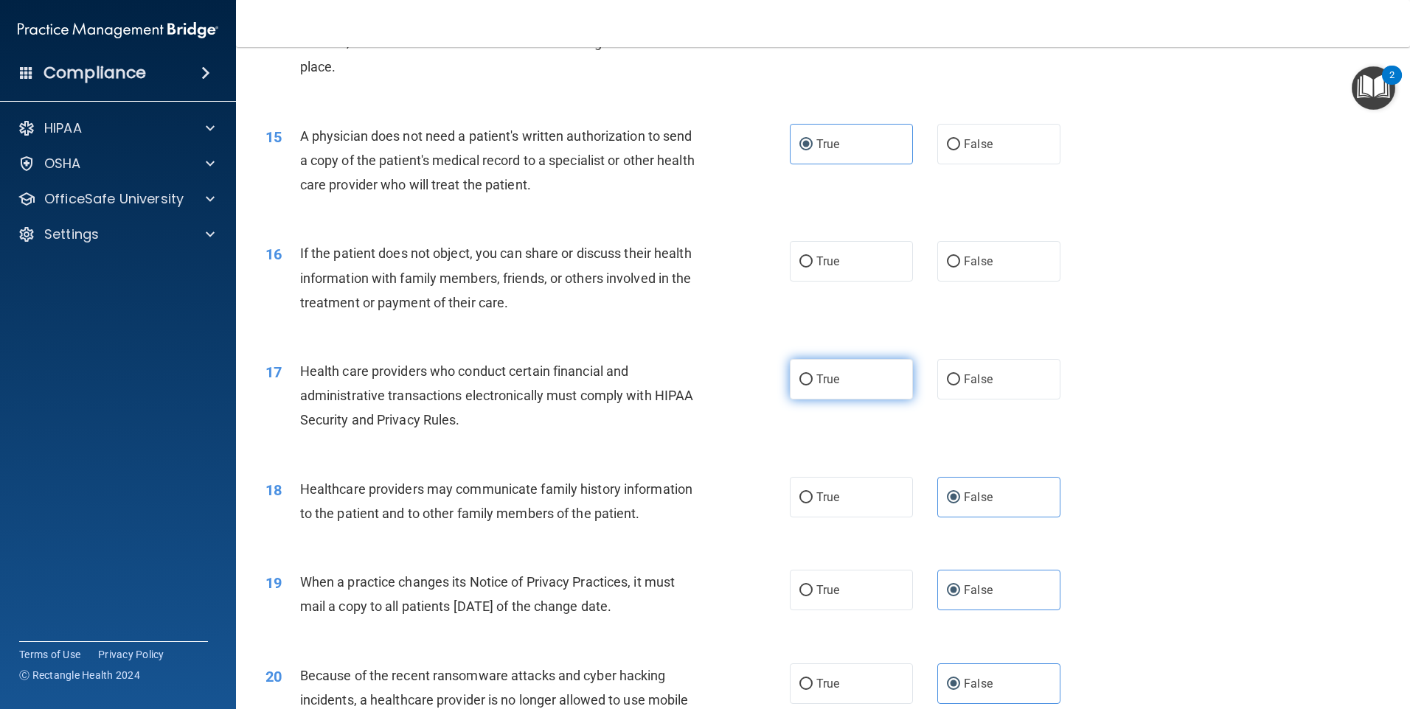
click at [839, 383] on label "True" at bounding box center [851, 379] width 123 height 41
click at [813, 383] on input "True" at bounding box center [805, 380] width 13 height 11
radio input "true"
click at [809, 257] on label "True" at bounding box center [851, 261] width 123 height 41
click at [809, 257] on input "True" at bounding box center [805, 262] width 13 height 11
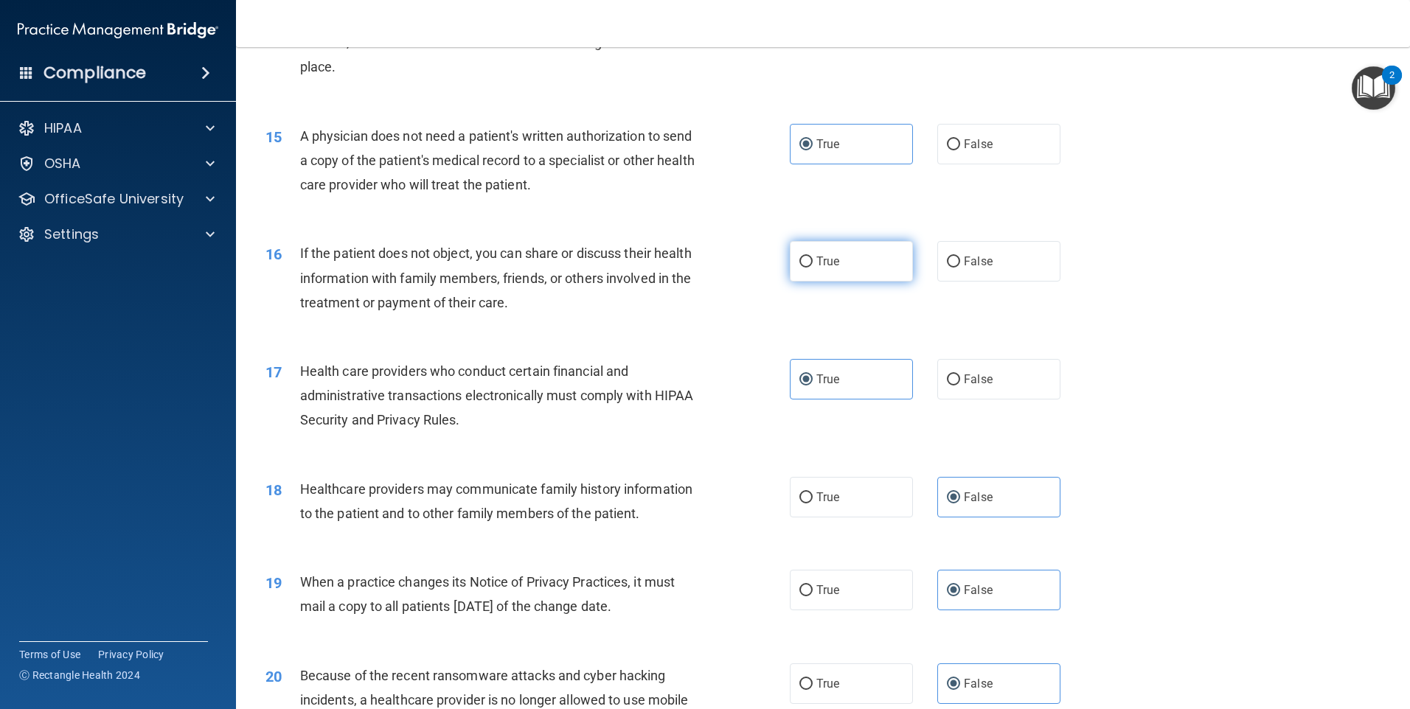
radio input "true"
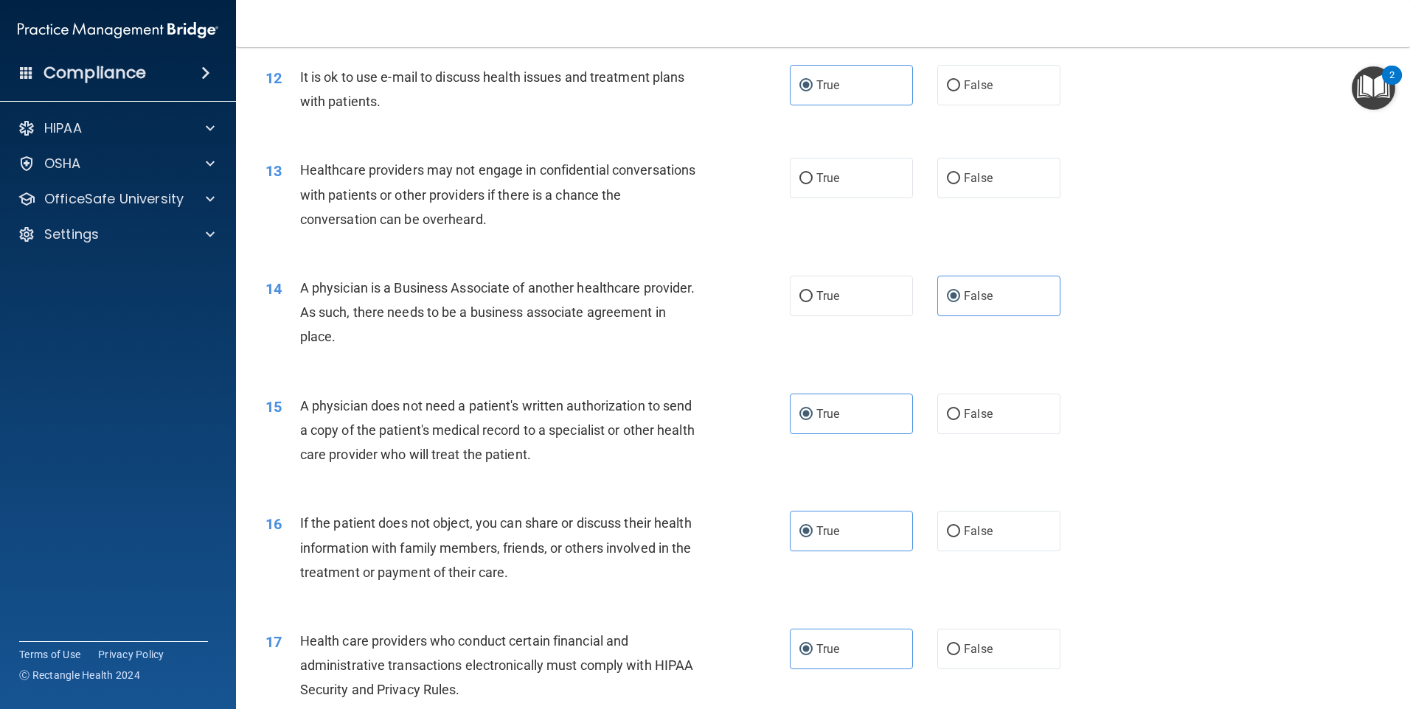
scroll to position [1248, 0]
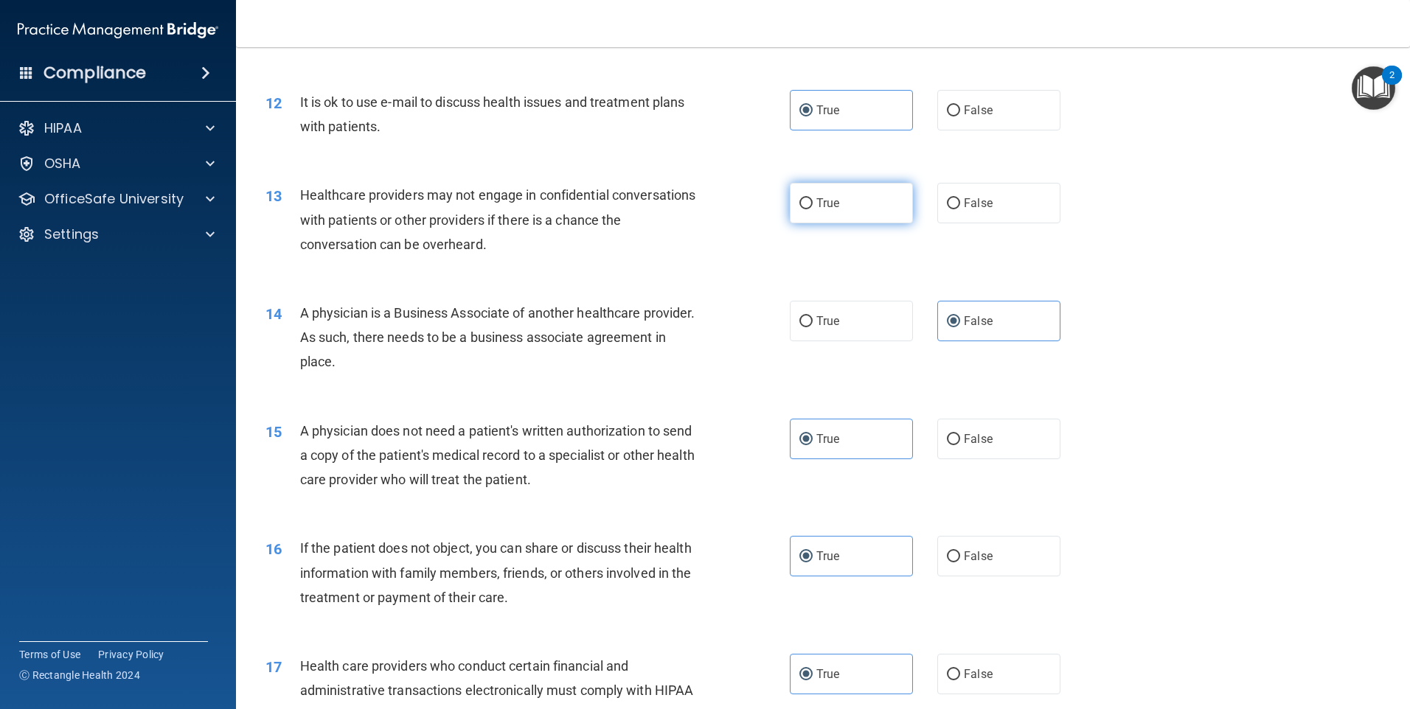
click at [839, 207] on label "True" at bounding box center [851, 203] width 123 height 41
click at [813, 207] on input "True" at bounding box center [805, 203] width 13 height 11
radio input "true"
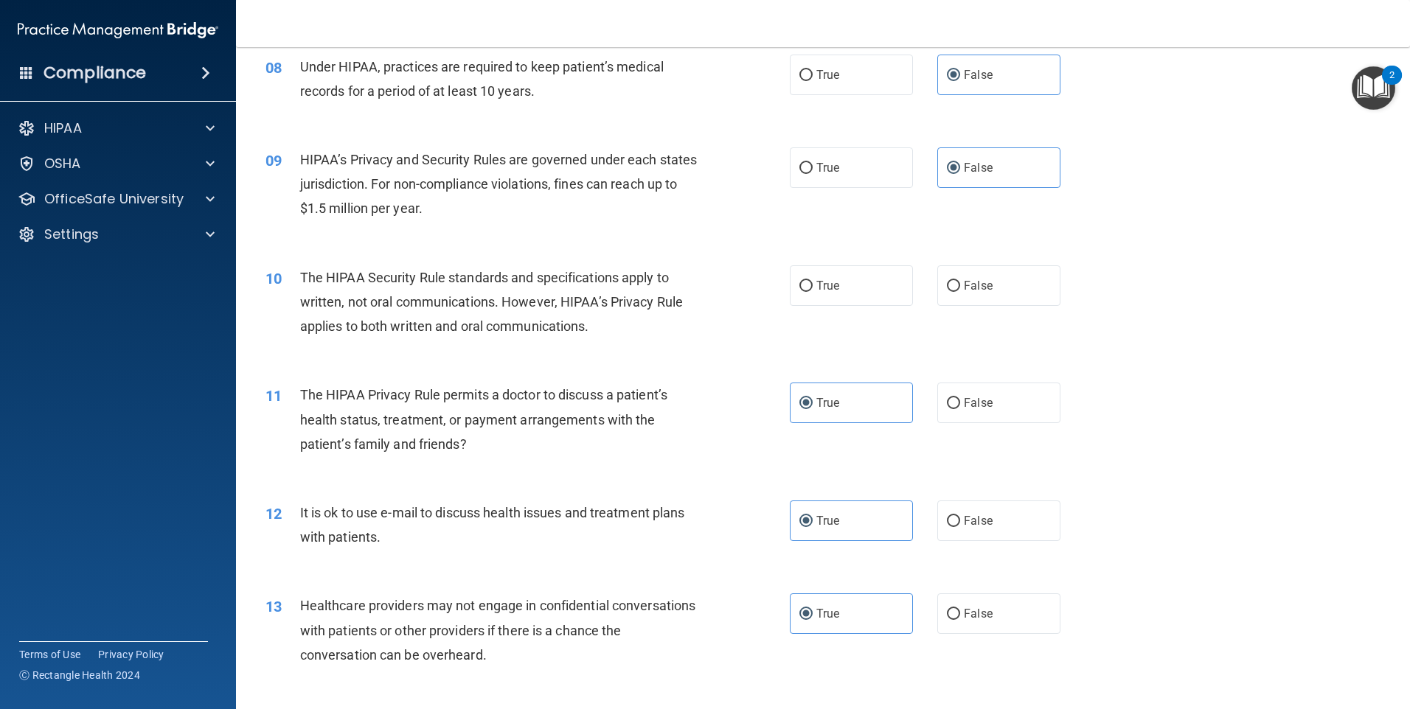
scroll to position [806, 0]
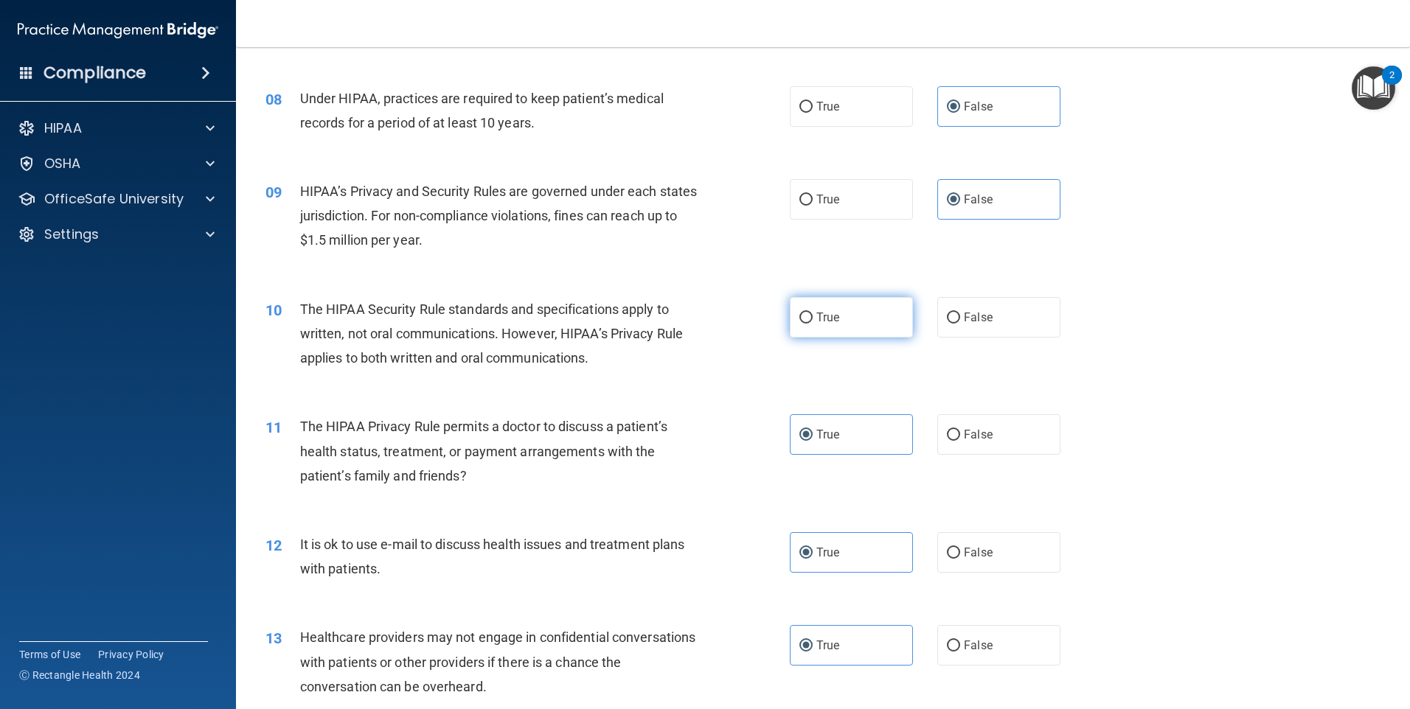
click at [824, 325] on label "True" at bounding box center [851, 317] width 123 height 41
click at [813, 324] on input "True" at bounding box center [805, 318] width 13 height 11
radio input "true"
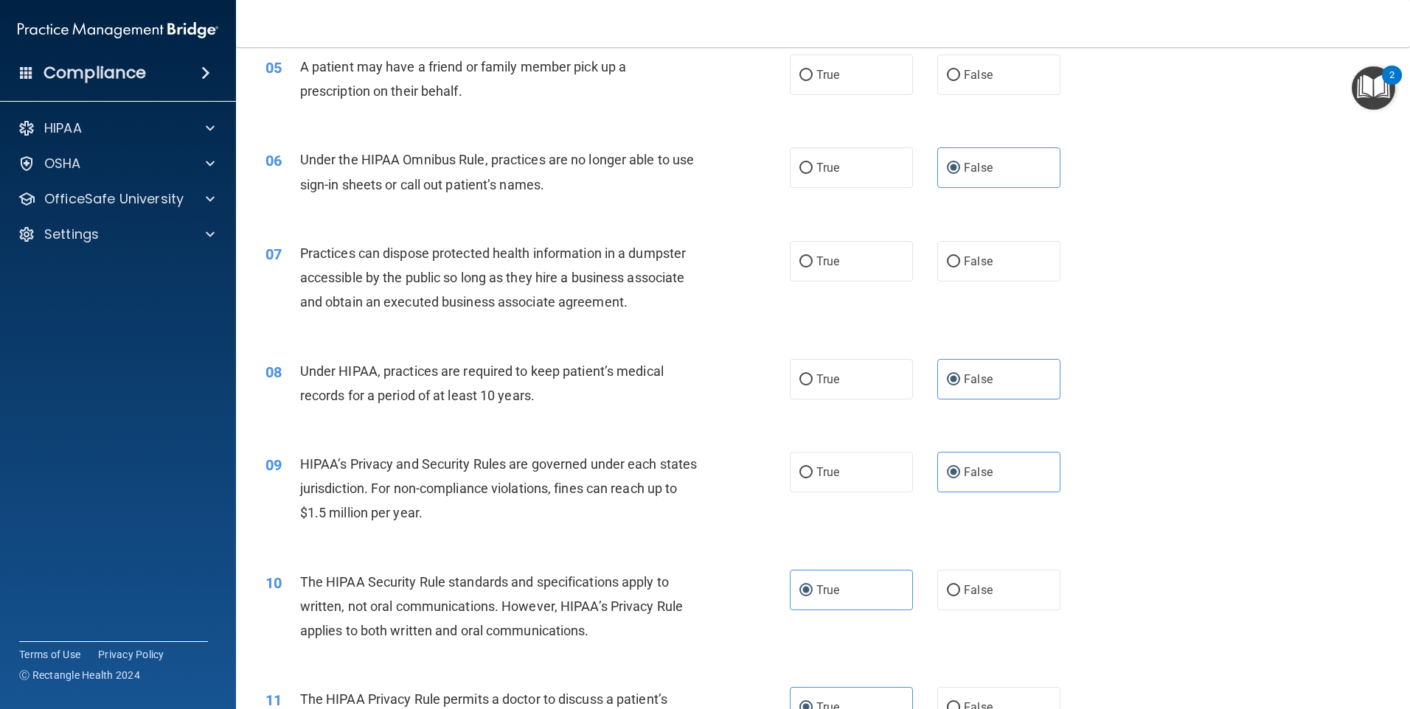
scroll to position [511, 0]
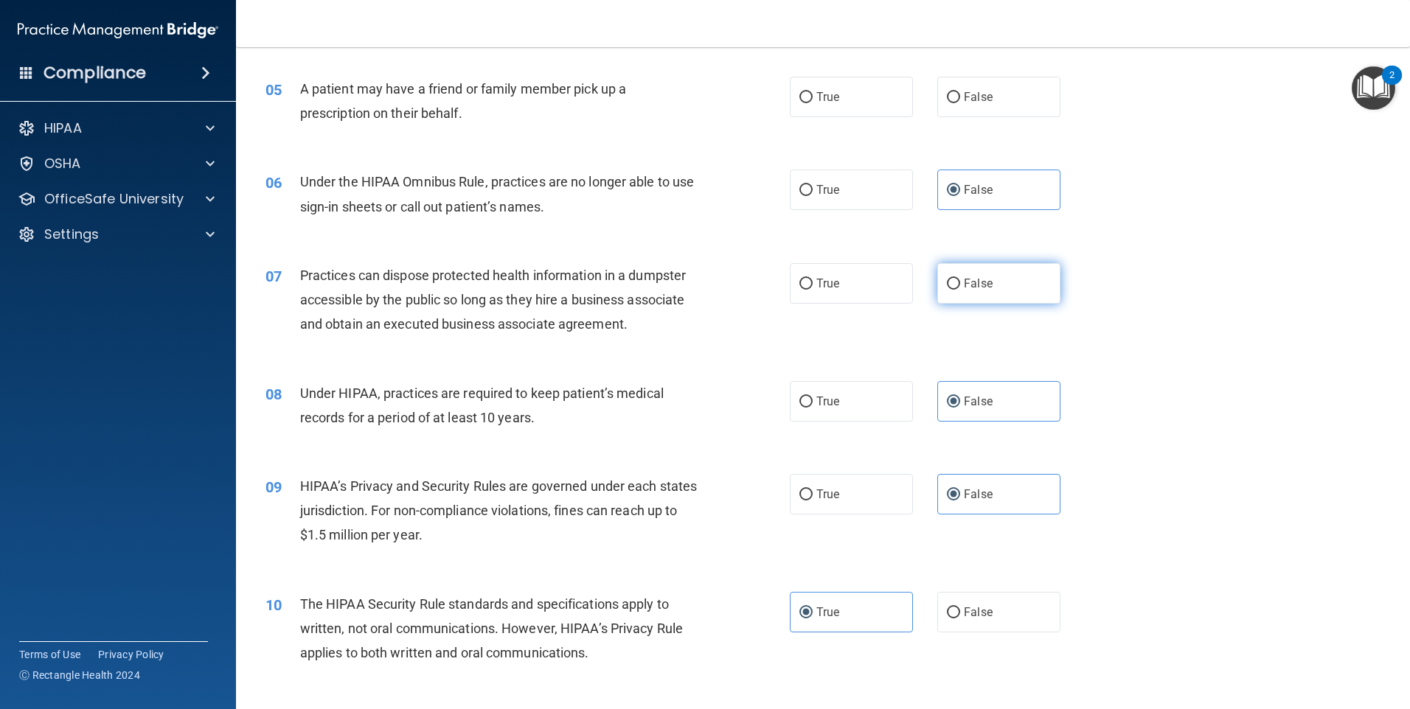
click at [964, 279] on span "False" at bounding box center [978, 284] width 29 height 14
click at [960, 279] on input "False" at bounding box center [953, 284] width 13 height 11
radio input "true"
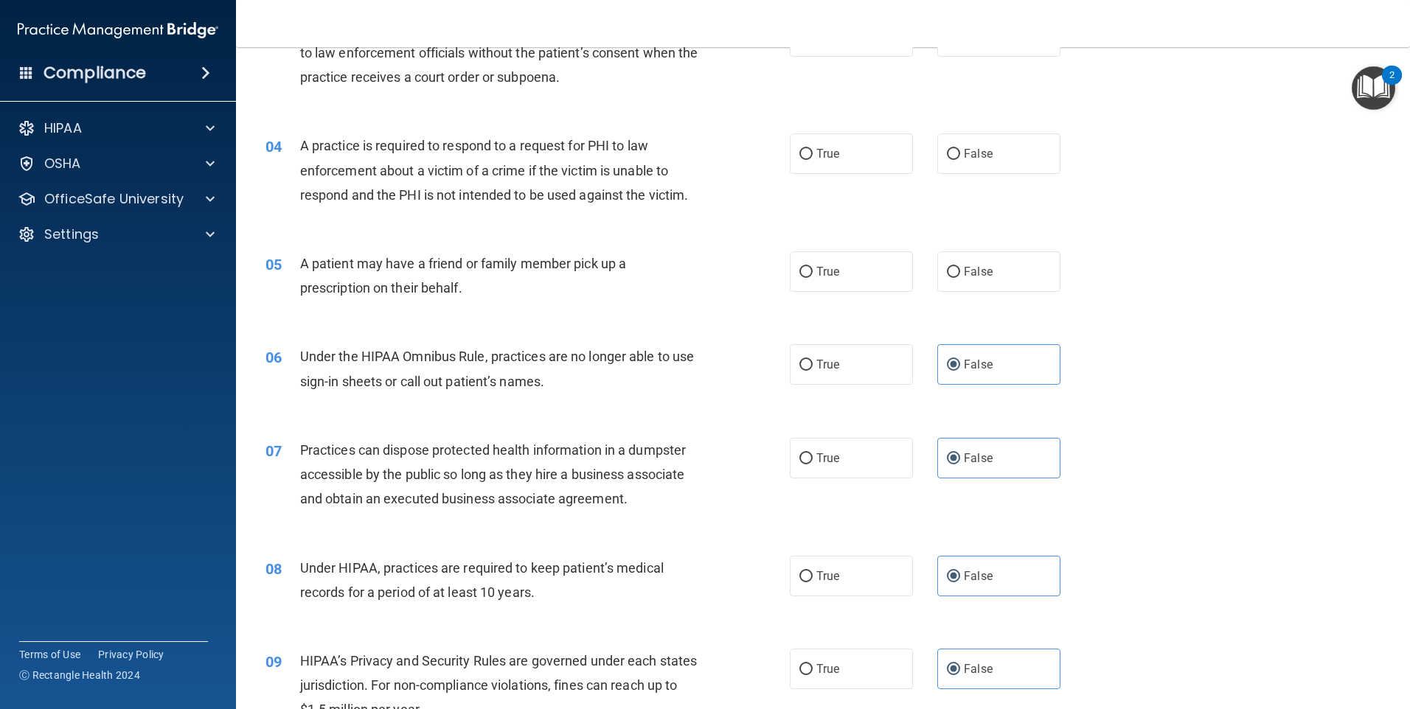
scroll to position [290, 0]
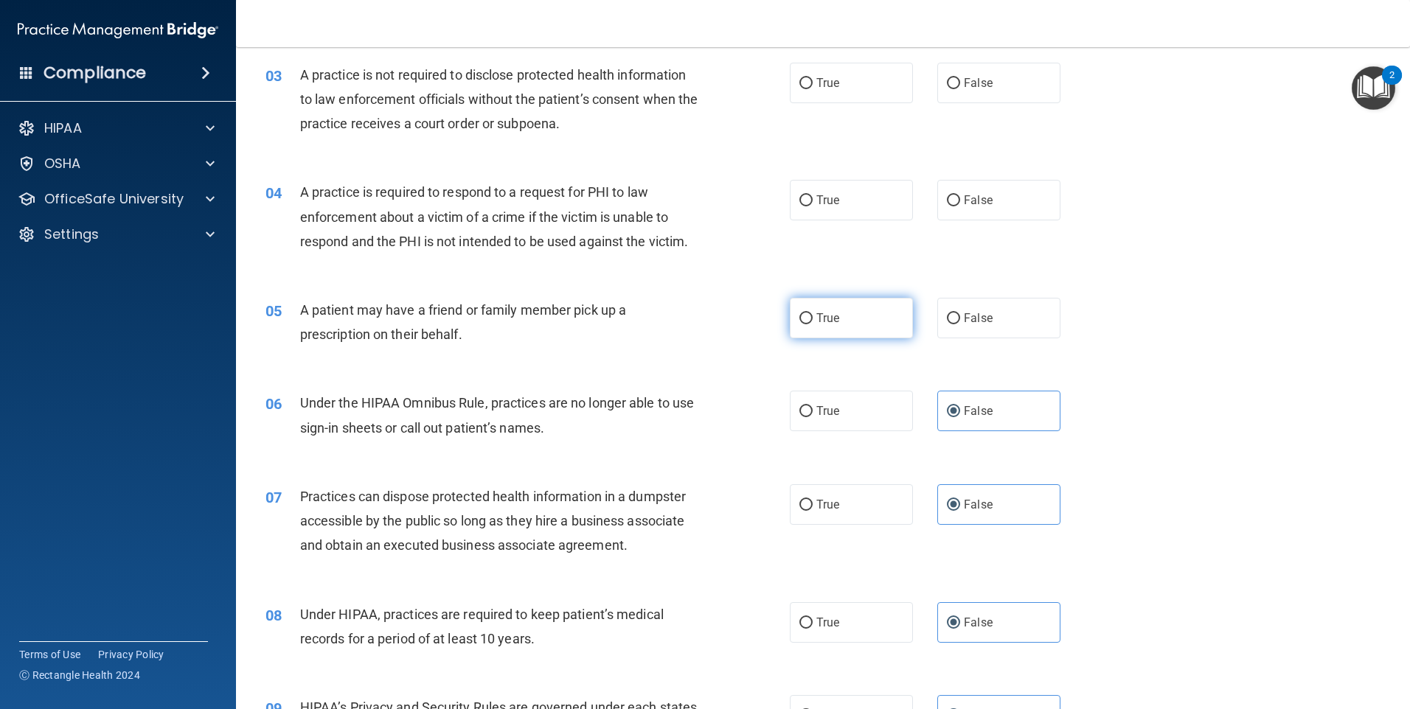
click at [841, 313] on label "True" at bounding box center [851, 318] width 123 height 41
click at [813, 313] on input "True" at bounding box center [805, 318] width 13 height 11
radio input "true"
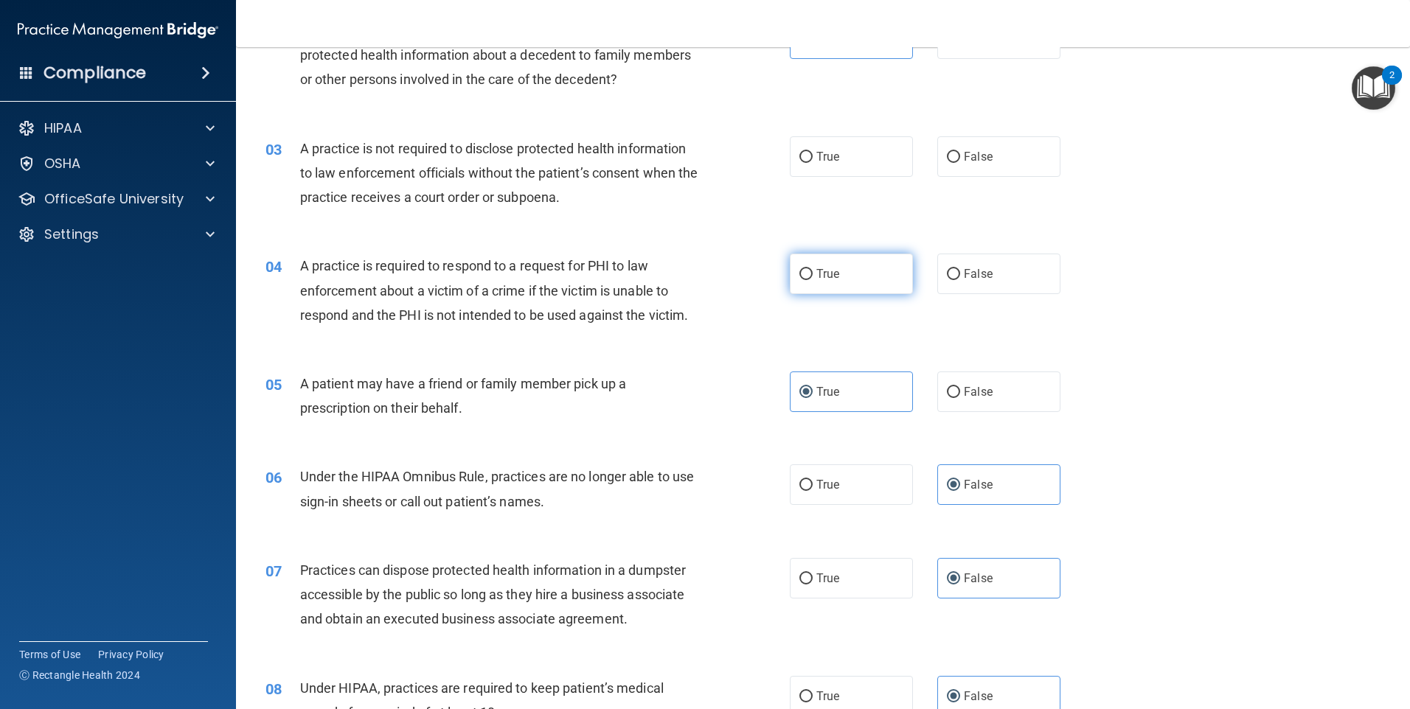
click at [839, 274] on label "True" at bounding box center [851, 274] width 123 height 41
click at [813, 274] on input "True" at bounding box center [805, 274] width 13 height 11
radio input "true"
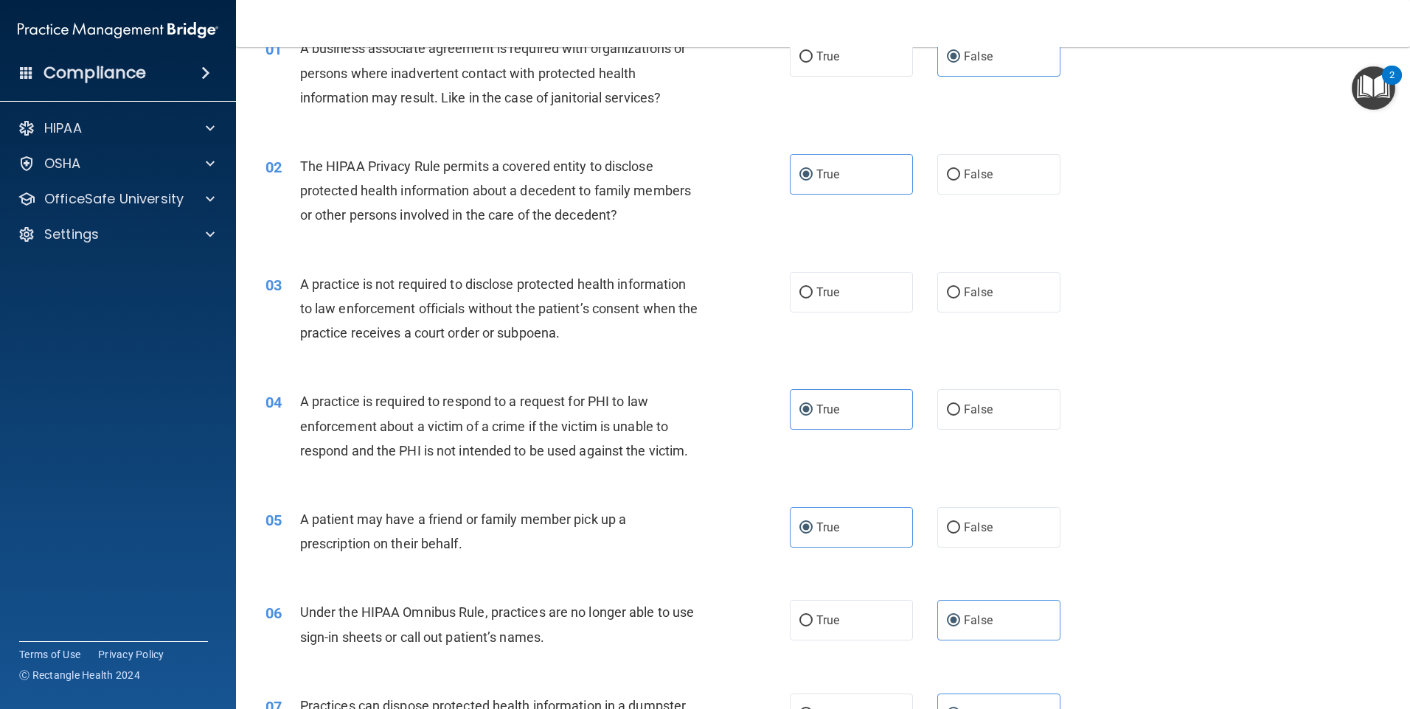
scroll to position [69, 0]
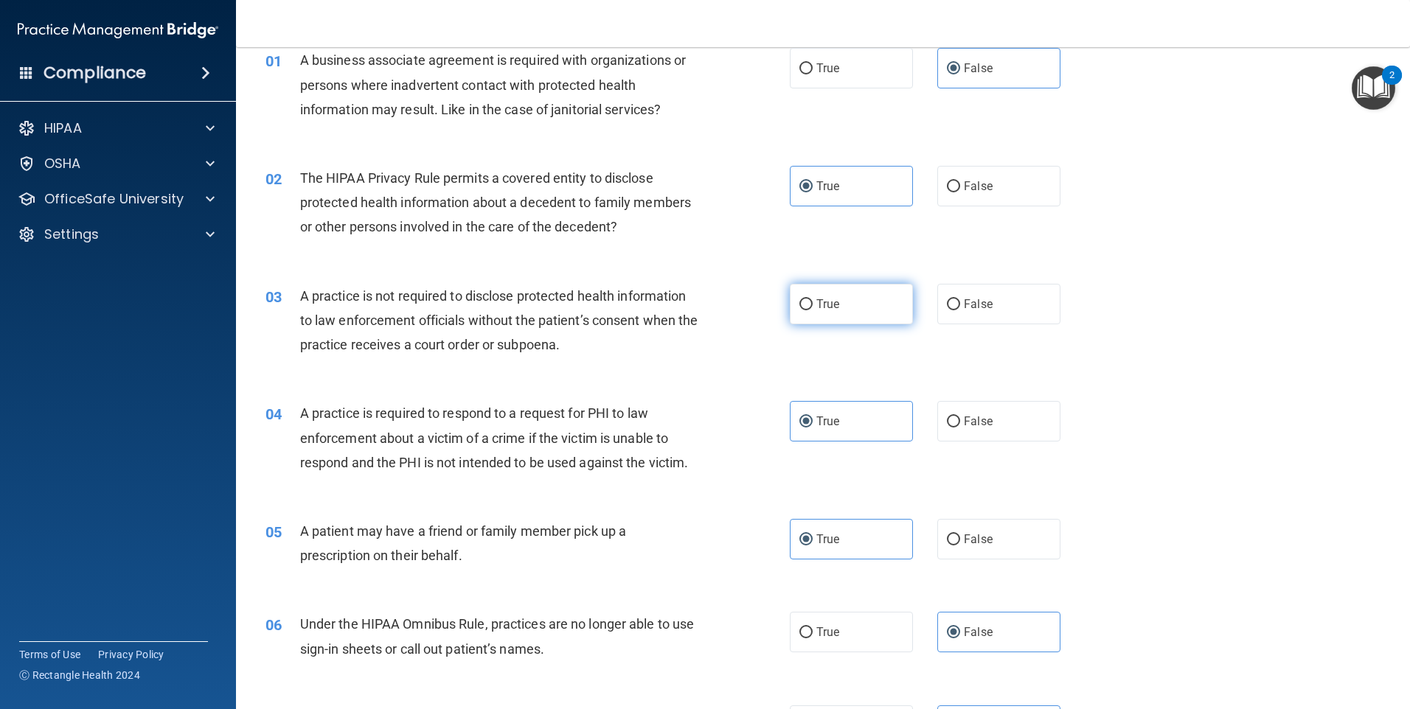
click at [825, 302] on span "True" at bounding box center [827, 304] width 23 height 14
click at [813, 302] on input "True" at bounding box center [805, 304] width 13 height 11
radio input "true"
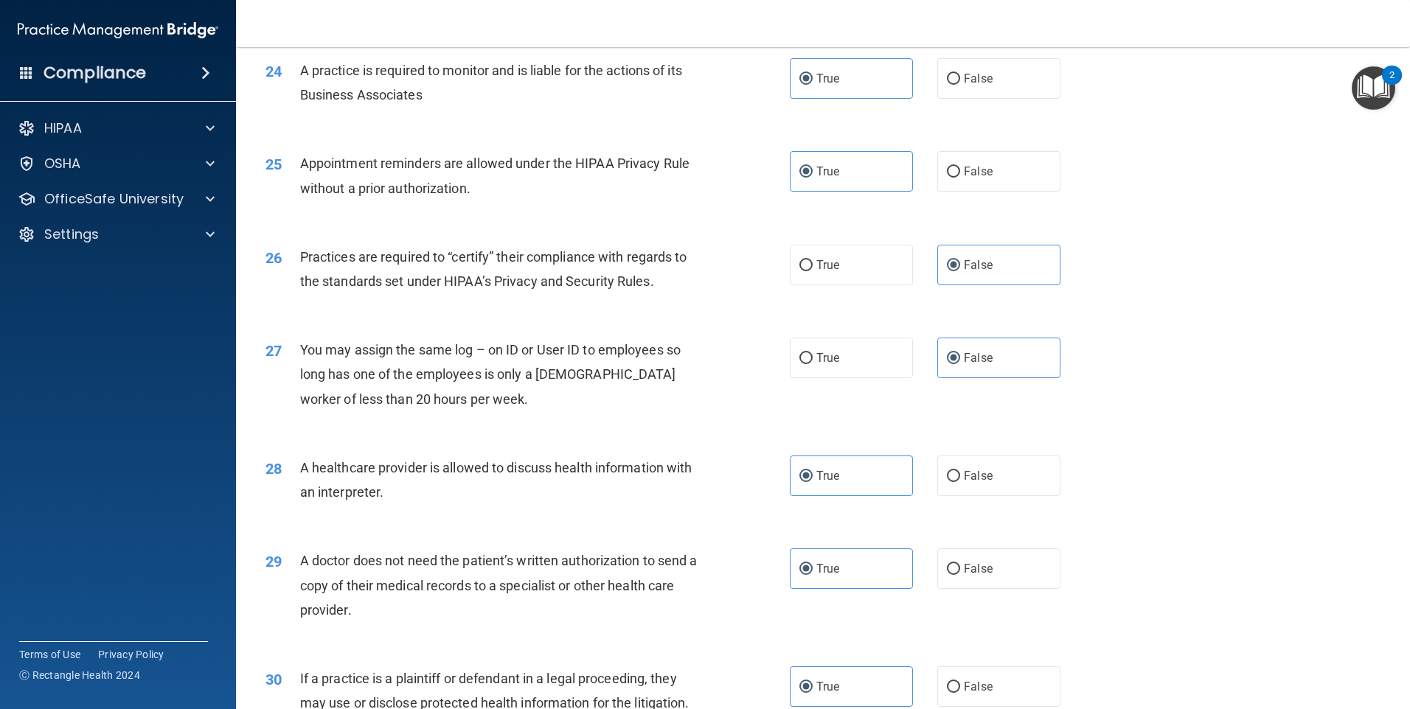
scroll to position [2723, 0]
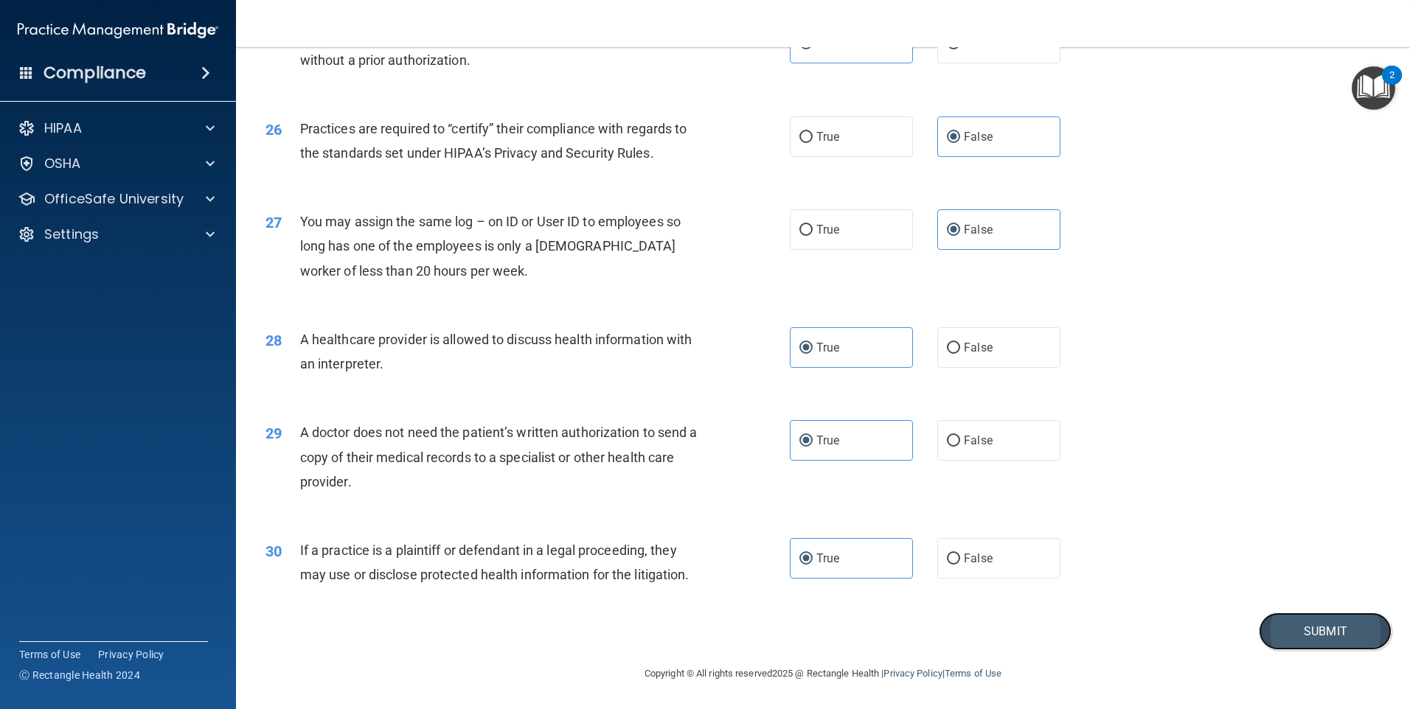
click at [1275, 633] on button "Submit" at bounding box center [1325, 632] width 133 height 38
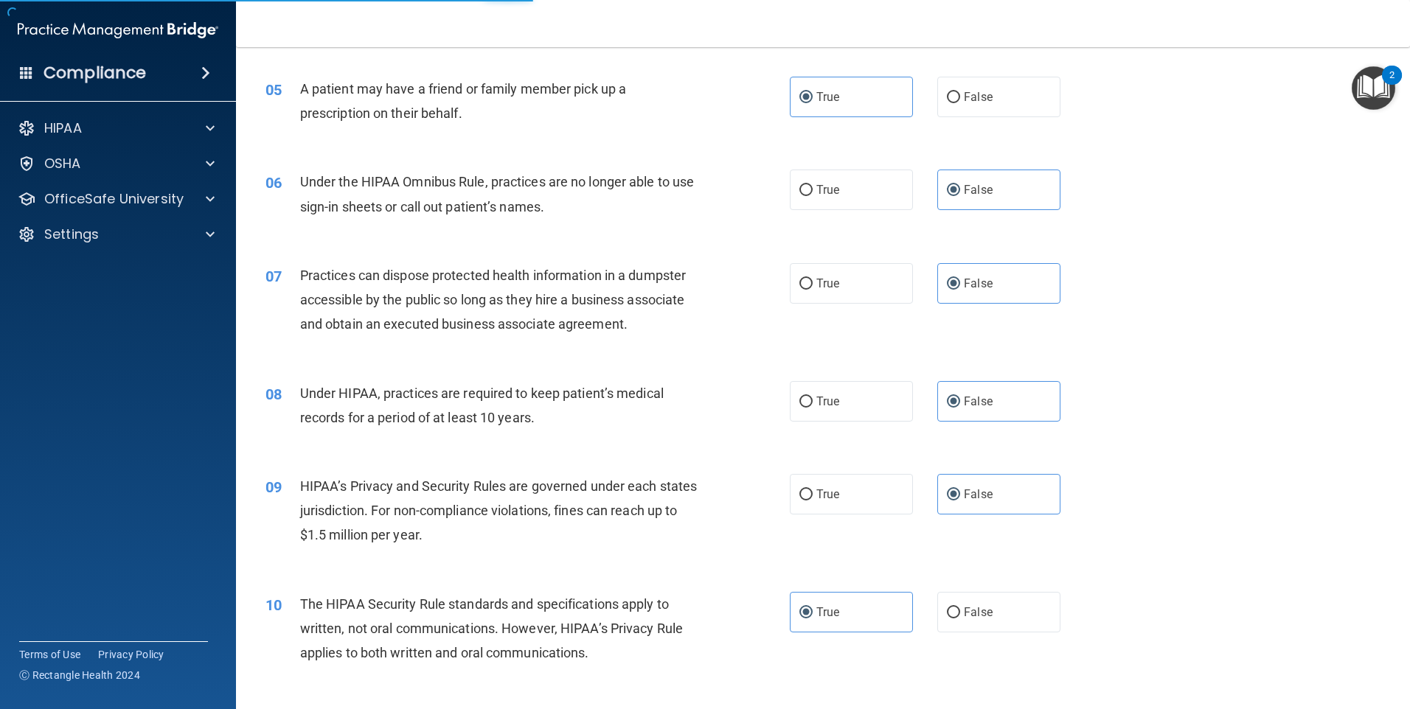
scroll to position [0, 0]
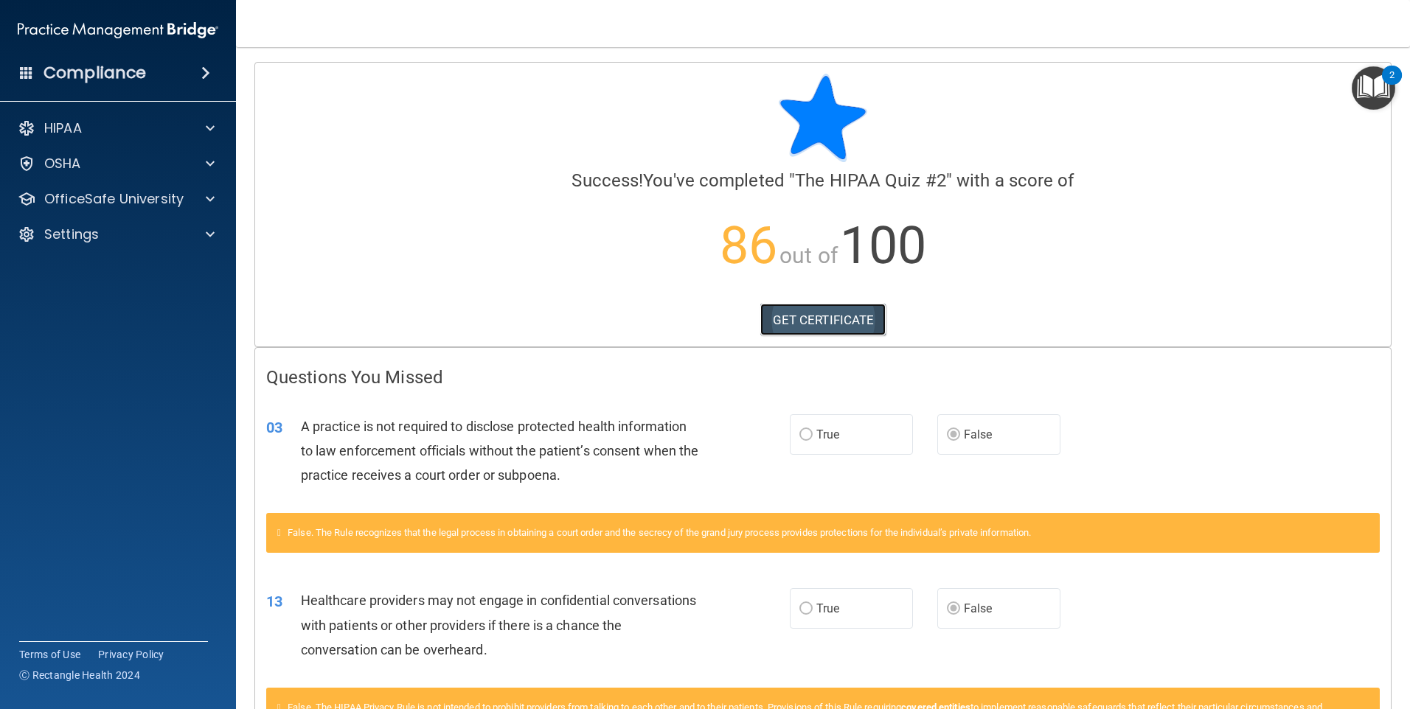
click at [813, 327] on link "GET CERTIFICATE" at bounding box center [823, 320] width 126 height 32
click at [142, 178] on div "OSHA" at bounding box center [118, 163] width 237 height 29
click at [191, 173] on div "OSHA" at bounding box center [118, 163] width 237 height 29
click at [205, 158] on div at bounding box center [208, 164] width 37 height 18
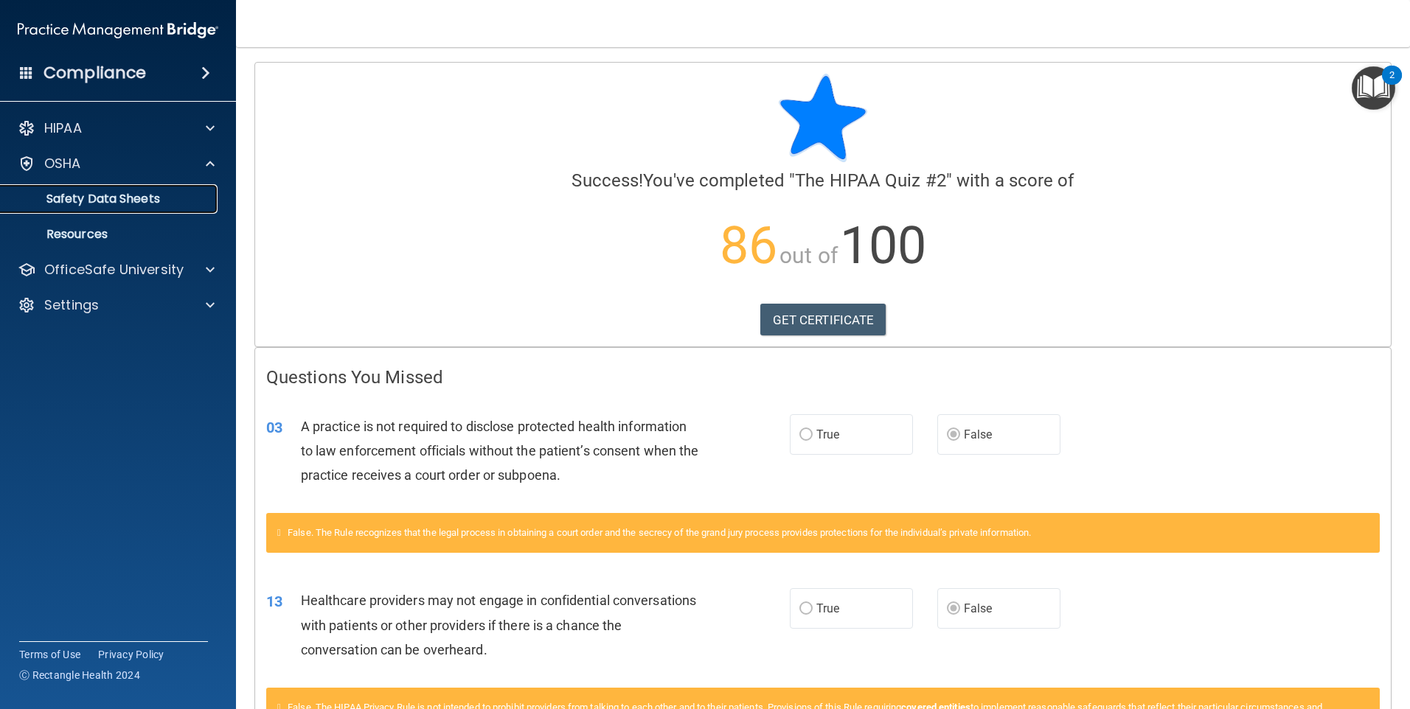
click at [164, 195] on p "Safety Data Sheets" at bounding box center [110, 199] width 201 height 15
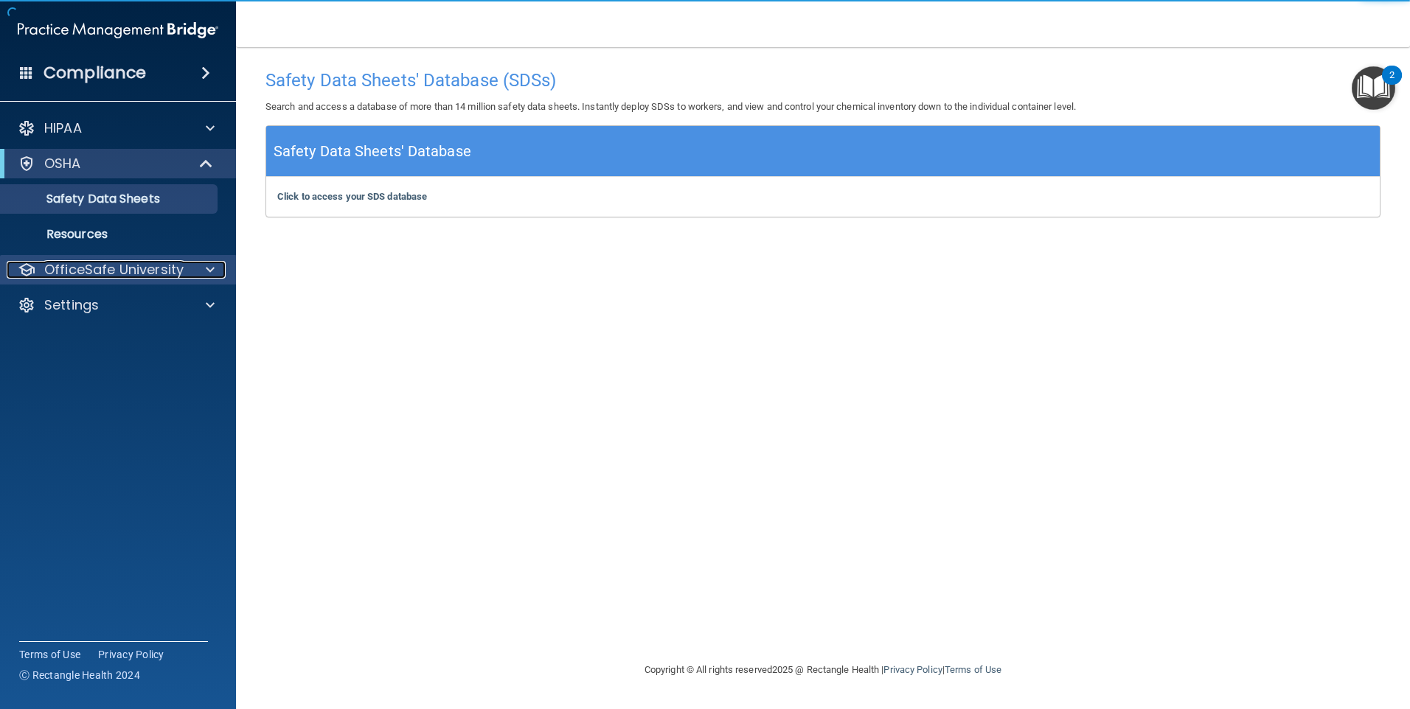
click at [162, 261] on p "OfficeSafe University" at bounding box center [113, 270] width 139 height 18
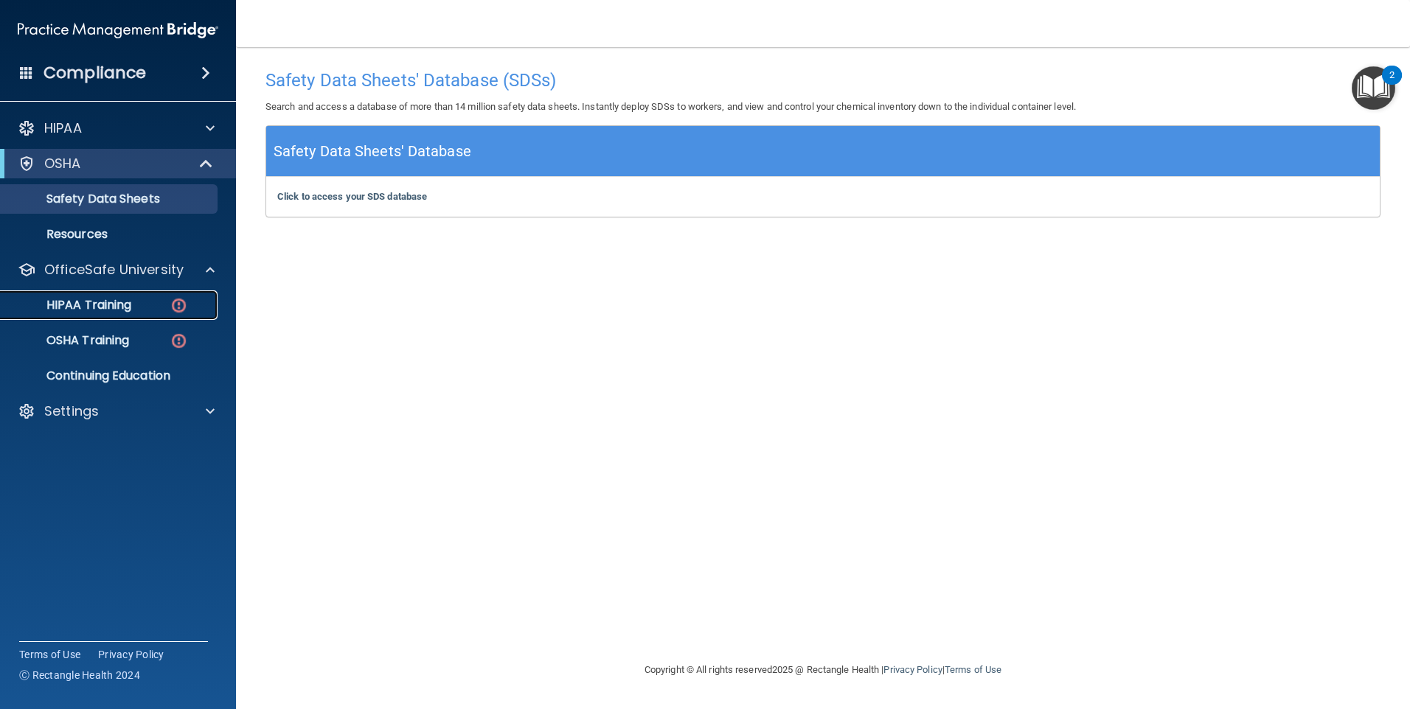
click at [126, 305] on p "HIPAA Training" at bounding box center [71, 305] width 122 height 15
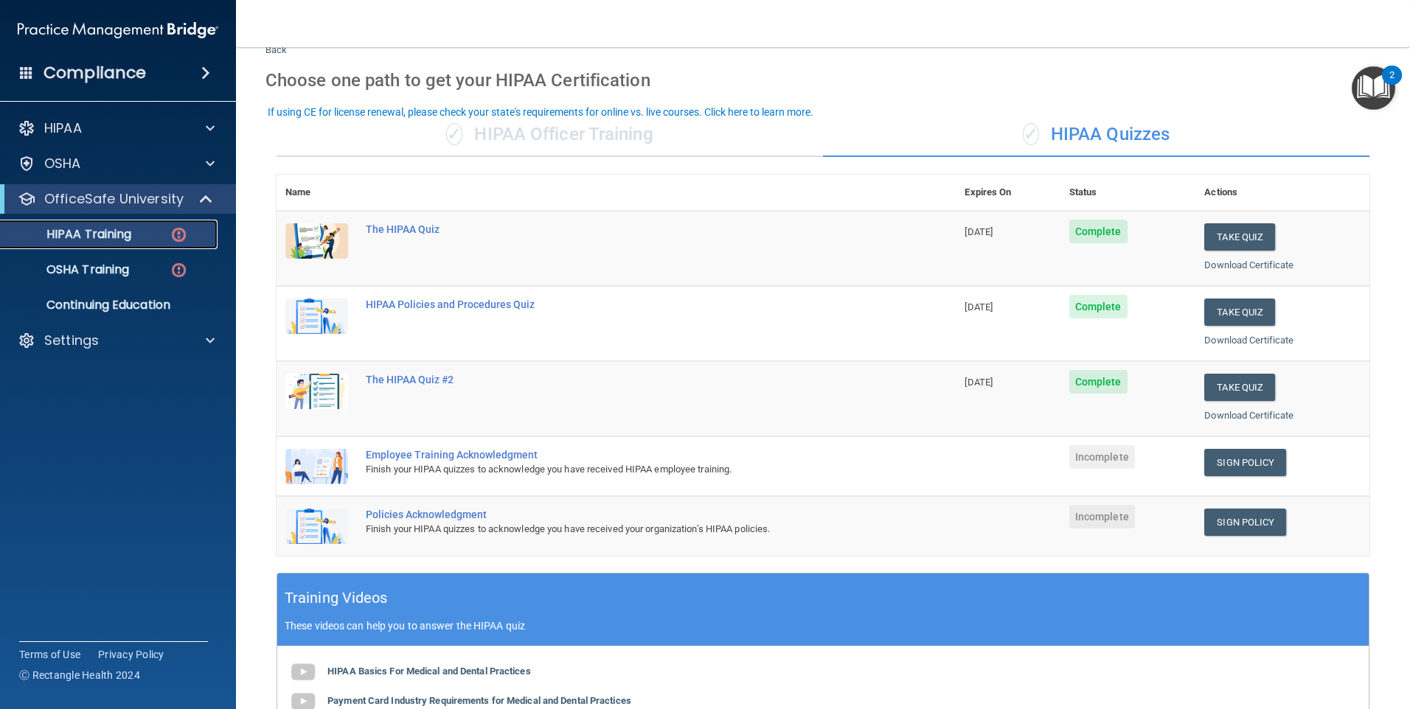
scroll to position [74, 0]
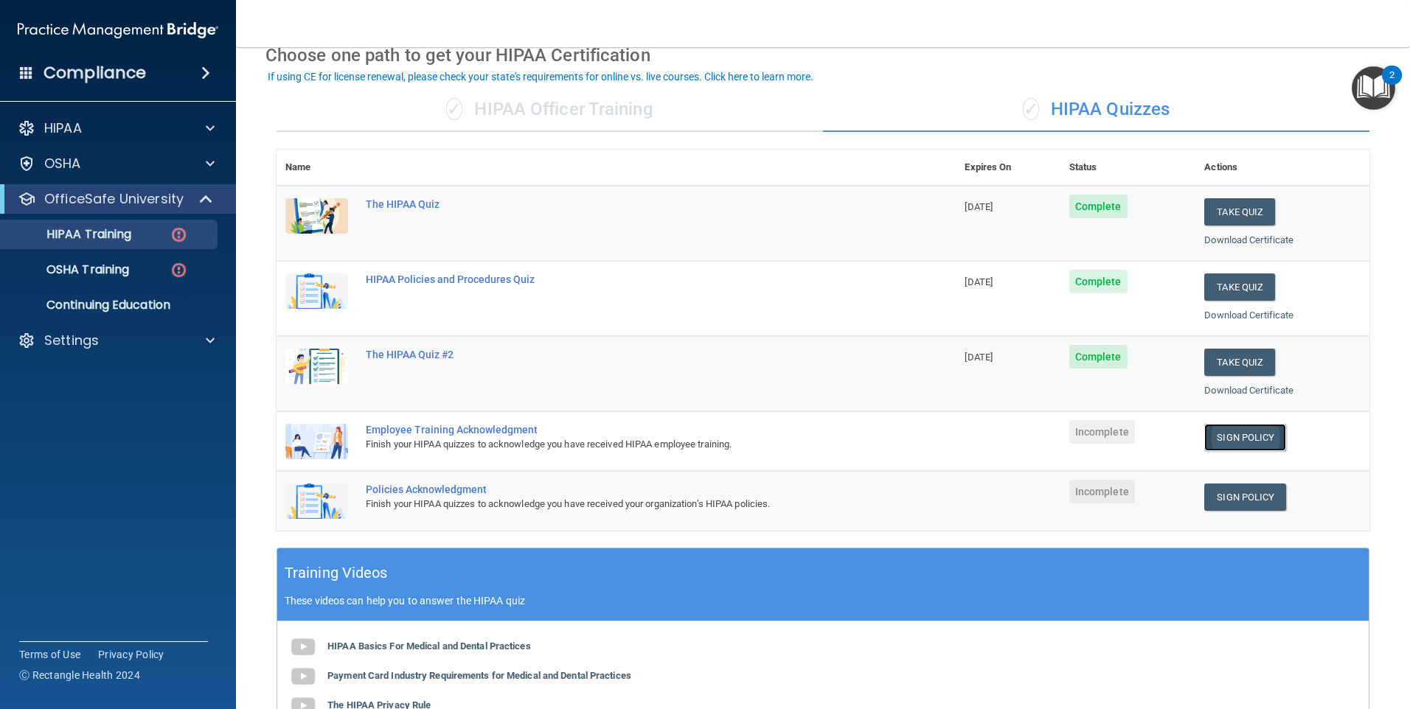
click at [1209, 435] on link "Sign Policy" at bounding box center [1245, 437] width 82 height 27
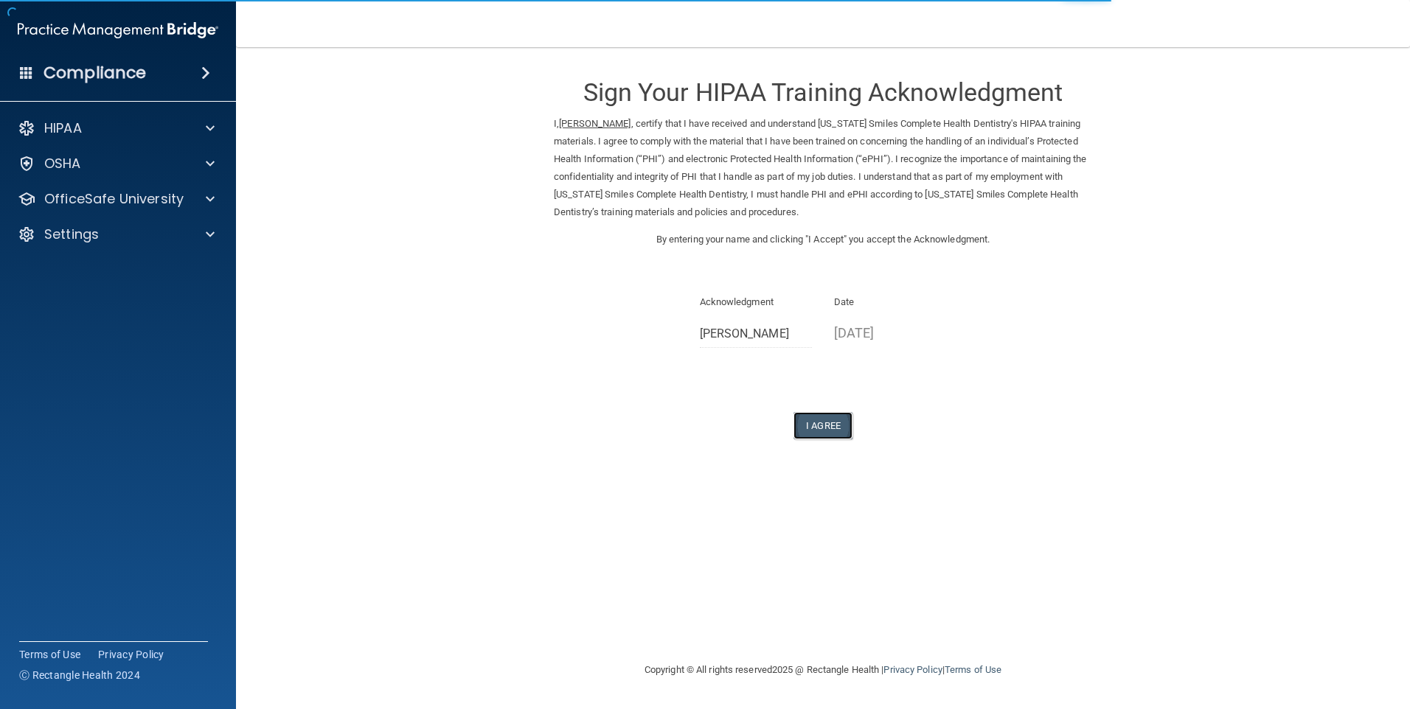
click at [798, 422] on button "I Agree" at bounding box center [822, 425] width 59 height 27
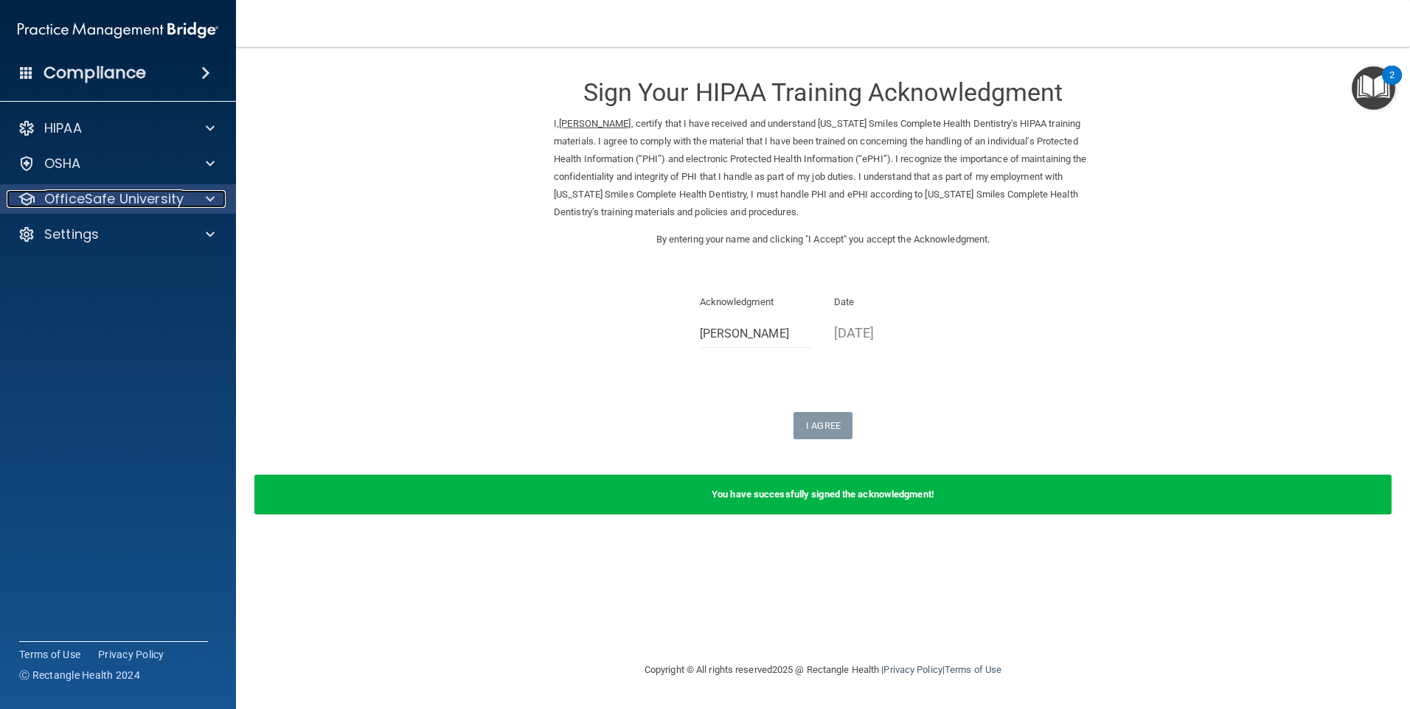
click at [138, 195] on p "OfficeSafe University" at bounding box center [113, 199] width 139 height 18
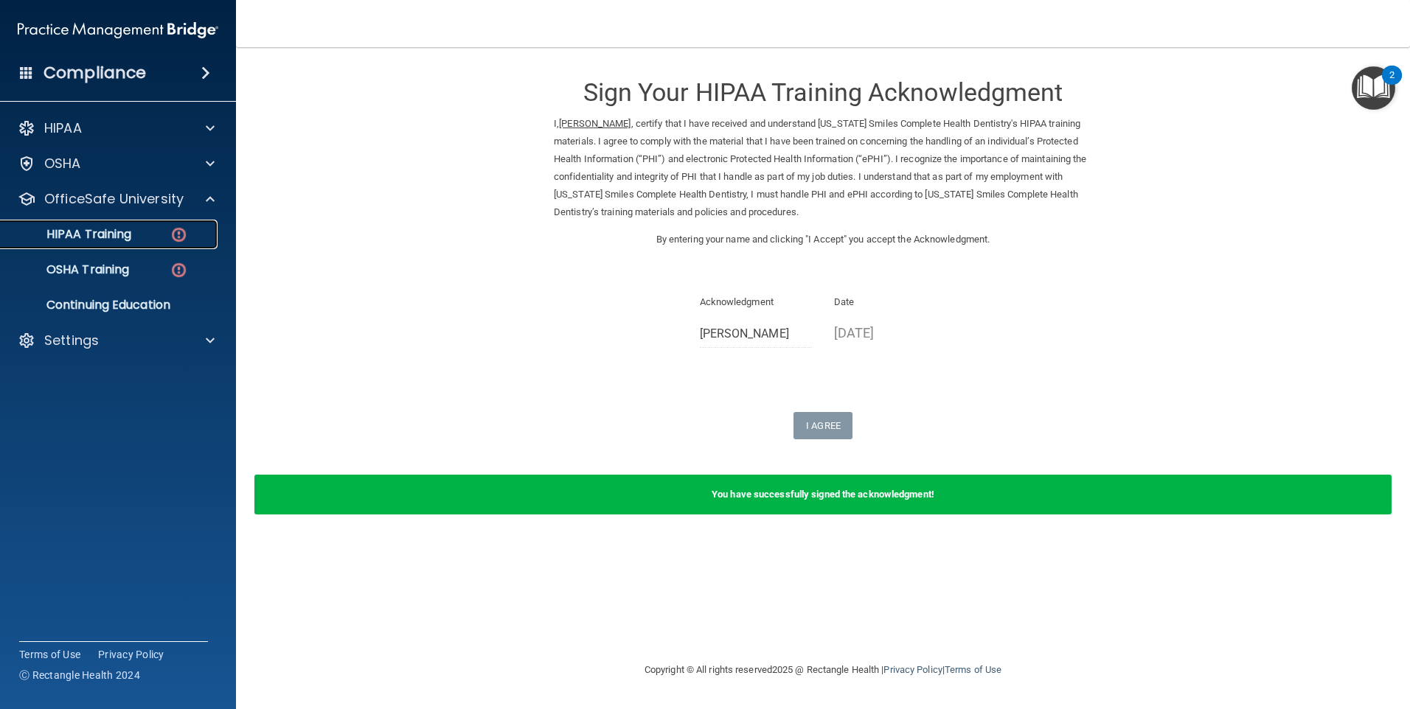
click at [133, 231] on div "HIPAA Training" at bounding box center [110, 234] width 201 height 15
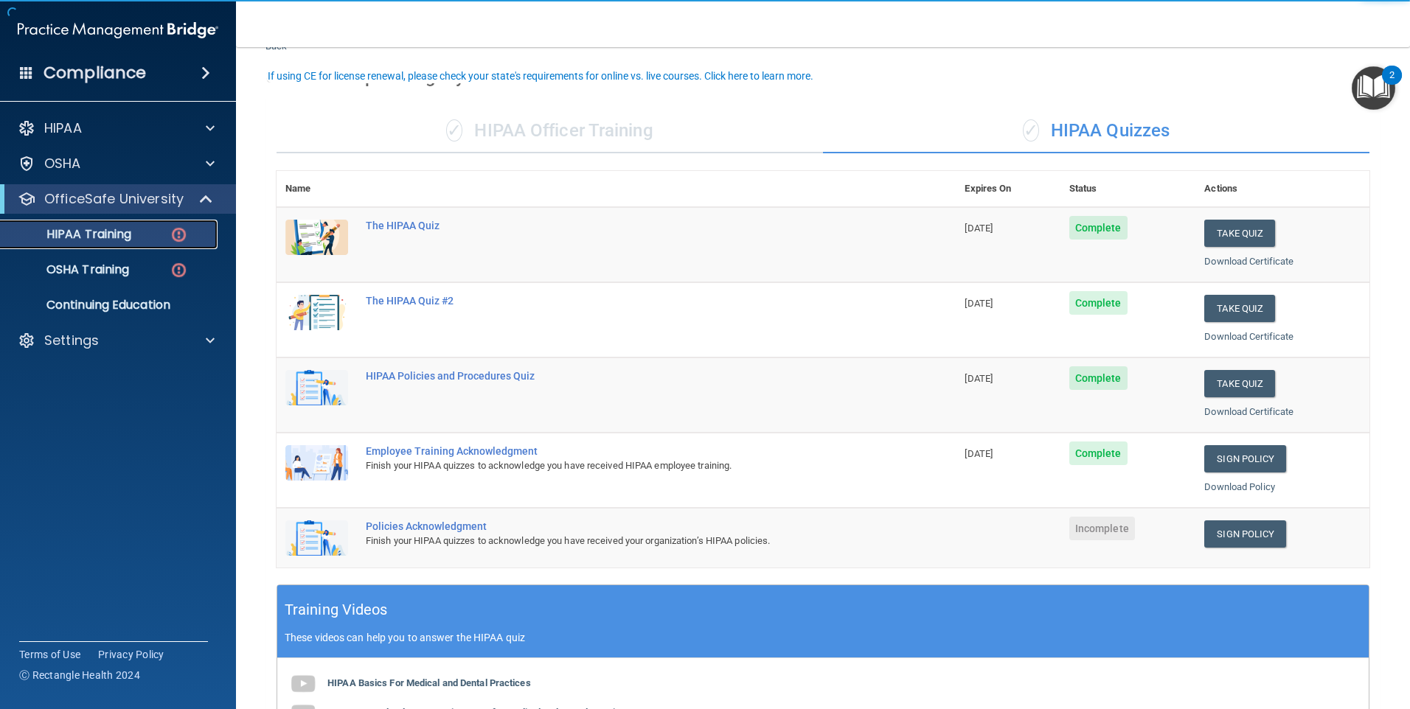
scroll to position [147, 0]
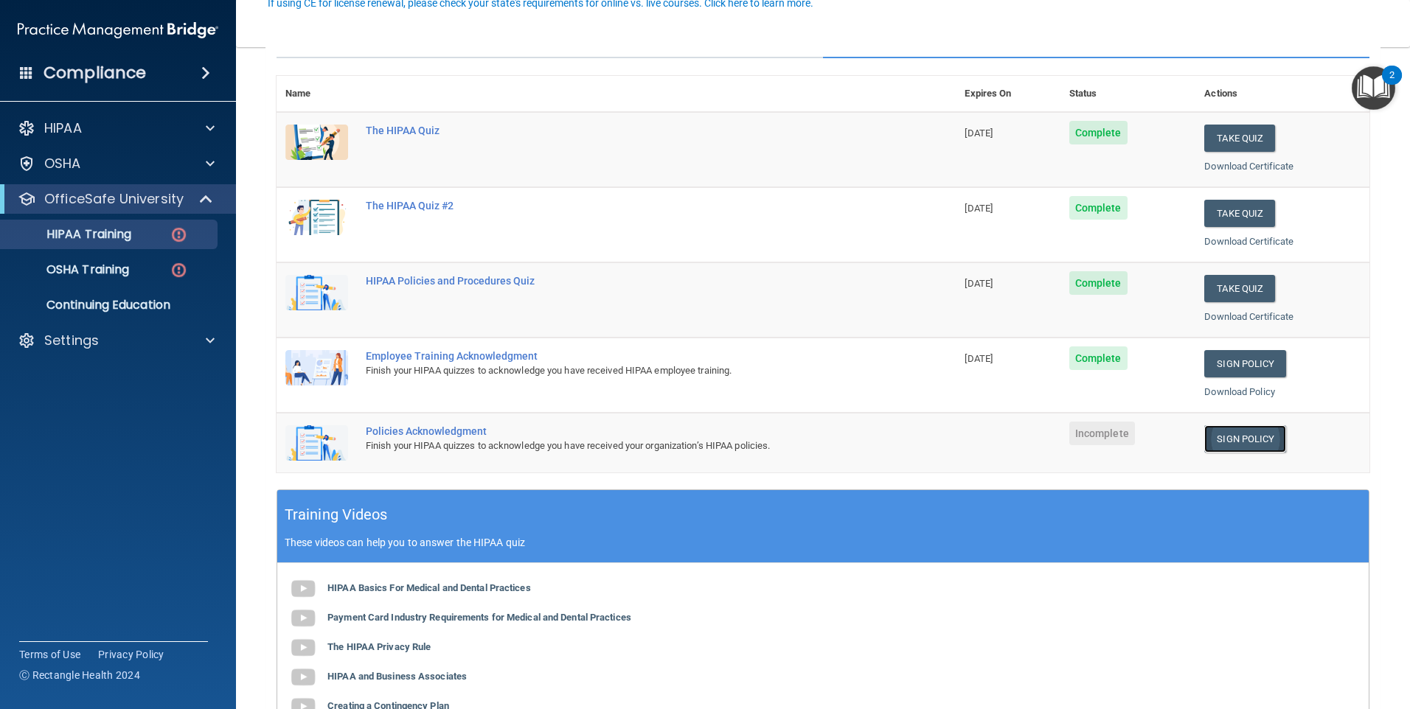
click at [1238, 445] on link "Sign Policy" at bounding box center [1245, 438] width 82 height 27
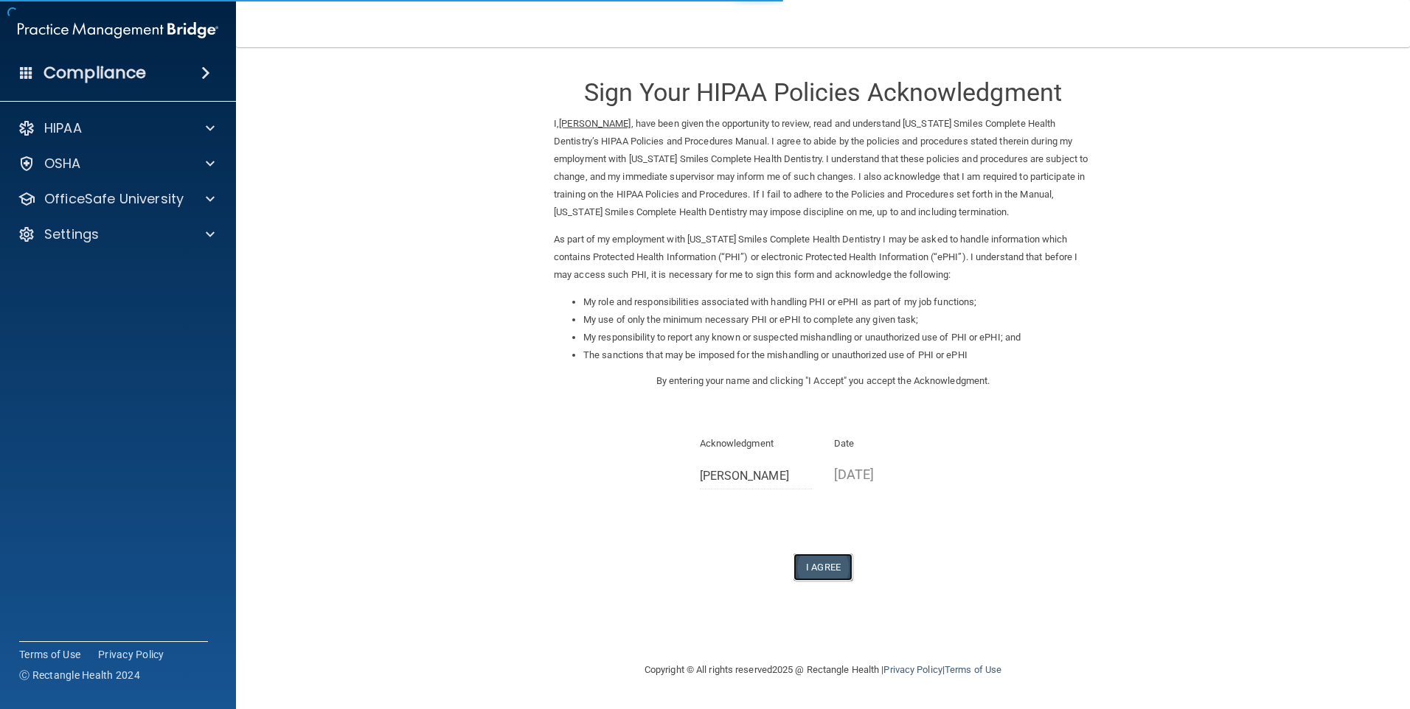
click at [819, 562] on button "I Agree" at bounding box center [822, 567] width 59 height 27
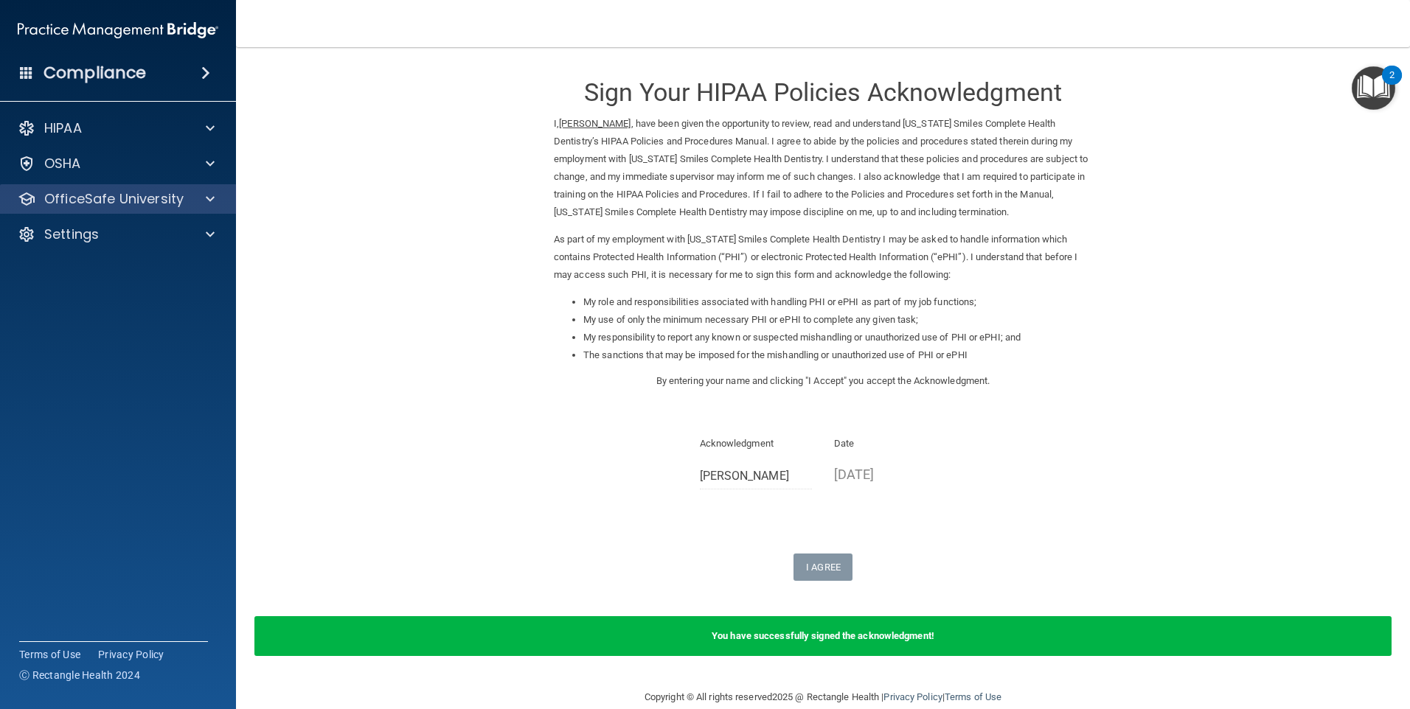
click at [92, 210] on div "OfficeSafe University" at bounding box center [118, 198] width 237 height 29
click at [177, 203] on p "OfficeSafe University" at bounding box center [113, 199] width 139 height 18
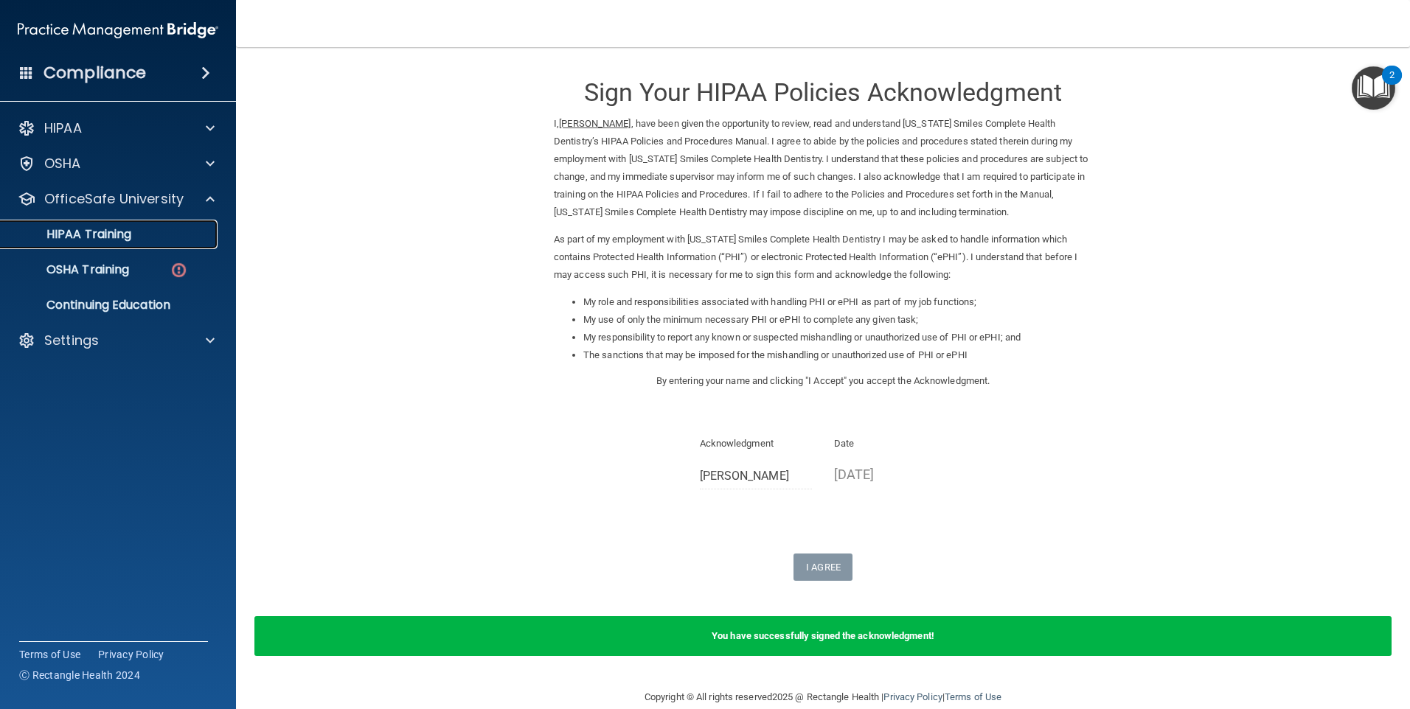
click at [156, 232] on div "HIPAA Training" at bounding box center [110, 234] width 201 height 15
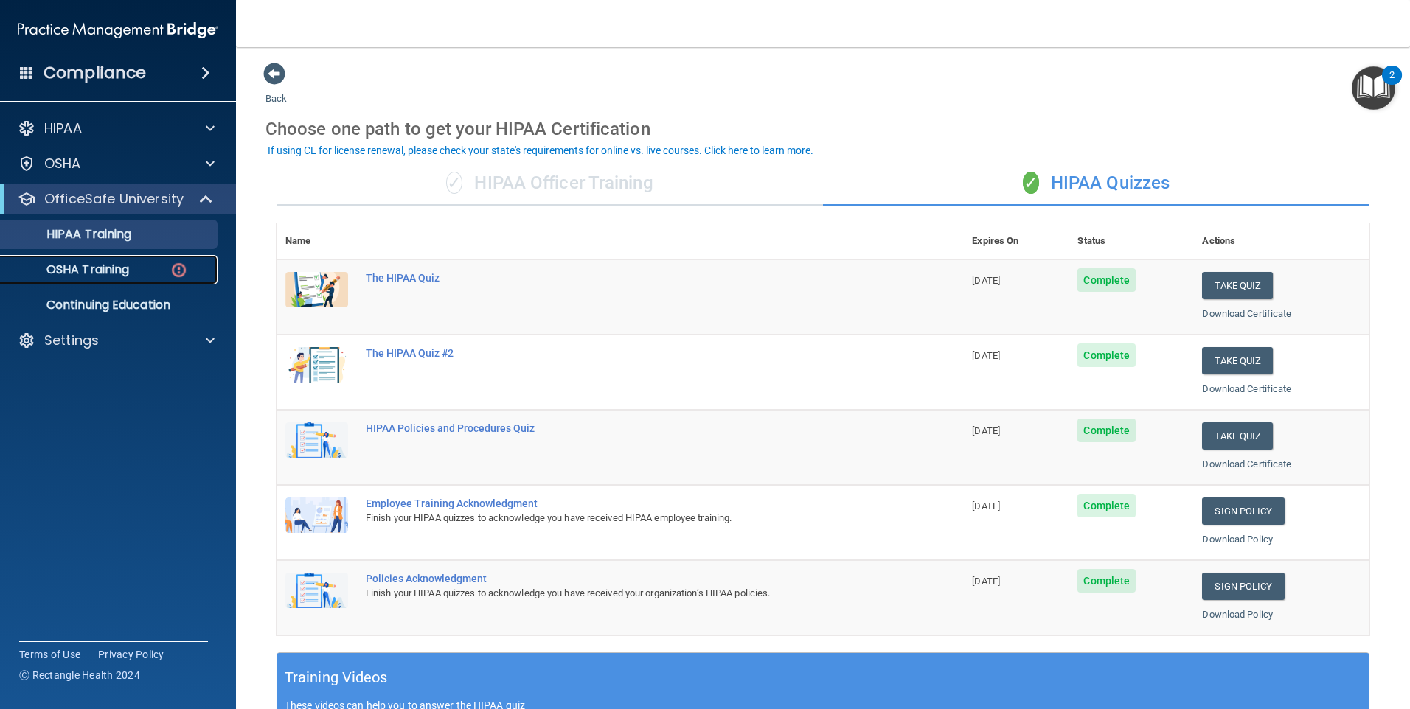
click at [105, 271] on p "OSHA Training" at bounding box center [69, 270] width 119 height 15
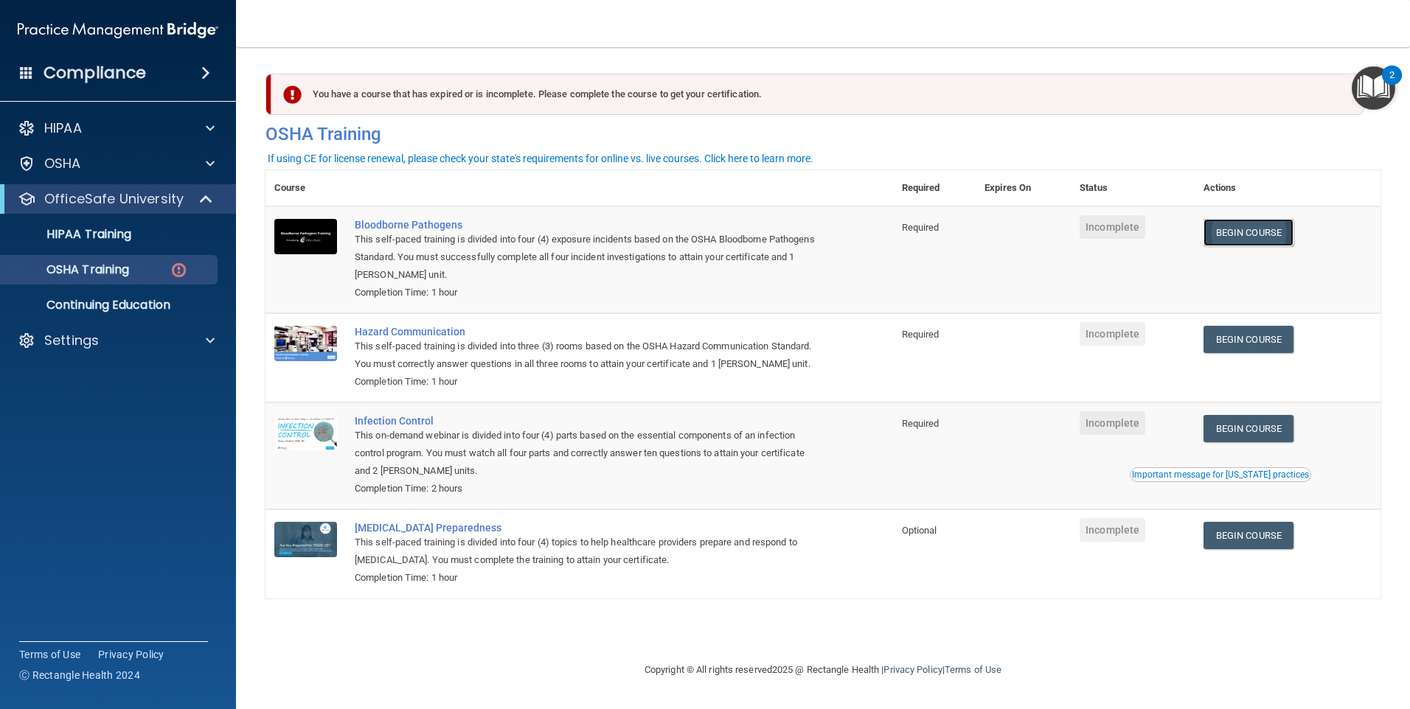
click at [1262, 237] on link "Begin Course" at bounding box center [1248, 232] width 90 height 27
click at [1244, 230] on link "Begin Course" at bounding box center [1248, 232] width 90 height 27
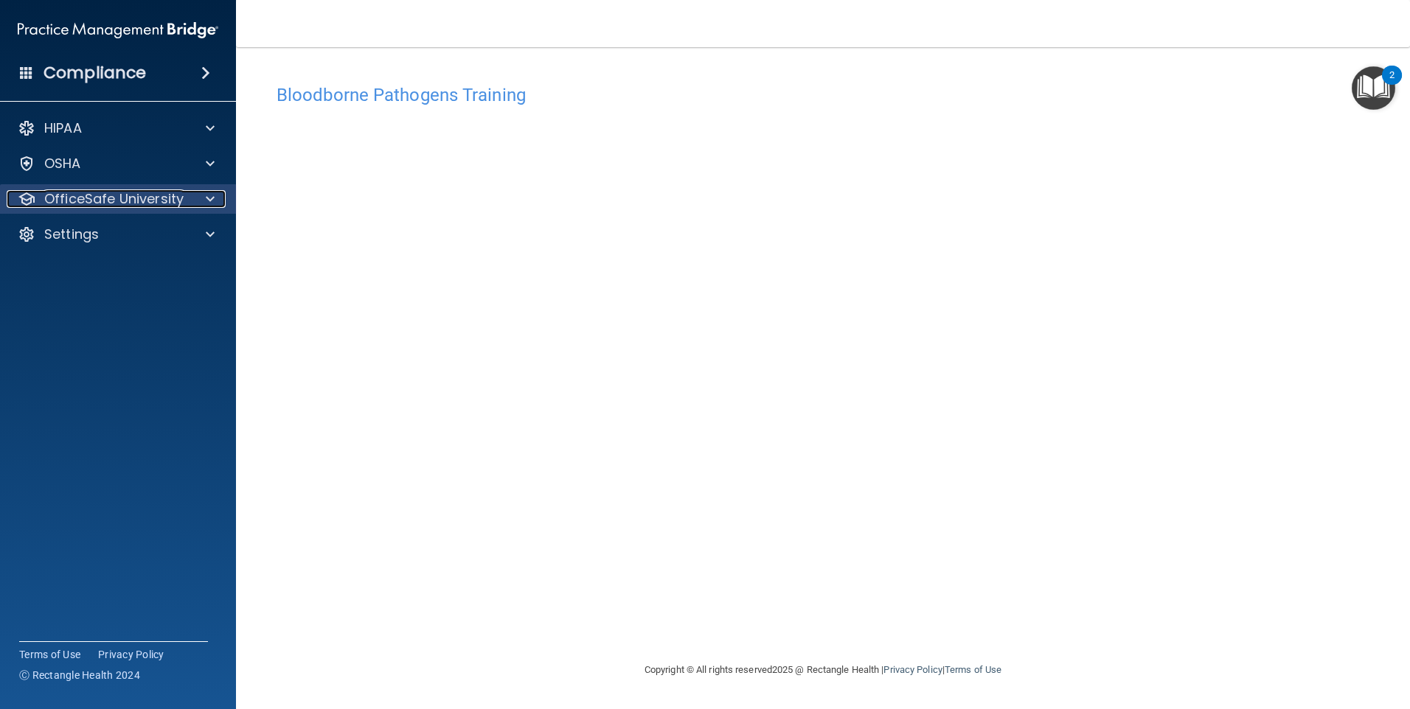
click at [167, 207] on p "OfficeSafe University" at bounding box center [113, 199] width 139 height 18
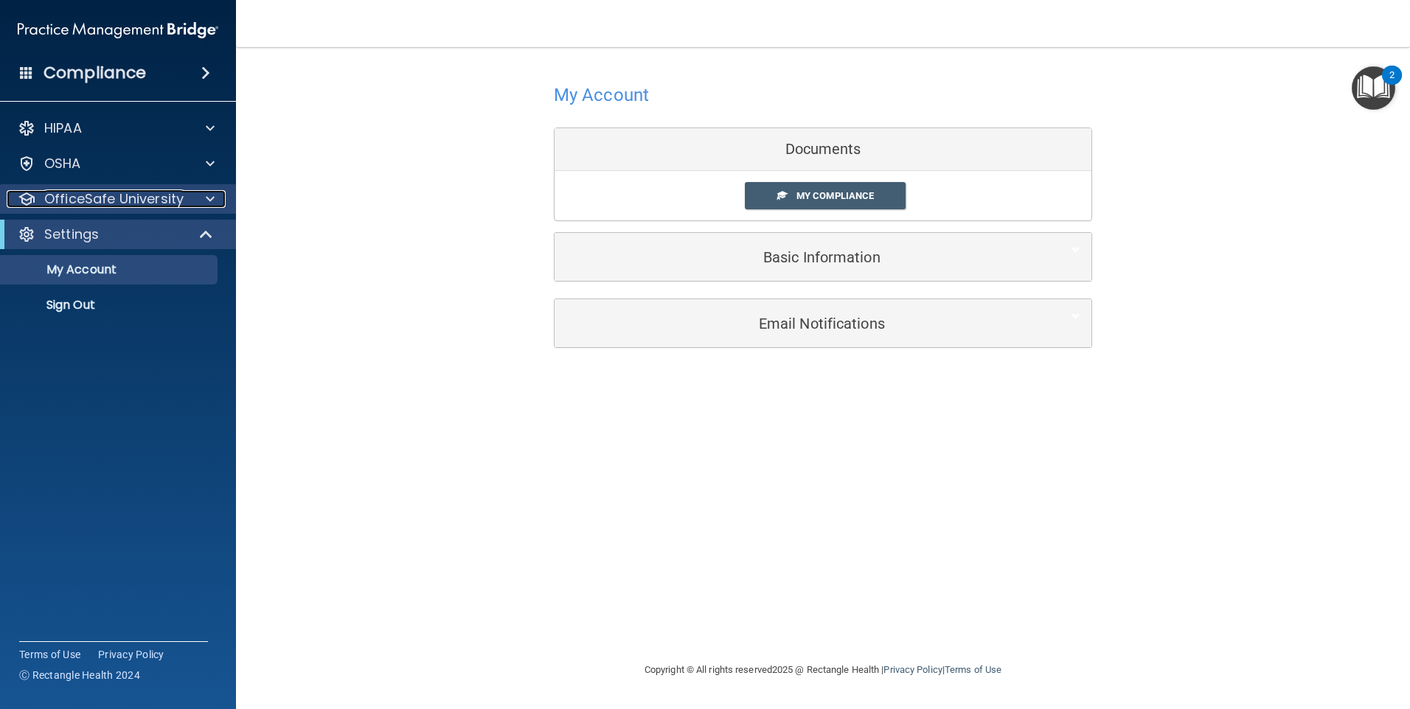
click at [170, 206] on p "OfficeSafe University" at bounding box center [113, 199] width 139 height 18
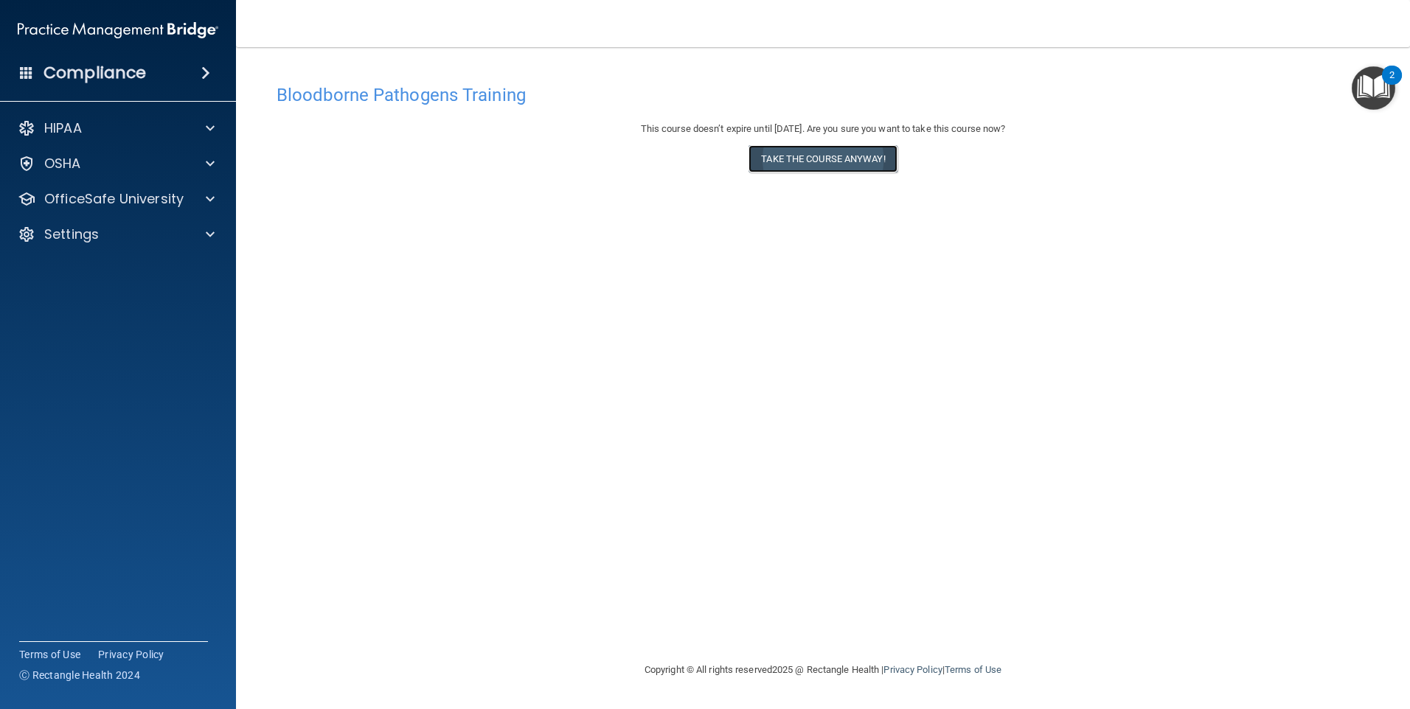
click at [852, 159] on button "Take the course anyway!" at bounding box center [822, 158] width 148 height 27
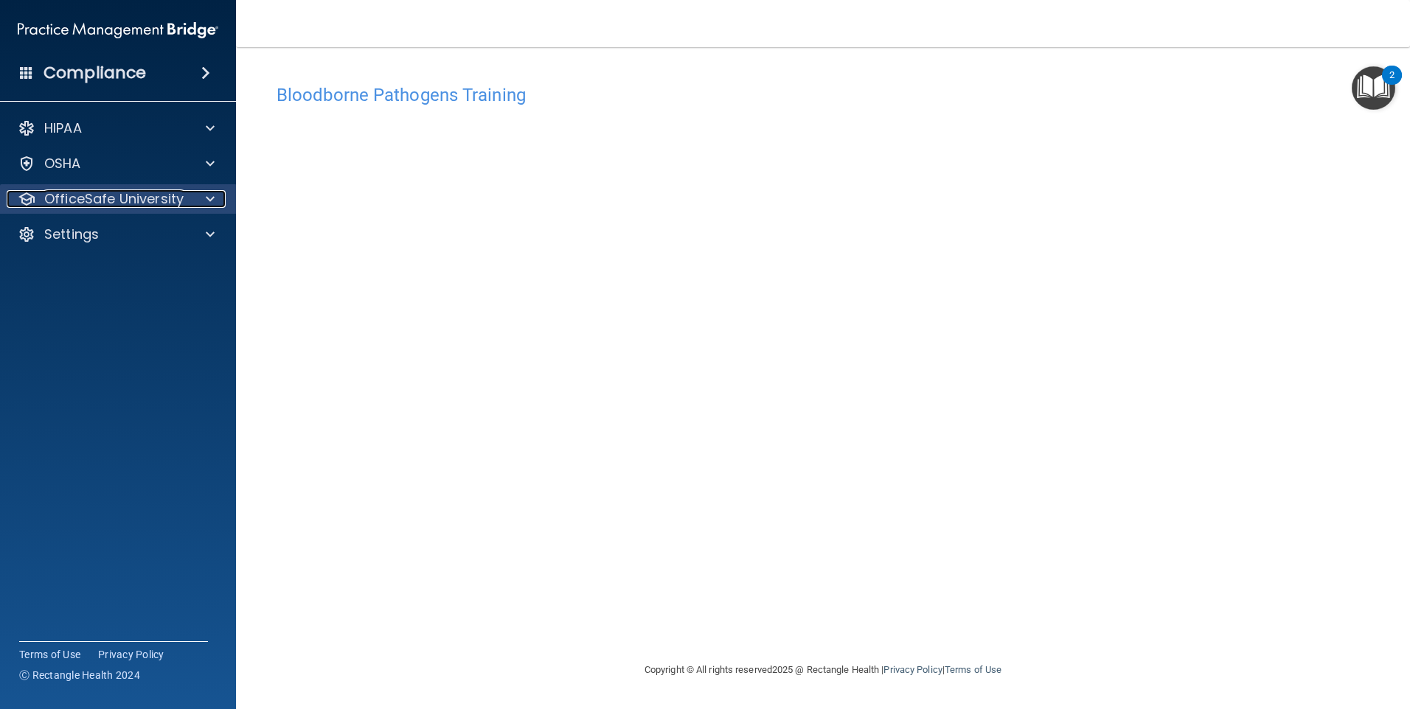
click at [195, 199] on div at bounding box center [208, 199] width 37 height 18
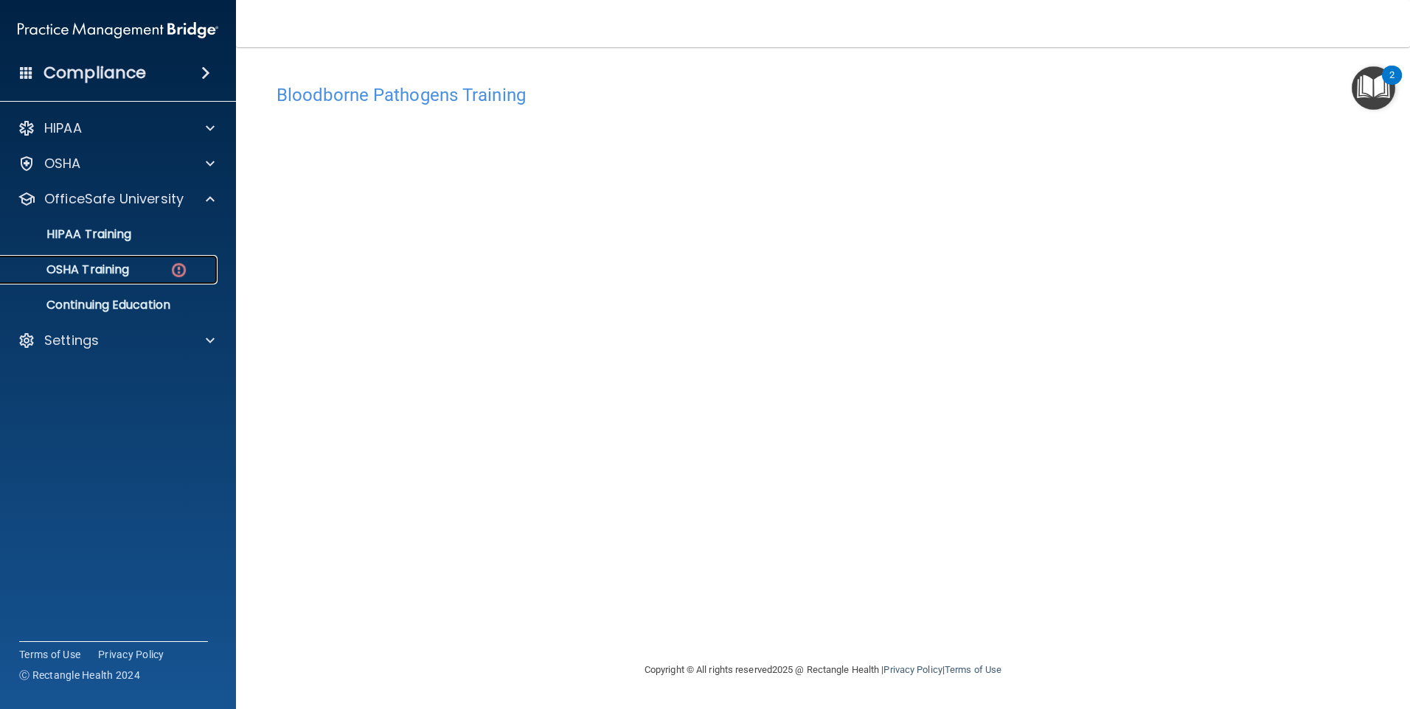
click at [140, 264] on div "OSHA Training" at bounding box center [110, 270] width 201 height 15
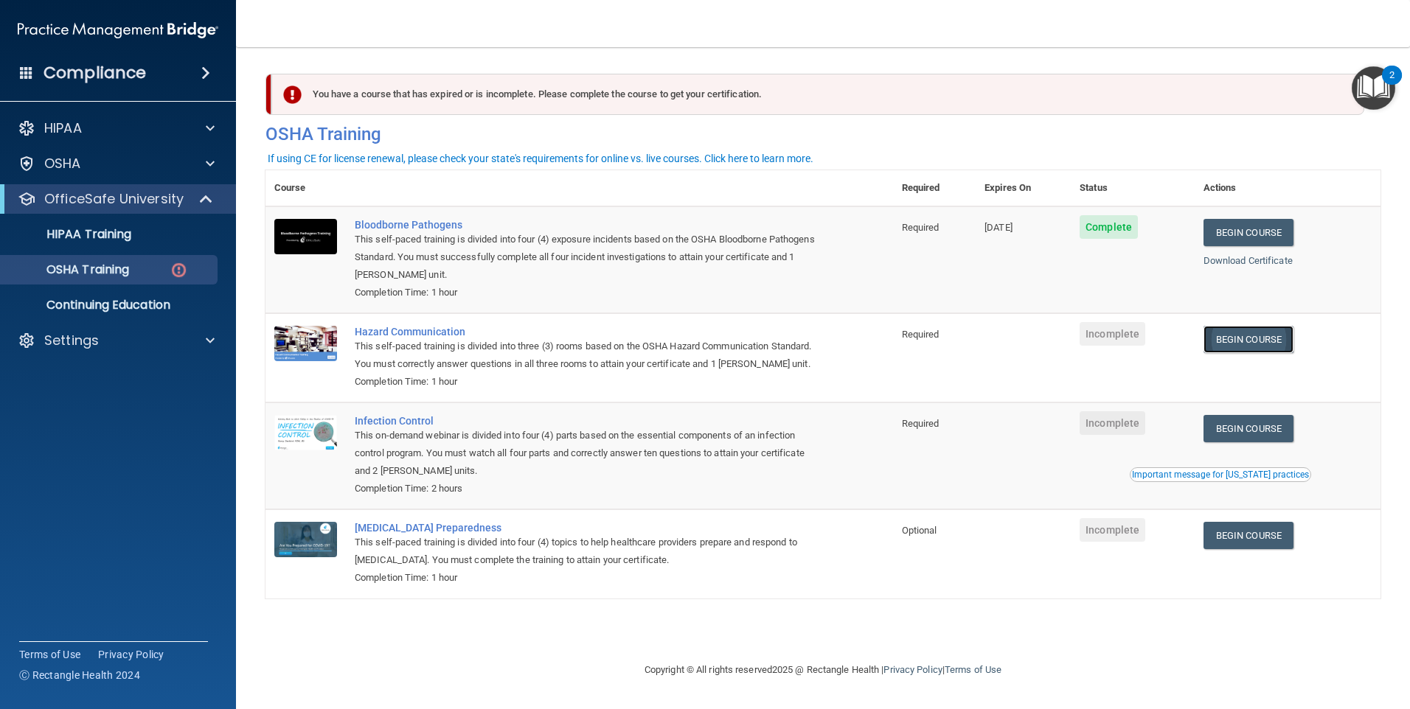
click at [1279, 342] on link "Begin Course" at bounding box center [1248, 339] width 90 height 27
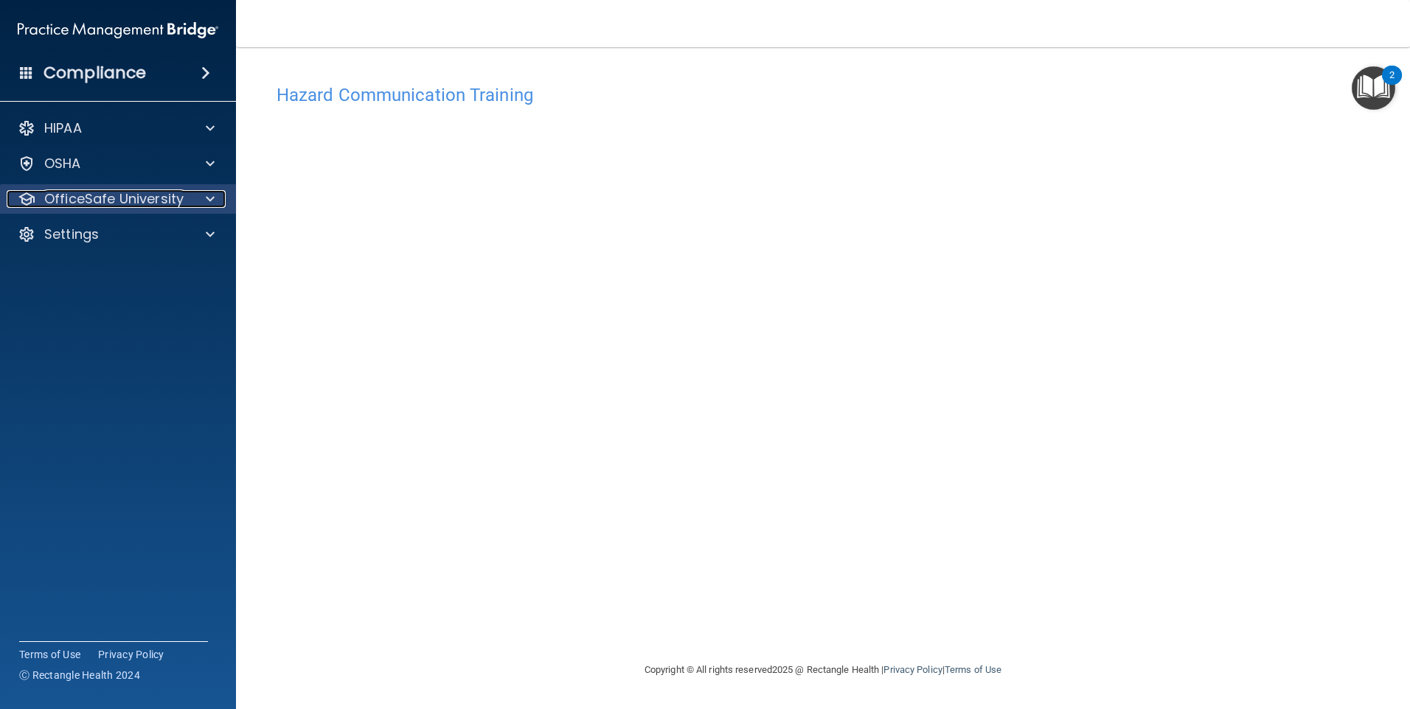
click at [177, 196] on p "OfficeSafe University" at bounding box center [113, 199] width 139 height 18
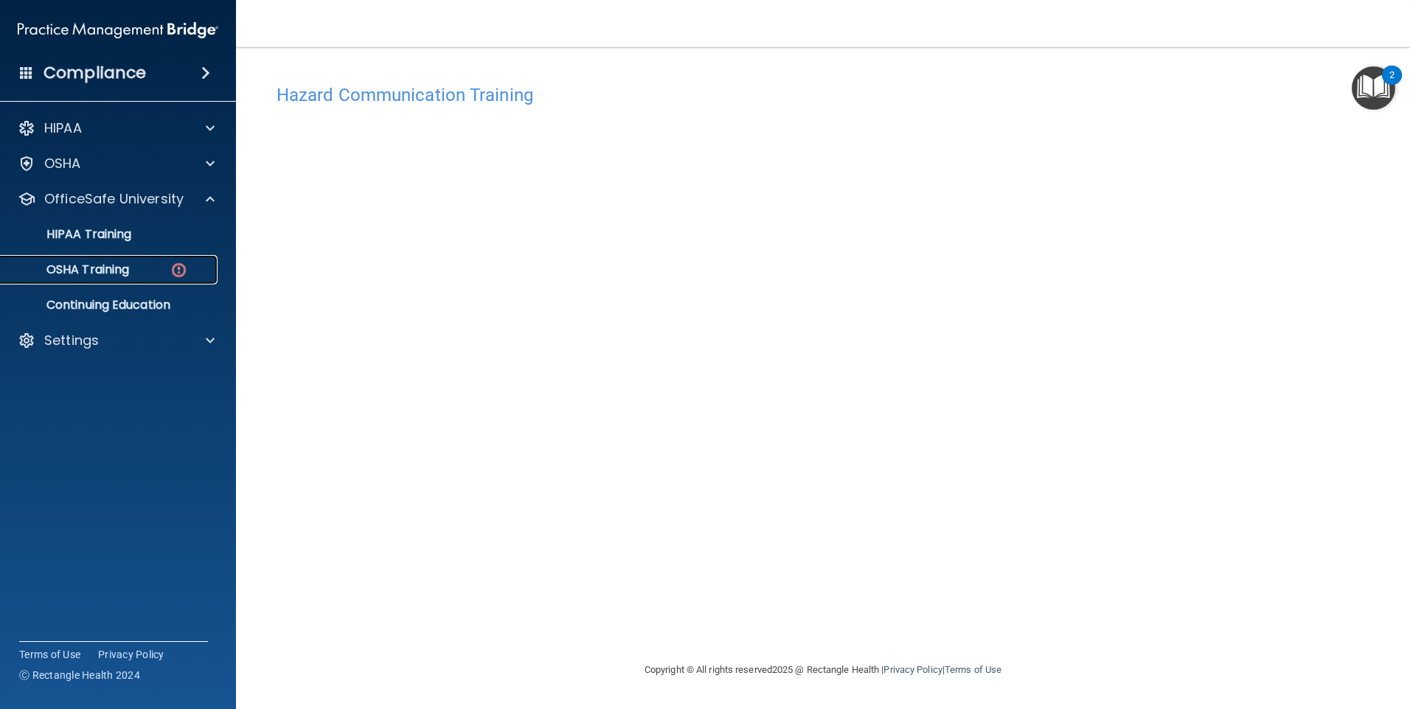
click at [136, 265] on div "OSHA Training" at bounding box center [110, 270] width 201 height 15
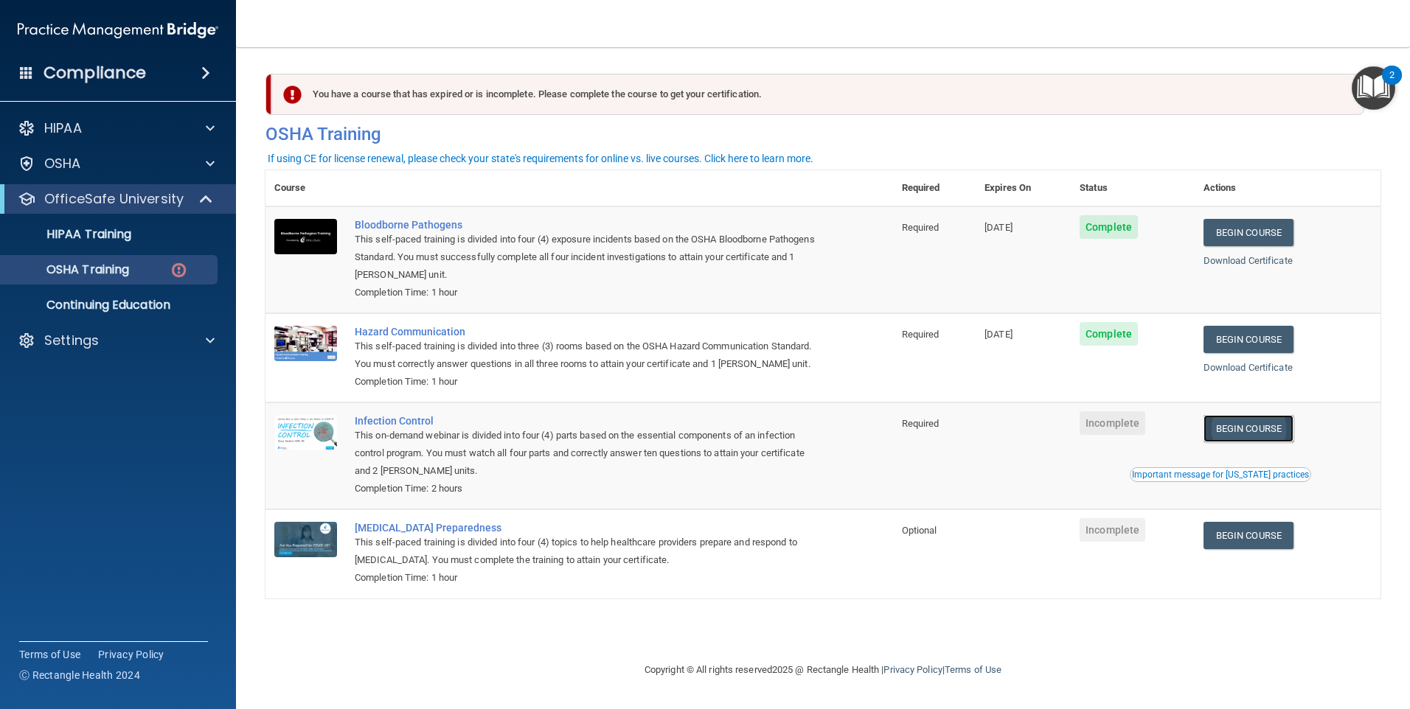
click at [1249, 442] on link "Begin Course" at bounding box center [1248, 428] width 90 height 27
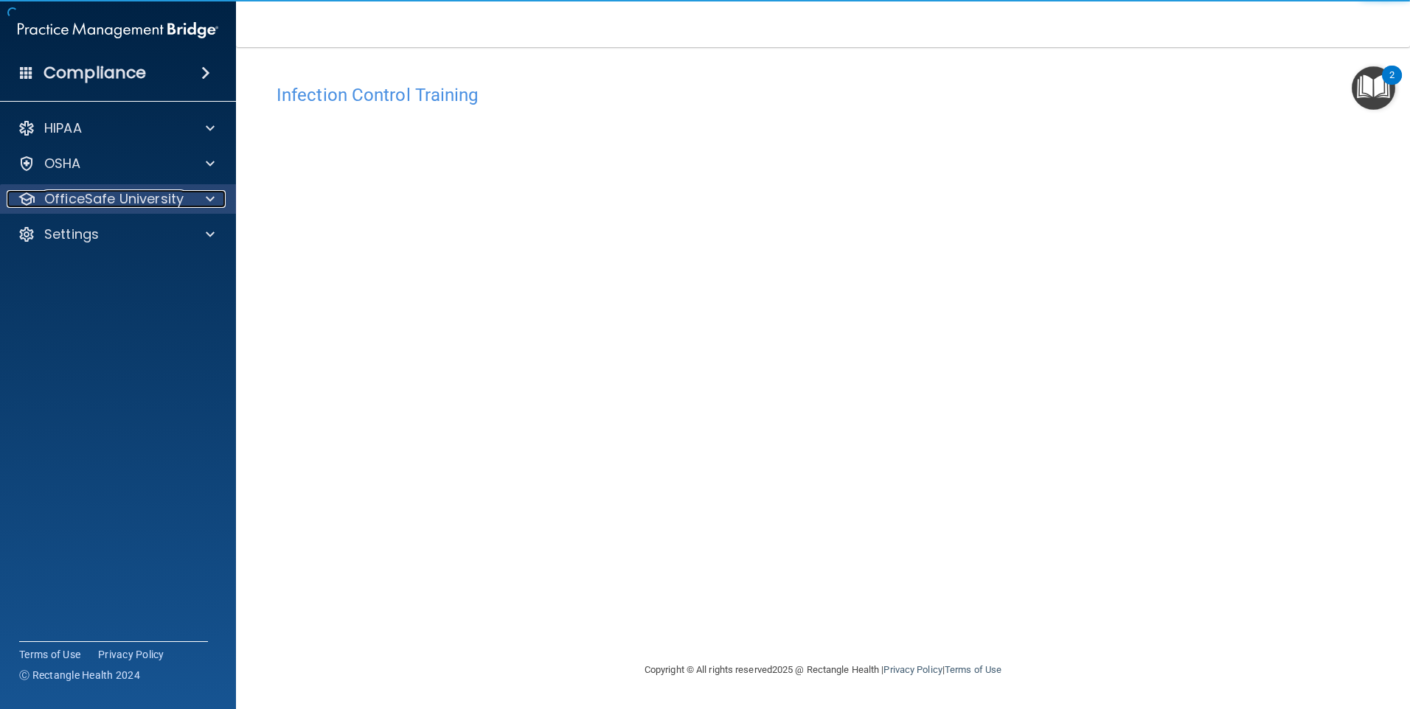
click at [126, 195] on p "OfficeSafe University" at bounding box center [113, 199] width 139 height 18
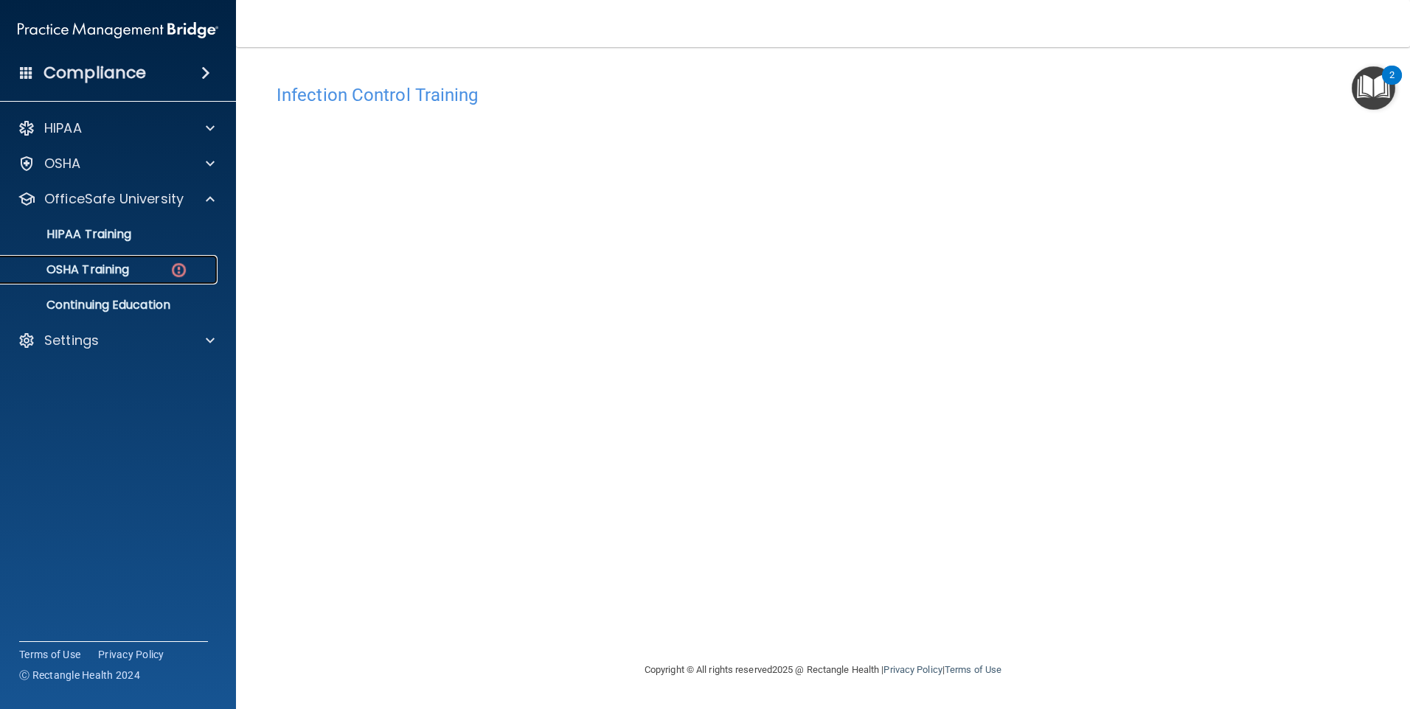
click at [118, 265] on p "OSHA Training" at bounding box center [69, 270] width 119 height 15
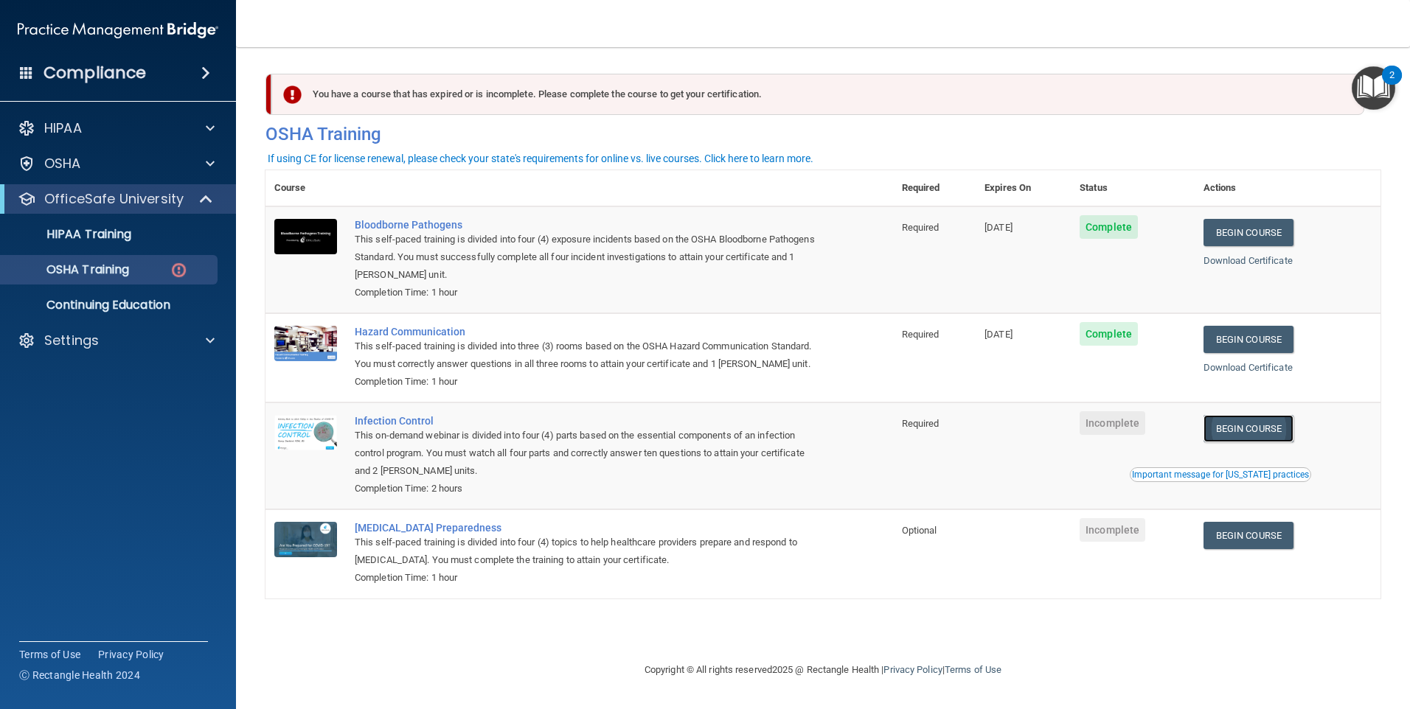
click at [1249, 439] on link "Begin Course" at bounding box center [1248, 428] width 90 height 27
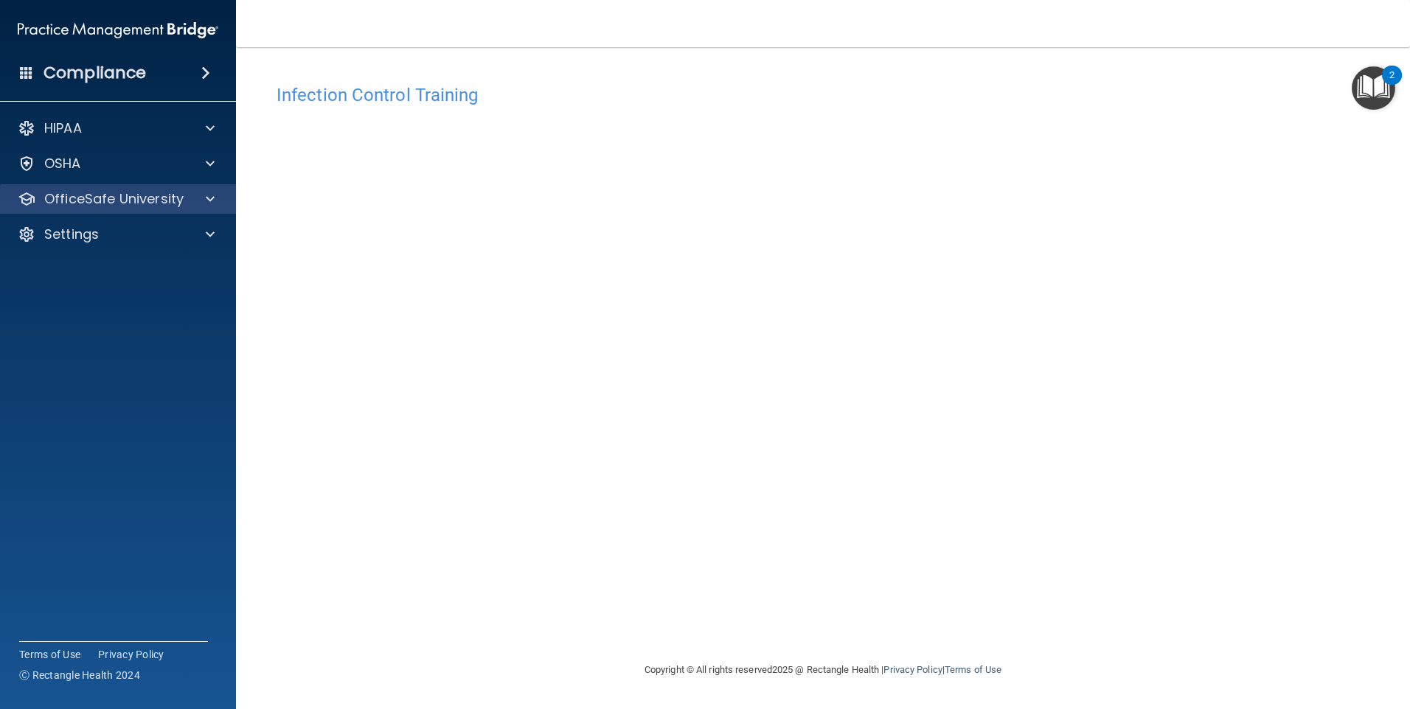
click at [200, 189] on div "OfficeSafe University" at bounding box center [118, 198] width 237 height 29
click at [201, 207] on div at bounding box center [208, 199] width 37 height 18
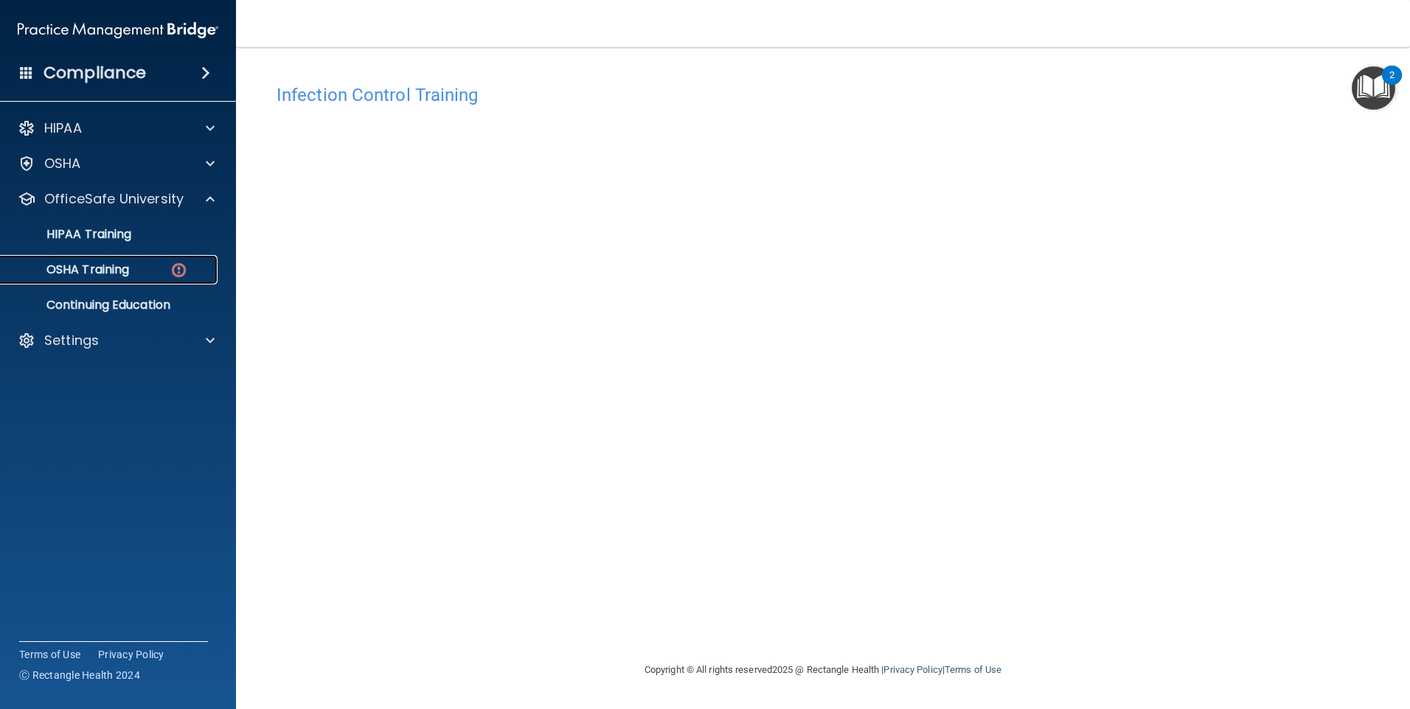
click at [124, 263] on p "OSHA Training" at bounding box center [69, 270] width 119 height 15
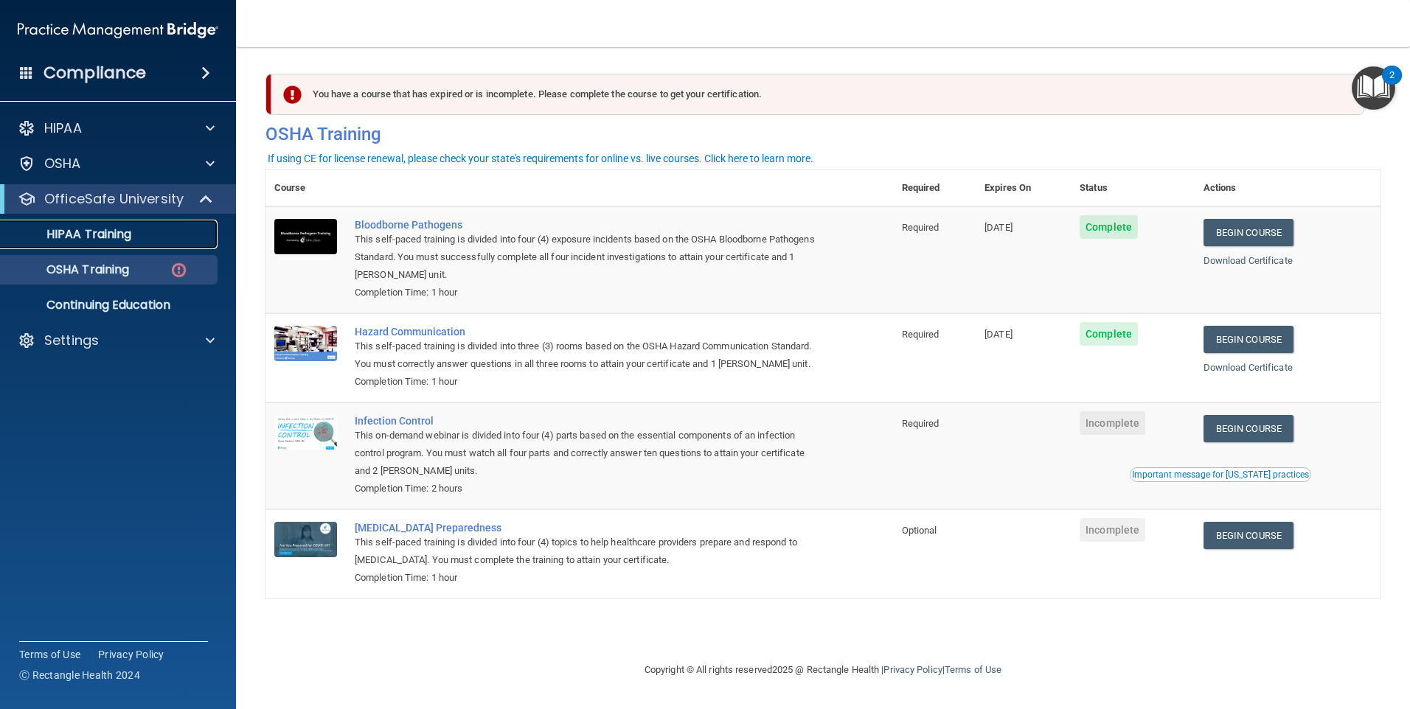
click at [147, 240] on div "HIPAA Training" at bounding box center [110, 234] width 201 height 15
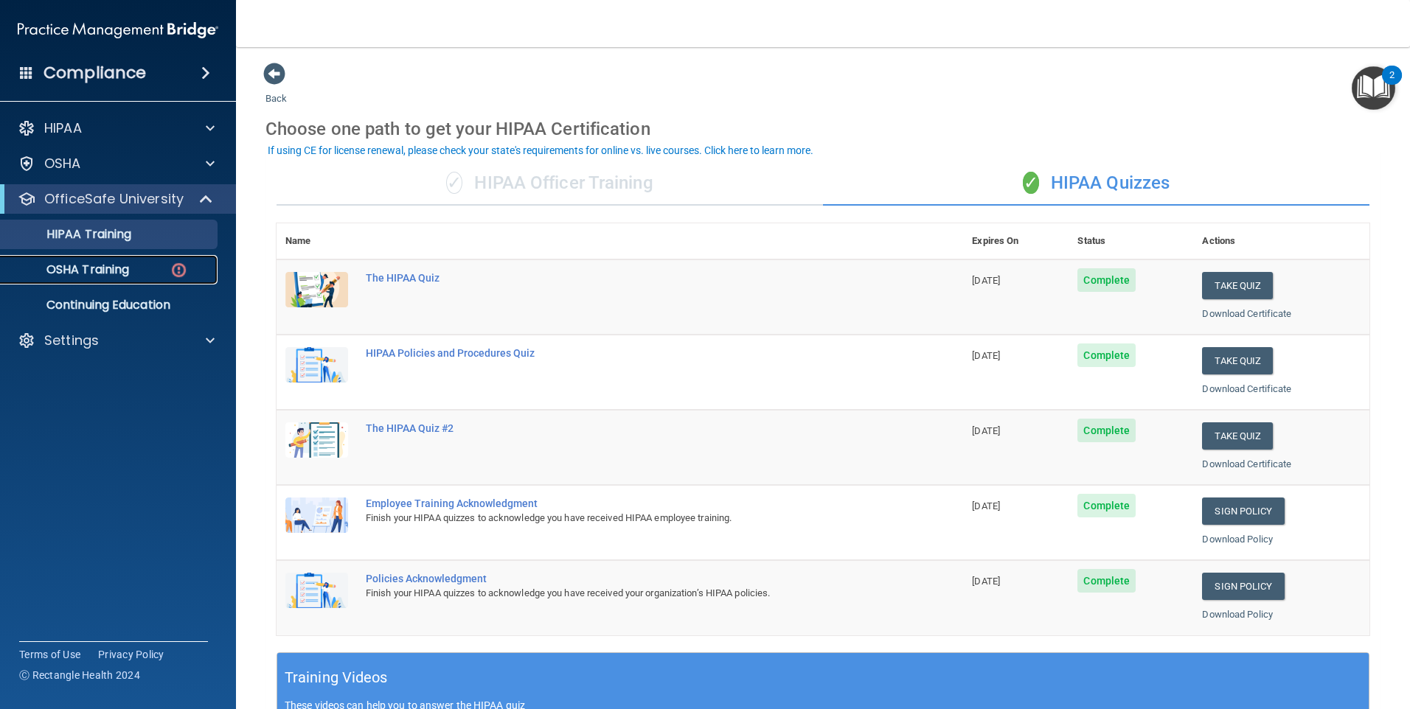
click at [128, 277] on p "OSHA Training" at bounding box center [69, 270] width 119 height 15
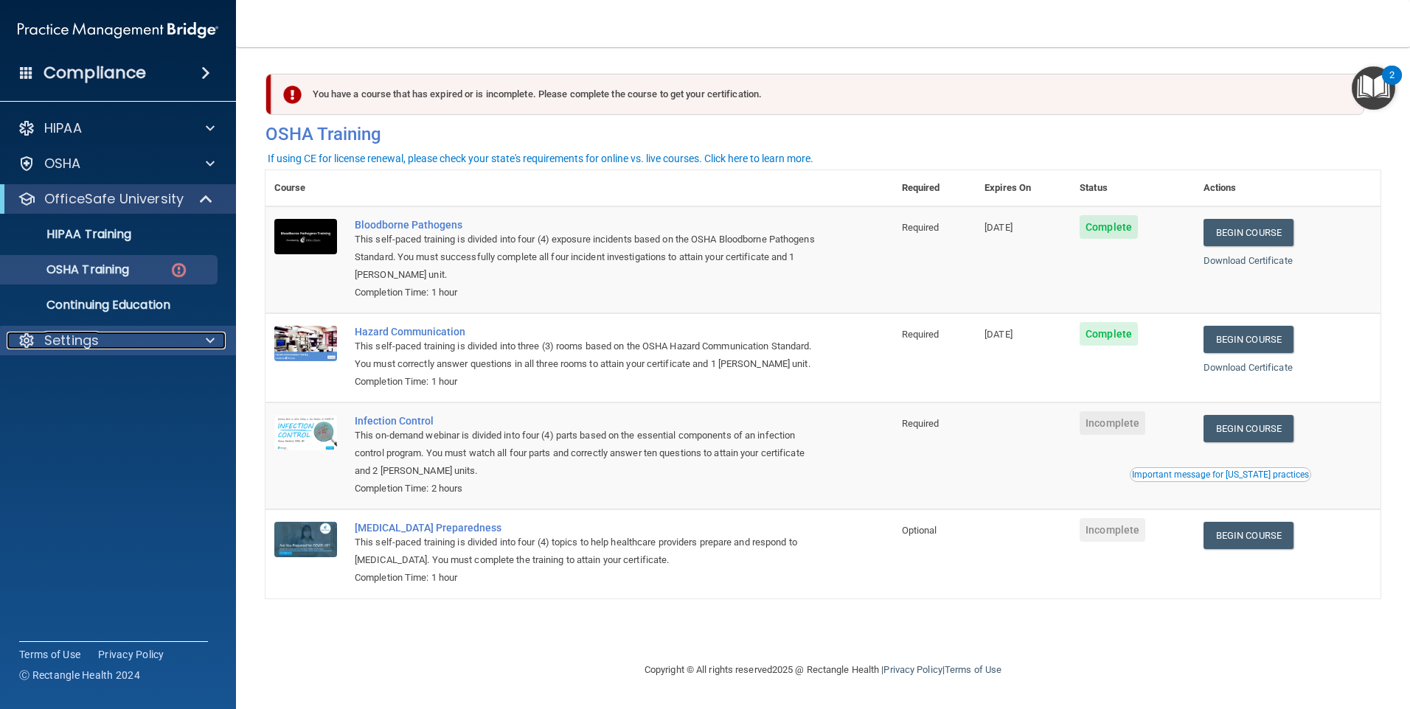
click at [196, 338] on div at bounding box center [208, 341] width 37 height 18
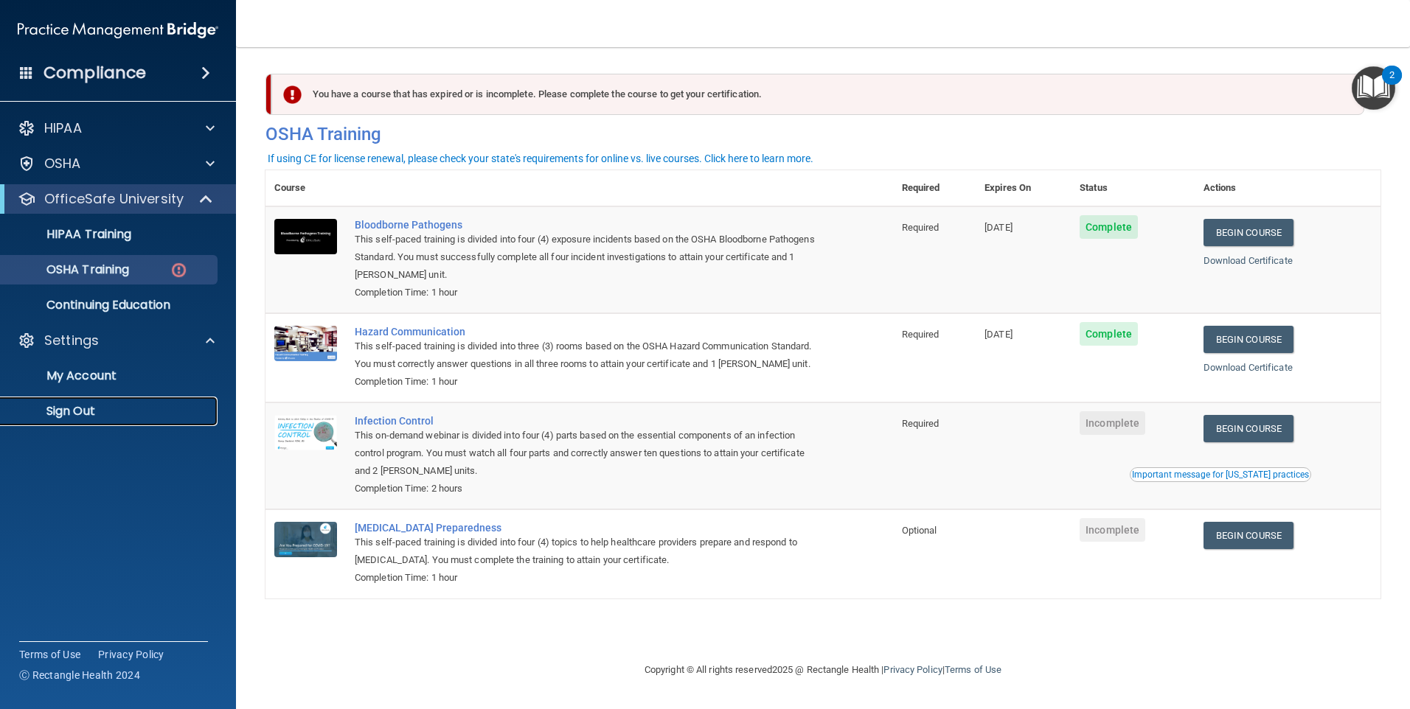
click at [115, 412] on p "Sign Out" at bounding box center [110, 411] width 201 height 15
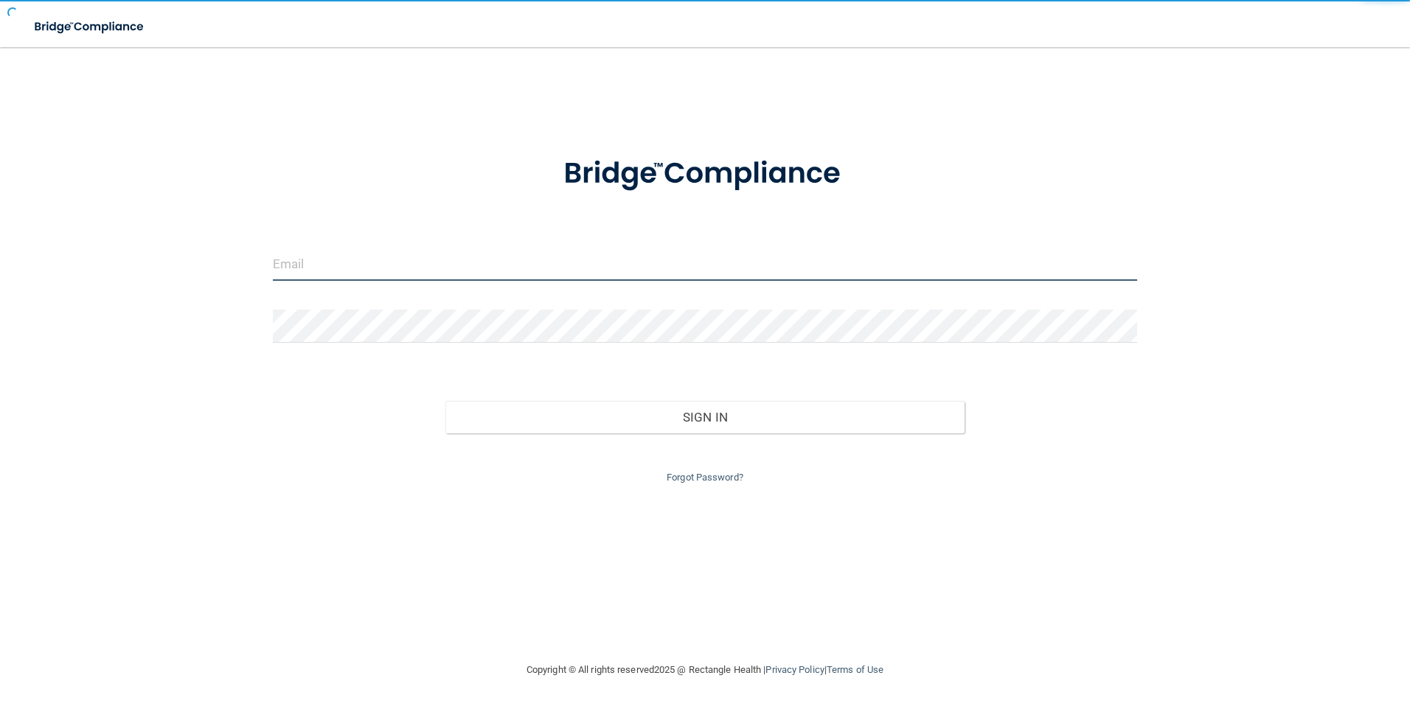
type input "[EMAIL_ADDRESS][DOMAIN_NAME]"
